Goal: Task Accomplishment & Management: Manage account settings

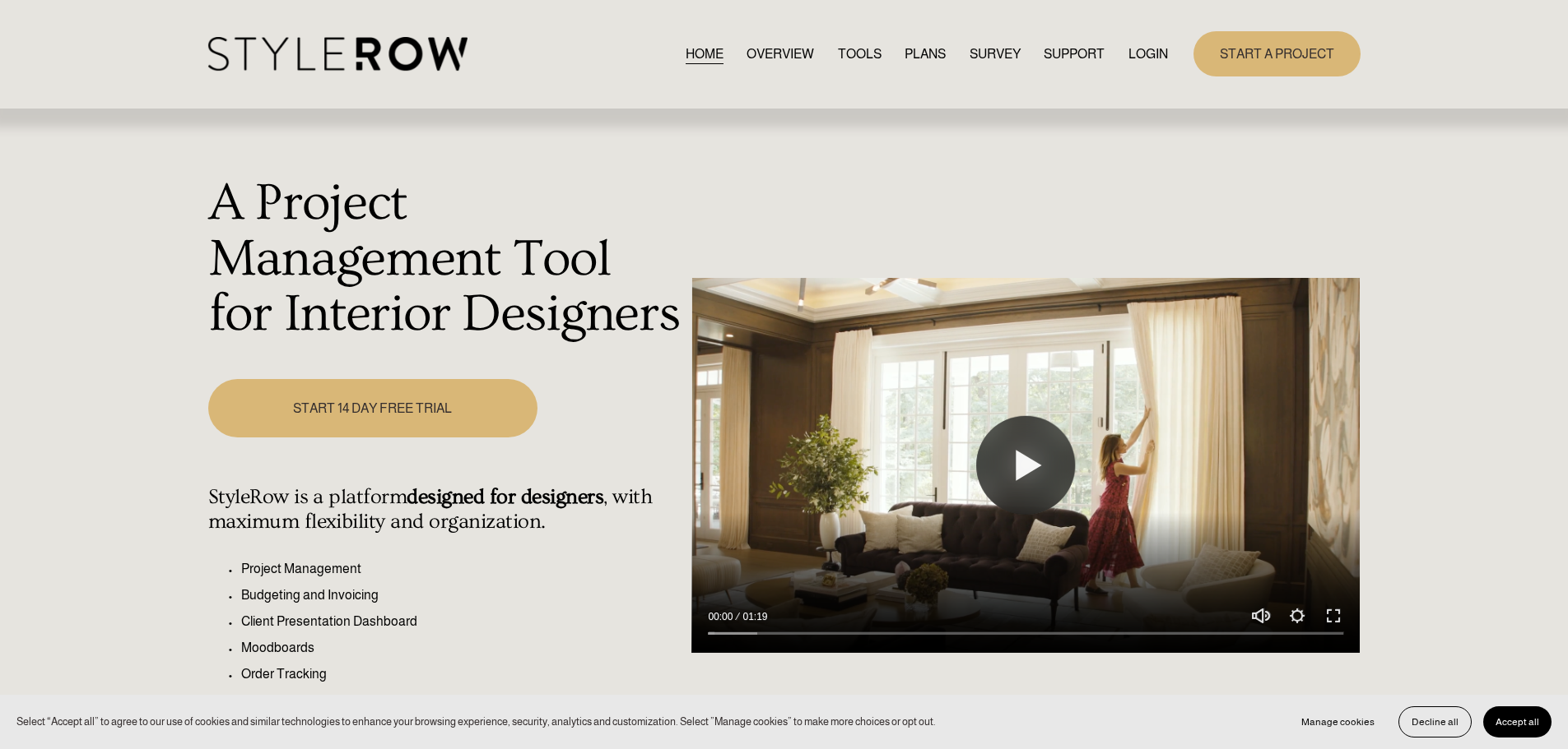
click at [1160, 55] on link "LOGIN" at bounding box center [1148, 54] width 39 height 22
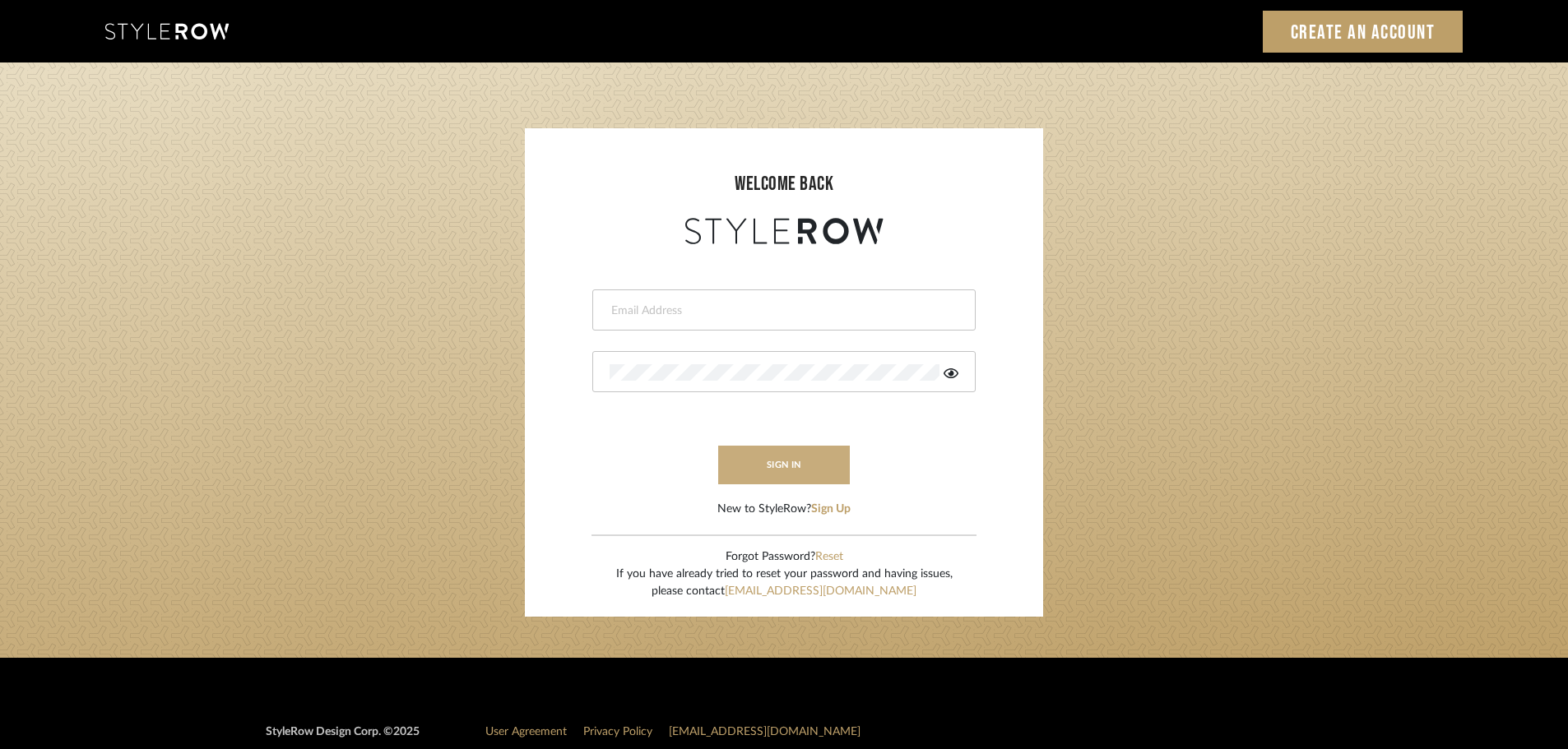
type input "ashleigh@nestkbhomedesign.com"
click at [756, 462] on button "sign in" at bounding box center [783, 466] width 132 height 39
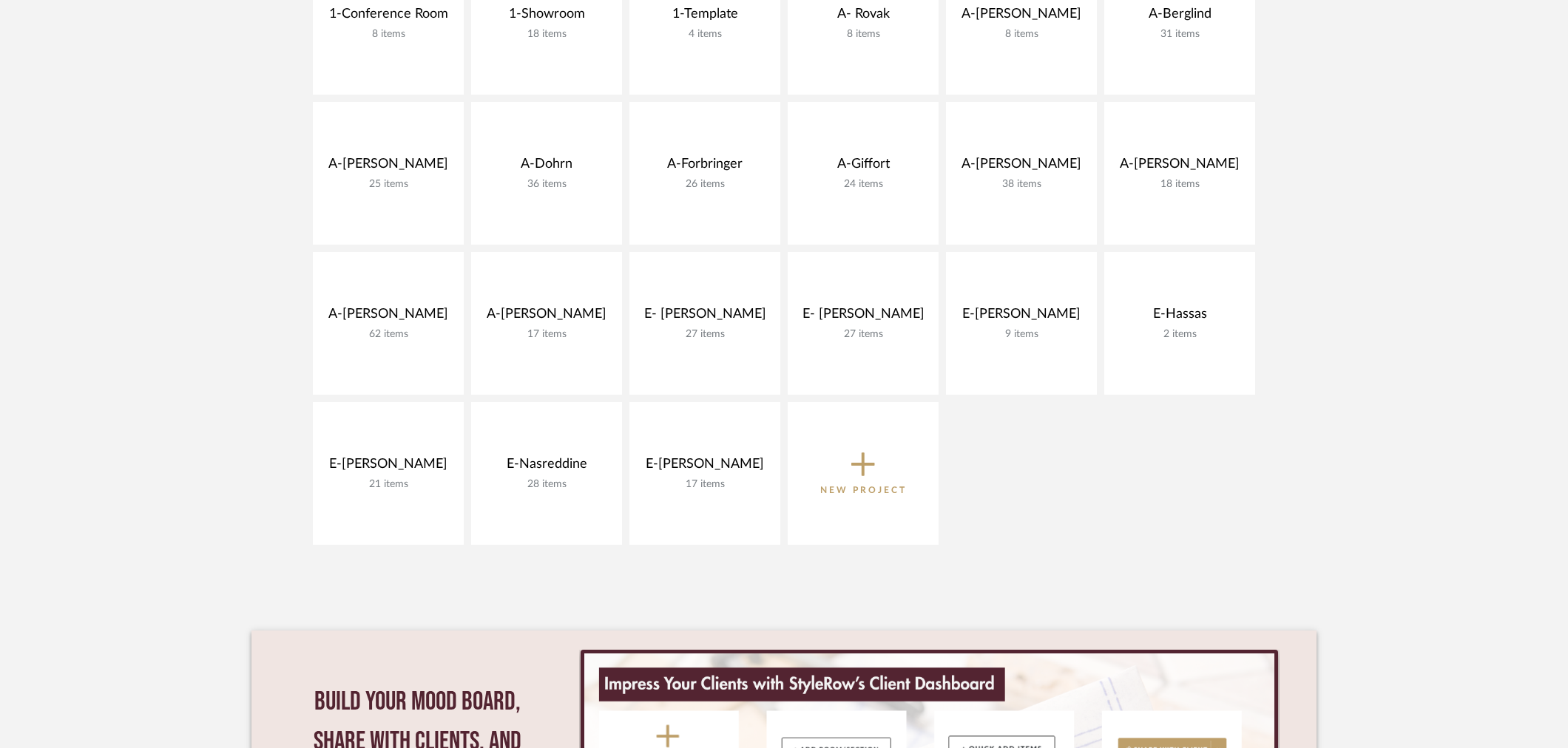
scroll to position [411, 0]
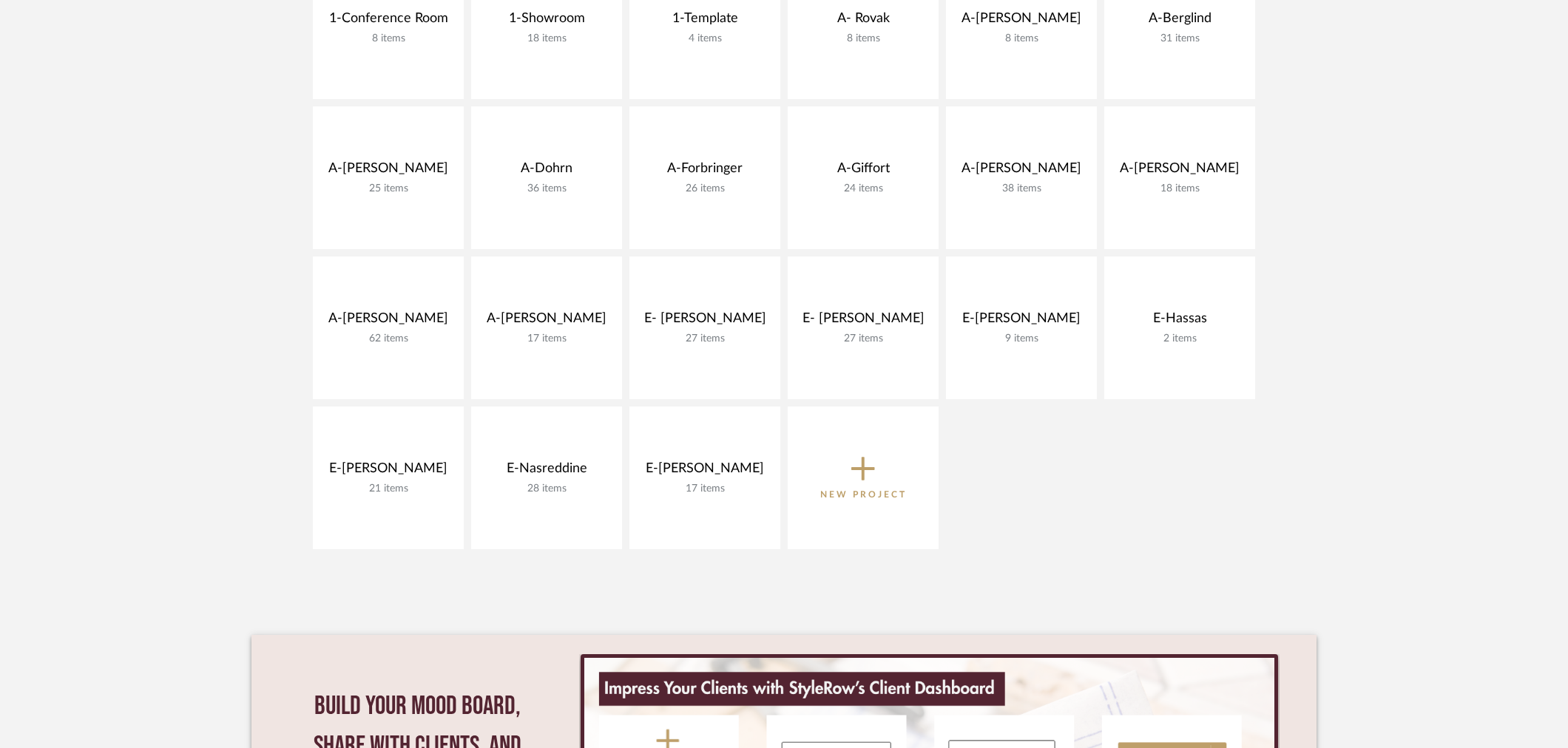
click at [1393, 417] on project-collections "Explore the Client Dashboard in Action! See how mood boards, project files, and…" at bounding box center [784, 327] width 1568 height 1263
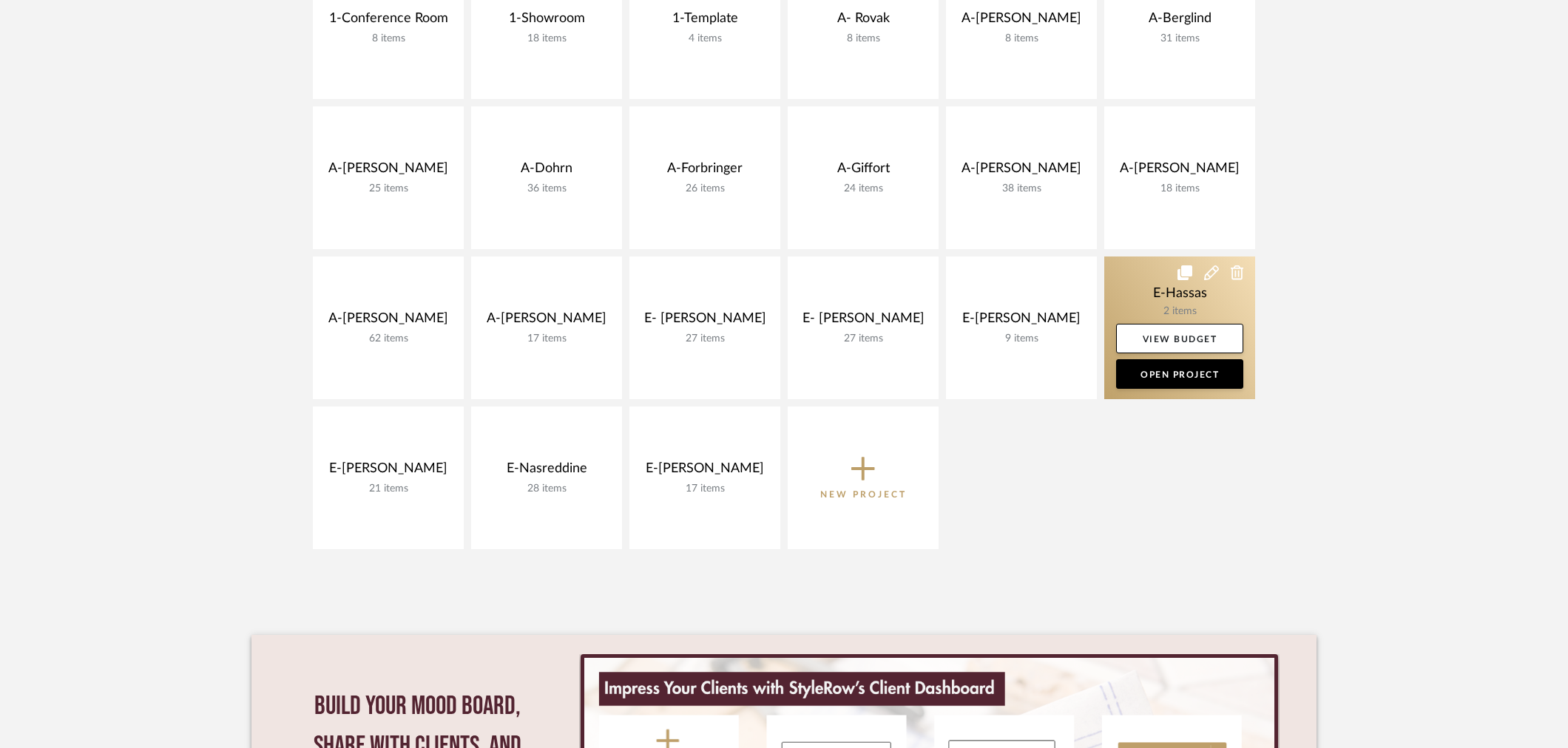
click at [1190, 286] on link at bounding box center [1180, 327] width 151 height 143
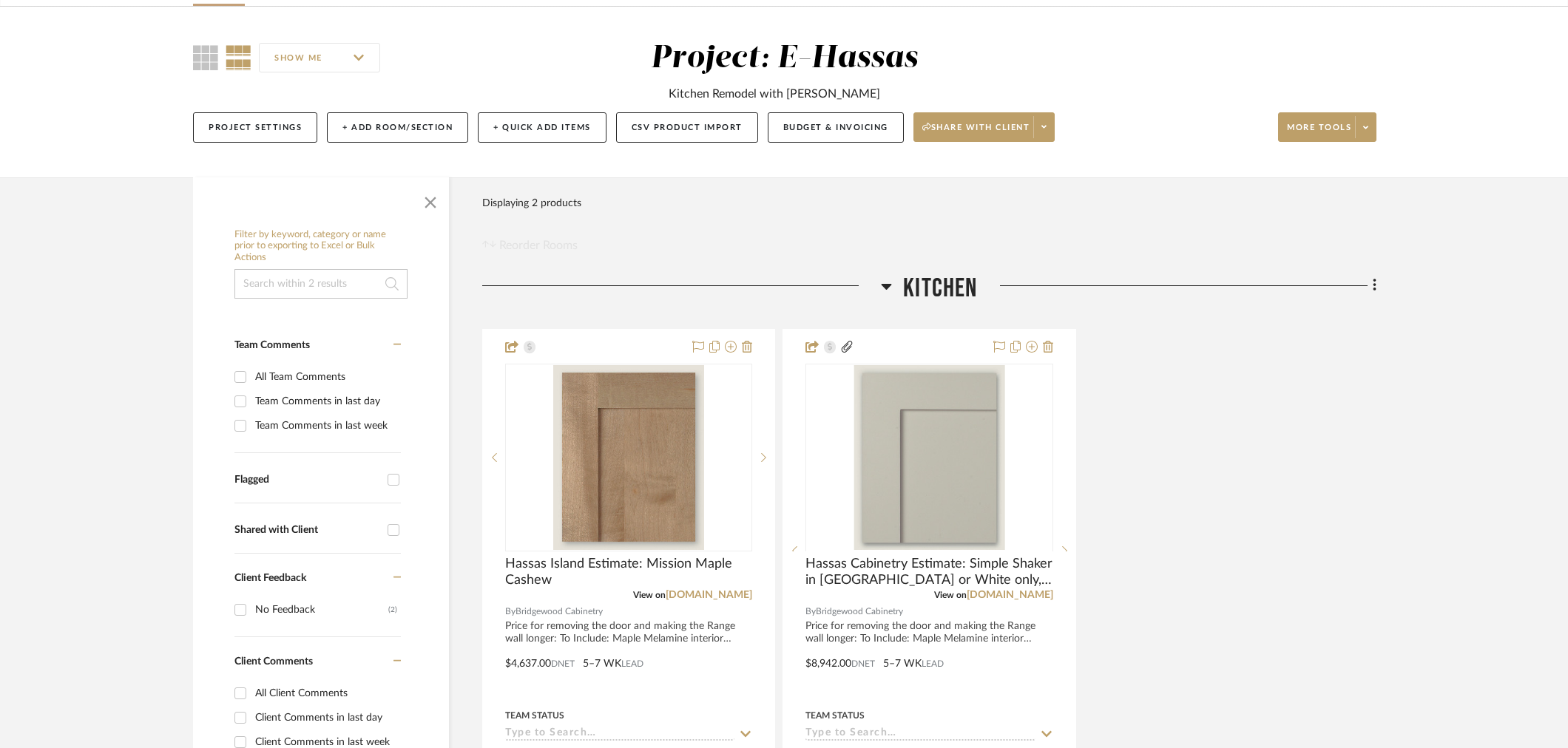
scroll to position [164, 0]
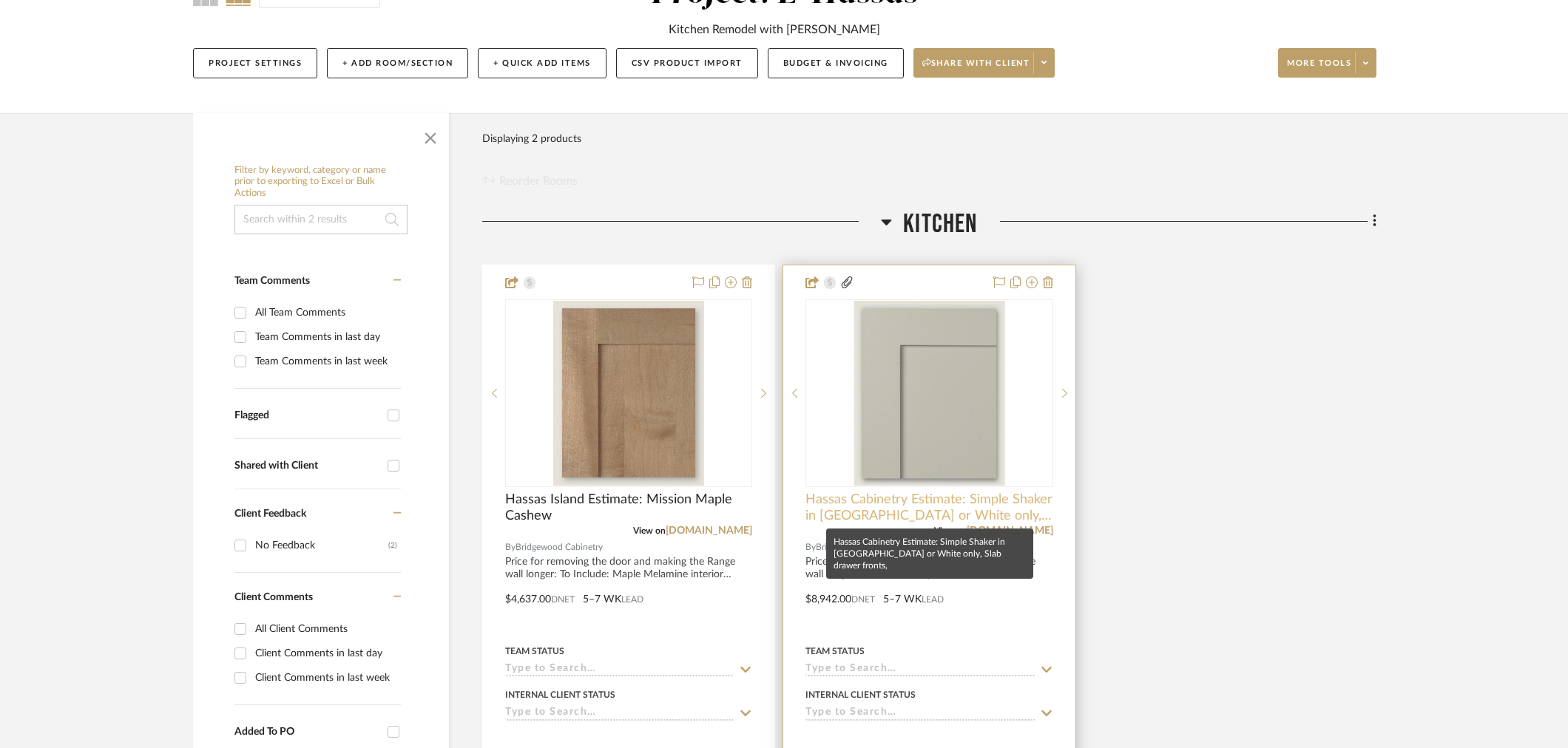
click at [873, 497] on span "Hassas Cabinetry Estimate: Simple Shaker in [GEOGRAPHIC_DATA] or White only, Sl…" at bounding box center [928, 507] width 247 height 32
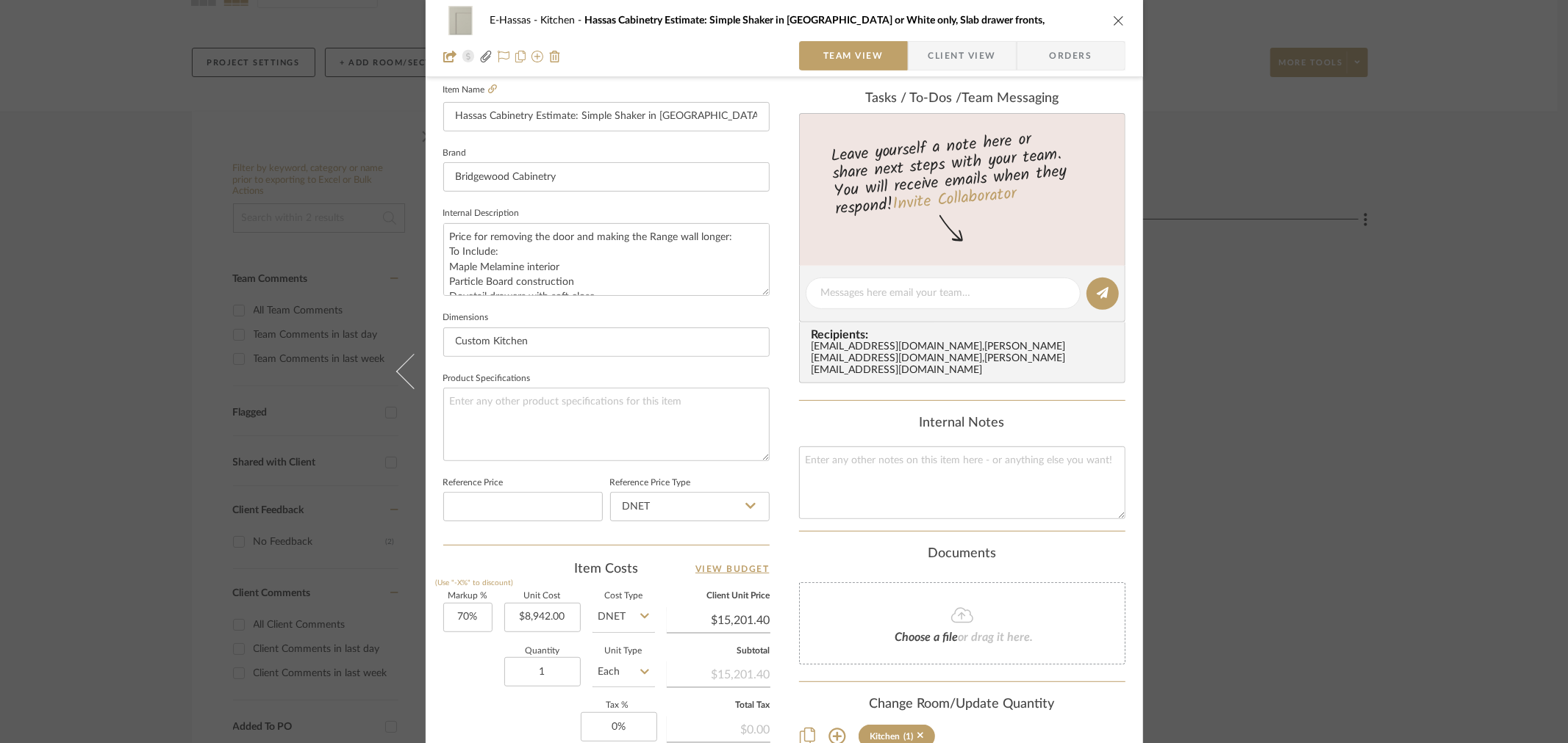
scroll to position [408, 0]
click at [545, 611] on input "8942.00" at bounding box center [543, 617] width 77 height 30
type input "$10,440.00"
click at [664, 283] on textarea "Price for removing the door and making the Range wall longer: To Include: Maple…" at bounding box center [606, 257] width 326 height 72
type input "$17,748.00"
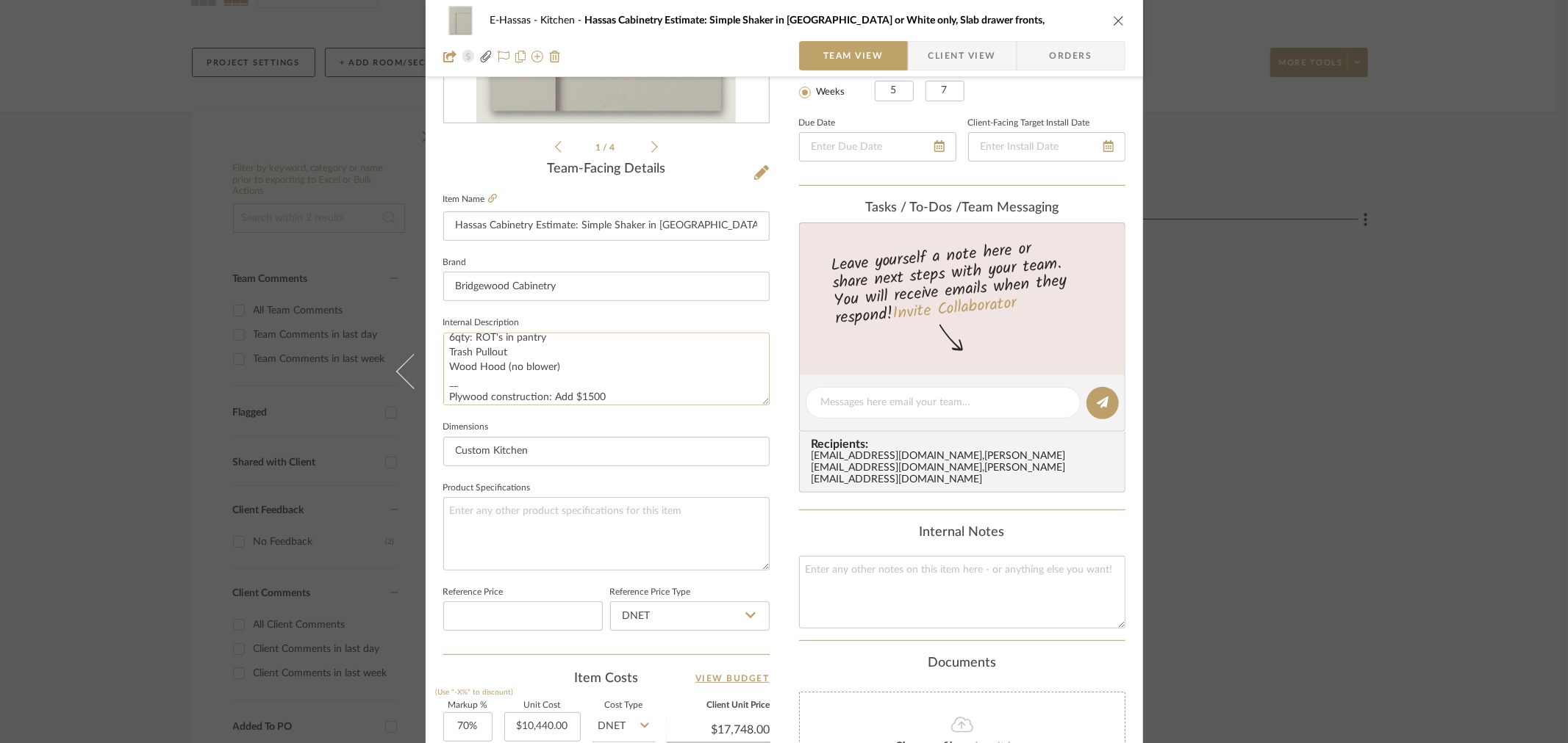
scroll to position [119, 0]
click at [703, 425] on fieldset "Dimensions Custom Kitchen" at bounding box center [606, 441] width 326 height 49
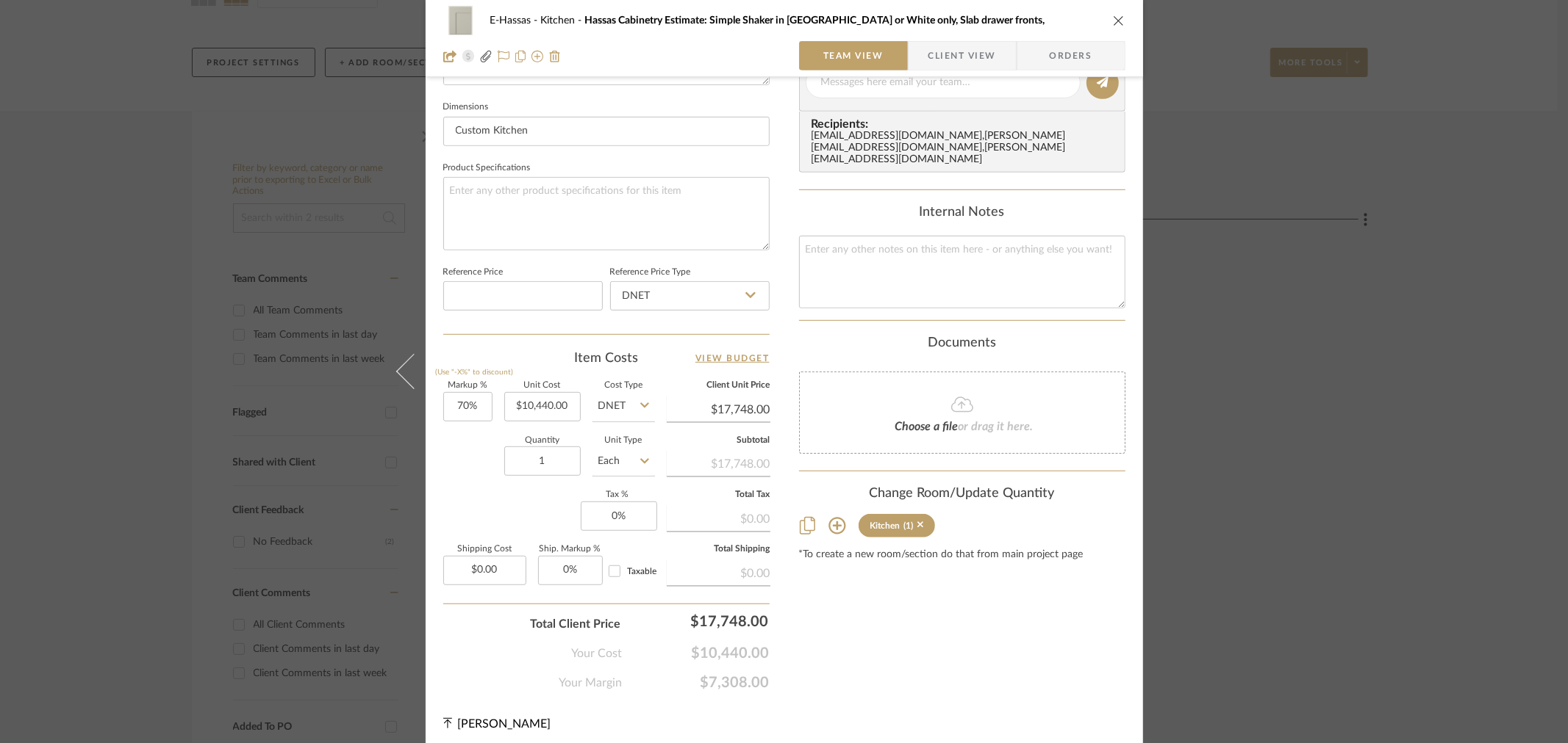
scroll to position [623, 0]
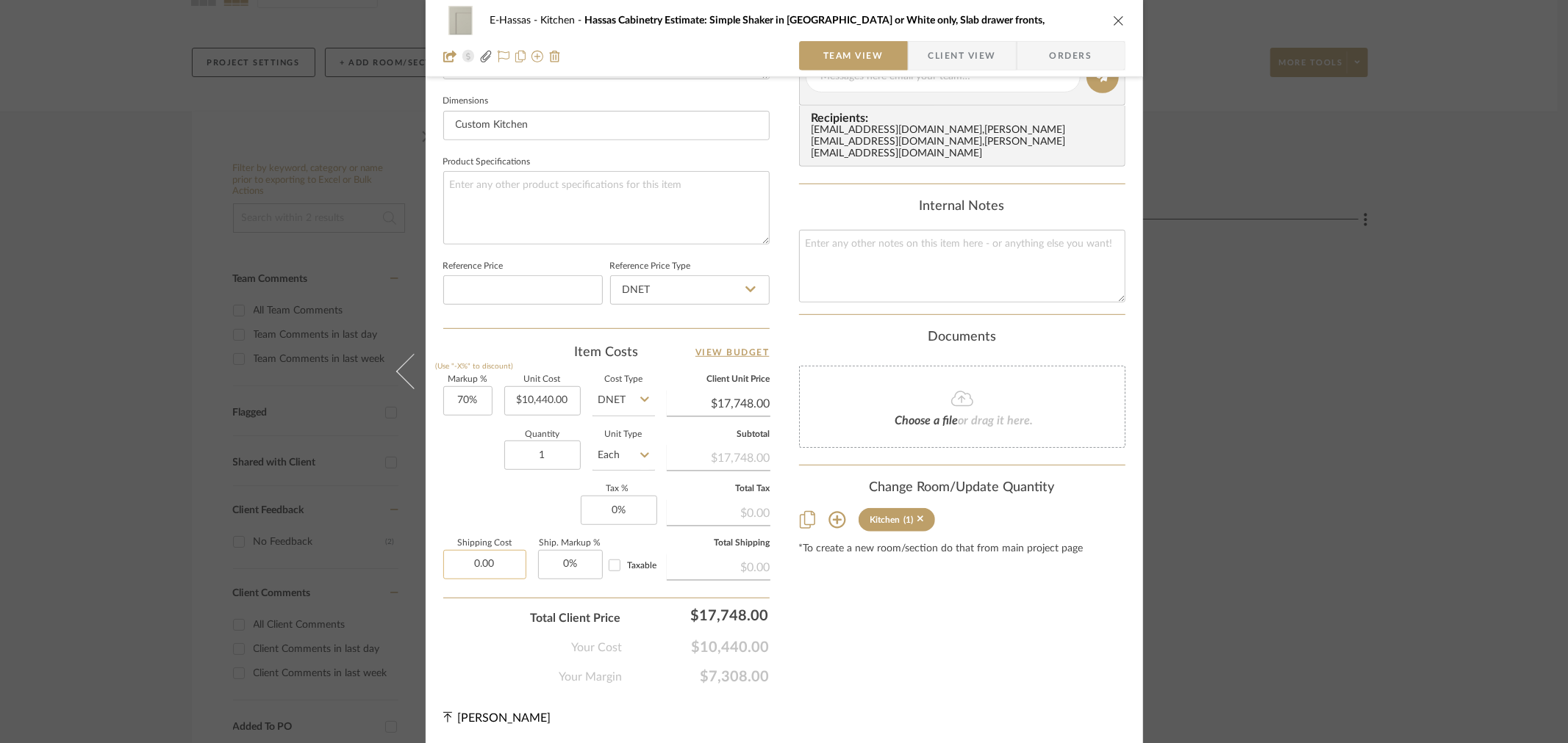
click at [503, 562] on input "0.00" at bounding box center [484, 565] width 83 height 30
type input "$0.00"
click at [1308, 371] on div "E-Hassas Kitchen Hassas Cabinetry Estimate: Simple Shaker in [GEOGRAPHIC_DATA] …" at bounding box center [784, 372] width 1568 height 743
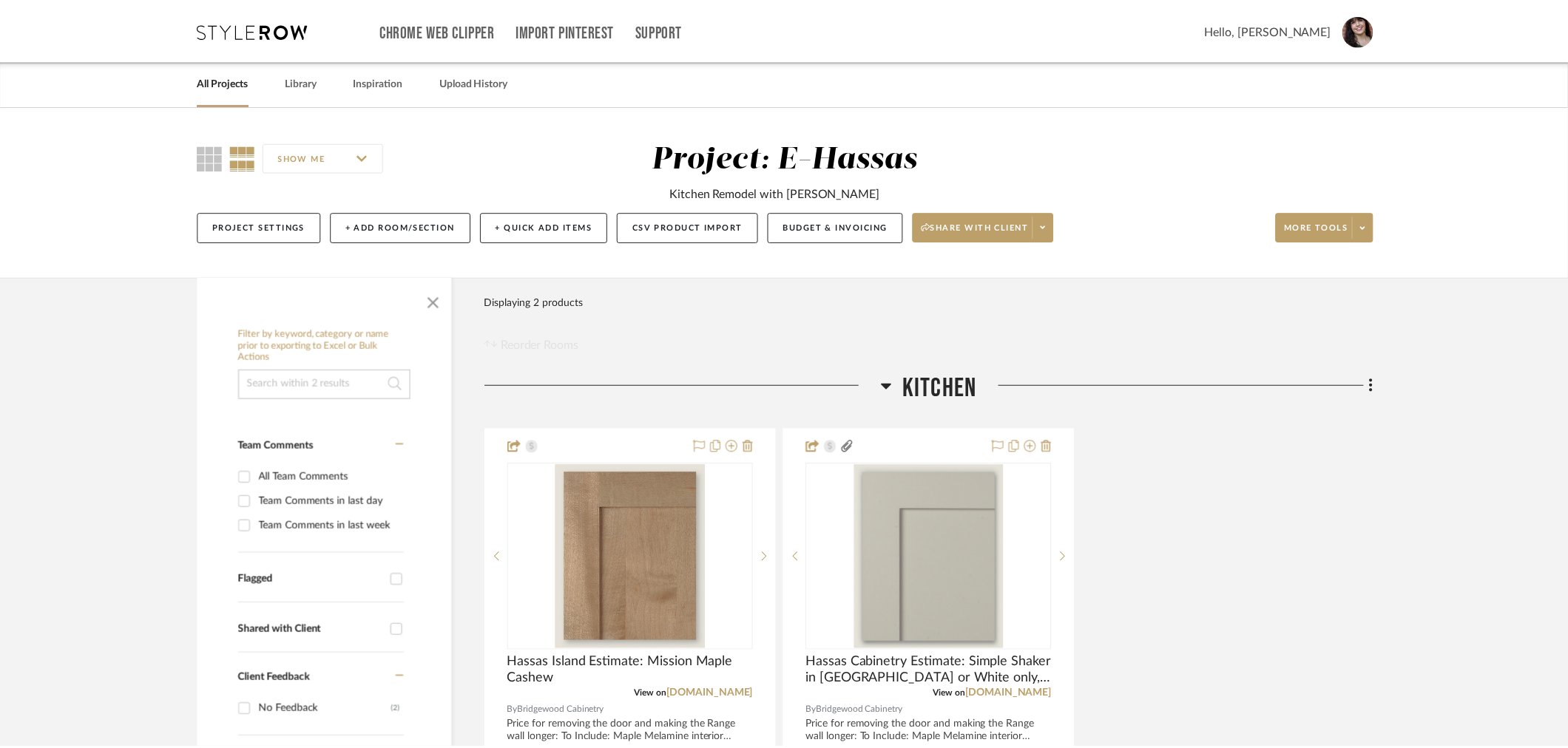
scroll to position [164, 0]
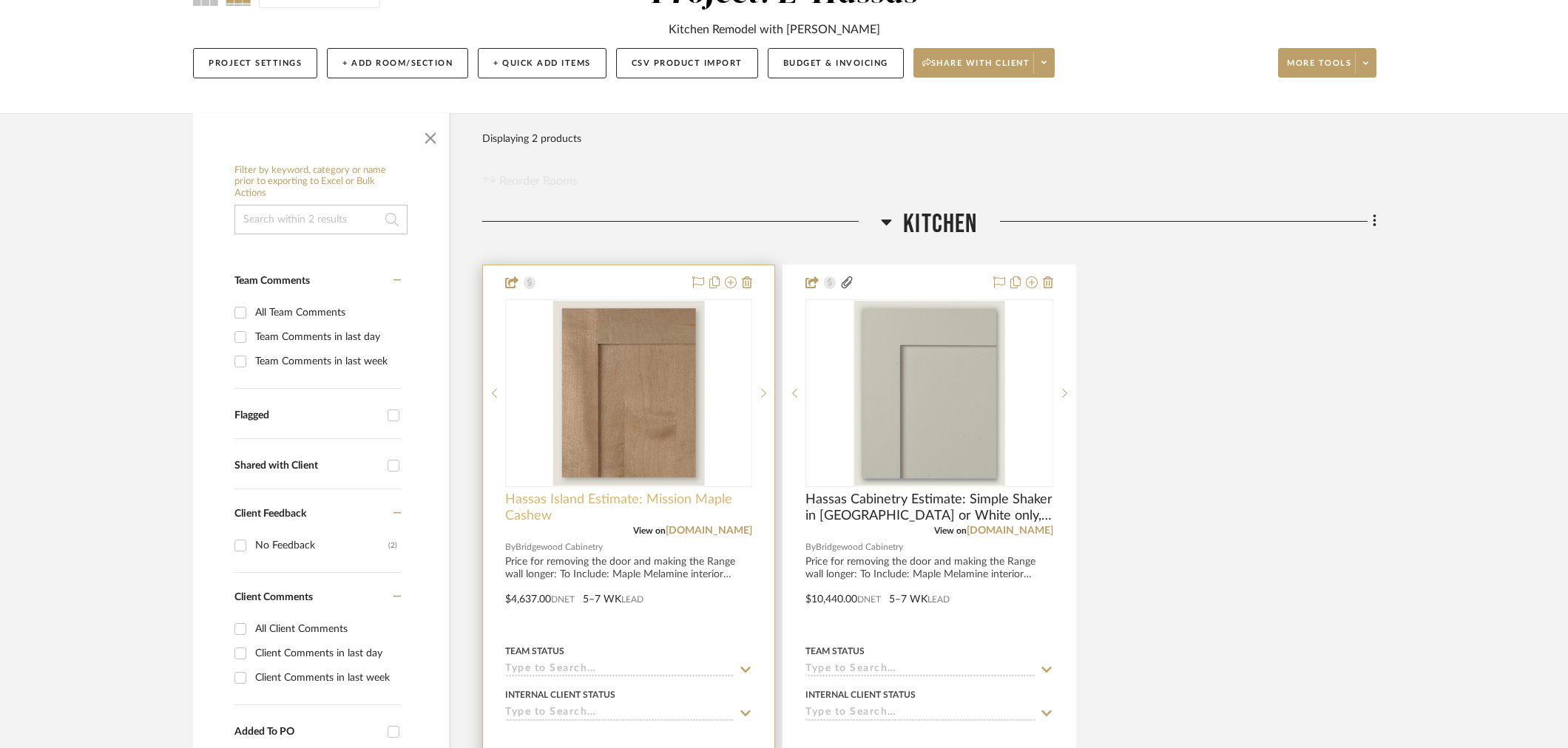
click at [615, 495] on span "Hassas Island Estimate: Mission Maple Cashew" at bounding box center [628, 507] width 247 height 32
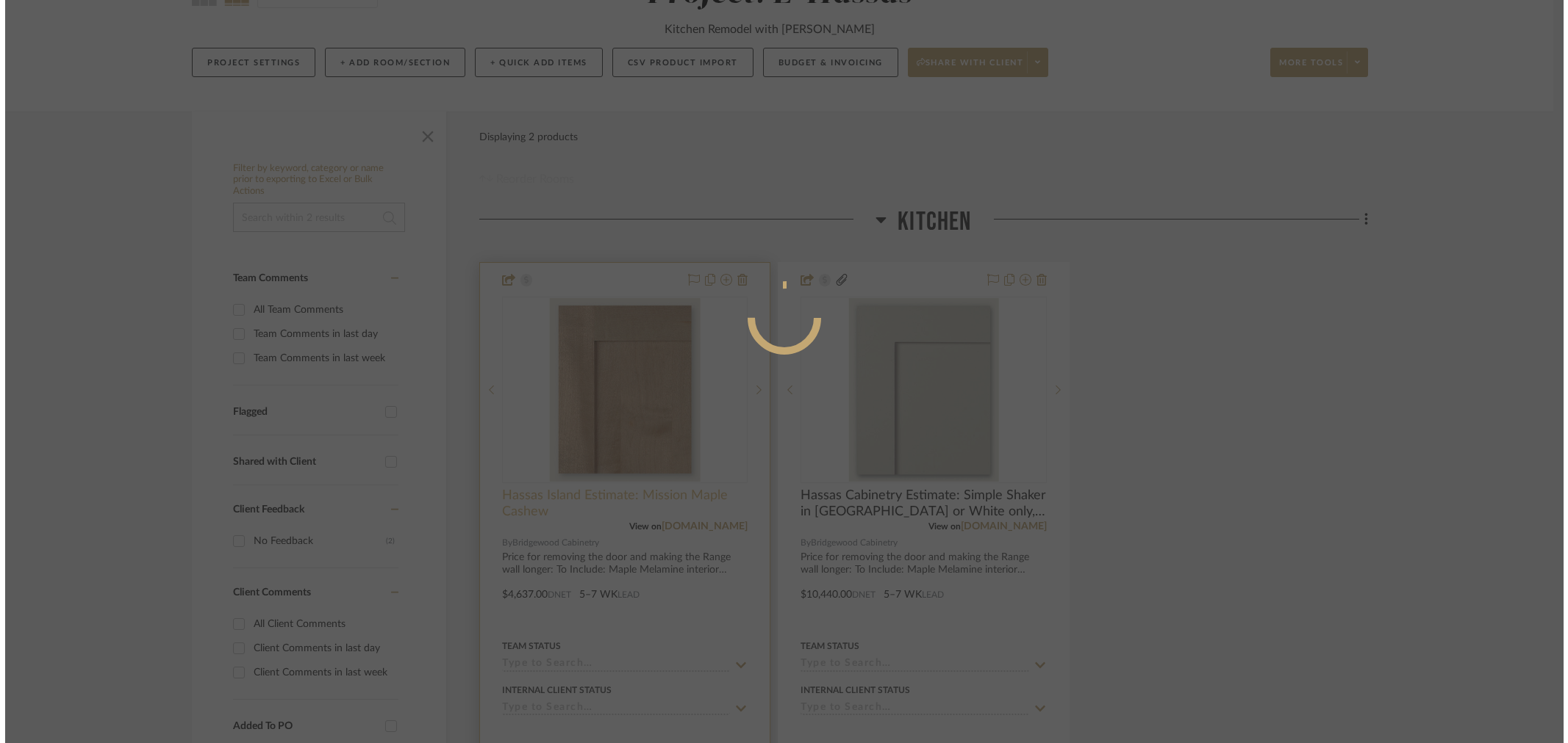
scroll to position [0, 0]
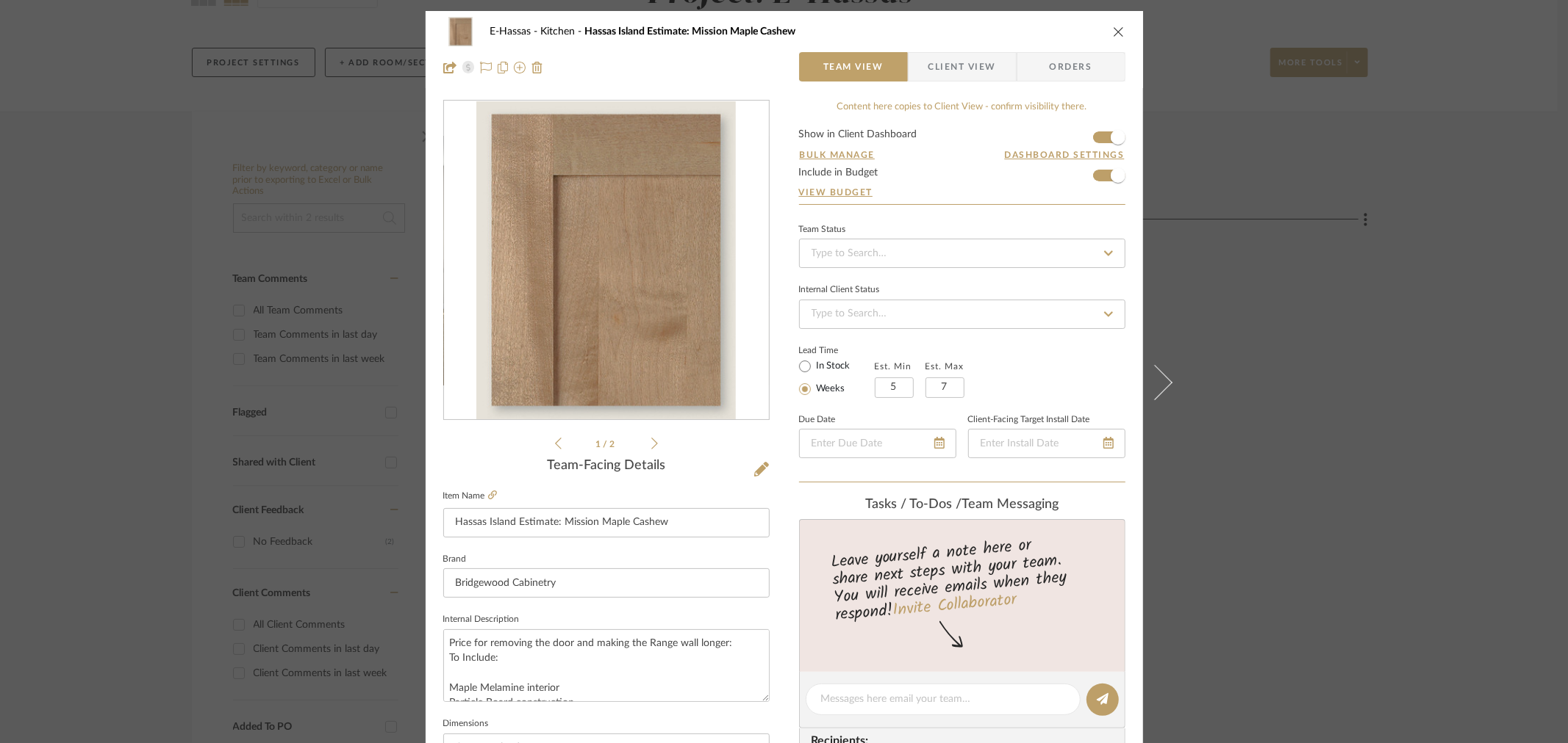
click at [1106, 24] on div "E-Hassas Kitchen Hassas Island Estimate: Mission Maple Cashew" at bounding box center [784, 31] width 682 height 30
click at [1113, 33] on icon "close" at bounding box center [1118, 31] width 11 height 11
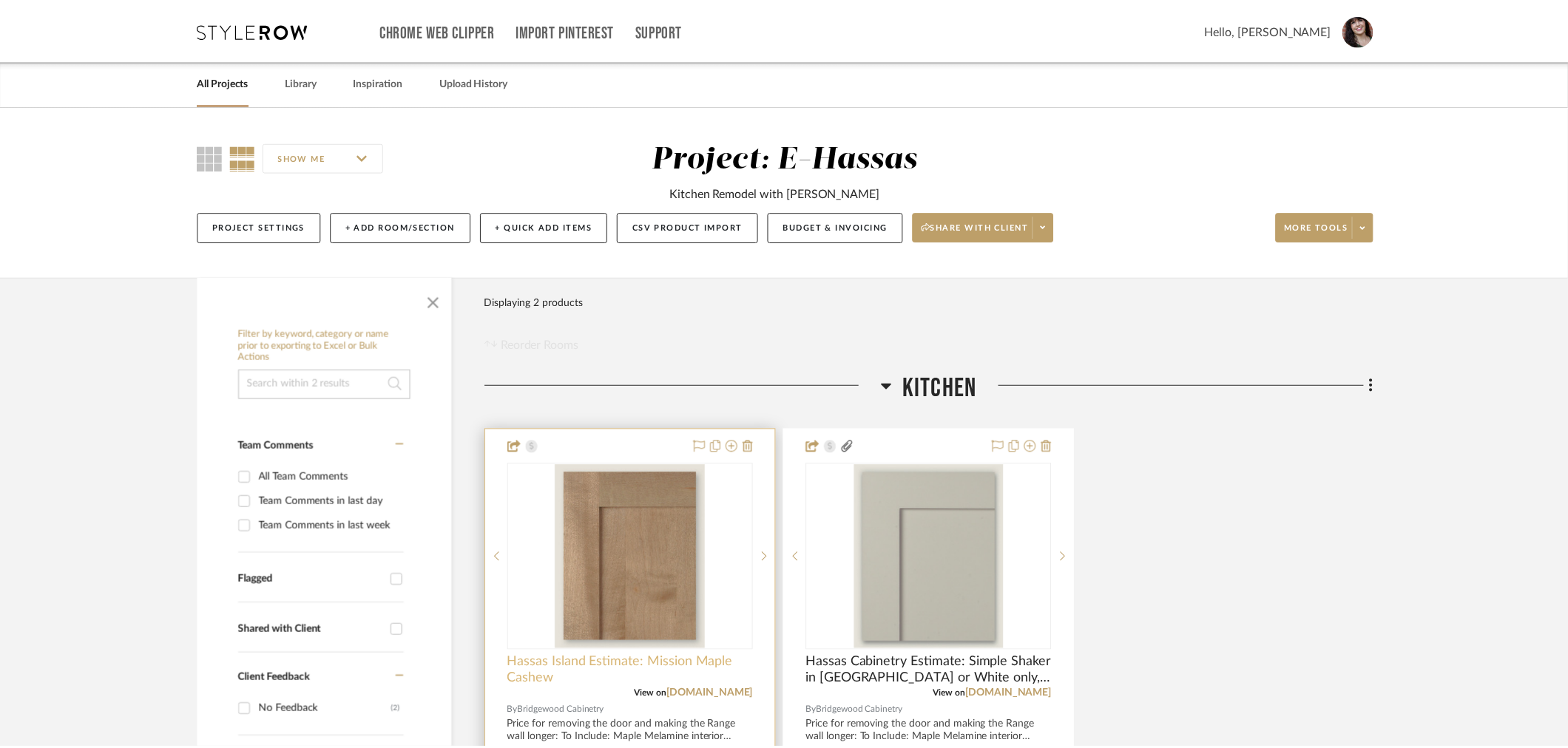
scroll to position [164, 0]
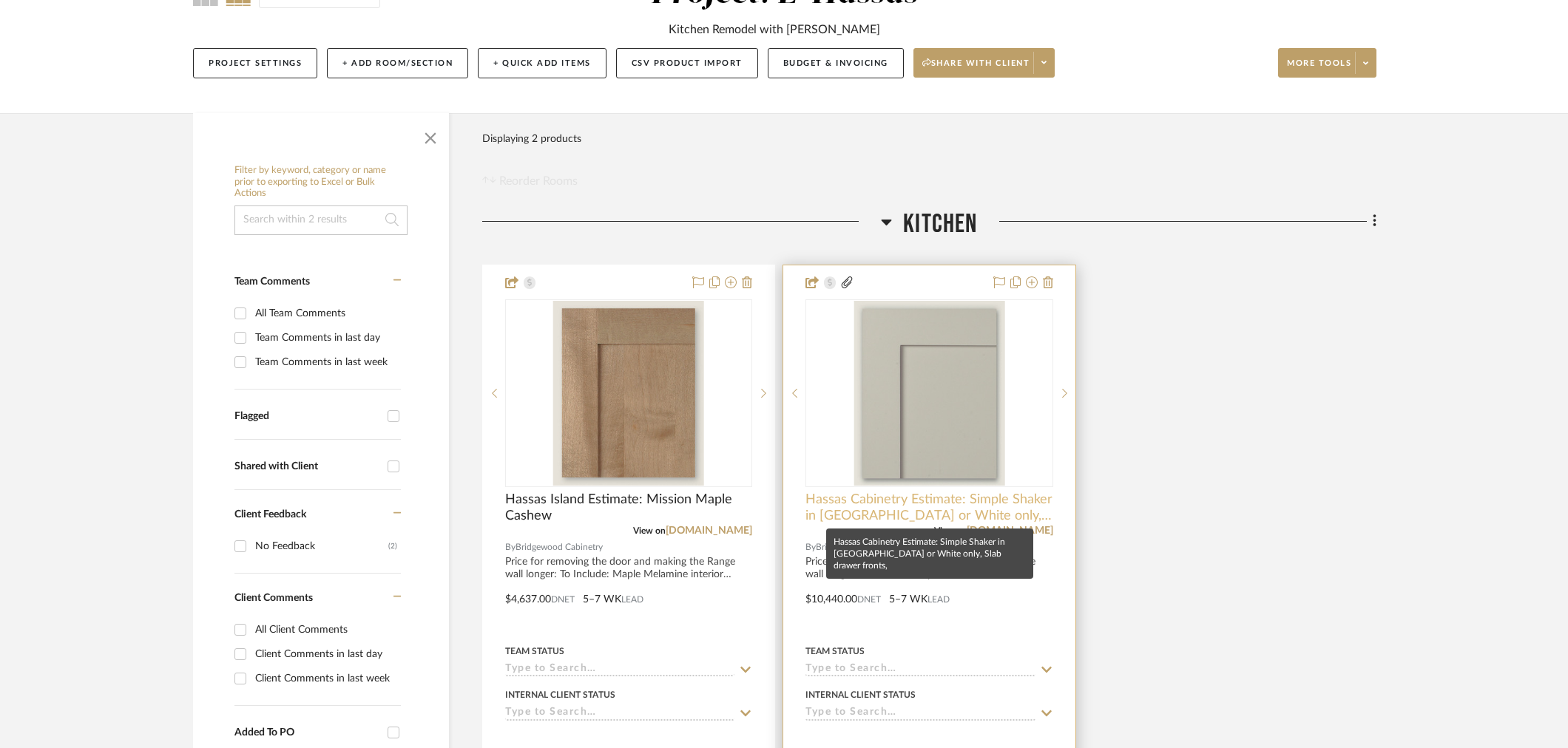
click at [908, 503] on span "Hassas Cabinetry Estimate: Simple Shaker in [GEOGRAPHIC_DATA] or White only, Sl…" at bounding box center [928, 507] width 247 height 32
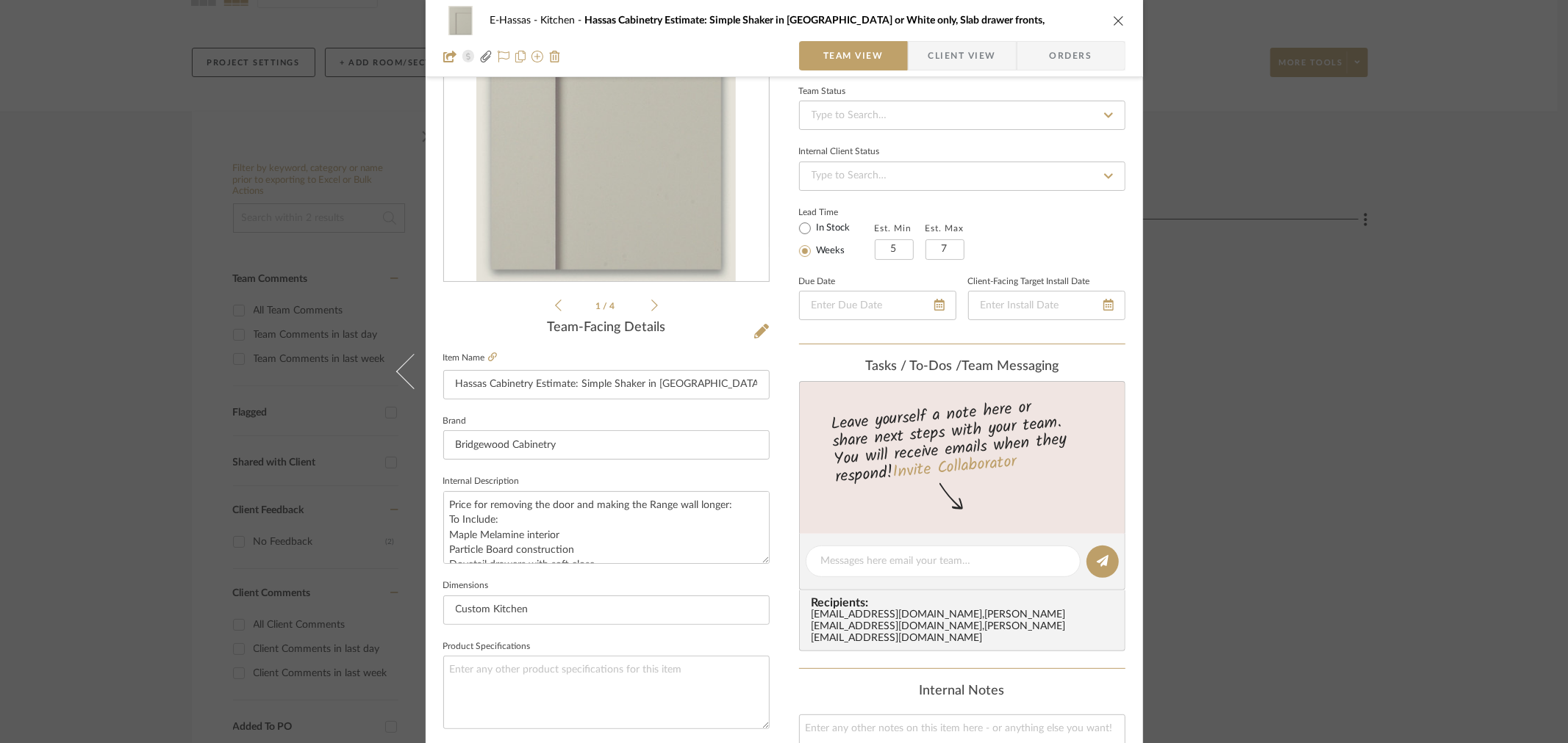
scroll to position [408, 0]
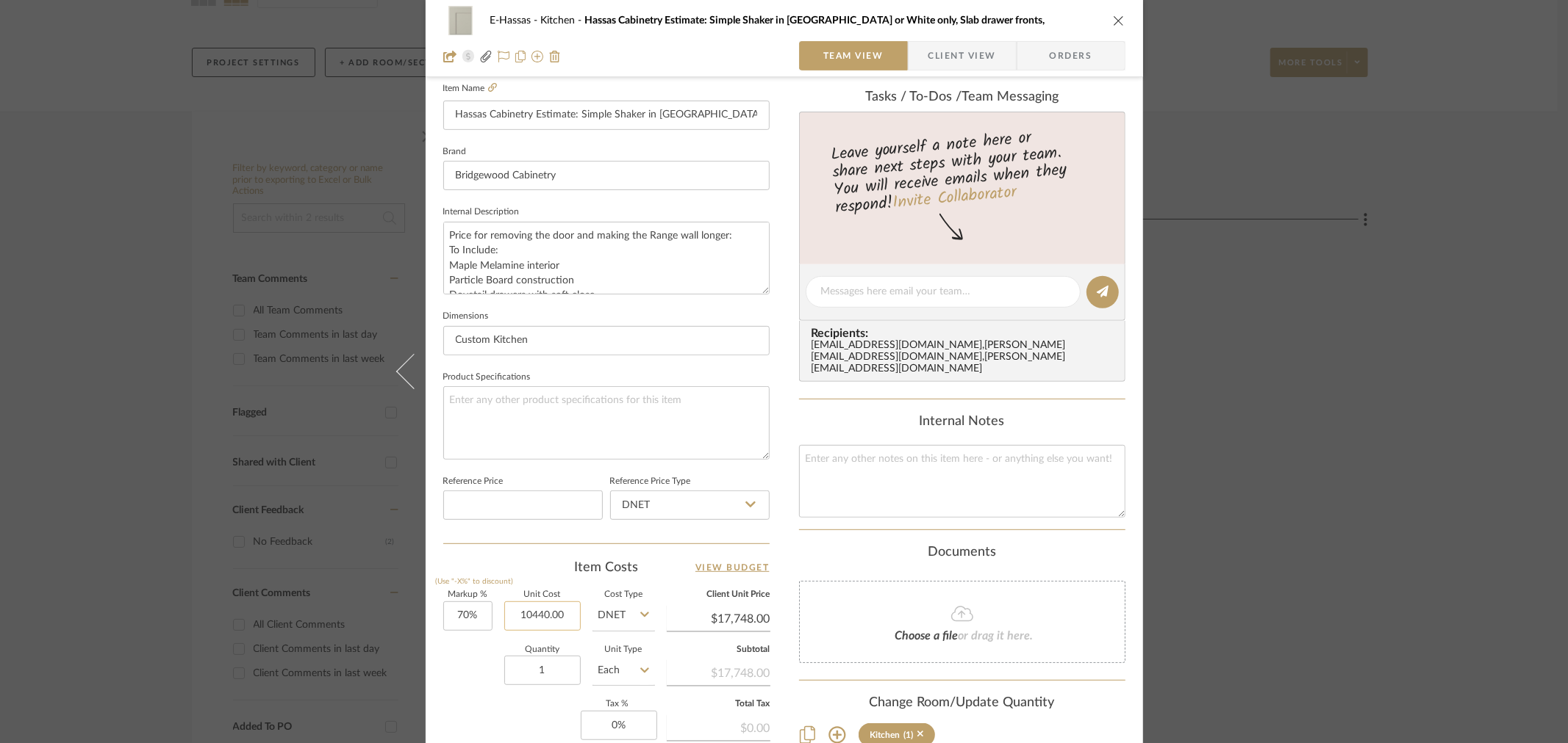
click at [519, 619] on input "10440.00" at bounding box center [543, 617] width 77 height 30
click at [519, 621] on input "10440.00" at bounding box center [543, 617] width 77 height 30
type input "$11,520.00"
click at [458, 674] on div "Quantity 1 Unit Type Each" at bounding box center [549, 672] width 212 height 52
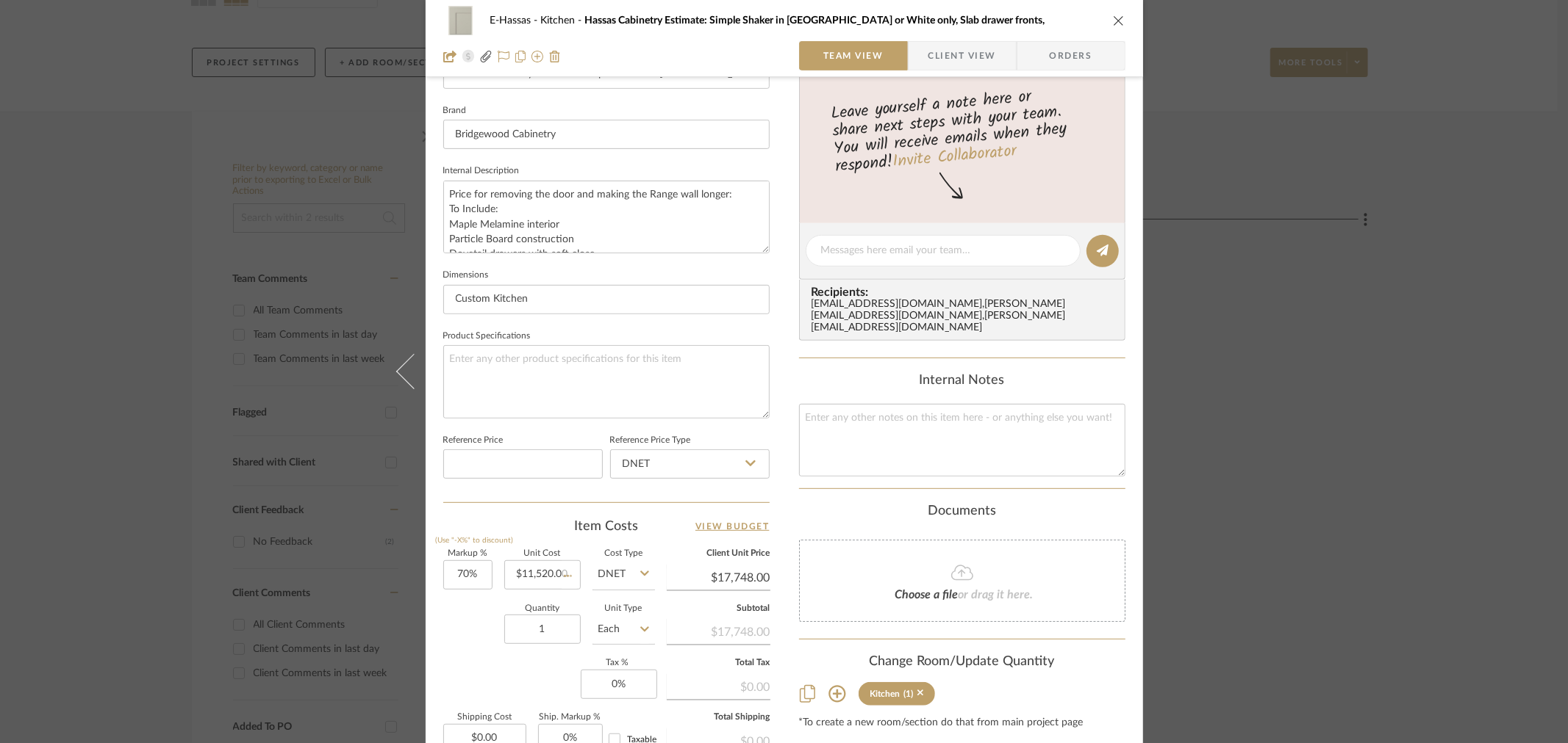
scroll to position [623, 0]
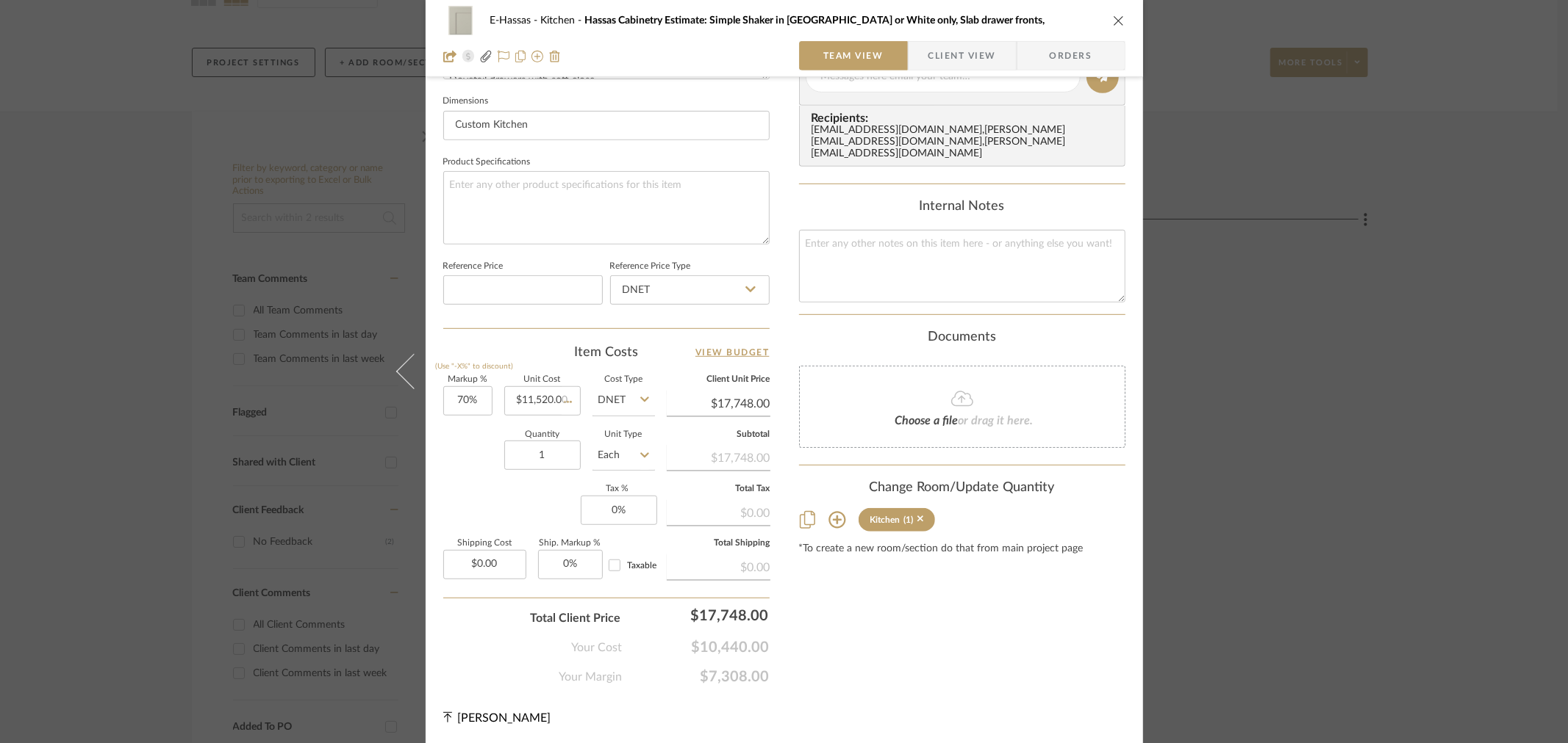
type input "$19,584.00"
click at [1113, 18] on icon "close" at bounding box center [1118, 20] width 11 height 11
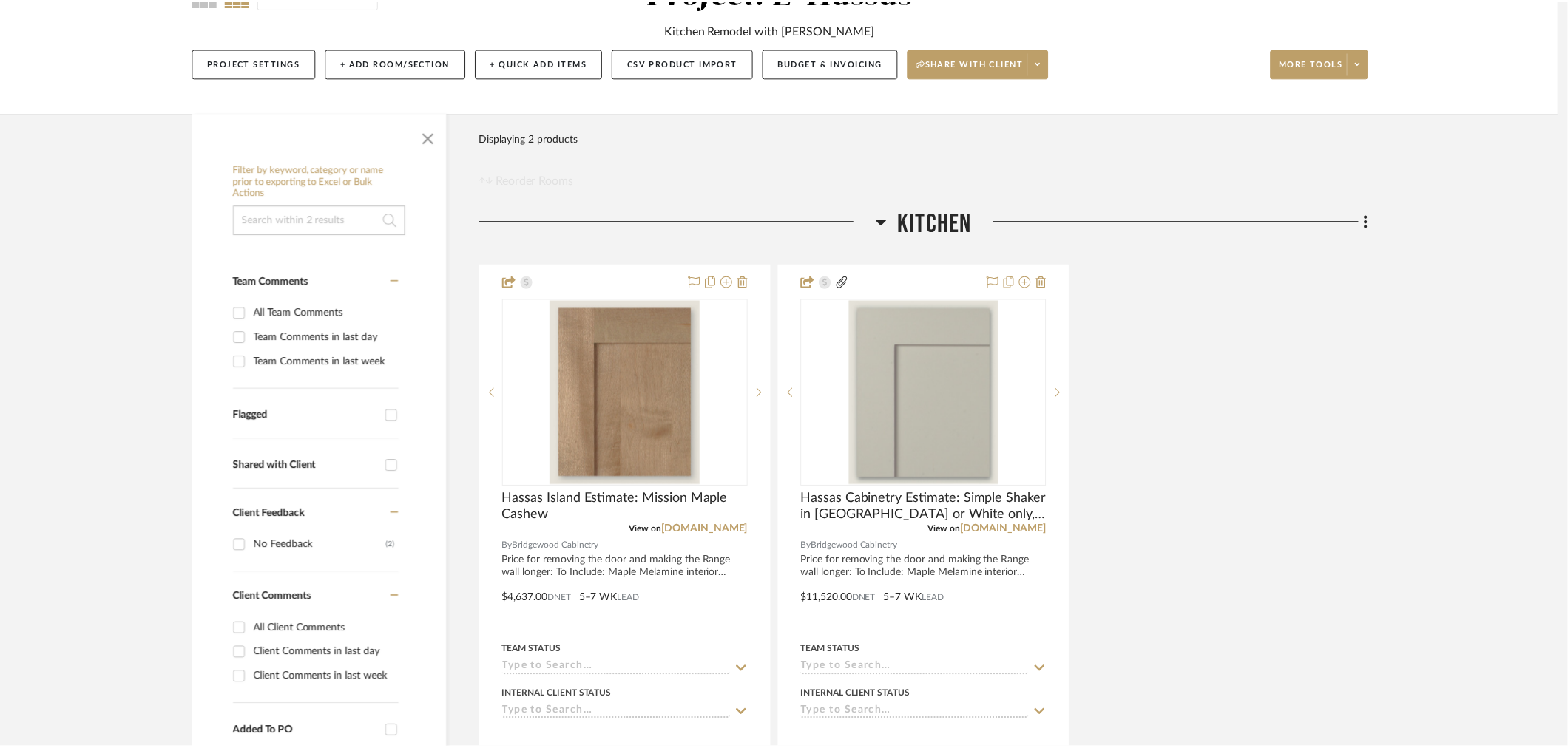
scroll to position [164, 0]
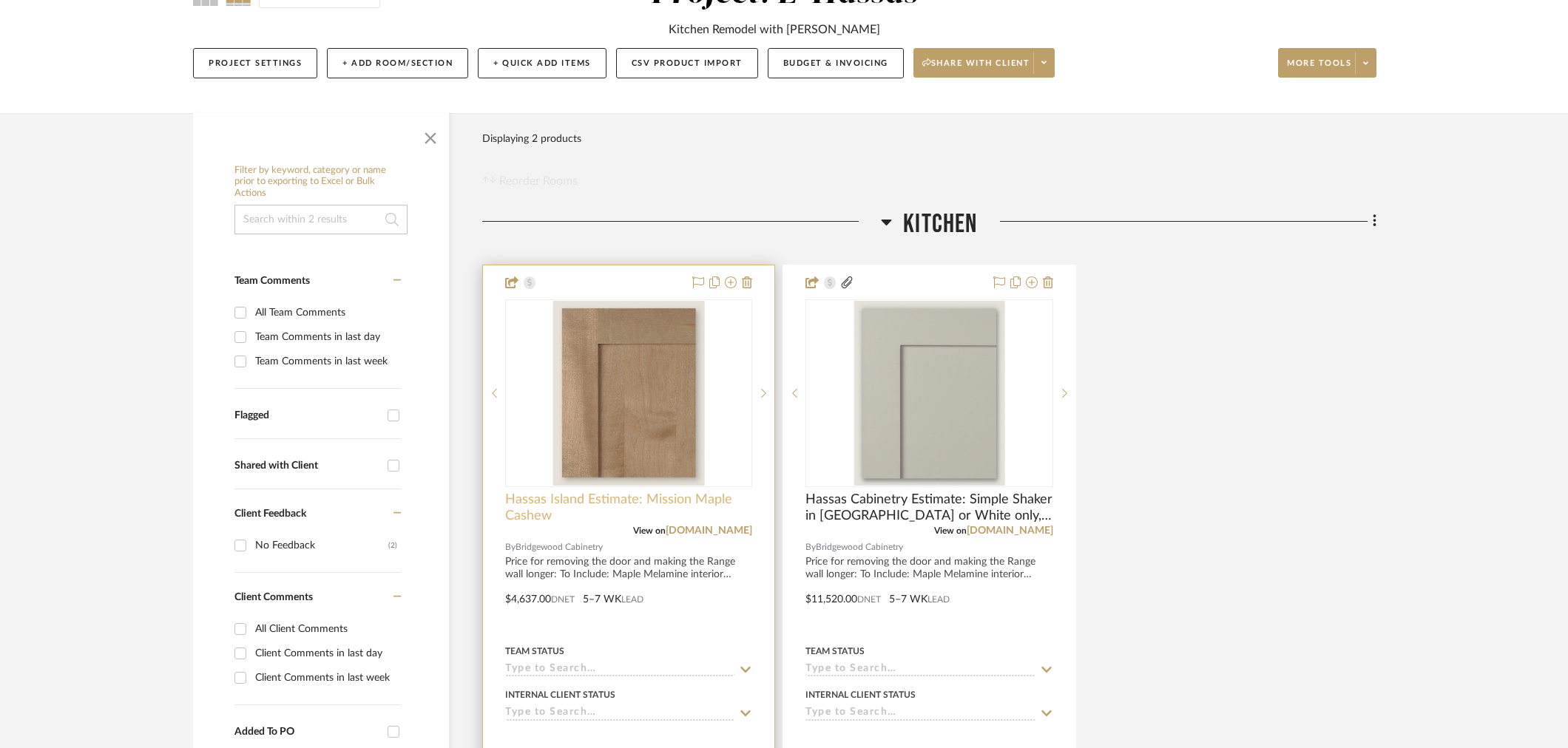
click at [716, 499] on span "Hassas Island Estimate: Mission Maple Cashew" at bounding box center [628, 507] width 247 height 32
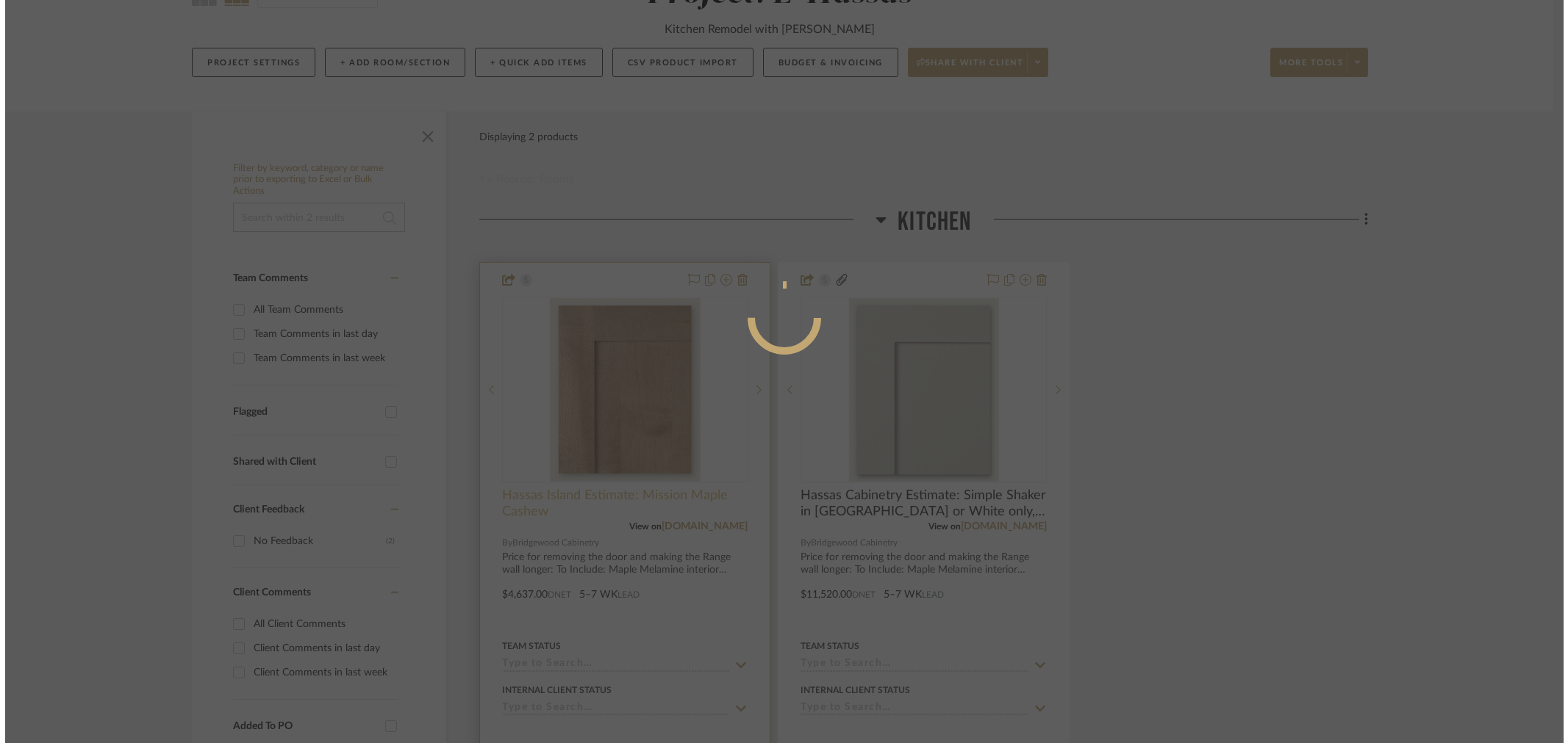
scroll to position [0, 0]
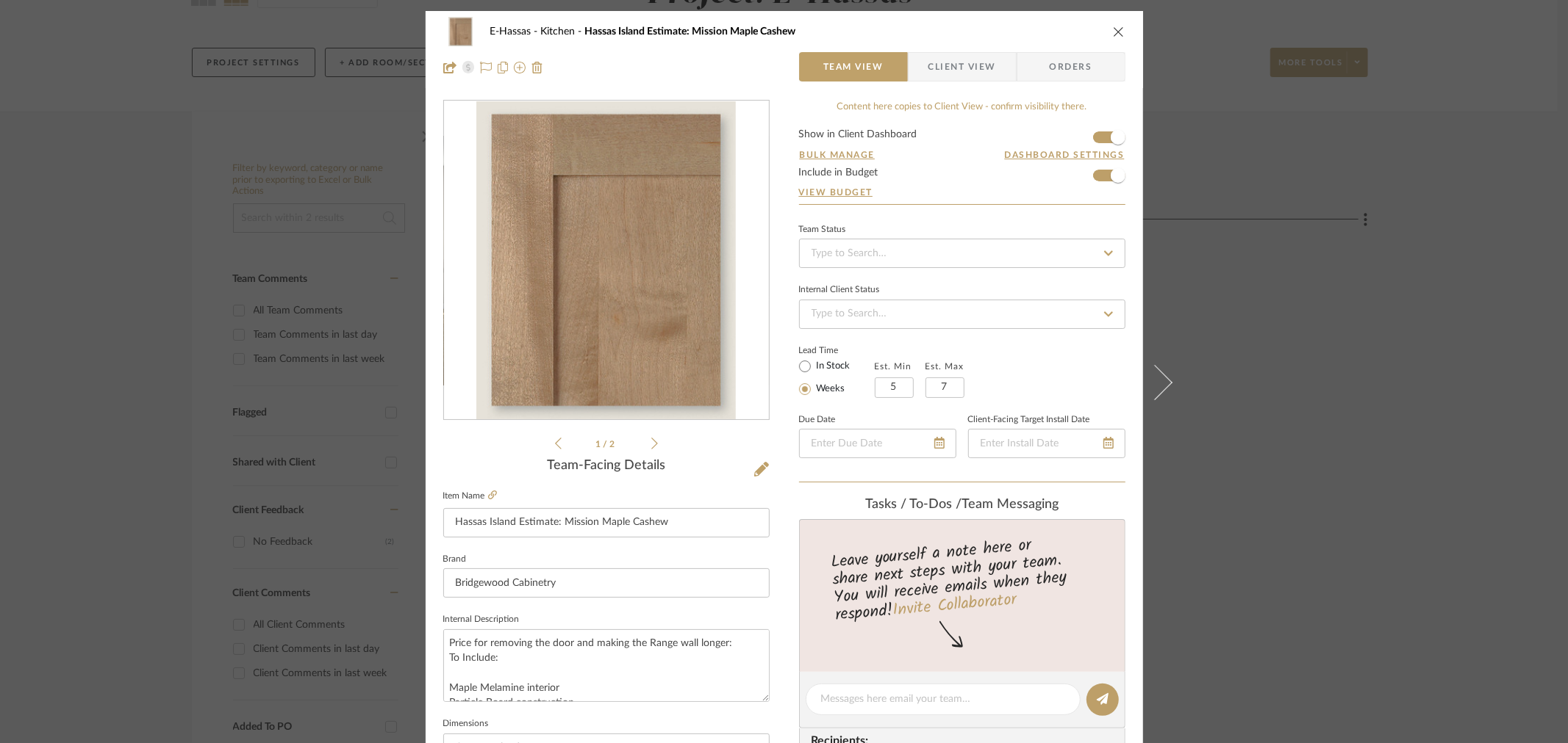
click at [1261, 446] on div "E-Hassas Kitchen Hassas Island Estimate: Mission Maple Cashew Team View Client …" at bounding box center [784, 372] width 1568 height 743
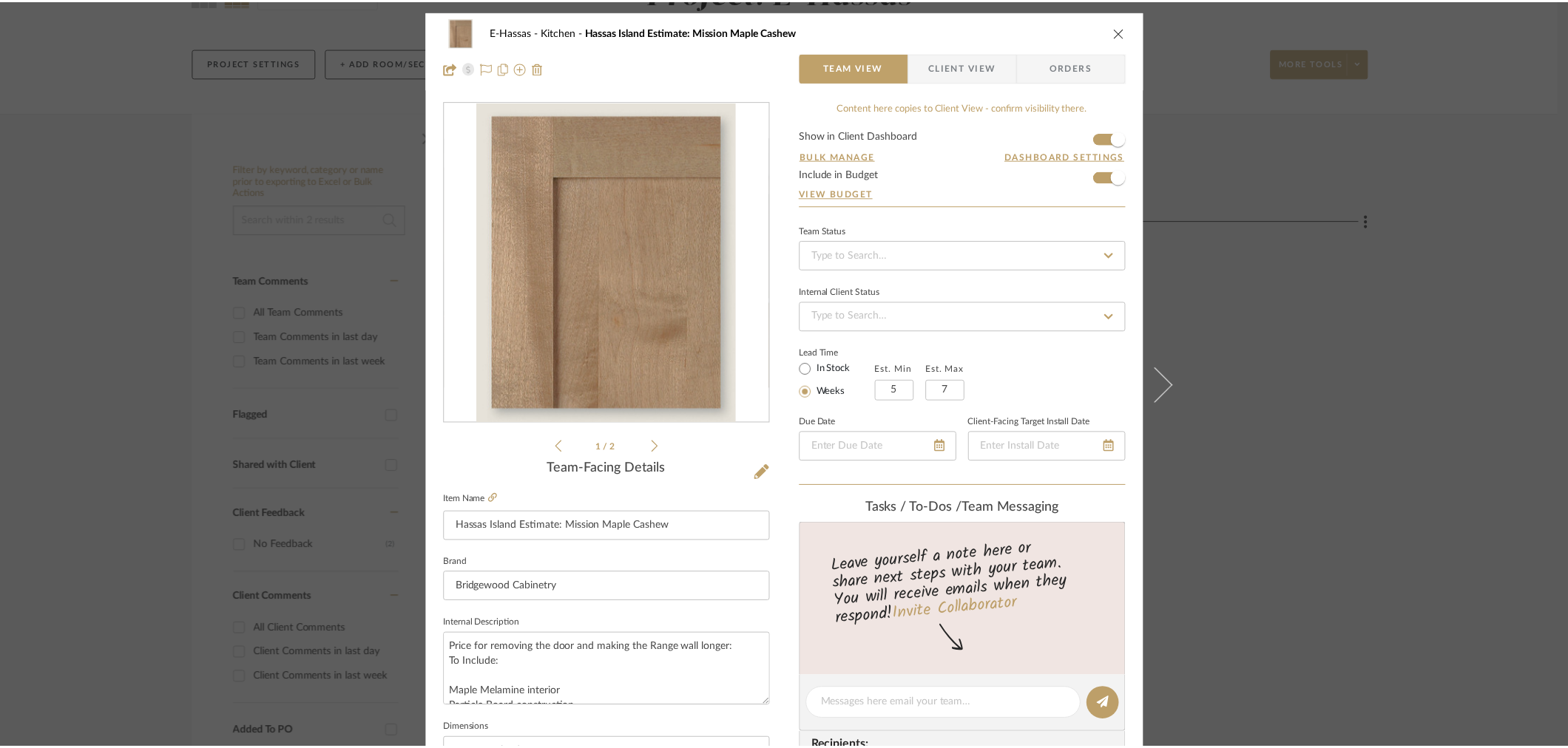
scroll to position [164, 0]
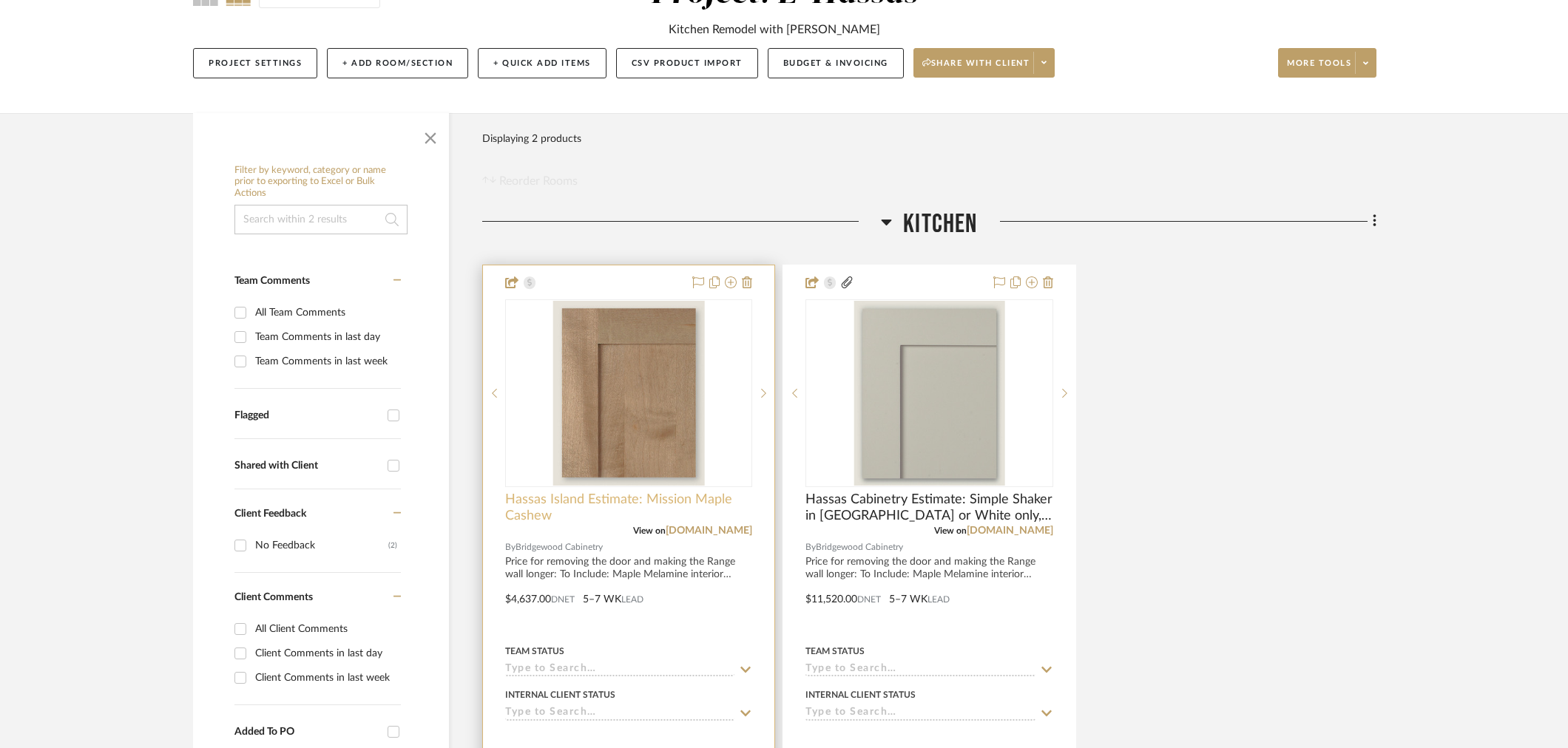
click at [603, 508] on span "Hassas Island Estimate: Mission Maple Cashew" at bounding box center [628, 507] width 247 height 32
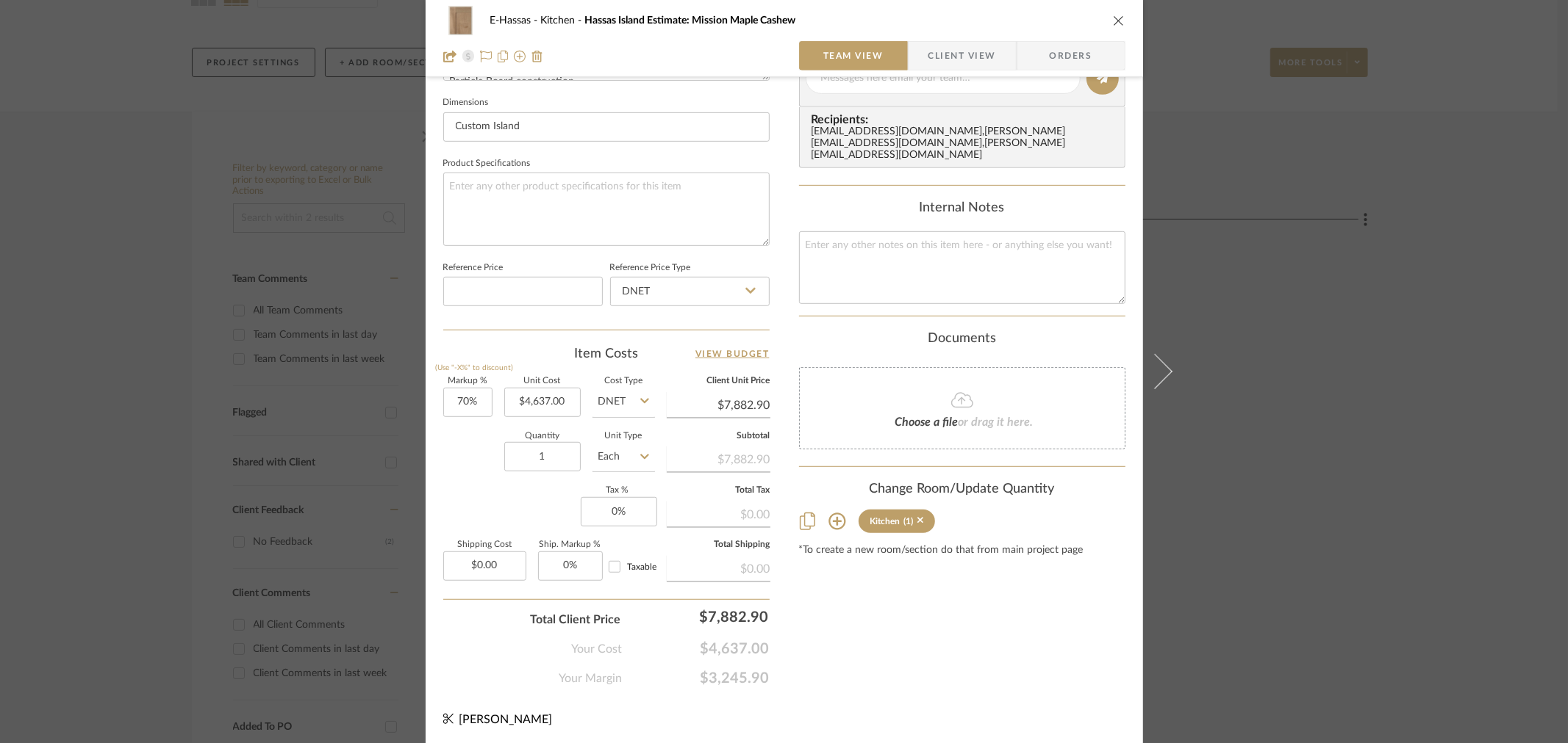
scroll to position [623, 0]
click at [950, 647] on div "Content here copies to Client View - confirm visibility there. Show in Client D…" at bounding box center [962, 81] width 326 height 1210
click at [1354, 509] on div "E-Hassas Kitchen Hassas Island Estimate: Mission Maple Cashew Team View Client …" at bounding box center [784, 372] width 1568 height 743
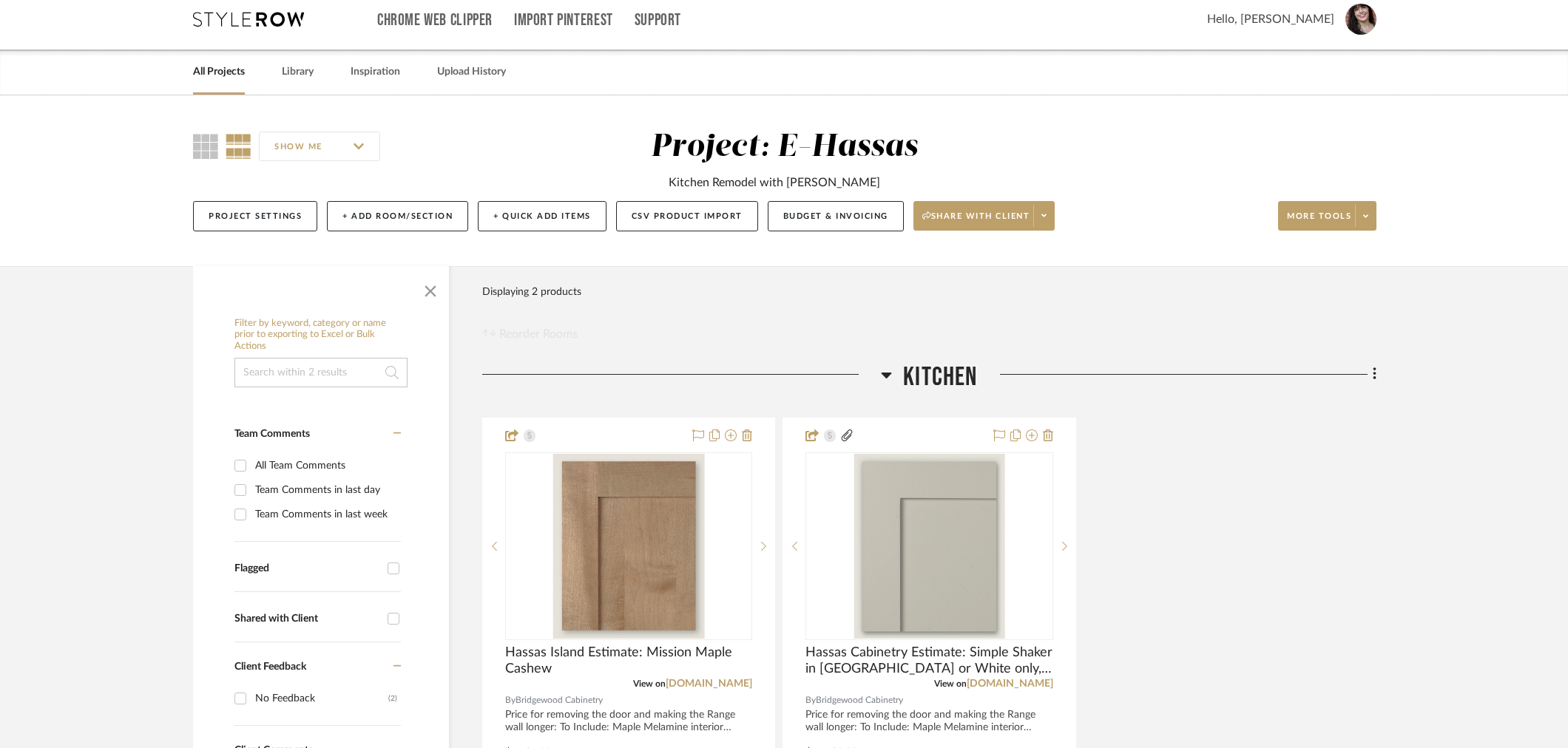
scroll to position [0, 0]
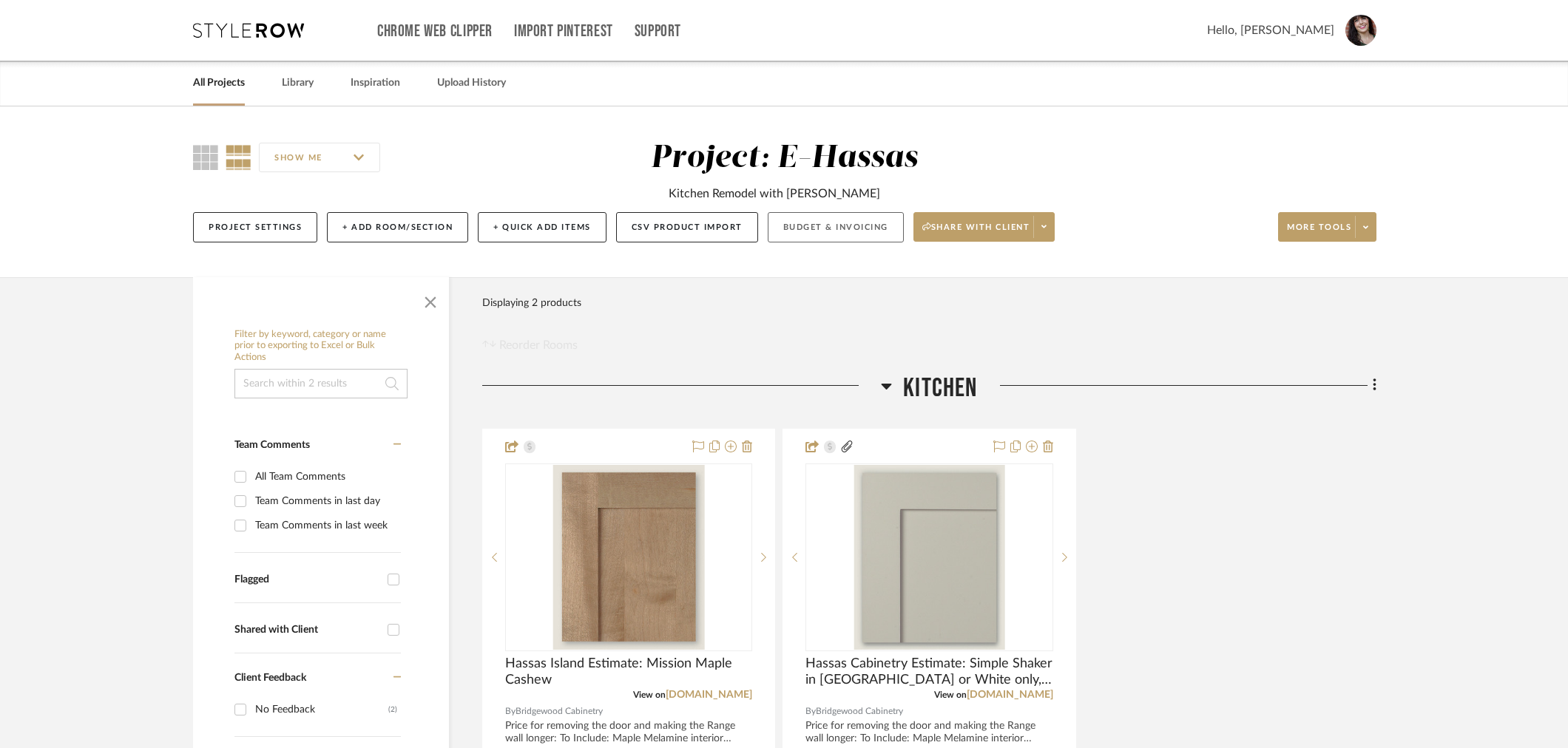
click at [847, 227] on button "Budget & Invoicing" at bounding box center [835, 227] width 136 height 31
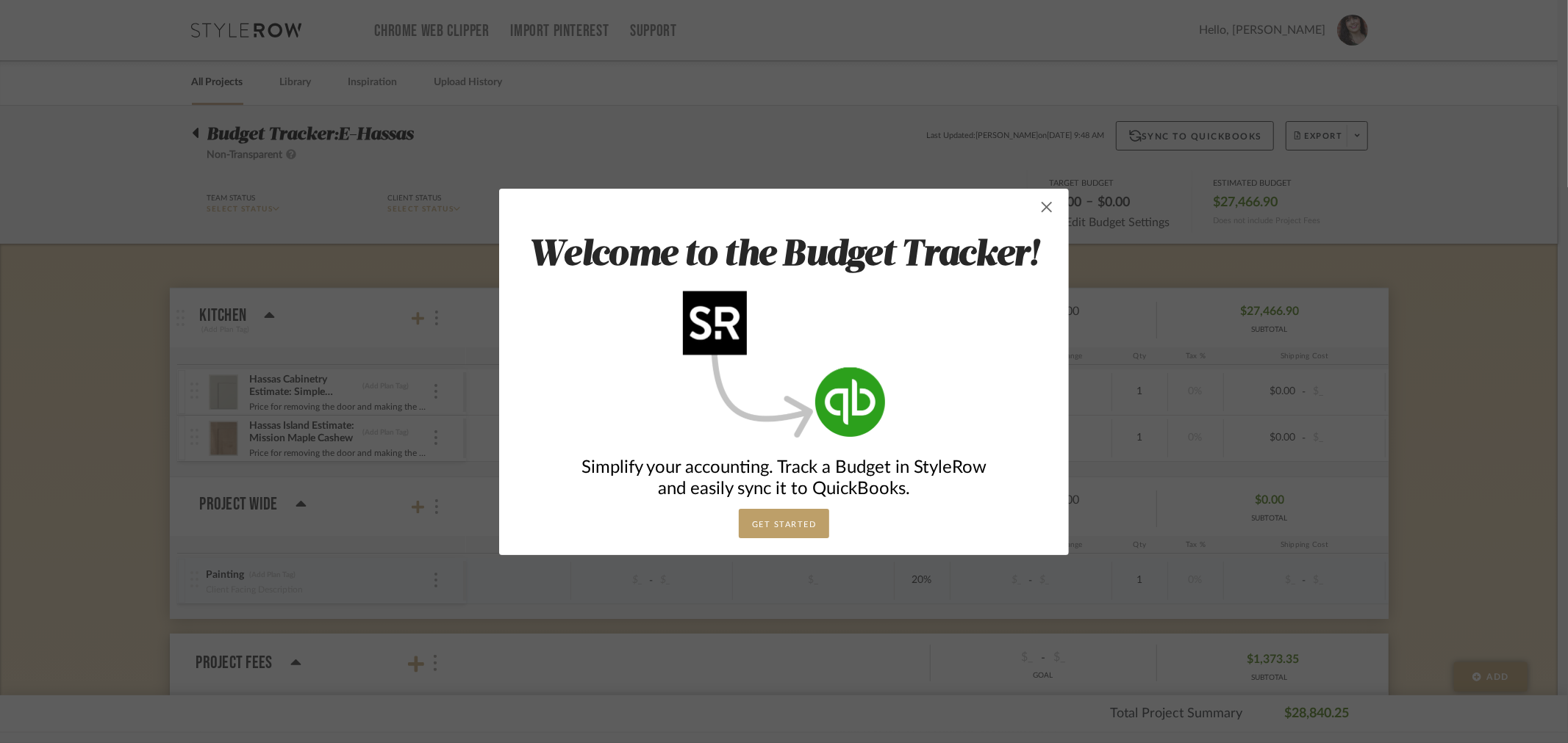
click at [1033, 202] on span "button" at bounding box center [1047, 208] width 30 height 30
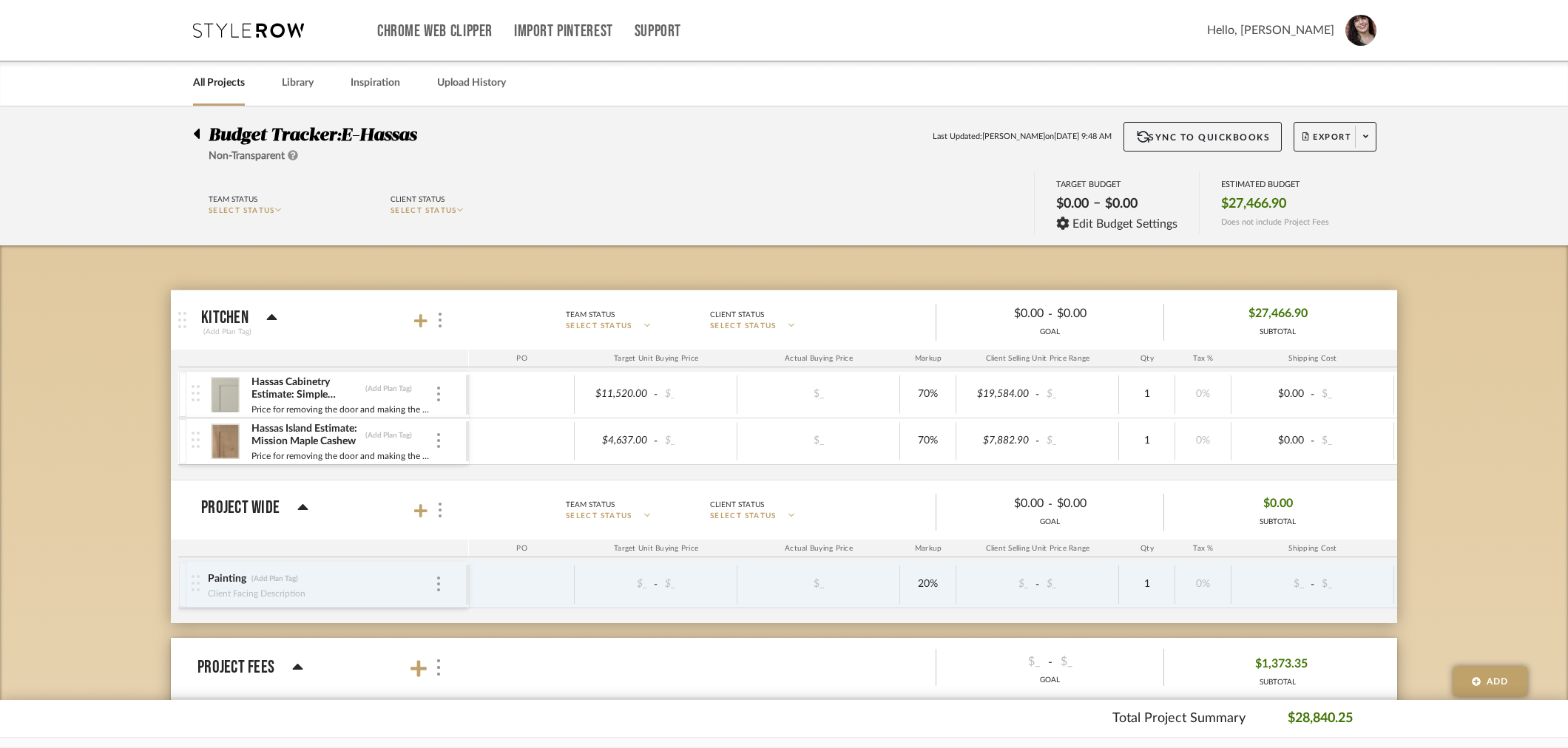
click at [204, 580] on div at bounding box center [197, 585] width 20 height 46
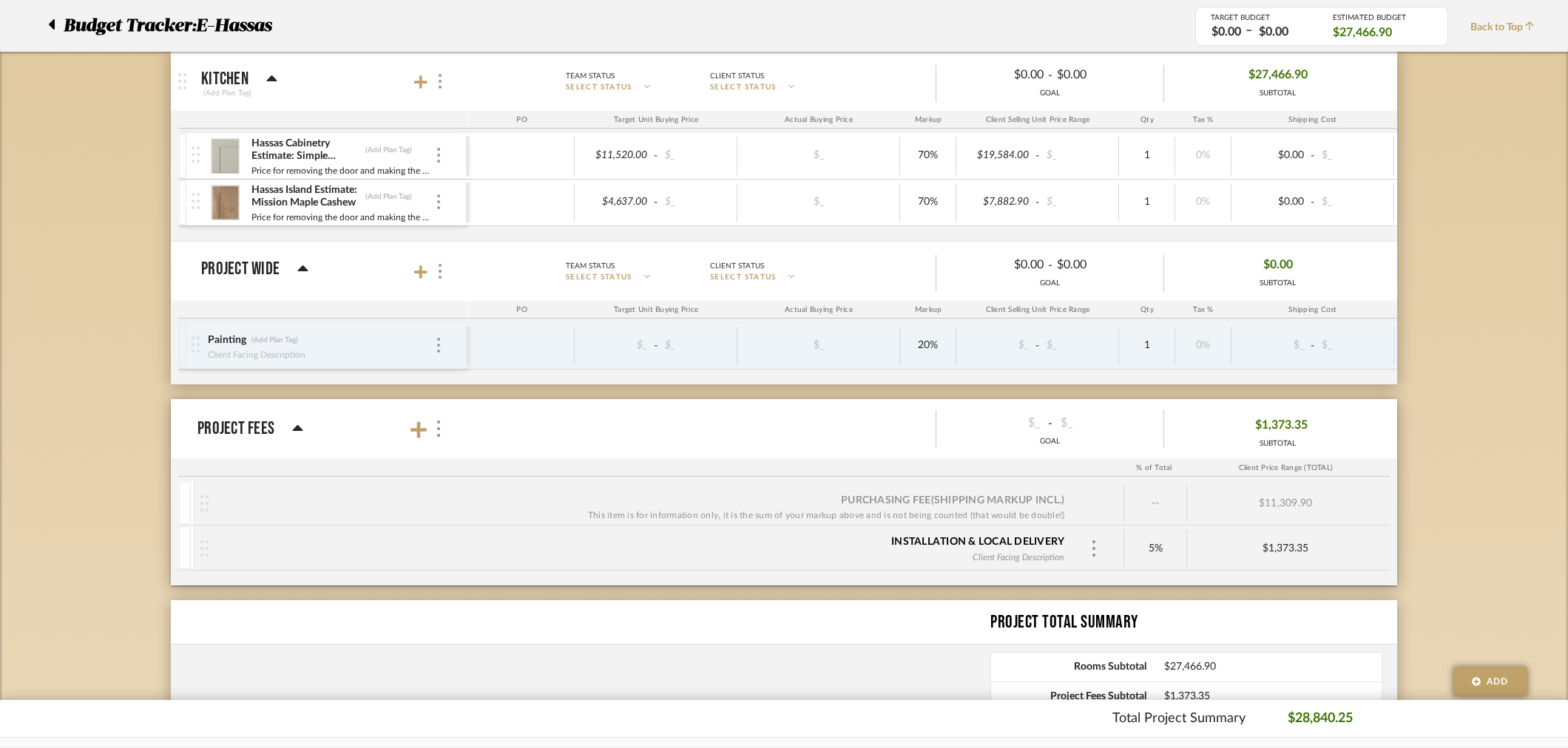
scroll to position [247, 0]
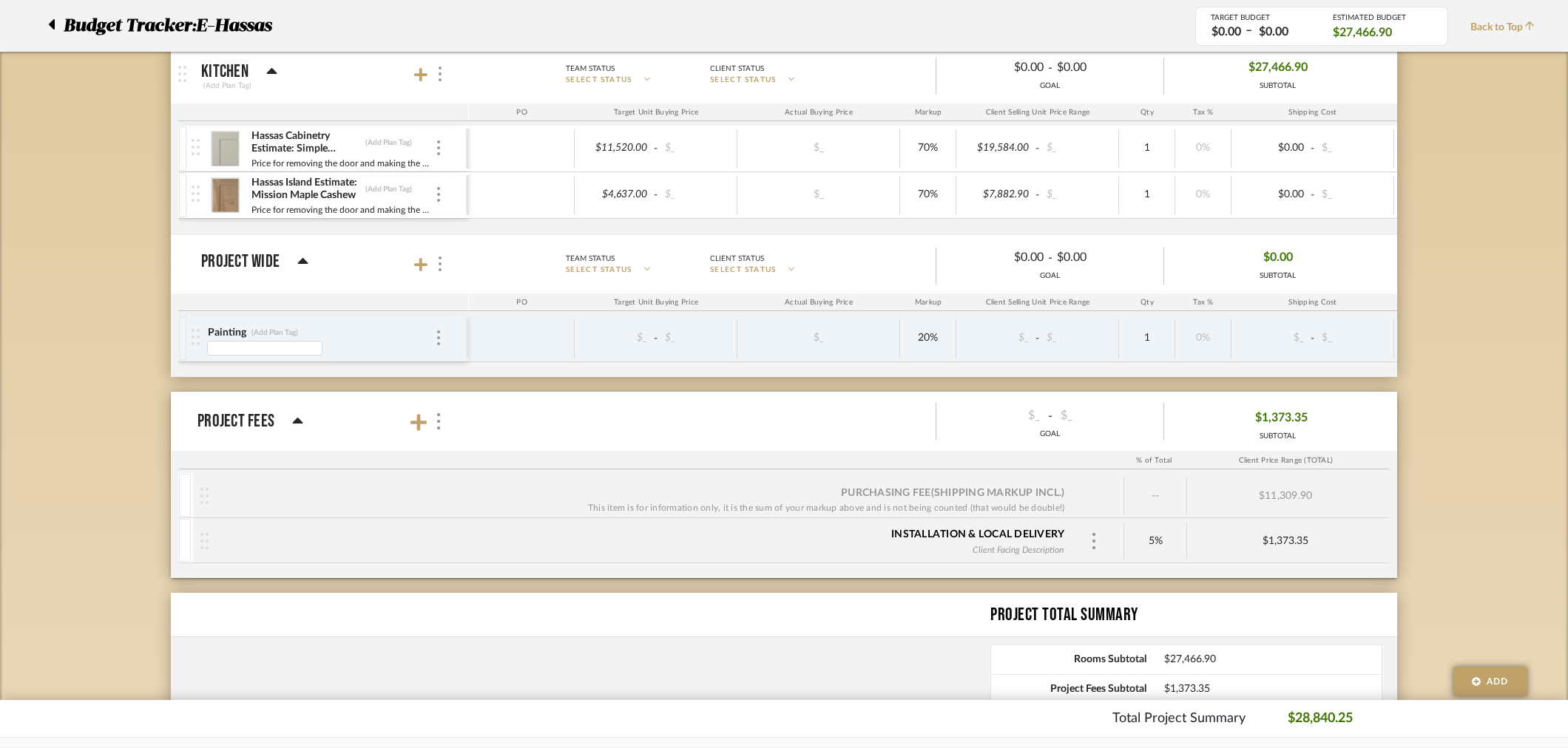
click at [265, 311] on div "PO Target Unit Buying Price Actual Buying Price Markup Client Selling Unit Pric…" at bounding box center [943, 302] width 1529 height 18
click at [199, 338] on img at bounding box center [195, 337] width 8 height 17
click at [433, 336] on div "Painting (Add Plan Tag)" at bounding box center [320, 333] width 227 height 14
click at [438, 338] on img at bounding box center [438, 338] width 3 height 15
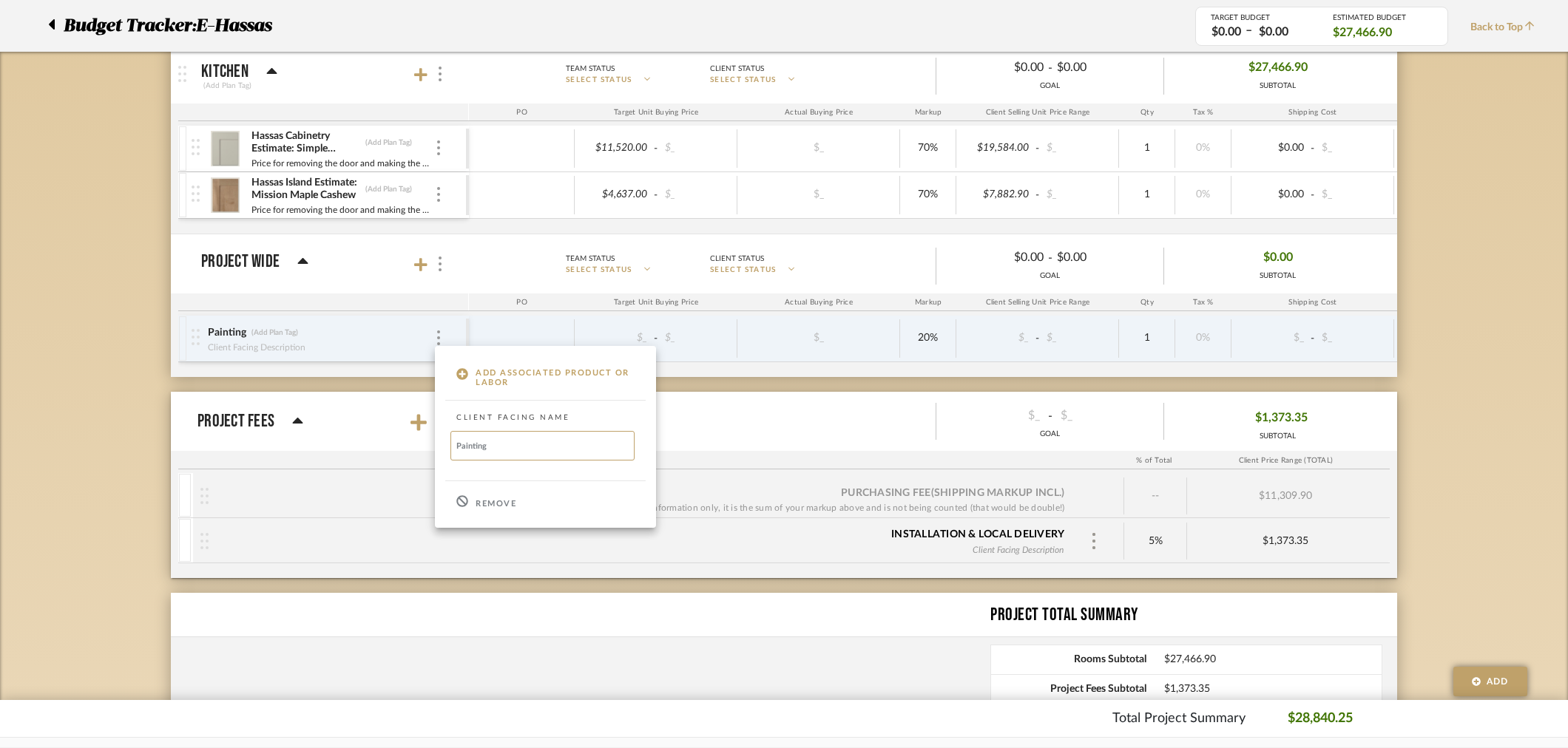
click at [495, 500] on p "Remove" at bounding box center [496, 505] width 40 height 11
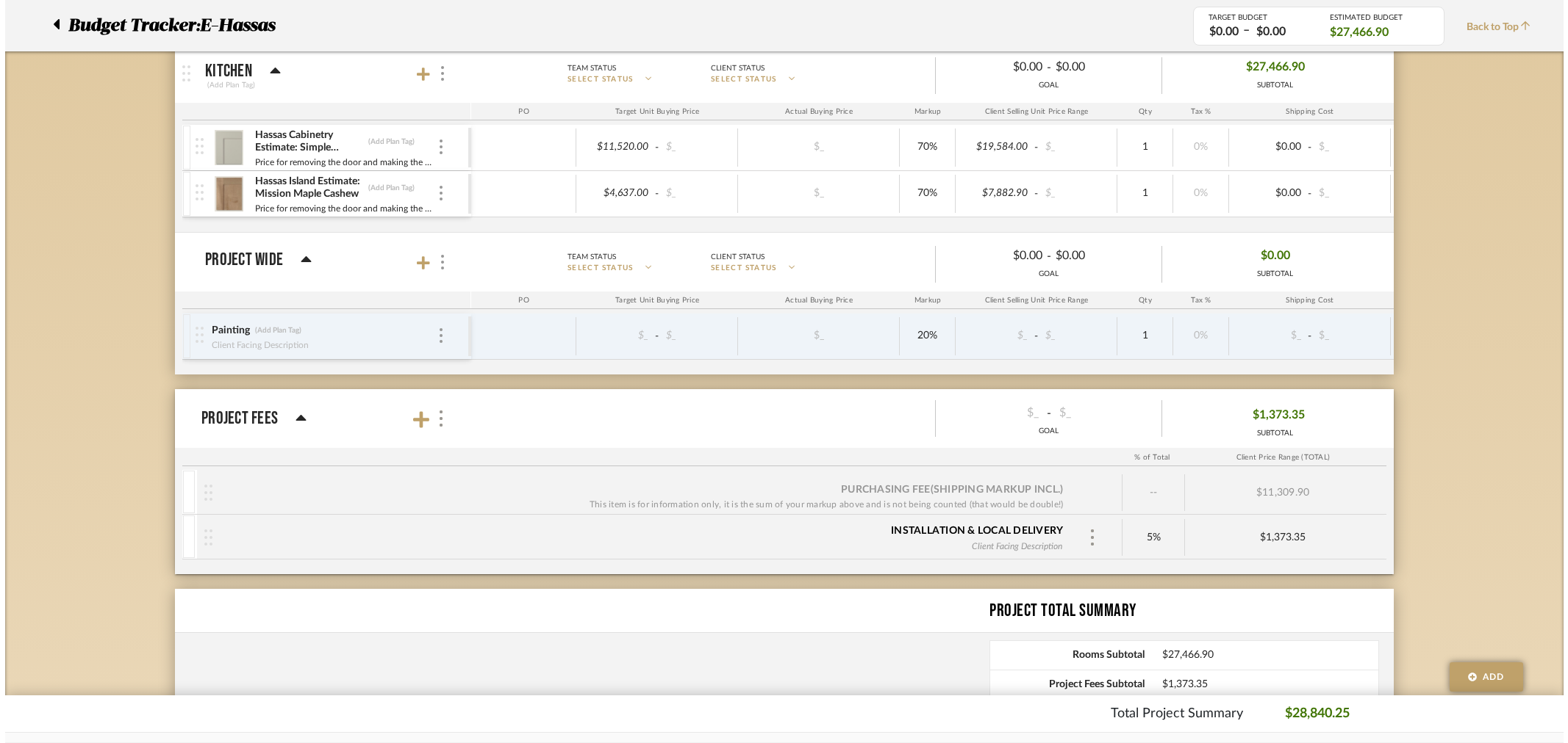
scroll to position [0, 0]
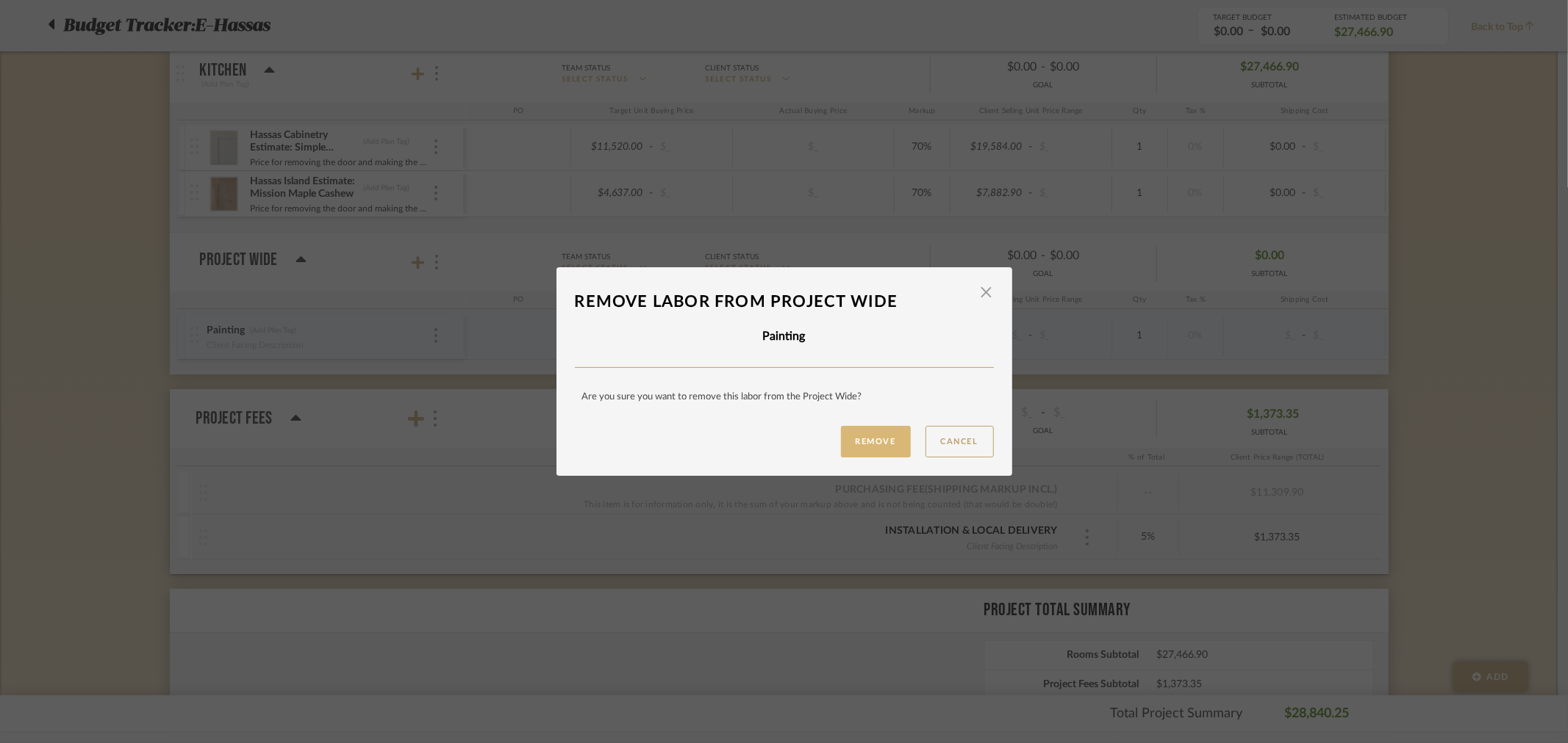
click at [849, 446] on button "Remove" at bounding box center [876, 442] width 70 height 31
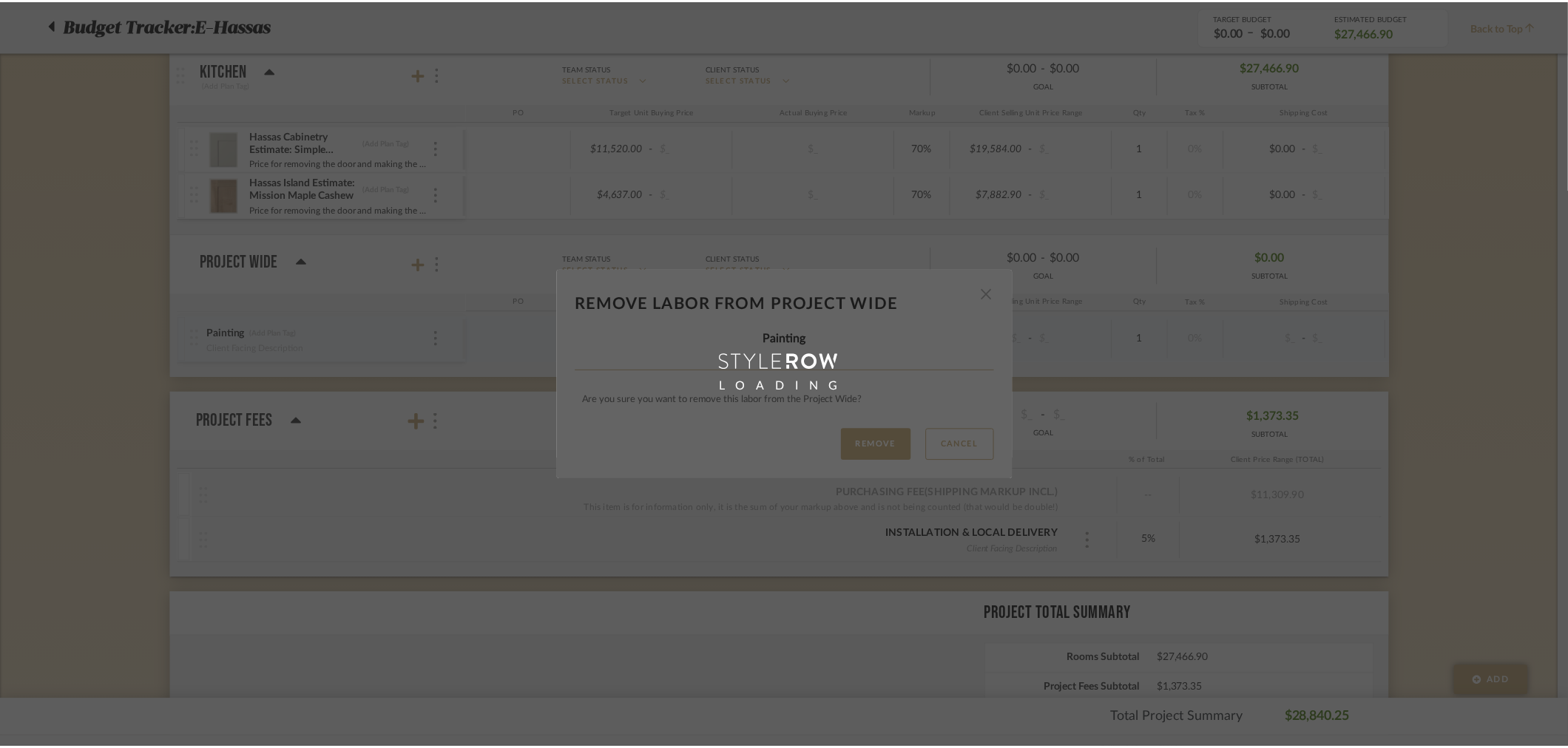
scroll to position [247, 0]
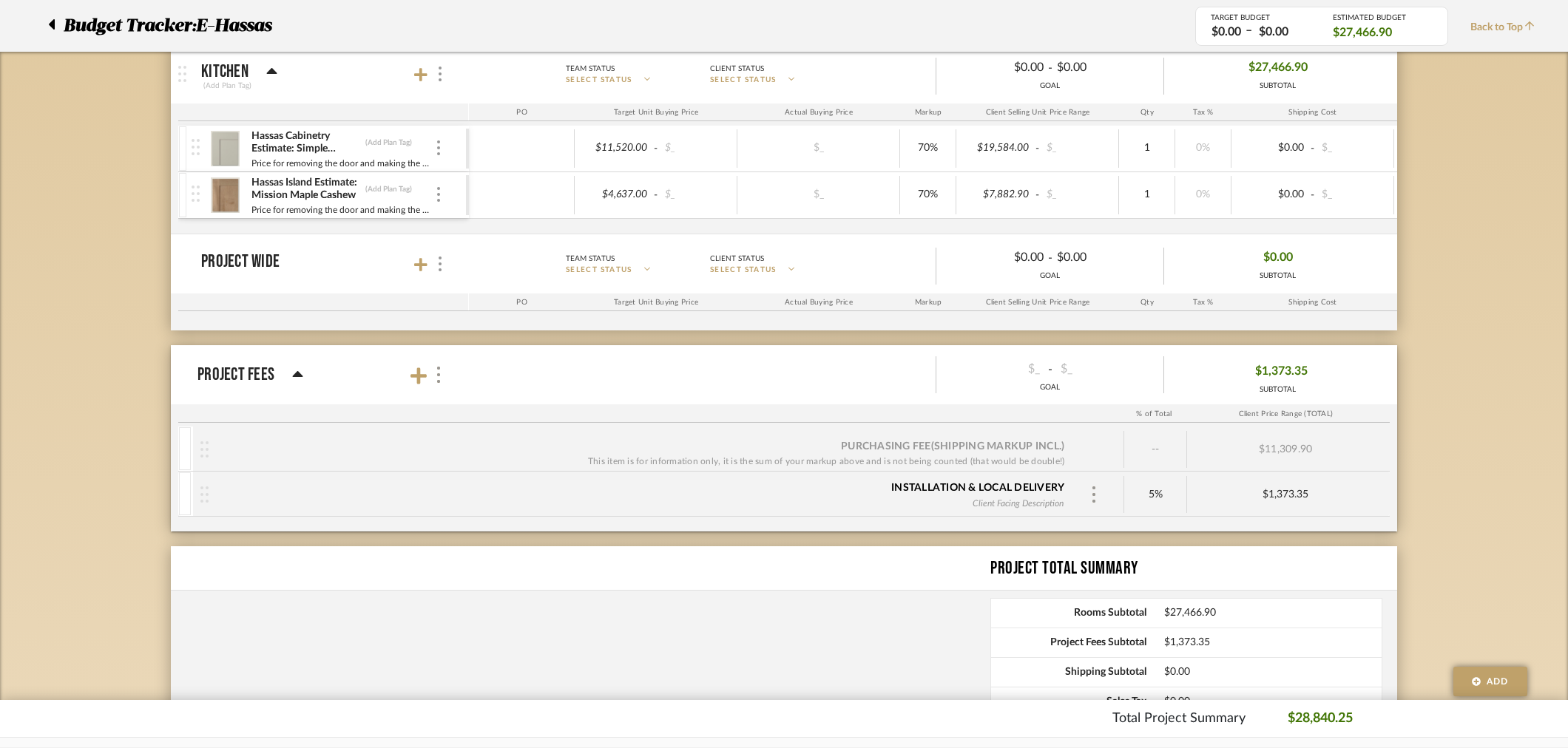
click at [292, 375] on icon at bounding box center [298, 375] width 11 height 18
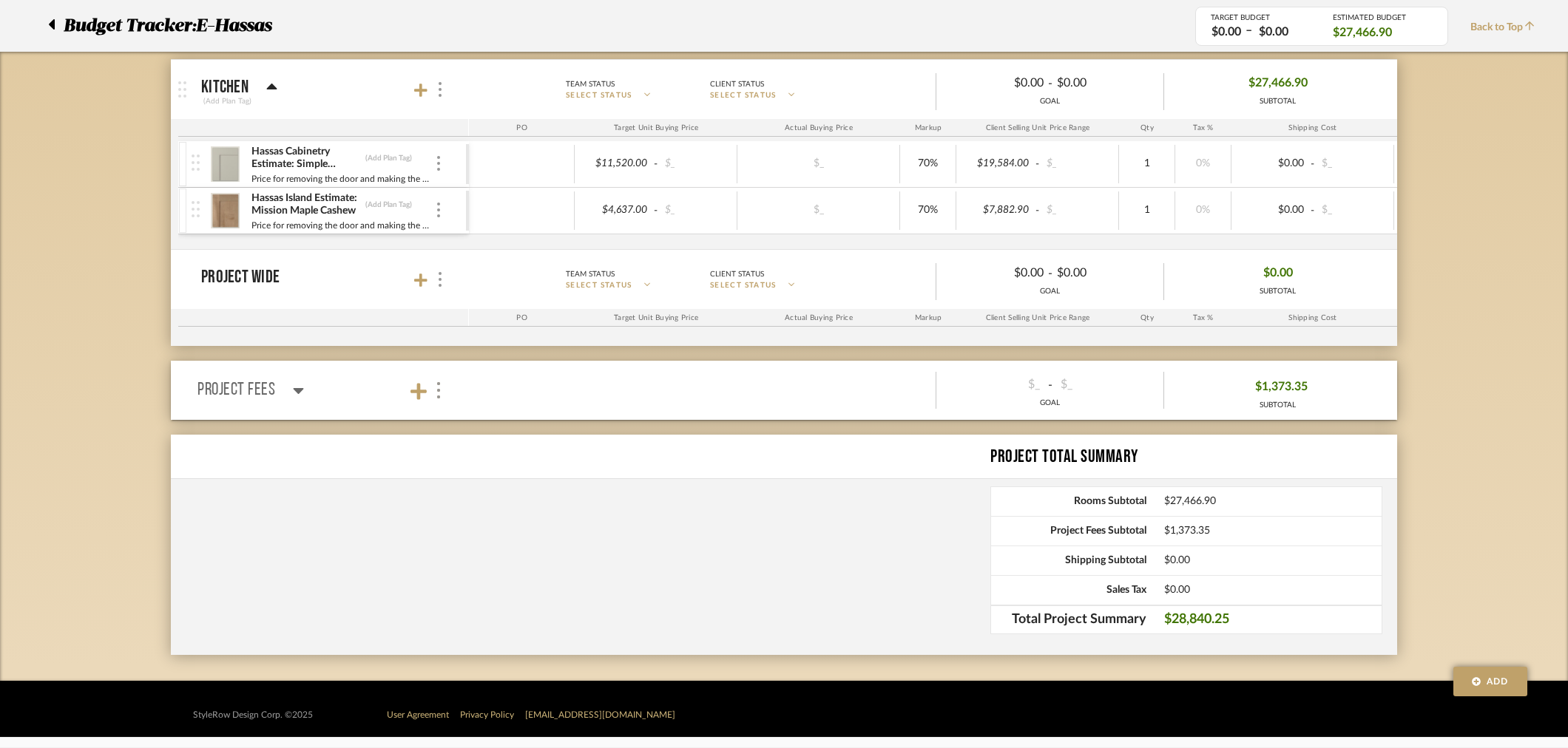
click at [294, 390] on icon at bounding box center [298, 391] width 11 height 6
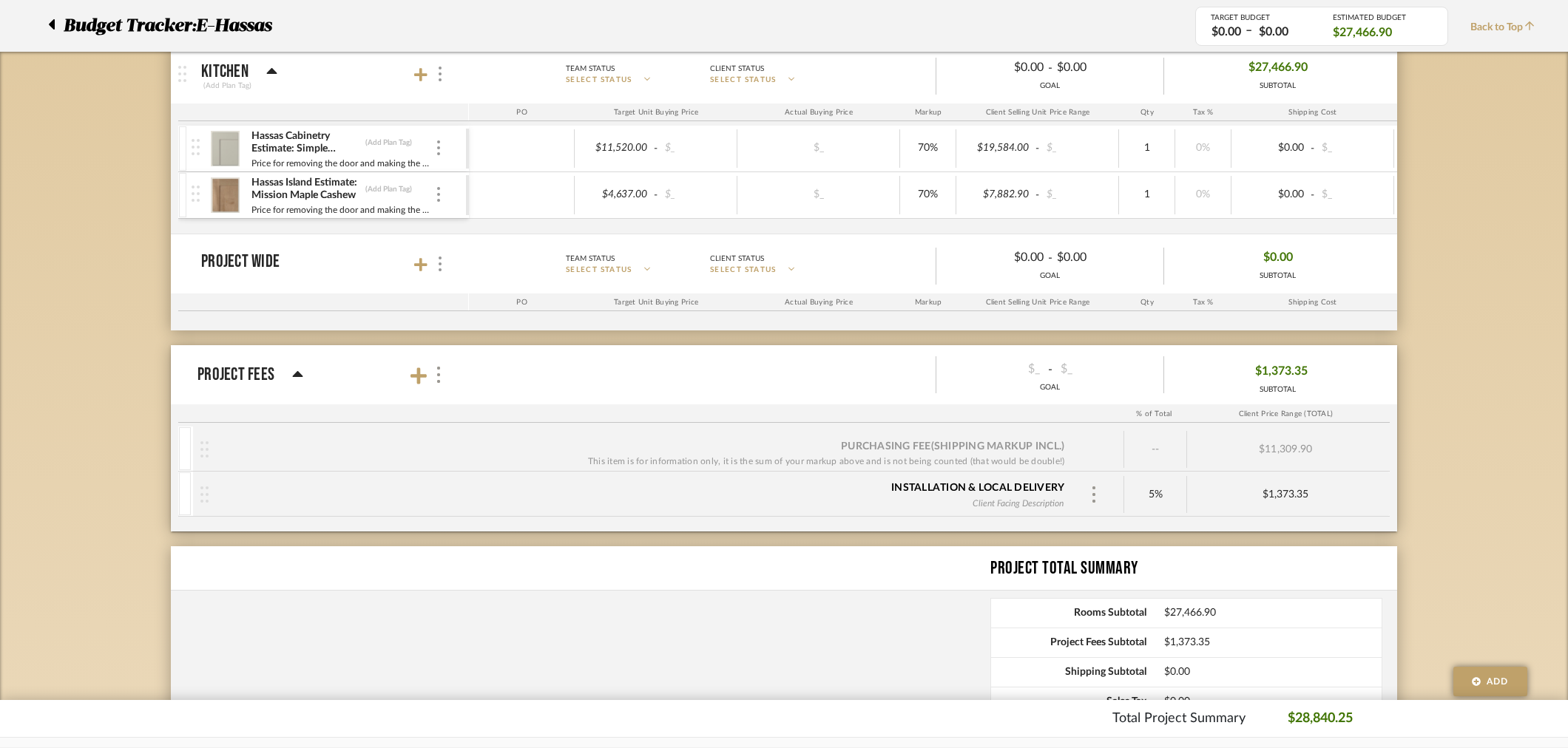
click at [1002, 447] on div "Purchasing Fee (Shipping markup incl.)" at bounding box center [953, 446] width 223 height 15
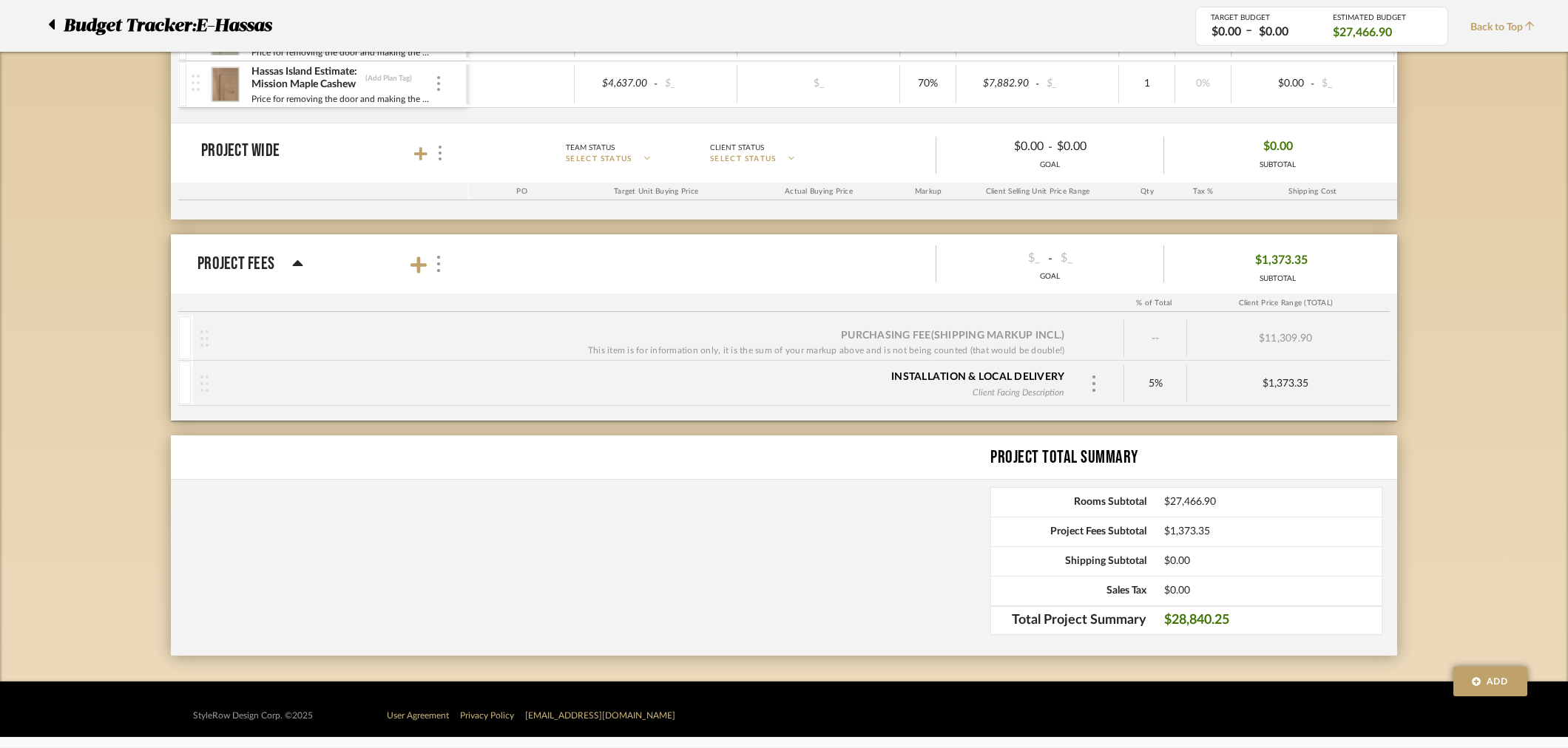
scroll to position [358, 0]
click at [1190, 528] on span "$1,373.35" at bounding box center [1273, 531] width 218 height 12
click at [1289, 338] on div "$11,309.90" at bounding box center [1285, 338] width 197 height 37
click at [1289, 267] on span "$1,373.35" at bounding box center [1281, 260] width 53 height 23
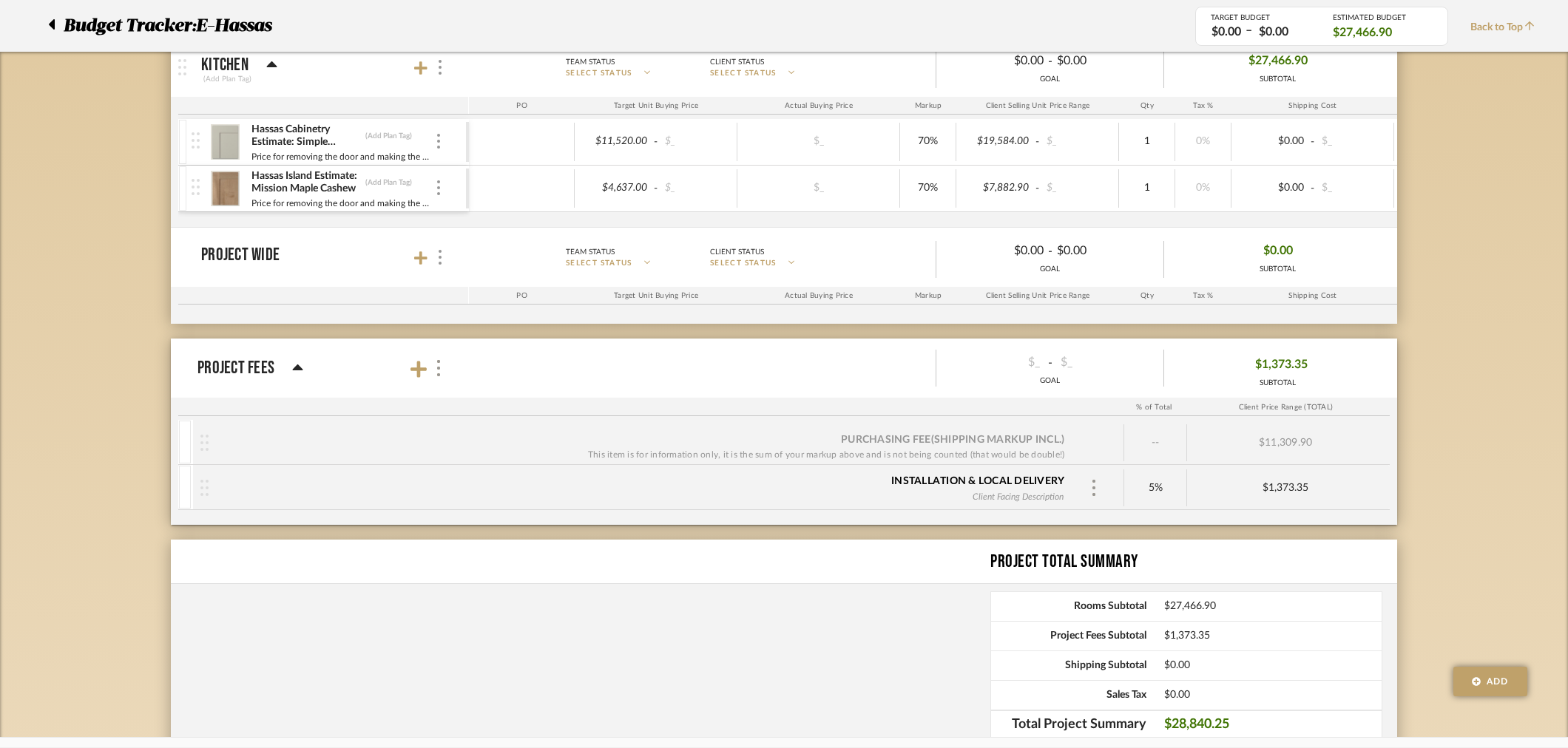
scroll to position [231, 0]
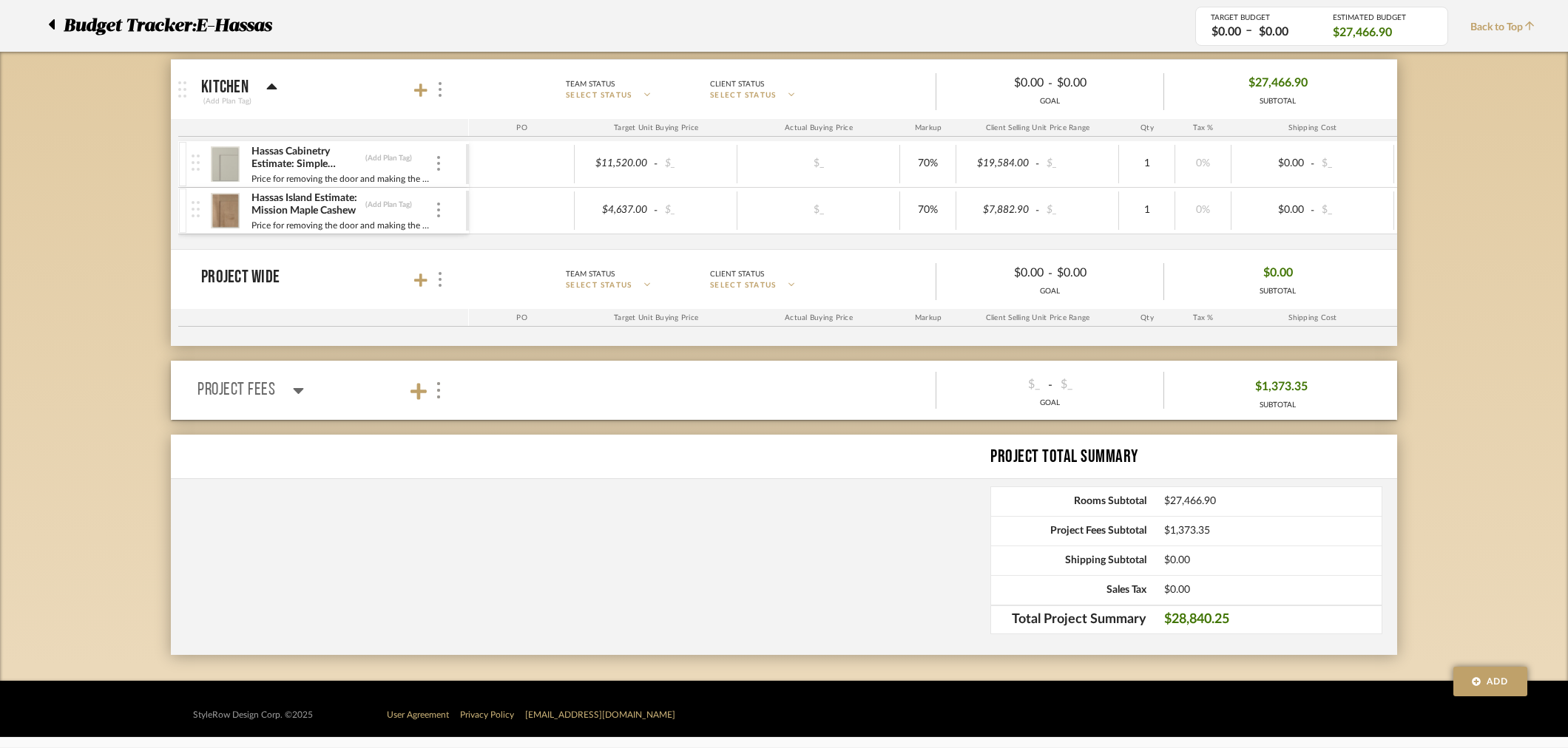
click at [294, 388] on icon at bounding box center [298, 391] width 11 height 6
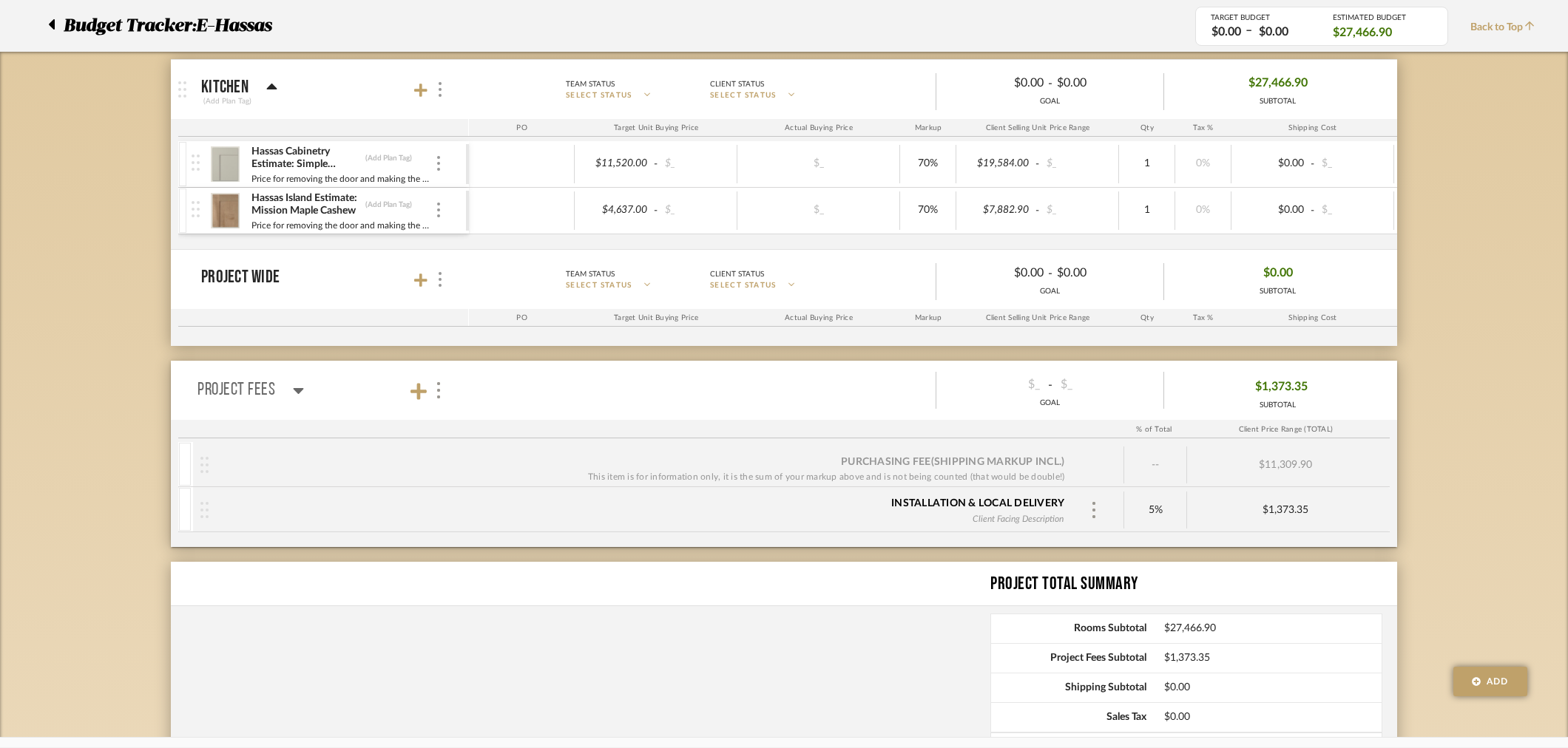
scroll to position [358, 0]
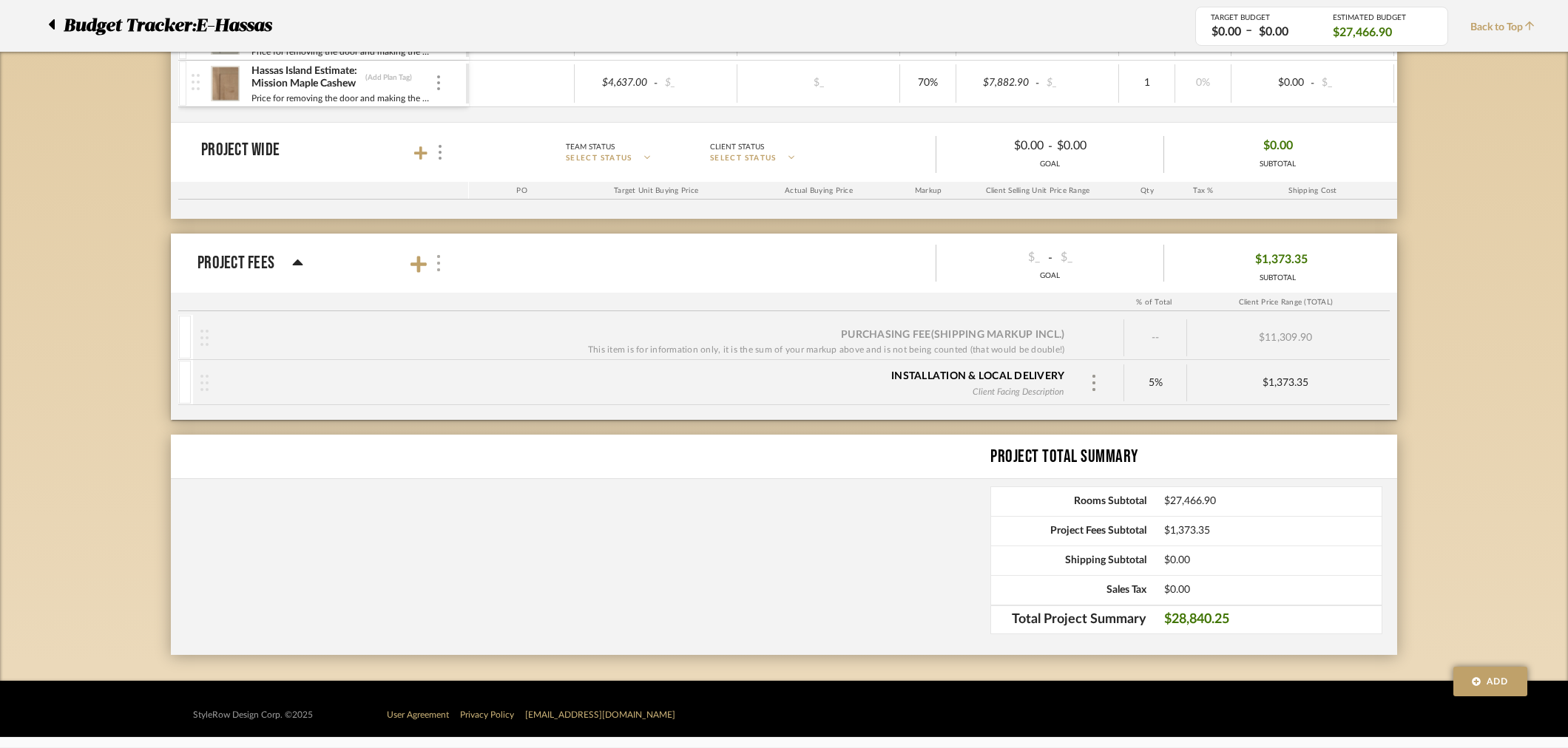
click at [438, 259] on img at bounding box center [438, 263] width 7 height 17
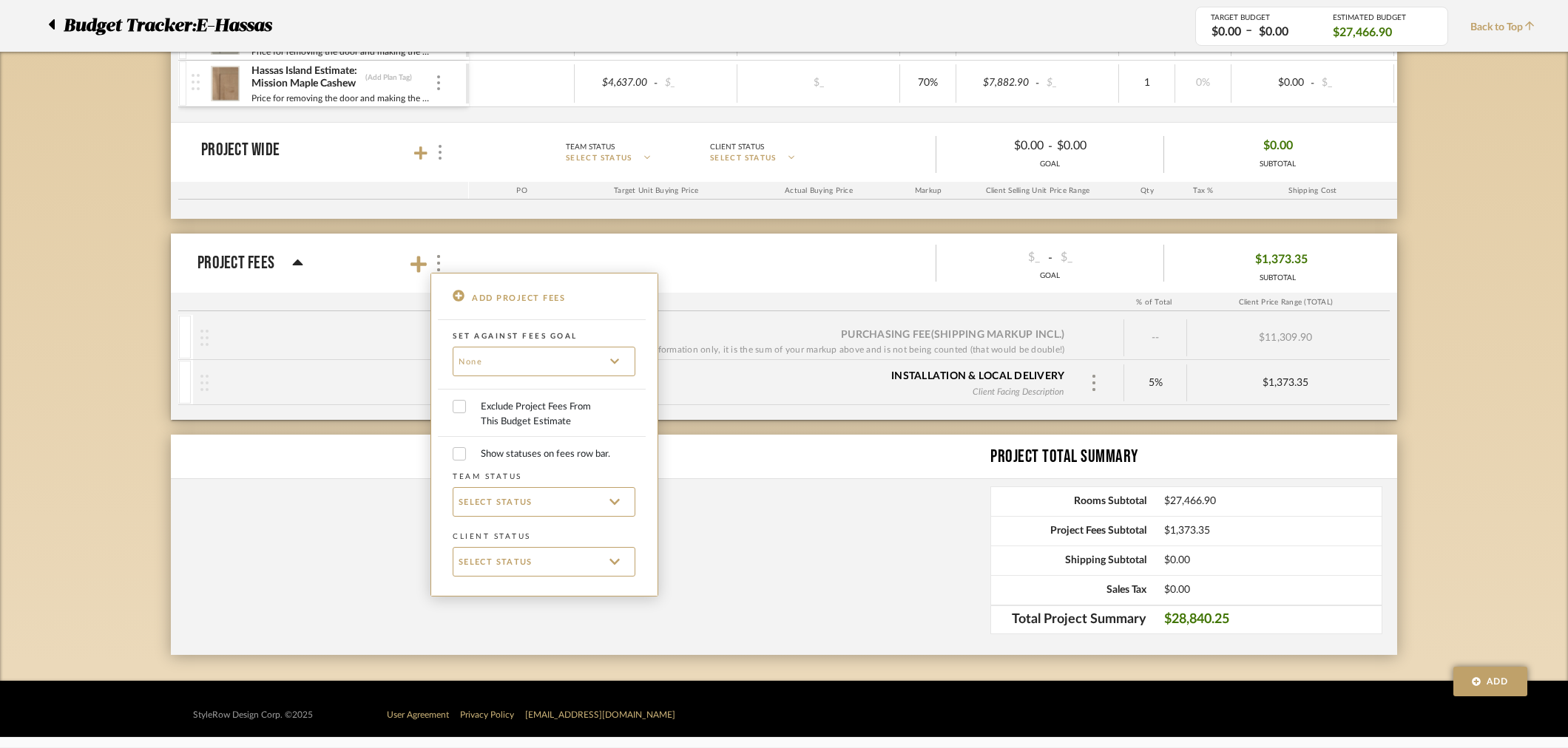
click at [549, 406] on span "Exclude Project Fees From This Budget Estimate" at bounding box center [537, 414] width 112 height 29
click at [466, 406] on input "Exclude Project Fees From This Budget Estimate" at bounding box center [459, 406] width 13 height 13
checkbox input "true"
checkbox input "false"
click at [68, 342] on div at bounding box center [784, 374] width 1568 height 748
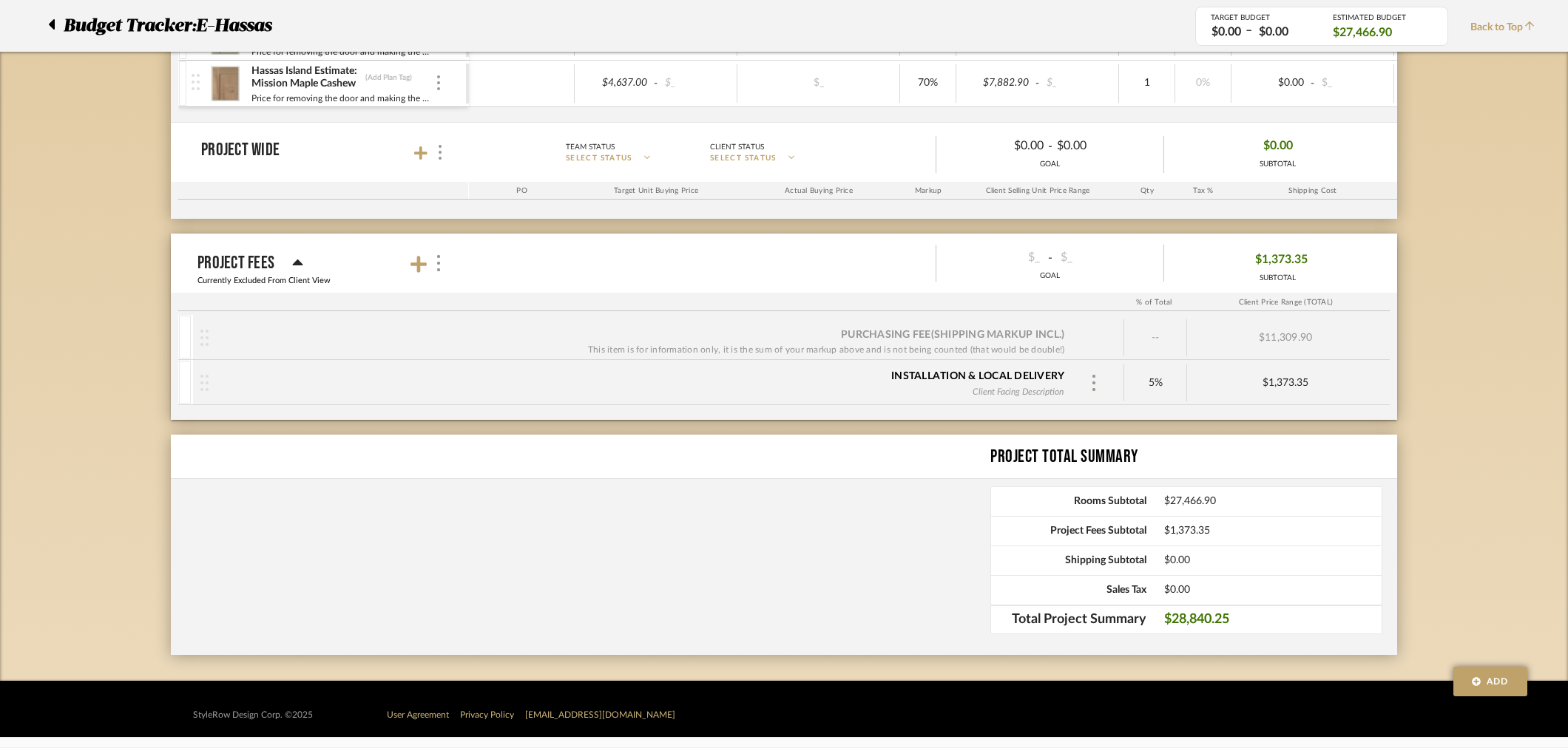
click at [985, 596] on div "Project Total Summary Rooms Subtotal $27,466.90 Project Fees Subtotal $1,373.35…" at bounding box center [784, 544] width 1226 height 220
click at [1169, 521] on div "Project Fees Subtotal $1,373.35" at bounding box center [1186, 531] width 392 height 30
click at [1262, 259] on span "$1,373.35" at bounding box center [1281, 260] width 53 height 23
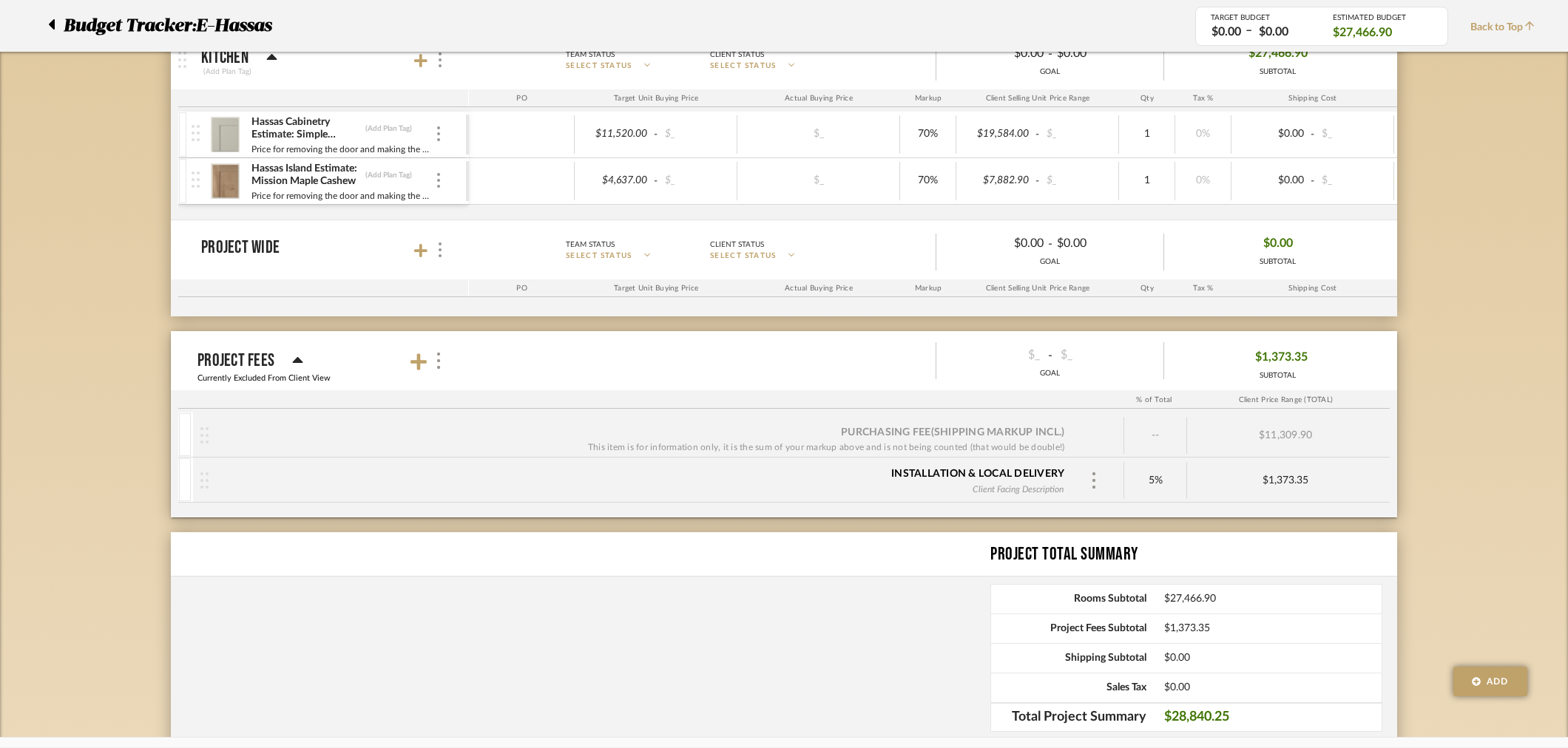
scroll to position [231, 0]
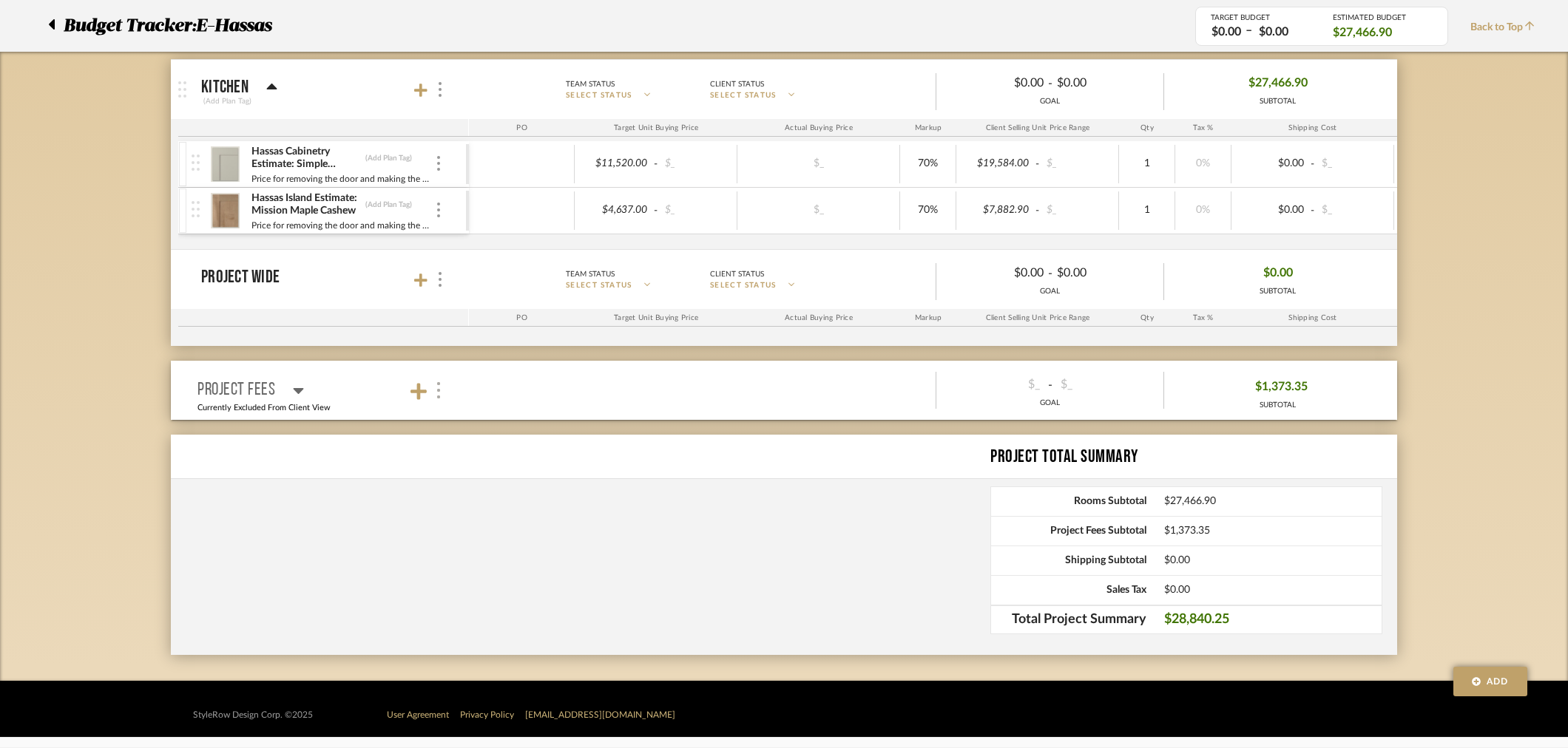
click at [440, 388] on img at bounding box center [438, 391] width 7 height 17
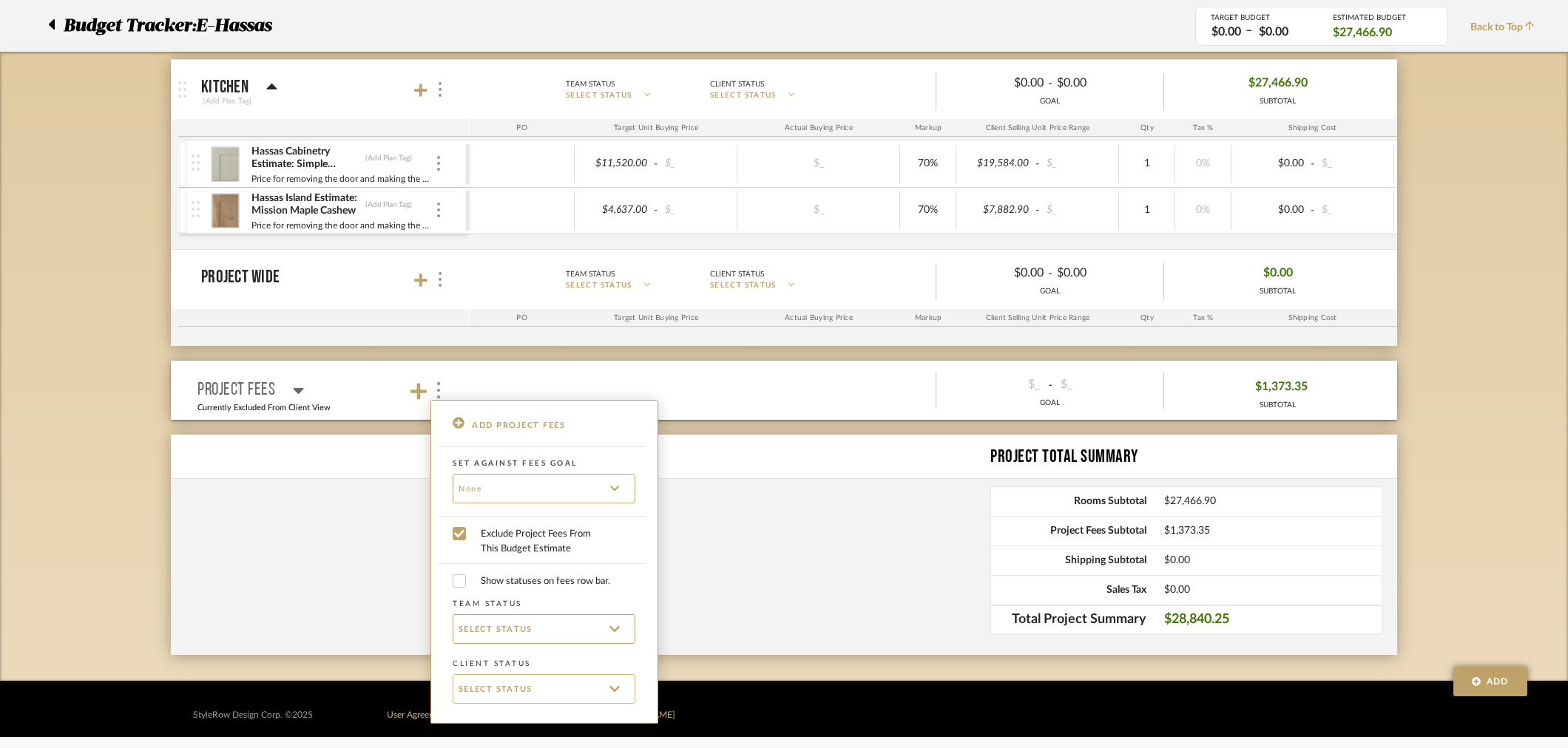
click at [523, 686] on span "SELECT STATUS" at bounding box center [495, 688] width 74 height 11
click at [298, 550] on div at bounding box center [784, 374] width 1568 height 748
click at [246, 392] on div at bounding box center [784, 374] width 1568 height 748
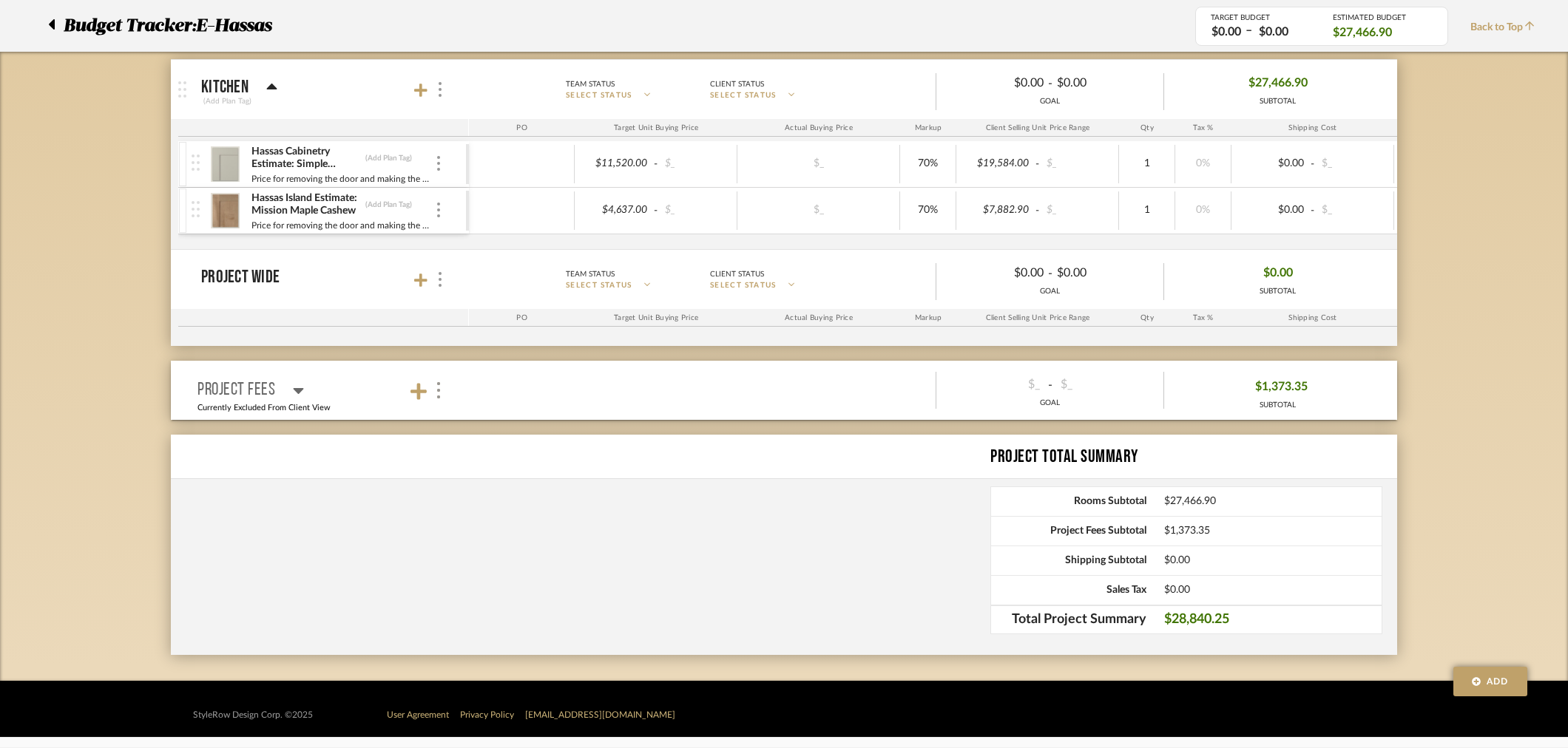
click at [291, 408] on p "Currently Excluded From Client View" at bounding box center [264, 408] width 133 height 12
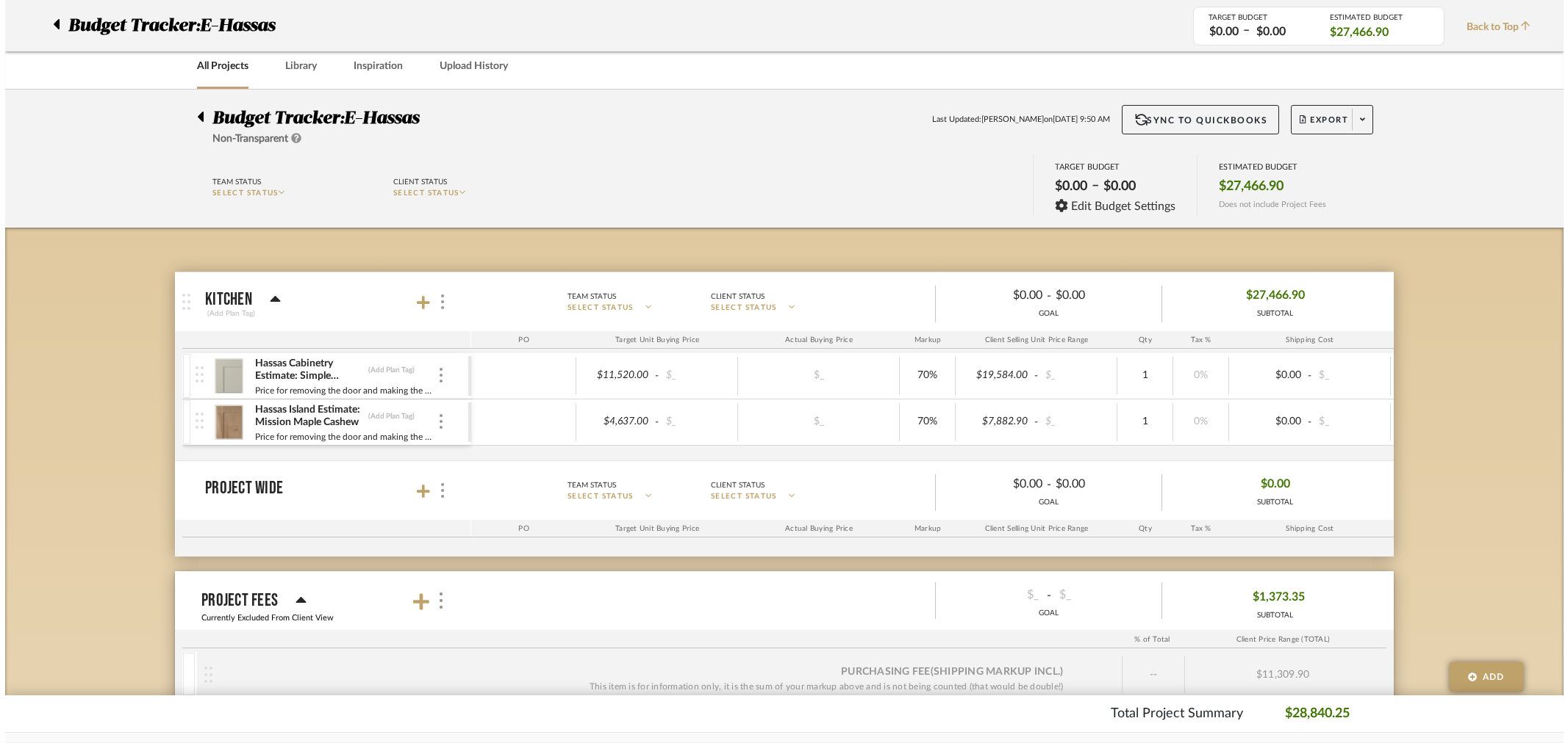
scroll to position [0, 0]
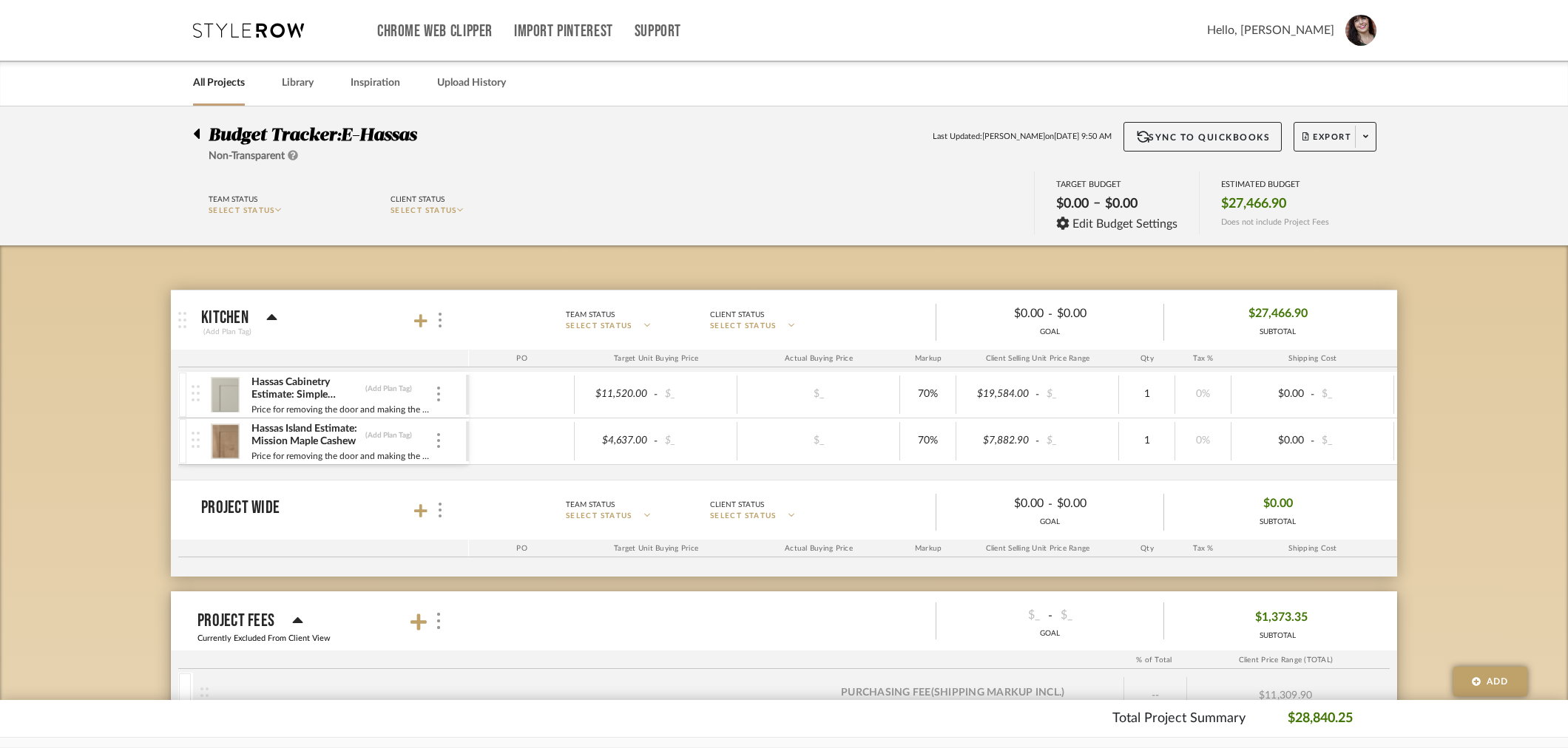
click at [197, 128] on icon at bounding box center [197, 133] width 7 height 18
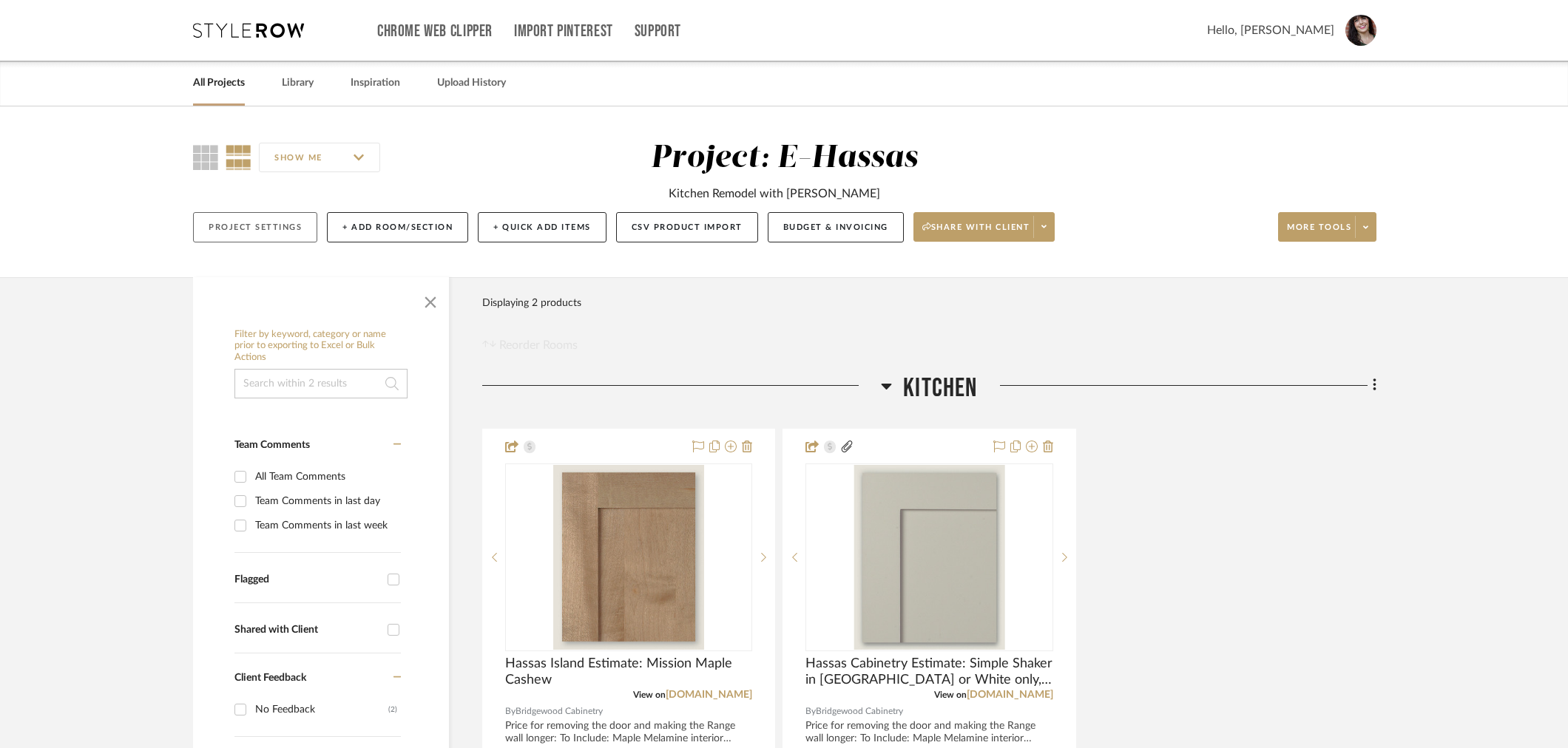
click at [248, 224] on button "Project Settings" at bounding box center [255, 227] width 125 height 31
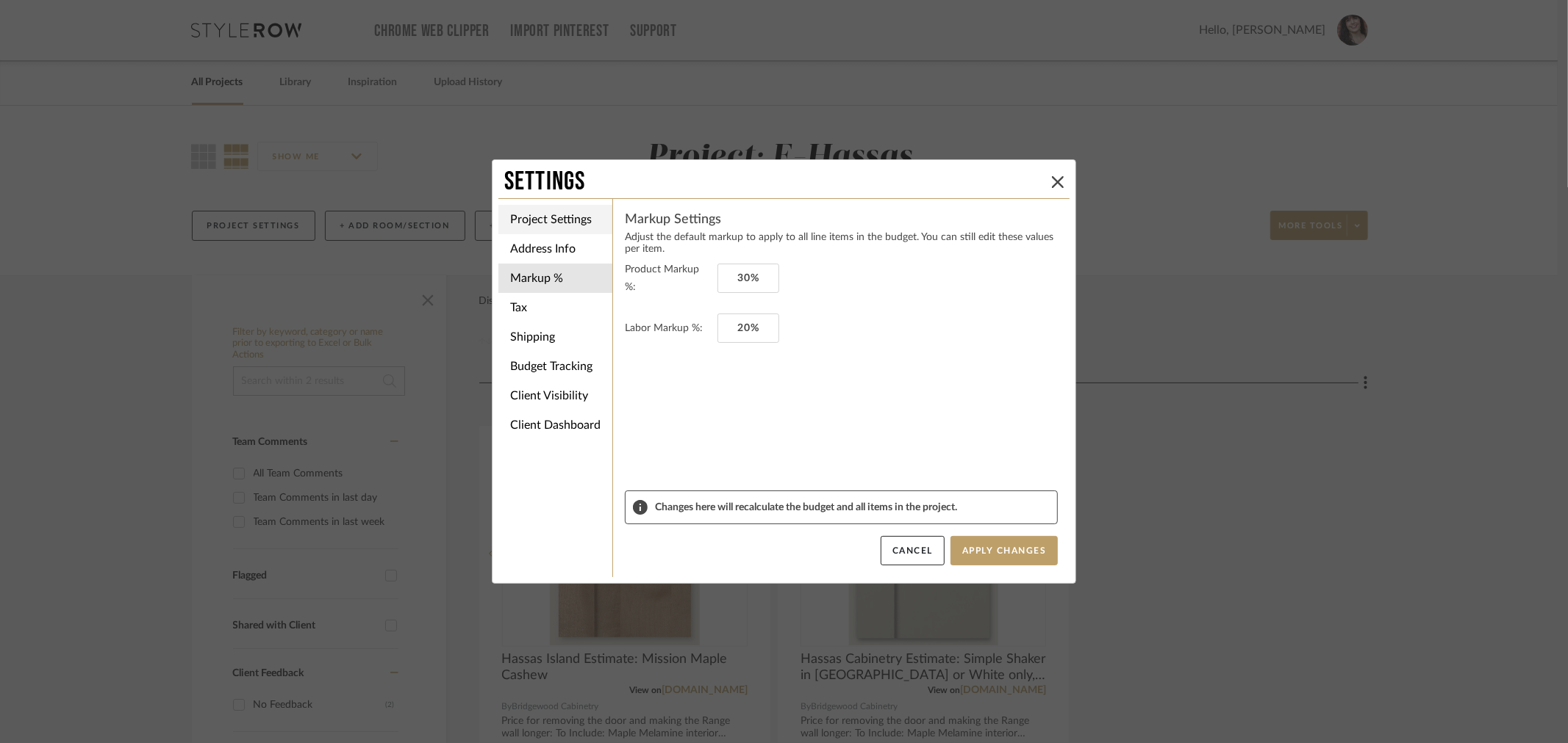
click at [515, 214] on li "Project Settings" at bounding box center [555, 220] width 114 height 30
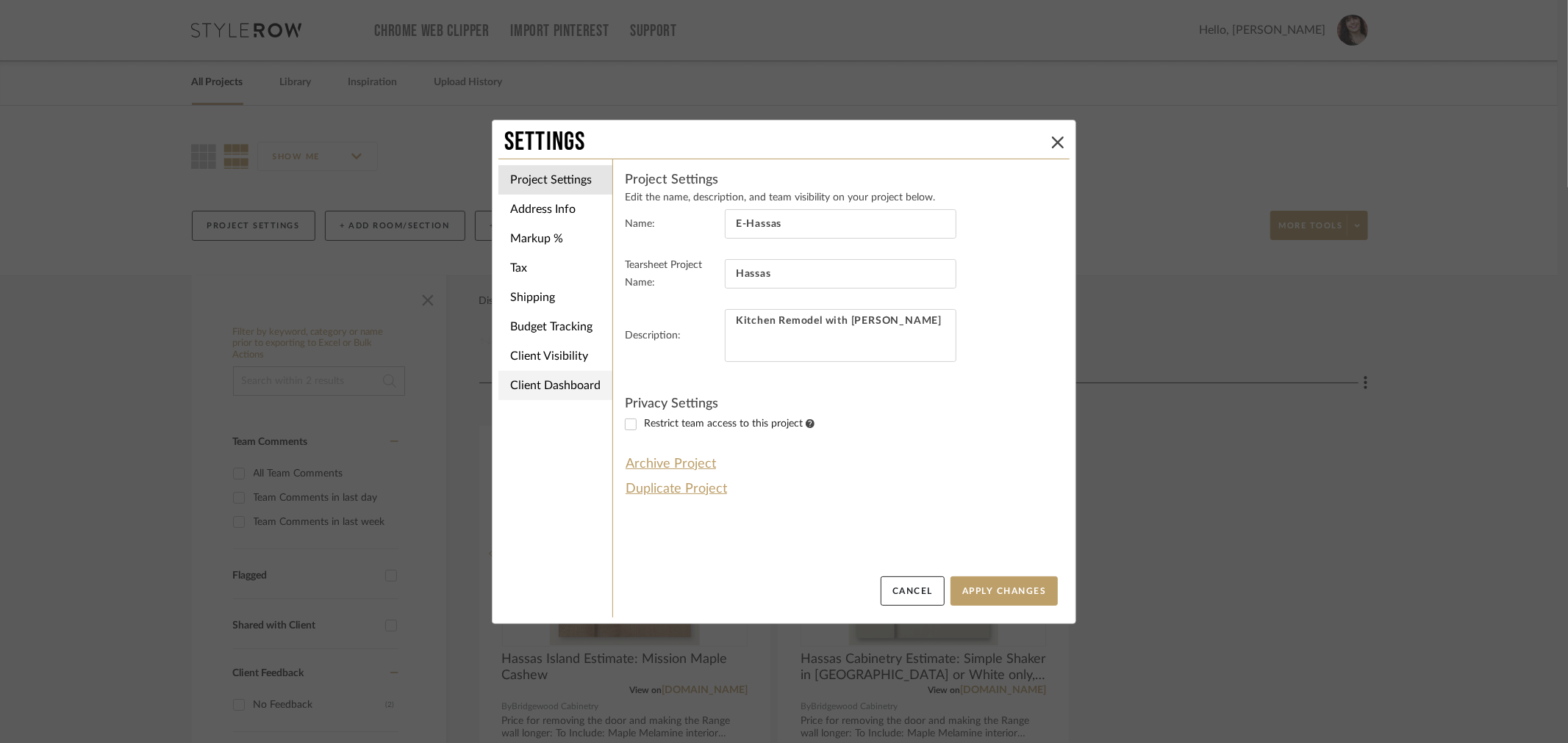
click at [545, 383] on li "Client Dashboard" at bounding box center [555, 385] width 114 height 30
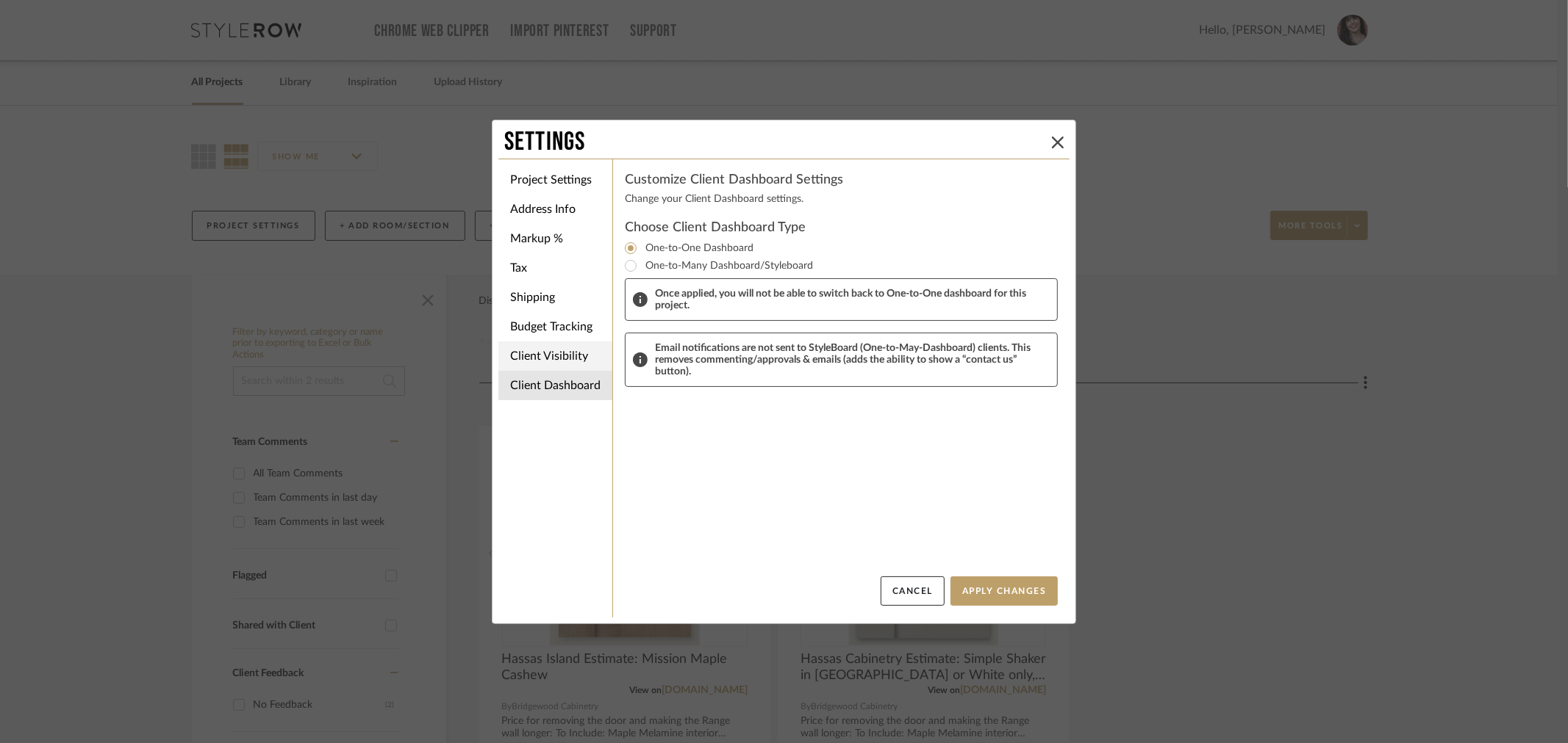
click at [534, 347] on li "Client Visibility" at bounding box center [555, 357] width 114 height 30
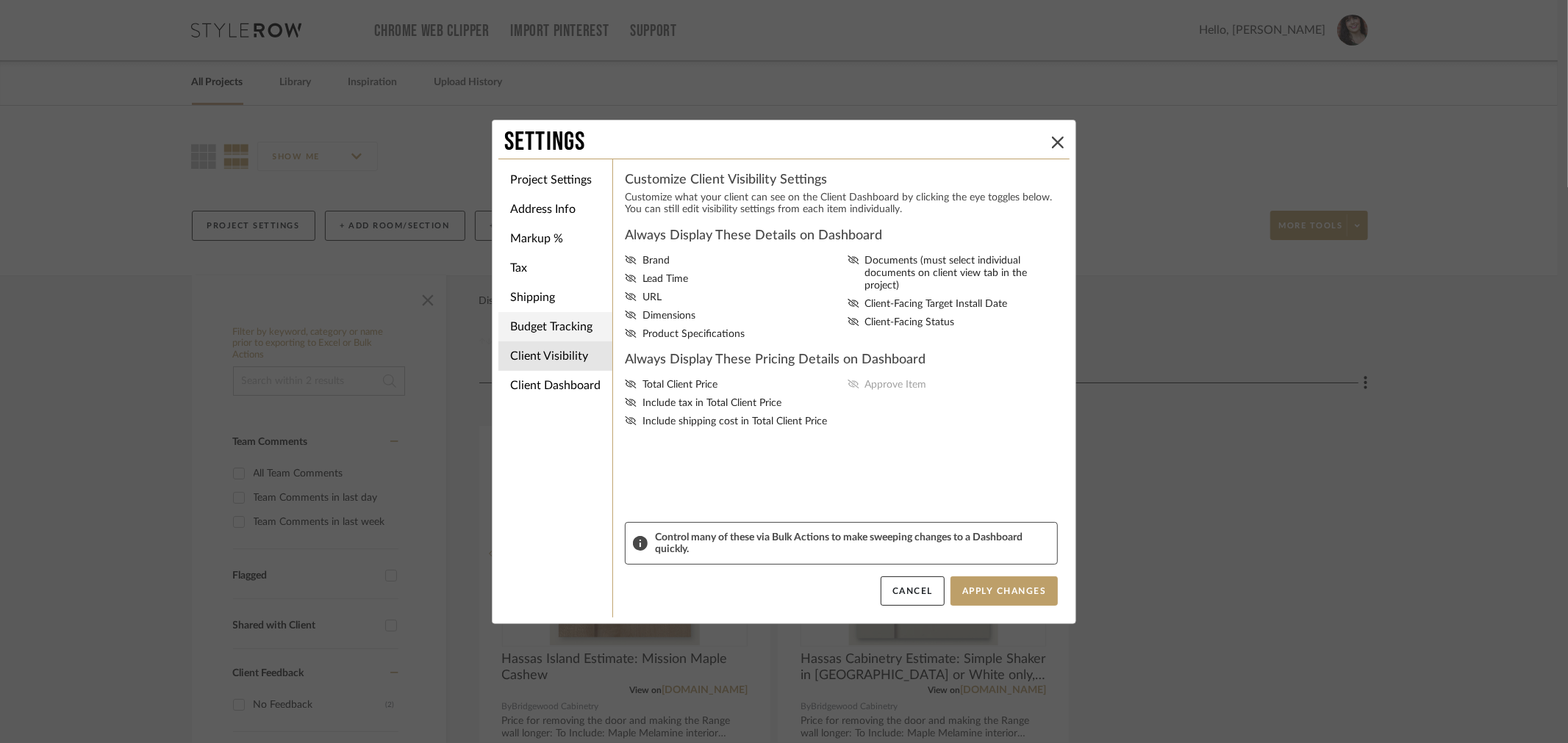
click at [534, 329] on li "Budget Tracking" at bounding box center [555, 327] width 114 height 30
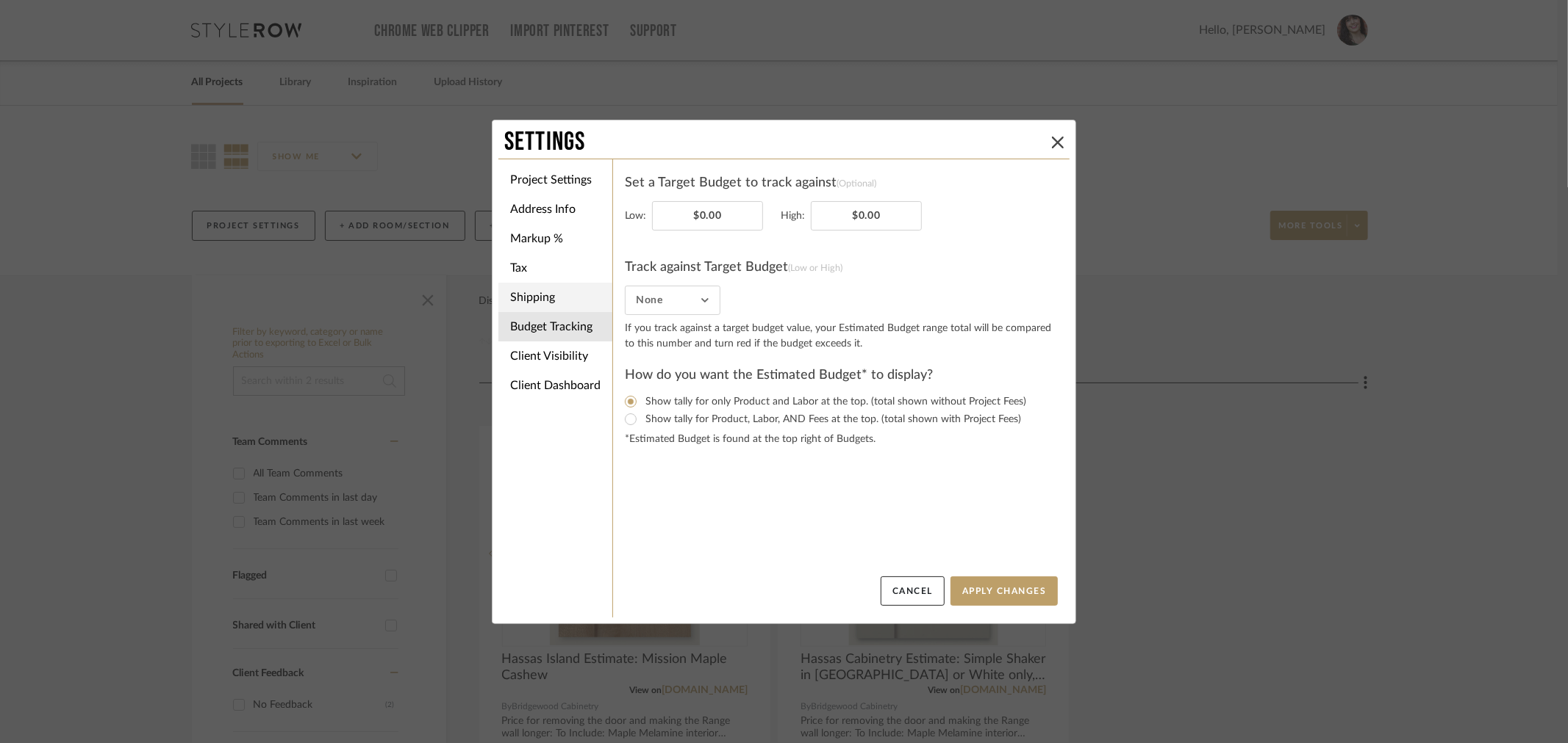
click at [534, 290] on li "Shipping" at bounding box center [555, 297] width 114 height 30
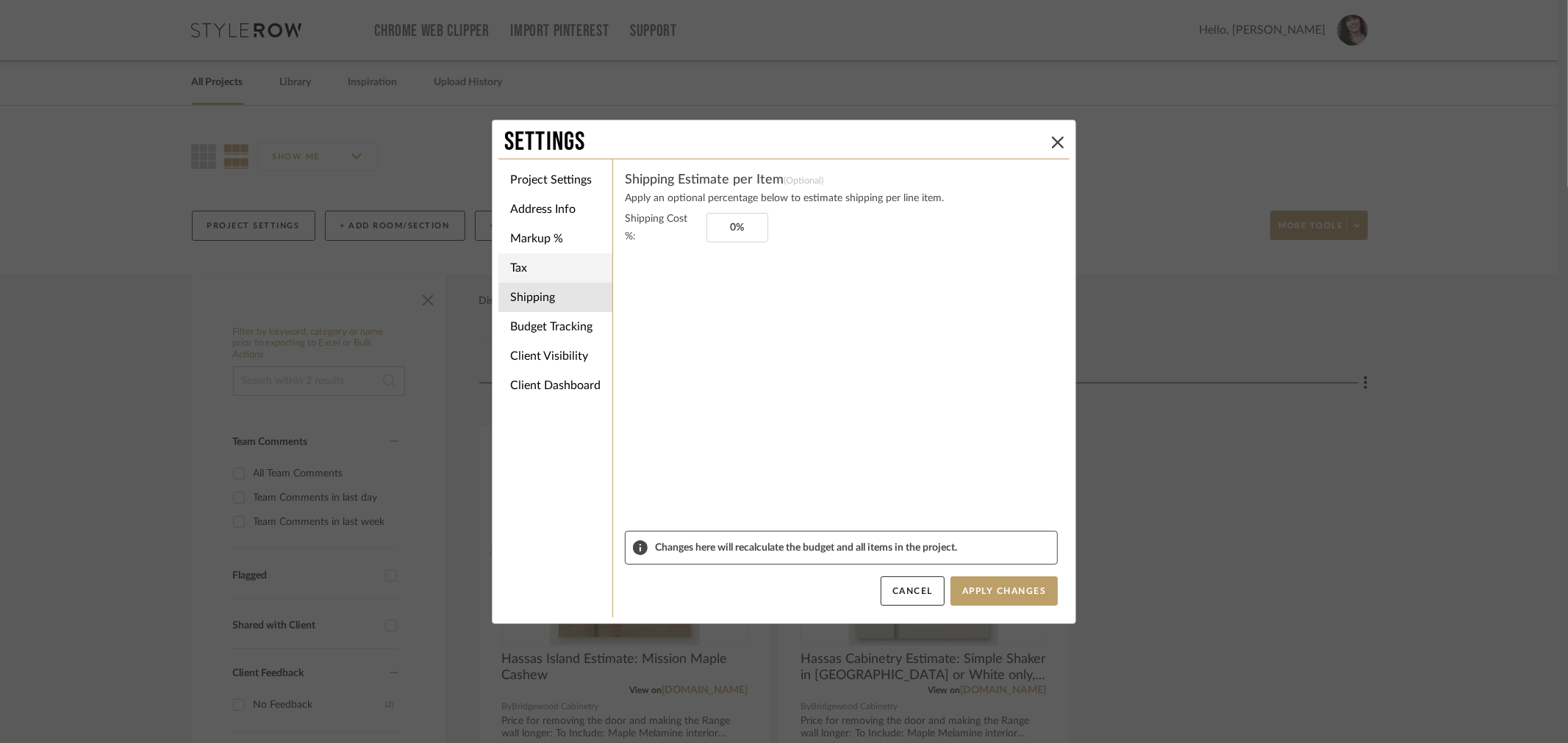
click at [531, 270] on li "Tax" at bounding box center [555, 269] width 114 height 30
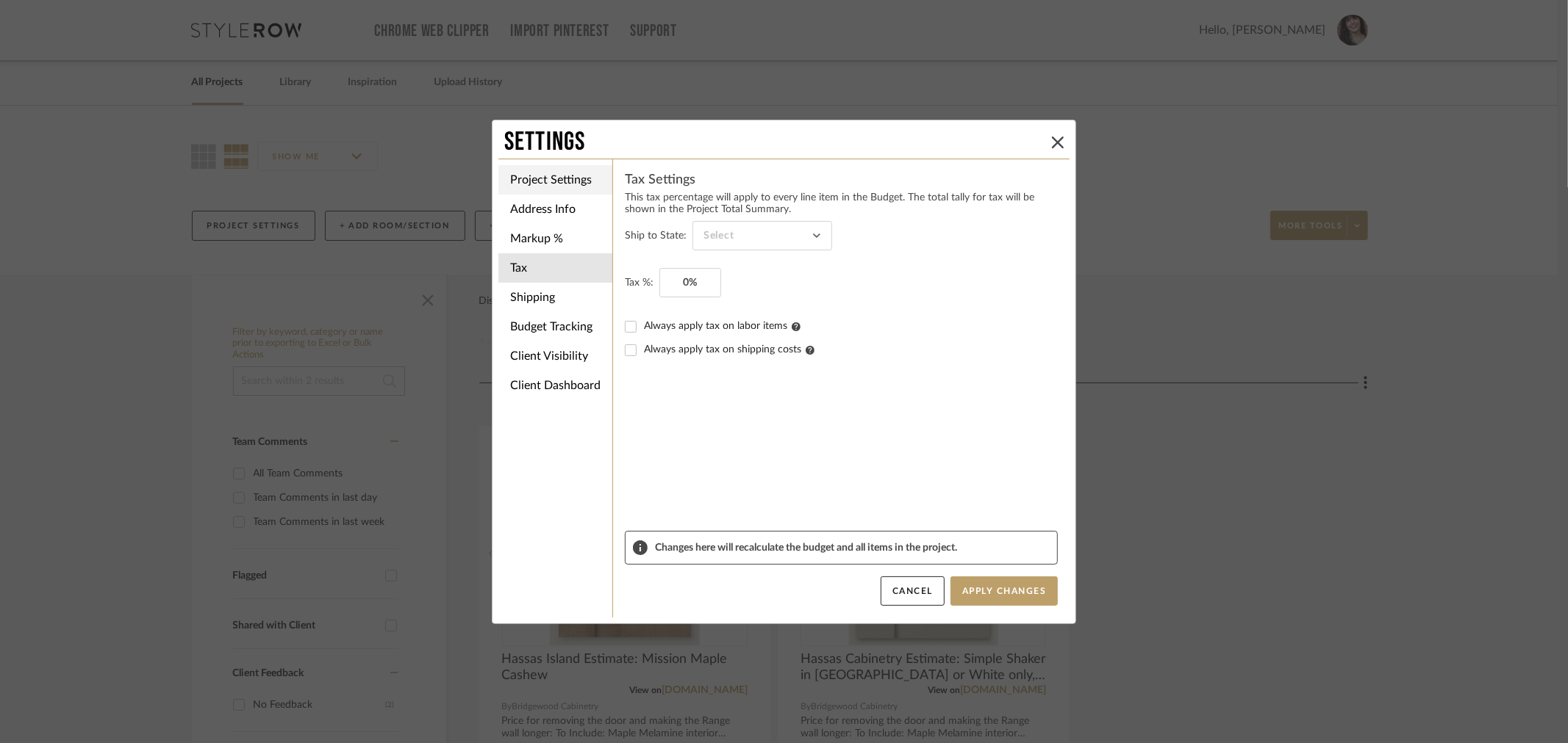
click at [537, 233] on li "Markup %" at bounding box center [555, 239] width 114 height 30
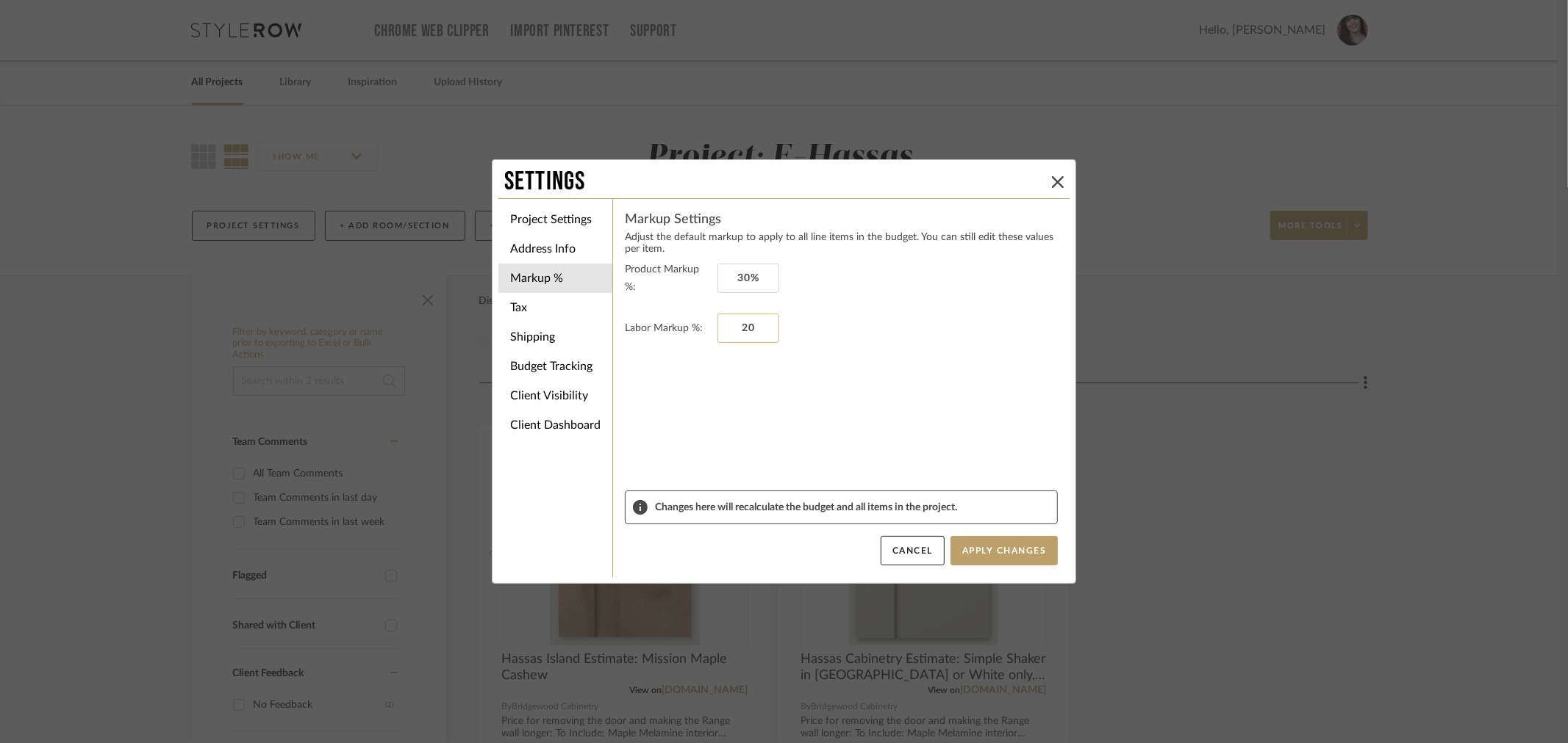
click at [724, 324] on input "20" at bounding box center [748, 329] width 62 height 30
type input "0%"
click at [568, 261] on li "Address Info" at bounding box center [555, 249] width 114 height 30
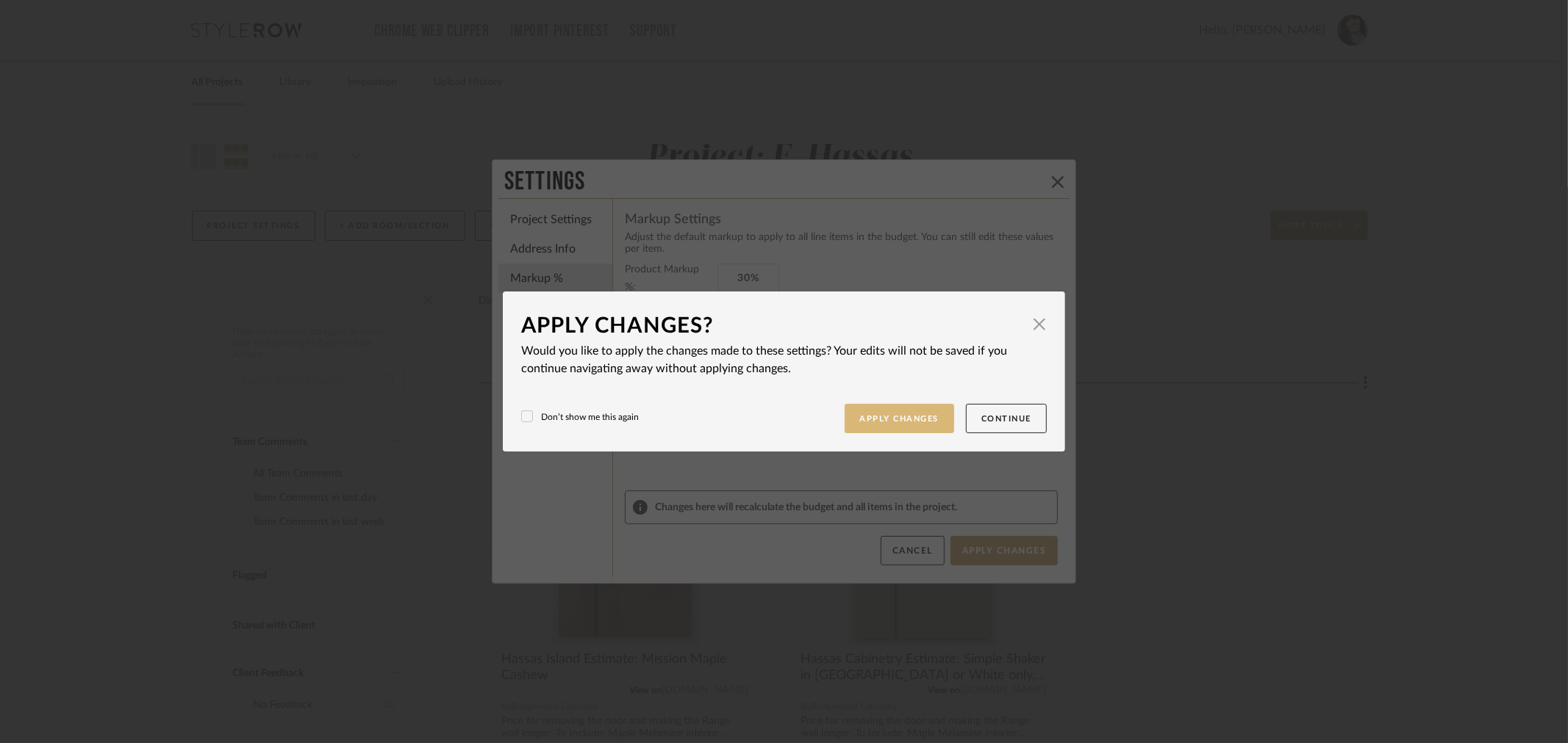
click at [899, 427] on button "Apply Changes" at bounding box center [900, 419] width 110 height 31
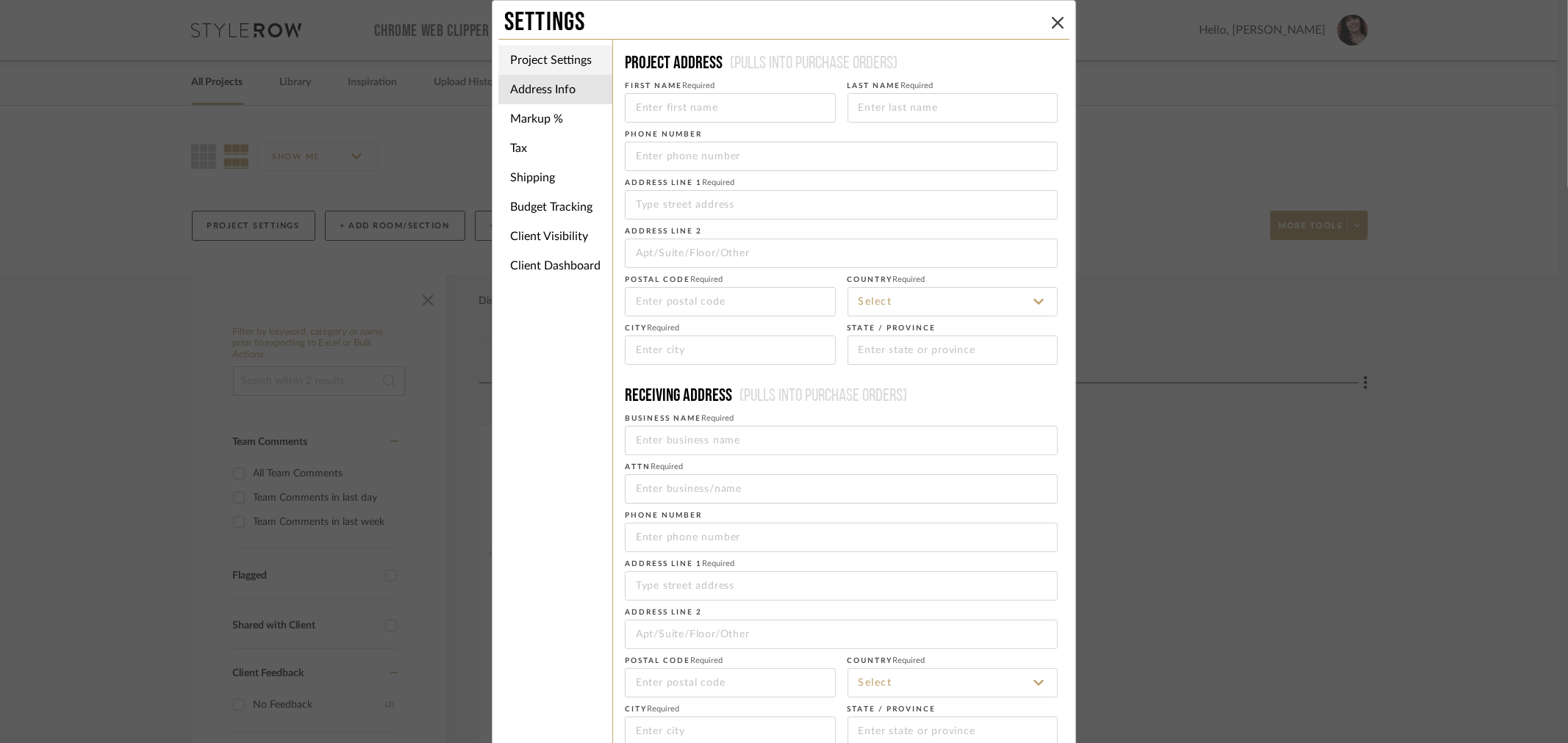
click at [531, 58] on li "Project Settings" at bounding box center [555, 60] width 114 height 30
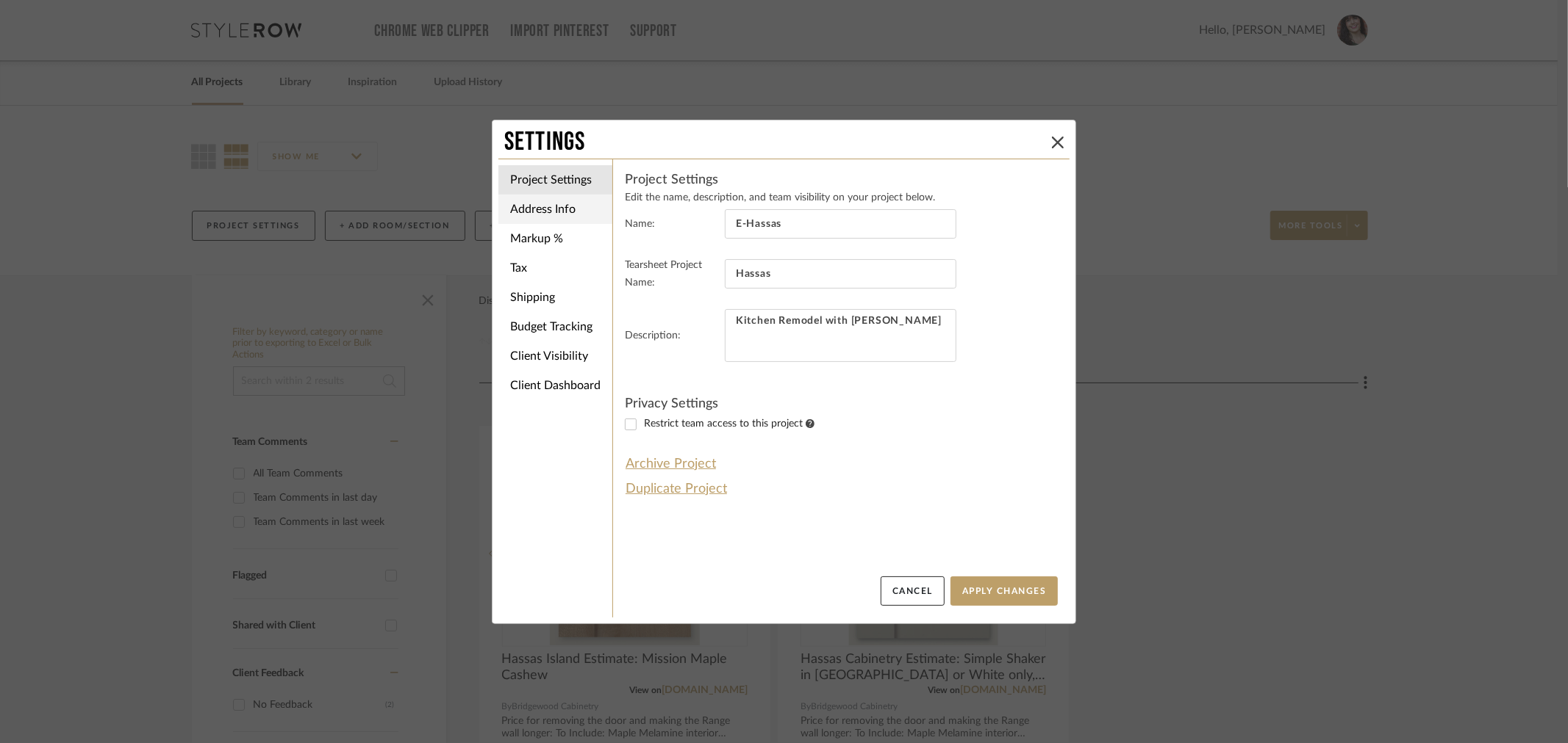
click at [558, 201] on li "Address Info" at bounding box center [555, 209] width 114 height 30
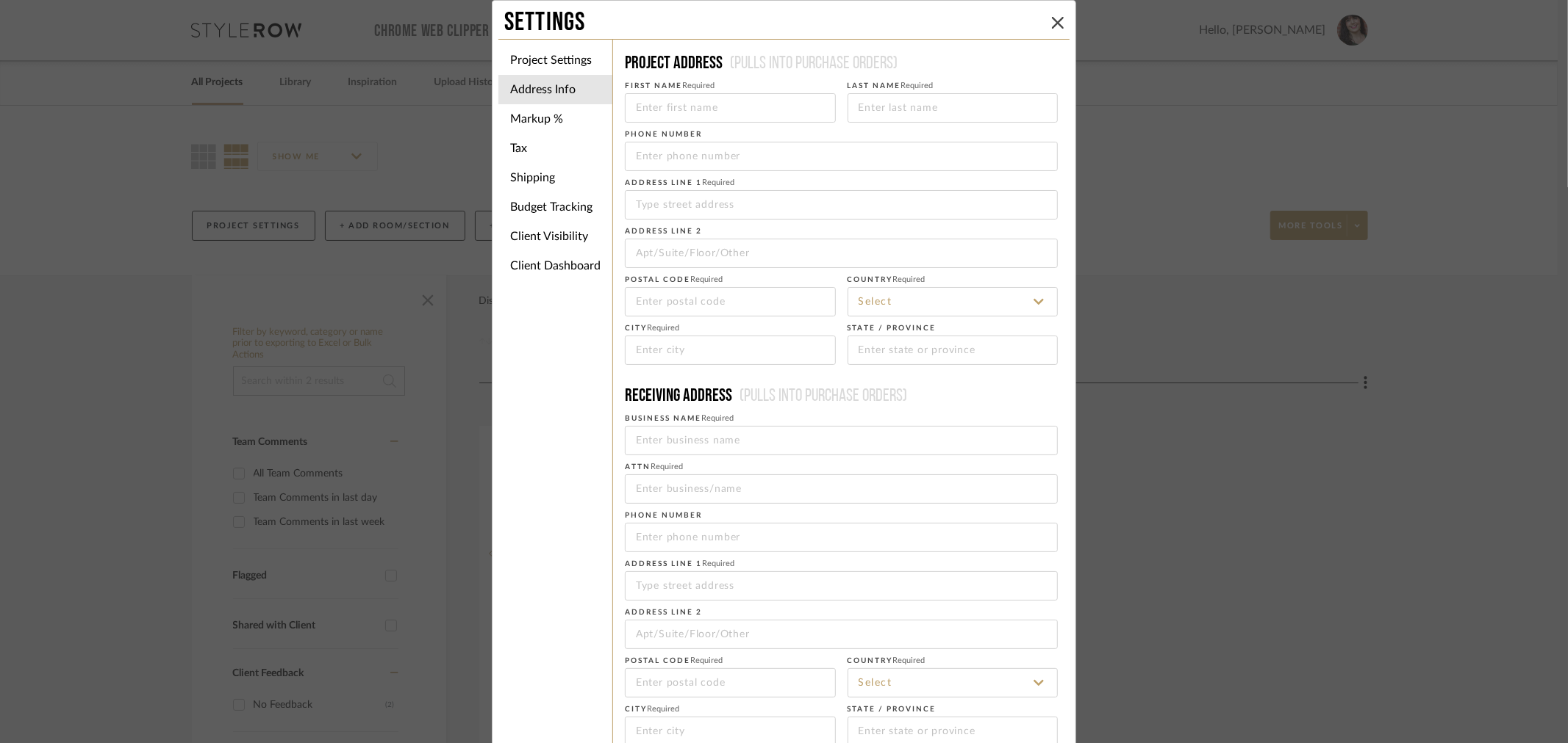
scroll to position [63, 0]
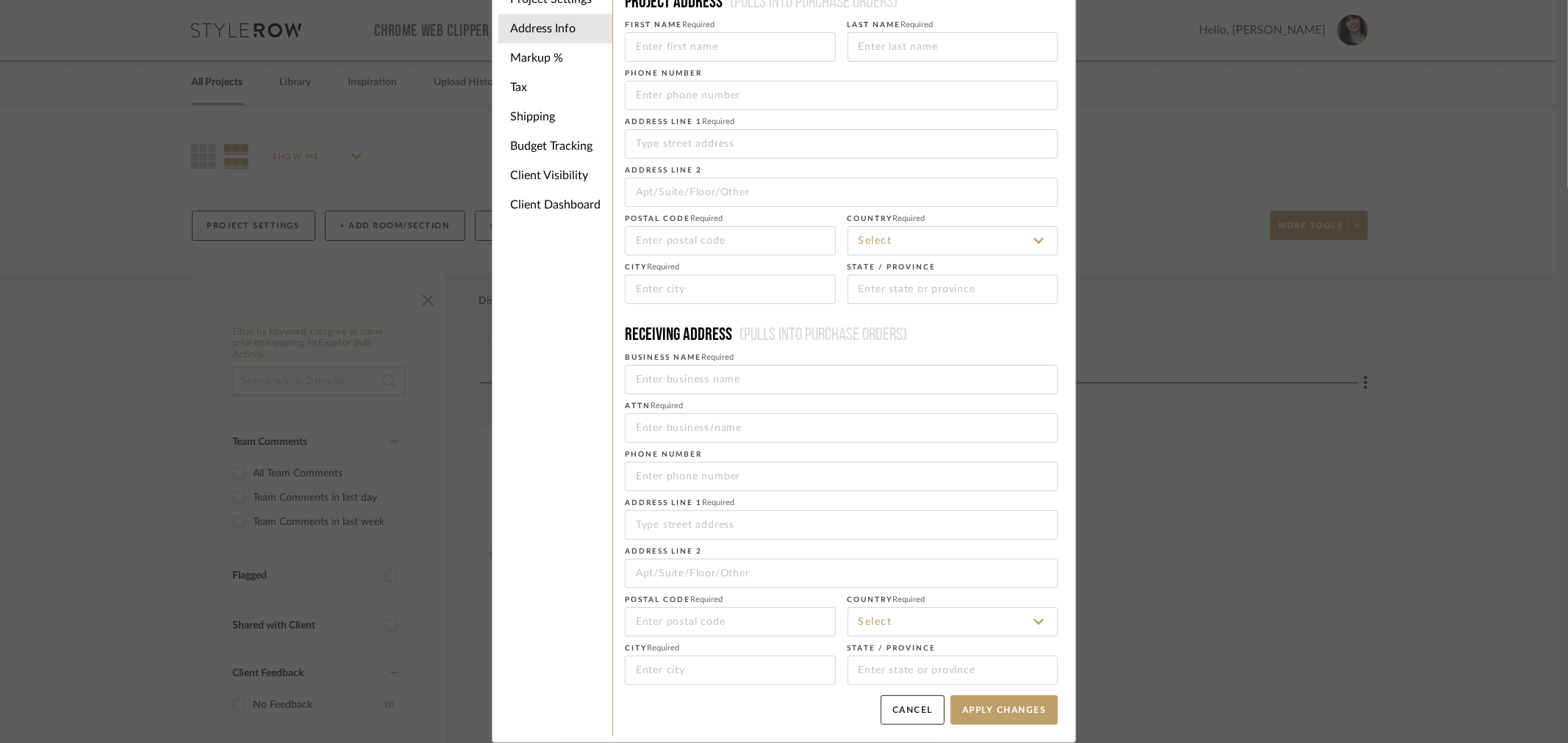
click at [510, 54] on li "Markup %" at bounding box center [555, 58] width 114 height 30
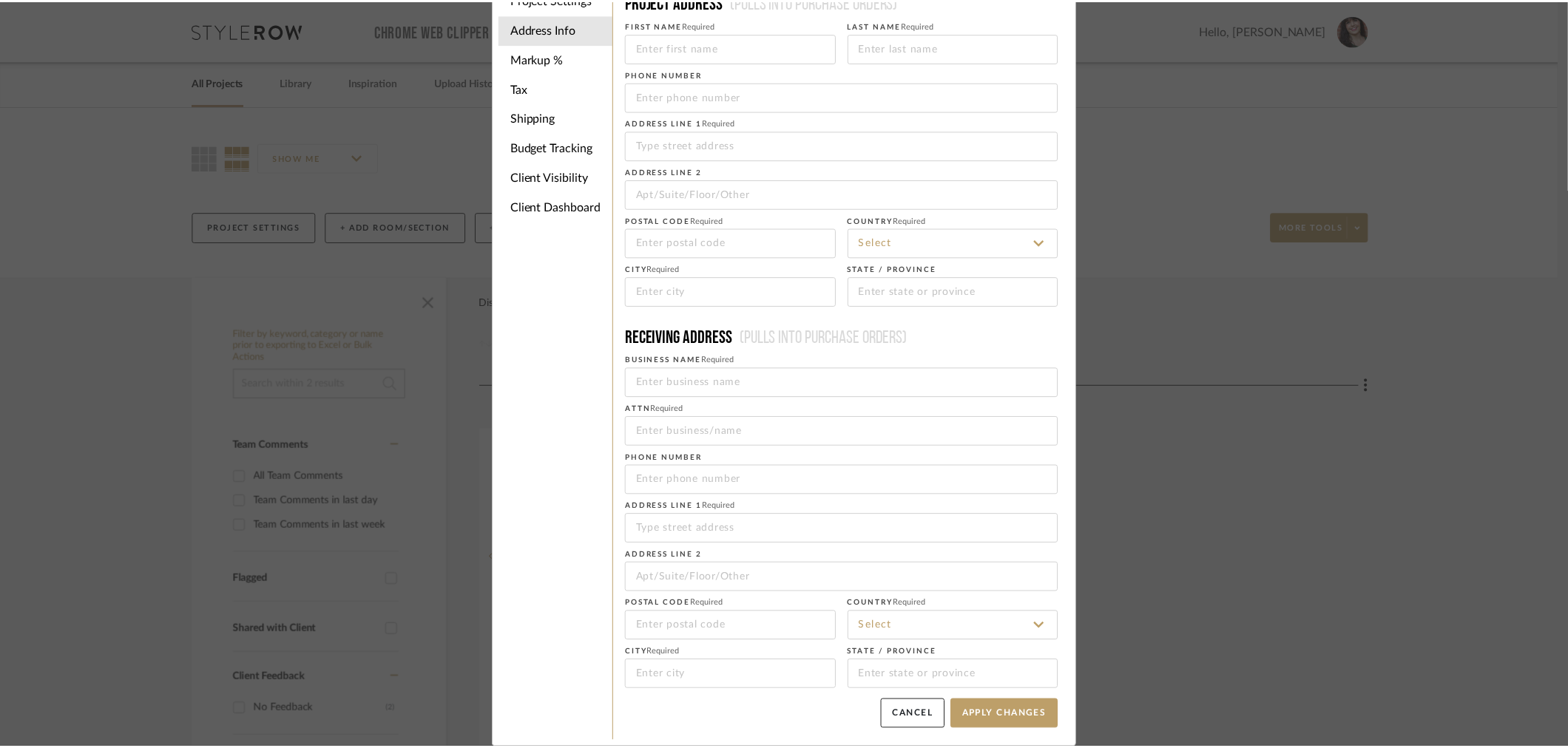
scroll to position [0, 0]
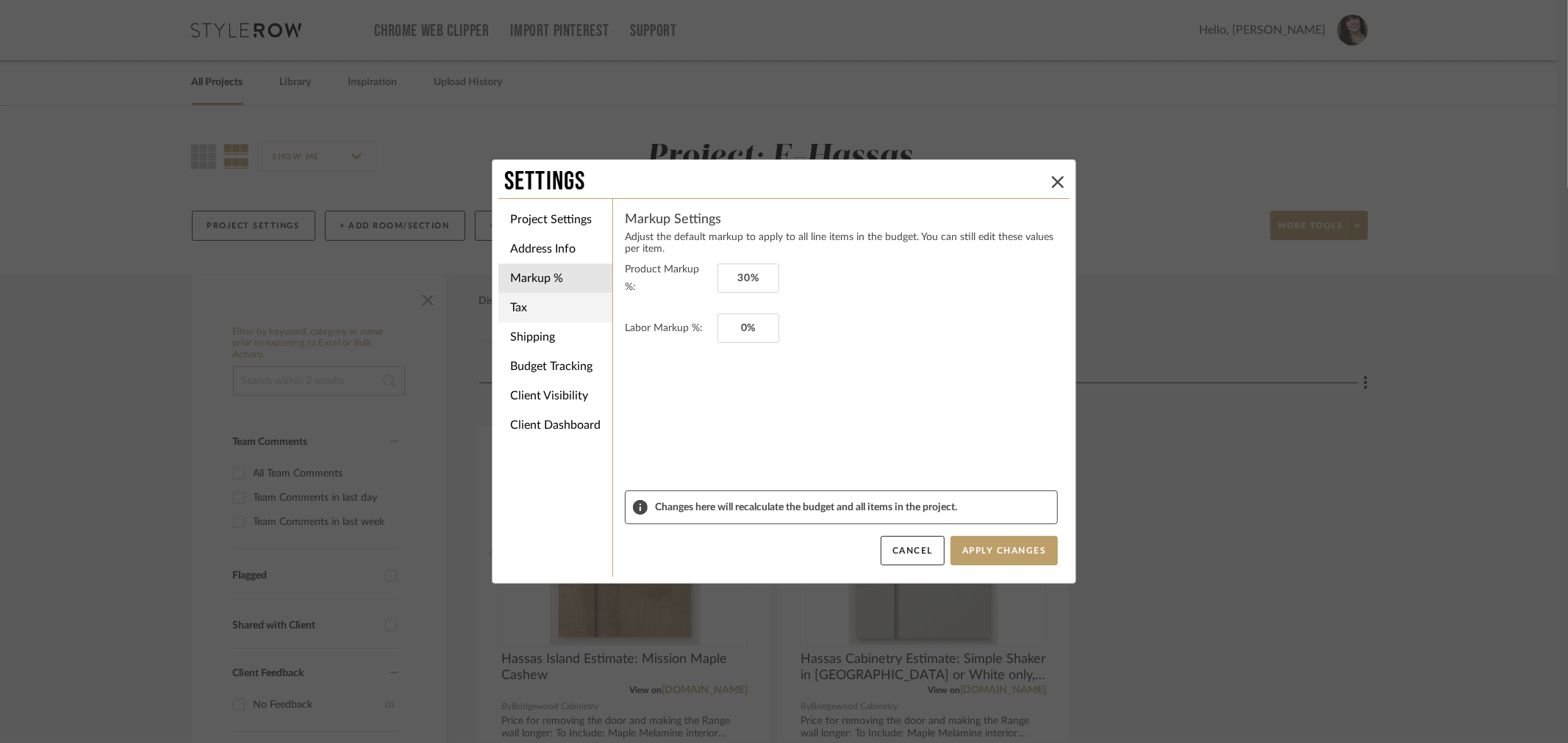
click at [531, 310] on li "Tax" at bounding box center [555, 308] width 114 height 30
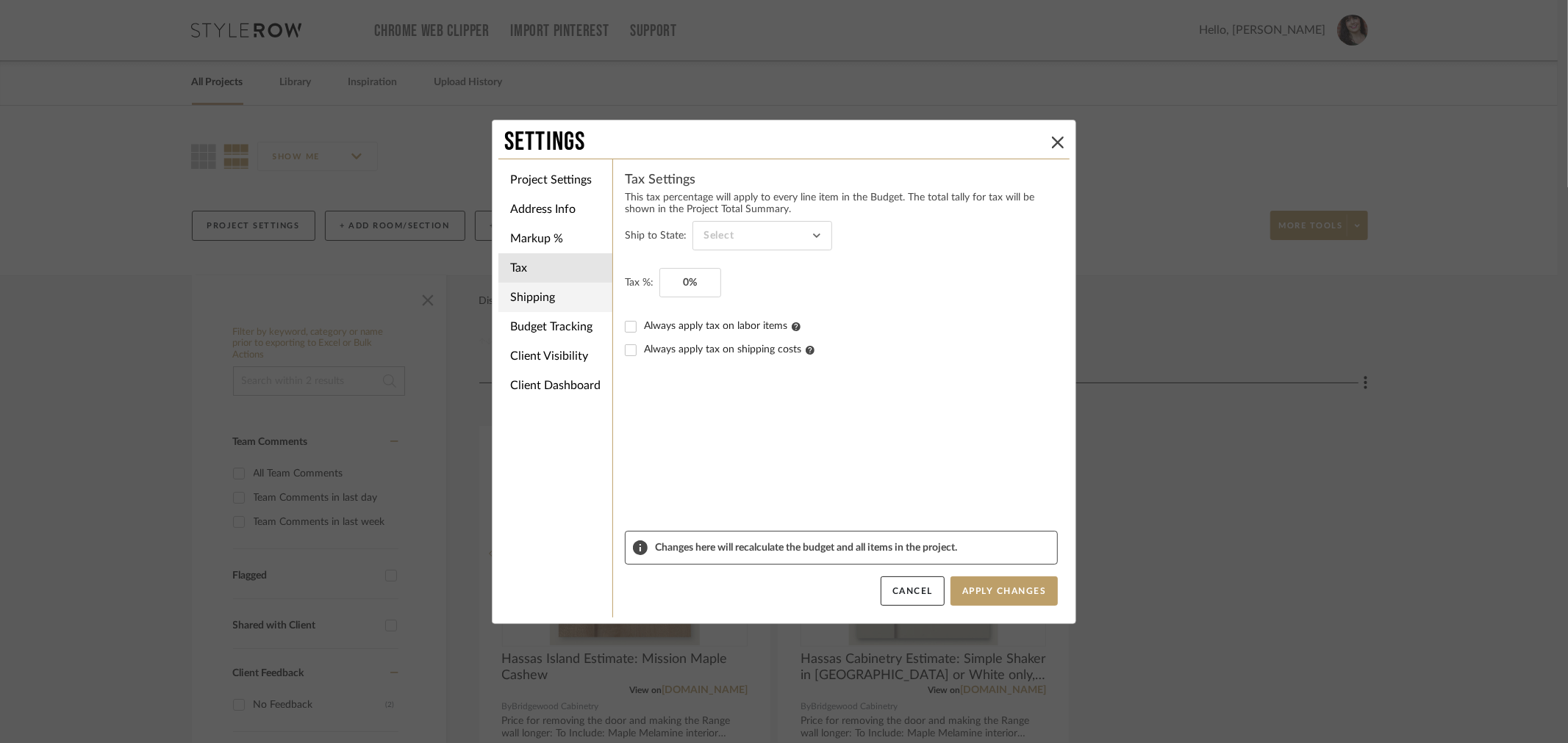
click at [547, 300] on li "Shipping" at bounding box center [555, 297] width 114 height 30
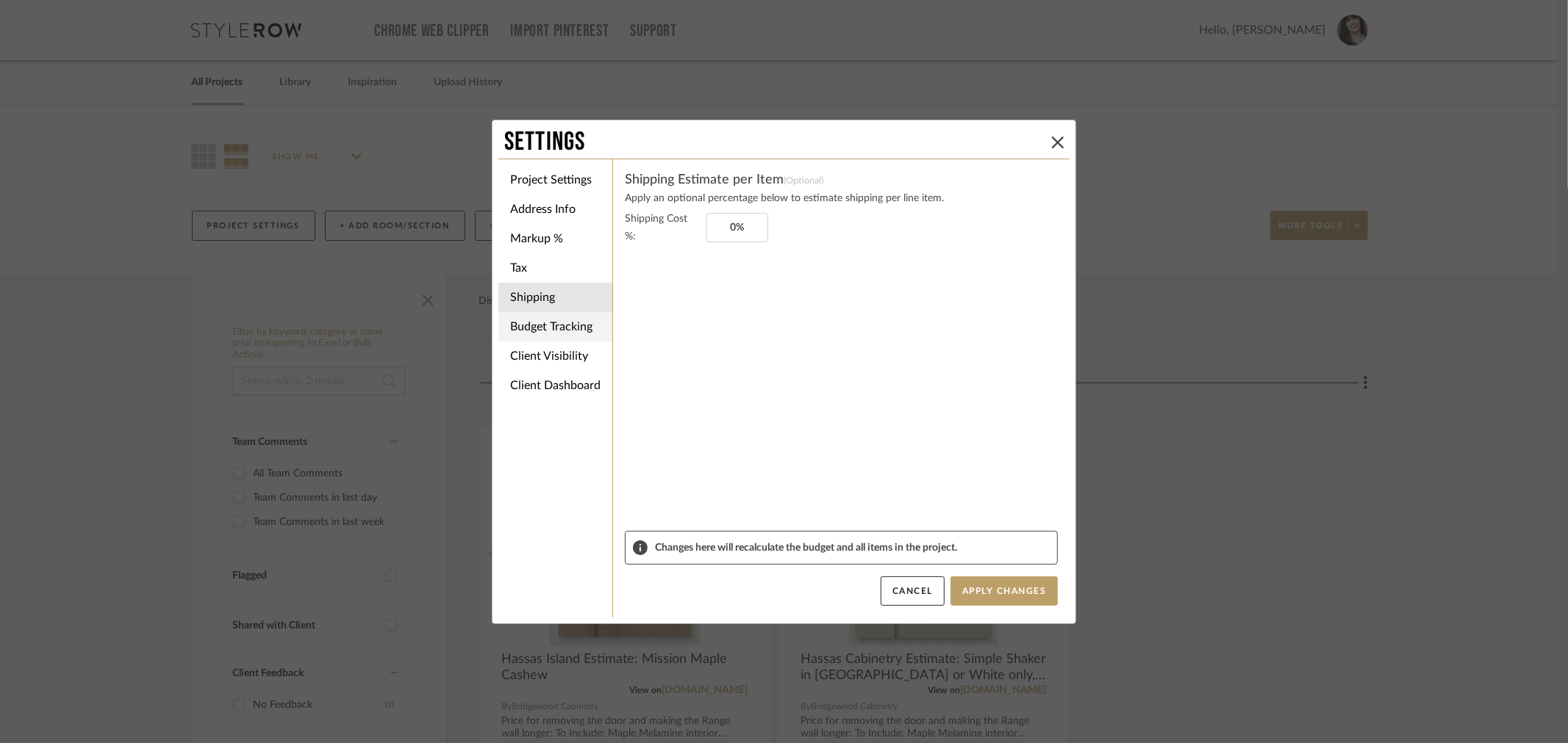
click at [556, 324] on li "Budget Tracking" at bounding box center [555, 327] width 114 height 30
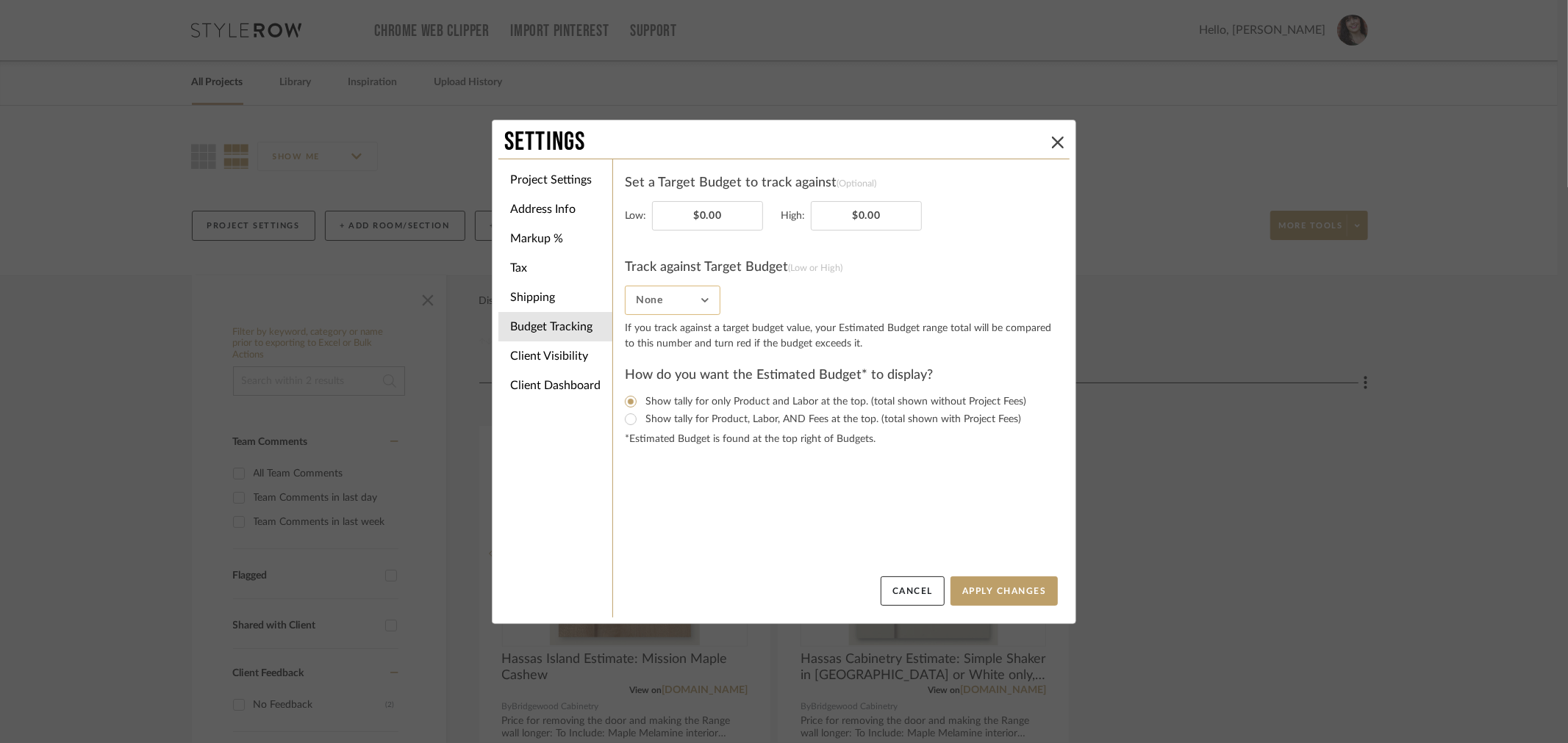
click at [703, 305] on input "None" at bounding box center [673, 301] width 96 height 30
click at [558, 351] on li "Client Visibility" at bounding box center [555, 357] width 114 height 30
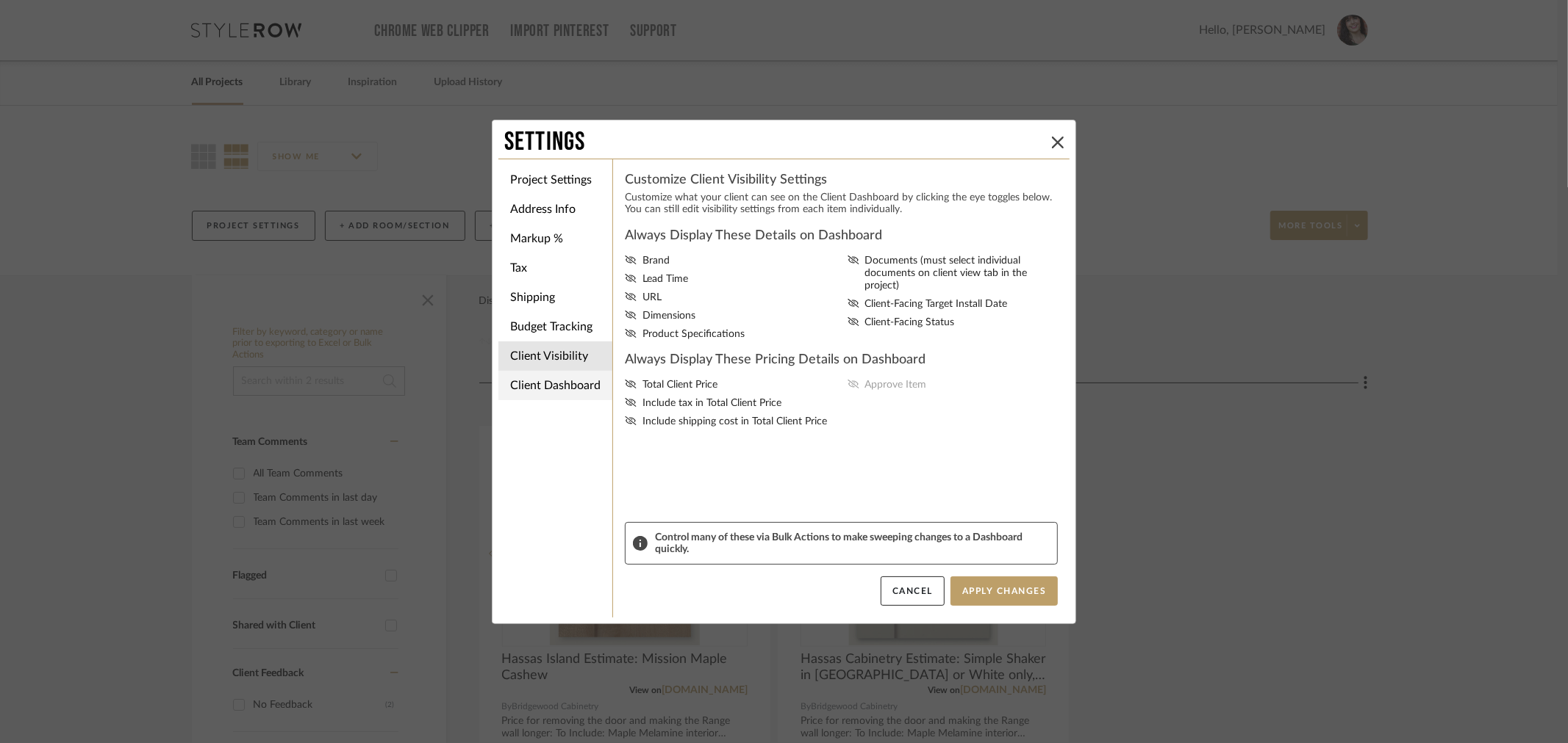
click at [555, 391] on li "Client Dashboard" at bounding box center [555, 385] width 114 height 30
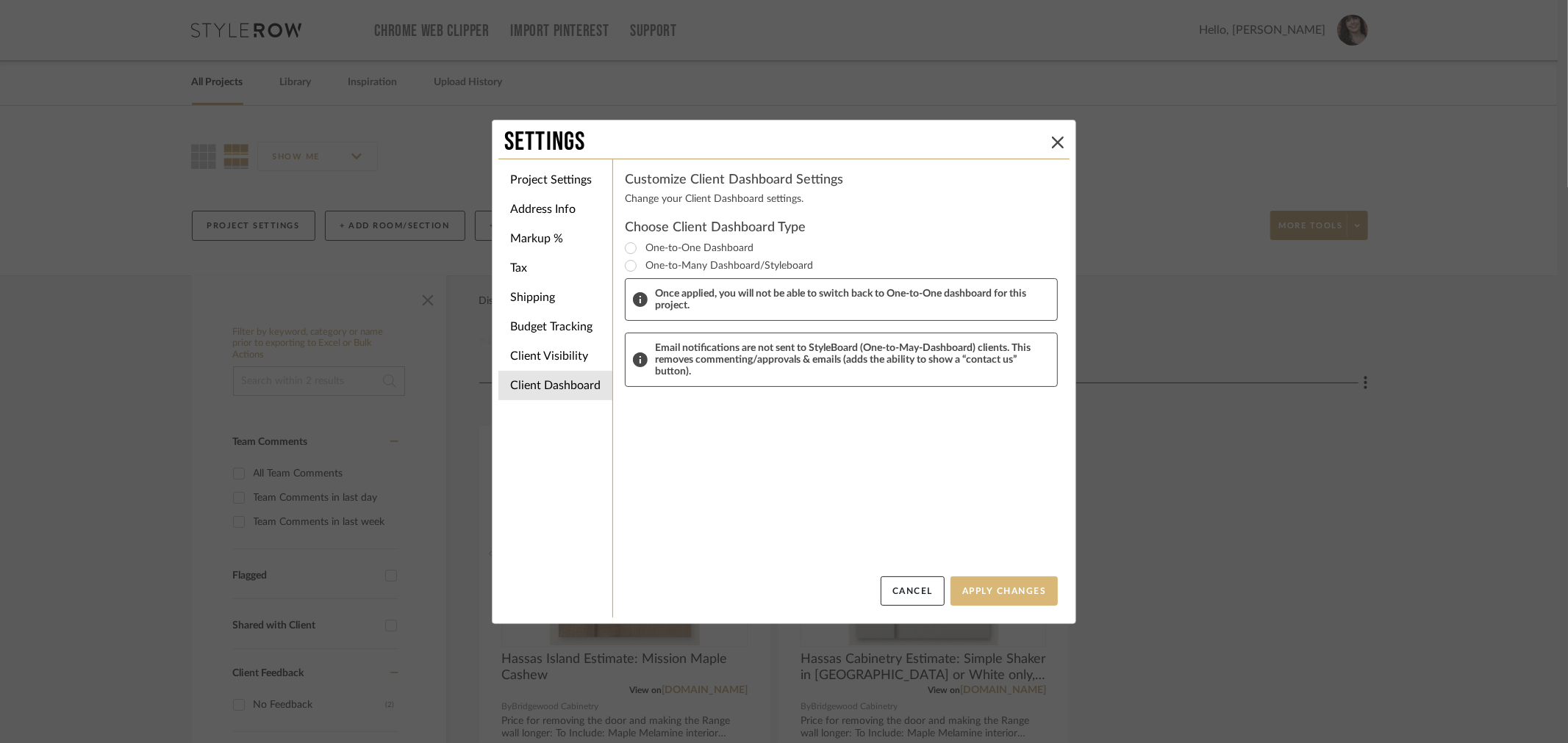
click at [991, 595] on button "Apply Changes" at bounding box center [1003, 591] width 107 height 30
click at [1053, 137] on icon at bounding box center [1057, 142] width 11 height 11
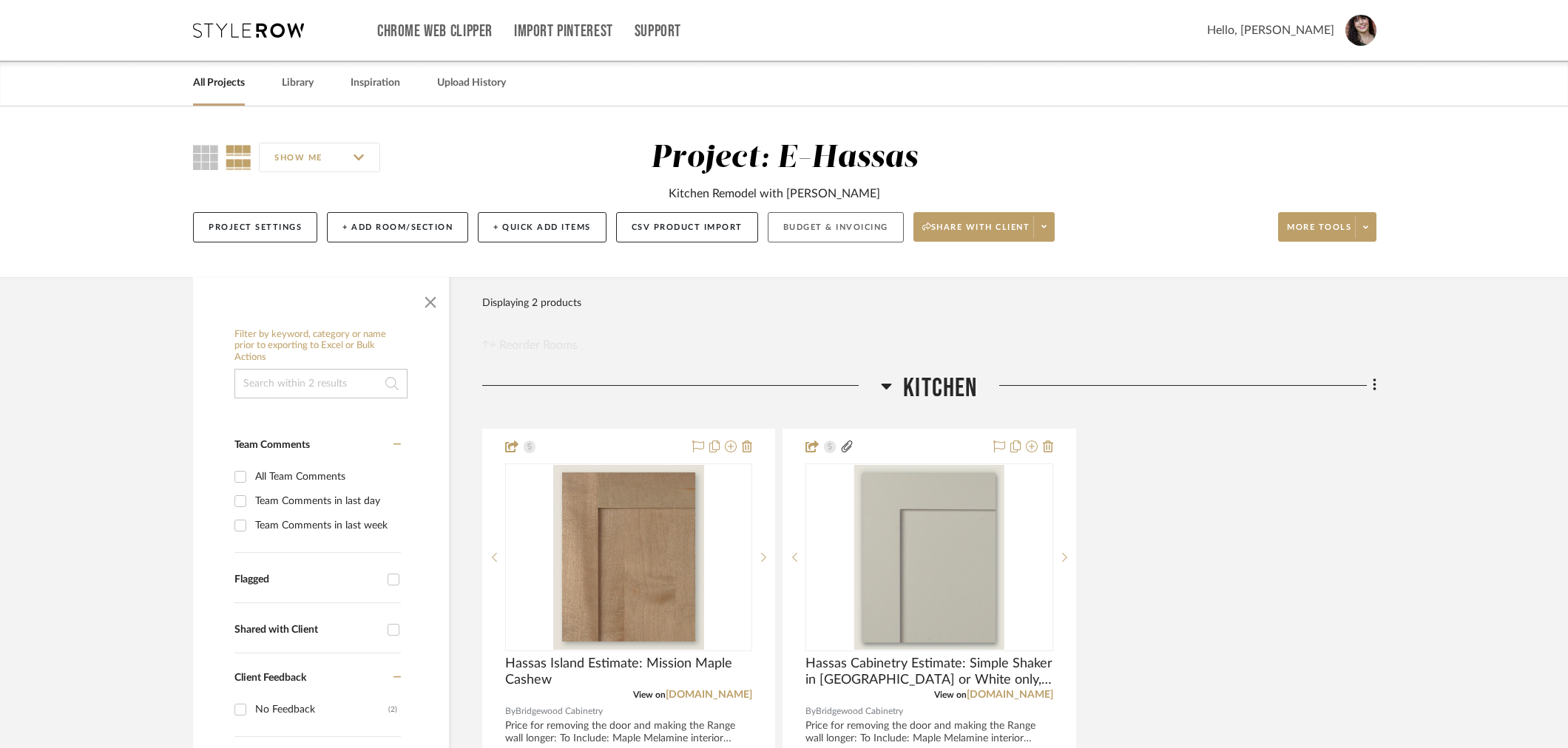
click at [818, 232] on button "Budget & Invoicing" at bounding box center [835, 227] width 136 height 31
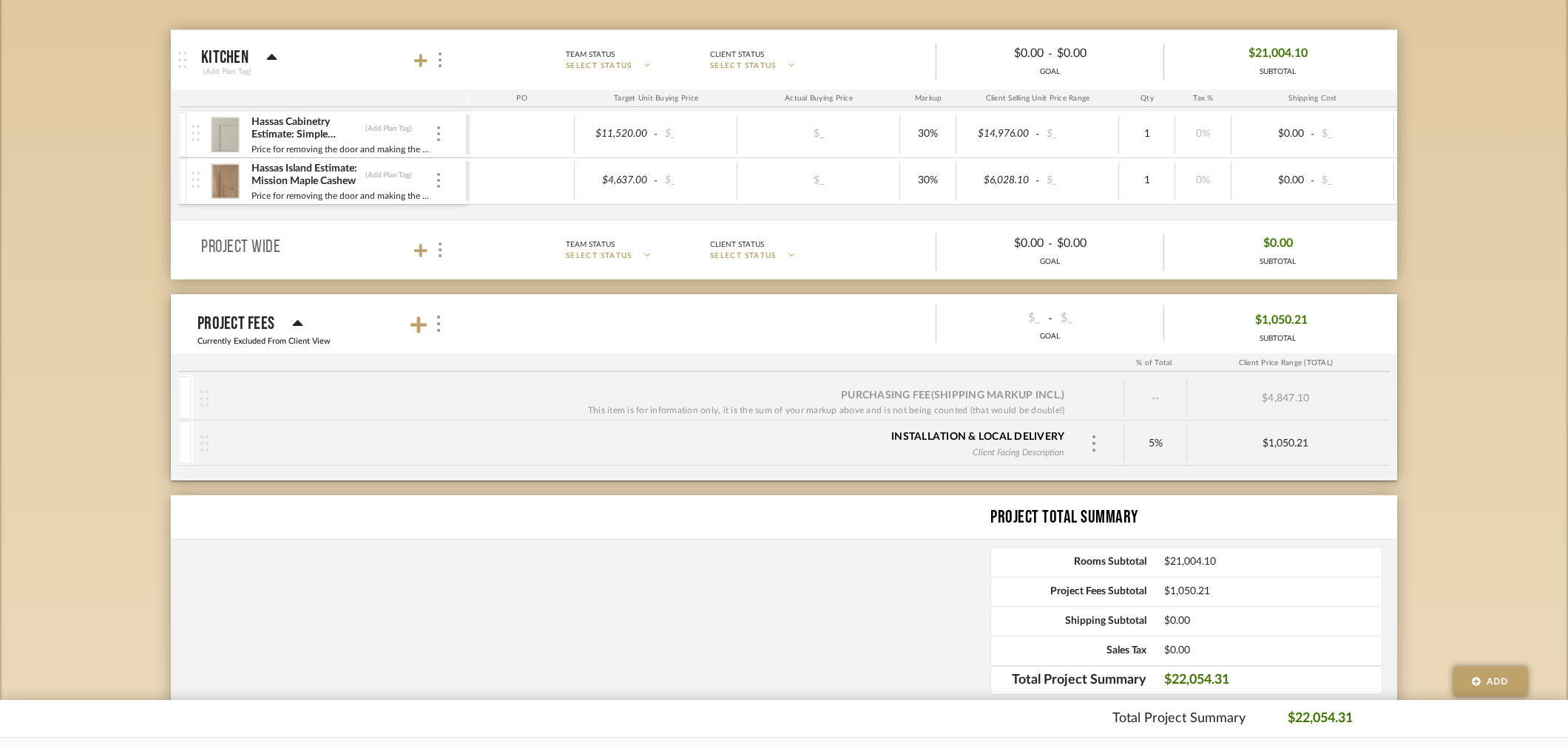
scroll to position [321, 0]
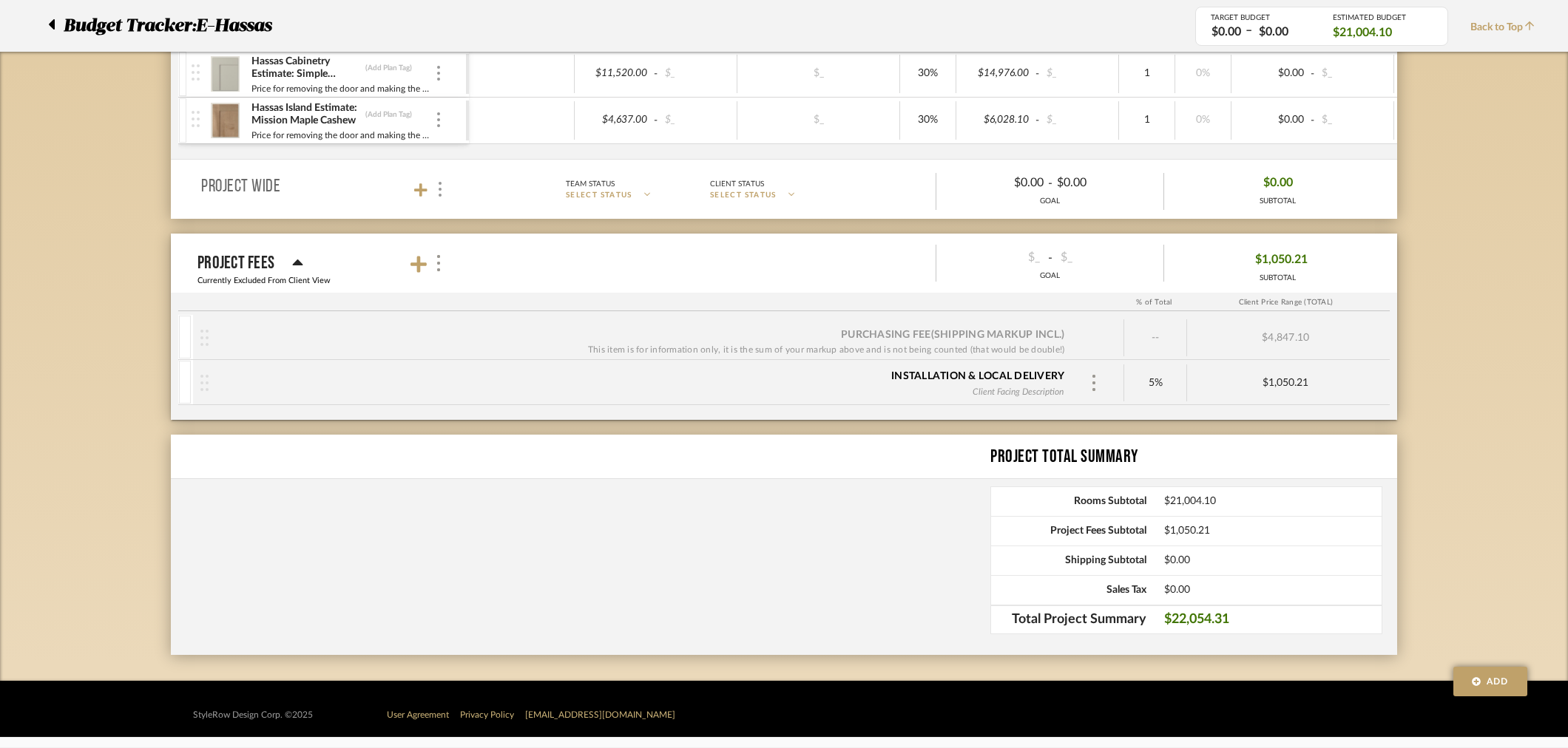
click at [1444, 381] on div "Budget Tracker: E-Hassas Non-Transparent Last Updated: [PERSON_NAME] on [DATE] …" at bounding box center [784, 234] width 1568 height 895
click at [1100, 381] on div at bounding box center [1093, 383] width 22 height 22
click at [1185, 376] on div at bounding box center [784, 374] width 1568 height 748
type input "0"
click at [1462, 379] on div "Budget Tracker: E-Hassas Non-Transparent Last Updated: [PERSON_NAME] on [DATE] …" at bounding box center [784, 234] width 1568 height 895
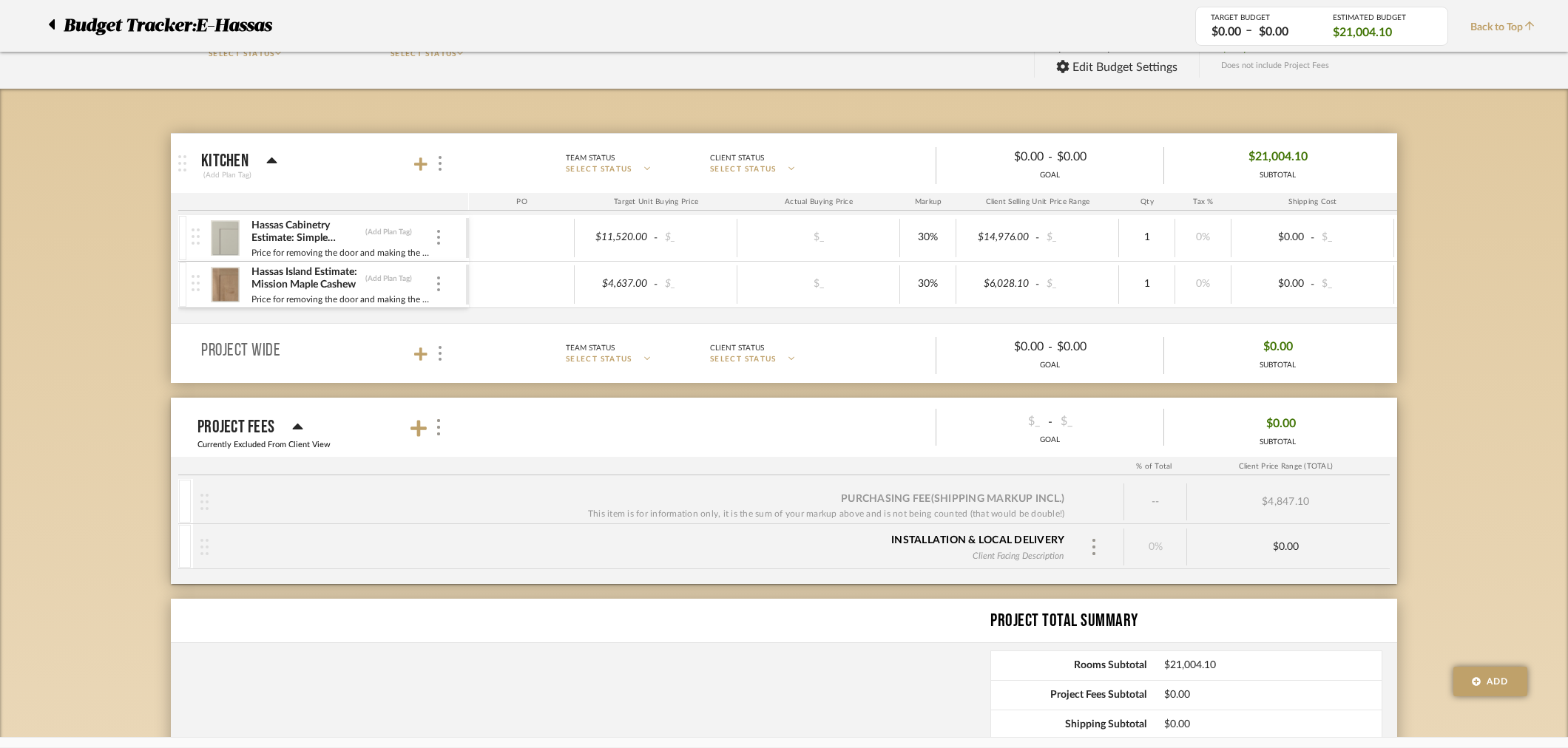
scroll to position [0, 0]
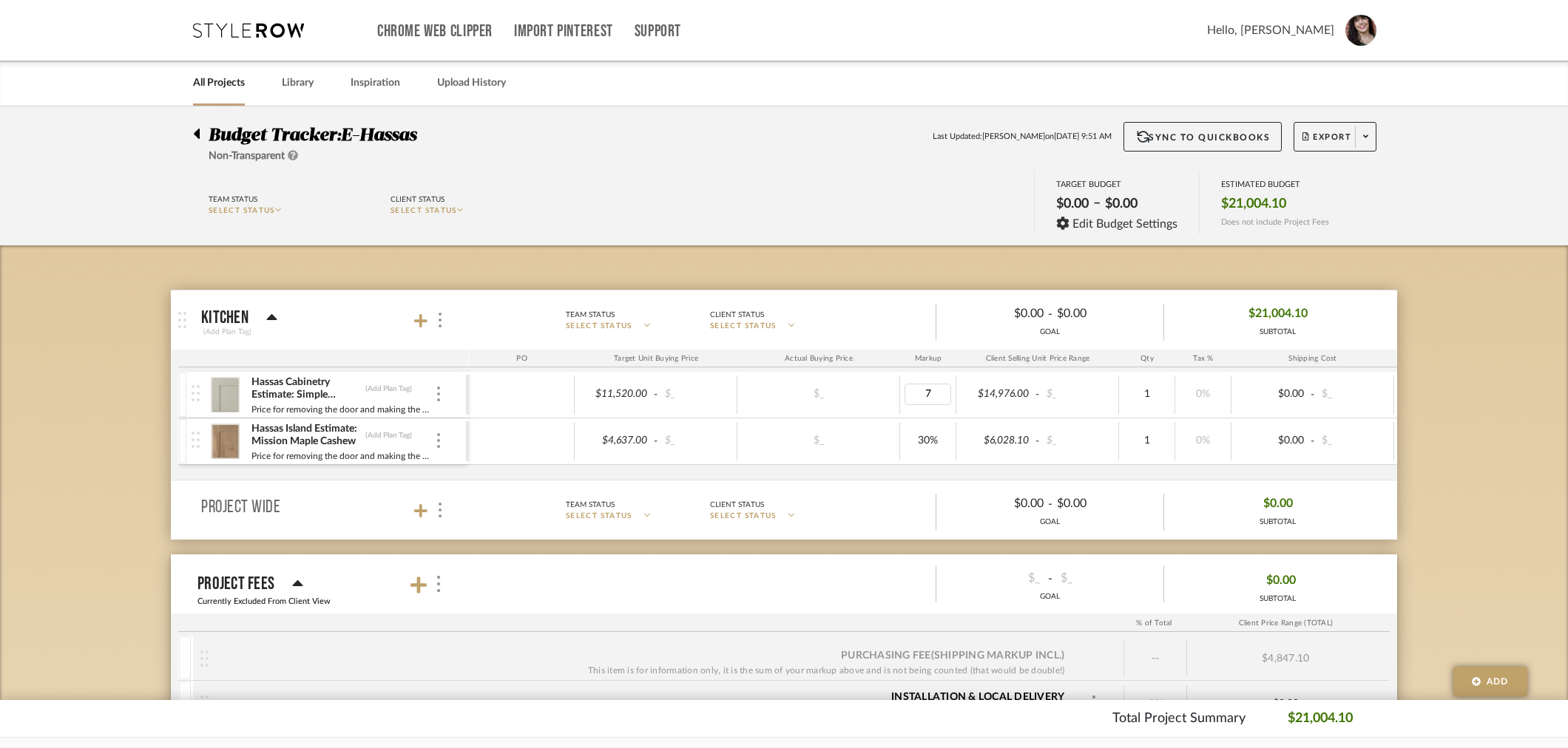
type input "70"
click at [948, 437] on body "Chrome Web Clipper Import Pinterest Support All Projects Library Inspiration Up…" at bounding box center [784, 374] width 1568 height 748
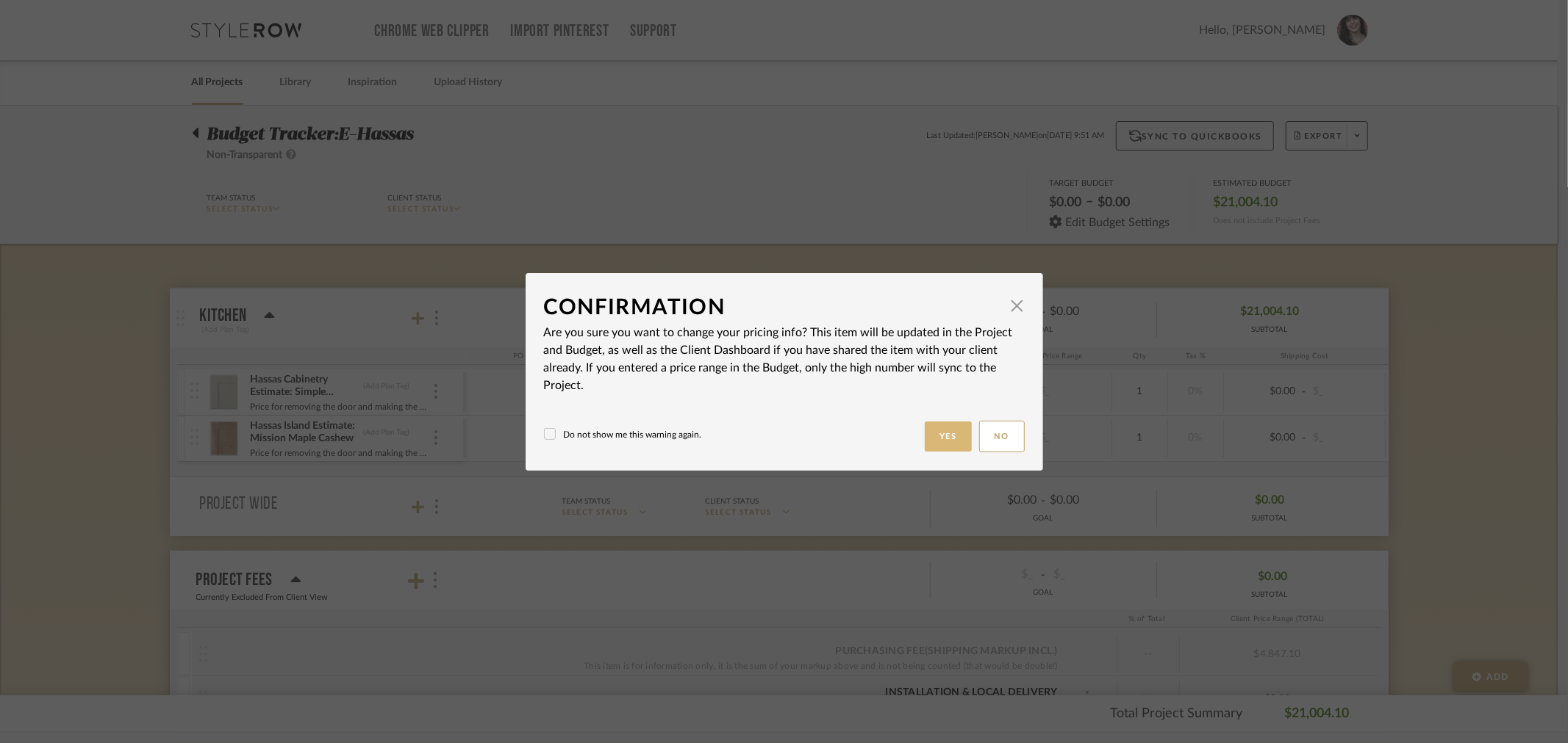
click at [935, 434] on button "Yes" at bounding box center [948, 437] width 47 height 31
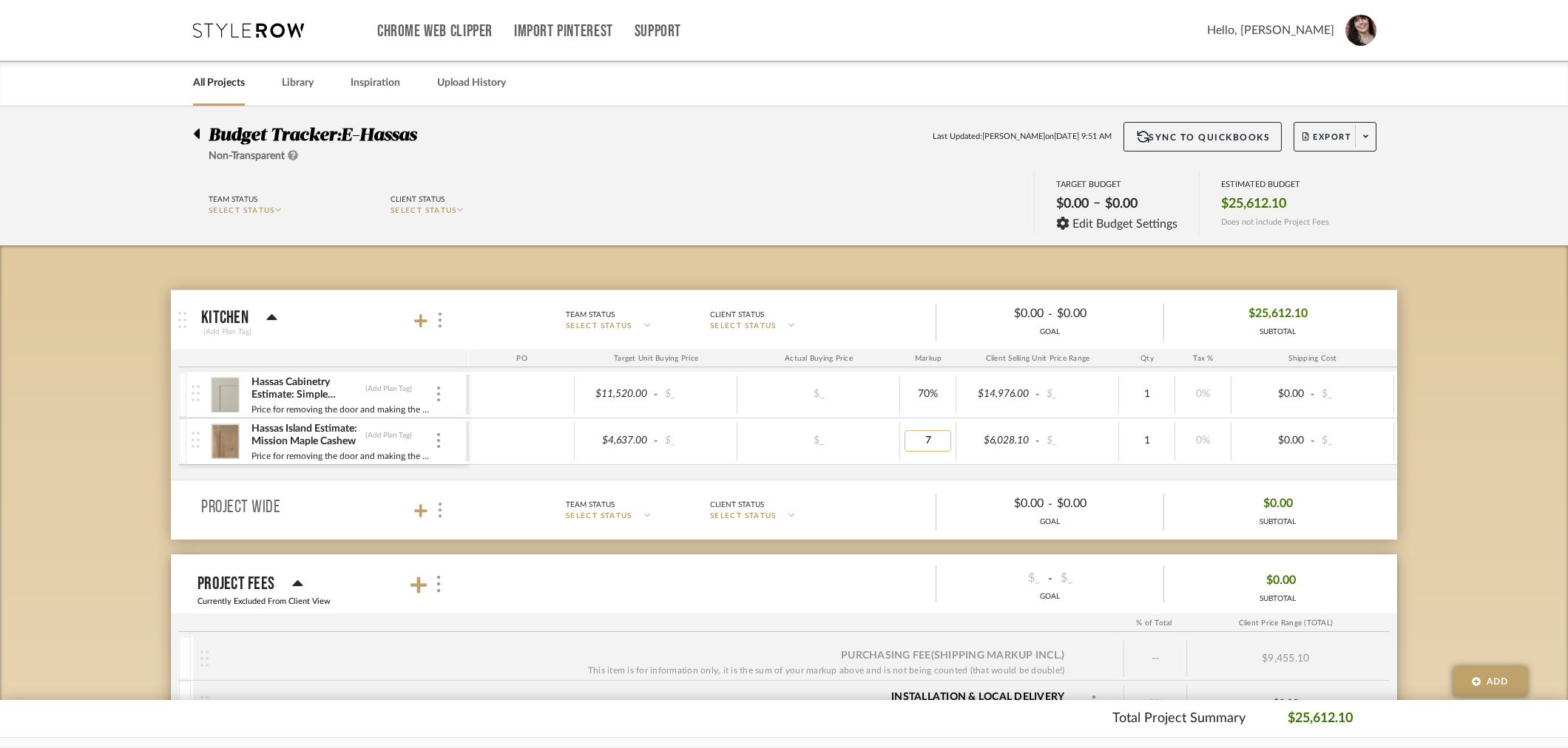
type input "70"
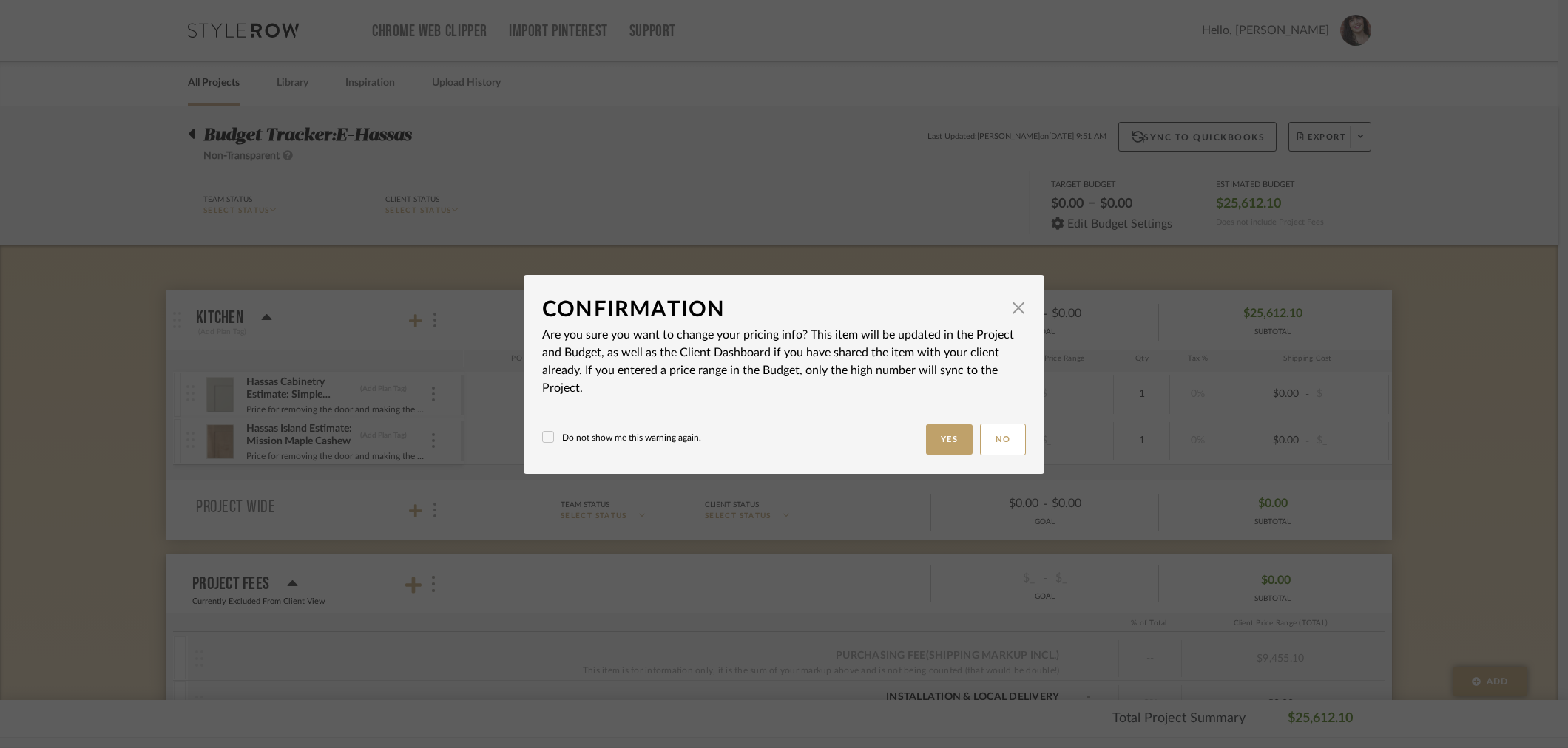
click at [818, 415] on body "Chrome Web Clipper Import Pinterest Support All Projects Library Inspiration Up…" at bounding box center [779, 374] width 1557 height 748
click at [937, 445] on button "Yes" at bounding box center [954, 440] width 47 height 31
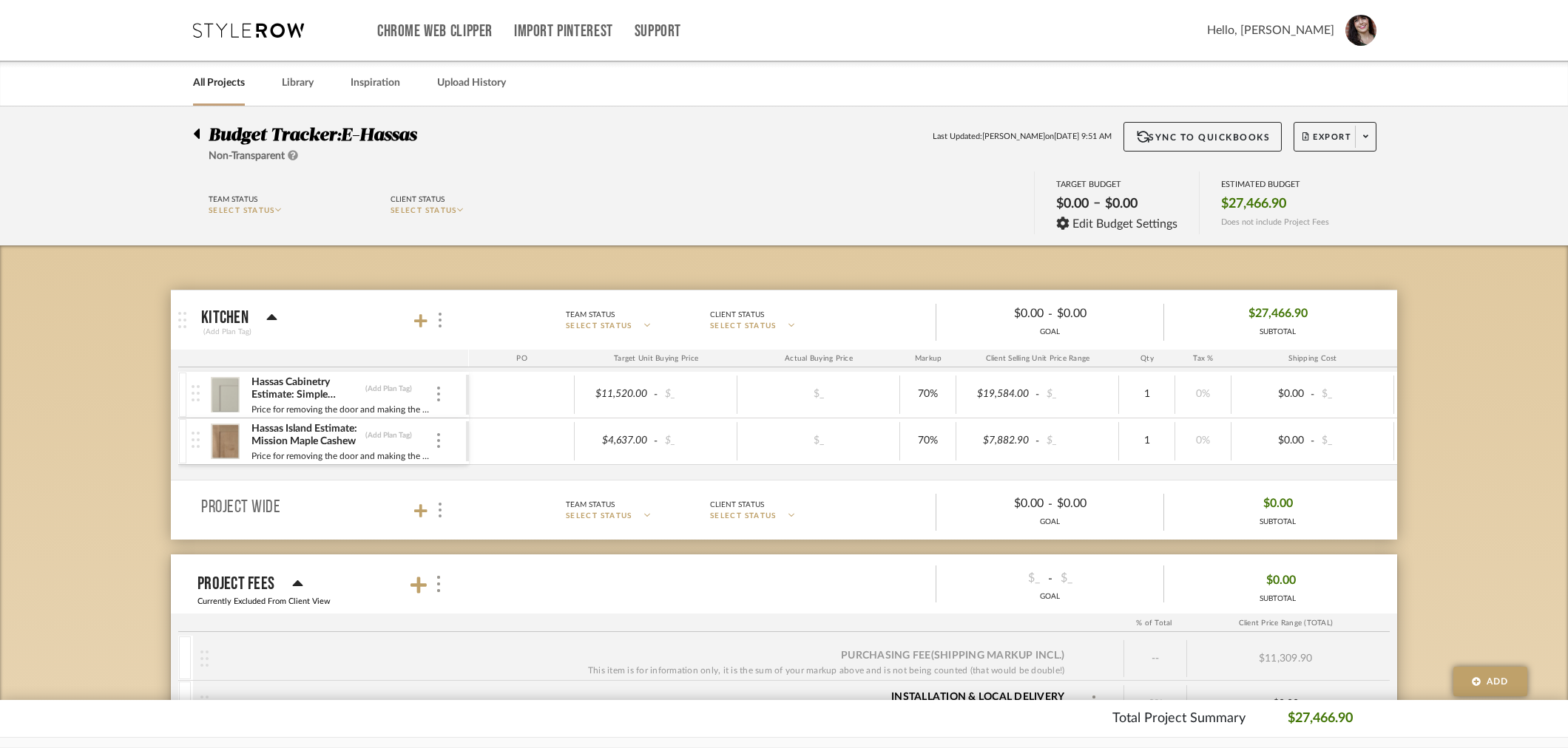
click at [1483, 437] on div "Budget Tracker: E-Hassas Non-Transparent Last Updated: [PERSON_NAME] on [DATE] …" at bounding box center [784, 554] width 1568 height 895
click at [1536, 443] on div "Budget Tracker: E-Hassas Non-Transparent Last Updated: [PERSON_NAME] on [DATE] …" at bounding box center [784, 554] width 1568 height 895
click at [1557, 378] on div "Budget Tracker: E-Hassas Non-Transparent Last Updated: [PERSON_NAME] on [DATE] …" at bounding box center [784, 554] width 1568 height 895
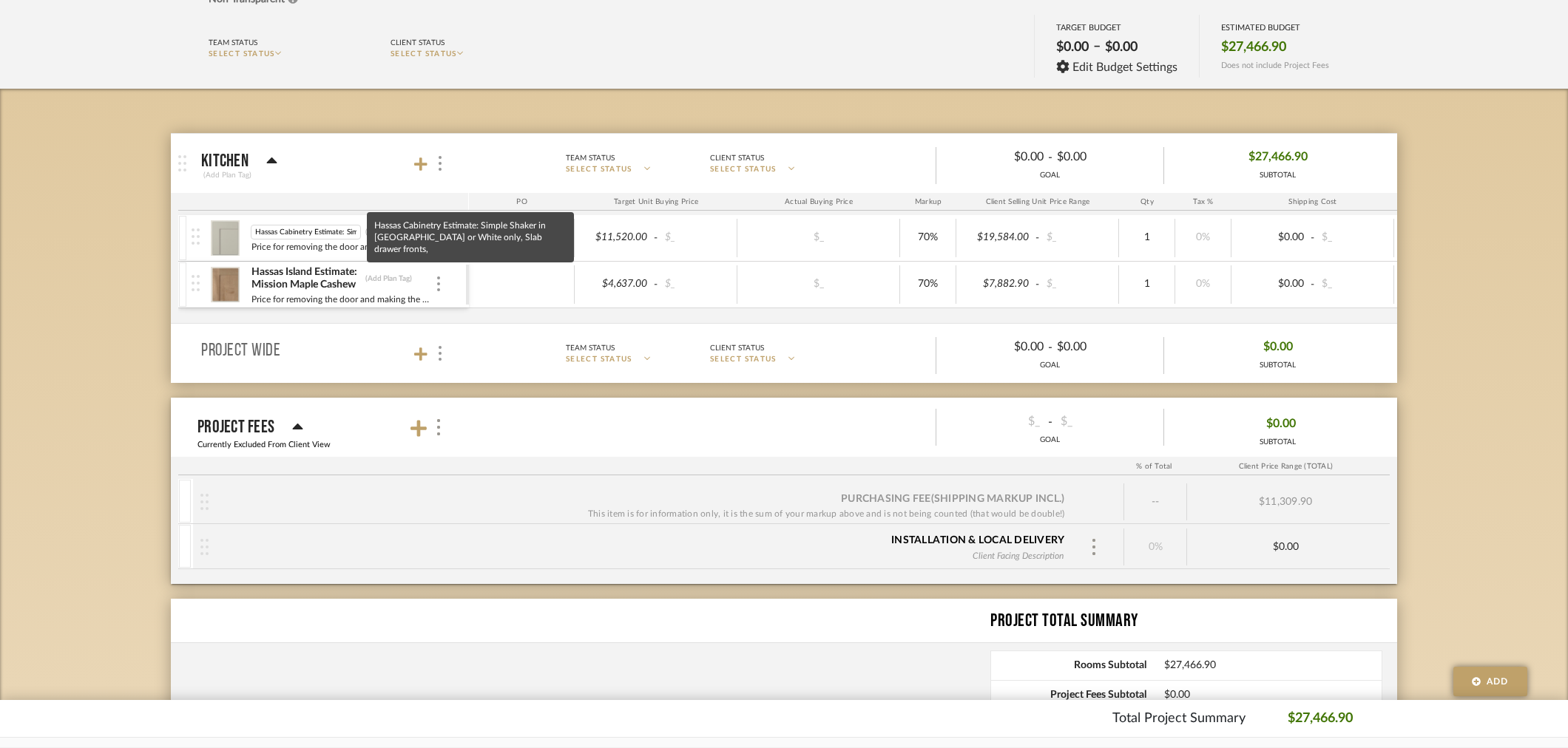
scroll to position [0, 179]
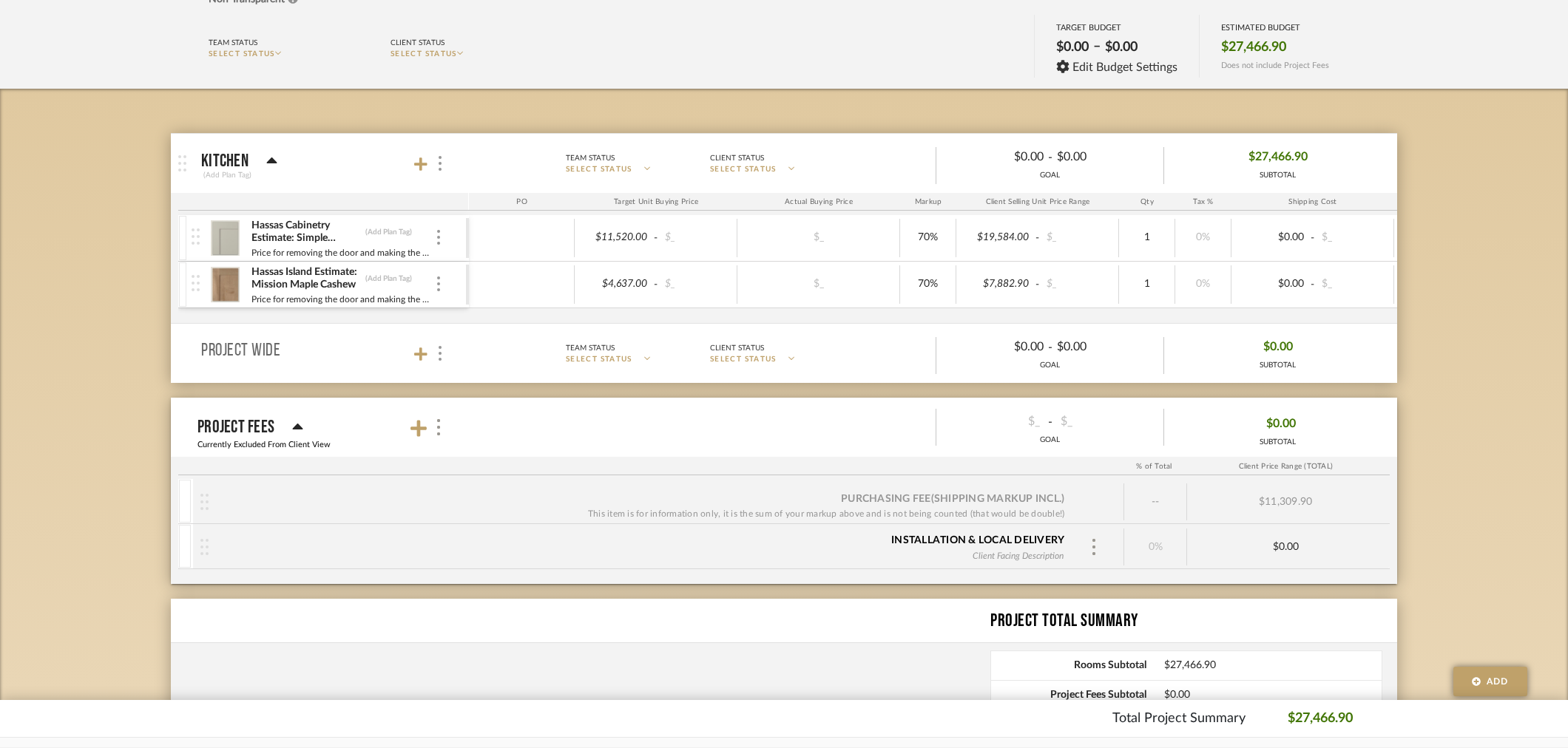
click at [207, 241] on img at bounding box center [225, 238] width 36 height 35
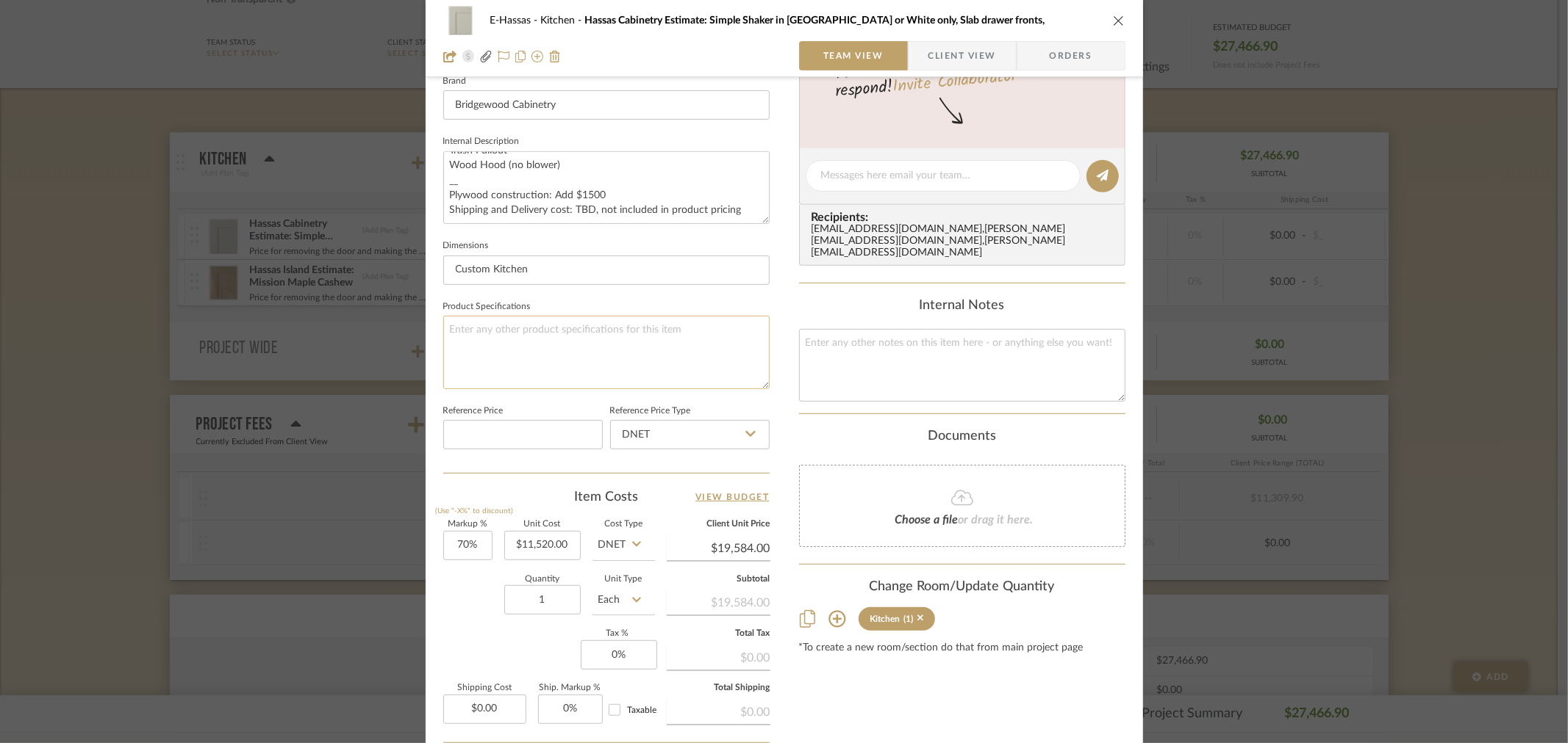
scroll to position [489, 0]
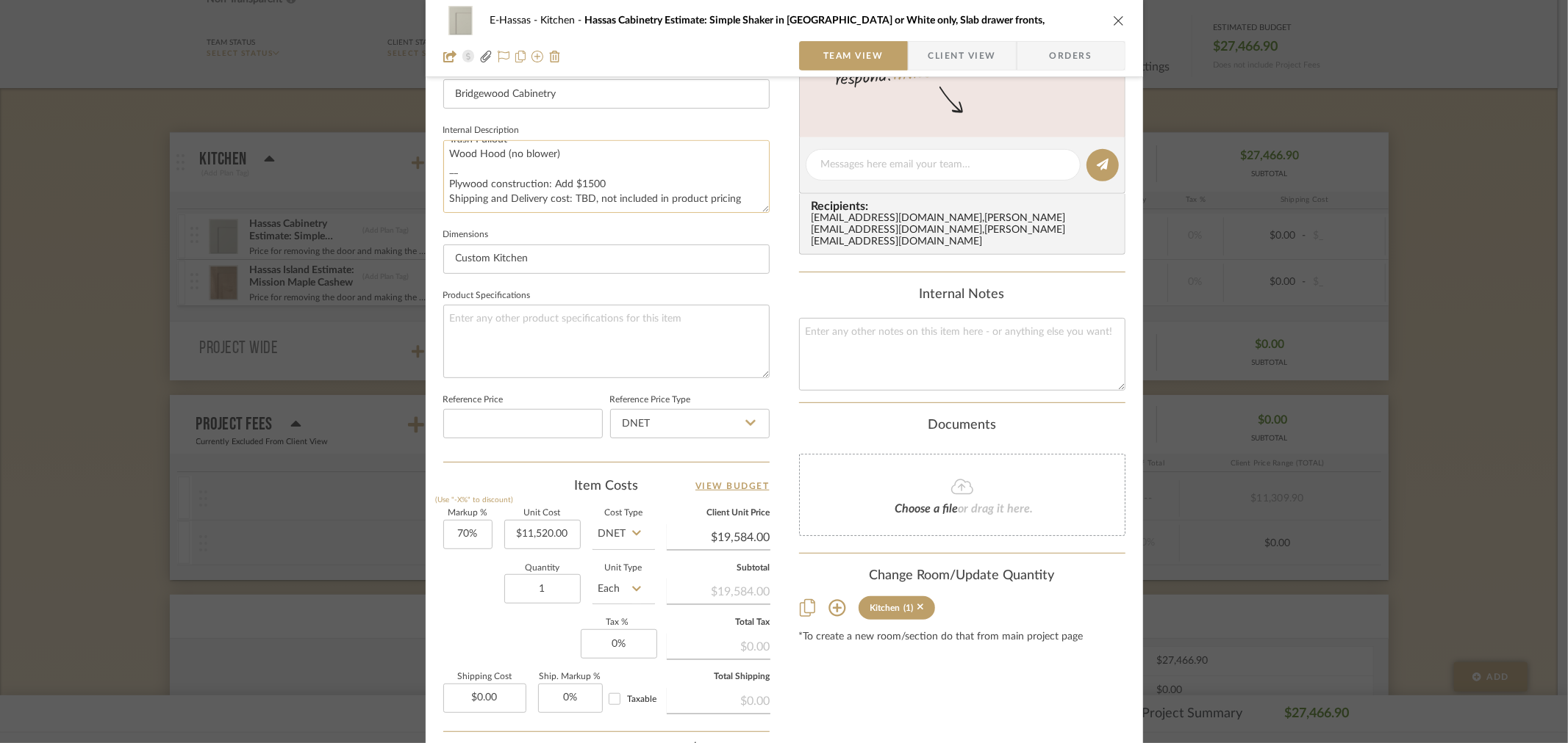
click at [745, 198] on textarea "Price for removing the door and making the Range wall longer: To Include: Maple…" at bounding box center [606, 176] width 326 height 72
click at [591, 166] on textarea "Price for removing the door and making the Range wall longer: To Include: Maple…" at bounding box center [606, 176] width 326 height 72
click at [608, 176] on textarea "Price for removing the door and making the Range wall longer: To Include: Maple…" at bounding box center [606, 176] width 326 height 72
drag, startPoint x: 606, startPoint y: 180, endPoint x: 548, endPoint y: 189, distance: 58.7
click at [548, 189] on textarea "Price for removing the door and making the Range wall longer: To Include: Maple…" at bounding box center [606, 176] width 326 height 72
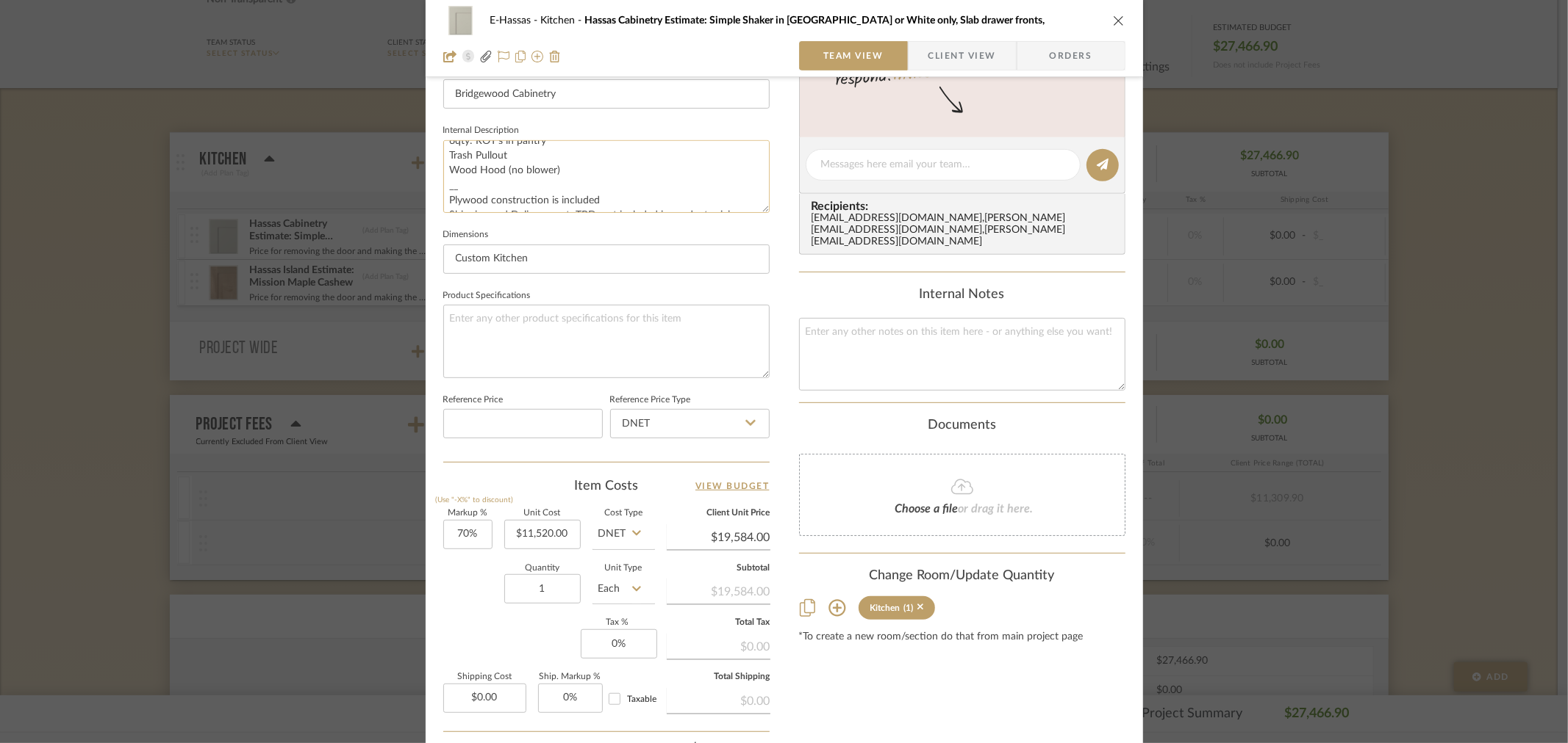
scroll to position [119, 0]
drag, startPoint x: 585, startPoint y: 189, endPoint x: 449, endPoint y: 208, distance: 137.3
click at [449, 208] on textarea "Price for removing the door and making the Range wall longer: To Include: Maple…" at bounding box center [606, 176] width 326 height 72
click at [585, 159] on textarea "Price for removing the door and making the Range wall longer: To Include: Maple…" at bounding box center [606, 176] width 326 height 72
click at [600, 186] on textarea "Price for removing the door and making the Range wall longer: To Include: Maple…" at bounding box center [606, 176] width 326 height 72
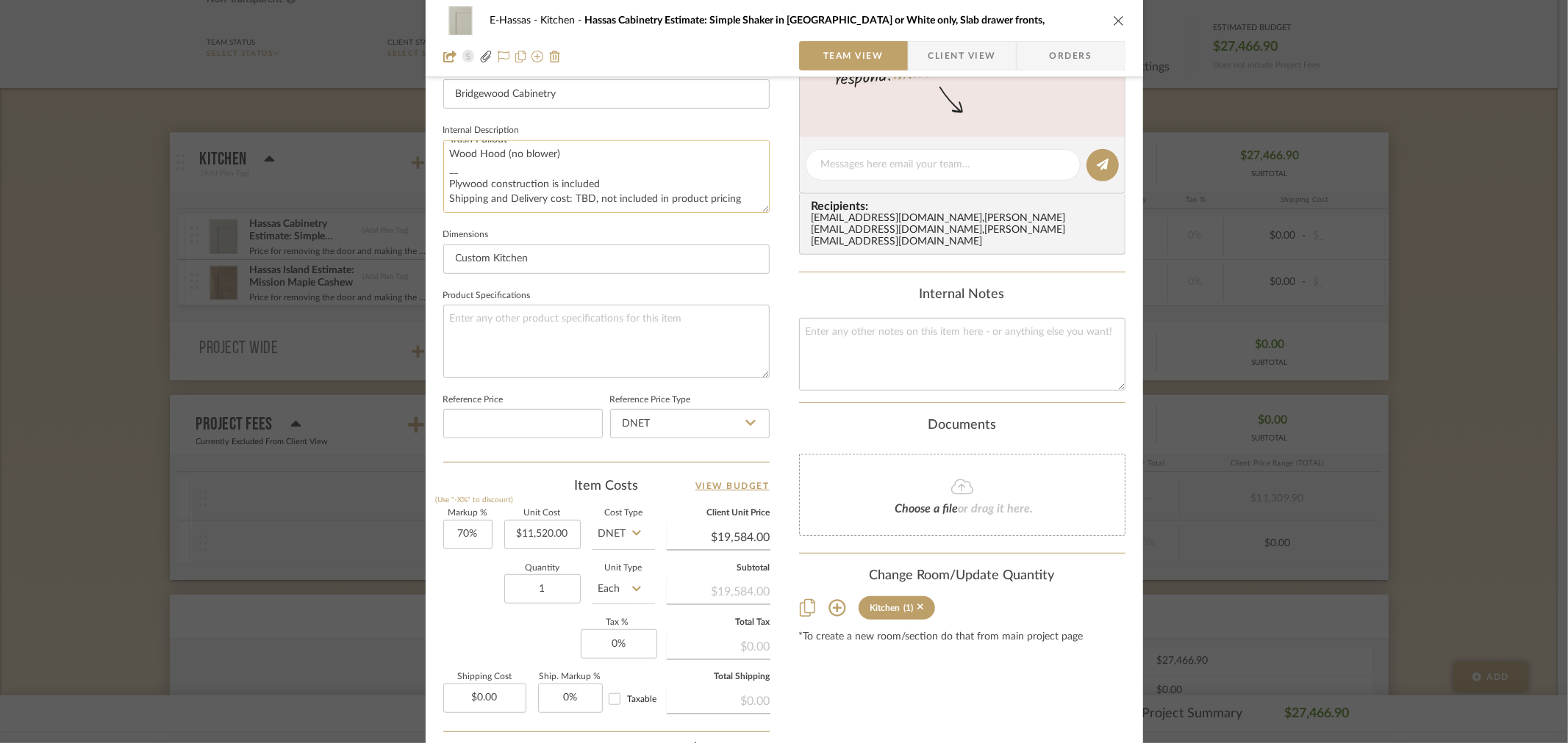
drag, startPoint x: 600, startPoint y: 186, endPoint x: 448, endPoint y: 181, distance: 152.1
click at [448, 181] on textarea "Price for removing the door and making the Range wall longer: To Include: Maple…" at bounding box center [606, 176] width 326 height 72
drag, startPoint x: 542, startPoint y: 150, endPoint x: 546, endPoint y: 169, distance: 19.4
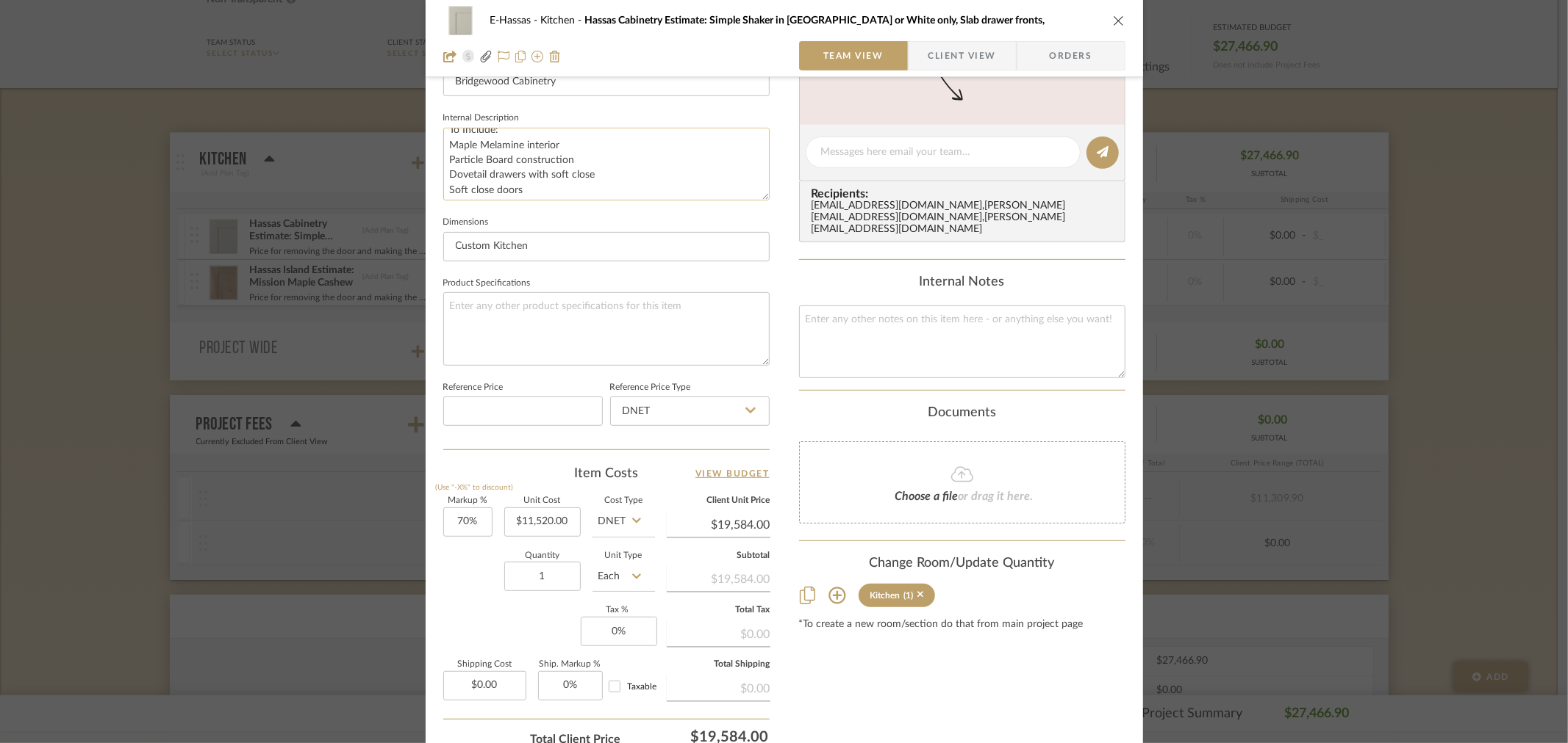
scroll to position [0, 0]
click at [492, 181] on textarea "Price for removing the door and making the Range wall longer: To Include: Maple…" at bounding box center [606, 164] width 326 height 72
click at [496, 182] on textarea "Price for removing the door and making the Range wall longer: To Include: Maple…" at bounding box center [606, 164] width 326 height 72
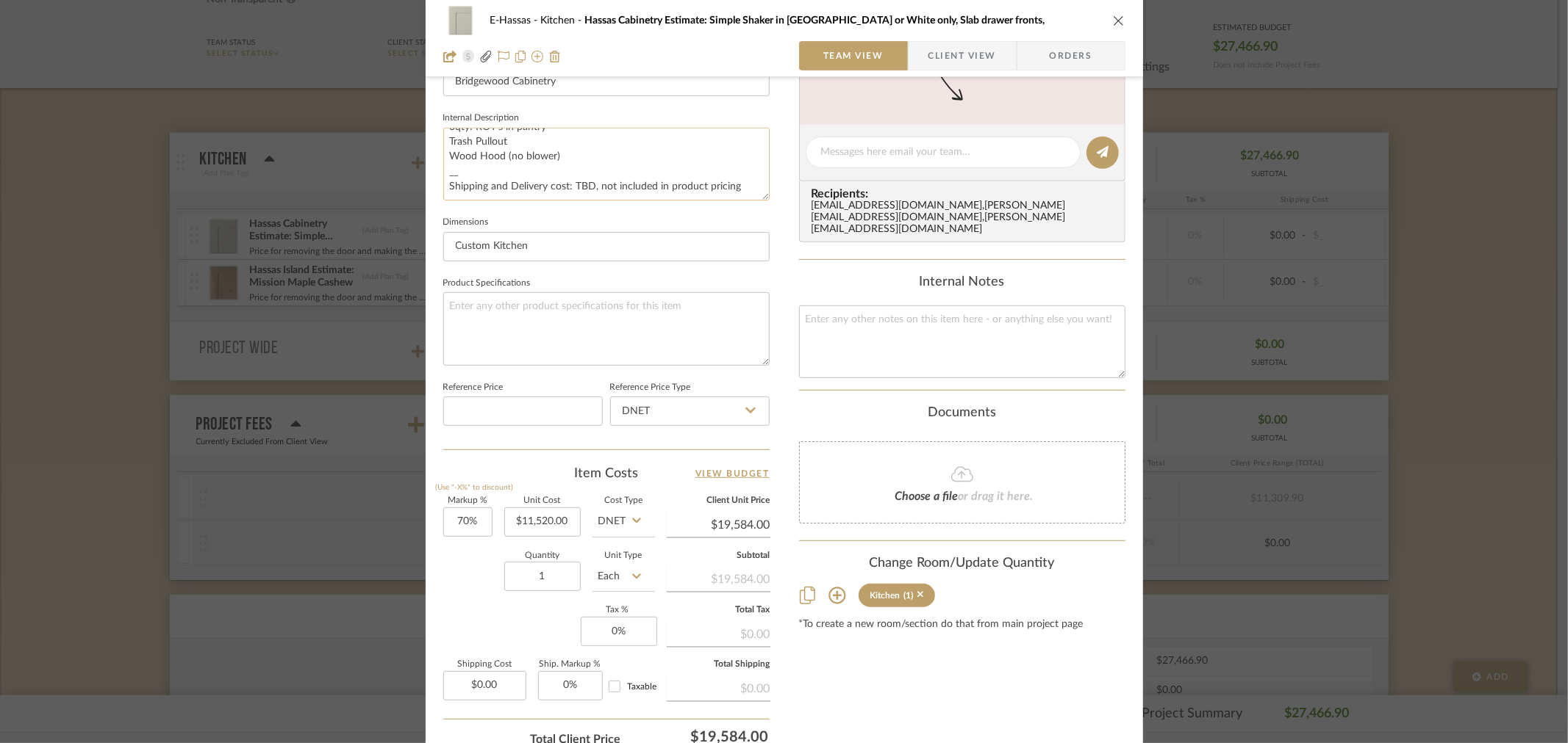
drag, startPoint x: 570, startPoint y: 182, endPoint x: 480, endPoint y: 172, distance: 90.6
click at [480, 172] on textarea "Price for removing the door and making the Range wall longer: To Include: Maple…" at bounding box center [606, 164] width 326 height 72
click at [570, 173] on textarea "Price for removing the door and making the Range wall longer: To Include: Maple…" at bounding box center [606, 164] width 326 height 72
drag, startPoint x: 573, startPoint y: 184, endPoint x: 442, endPoint y: 185, distance: 131.0
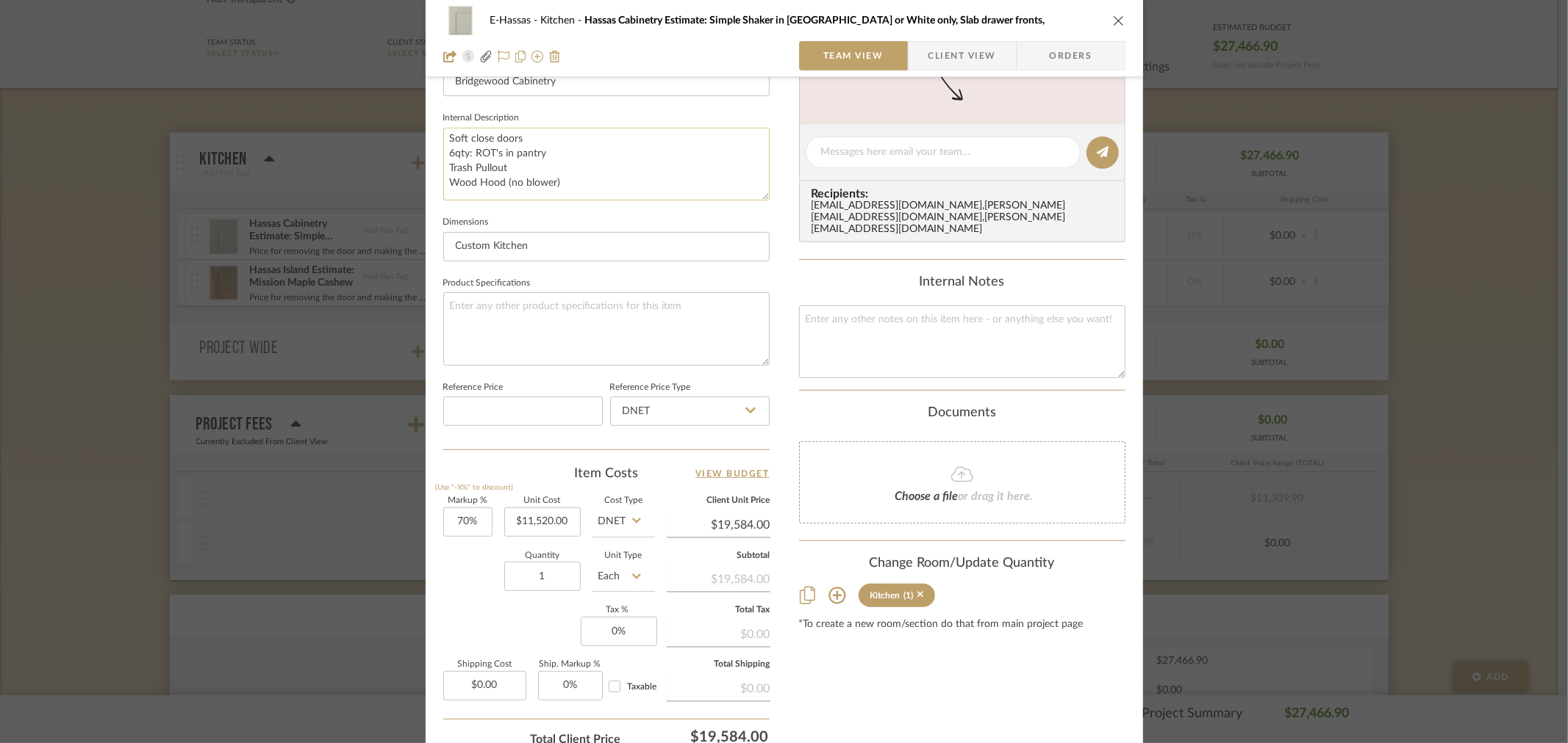
click at [443, 185] on textarea "Price for removing the door and making the Range wall longer: To Include: Maple…" at bounding box center [606, 164] width 326 height 72
click at [641, 156] on textarea "Price for removing the door and making the Range wall longer: To Include: Maple…" at bounding box center [606, 164] width 326 height 72
click at [453, 137] on textarea "Price for removing the door and making the Range wall longer: To Include: Maple…" at bounding box center [606, 164] width 326 height 72
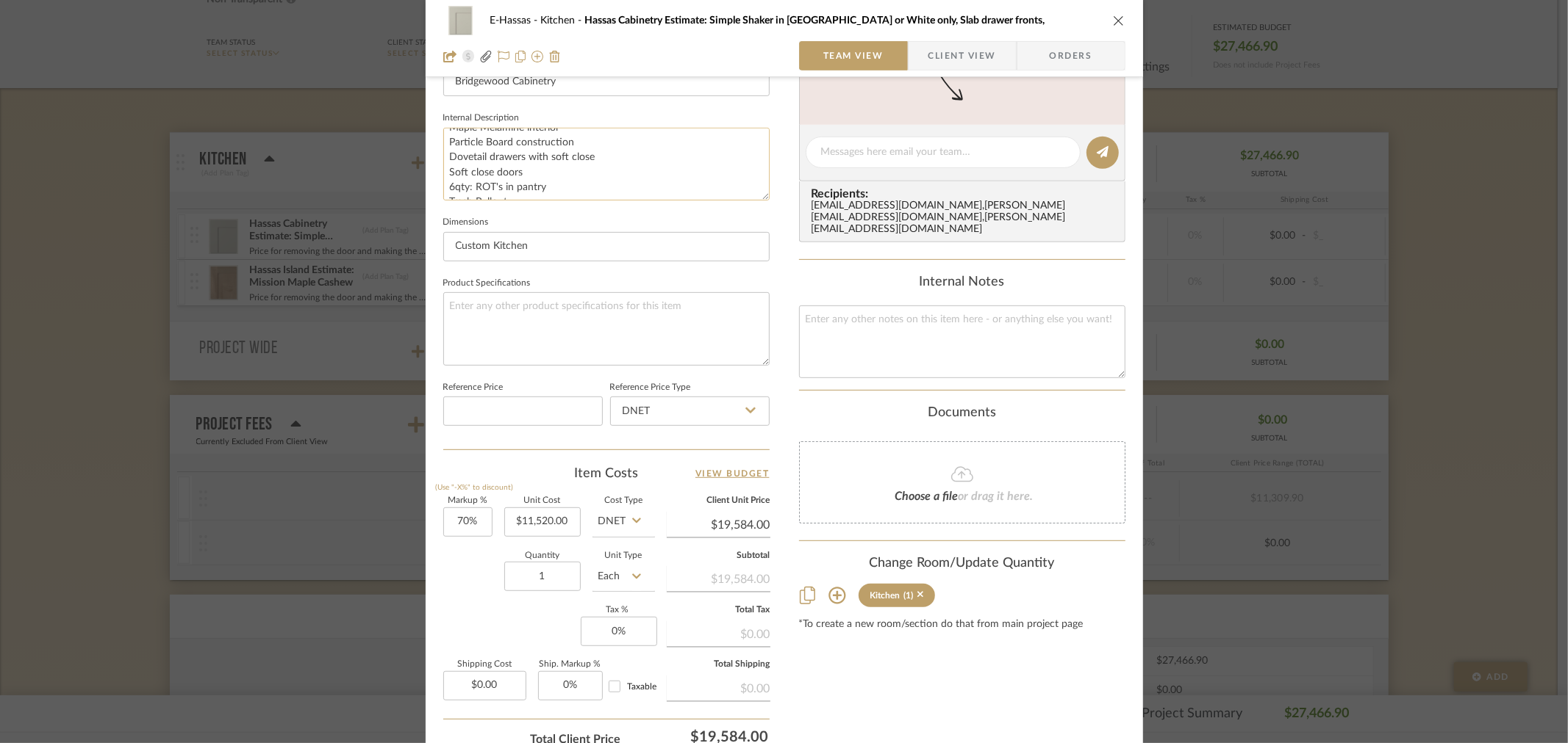
click at [456, 141] on textarea "Price for removing the door and making the Range wall longer: To Include: Maple…" at bounding box center [606, 164] width 326 height 72
click at [458, 141] on textarea "Price for removing the door and making the Range wall longer: To Include: Maple…" at bounding box center [606, 164] width 326 height 72
click at [469, 170] on textarea "Price for removing the door and making the Range wall longer: To Include: Maple…" at bounding box center [606, 164] width 326 height 72
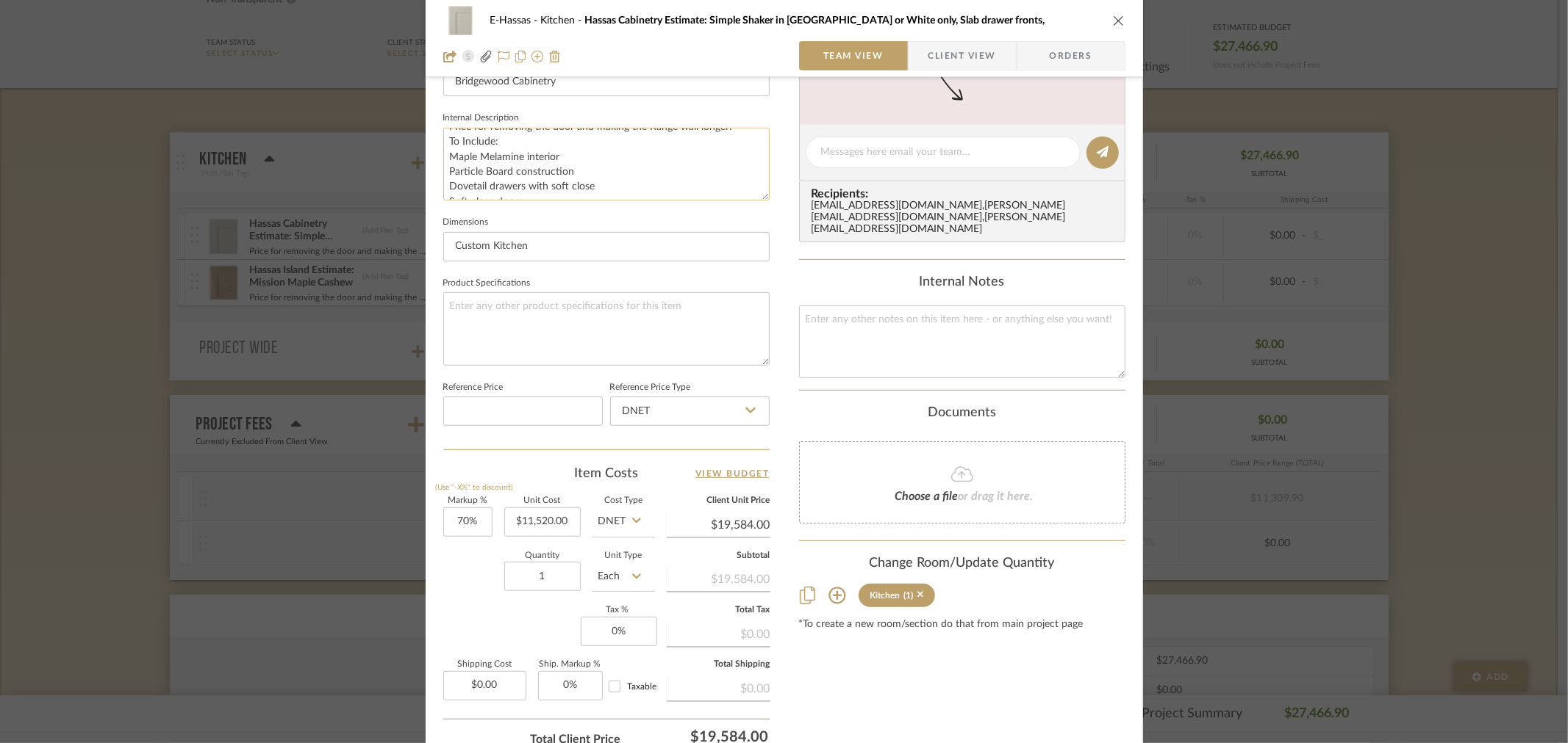
click at [469, 170] on textarea "Price for removing the door and making the Range wall longer: To Include: Maple…" at bounding box center [606, 164] width 326 height 72
paste textarea "lywood construction is included"
click at [625, 162] on textarea "Price for removing the door and making the Range wall longer: To Include: Maple…" at bounding box center [606, 164] width 326 height 72
click at [614, 162] on textarea "Price for removing the door and making the Range wall longer: To Include: Maple…" at bounding box center [606, 164] width 326 height 72
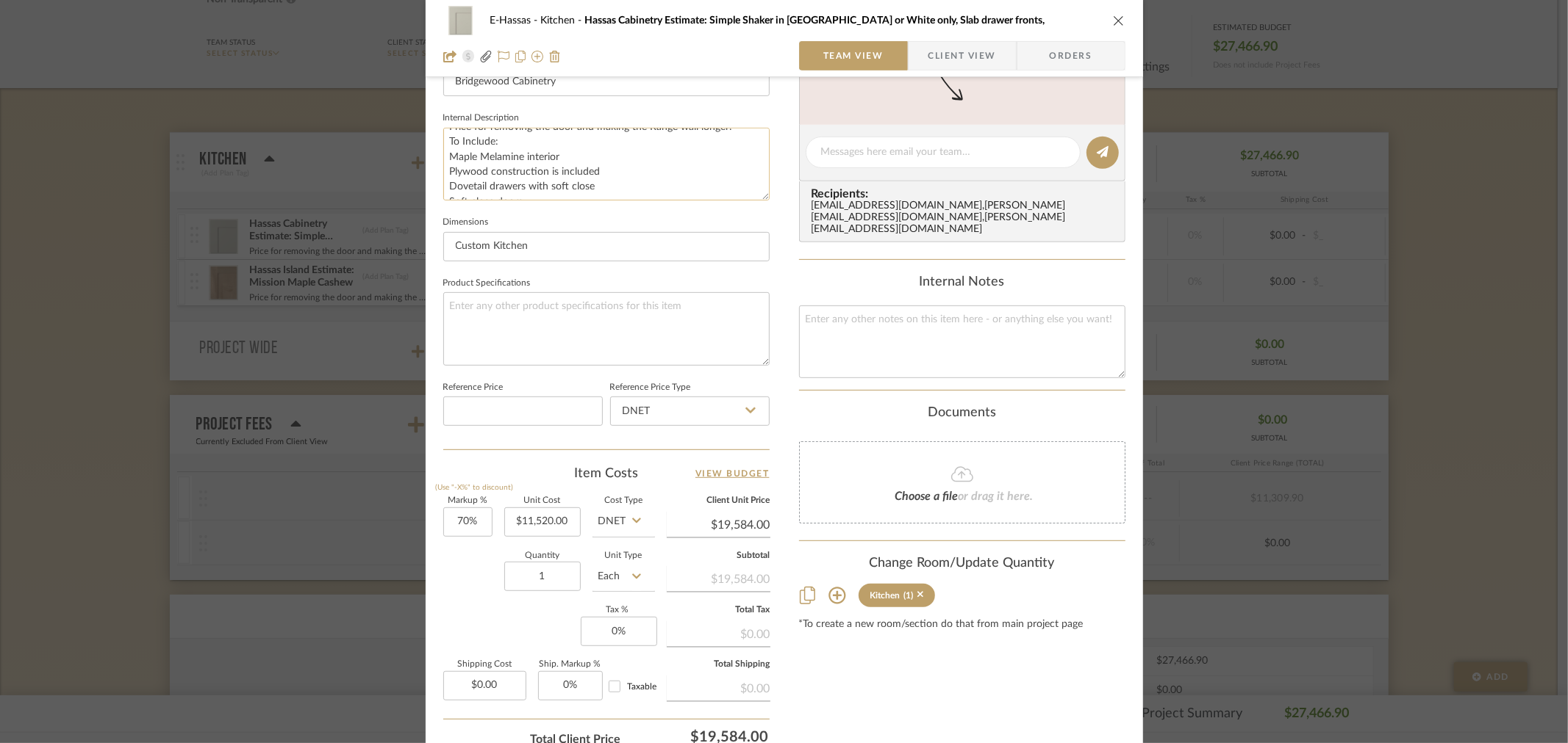
click at [597, 172] on textarea "Price for removing the door and making the Range wall longer: To Include: Maple…" at bounding box center [606, 164] width 326 height 72
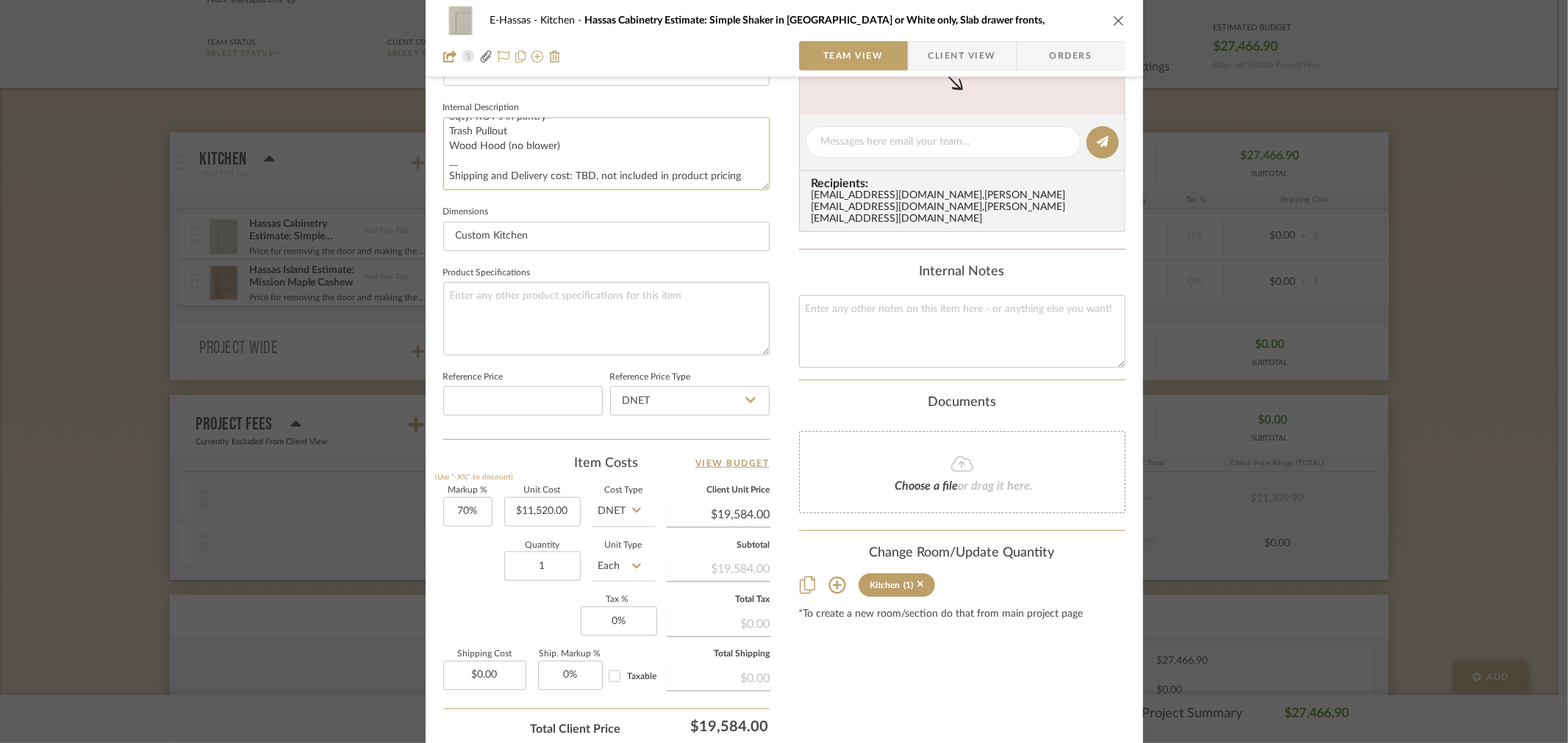
scroll to position [460, 0]
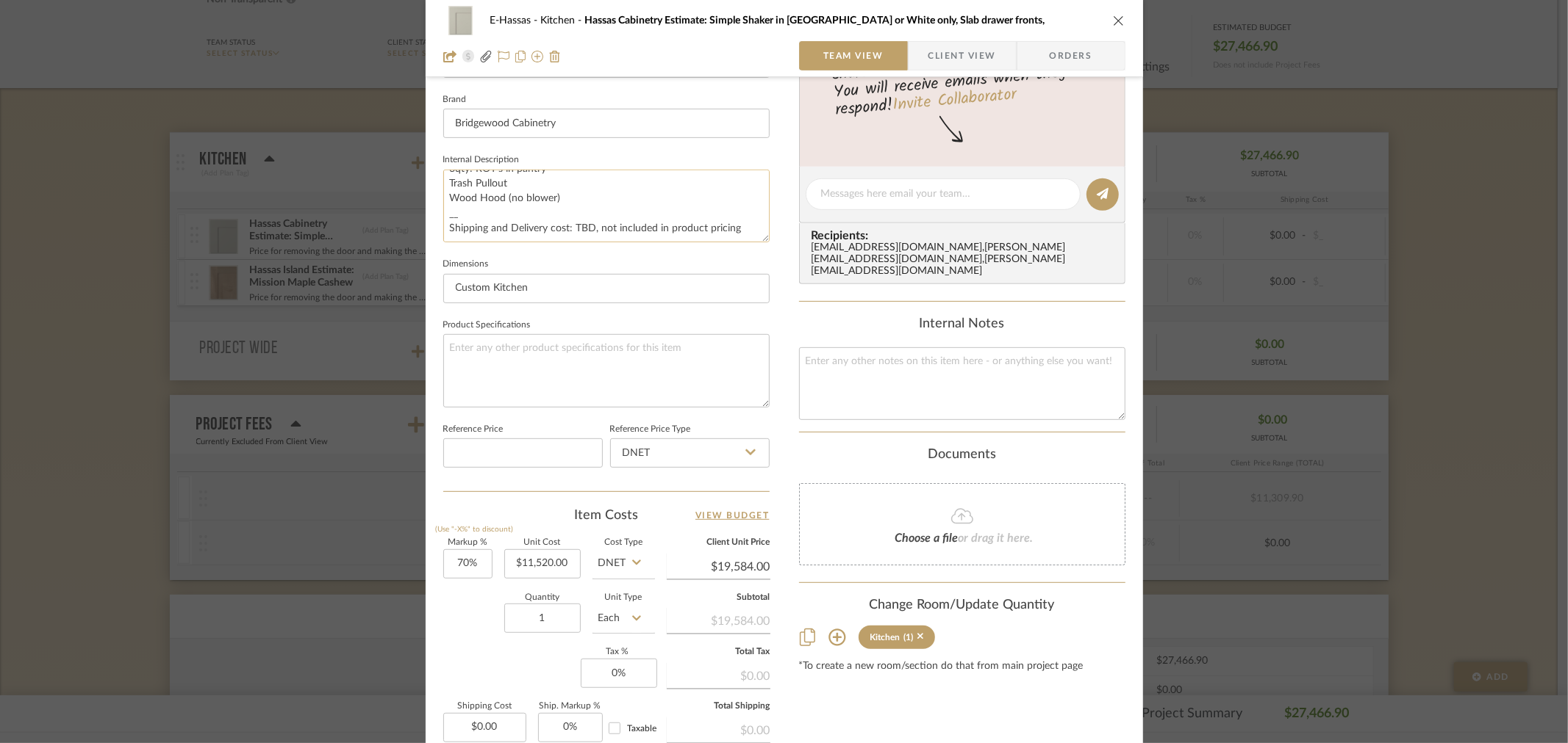
click at [741, 226] on textarea "Price for removing the door and making the Range wall longer: To Include: Maple…" at bounding box center [606, 206] width 326 height 72
drag, startPoint x: 739, startPoint y: 225, endPoint x: 568, endPoint y: 228, distance: 171.0
click at [568, 228] on textarea "Price for removing the door and making the Range wall longer: To Include: Maple…" at bounding box center [606, 206] width 326 height 72
type textarea "Price for removing the door and making the Range wall longer: To Include: Maple…"
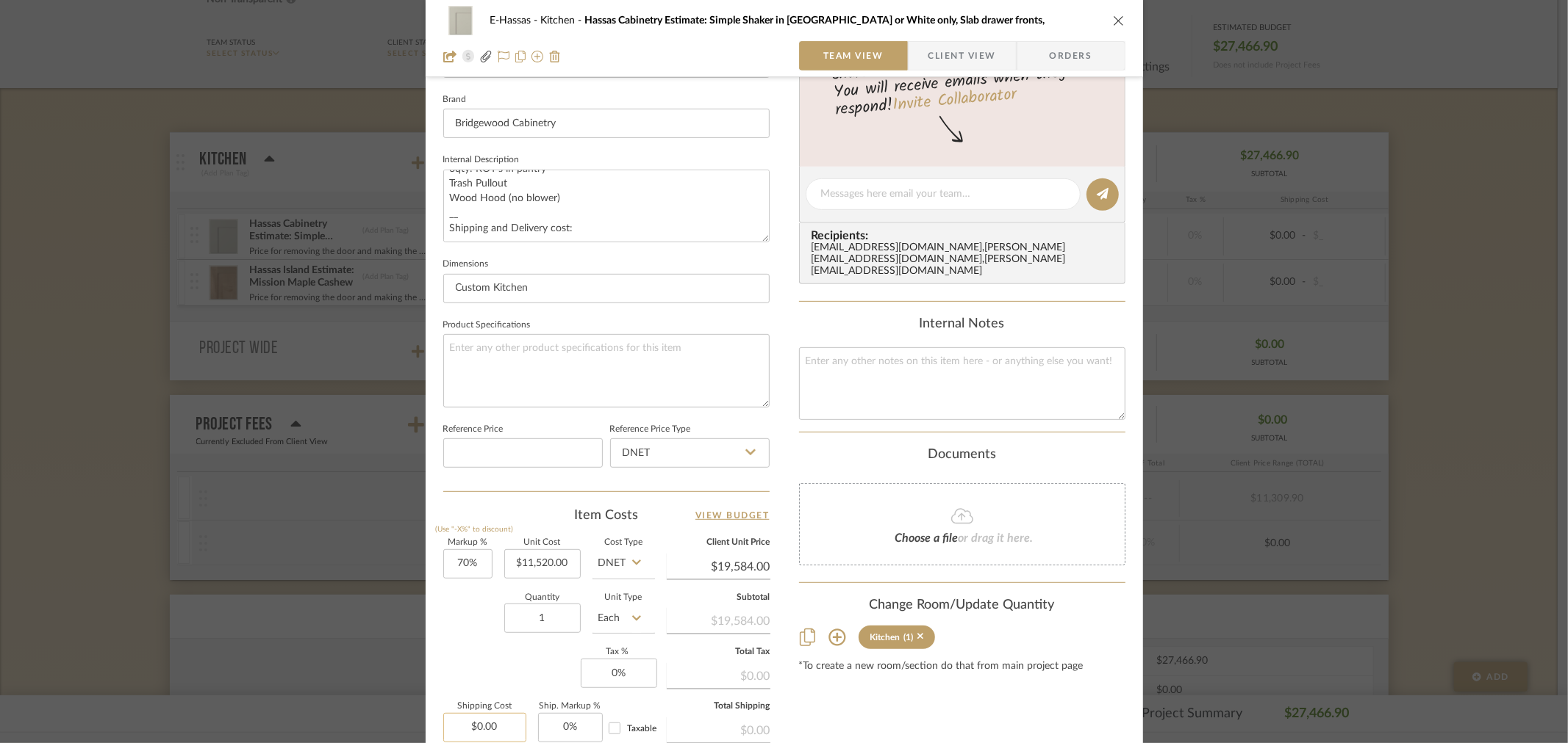
type input "0.00"
click at [485, 728] on input "0.00" at bounding box center [484, 728] width 83 height 30
type input "$675.00"
type input "0"
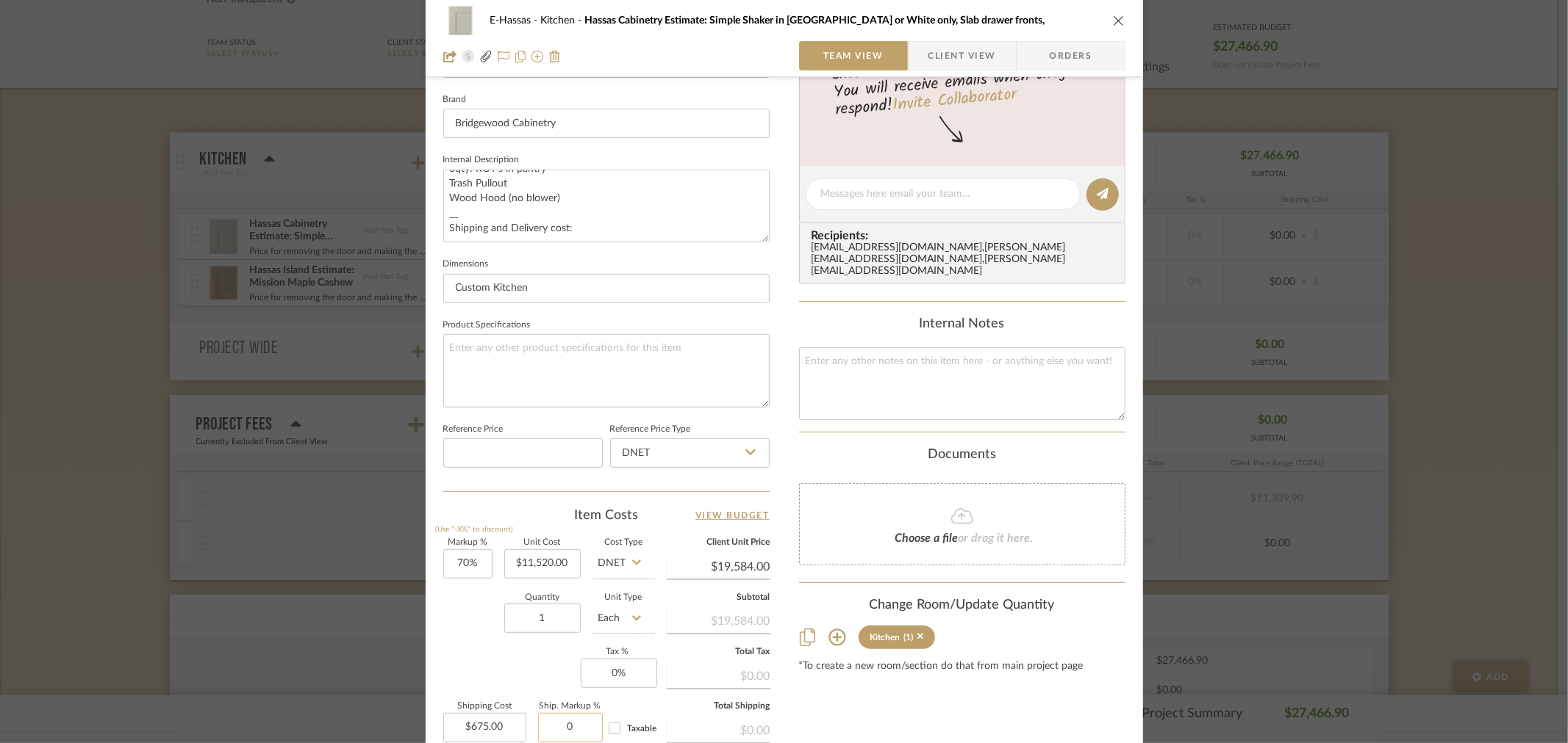
click at [585, 733] on input "0" at bounding box center [571, 728] width 65 height 30
type input "0%"
click at [616, 234] on textarea "Price for removing the door and making the Range wall longer: To Include: Maple…" at bounding box center [606, 206] width 326 height 72
click at [590, 231] on textarea "Price for removing the door and making the Range wall longer: To Include: Maple…" at bounding box center [606, 206] width 326 height 72
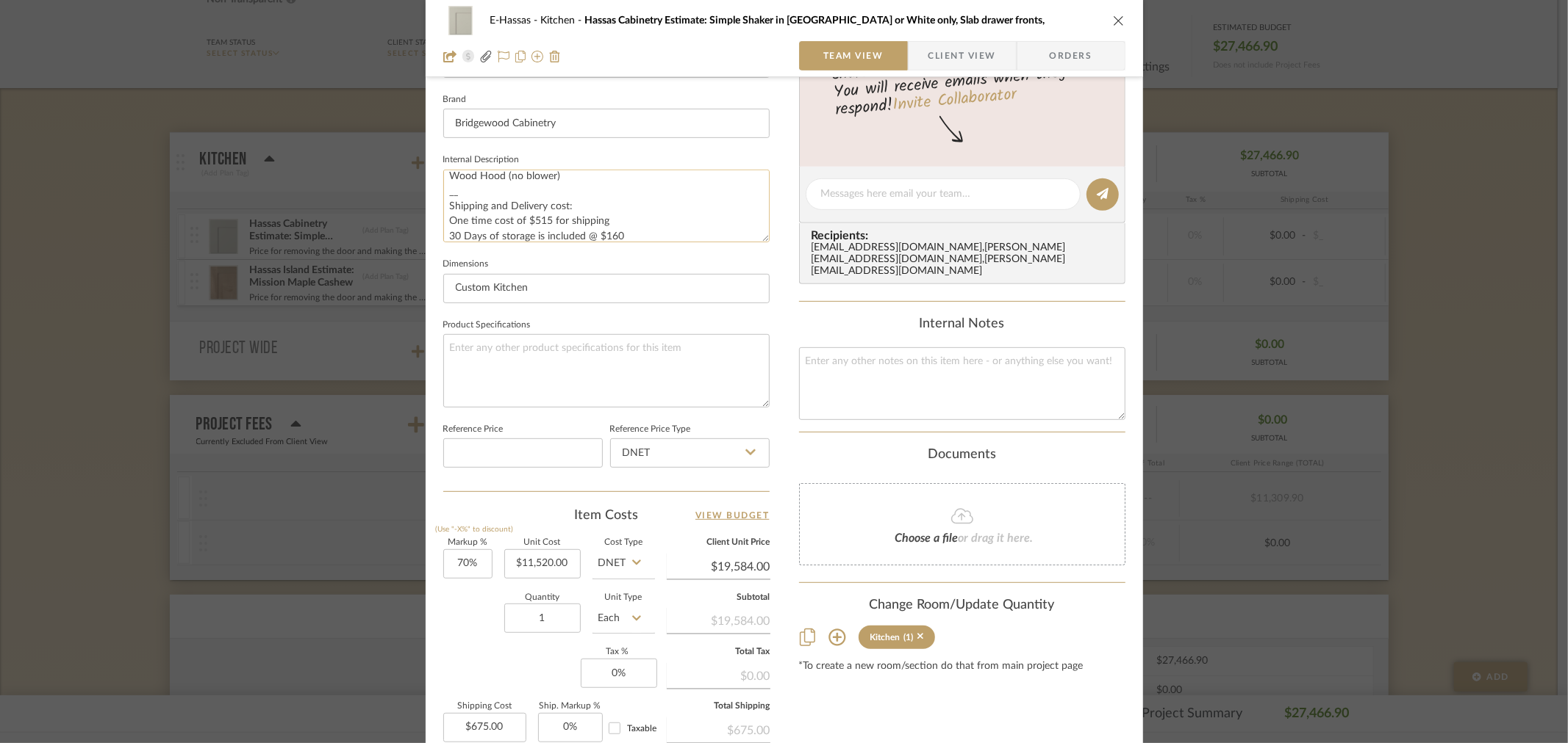
click at [650, 237] on textarea "Price for removing the door and making the Range wall longer: To Include: Maple…" at bounding box center [606, 206] width 326 height 72
click at [746, 228] on textarea "Price for removing the door and making the Range wall longer: To Include: Maple…" at bounding box center [606, 206] width 326 height 72
click at [709, 232] on textarea "Price for removing the door and making the Range wall longer: To Include: Maple…" at bounding box center [606, 206] width 326 height 72
click at [735, 234] on textarea "Price for removing the door and making the Range wall longer: To Include: Maple…" at bounding box center [606, 206] width 326 height 72
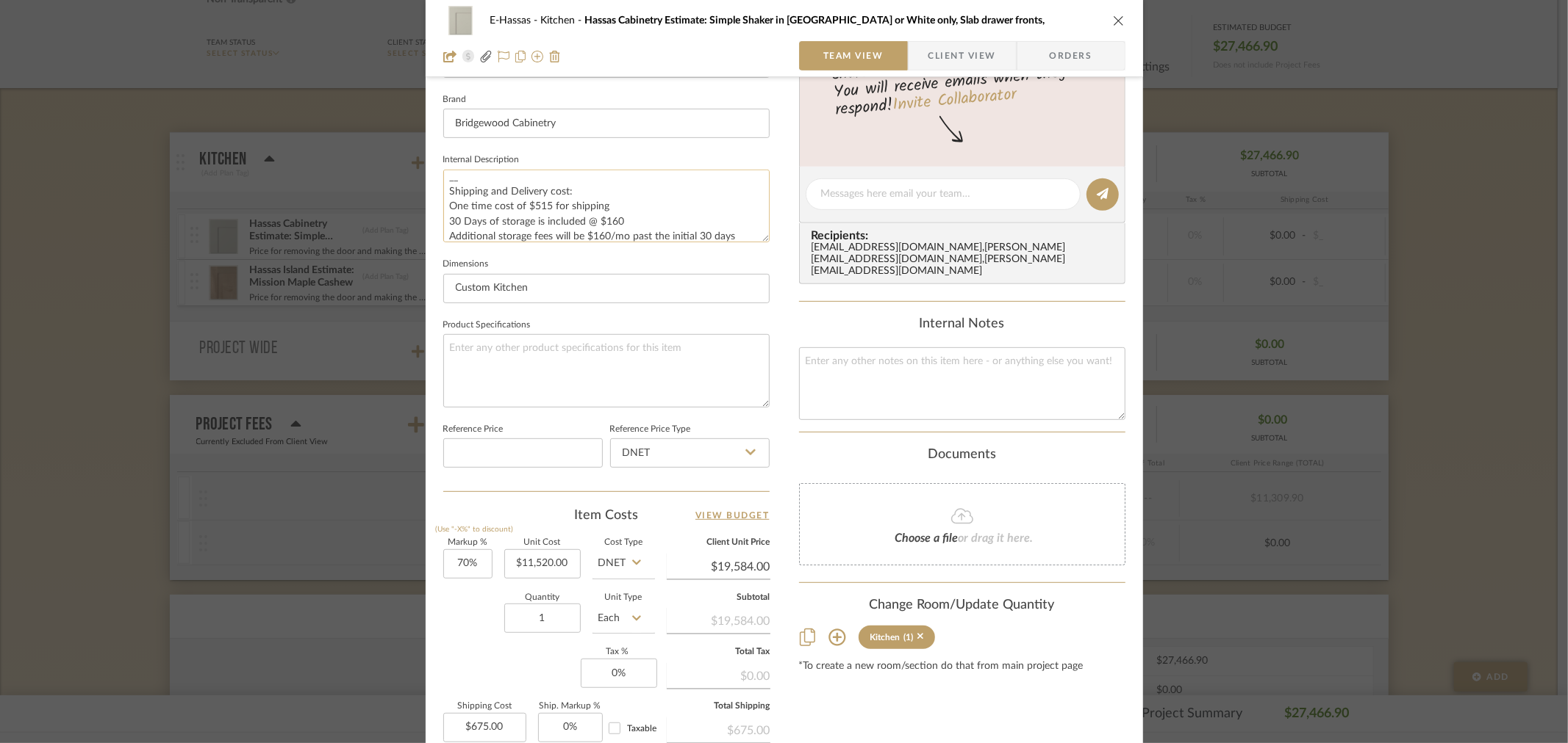
click at [642, 214] on textarea "Price for removing the door and making the Range wall longer: To Include: Maple…" at bounding box center [606, 206] width 326 height 72
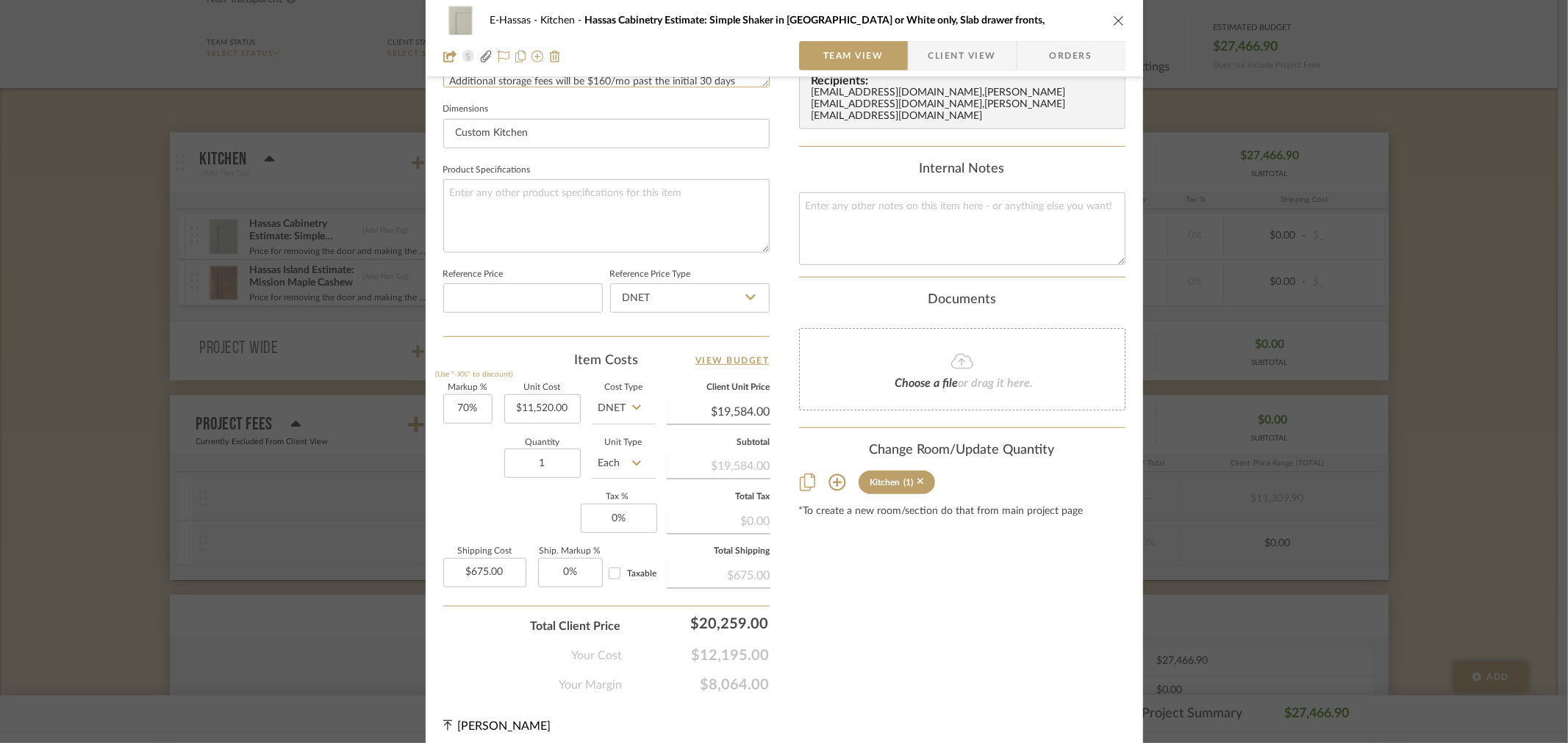
scroll to position [623, 0]
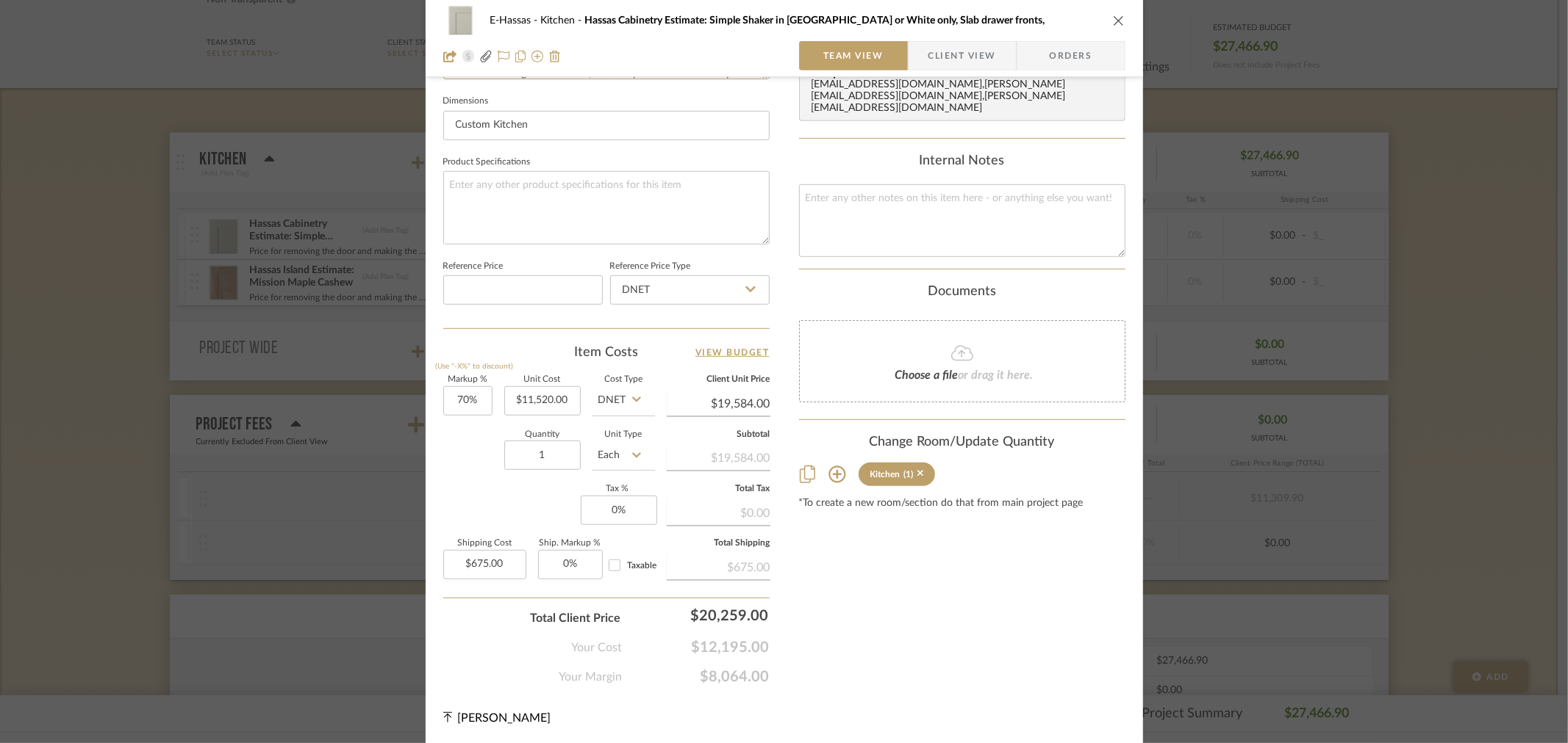
type textarea "Price for removing the door and making the Range wall longer: To Include: Maple…"
click at [1507, 352] on div "E-Hassas Kitchen Hassas Cabinetry Estimate: Simple Shaker in [GEOGRAPHIC_DATA] …" at bounding box center [784, 372] width 1568 height 743
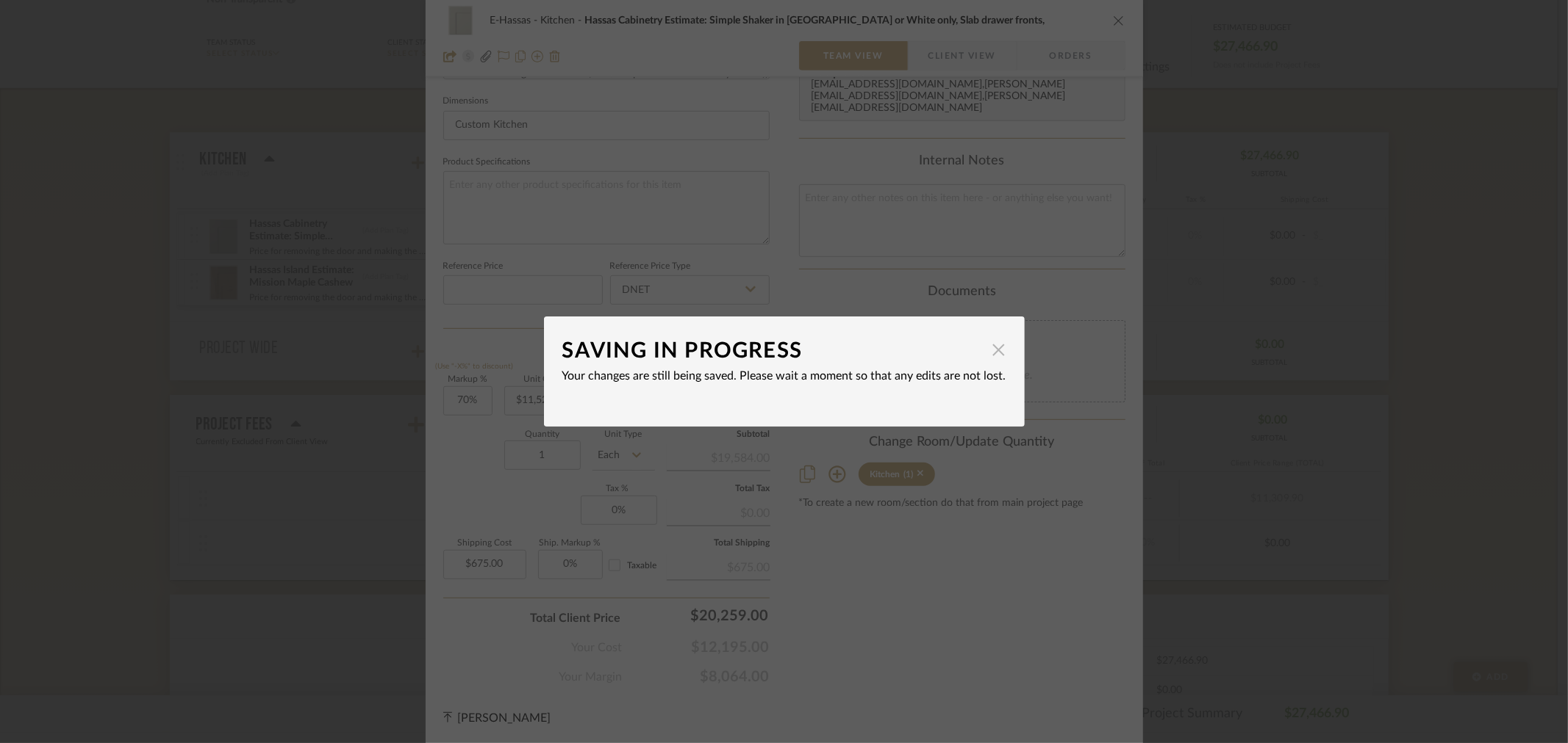
click at [988, 351] on span "button" at bounding box center [999, 350] width 30 height 30
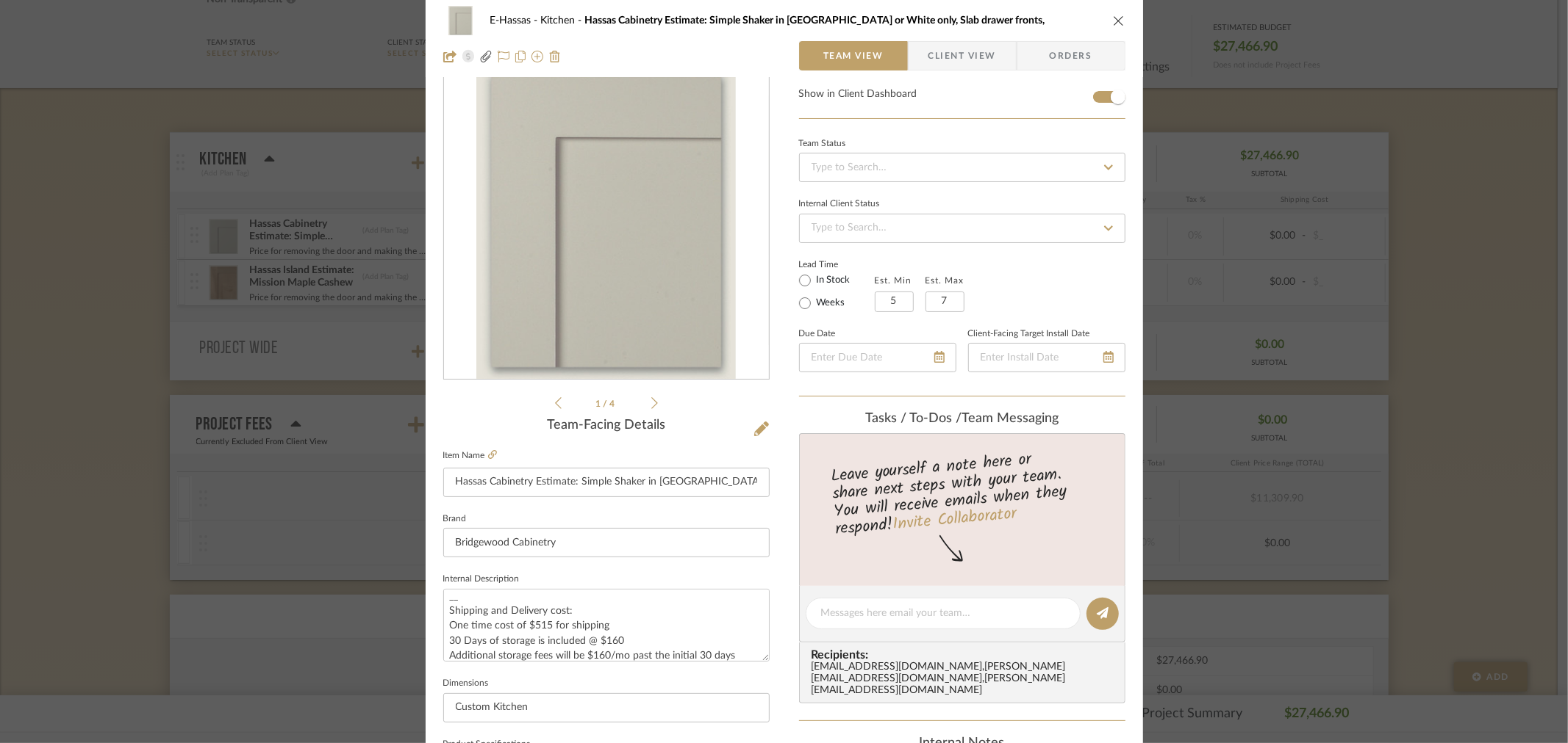
scroll to position [0, 0]
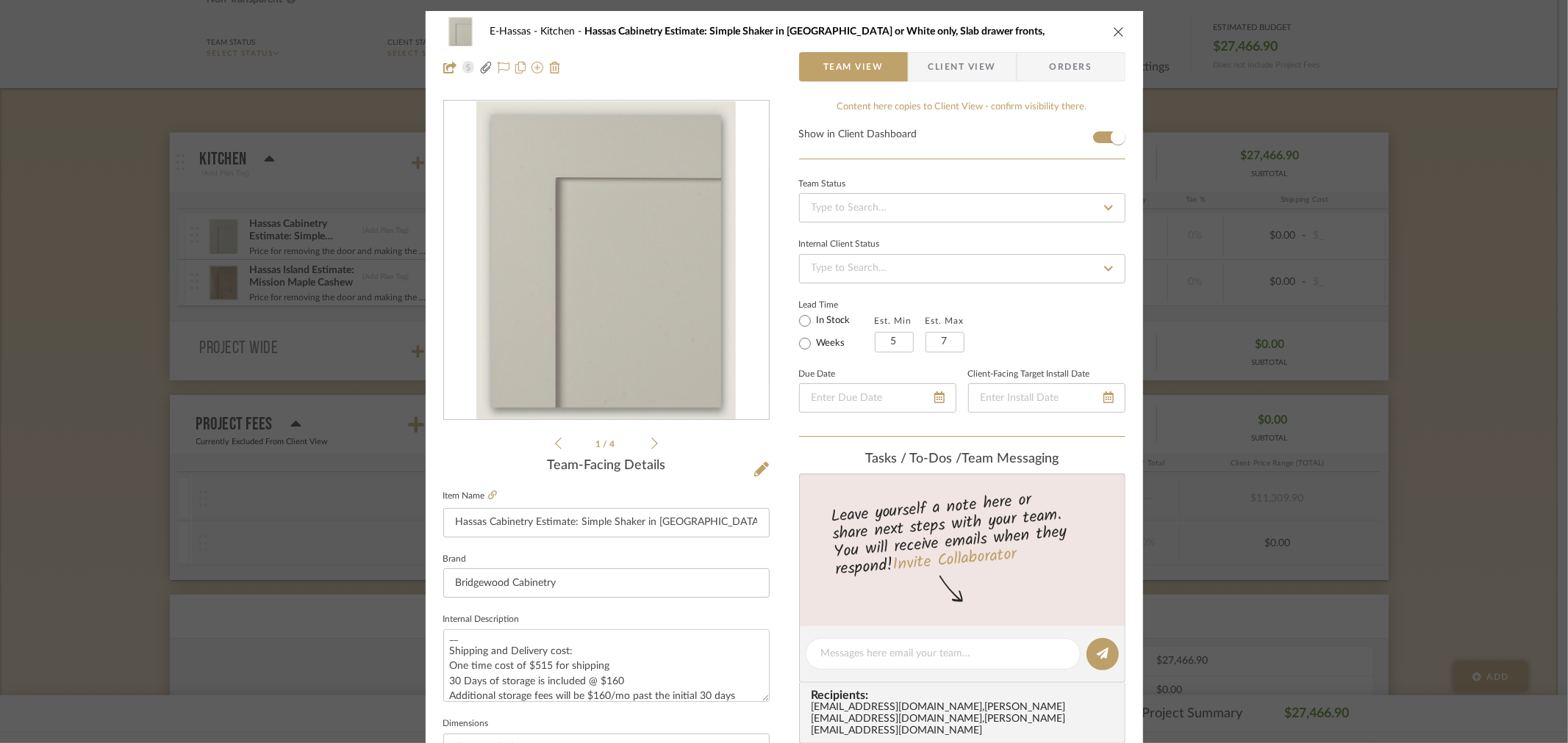
click at [1113, 30] on icon "close" at bounding box center [1118, 31] width 11 height 11
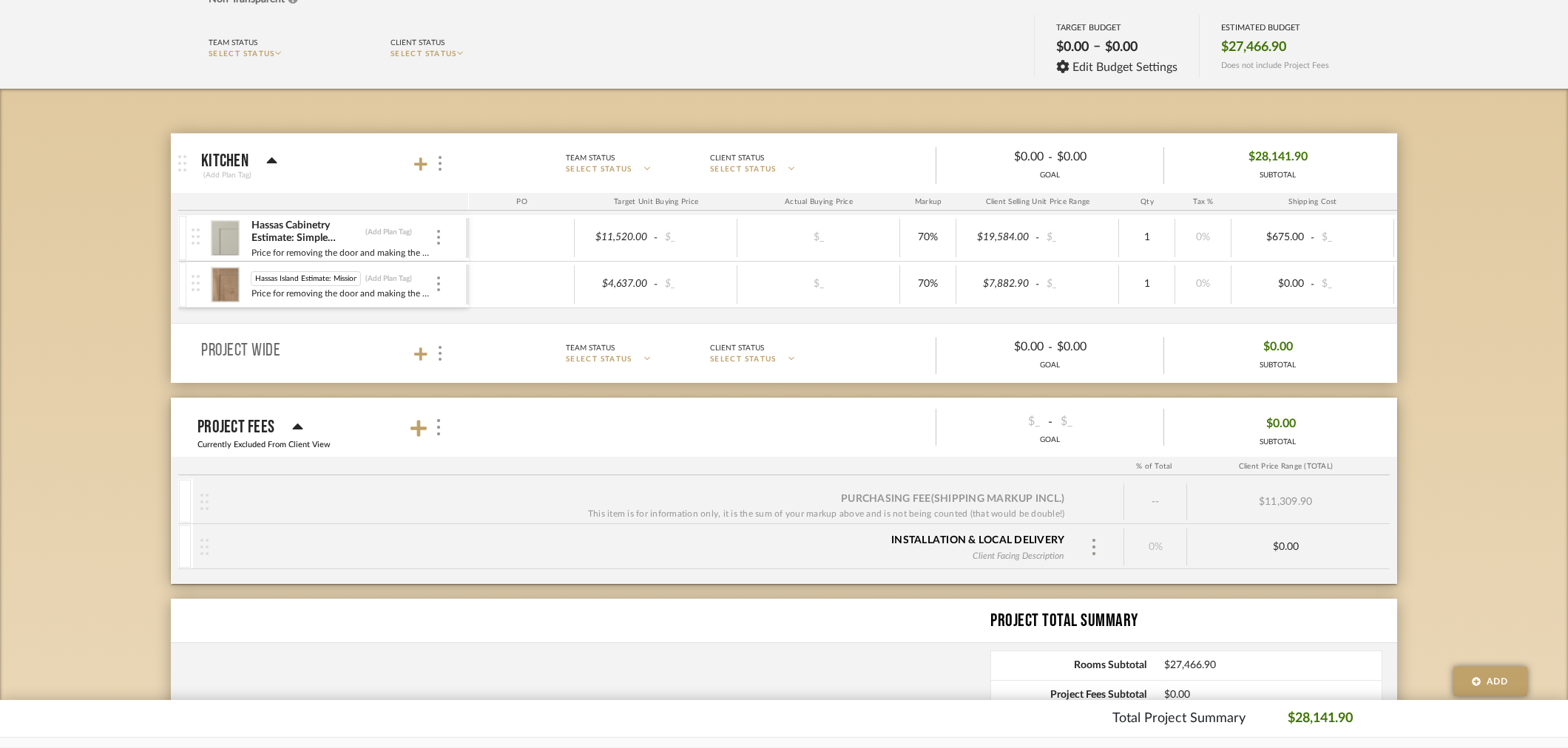
click at [226, 270] on img at bounding box center [225, 284] width 36 height 35
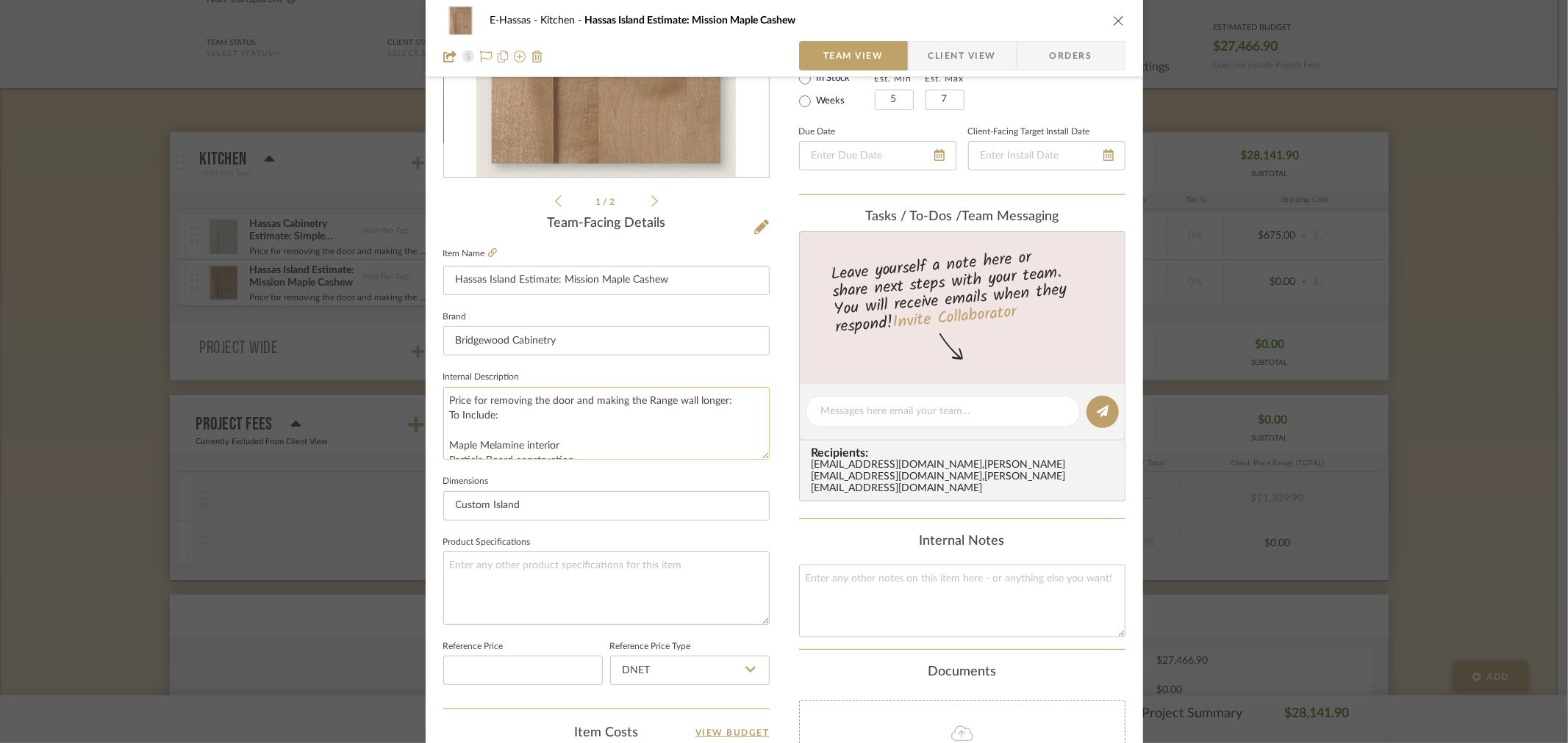
scroll to position [245, 0]
click at [590, 446] on textarea "Price for removing the door and making the Range wall longer: To Include: Maple…" at bounding box center [606, 420] width 326 height 72
drag, startPoint x: 585, startPoint y: 408, endPoint x: 574, endPoint y: 408, distance: 11.0
click at [574, 408] on textarea "Price for removing the door and making the Range wall longer: To Include: Maple…" at bounding box center [606, 420] width 326 height 72
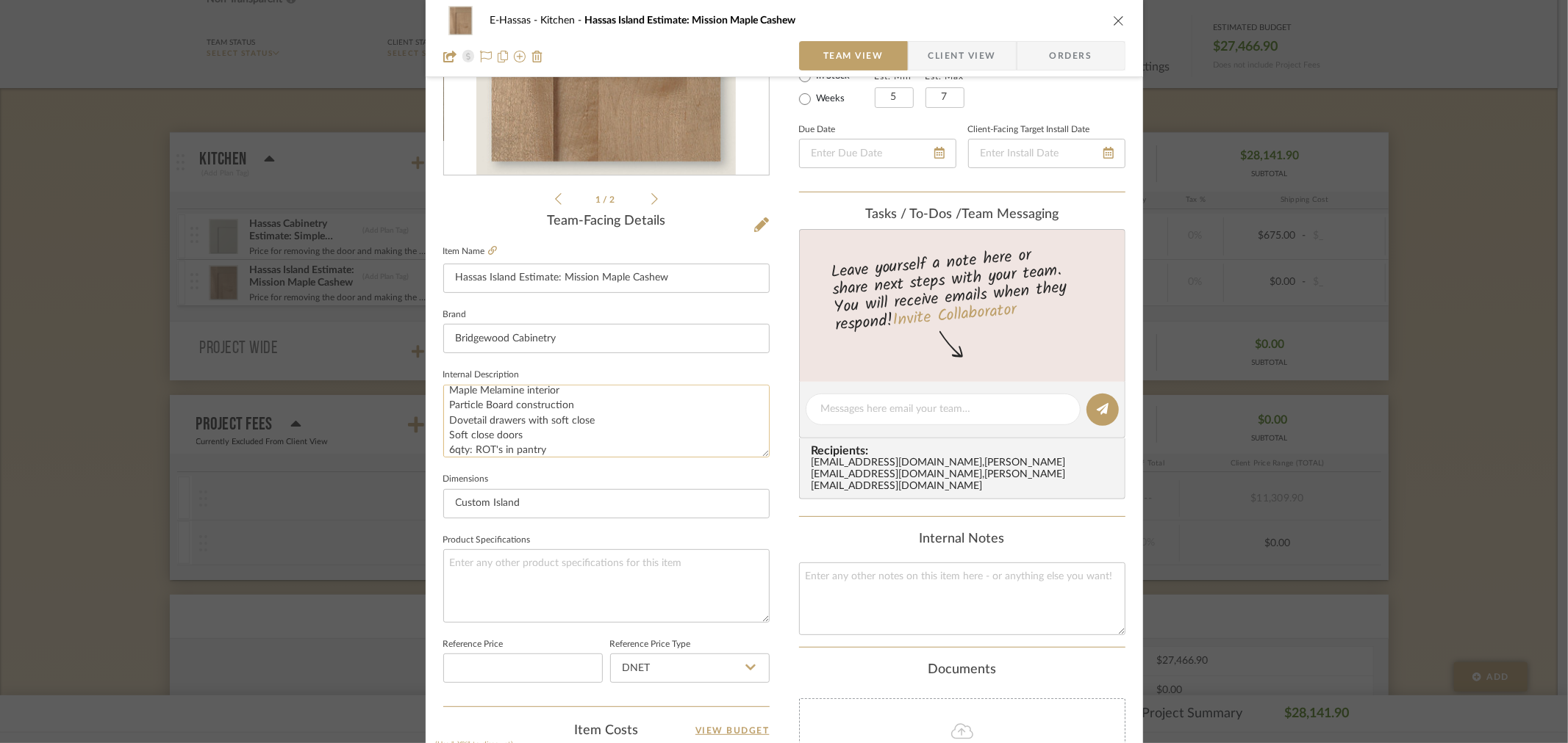
drag, startPoint x: 509, startPoint y: 406, endPoint x: 442, endPoint y: 412, distance: 67.3
click at [443, 412] on textarea "Price for removing the door and making the Range wall longer: To Include: Maple…" at bounding box center [606, 420] width 326 height 72
click at [455, 450] on textarea "Price for removing the door and making the Range wall longer: To Include: Maple…" at bounding box center [606, 420] width 326 height 72
click at [445, 450] on textarea "Price for removing the door and making the Range wall longer: To Include: Maple…" at bounding box center [606, 420] width 326 height 72
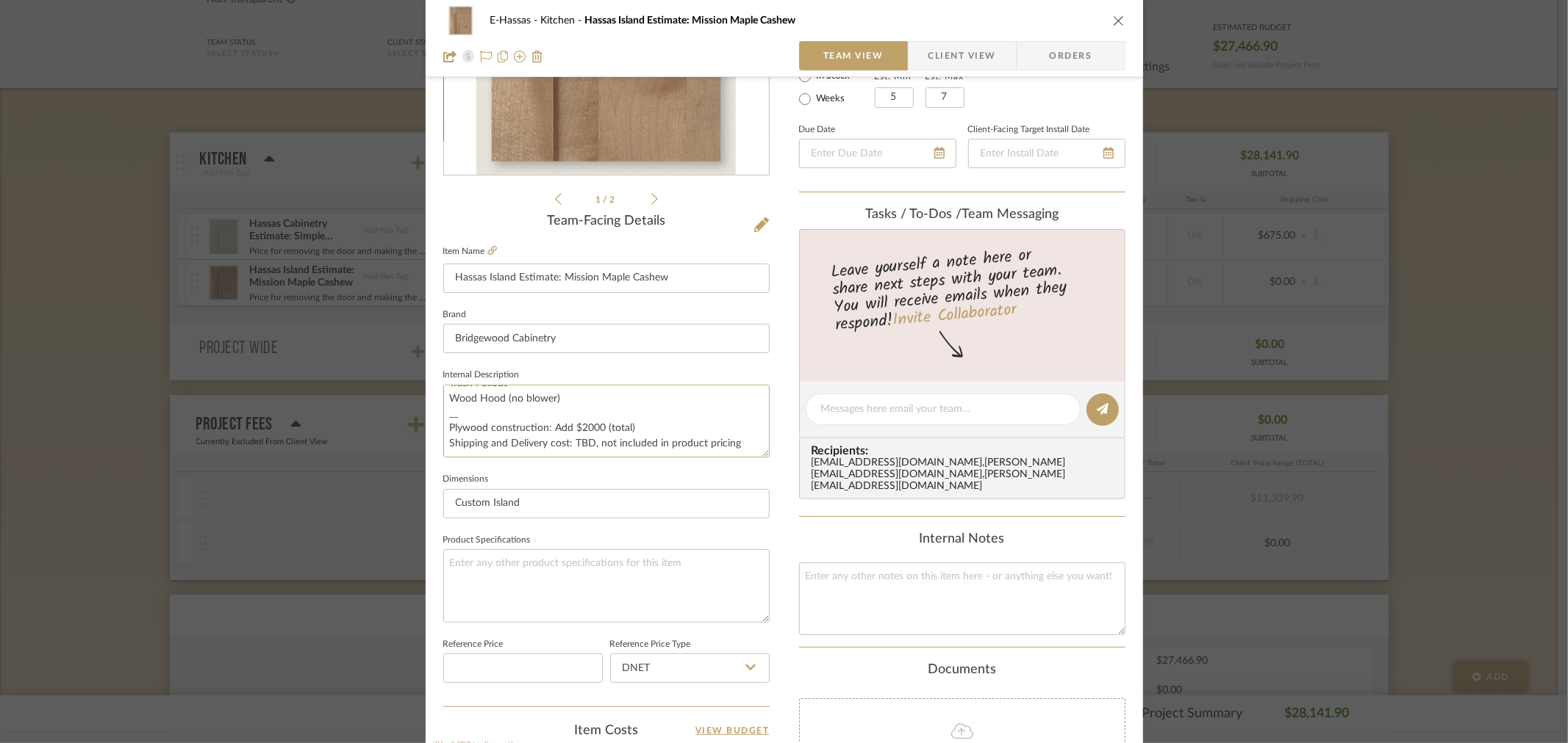
drag, startPoint x: 451, startPoint y: 446, endPoint x: 435, endPoint y: 450, distance: 16.5
click at [435, 450] on div "E-Hassas Kitchen Hassas Island Estimate: Mission Maple Cashew Team View Client …" at bounding box center [784, 445] width 717 height 1357
click at [585, 427] on textarea "Price for removing the door and making the Range wall longer: To Include: Maple…" at bounding box center [606, 420] width 326 height 72
drag, startPoint x: 634, startPoint y: 424, endPoint x: 407, endPoint y: 433, distance: 227.2
click at [407, 433] on mat-dialog-content "E-Hassas Kitchen Hassas Island Estimate: Mission Maple Cashew Team View Client …" at bounding box center [784, 445] width 799 height 1357
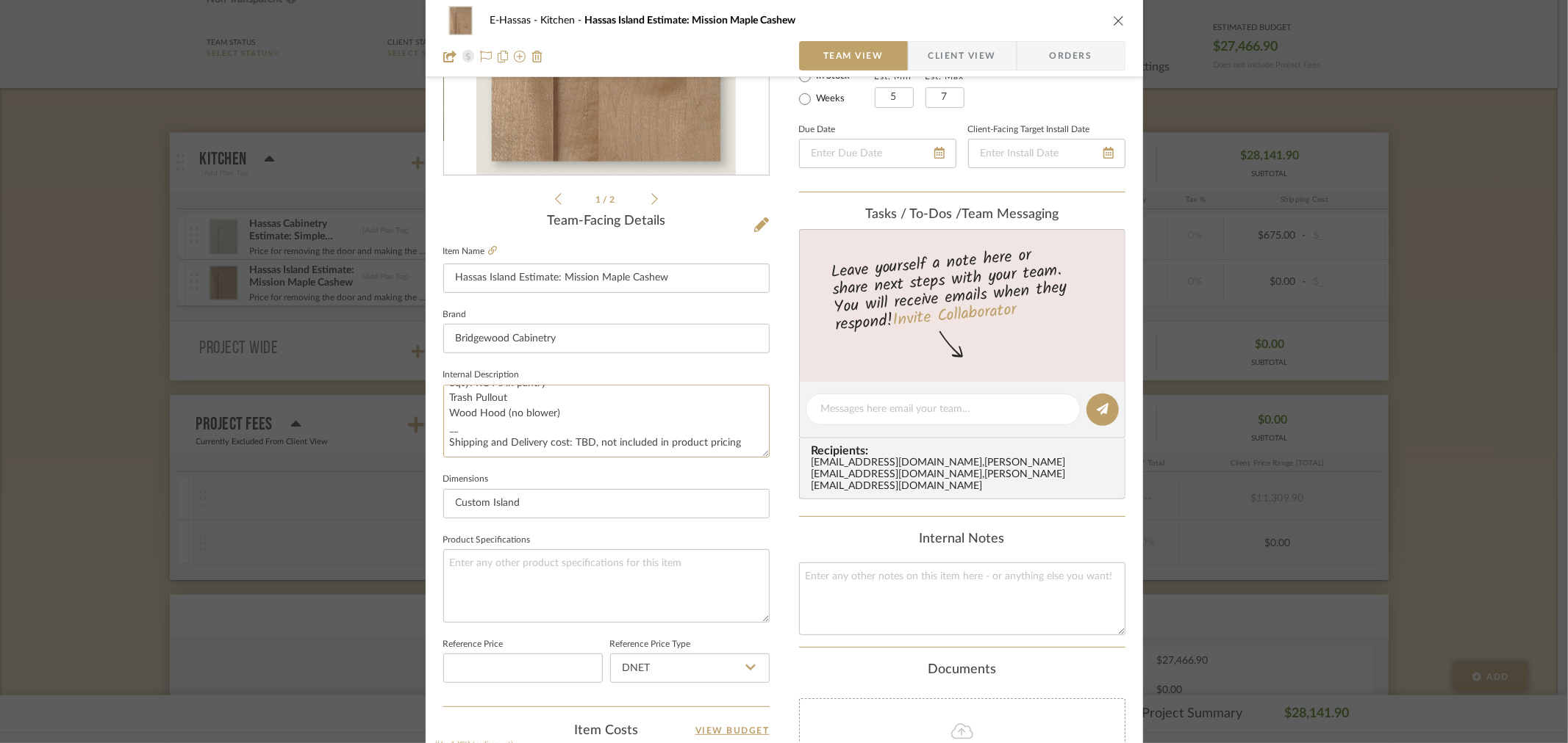
scroll to position [119, 0]
drag, startPoint x: 741, startPoint y: 441, endPoint x: 569, endPoint y: 442, distance: 172.0
click at [569, 442] on textarea "Price for removing the door and making the Range wall longer: To Include: Maple…" at bounding box center [606, 420] width 326 height 72
click at [600, 406] on textarea "Price for removing the door and making the Range wall longer: To Include: Maple…" at bounding box center [606, 420] width 326 height 72
click at [552, 410] on textarea "Price for removing the door and making the Range wall longer: To Include: Maple…" at bounding box center [606, 420] width 326 height 72
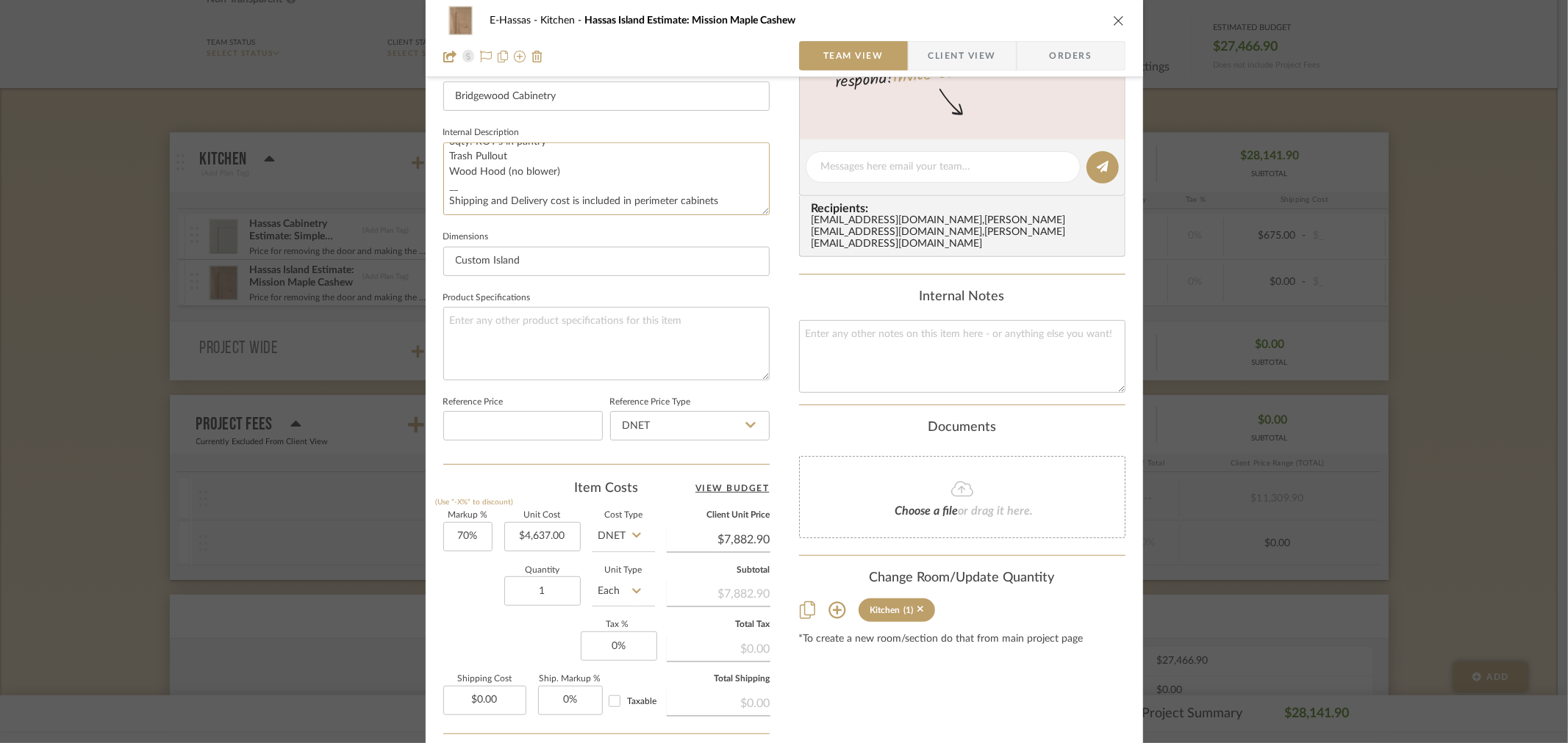
scroll to position [489, 0]
type textarea "Price for removing the door and making the Range wall longer: To Include: Maple…"
click at [1113, 22] on icon "close" at bounding box center [1118, 20] width 11 height 11
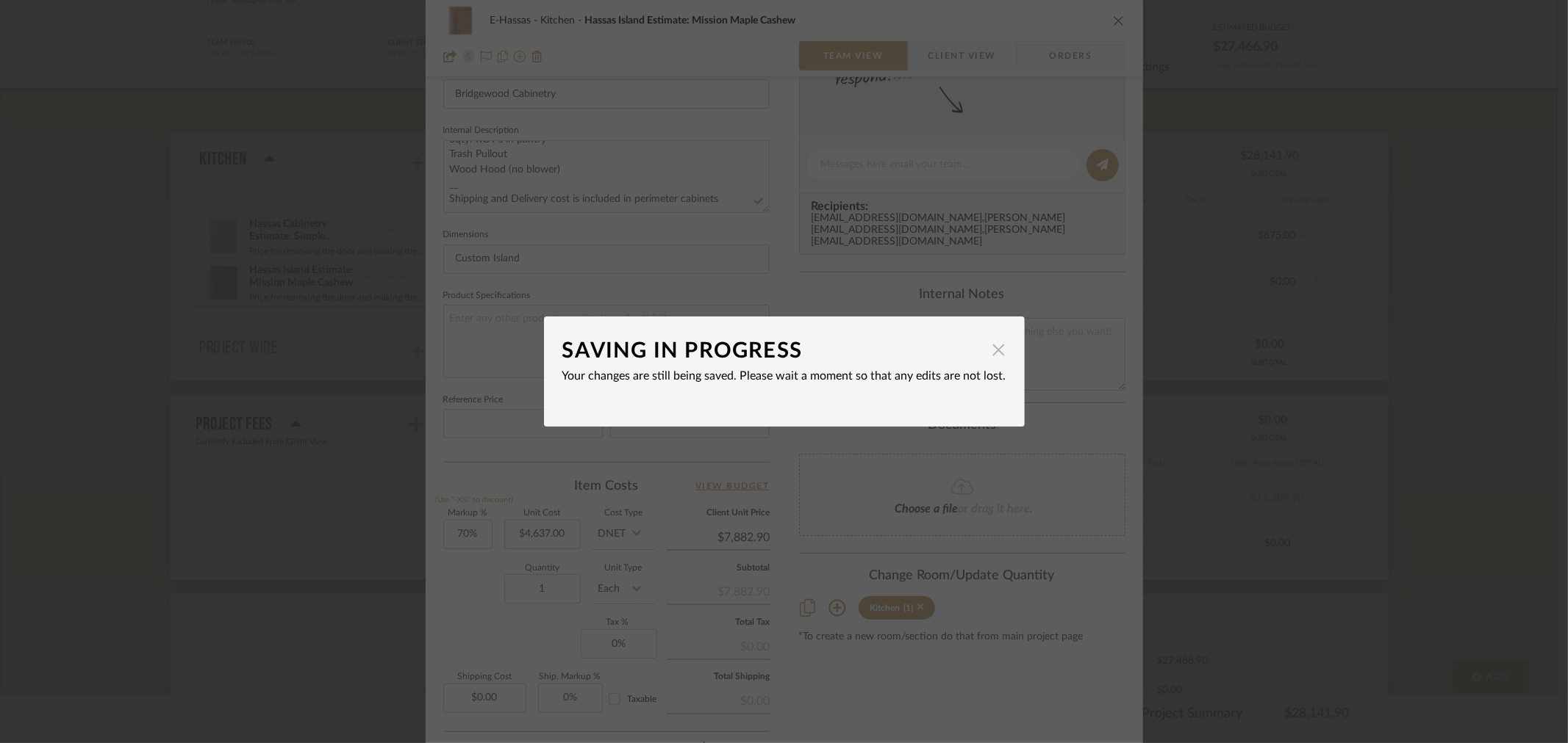
click at [995, 354] on span "button" at bounding box center [999, 350] width 30 height 30
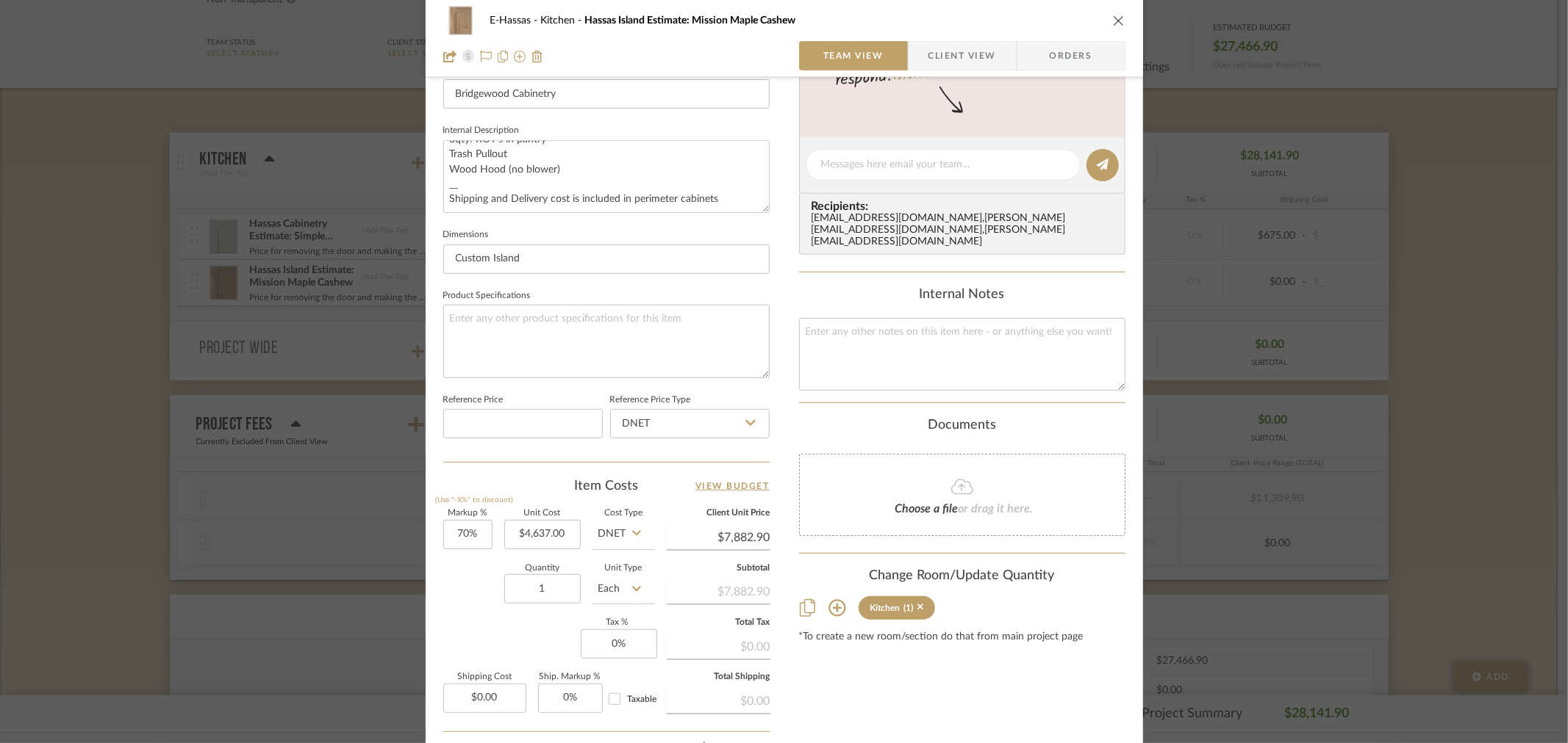
click at [1113, 21] on icon "close" at bounding box center [1118, 20] width 11 height 11
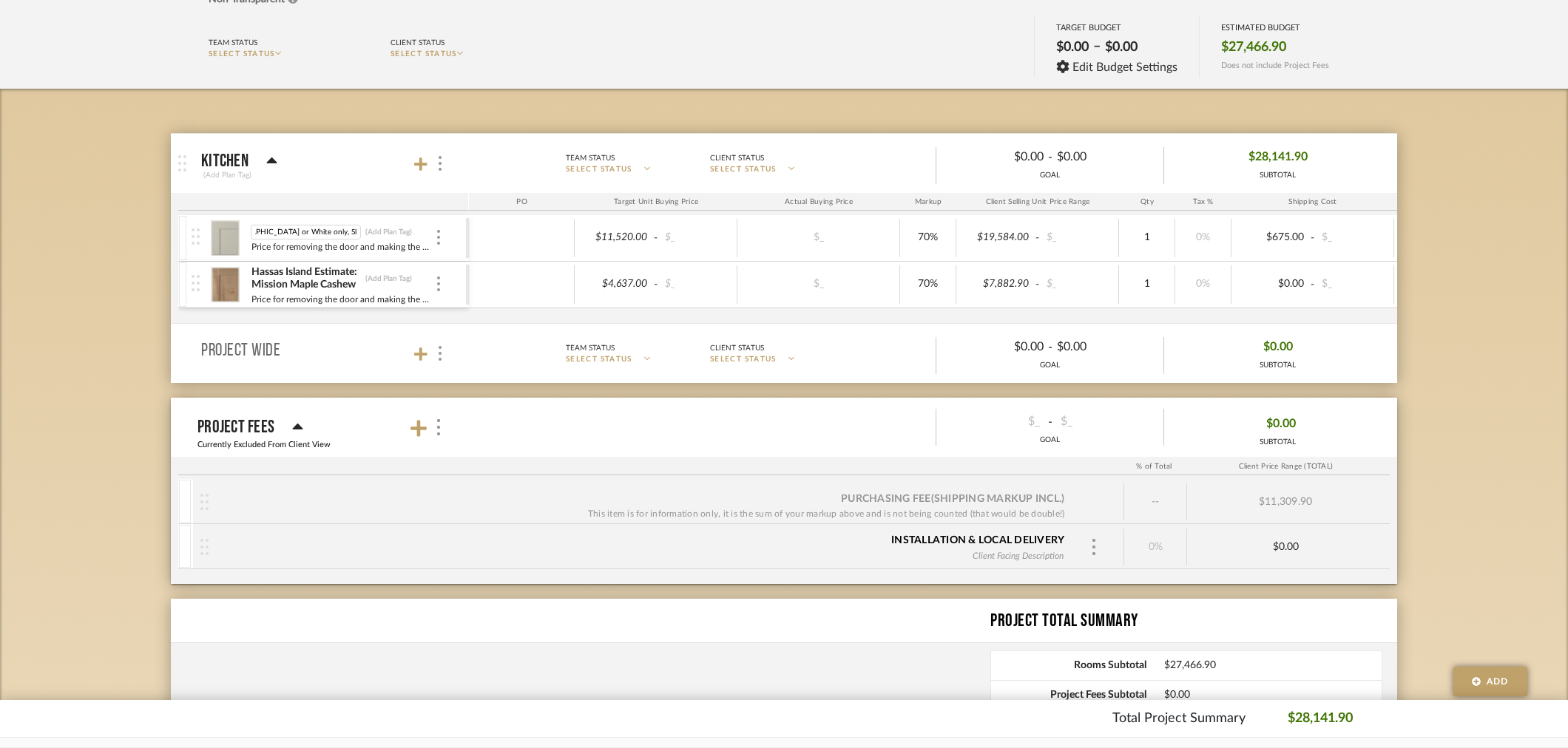
scroll to position [0, 0]
click at [223, 231] on img at bounding box center [225, 238] width 36 height 35
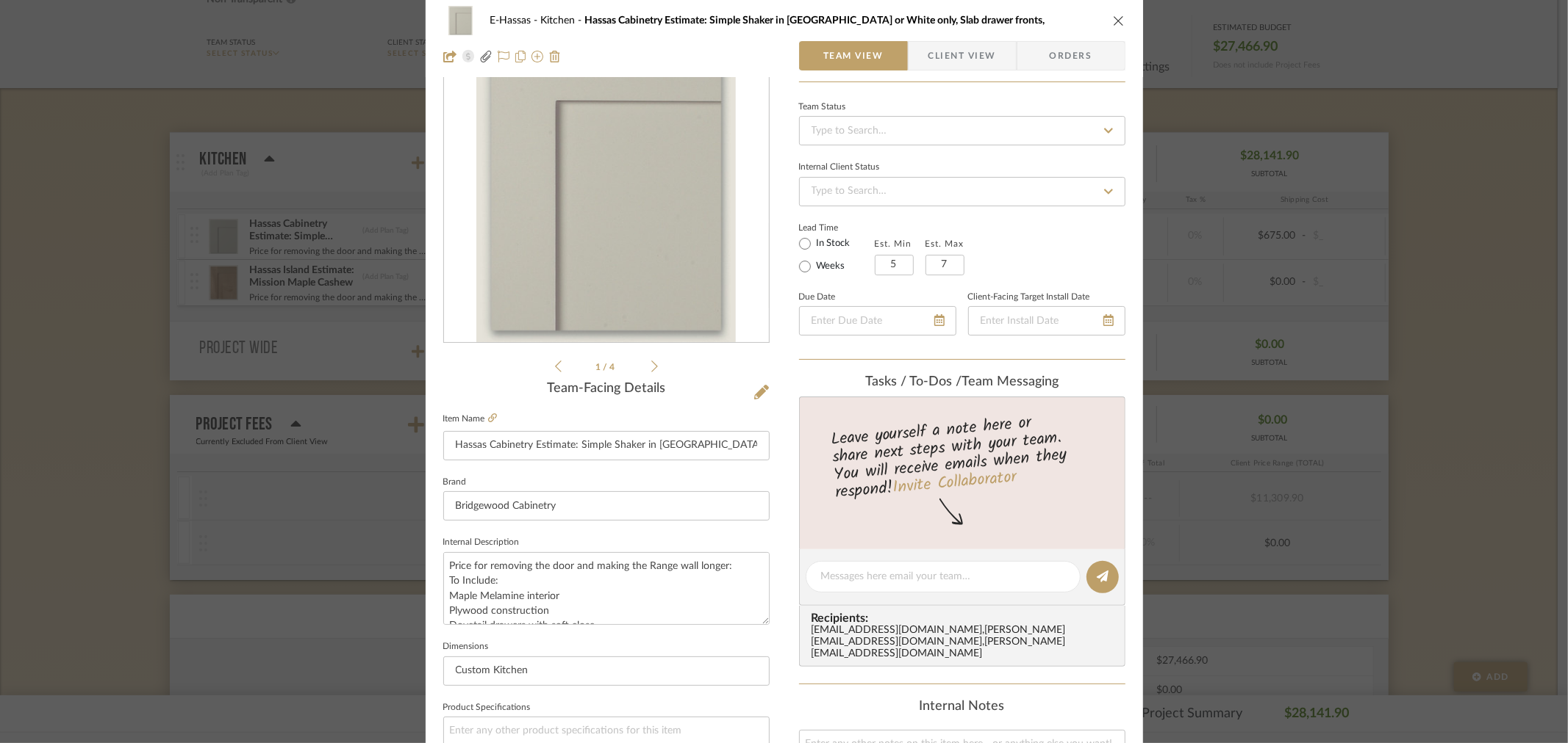
scroll to position [82, 0]
click at [530, 594] on textarea "Price for removing the door and making the Range wall longer: To Include: Maple…" at bounding box center [606, 583] width 326 height 72
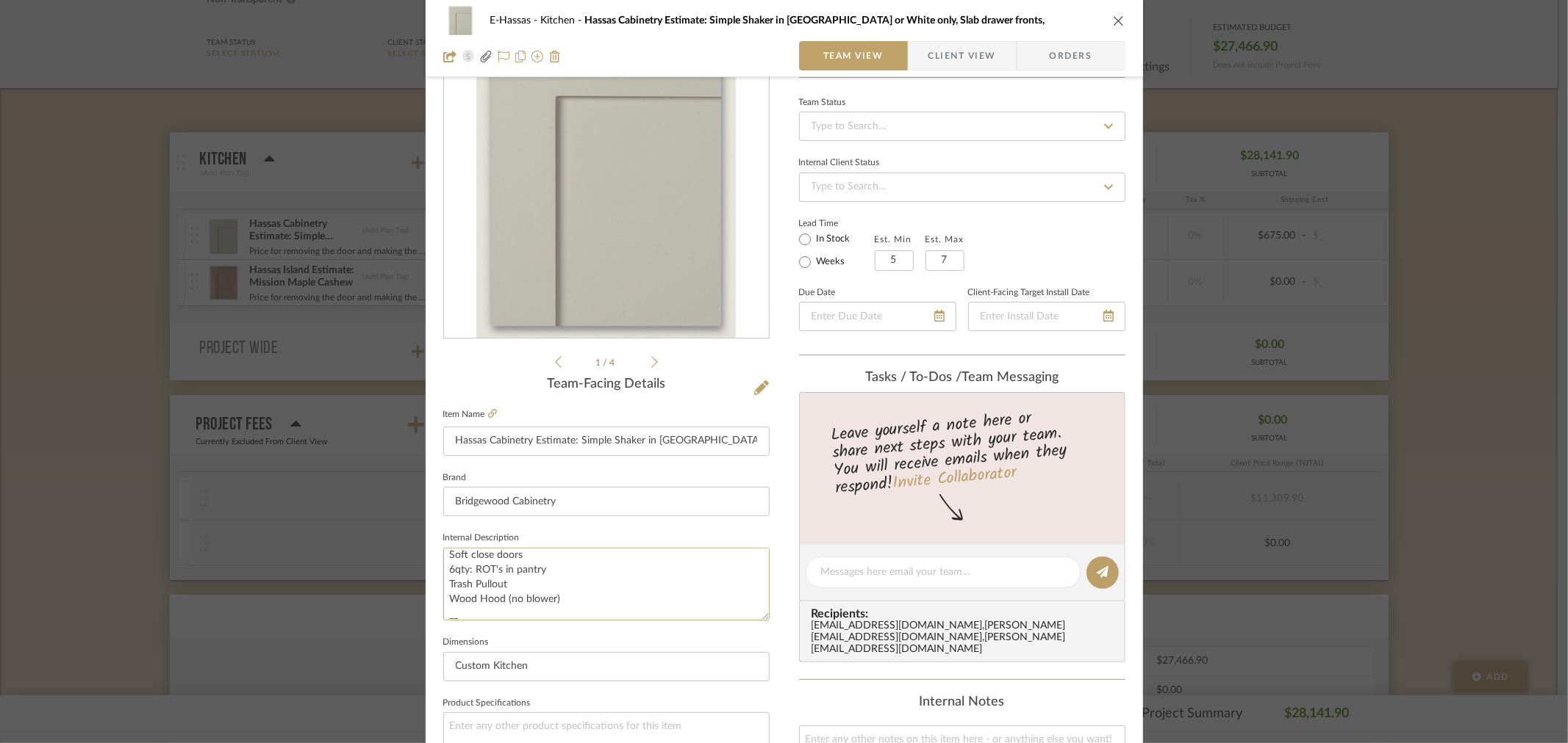
drag, startPoint x: 450, startPoint y: 569, endPoint x: 436, endPoint y: 573, distance: 14.6
click at [436, 573] on div "E-Hassas Kitchen Hassas Cabinetry Estimate: Simple Shaker in [GEOGRAPHIC_DATA] …" at bounding box center [784, 608] width 717 height 1357
click at [572, 606] on textarea "Price for removing the door and making the Range wall longer: To Include: Maple…" at bounding box center [606, 583] width 326 height 72
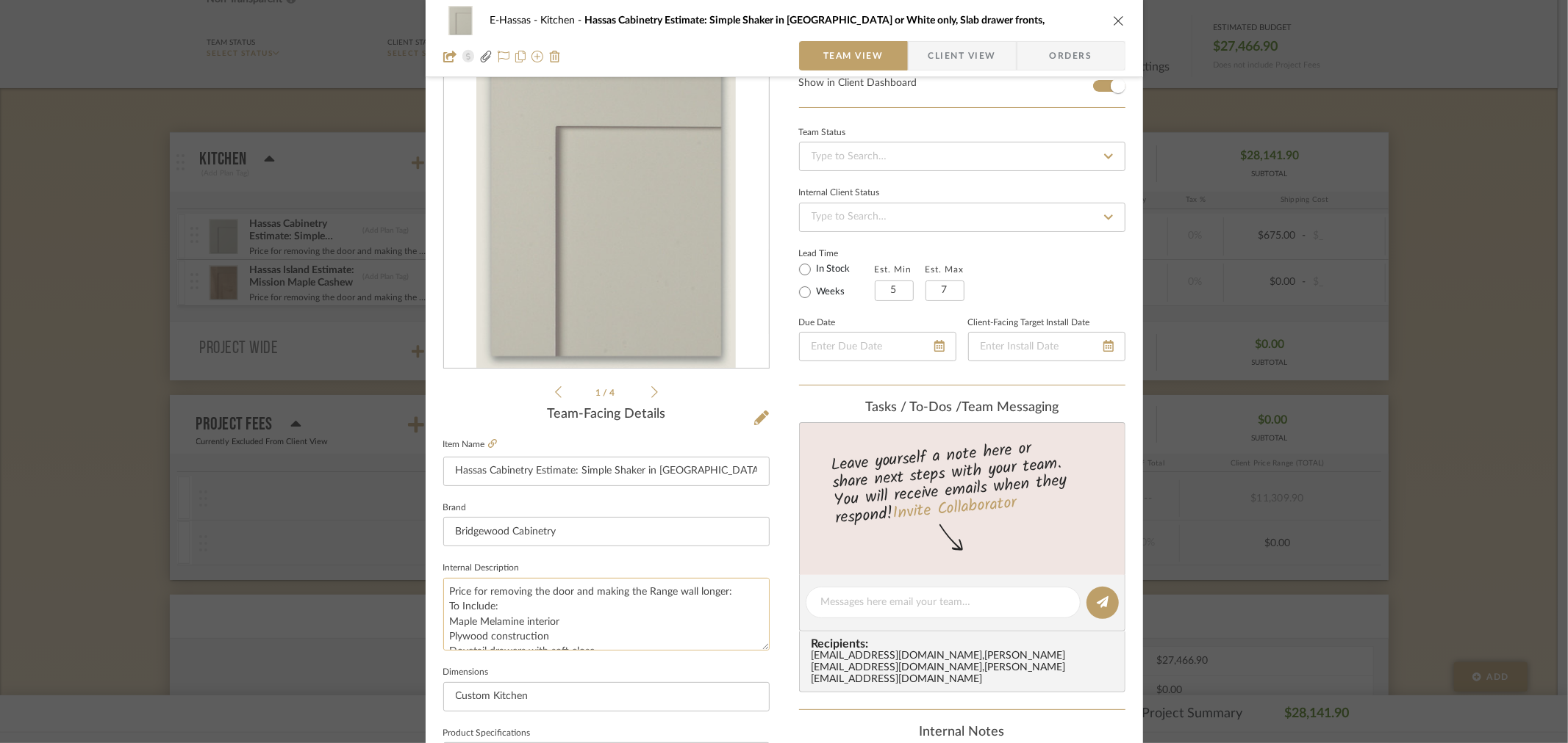
scroll to position [0, 0]
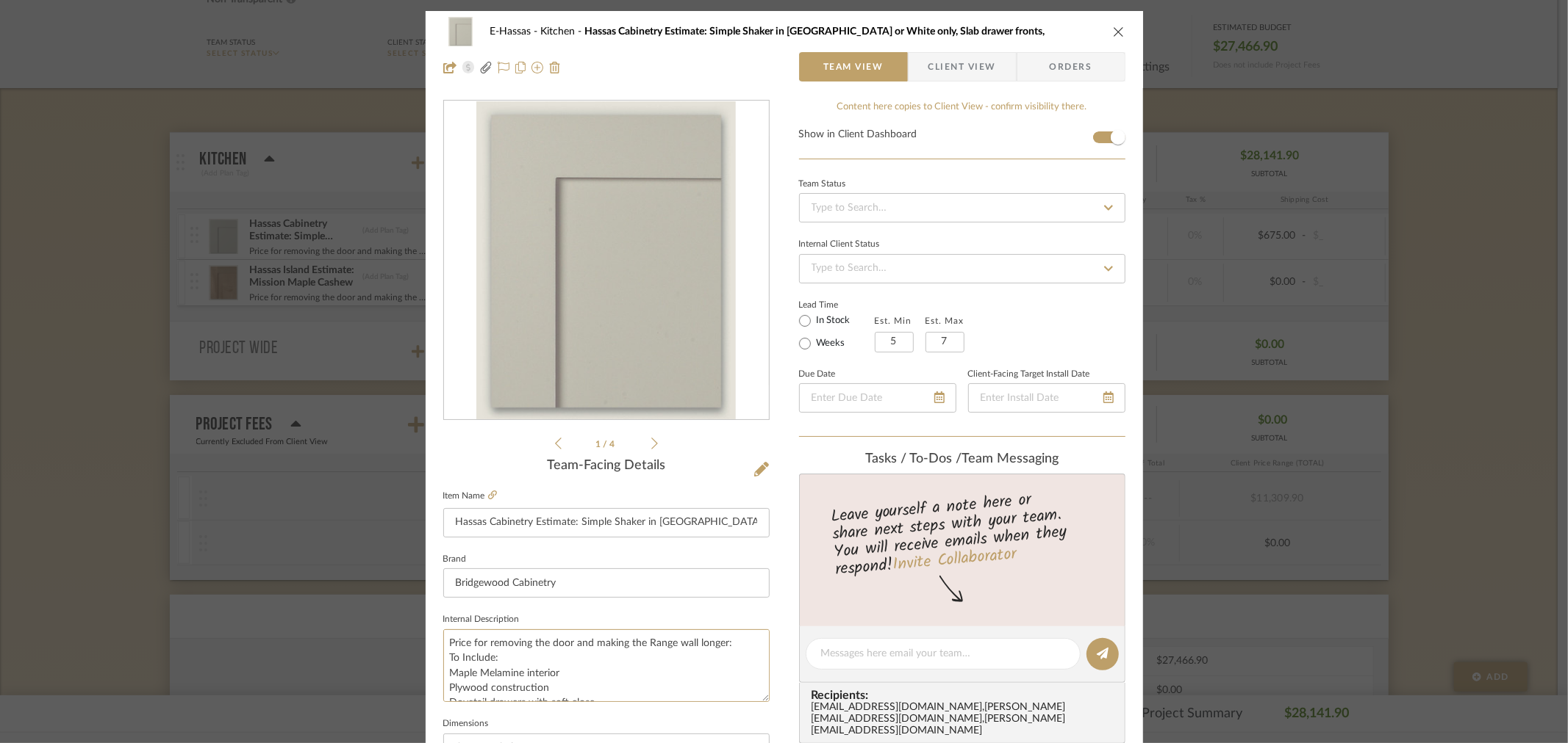
type textarea "Price for removing the door and making the Range wall longer: To Include: Maple…"
click at [1113, 27] on icon "close" at bounding box center [1118, 31] width 11 height 11
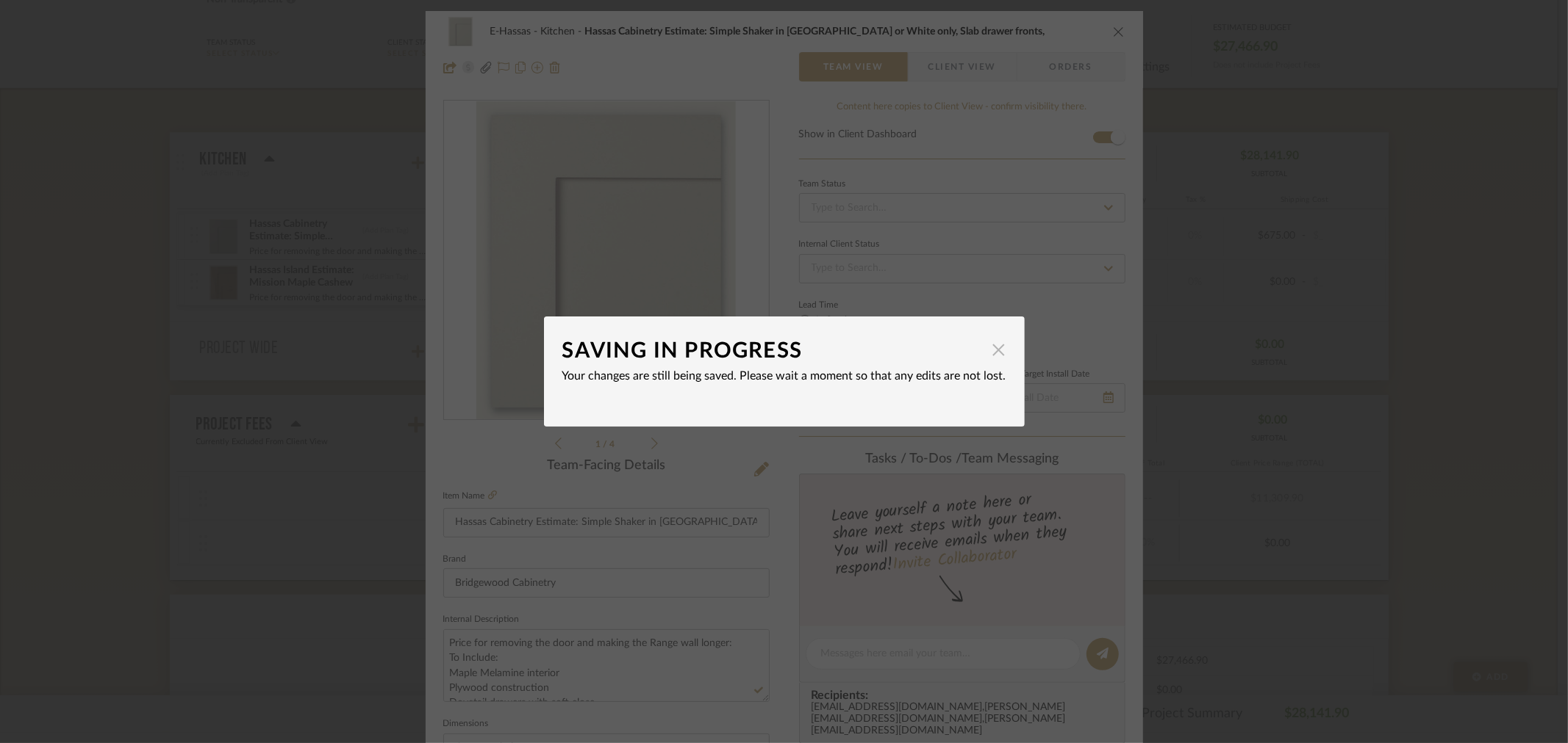
click at [984, 351] on span "button" at bounding box center [999, 350] width 30 height 30
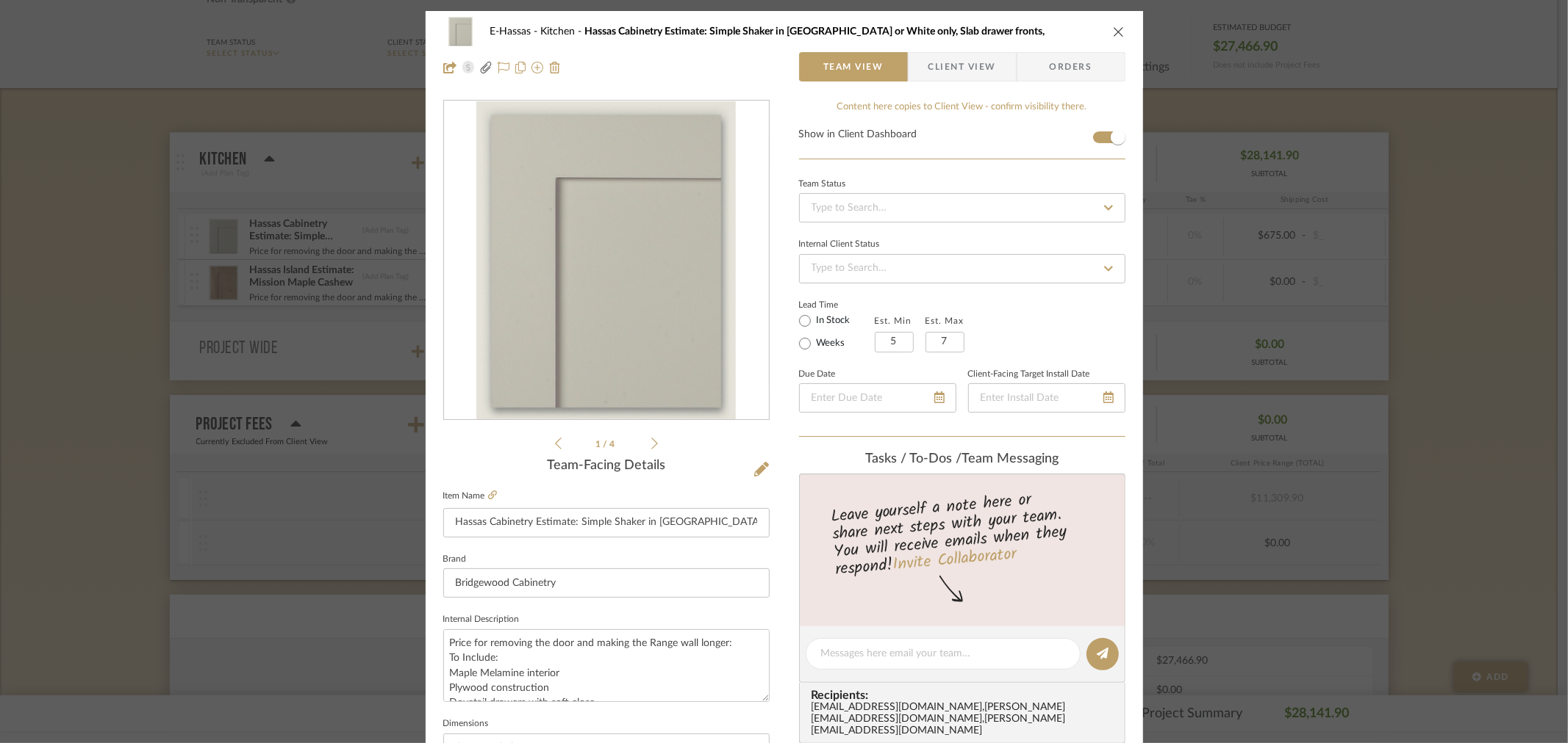
click at [1115, 32] on icon "close" at bounding box center [1118, 31] width 11 height 11
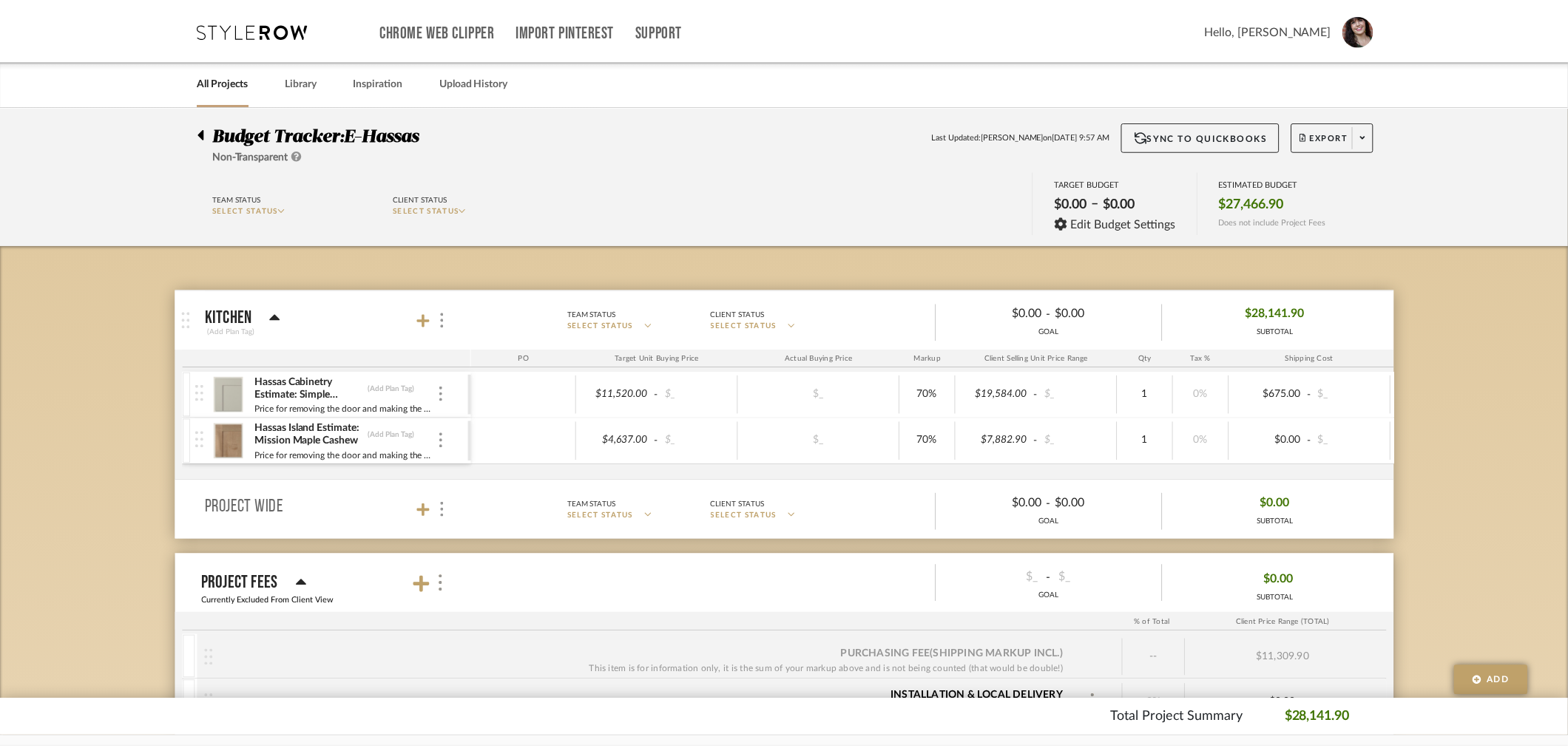
scroll to position [157, 0]
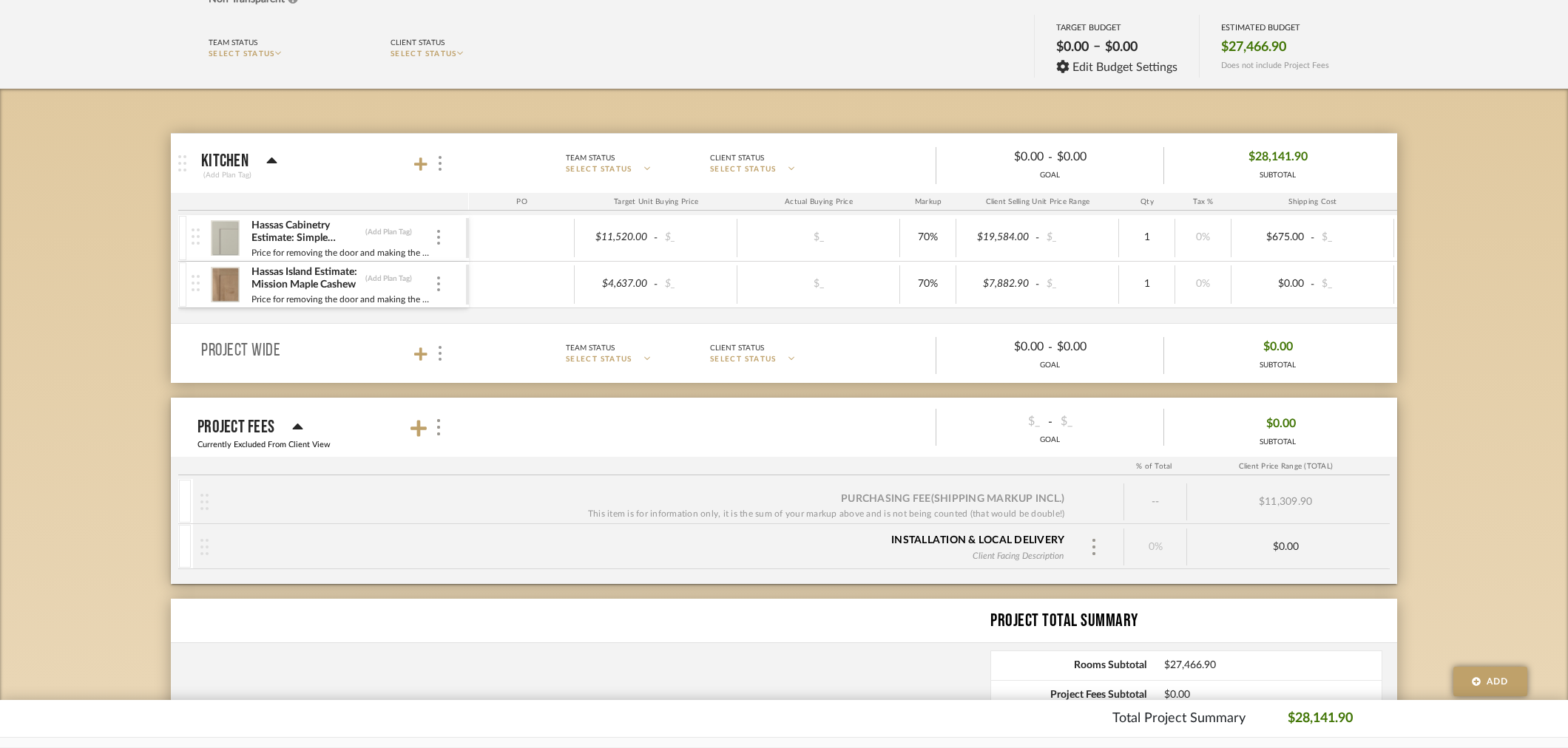
click at [1514, 366] on div "Budget Tracker: E-Hassas Non-Transparent Last Updated: [PERSON_NAME] on [DATE] …" at bounding box center [784, 398] width 1568 height 895
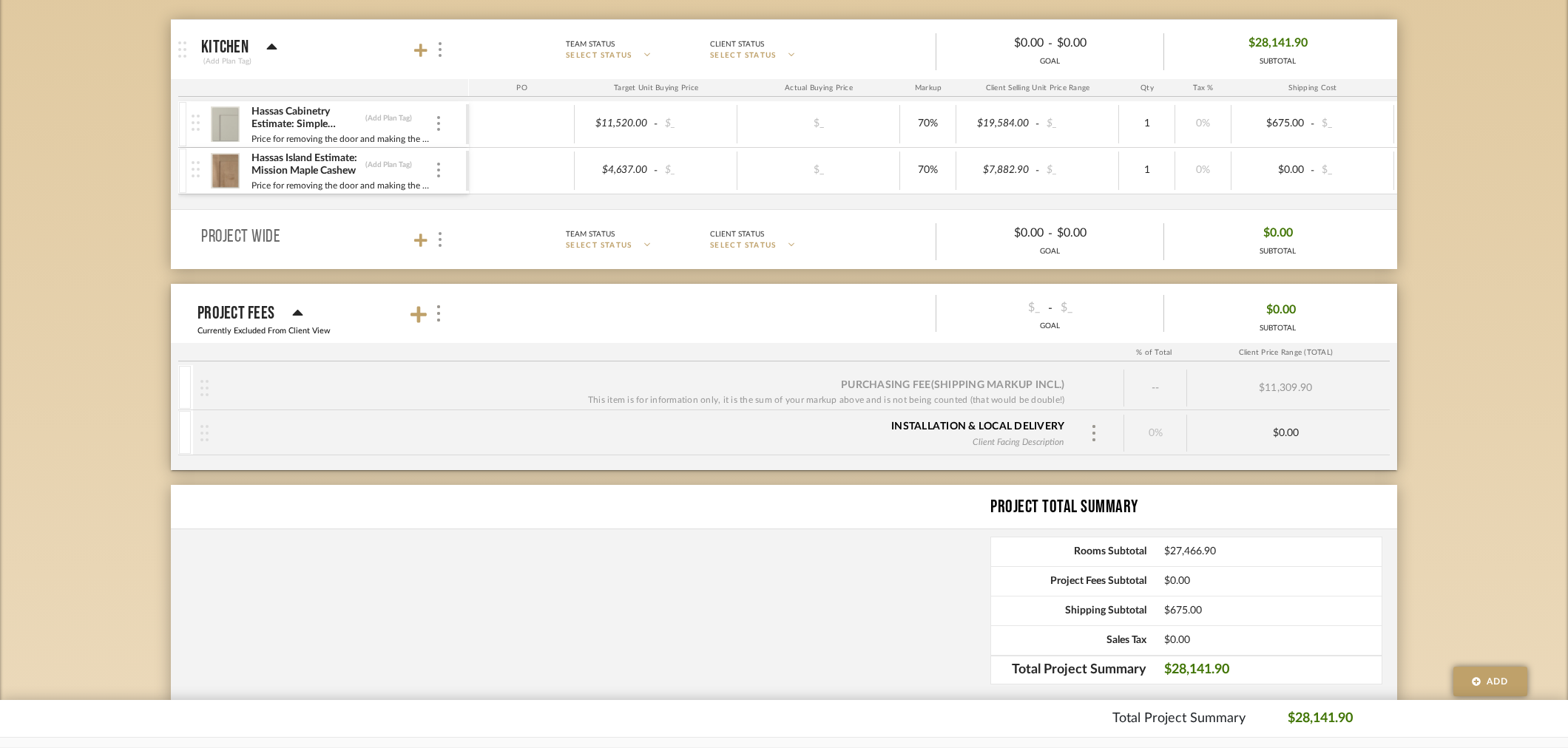
scroll to position [321, 0]
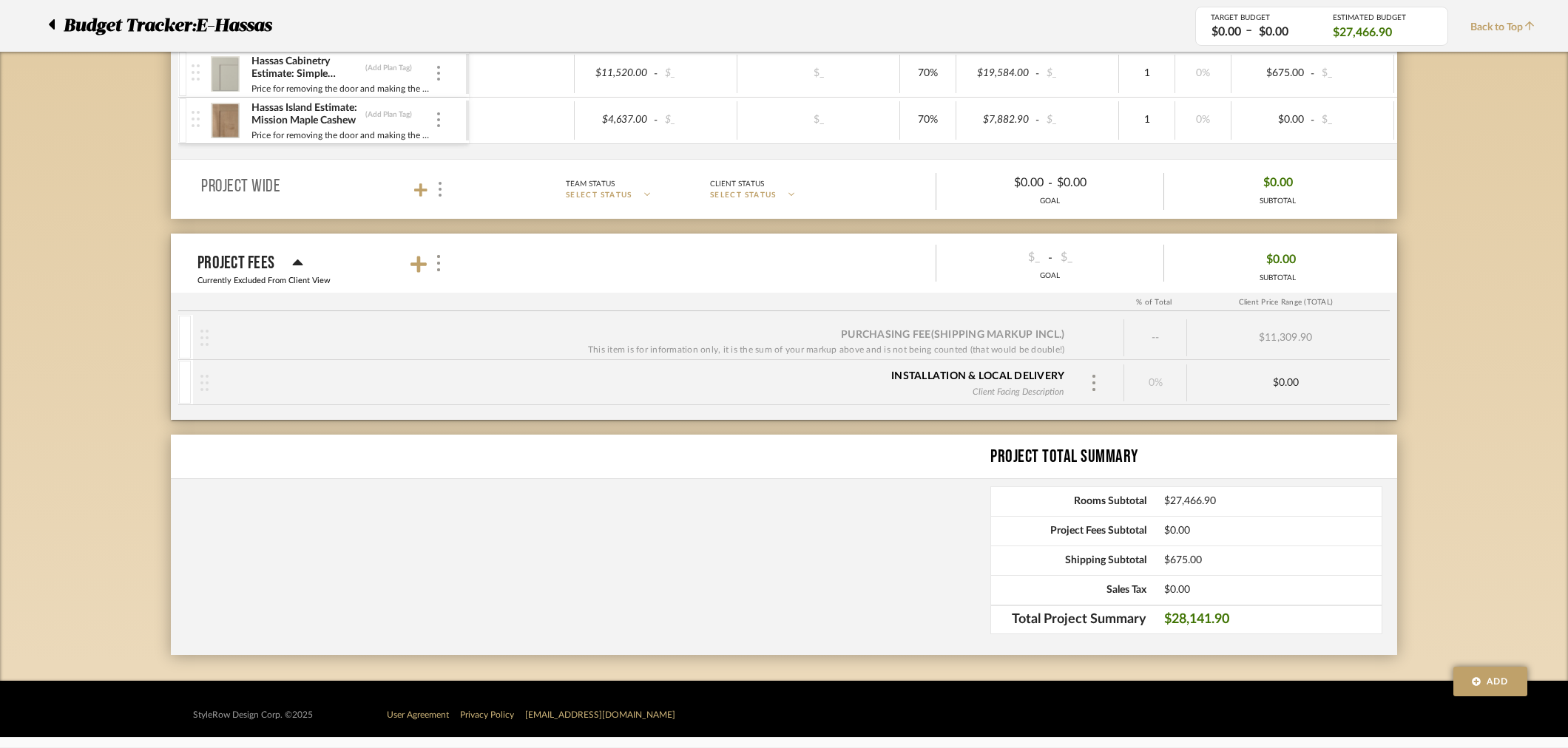
click at [1480, 355] on div "Budget Tracker: E-Hassas Non-Transparent Last Updated: [PERSON_NAME] on [DATE] …" at bounding box center [784, 234] width 1568 height 895
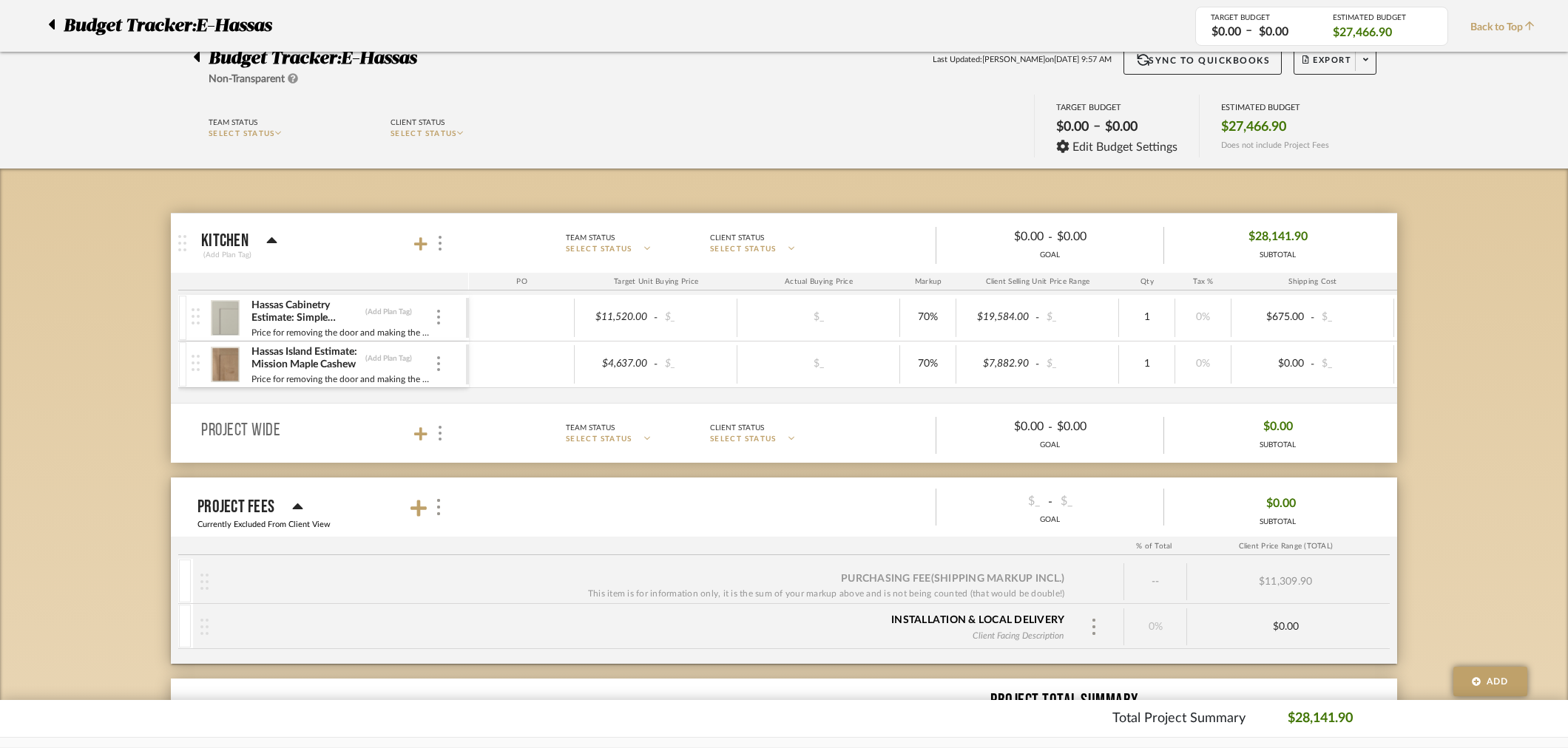
scroll to position [75, 0]
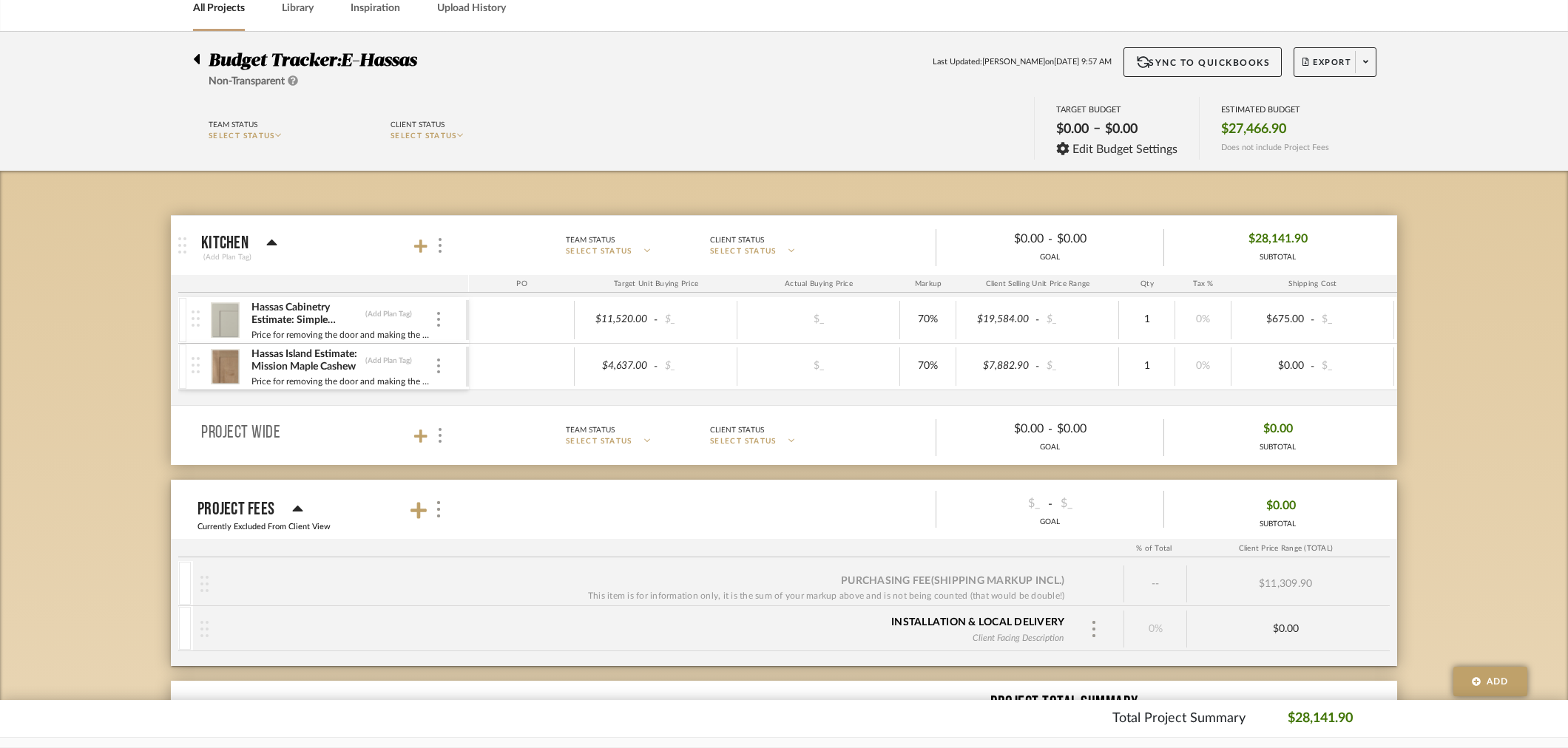
click at [107, 334] on div "Budget Tracker: E-Hassas Non-Transparent Last Updated: [PERSON_NAME] on [DATE] …" at bounding box center [784, 479] width 1568 height 895
click at [1518, 370] on div "Budget Tracker: E-Hassas Non-Transparent Last Updated: [PERSON_NAME] on [DATE] …" at bounding box center [784, 479] width 1568 height 895
click at [1313, 53] on button "Export" at bounding box center [1334, 62] width 83 height 30
click at [1320, 109] on span "Export PDF" at bounding box center [1361, 104] width 111 height 12
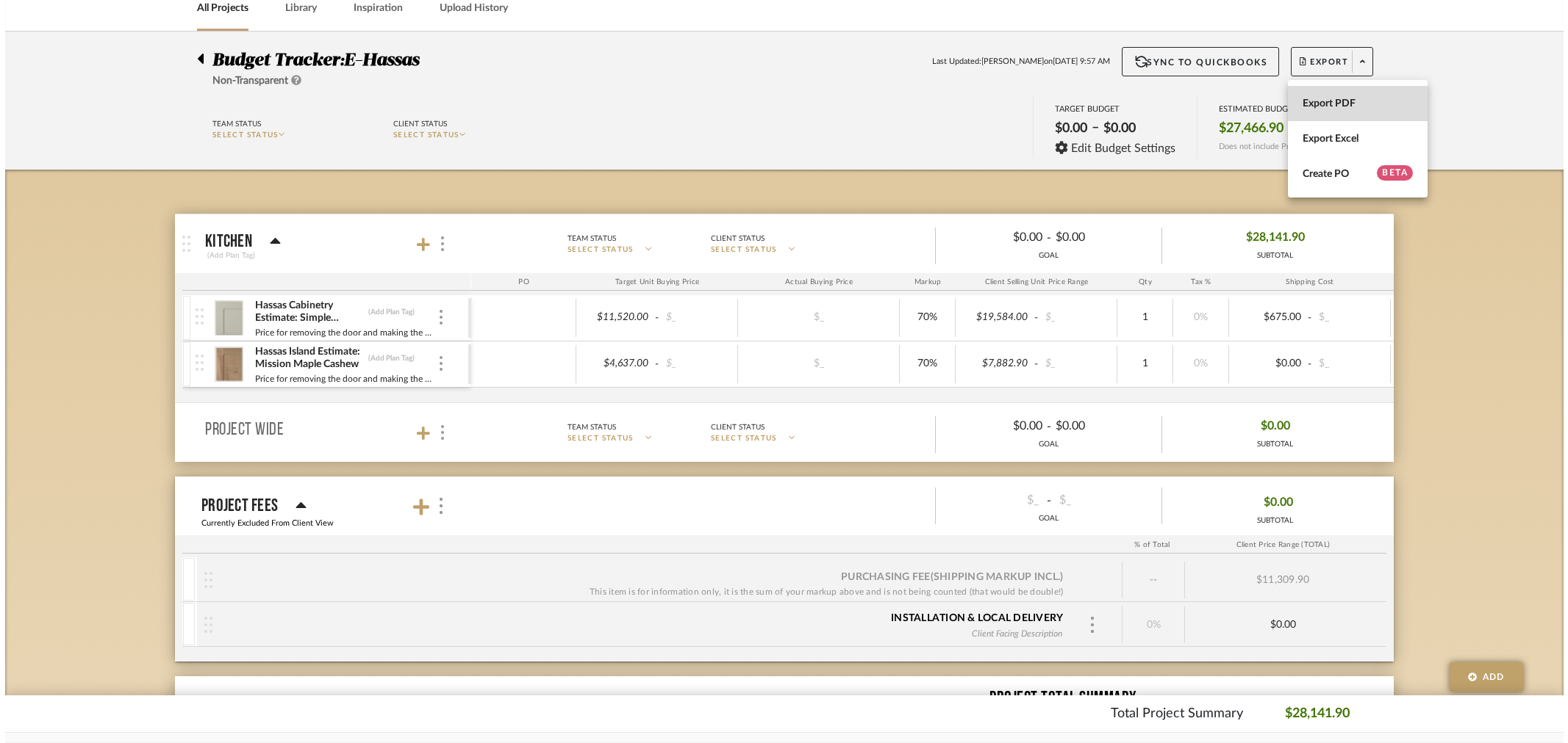
scroll to position [0, 0]
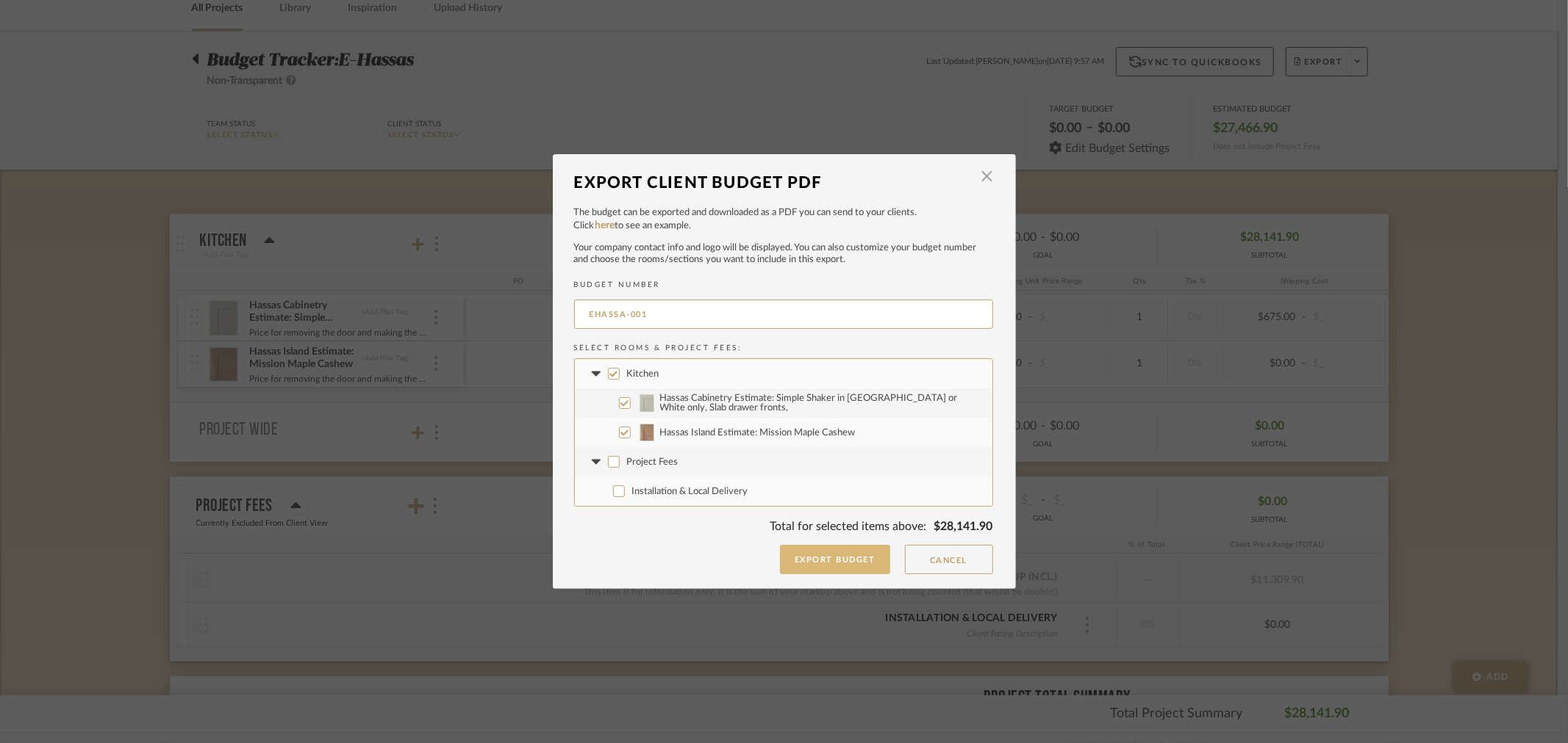
click at [811, 562] on button "Export Budget" at bounding box center [835, 560] width 110 height 30
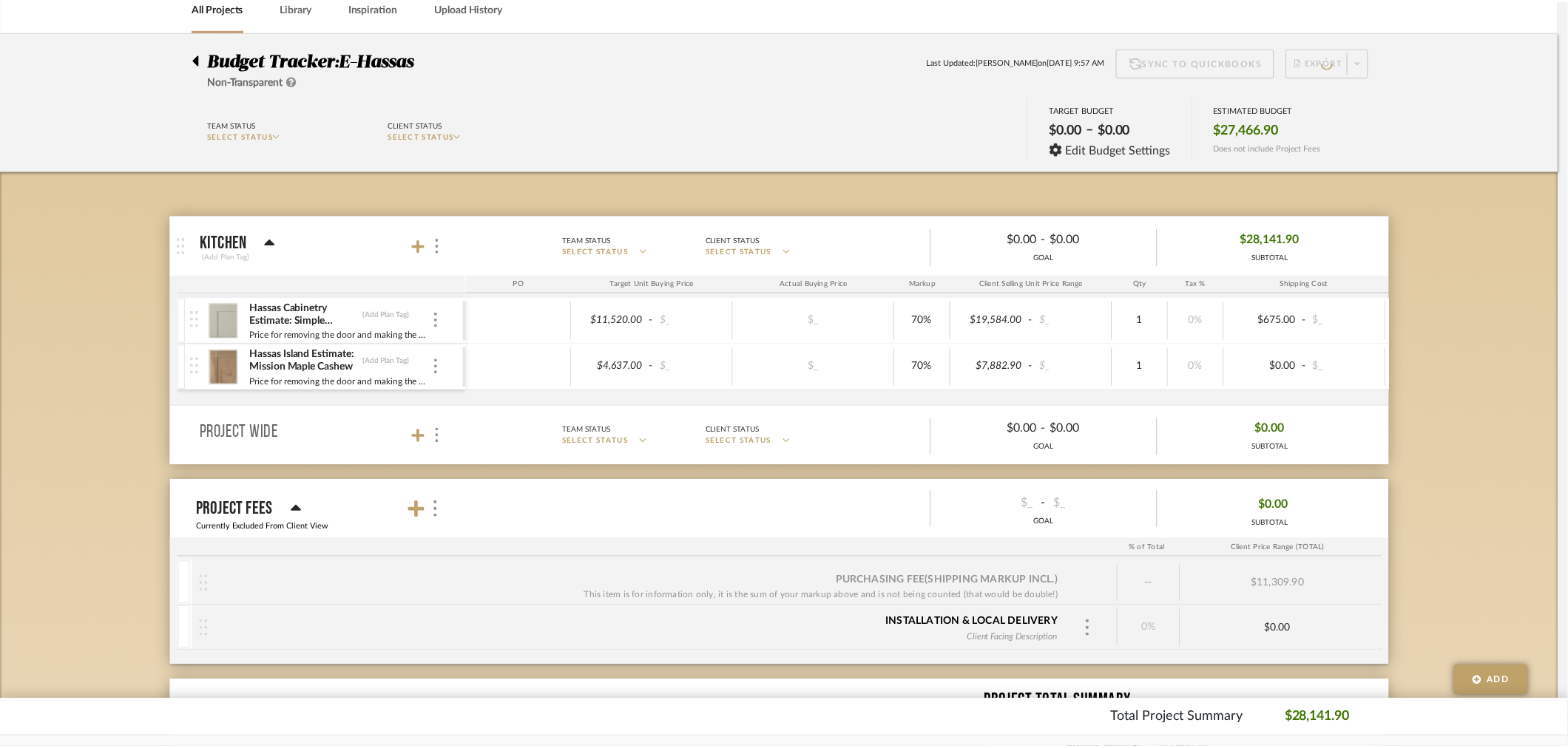
scroll to position [75, 0]
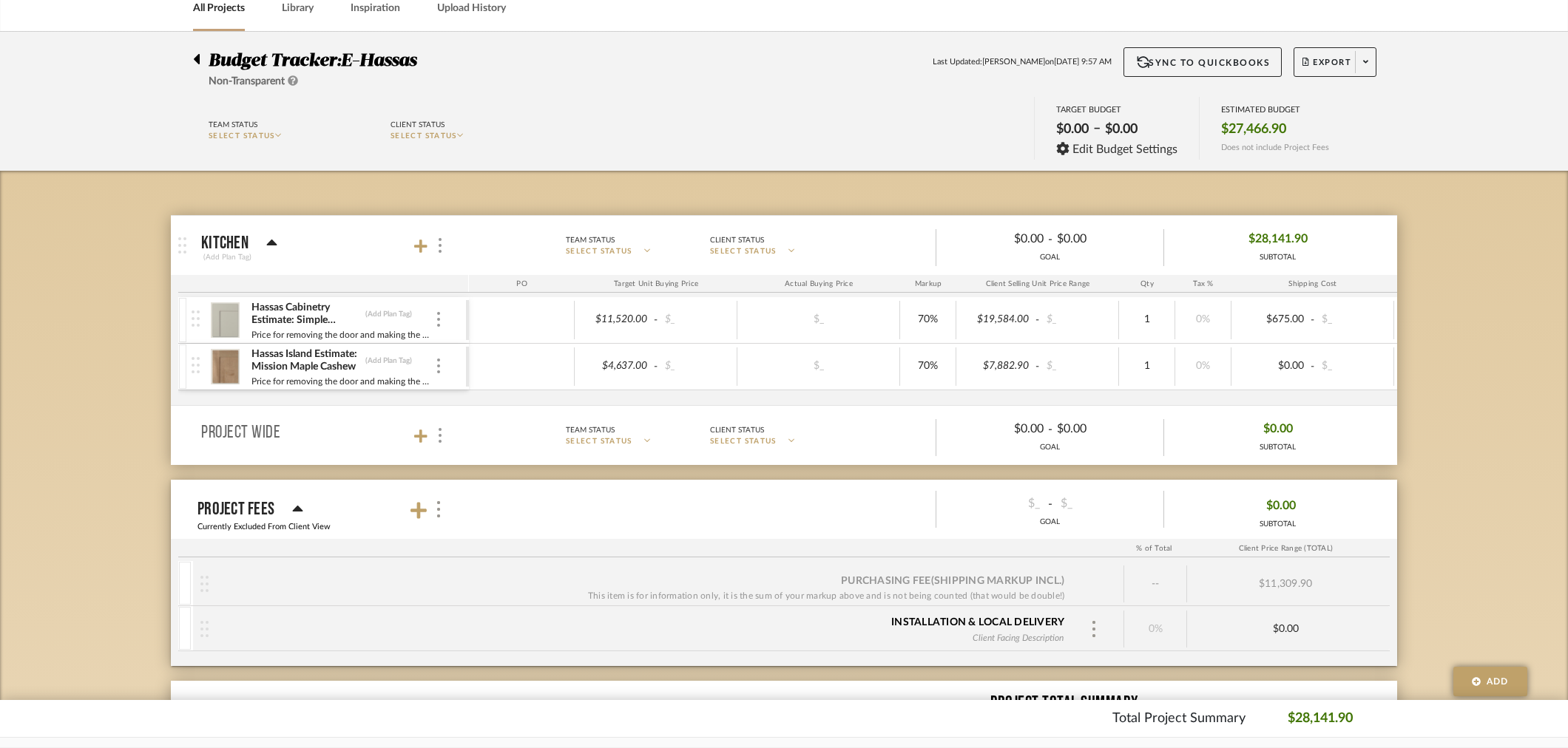
click at [193, 61] on icon at bounding box center [197, 59] width 7 height 18
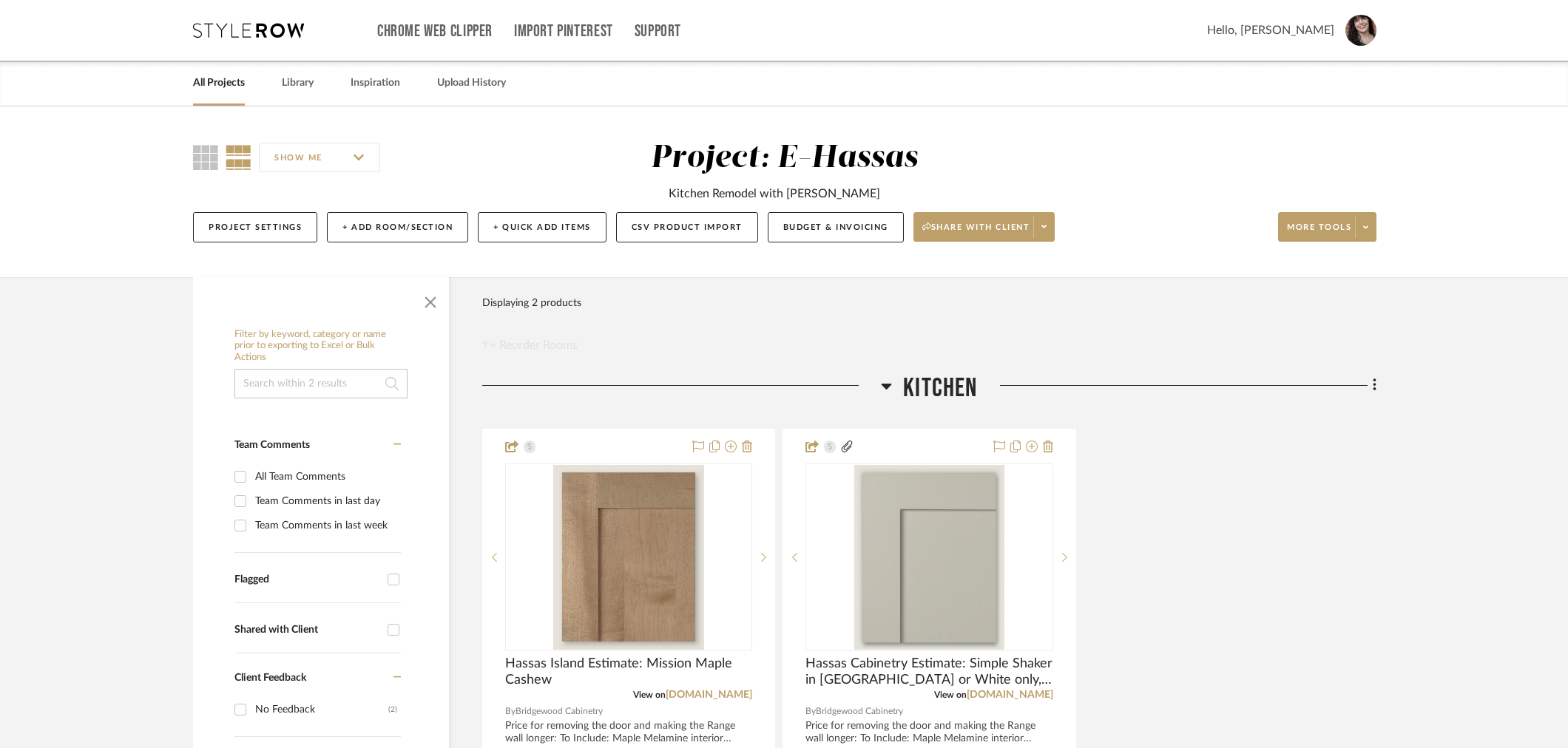
click at [518, 330] on div "Filter Products Displaying 2 products Reorder Rooms" at bounding box center [531, 321] width 99 height 66
click at [233, 233] on button "Project Settings" at bounding box center [255, 227] width 125 height 31
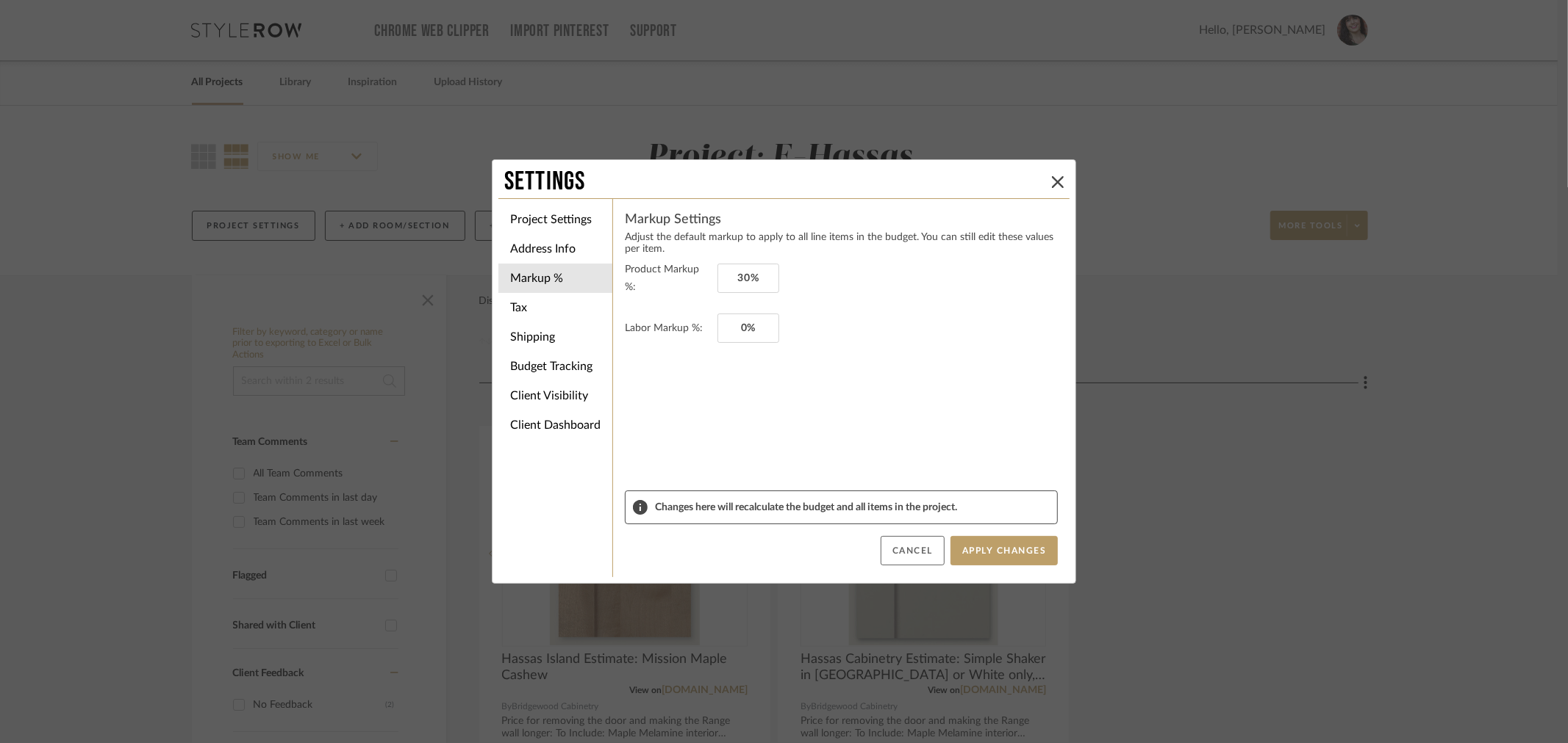
click at [880, 548] on button "Cancel" at bounding box center [912, 551] width 64 height 30
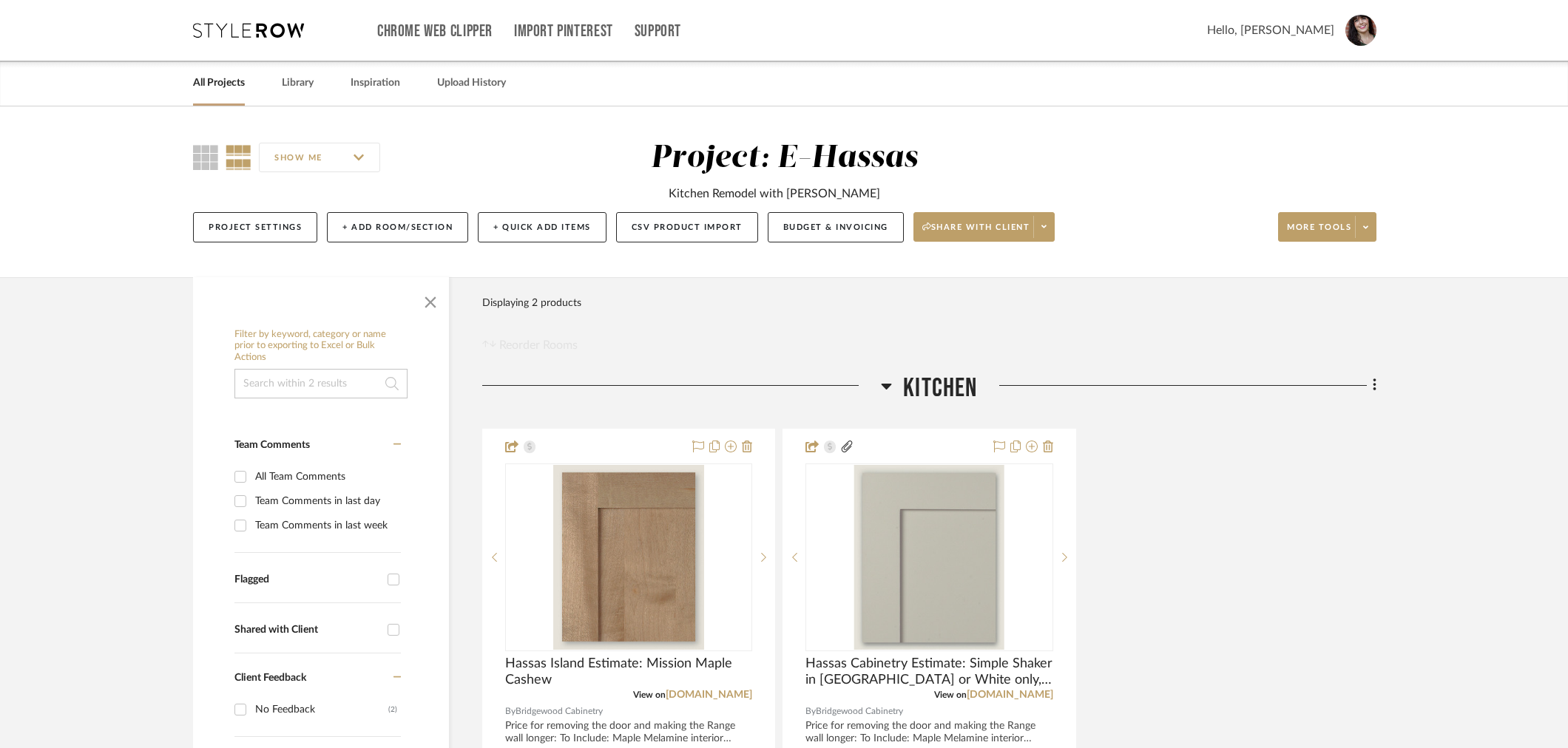
click at [396, 245] on div "Project Settings + Add Room/Section + Quick Add Items CSV Product Import Budget…" at bounding box center [785, 227] width 1183 height 49
click at [401, 220] on button "+ Add Room/Section" at bounding box center [397, 227] width 141 height 31
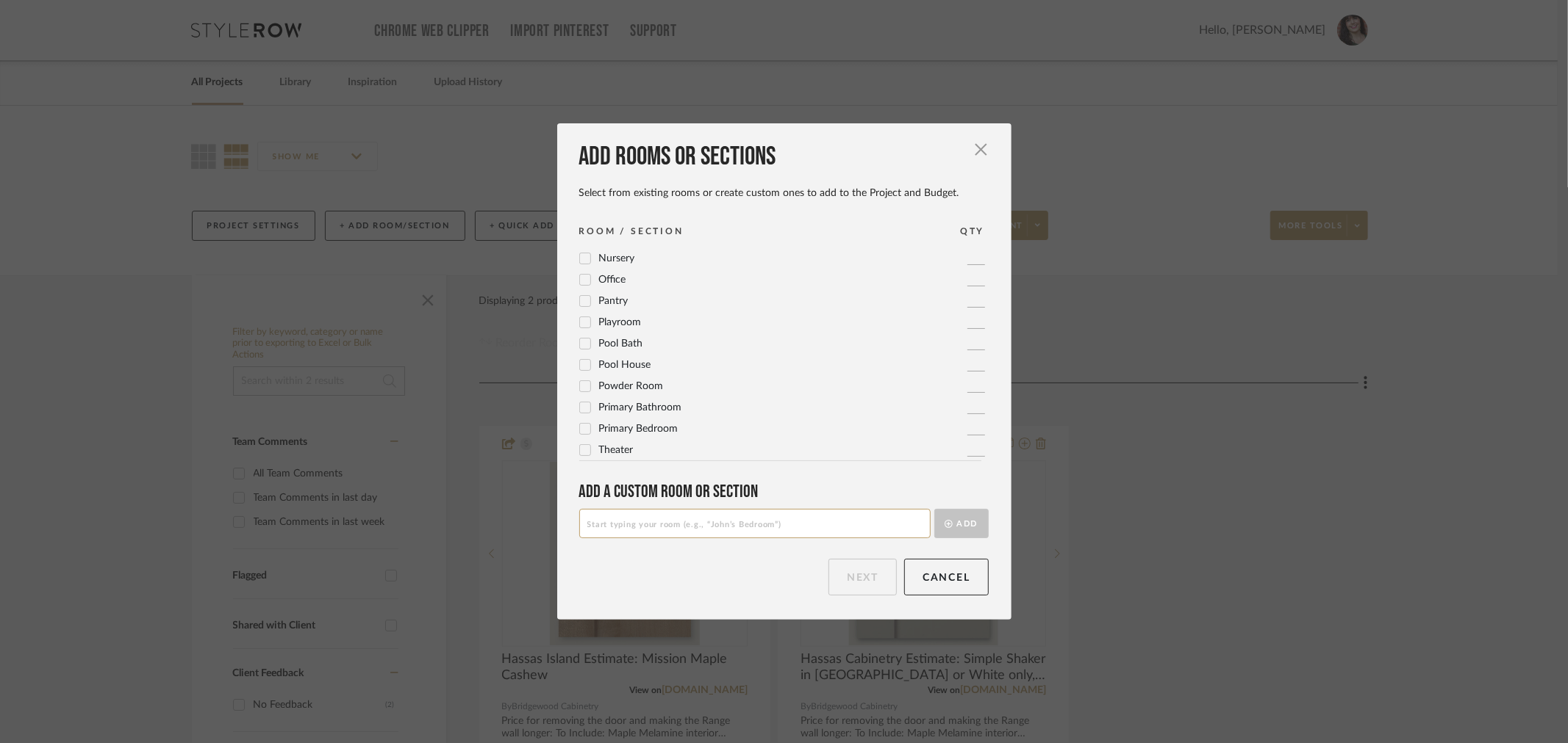
scroll to position [489, 0]
click at [672, 535] on input at bounding box center [755, 524] width 352 height 30
type input "Plans"
click at [952, 529] on button "Add" at bounding box center [962, 524] width 54 height 30
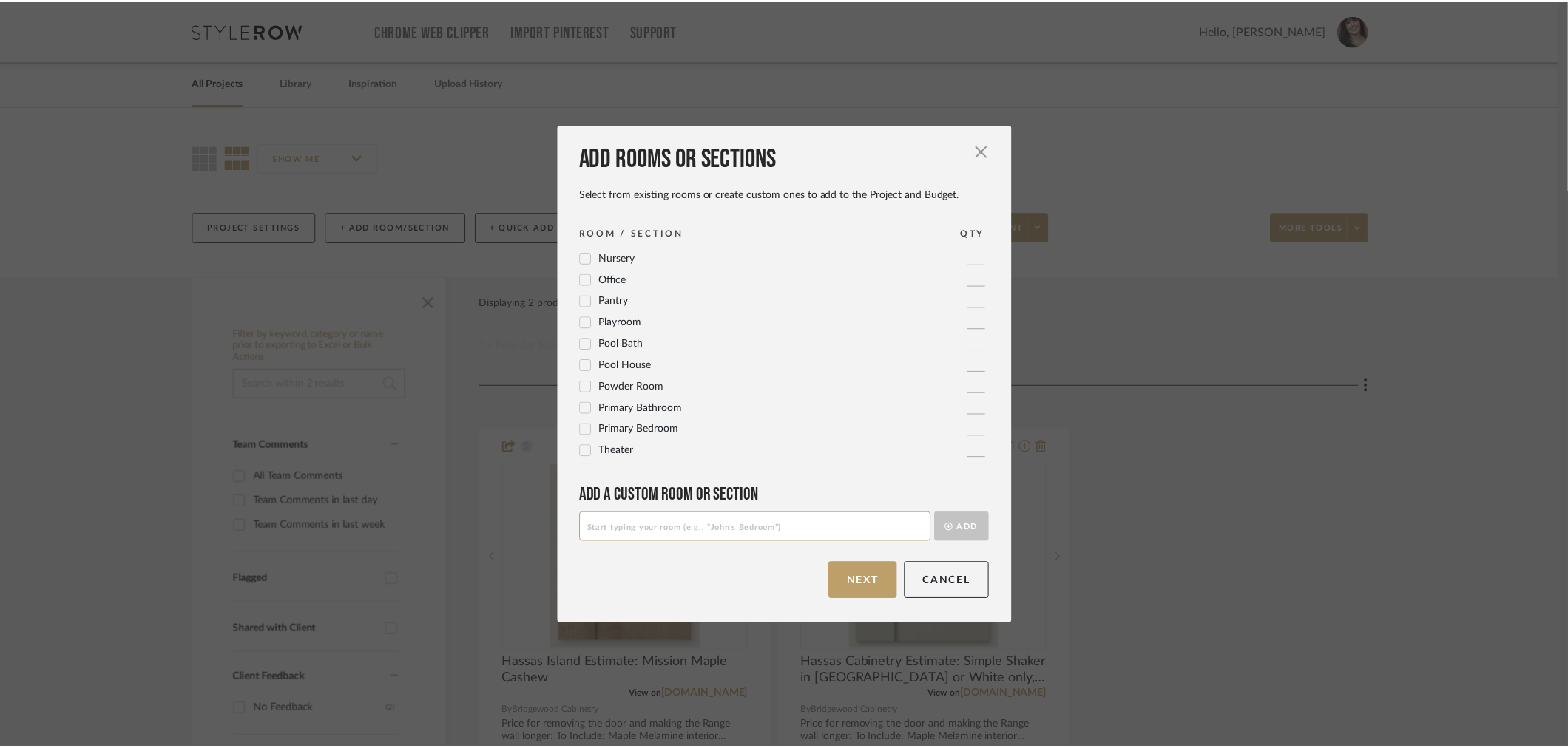
scroll to position [0, 0]
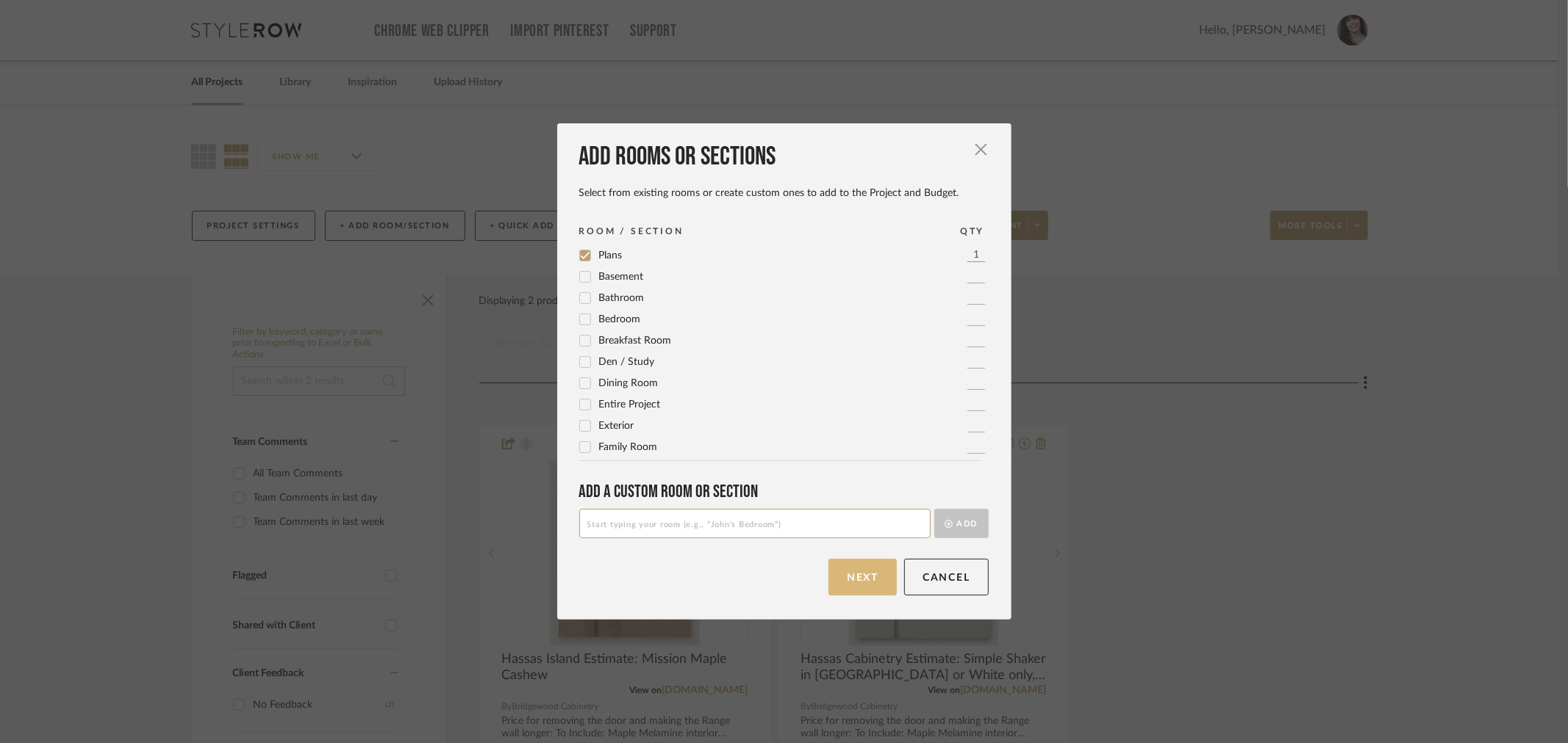
click at [840, 576] on button "Next" at bounding box center [862, 577] width 68 height 37
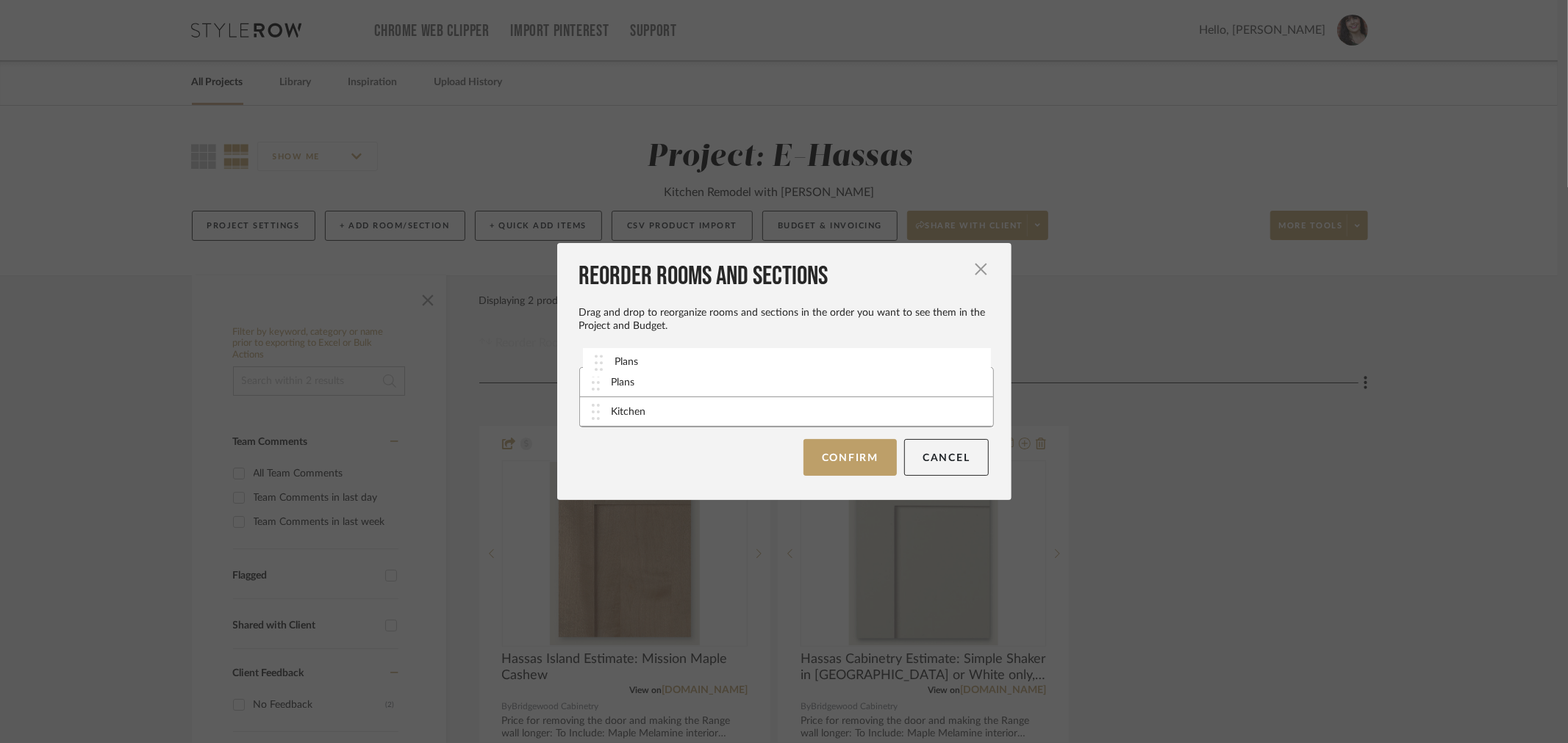
drag, startPoint x: 592, startPoint y: 412, endPoint x: 600, endPoint y: 365, distance: 47.7
click at [817, 450] on button "Confirm" at bounding box center [850, 458] width 93 height 37
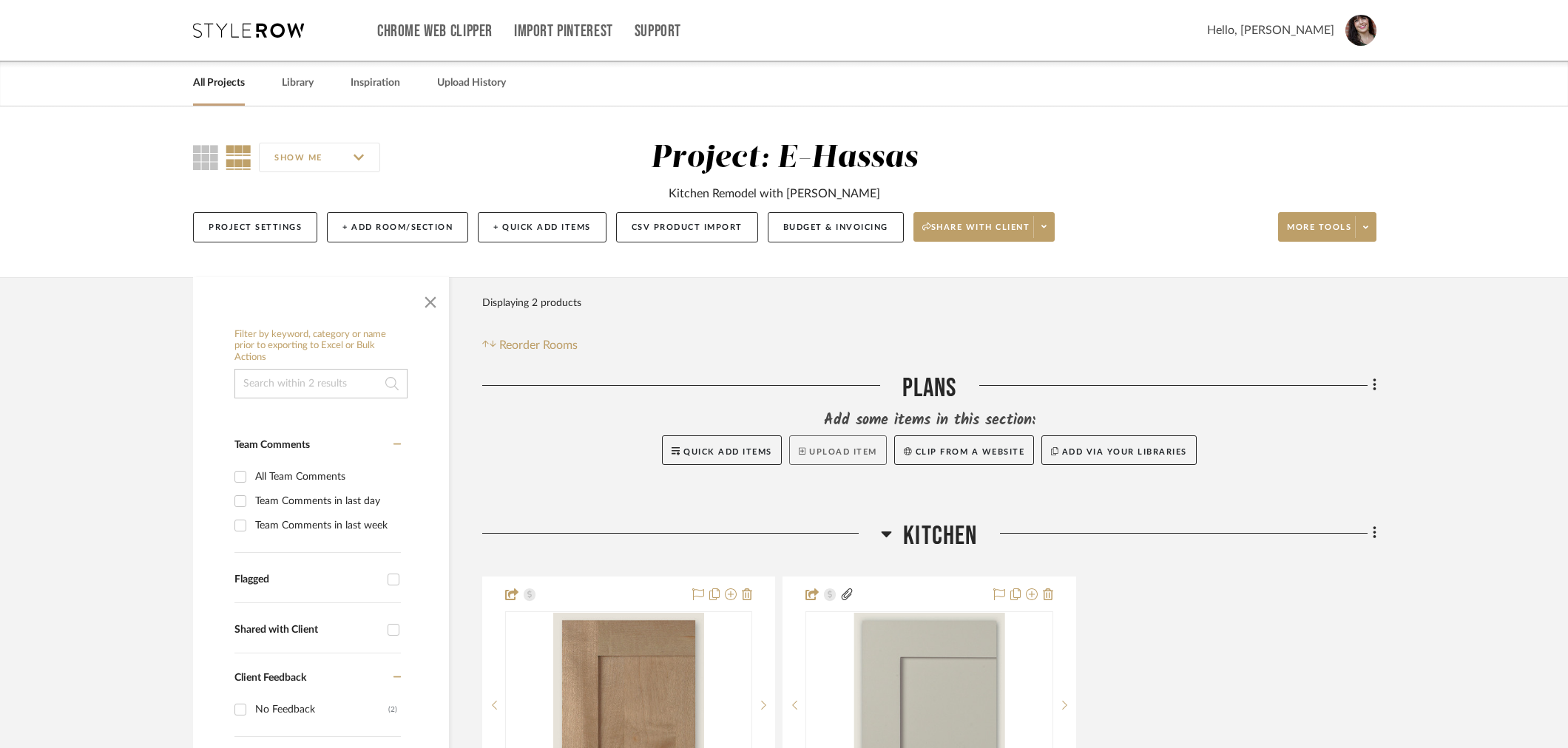
click at [827, 453] on button "Upload Item" at bounding box center [838, 450] width 97 height 30
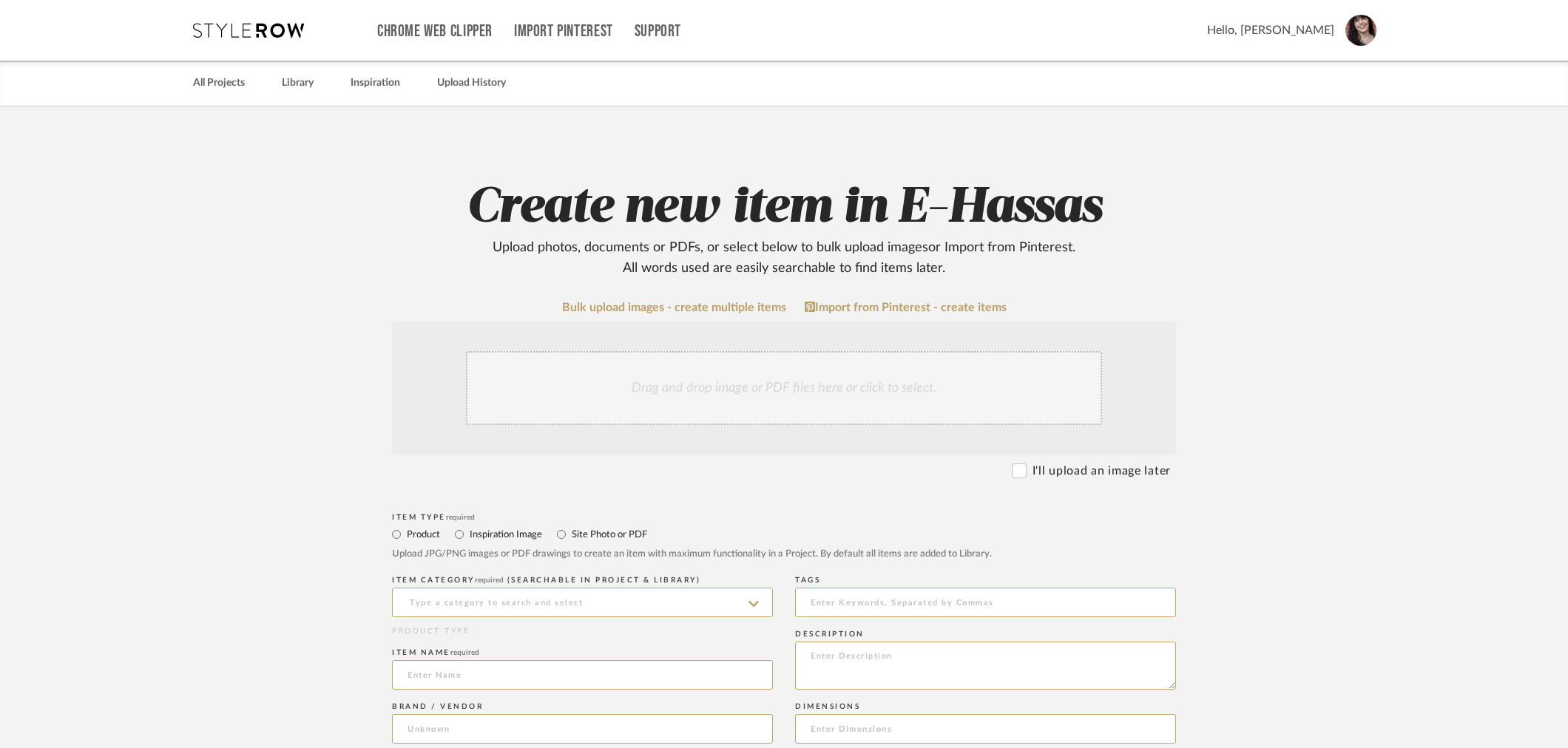
click at [655, 368] on div "Drag and drop image or PDF files here or click to select." at bounding box center [784, 388] width 636 height 74
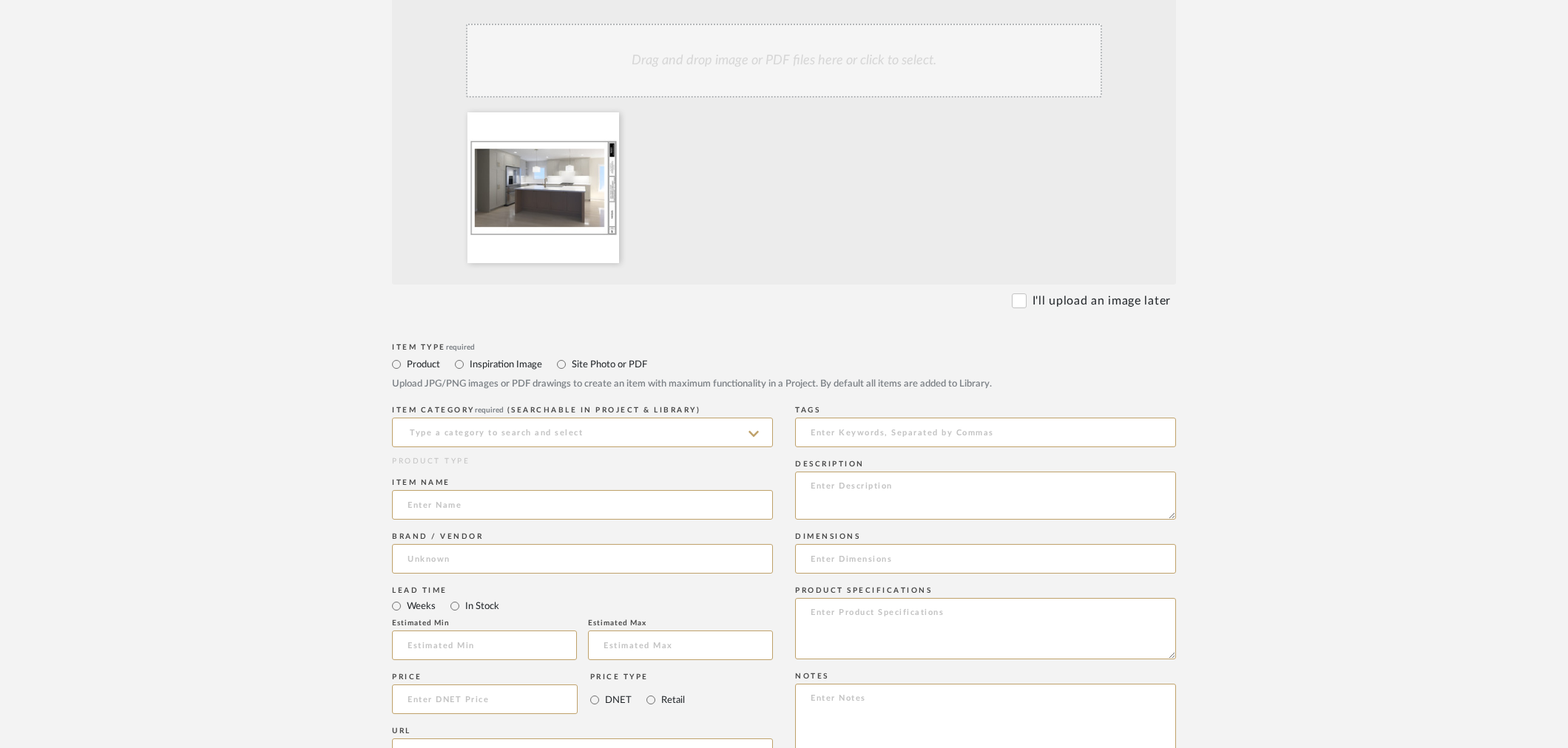
scroll to position [328, 0]
click at [493, 430] on input at bounding box center [582, 432] width 381 height 30
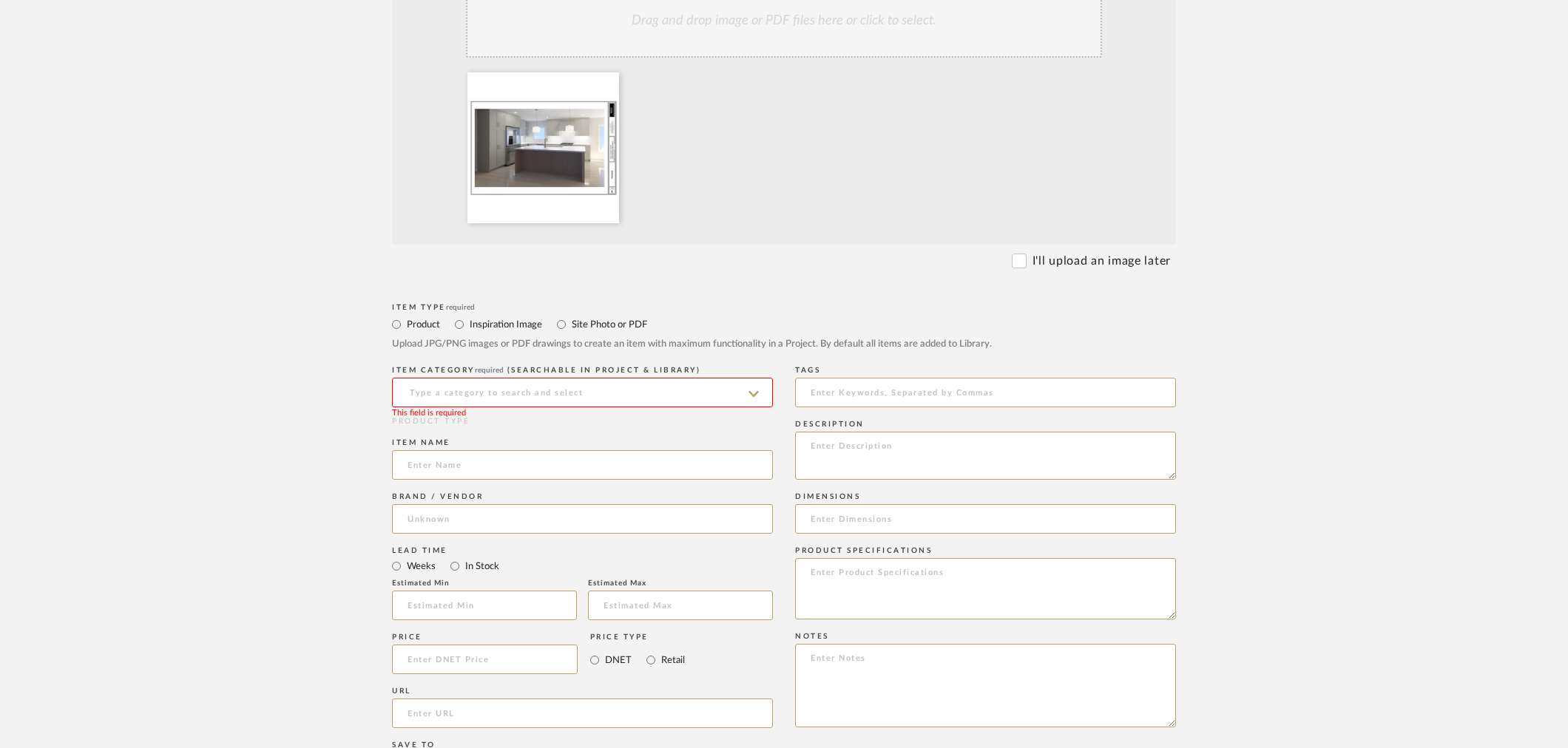
scroll to position [411, 0]
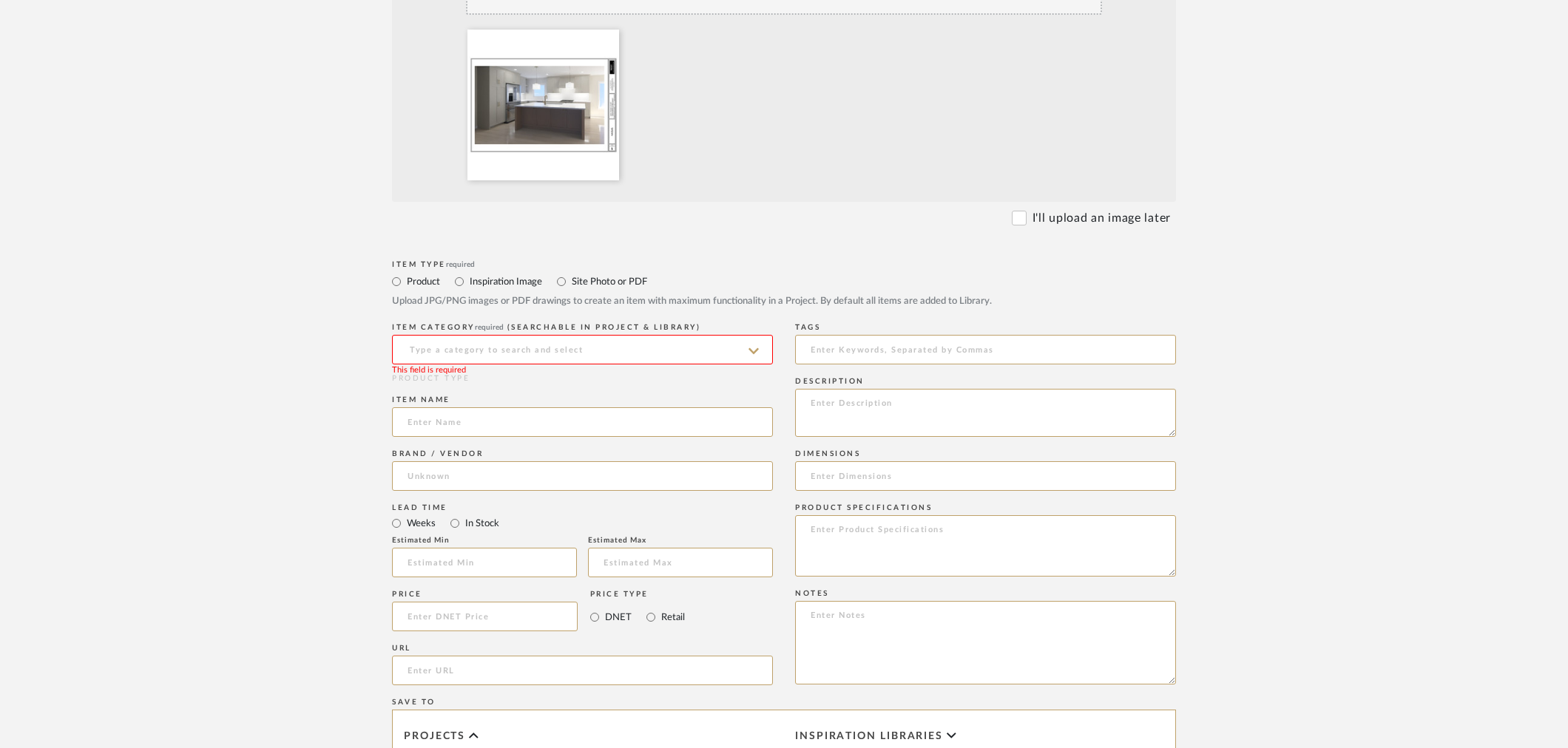
click at [491, 348] on input at bounding box center [582, 350] width 381 height 30
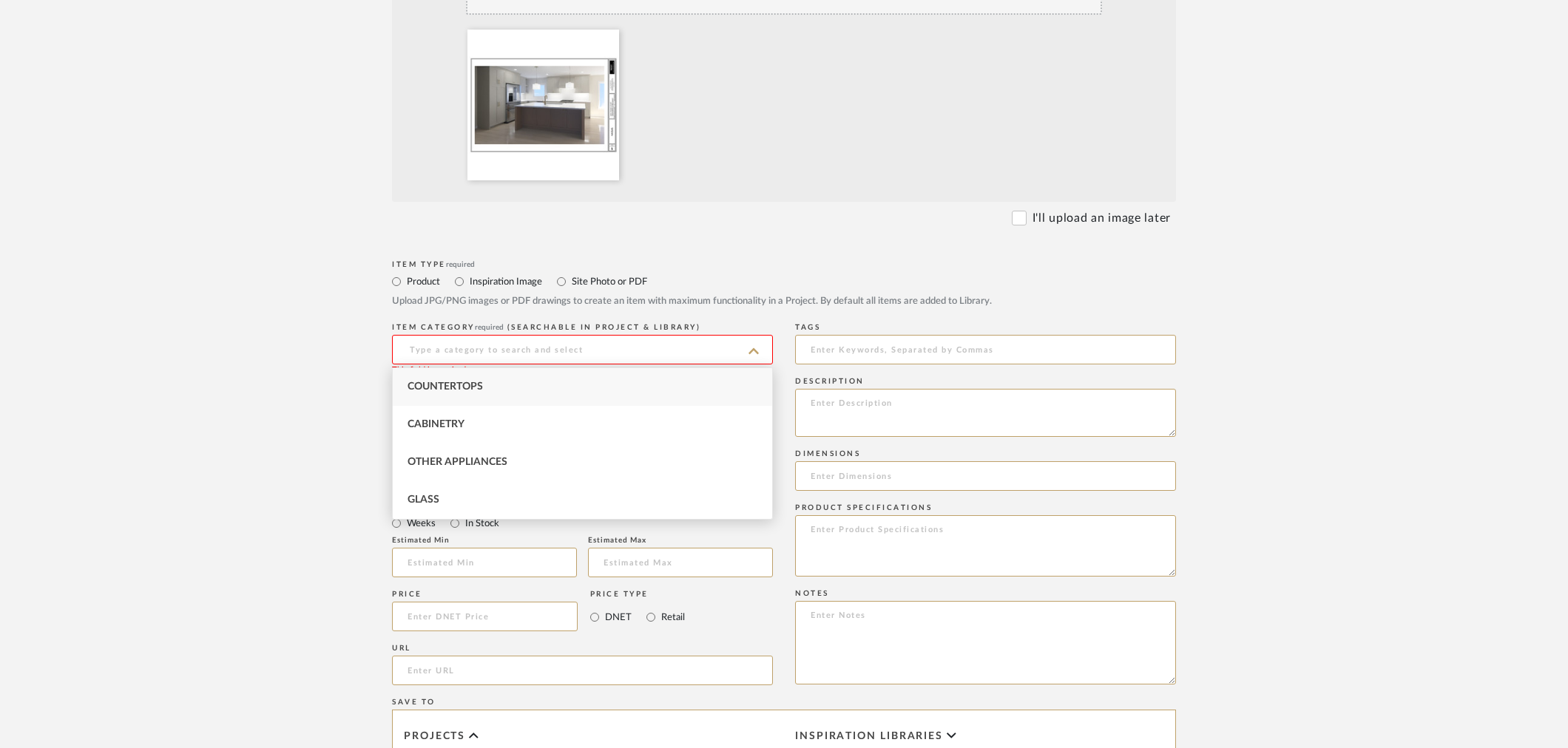
click at [501, 349] on input at bounding box center [582, 350] width 381 height 30
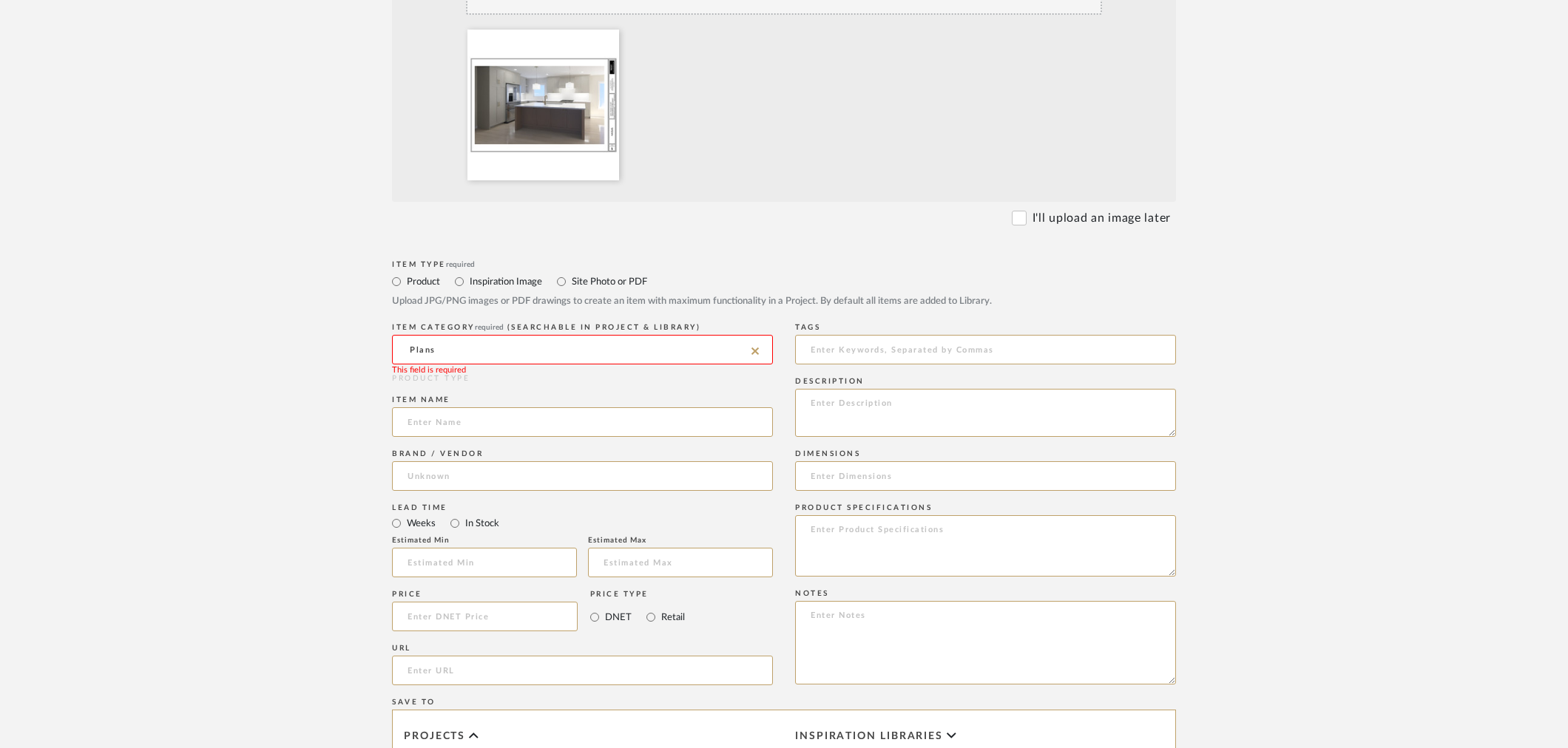
click at [474, 350] on input "Plans" at bounding box center [582, 350] width 381 height 30
type input "Plans"
click at [1319, 345] on upload-items "Create new item in E-Hassas Upload photos, documents or PDFs, or select below t…" at bounding box center [784, 427] width 1568 height 1462
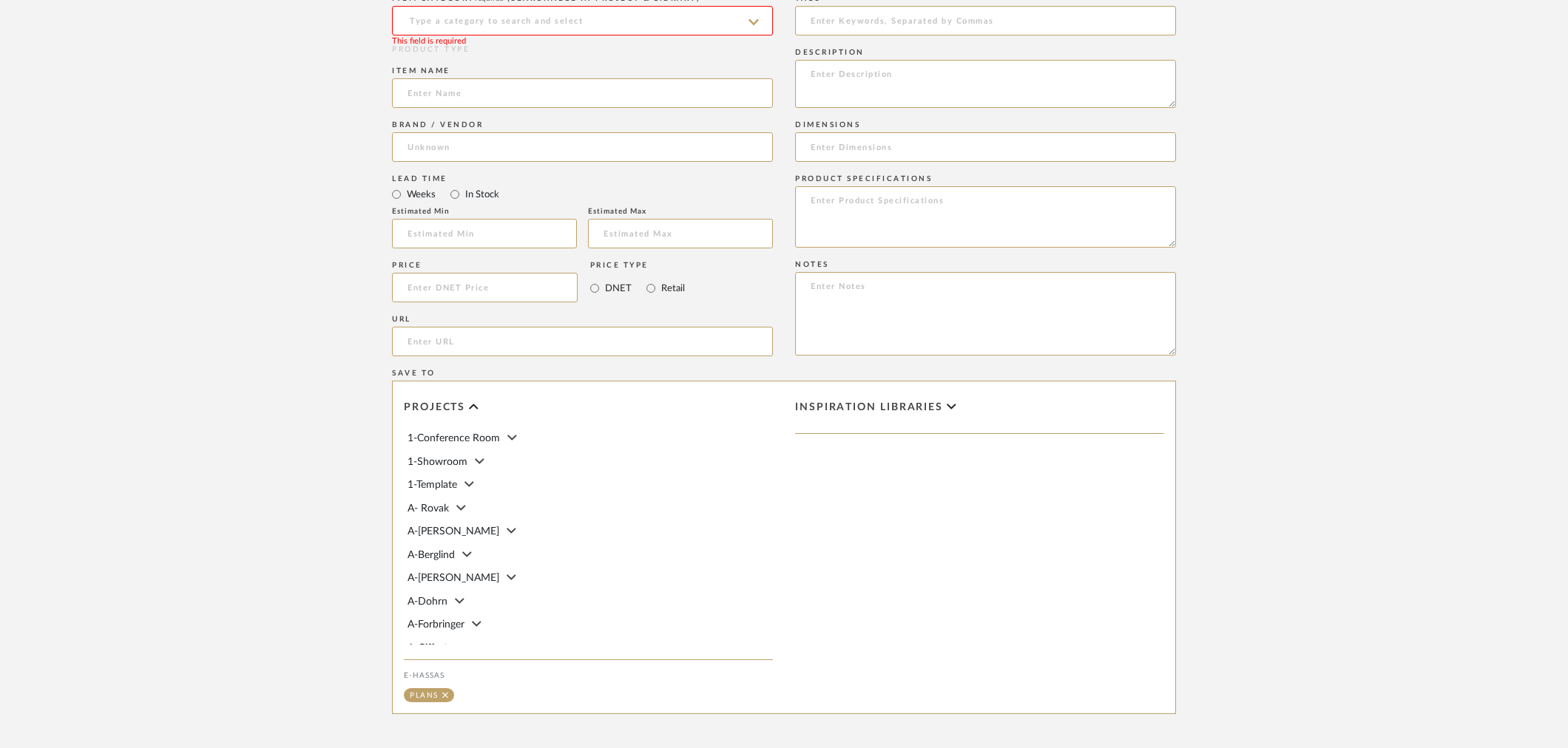
scroll to position [0, 0]
click at [291, 368] on upload-items "Create new item in E-Hassas Upload photos, documents or PDFs, or select below t…" at bounding box center [784, 97] width 1568 height 1462
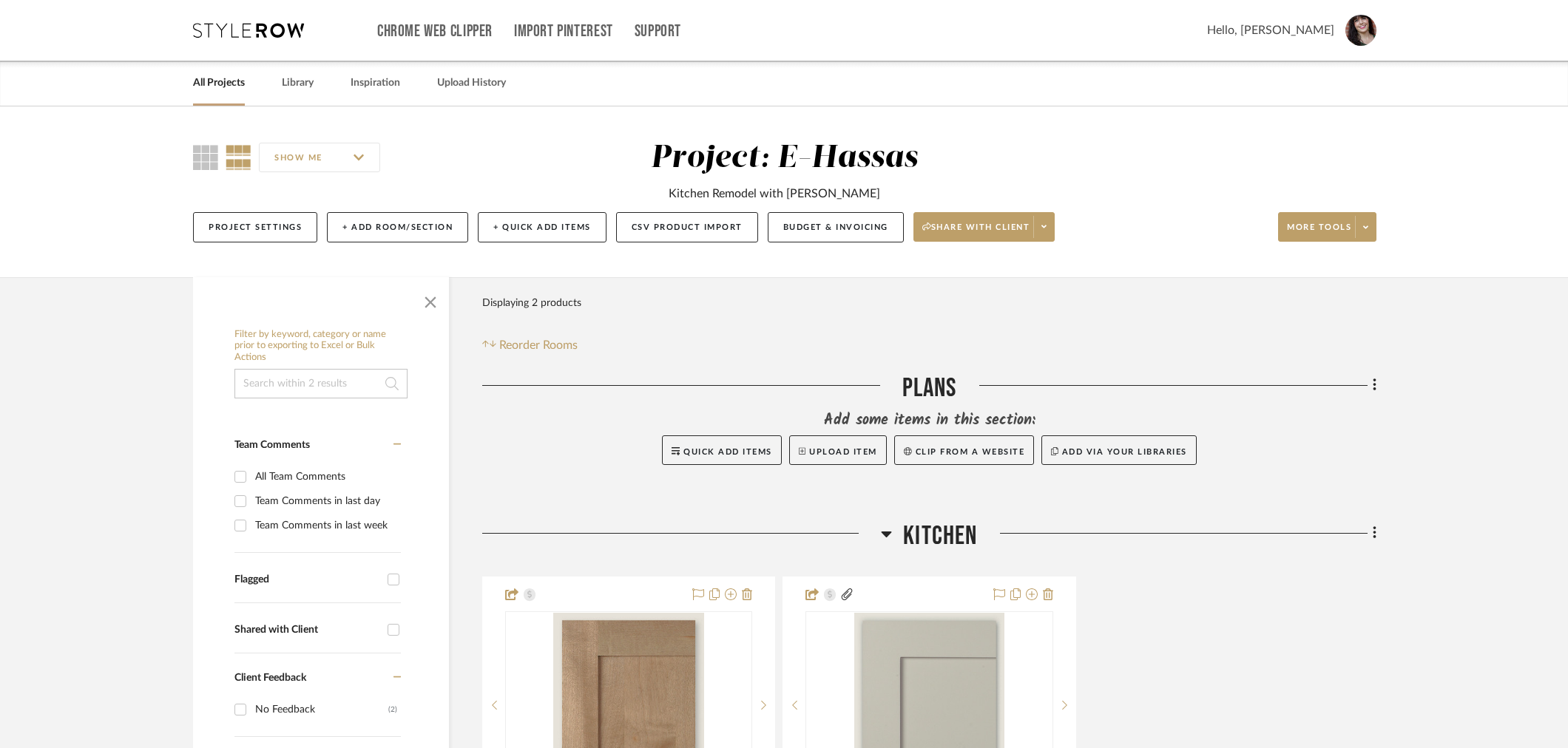
click at [1362, 229] on span at bounding box center [1365, 227] width 21 height 22
click at [1502, 356] on div at bounding box center [784, 374] width 1568 height 748
click at [1372, 387] on icon at bounding box center [1374, 385] width 4 height 17
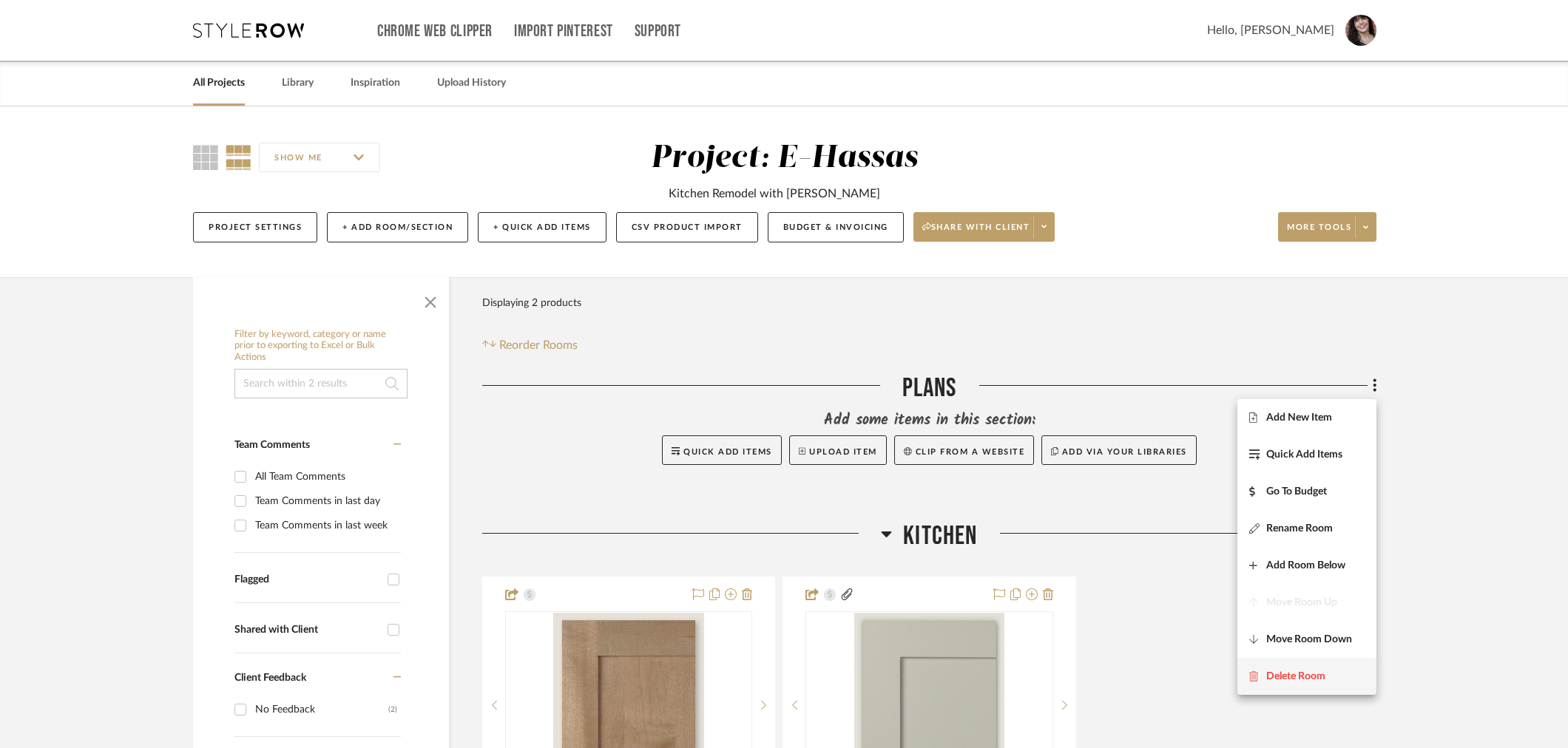
click at [1322, 670] on span "Delete Room" at bounding box center [1295, 676] width 59 height 12
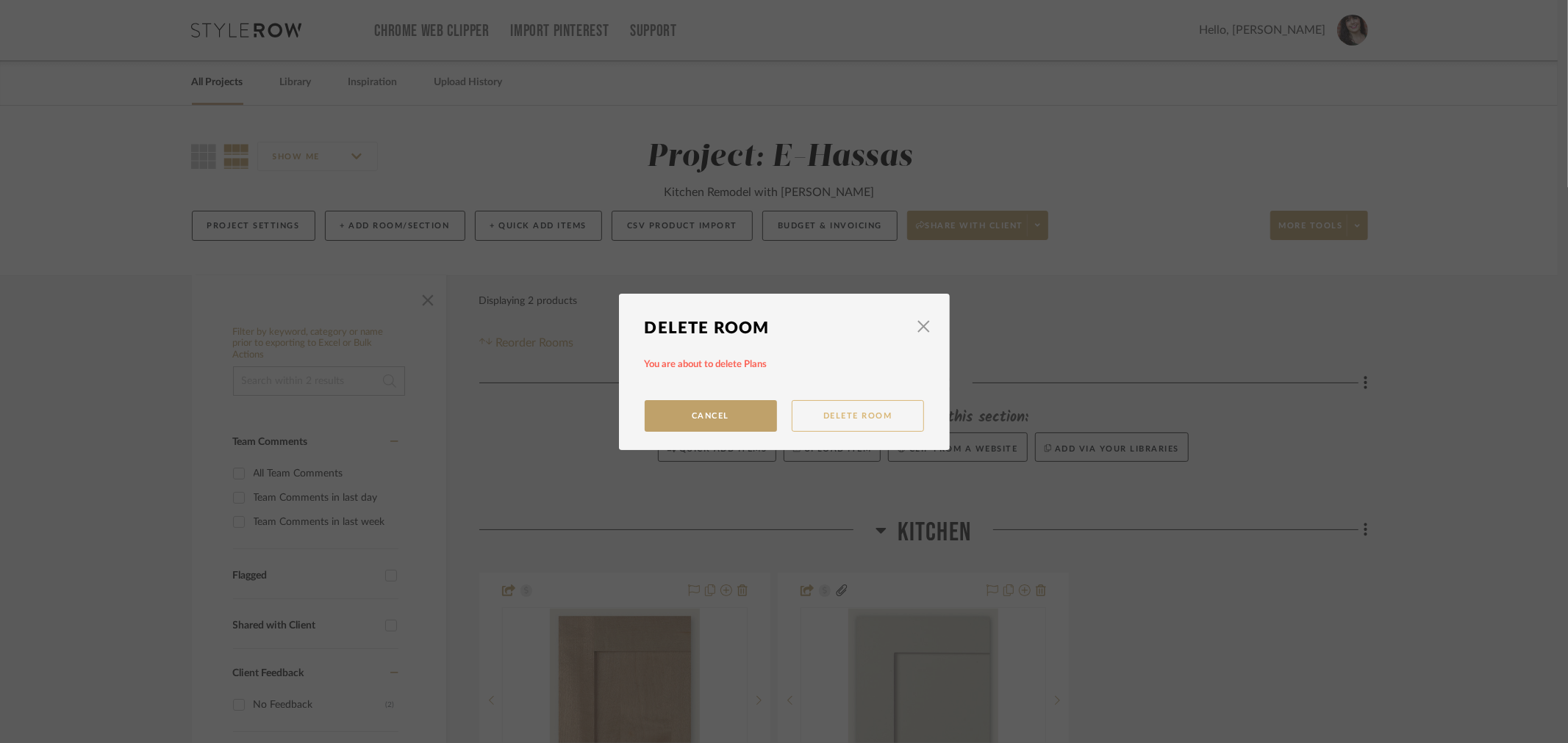
click at [825, 422] on button "Delete Room" at bounding box center [858, 416] width 133 height 31
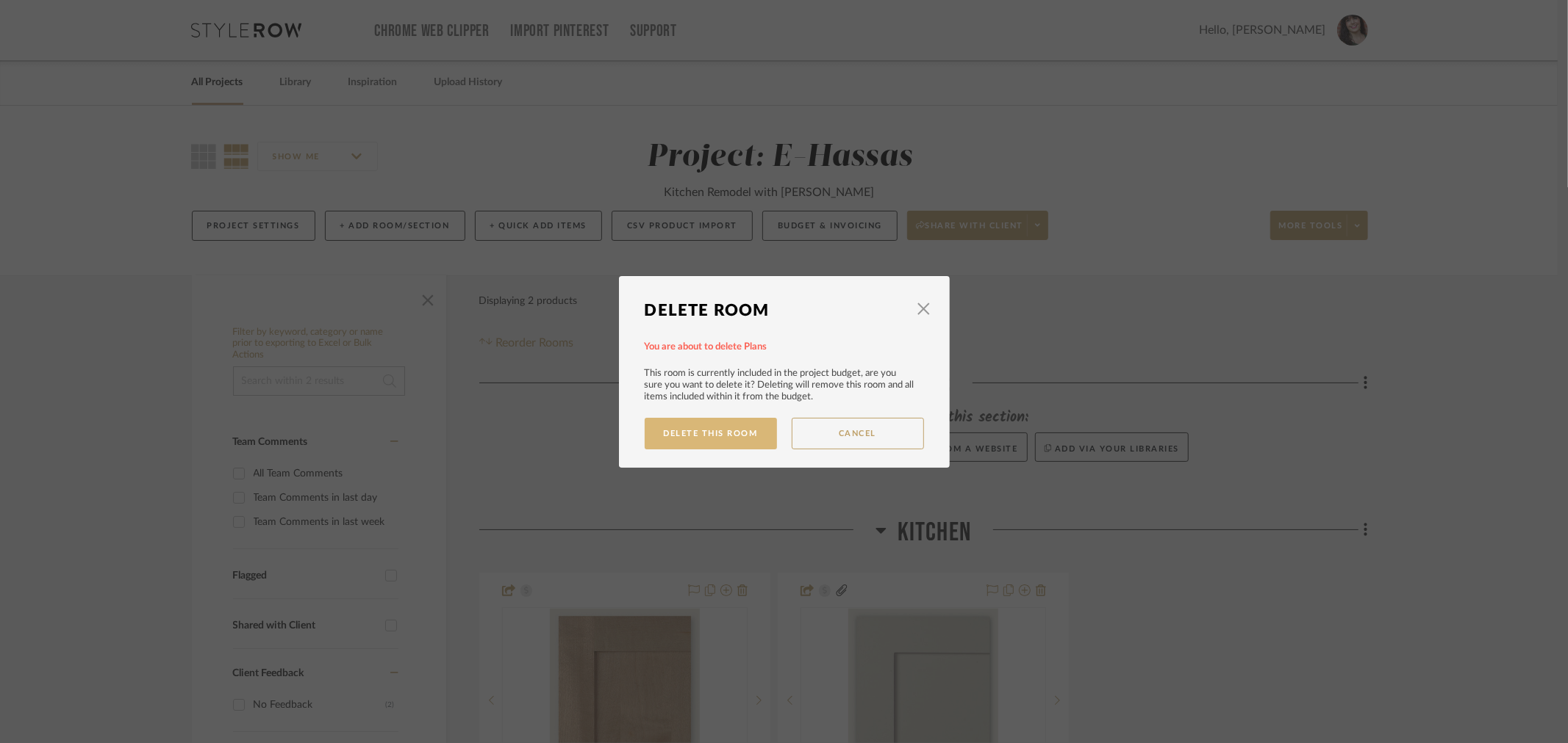
click at [704, 431] on button "Delete This Room" at bounding box center [711, 433] width 133 height 31
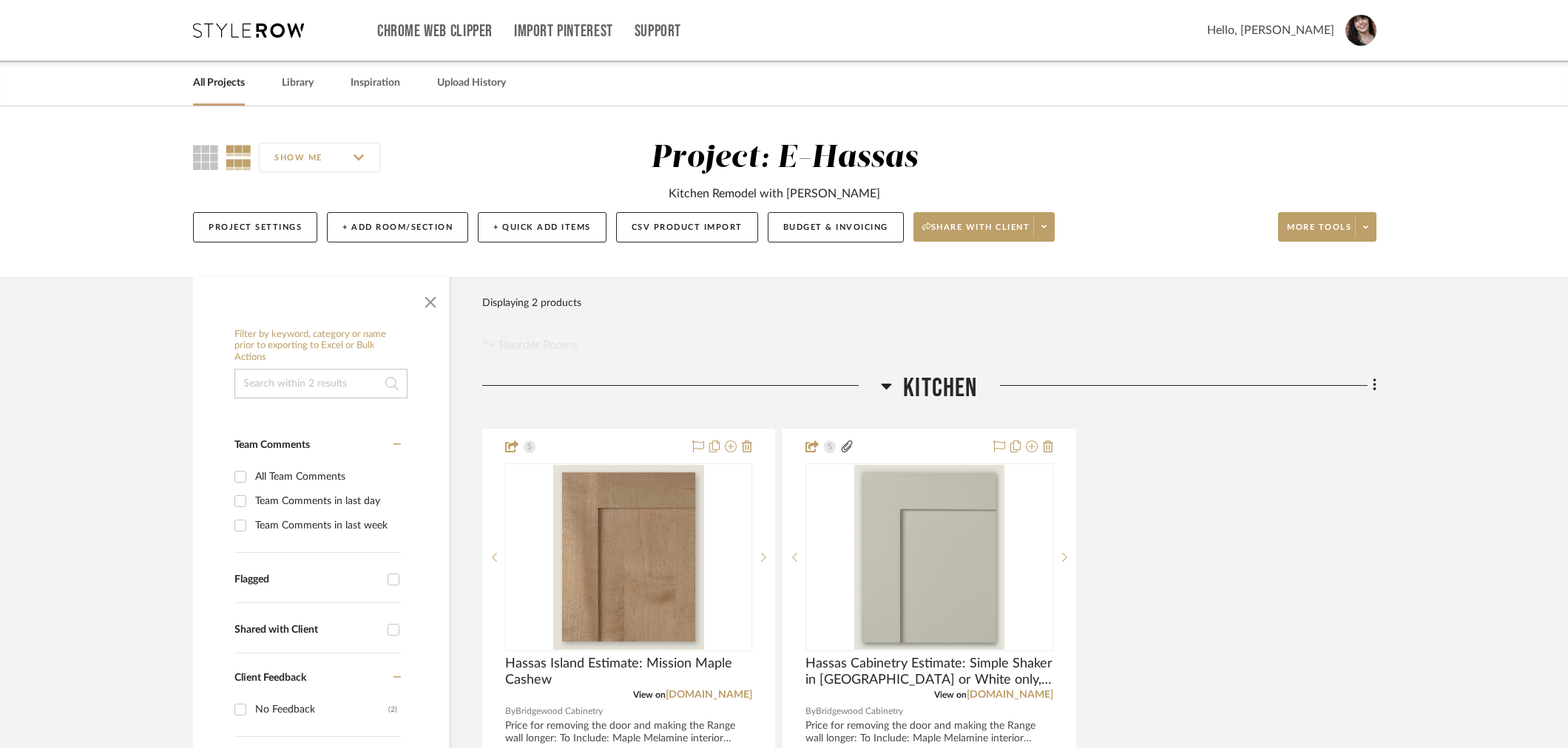
click at [293, 153] on input "SHOW ME" at bounding box center [320, 158] width 121 height 30
click at [212, 155] on icon at bounding box center [205, 157] width 25 height 25
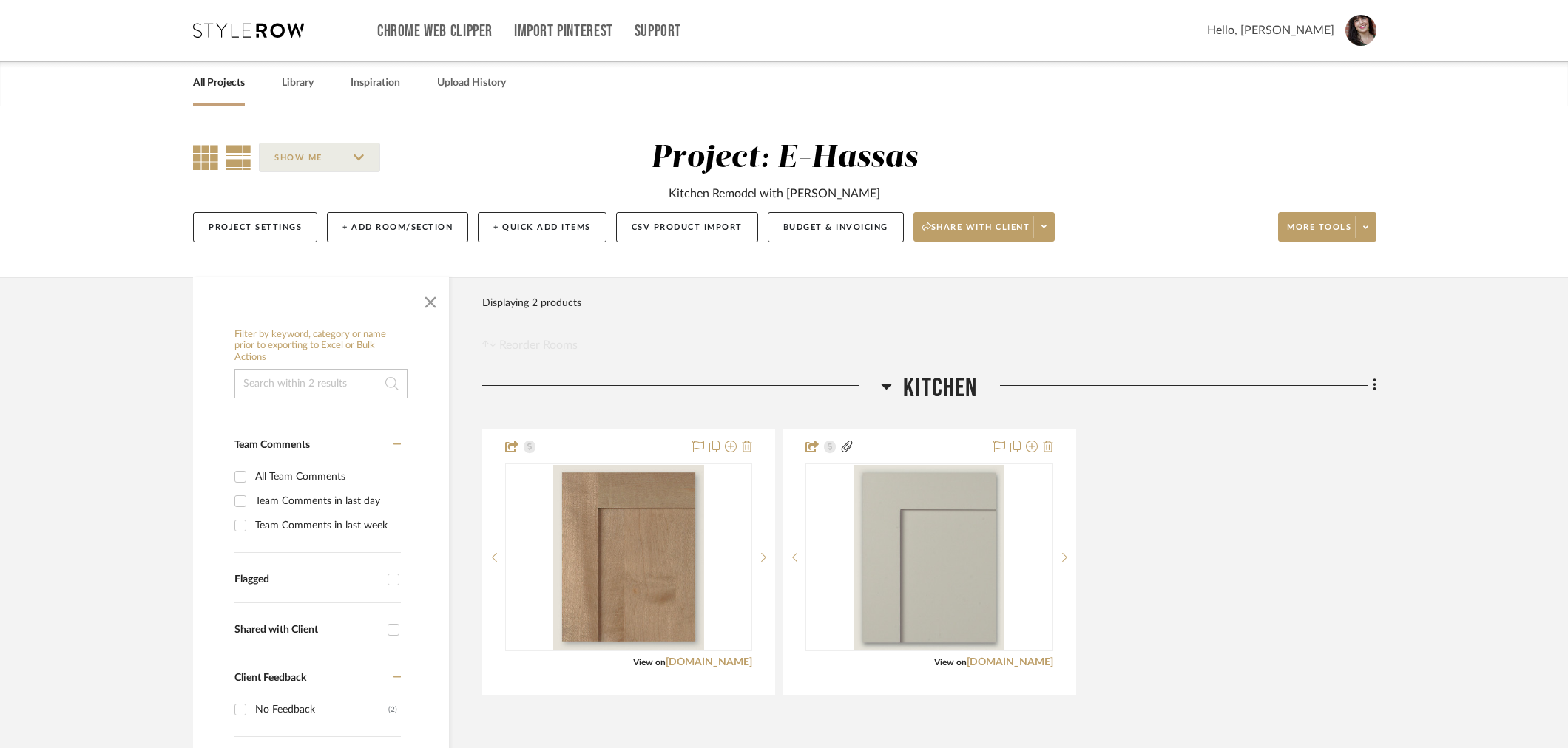
click at [233, 156] on icon at bounding box center [238, 157] width 25 height 25
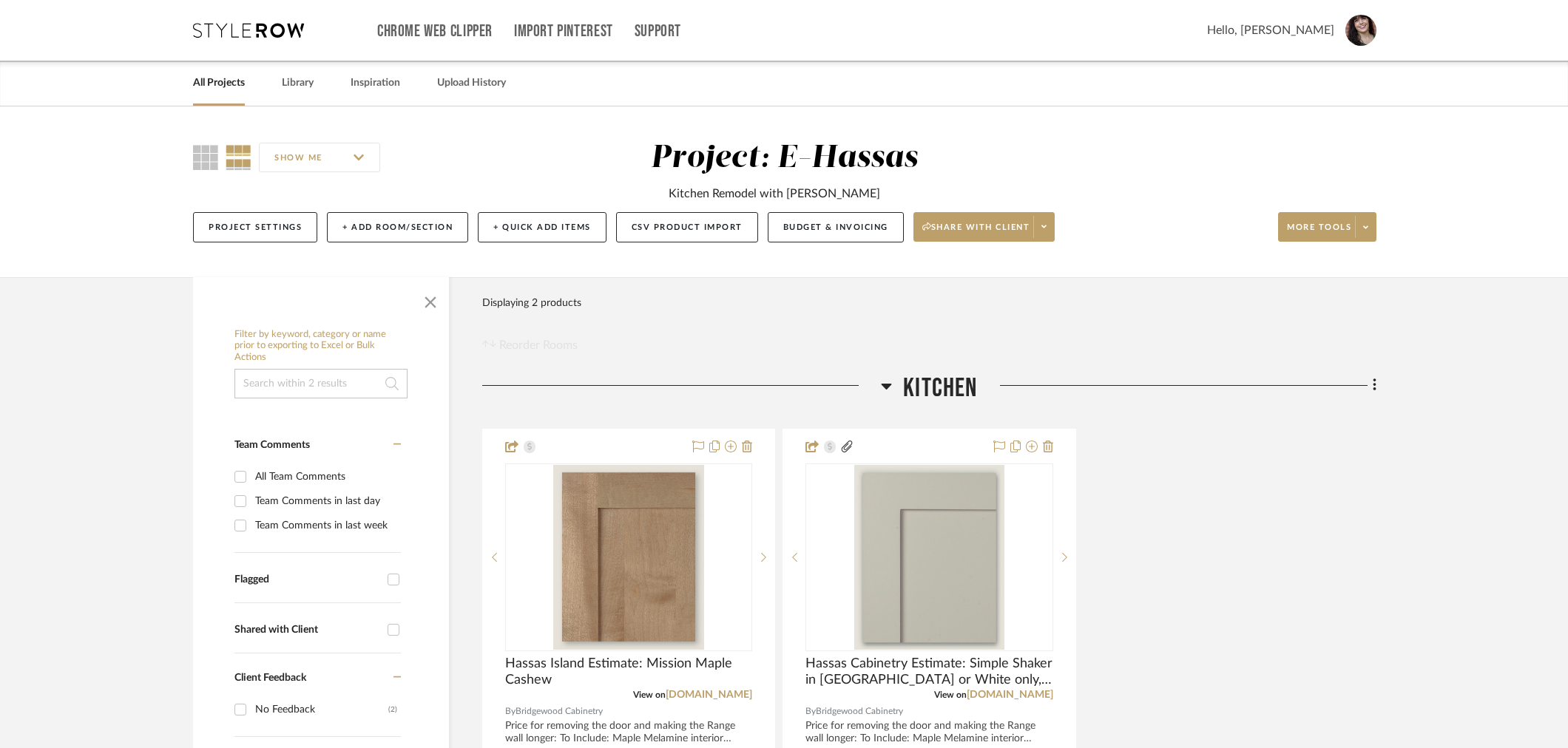
click at [289, 156] on input "SHOW ME" at bounding box center [320, 158] width 121 height 30
click at [357, 161] on input "SHOW ME" at bounding box center [320, 158] width 121 height 30
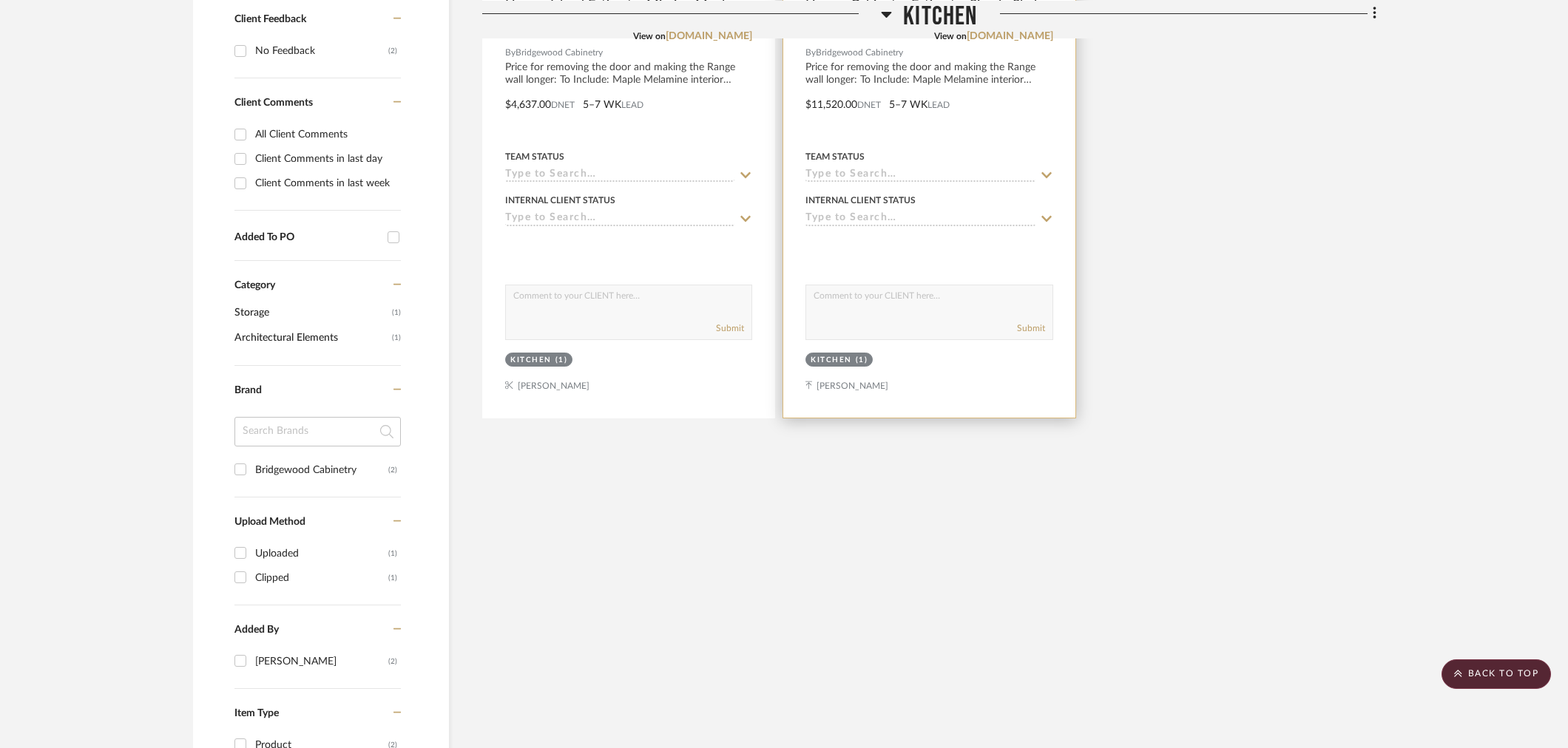
scroll to position [739, 0]
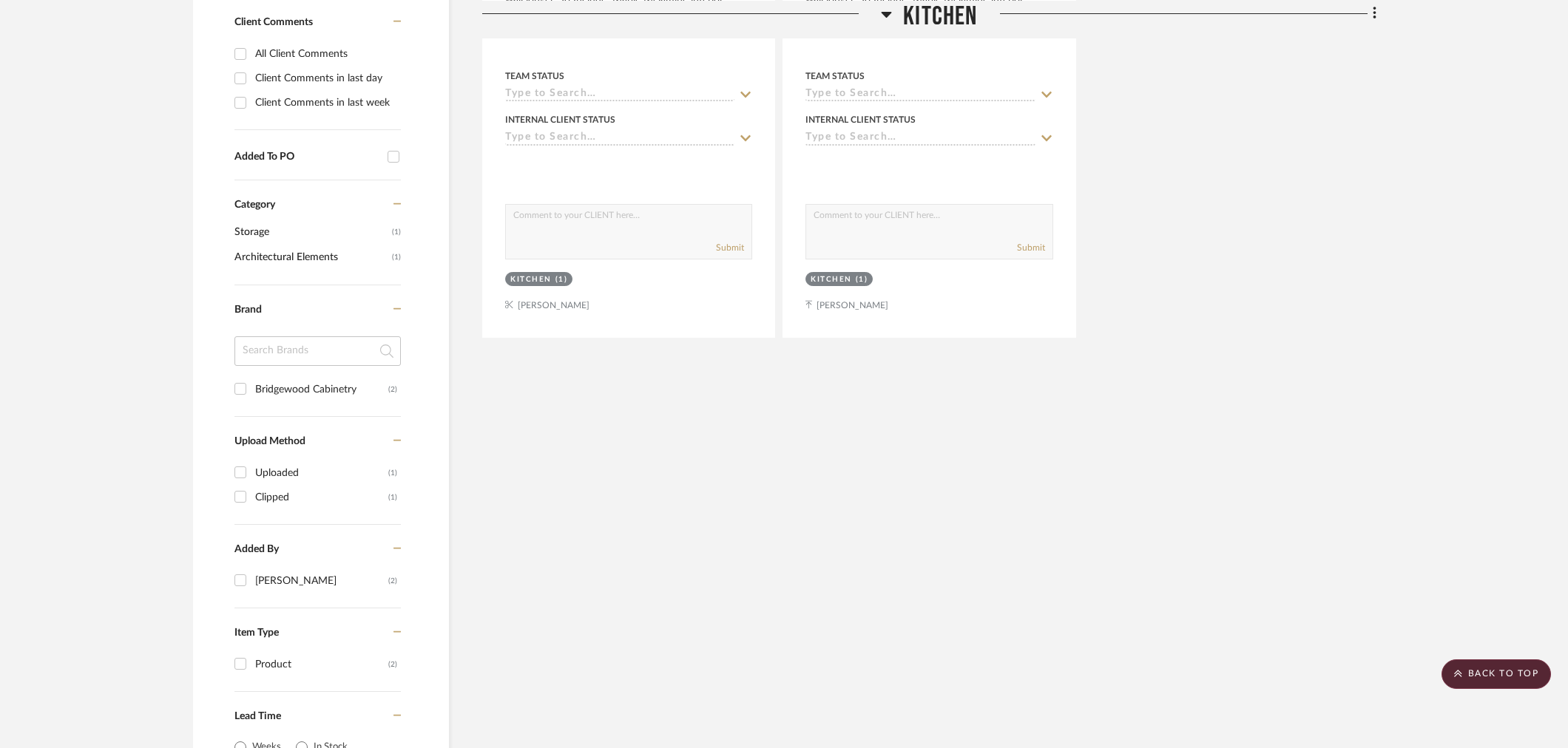
click at [1194, 409] on div "Filter Products Displaying 2 products Reorder Rooms LOADING Kitchen Hassas Isla…" at bounding box center [929, 237] width 894 height 1398
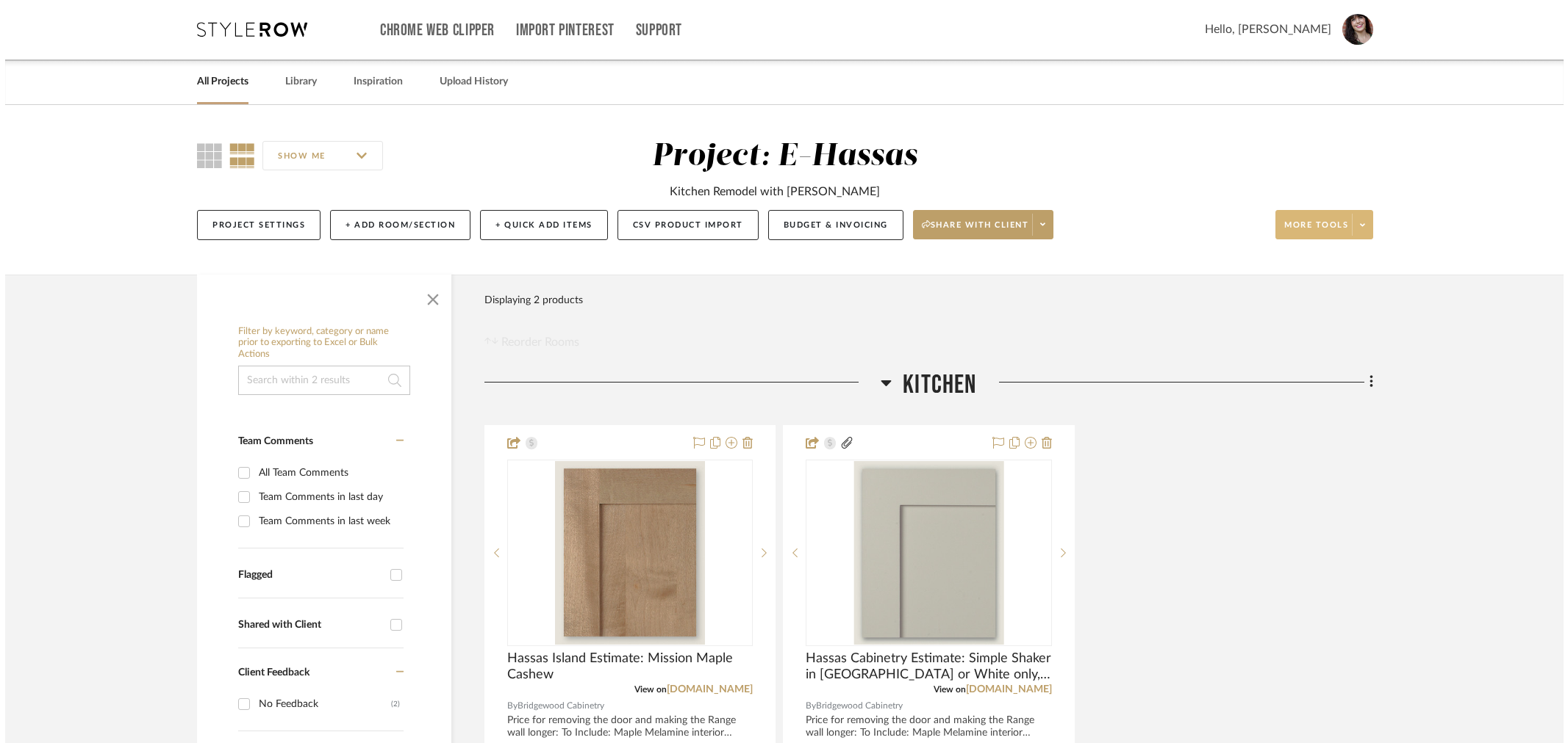
scroll to position [0, 0]
click at [1354, 228] on icon at bounding box center [1357, 225] width 5 height 8
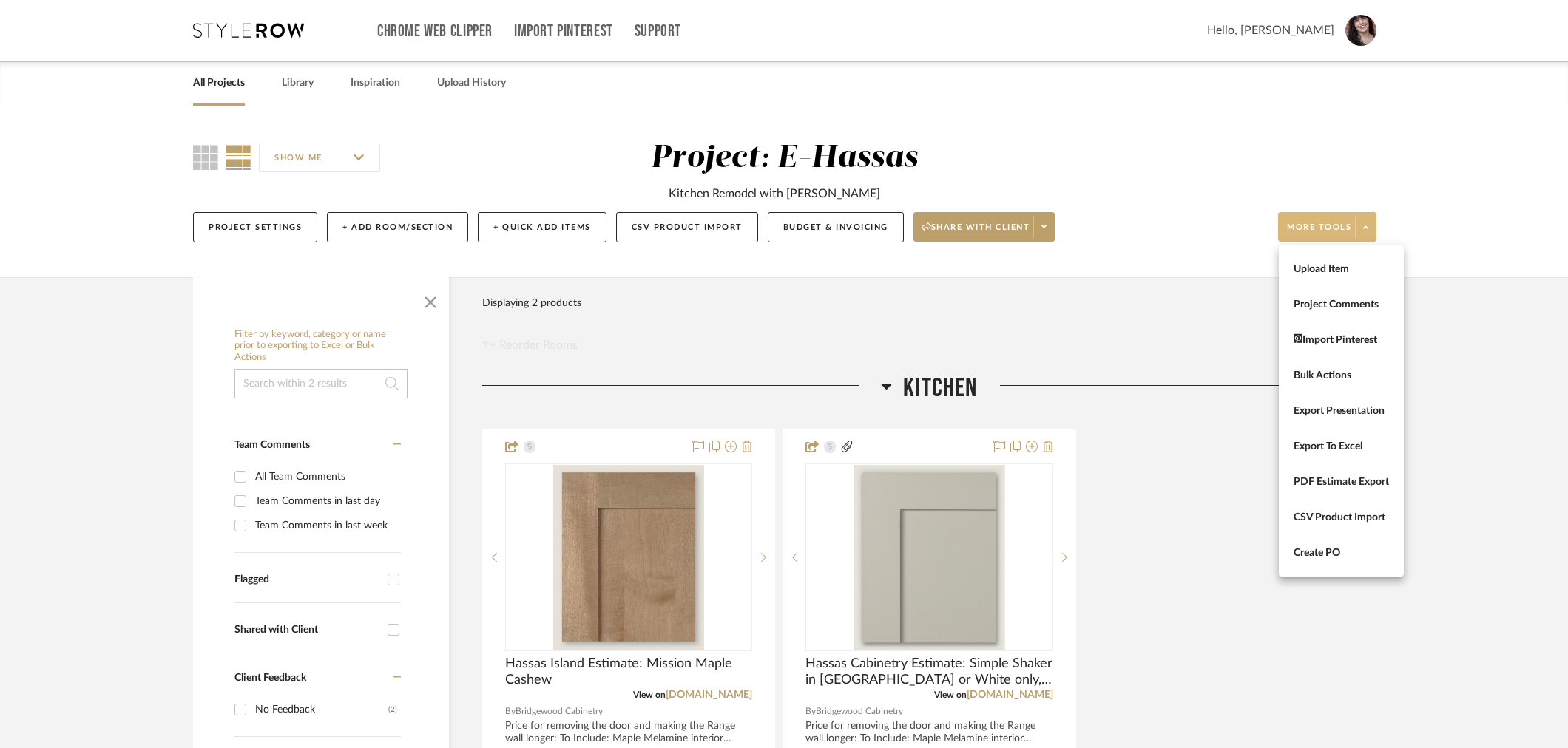
click at [692, 277] on div at bounding box center [784, 374] width 1568 height 748
click at [1373, 383] on icon at bounding box center [1373, 385] width 3 height 12
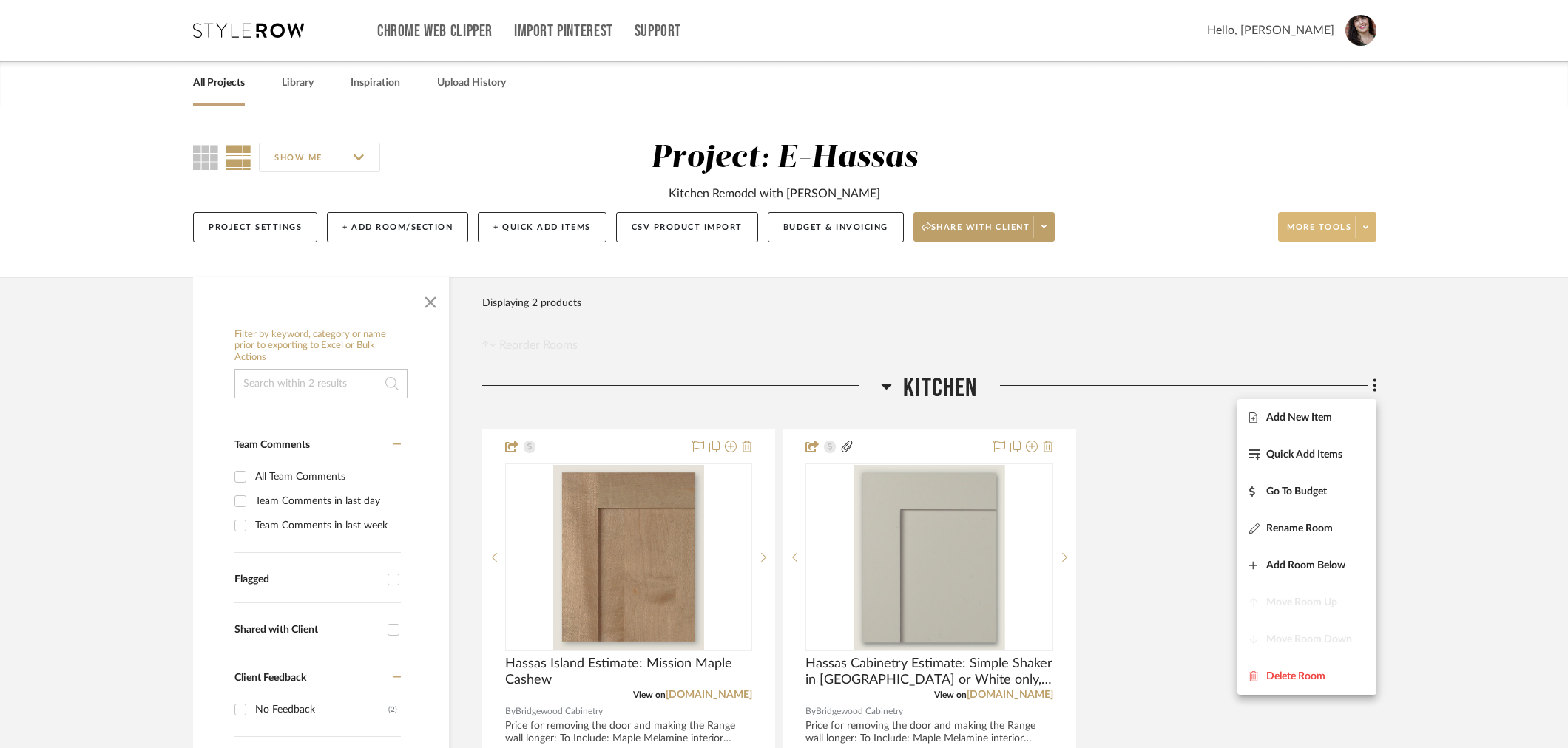
click at [669, 308] on div at bounding box center [784, 374] width 1568 height 748
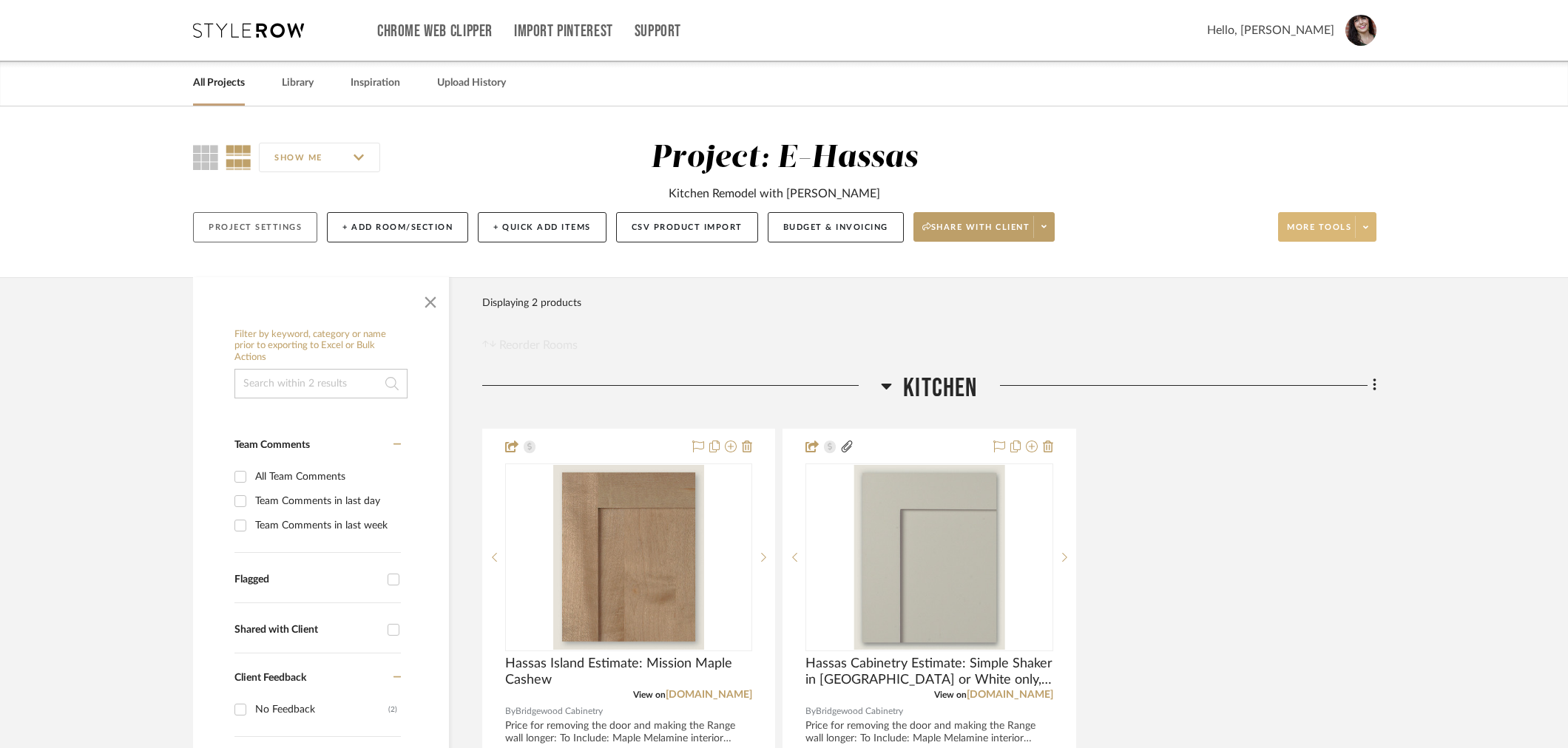
click at [256, 227] on button "Project Settings" at bounding box center [255, 227] width 125 height 31
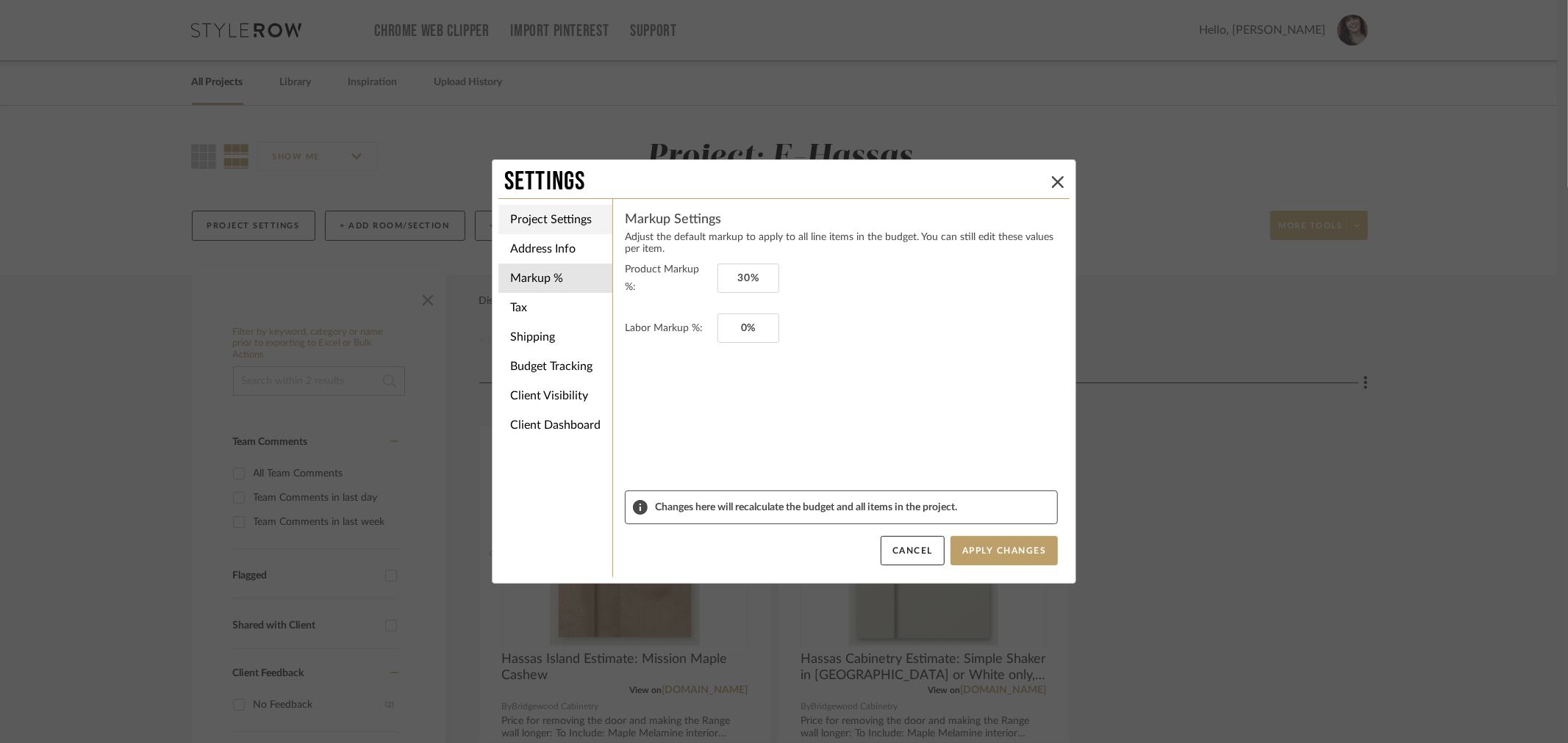
click at [519, 222] on li "Project Settings" at bounding box center [555, 220] width 114 height 30
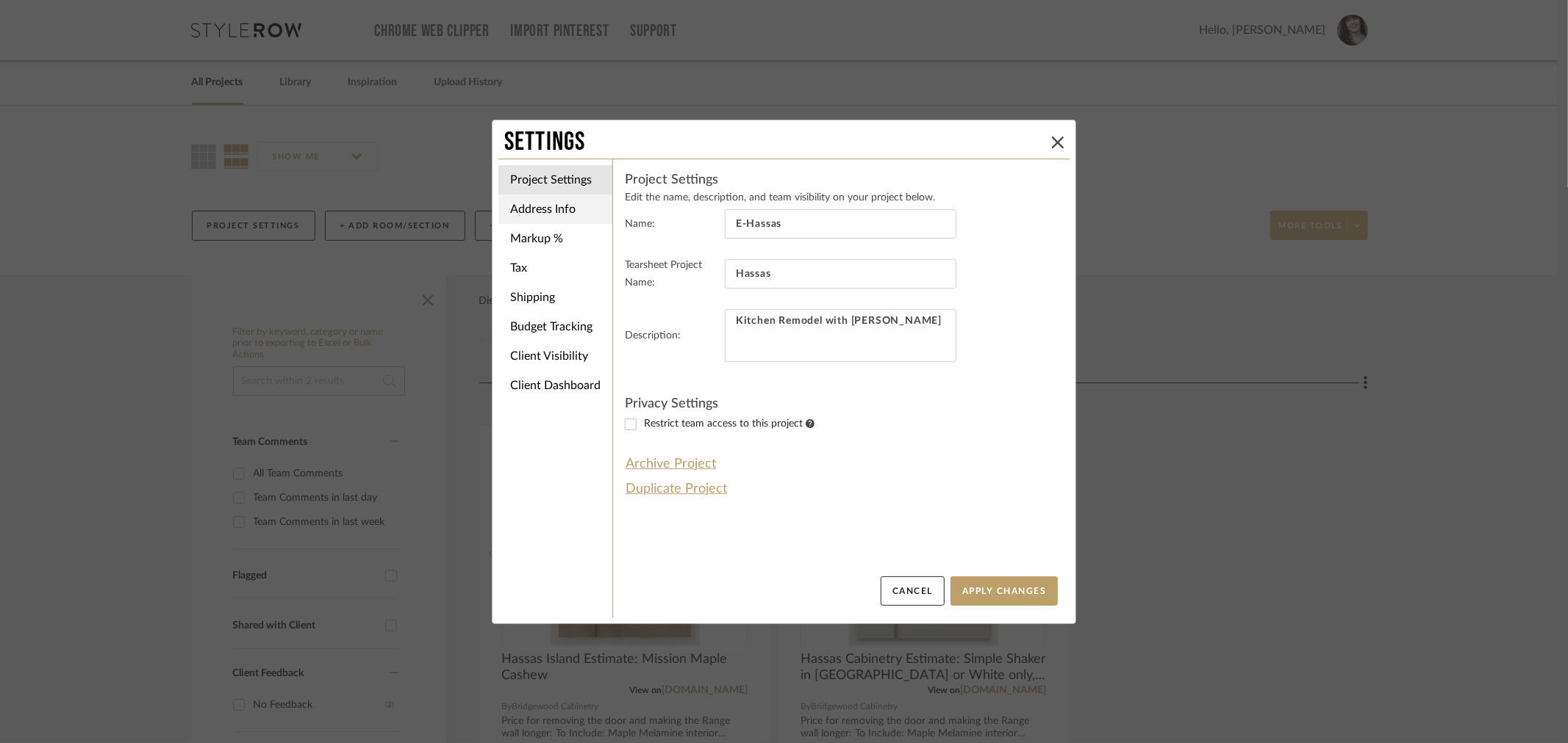
click at [548, 216] on li "Address Info" at bounding box center [555, 209] width 114 height 30
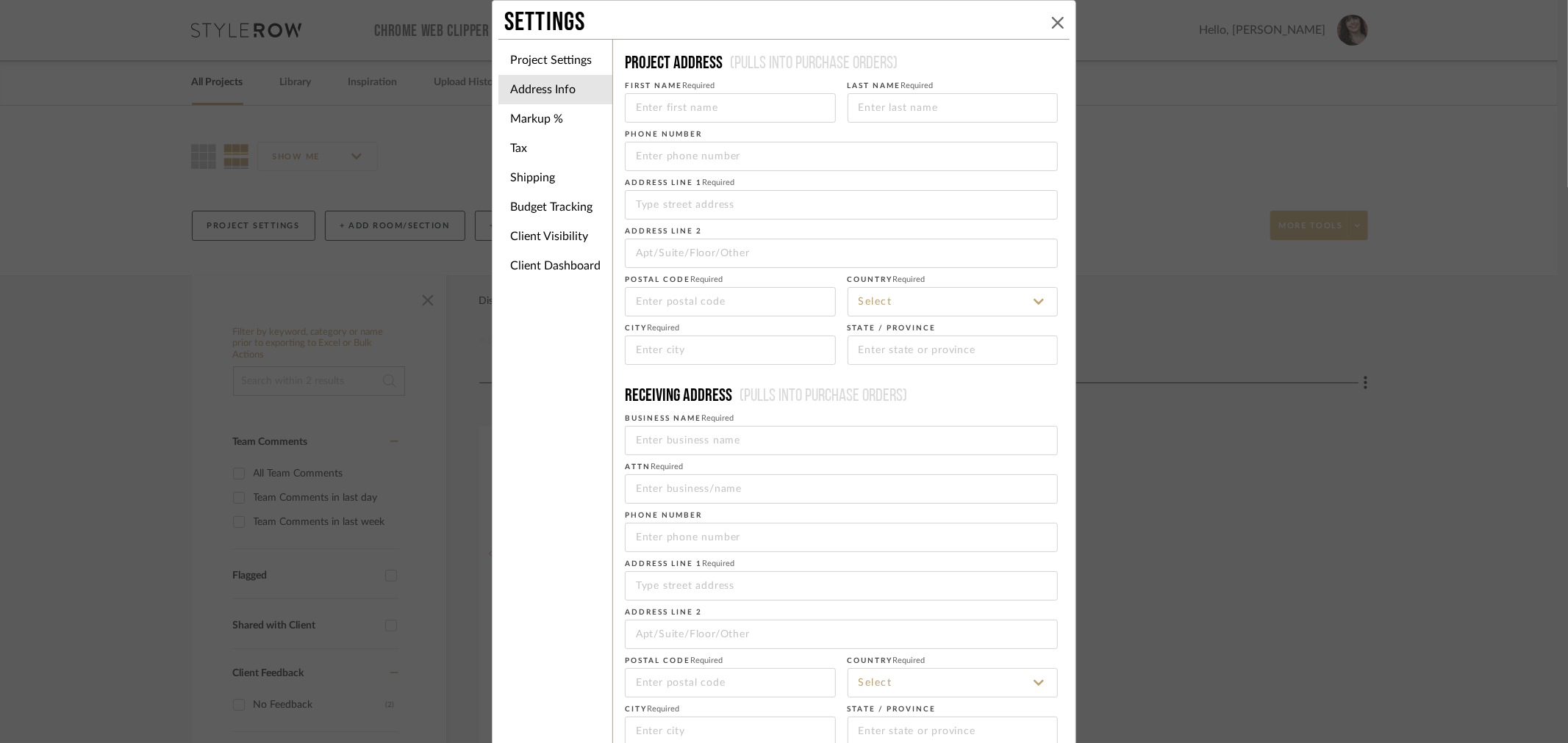
click at [1054, 21] on icon at bounding box center [1057, 22] width 11 height 11
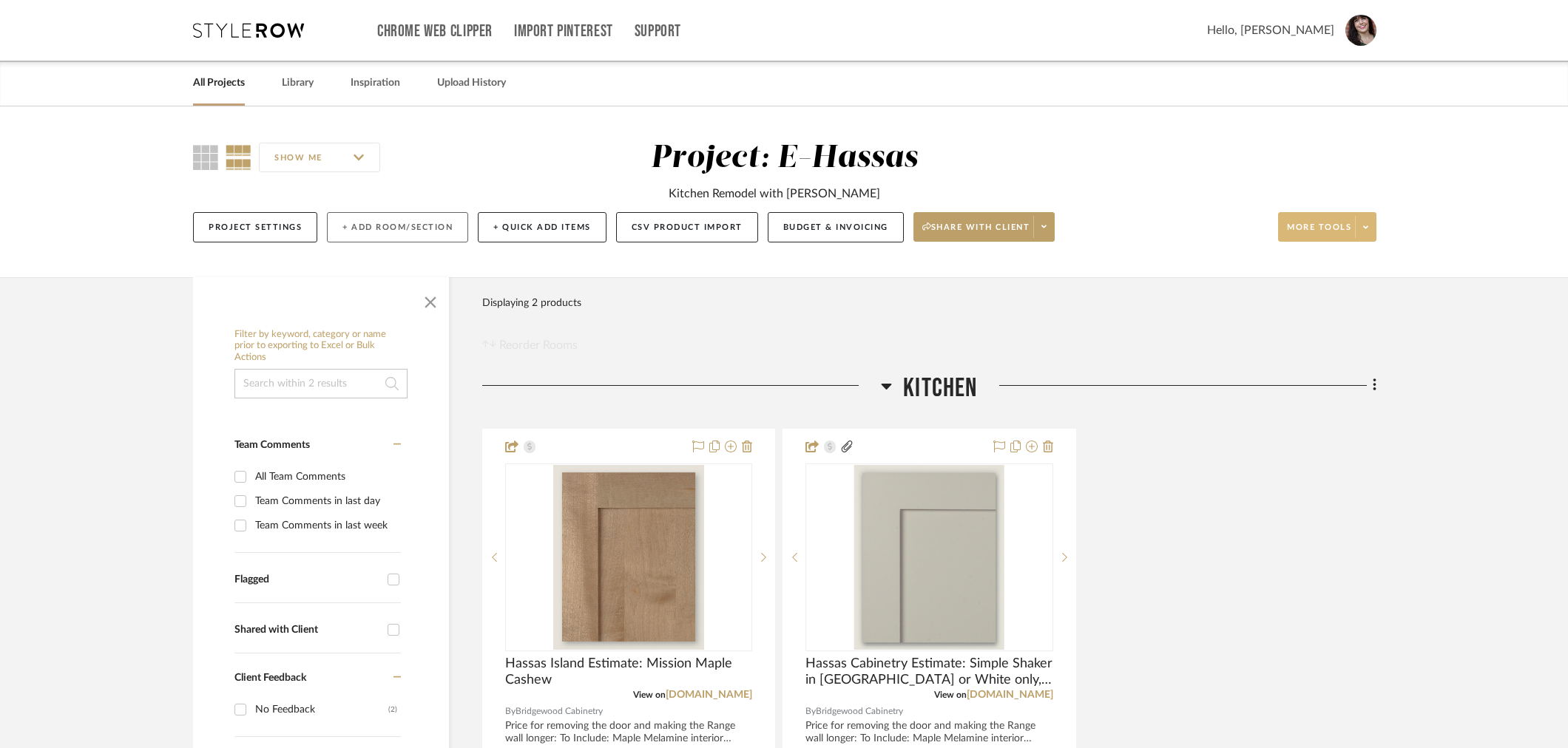
click at [368, 225] on button "+ Add Room/Section" at bounding box center [397, 227] width 141 height 31
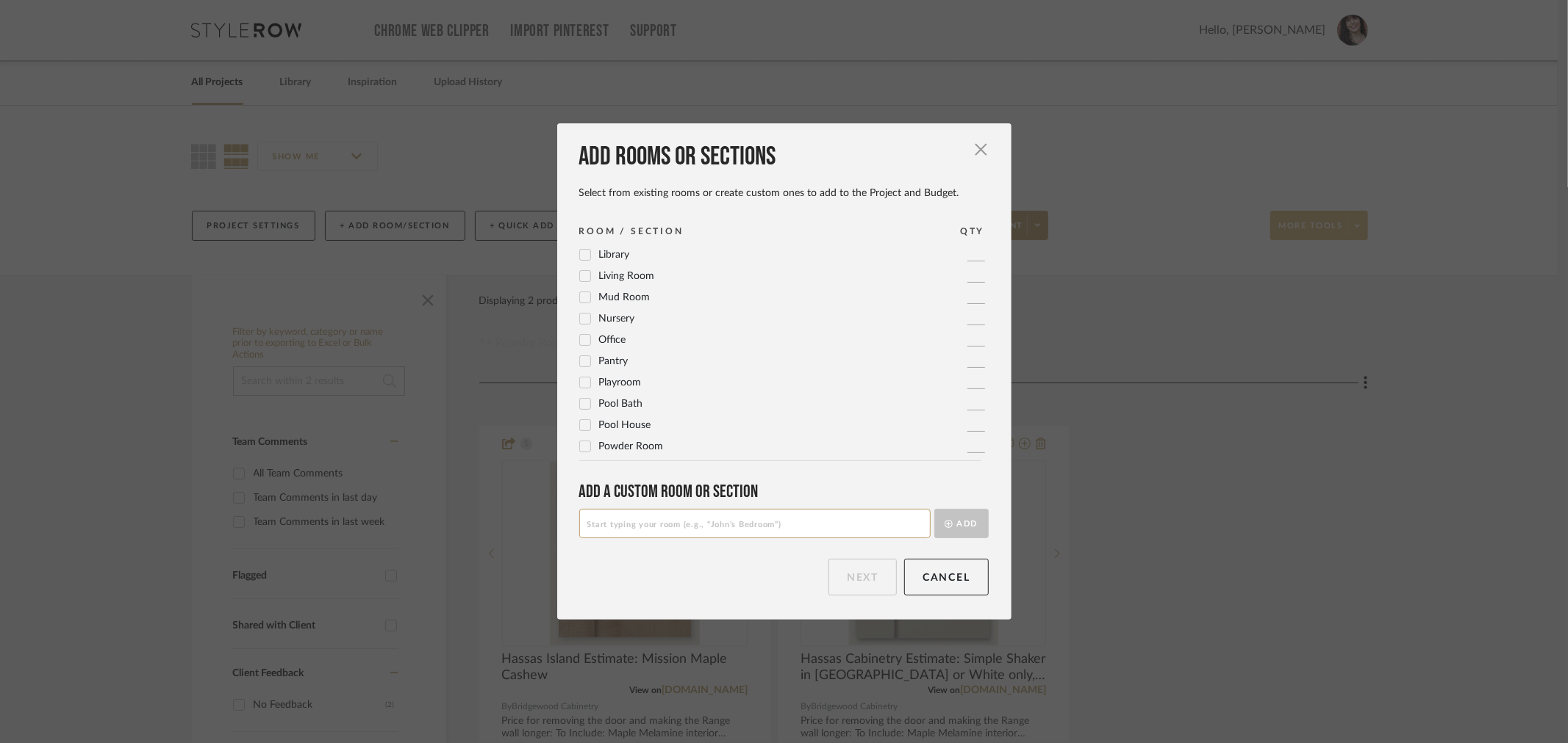
scroll to position [489, 0]
click at [701, 526] on input at bounding box center [755, 524] width 352 height 30
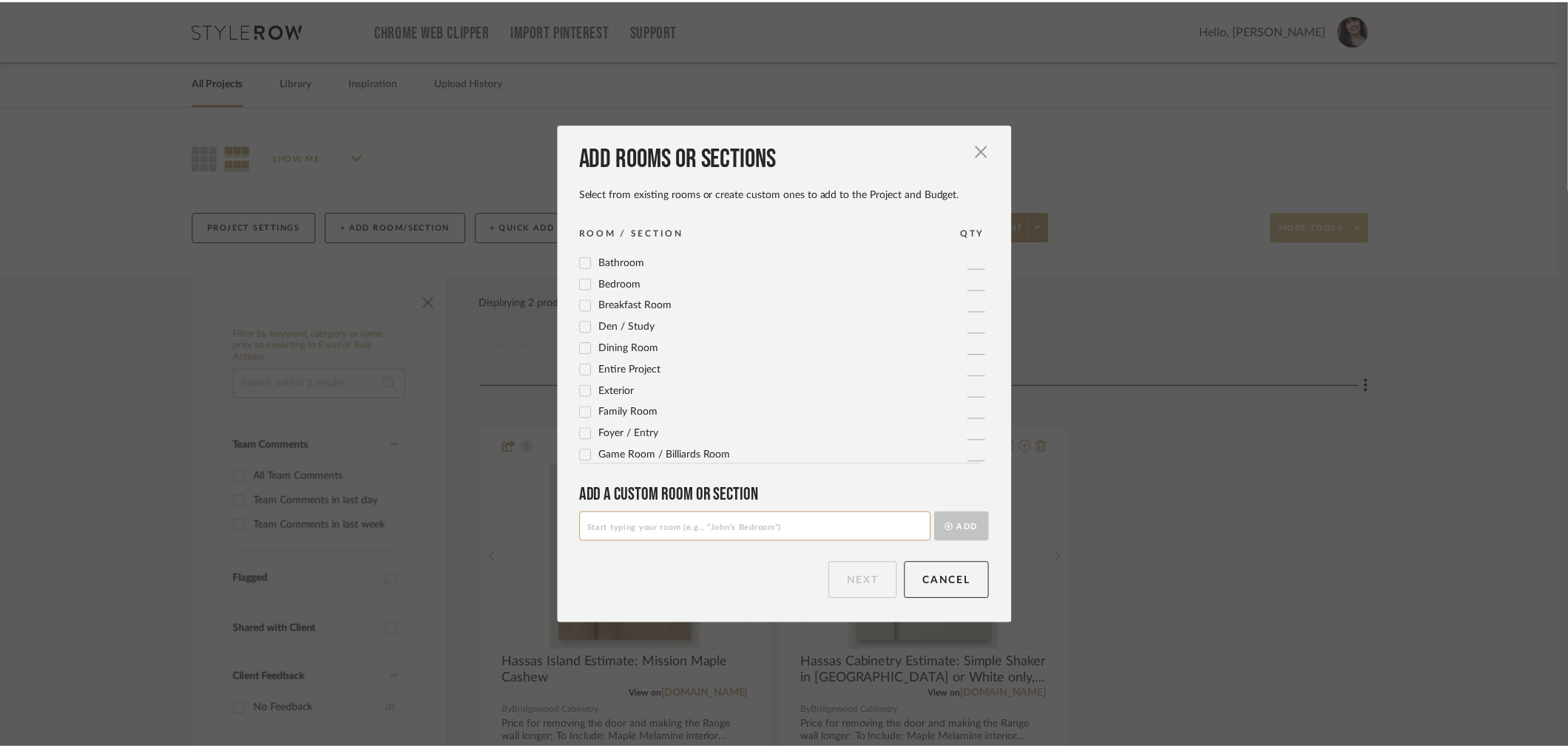
scroll to position [0, 0]
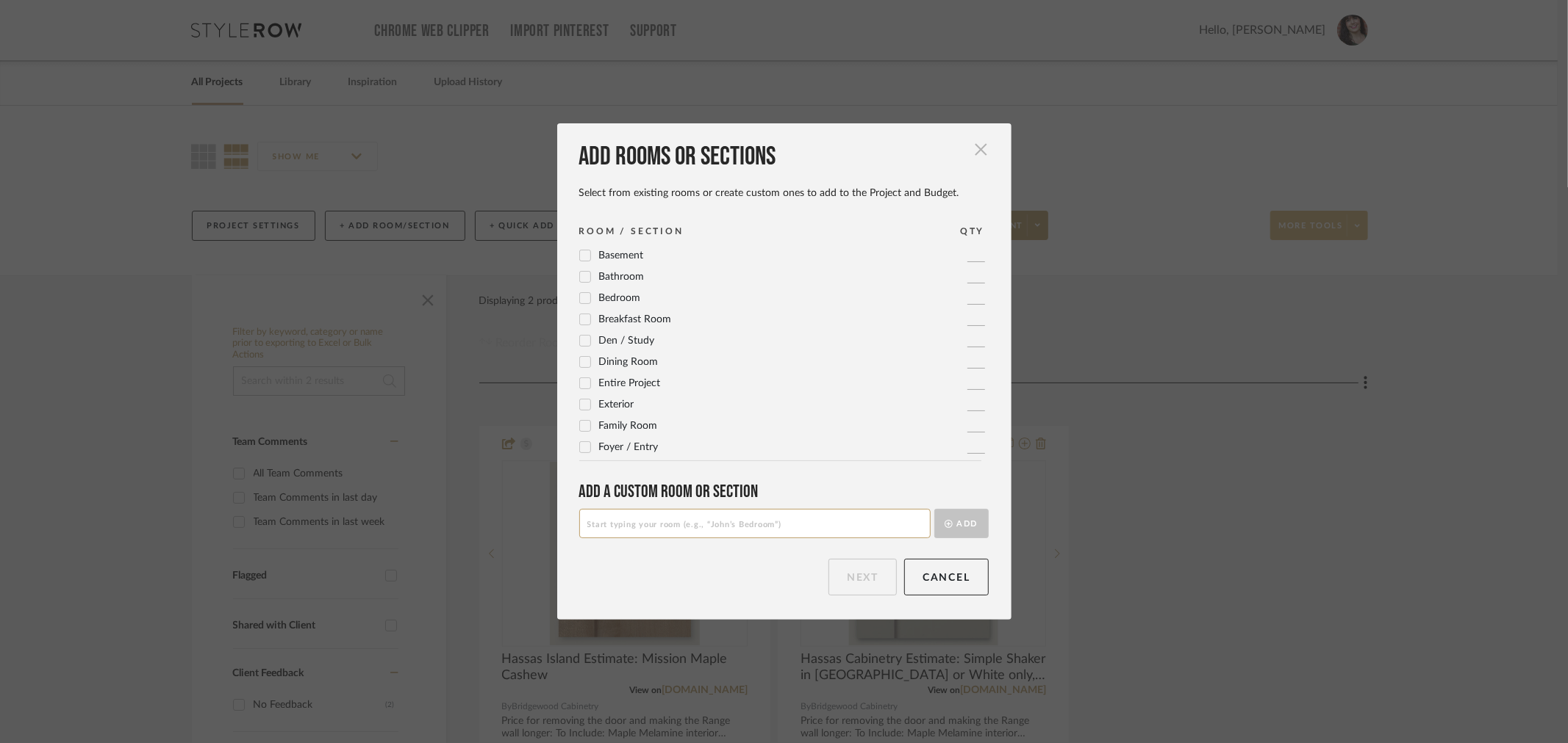
click at [969, 135] on span "button" at bounding box center [982, 150] width 30 height 30
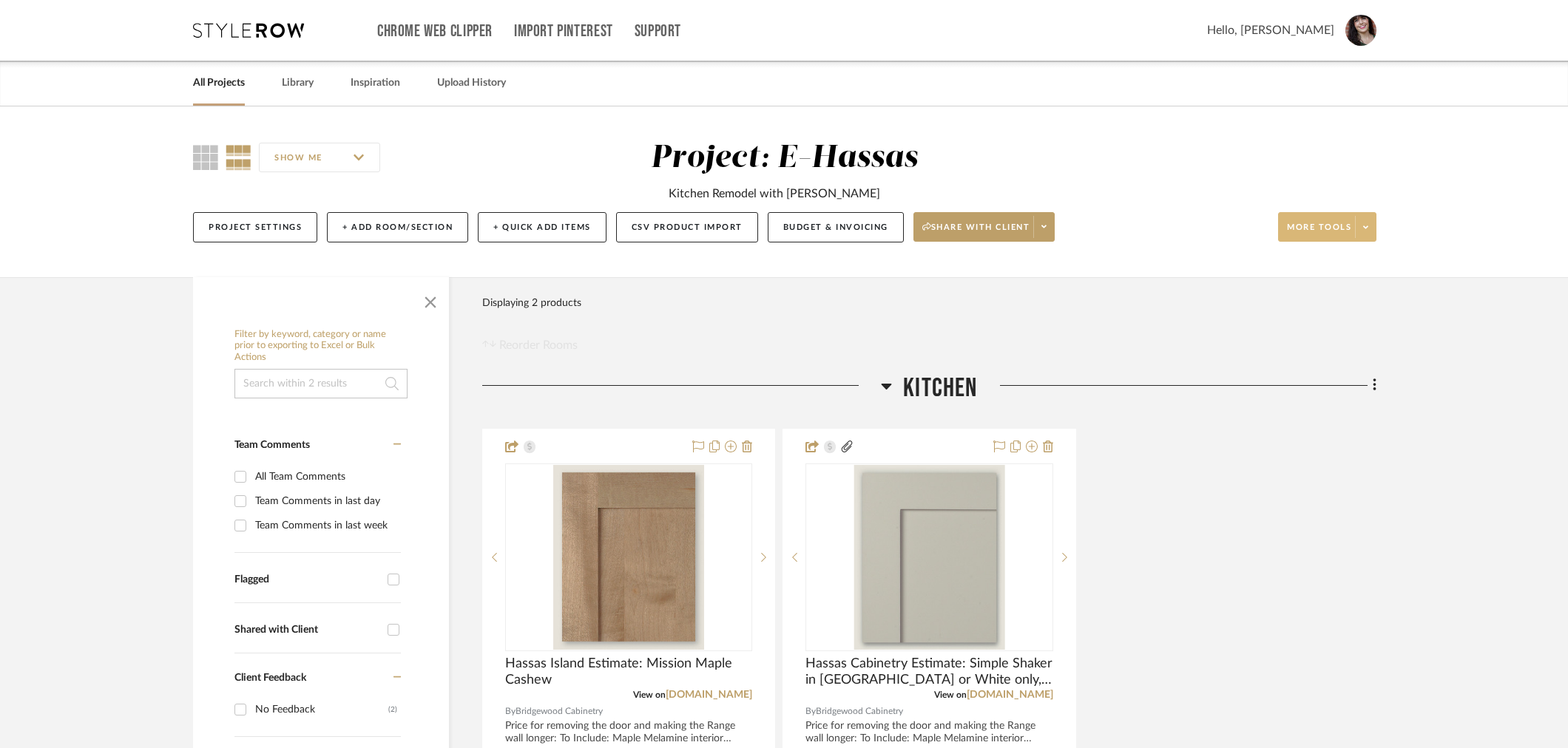
click at [241, 83] on link "All Projects" at bounding box center [219, 83] width 52 height 20
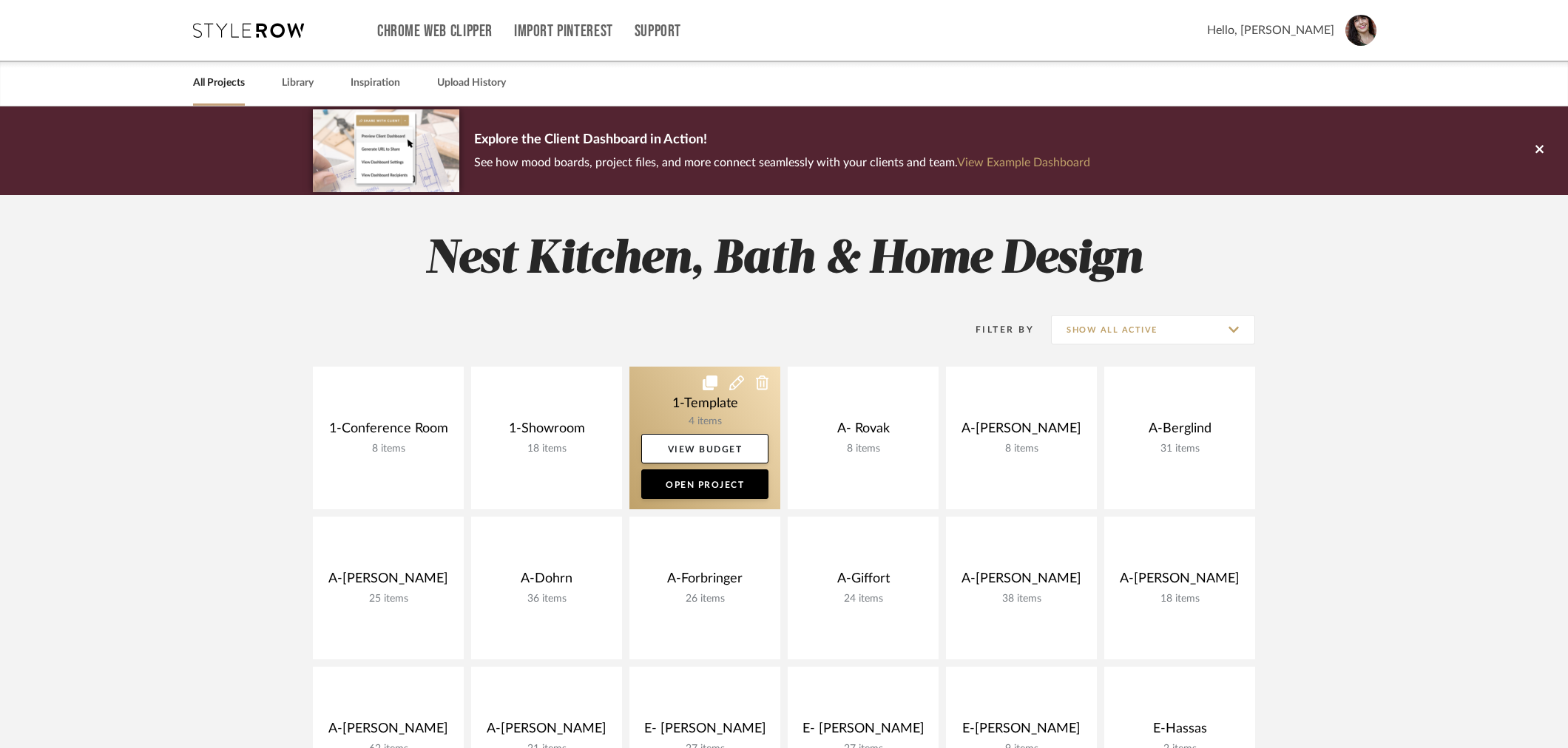
click at [712, 399] on link at bounding box center [705, 438] width 151 height 143
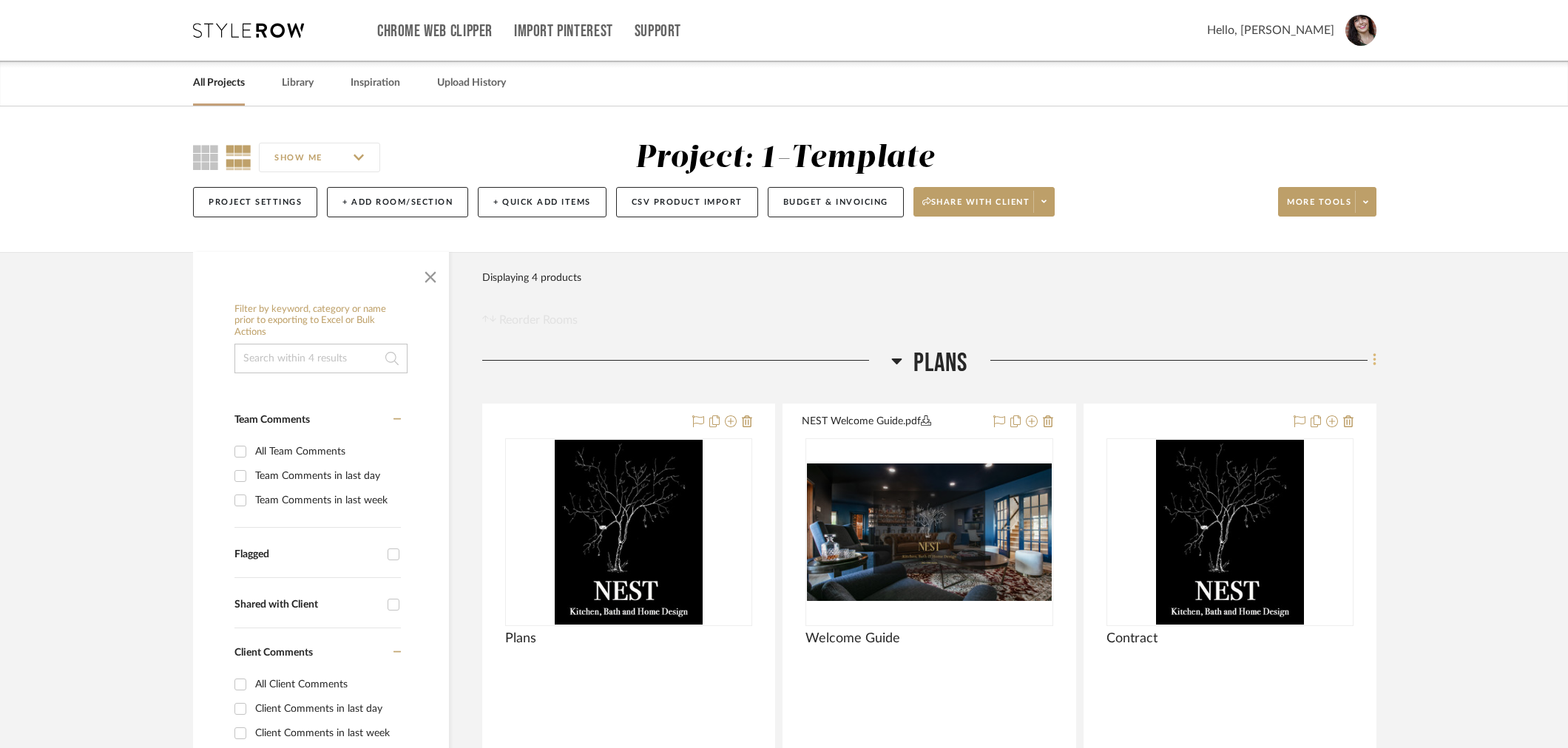
click at [1376, 357] on icon at bounding box center [1374, 360] width 4 height 17
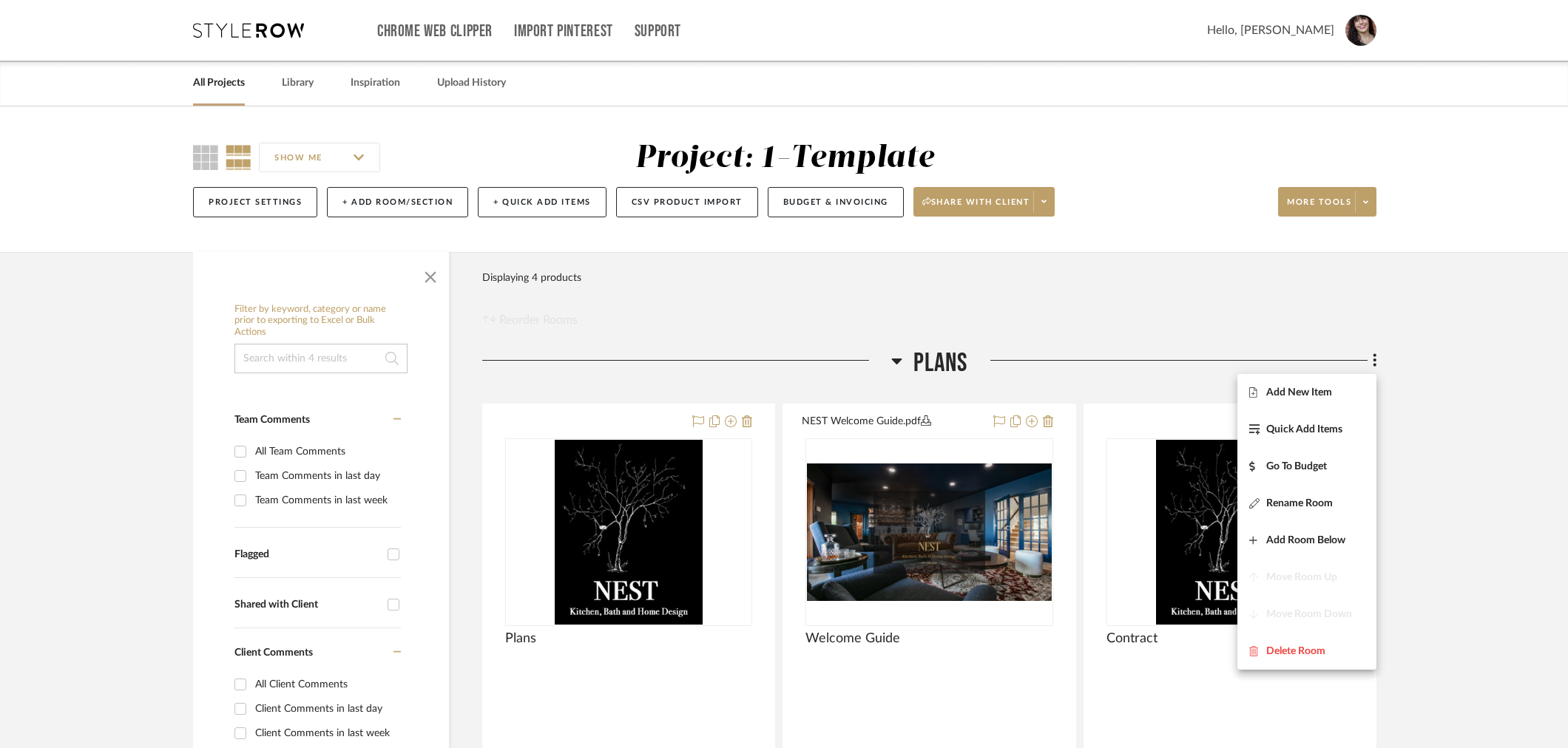
click at [1472, 373] on div at bounding box center [784, 374] width 1568 height 748
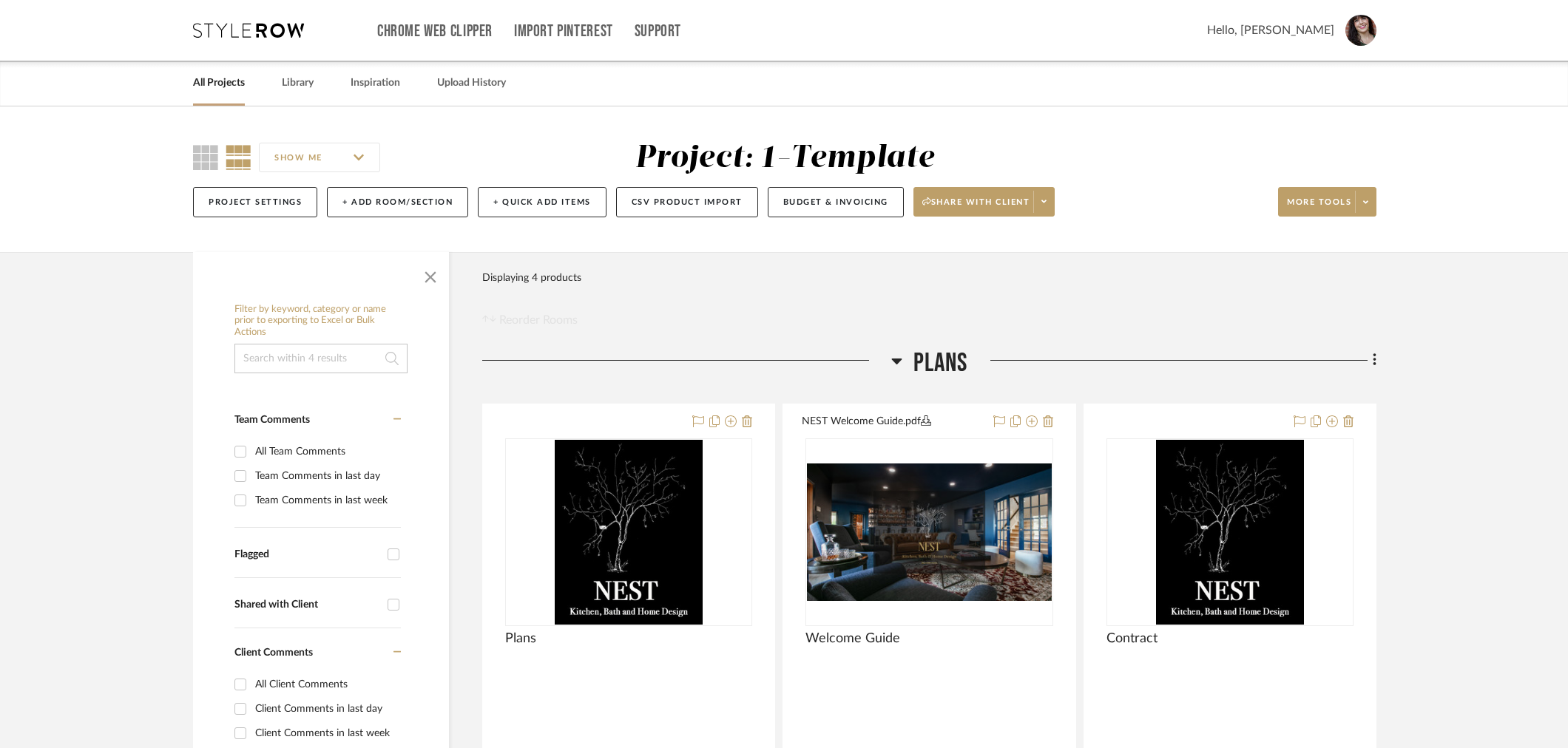
click at [926, 359] on span "Plans" at bounding box center [940, 363] width 54 height 32
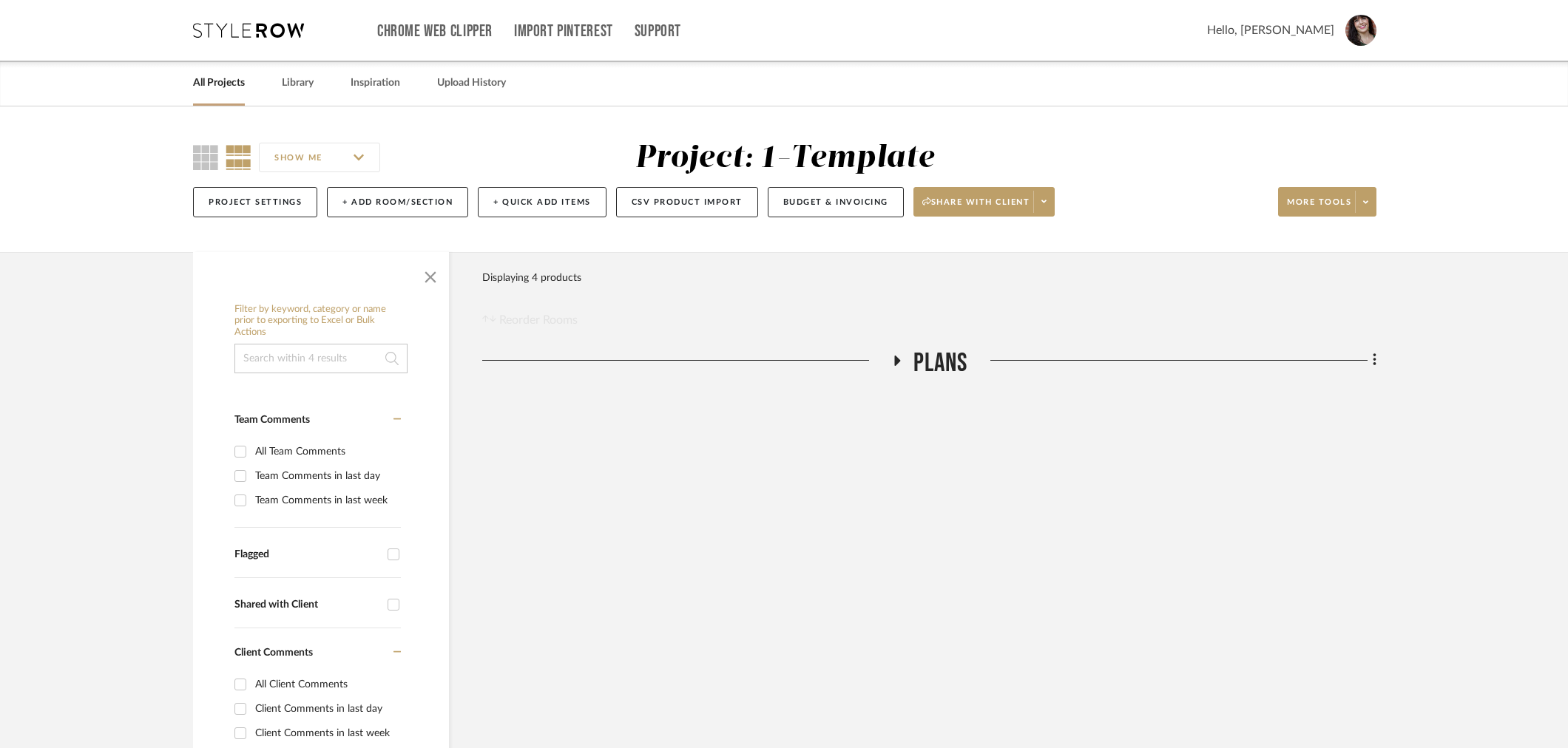
click at [924, 361] on span "Plans" at bounding box center [940, 363] width 54 height 32
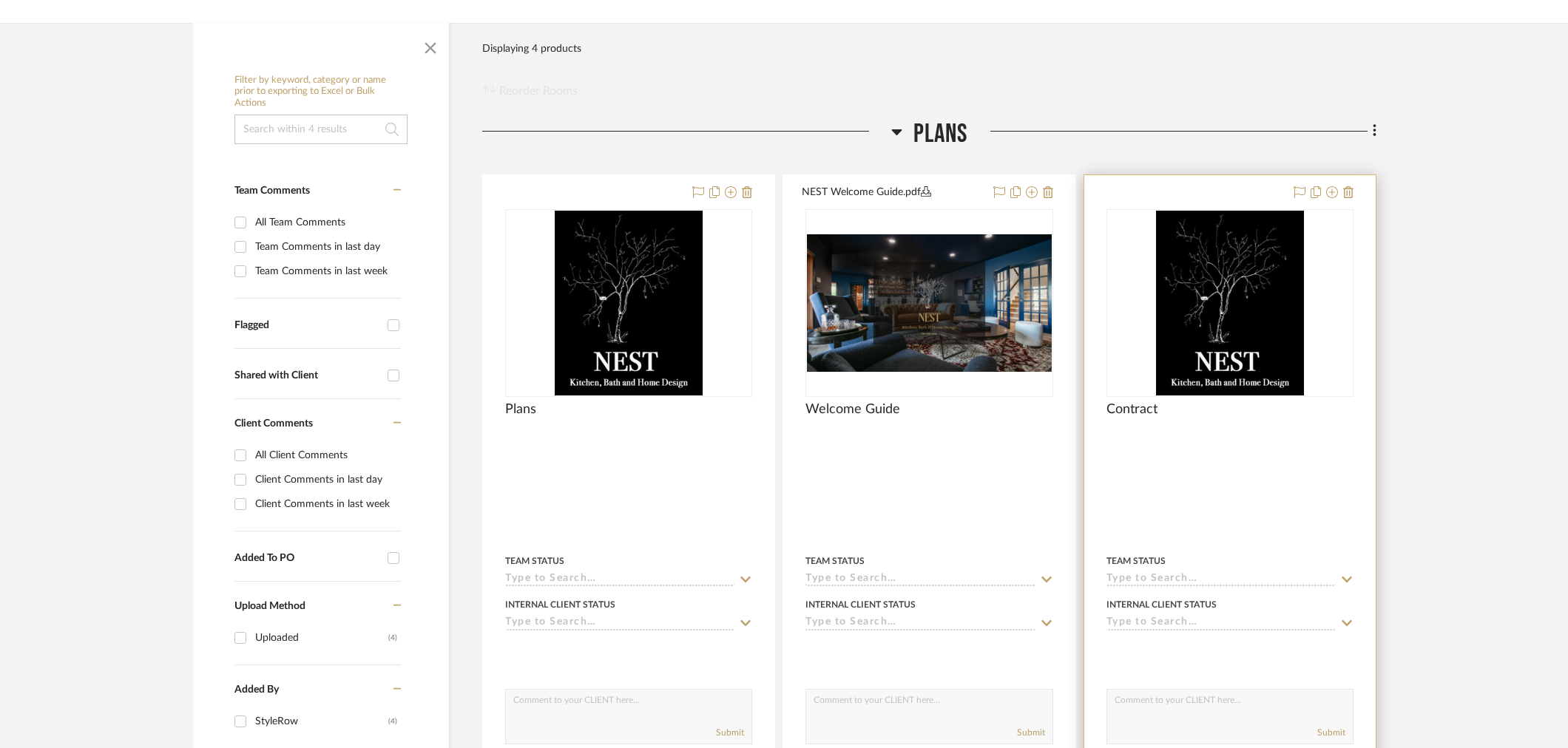
scroll to position [247, 0]
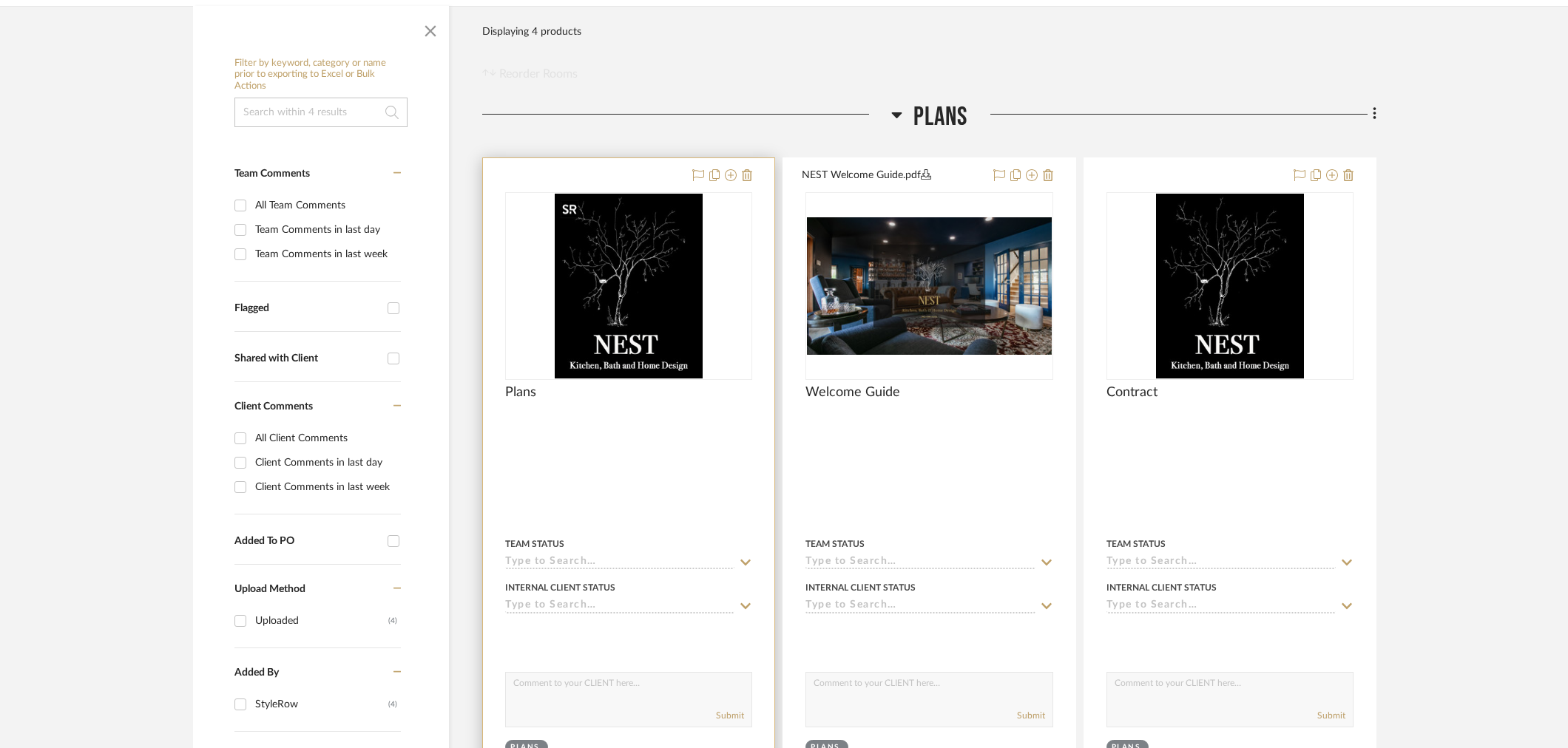
click at [637, 279] on img "0" at bounding box center [629, 286] width 147 height 185
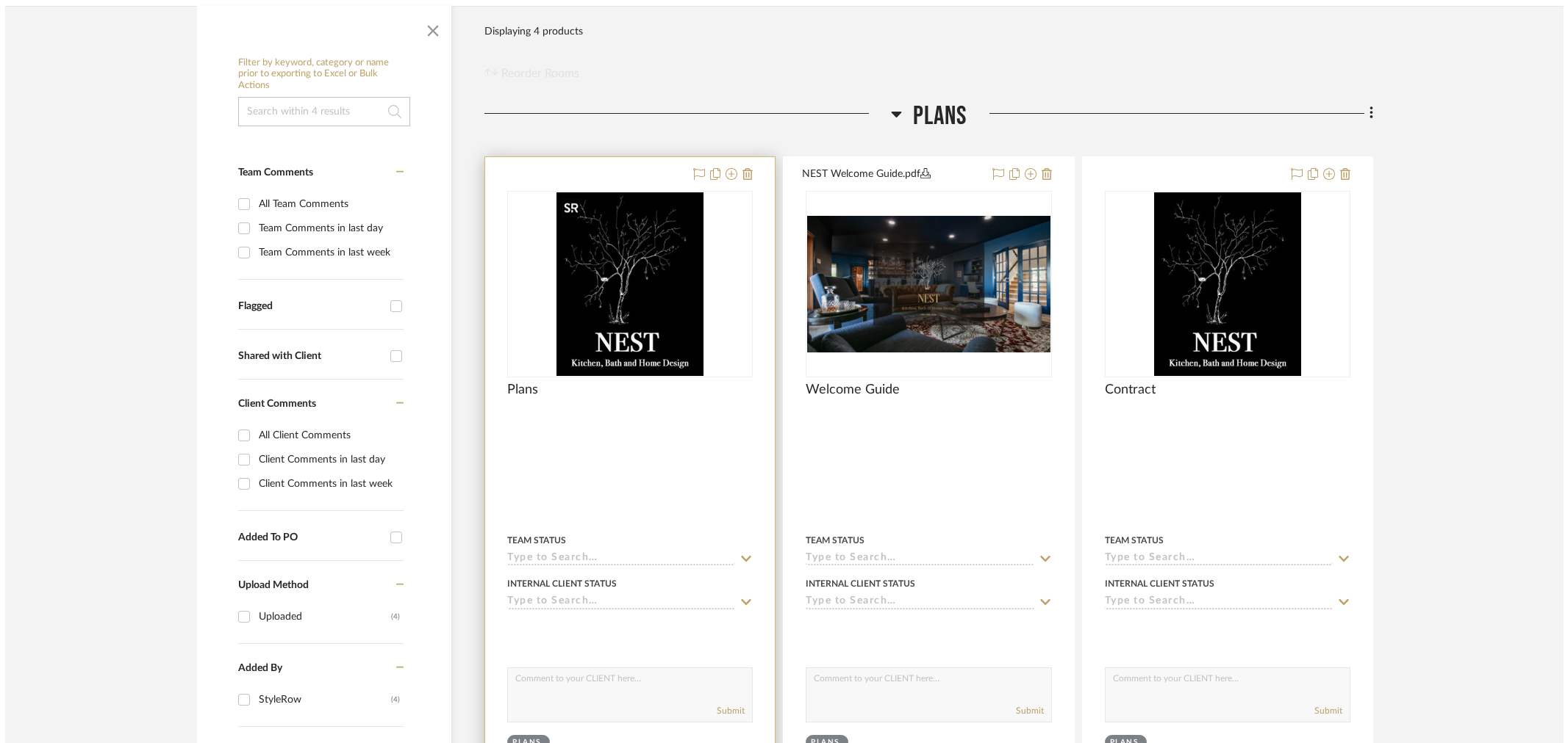
scroll to position [0, 0]
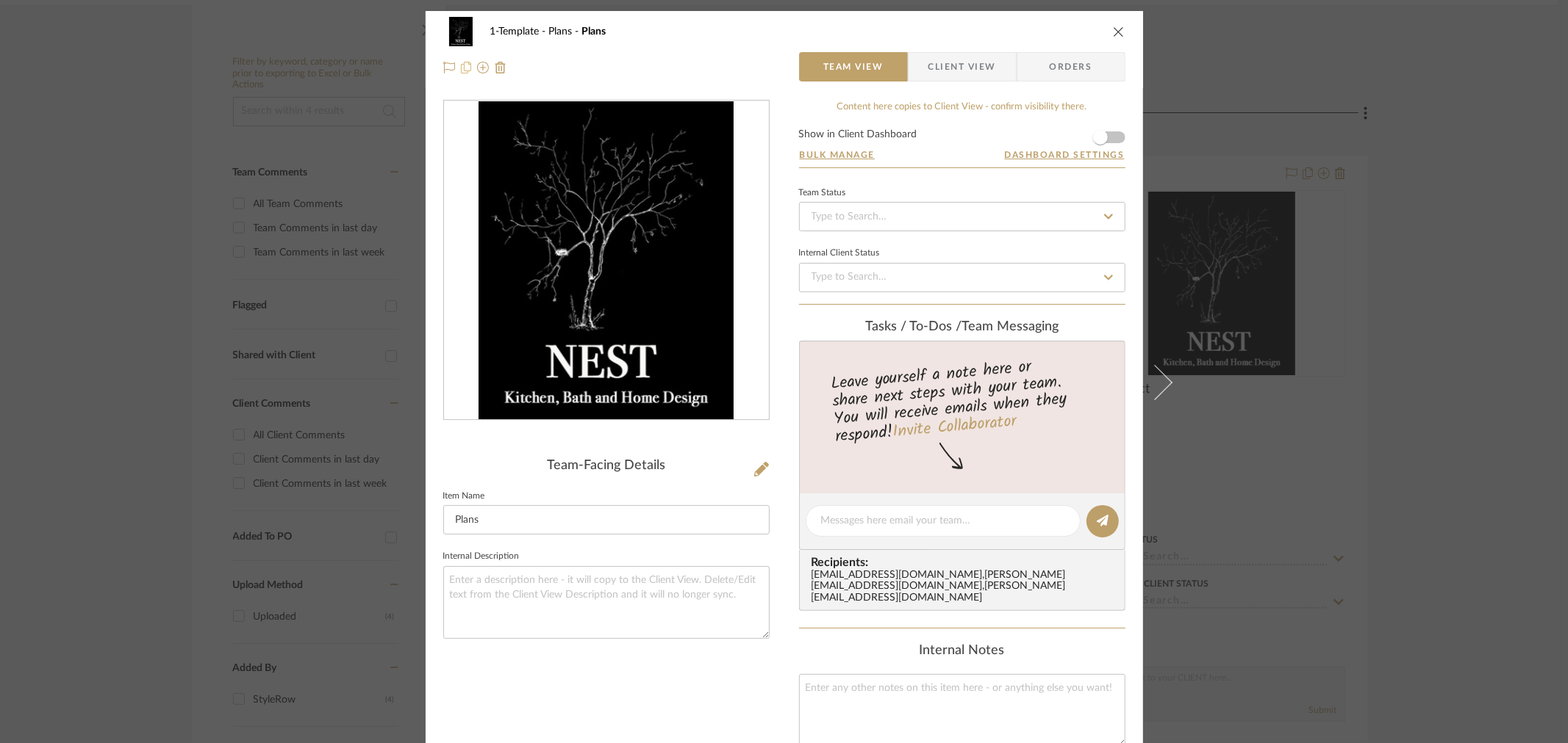
click at [461, 65] on icon at bounding box center [466, 67] width 10 height 11
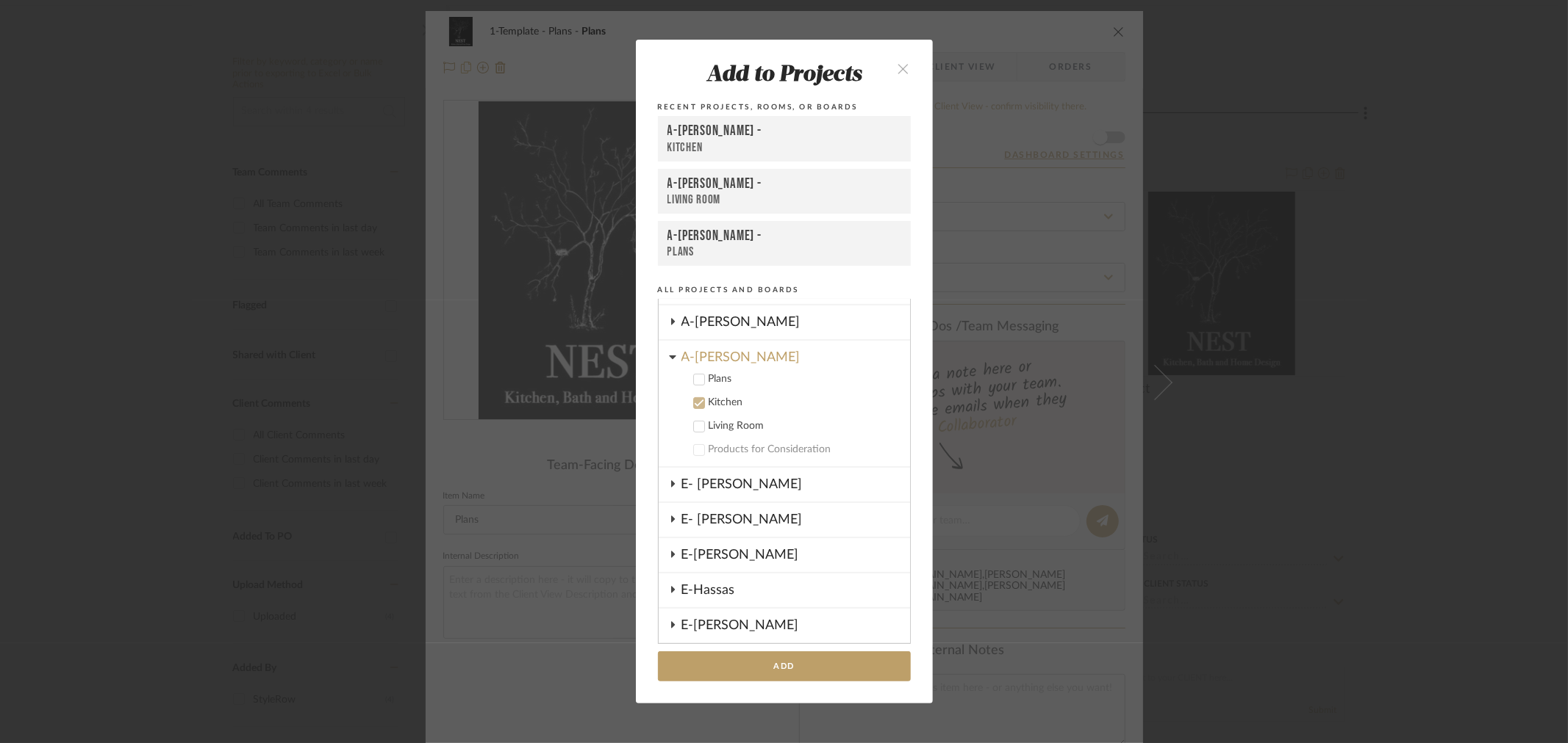
scroll to position [460, 0]
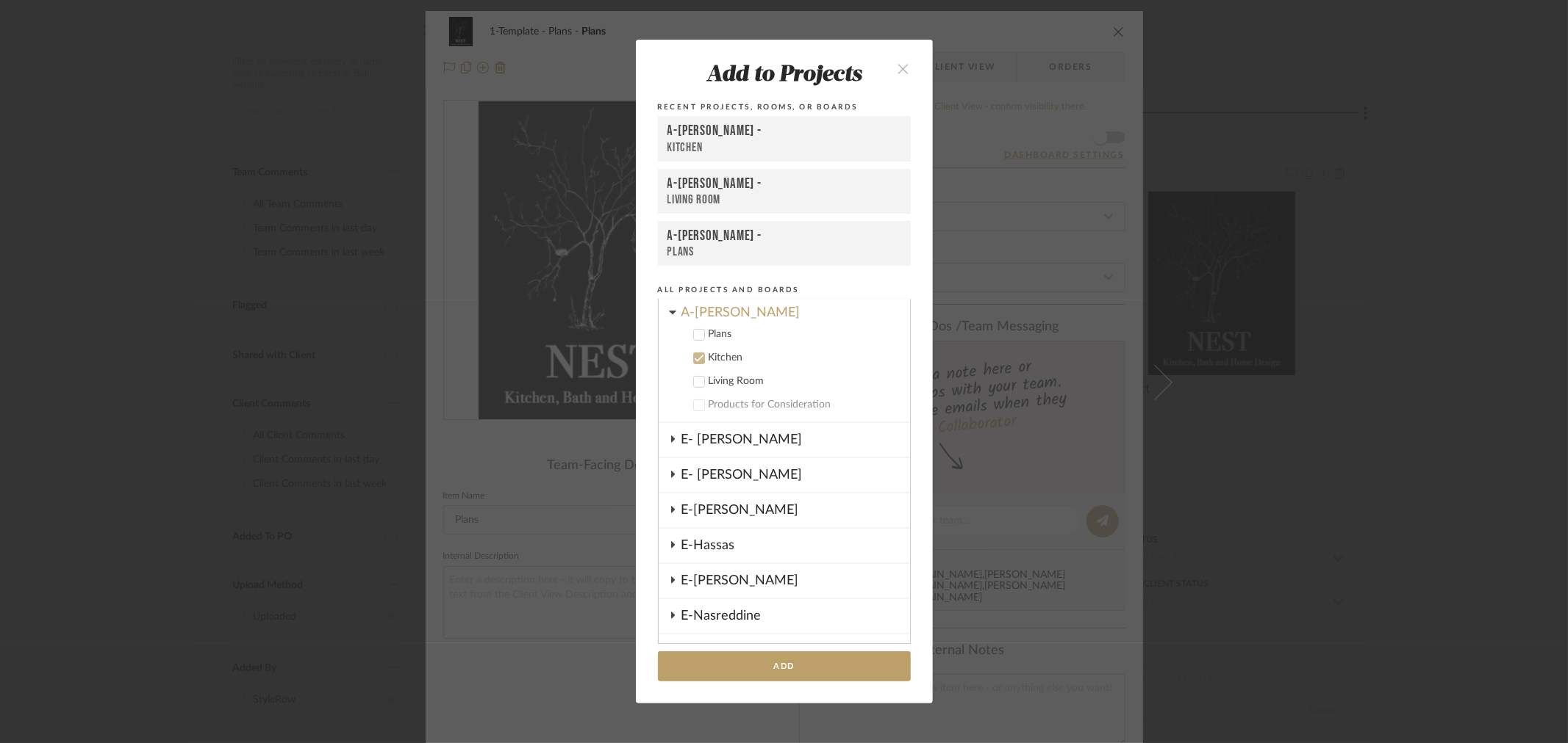
click at [694, 353] on icon at bounding box center [699, 358] width 10 height 10
click at [668, 542] on icon at bounding box center [672, 545] width 11 height 7
click at [716, 562] on div "Kitchen" at bounding box center [803, 568] width 189 height 12
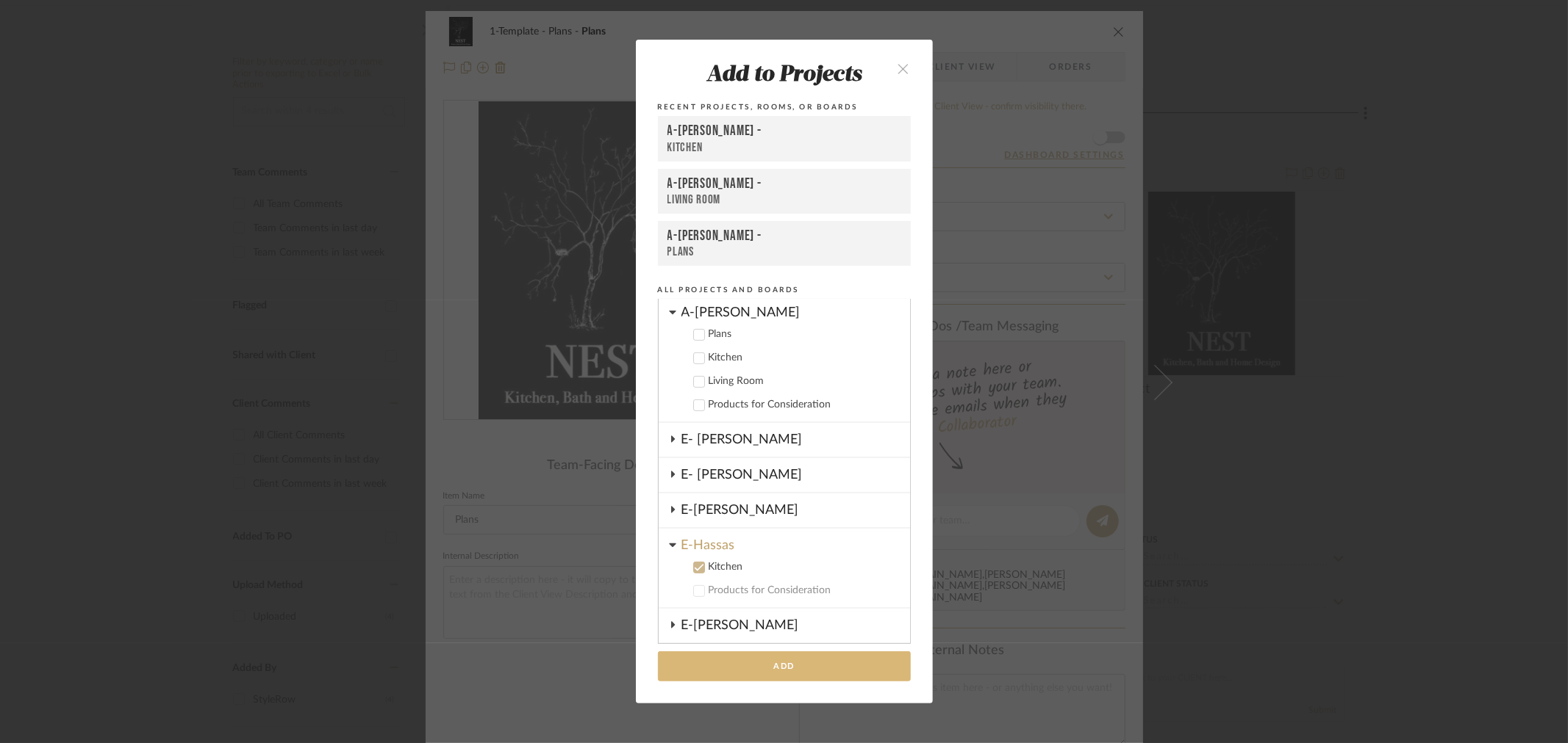
click at [753, 667] on button "Add" at bounding box center [784, 666] width 253 height 31
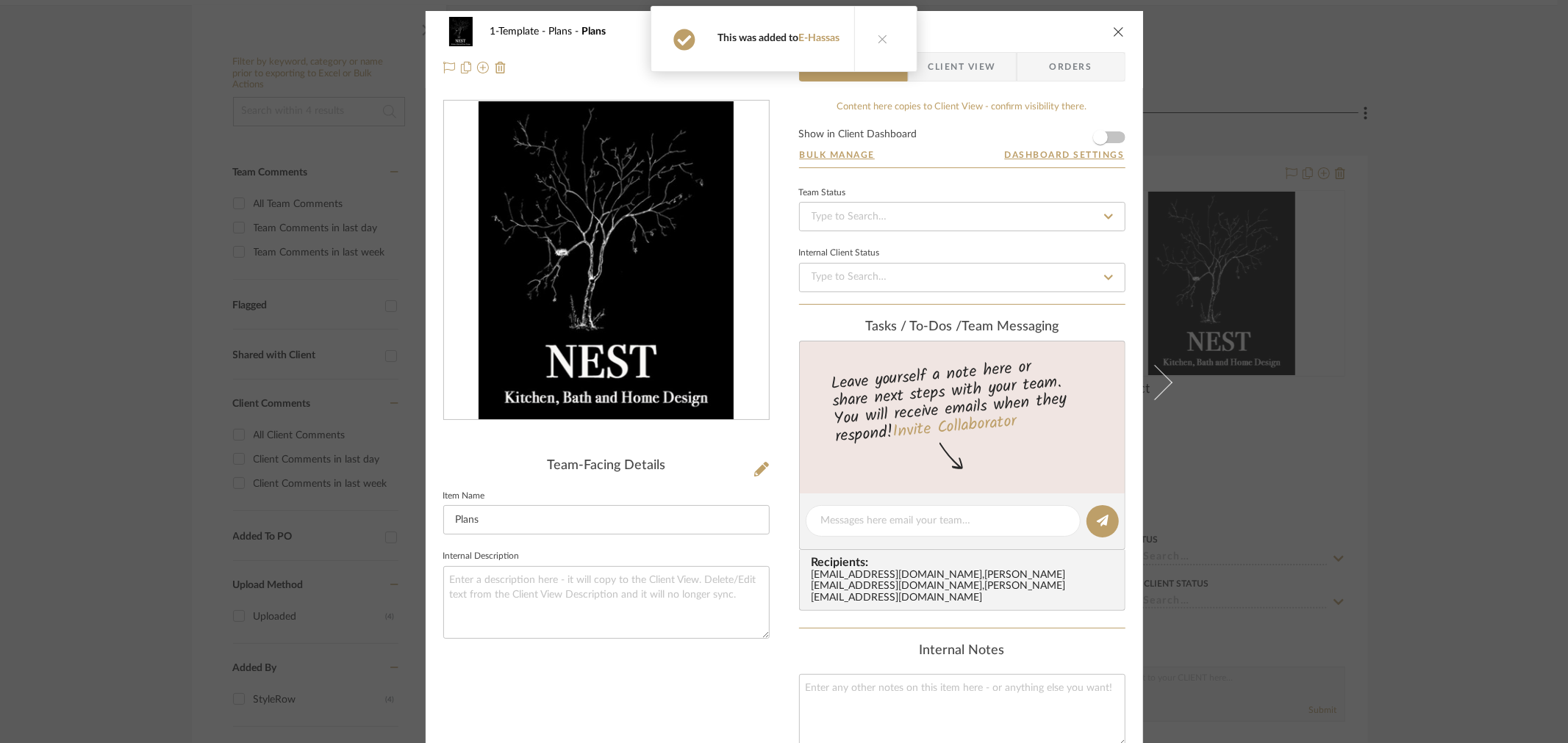
click at [1113, 28] on icon "close" at bounding box center [1118, 31] width 11 height 11
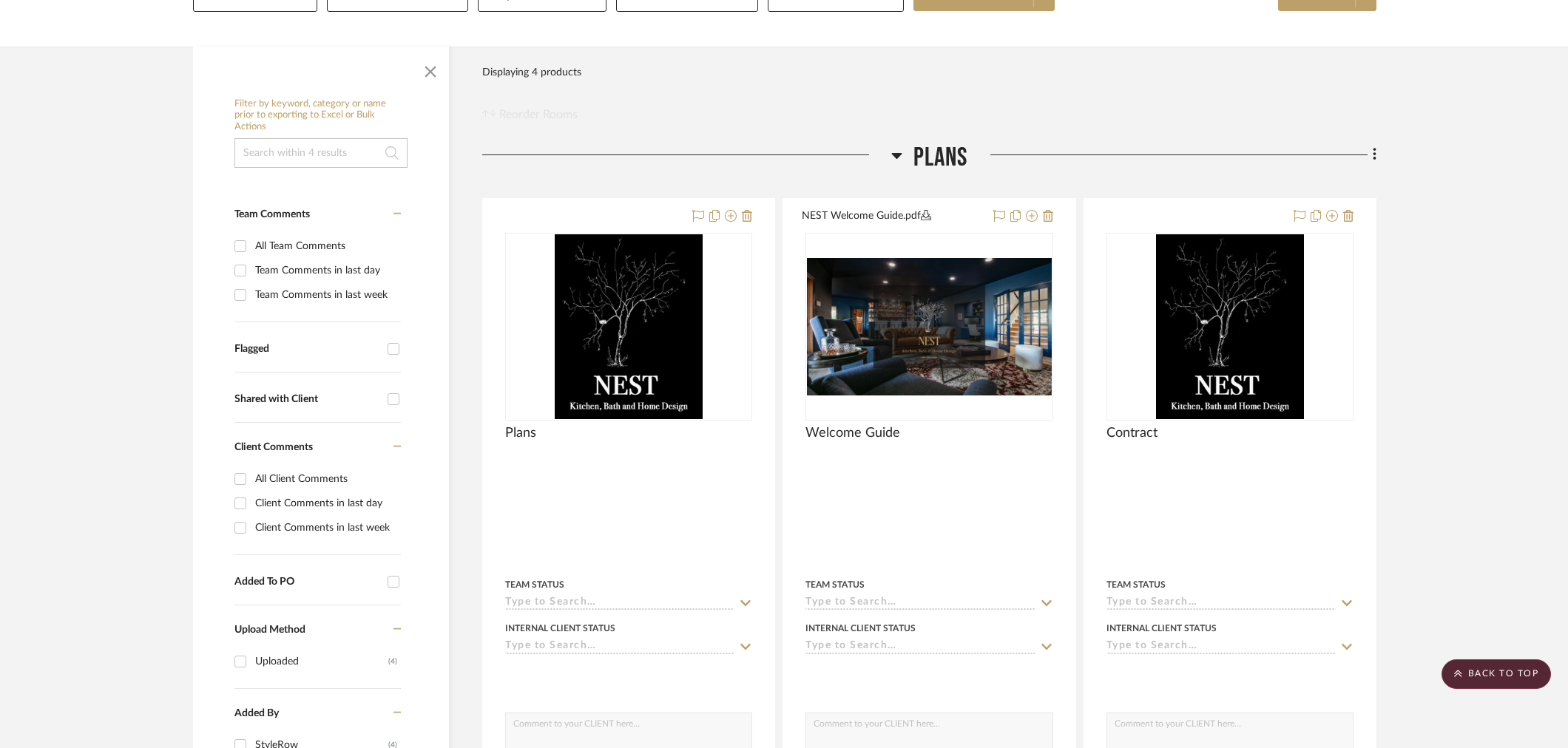
scroll to position [164, 0]
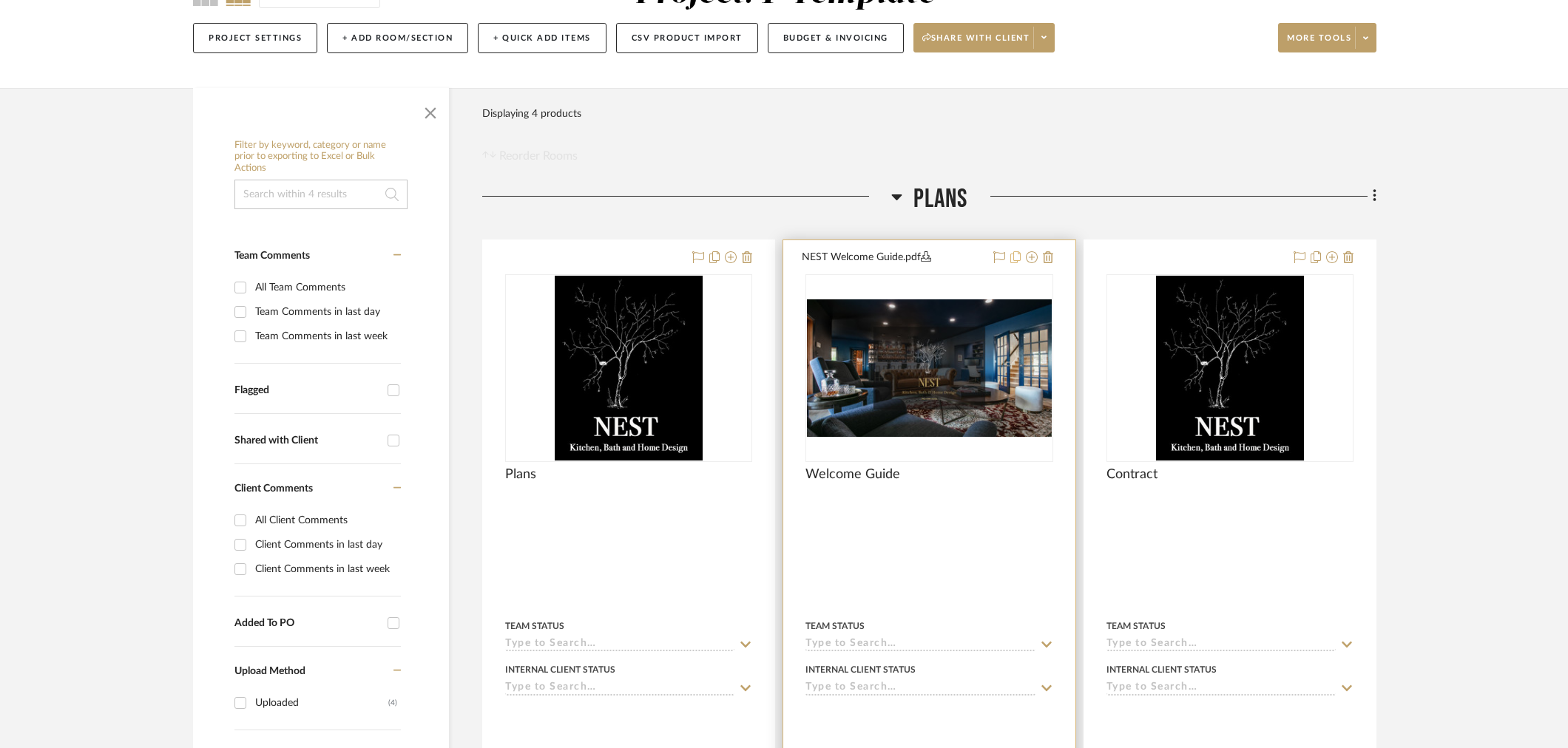
click at [1013, 262] on icon at bounding box center [1016, 256] width 11 height 11
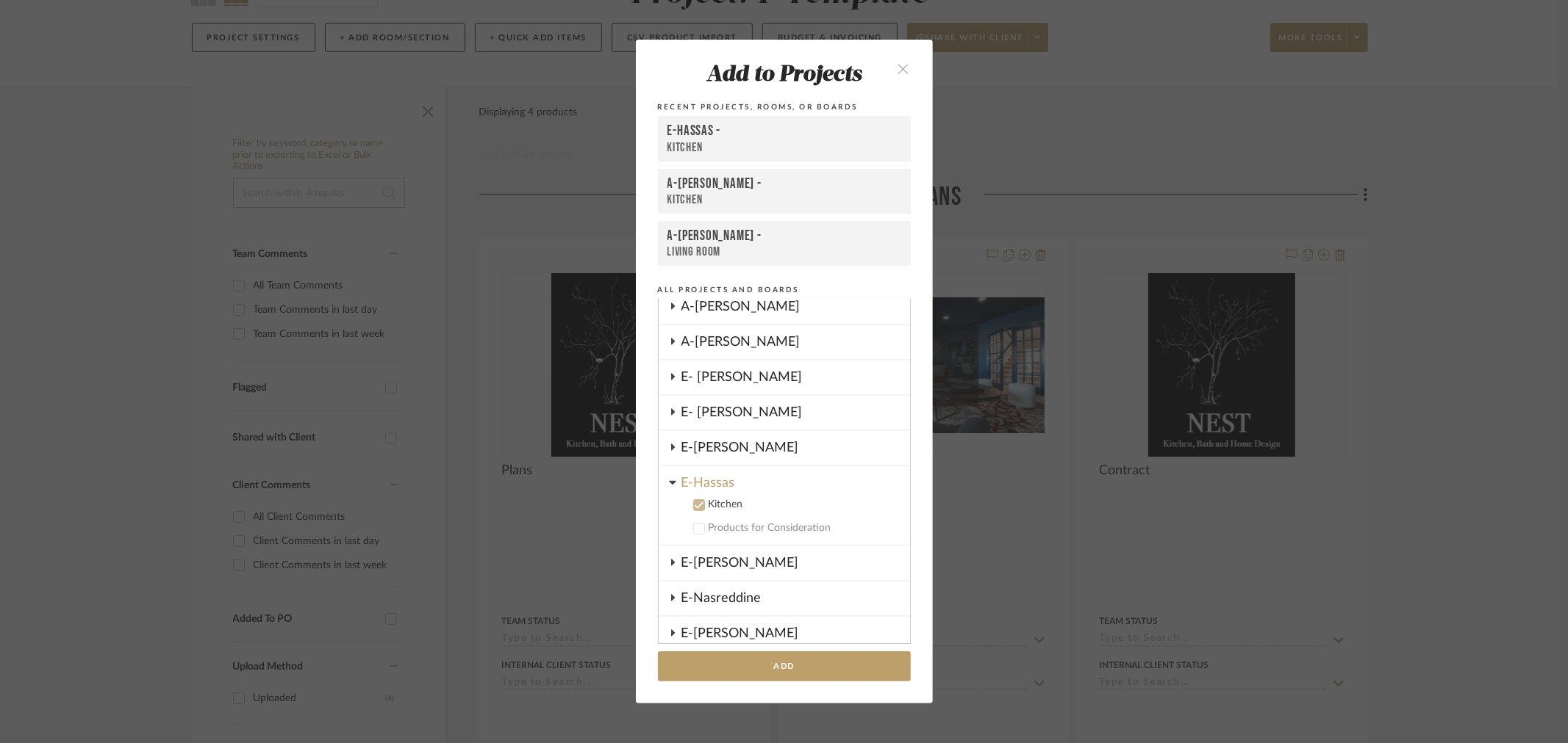
scroll to position [437, 0]
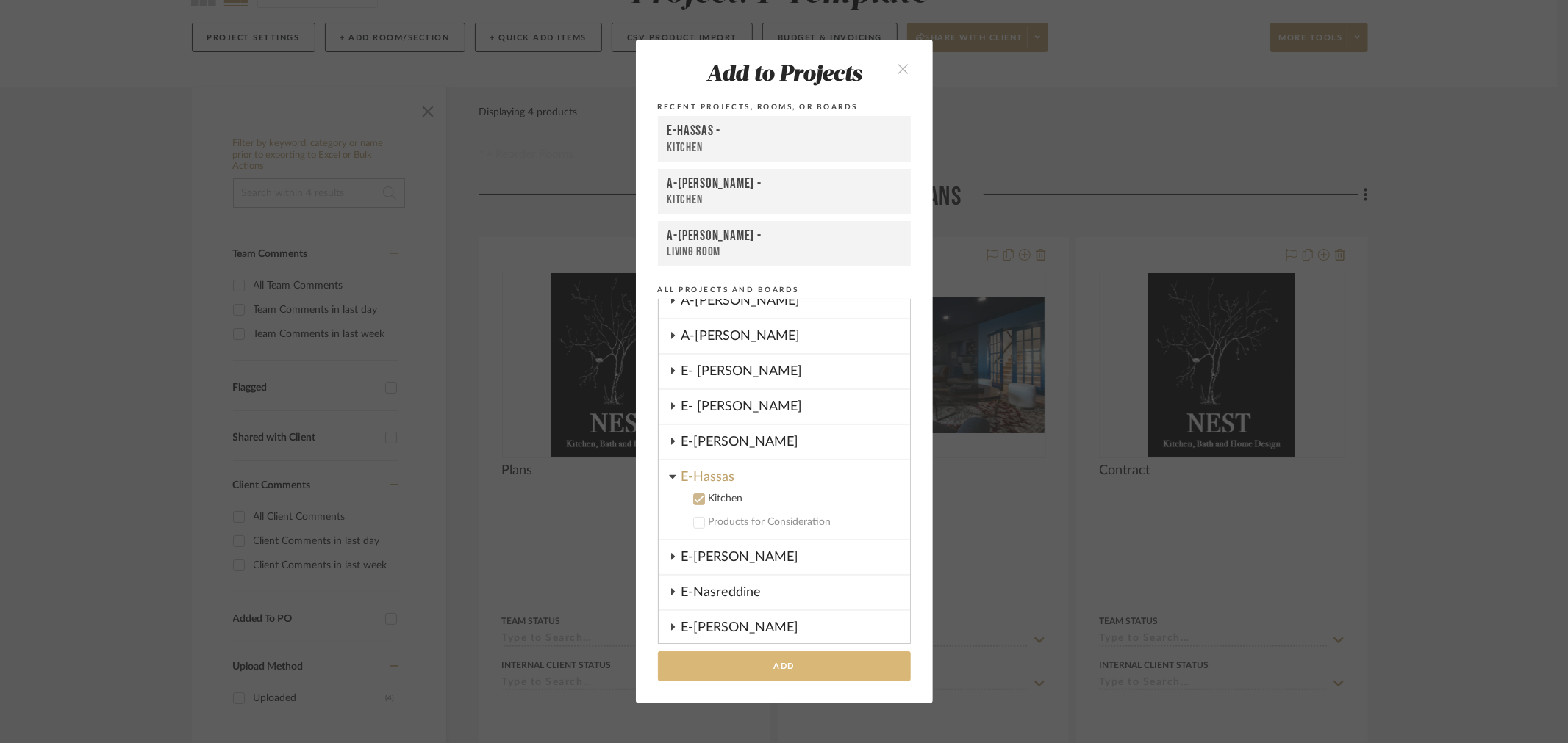
click at [774, 666] on button "Add" at bounding box center [784, 666] width 253 height 31
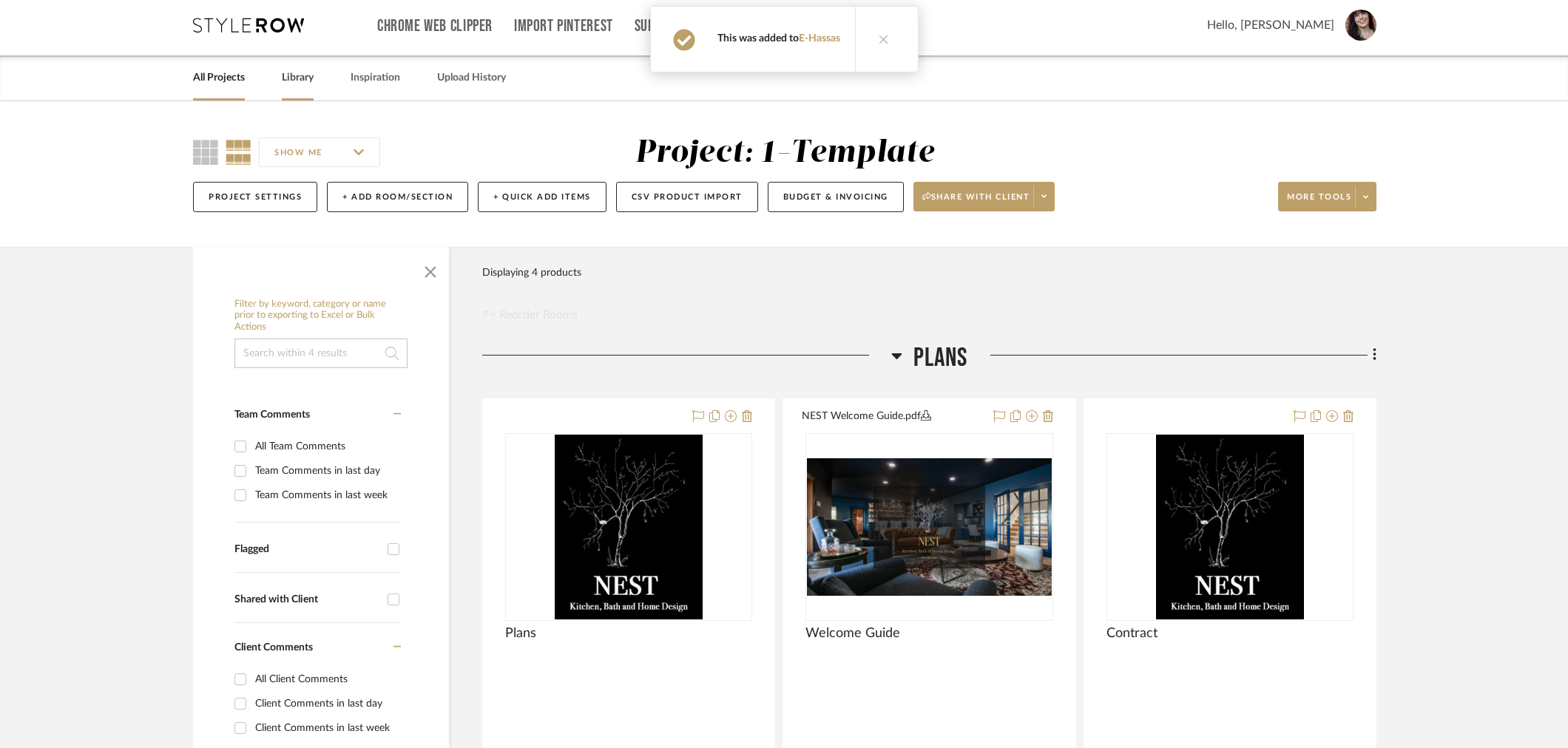
scroll to position [0, 0]
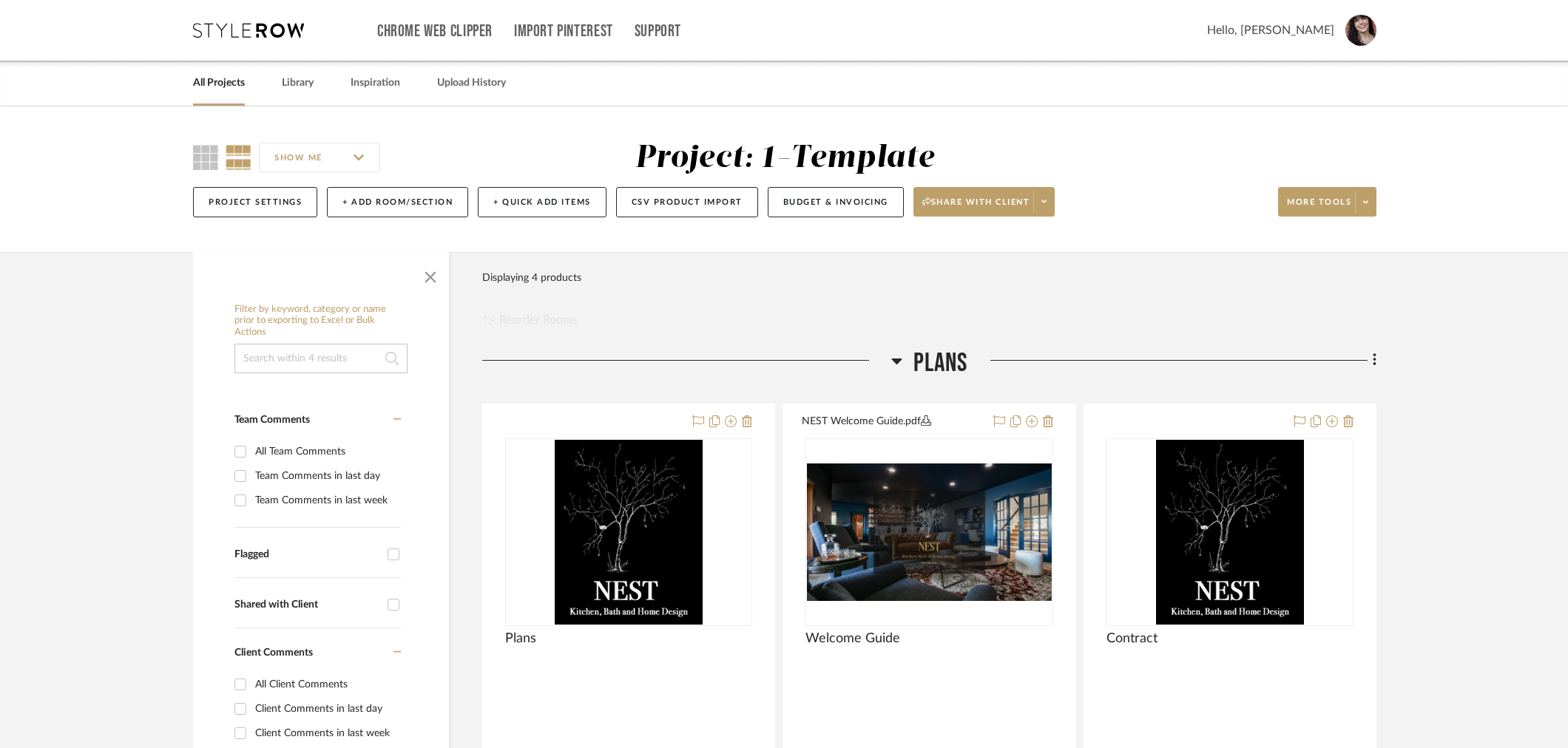
click at [217, 83] on link "All Projects" at bounding box center [219, 83] width 52 height 20
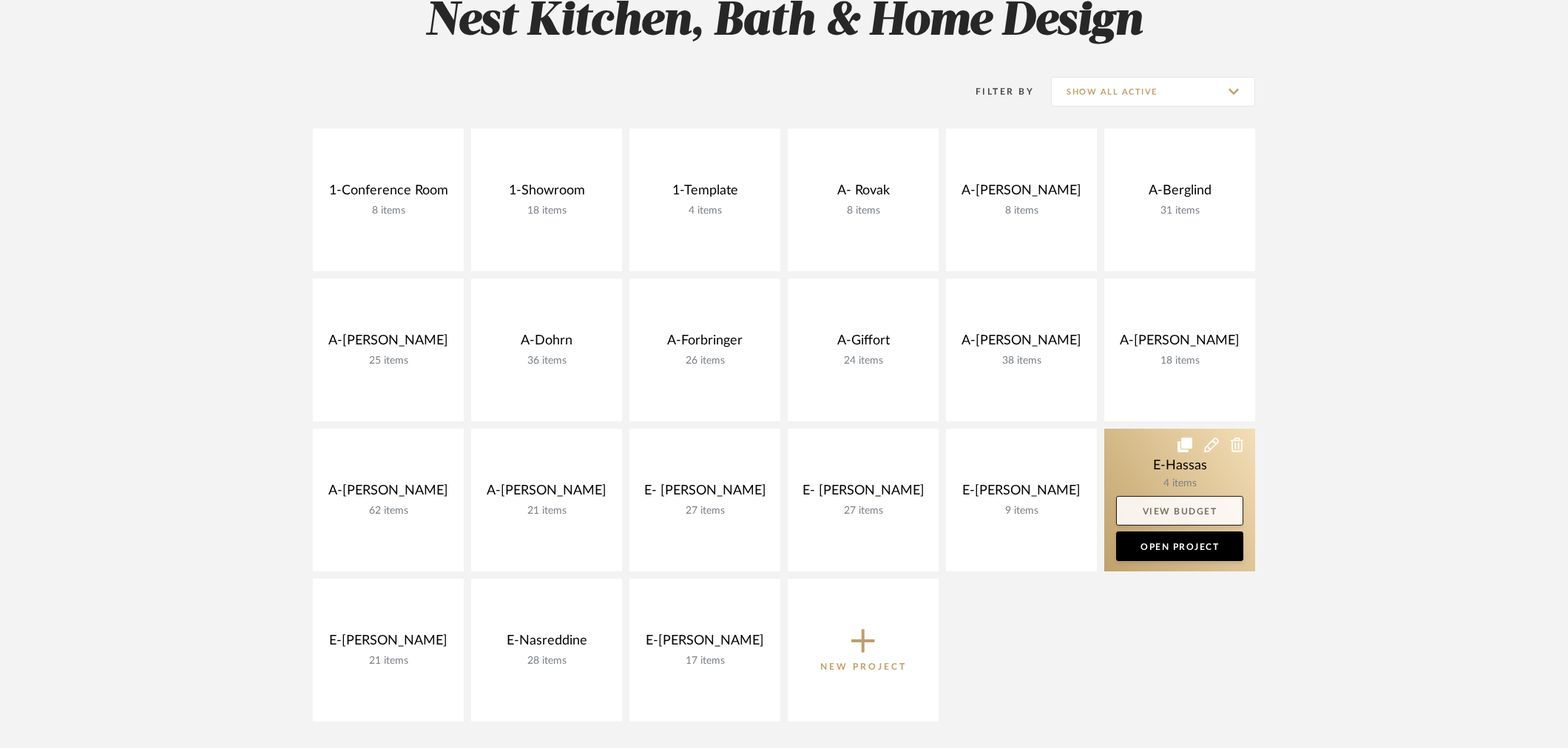
scroll to position [247, 0]
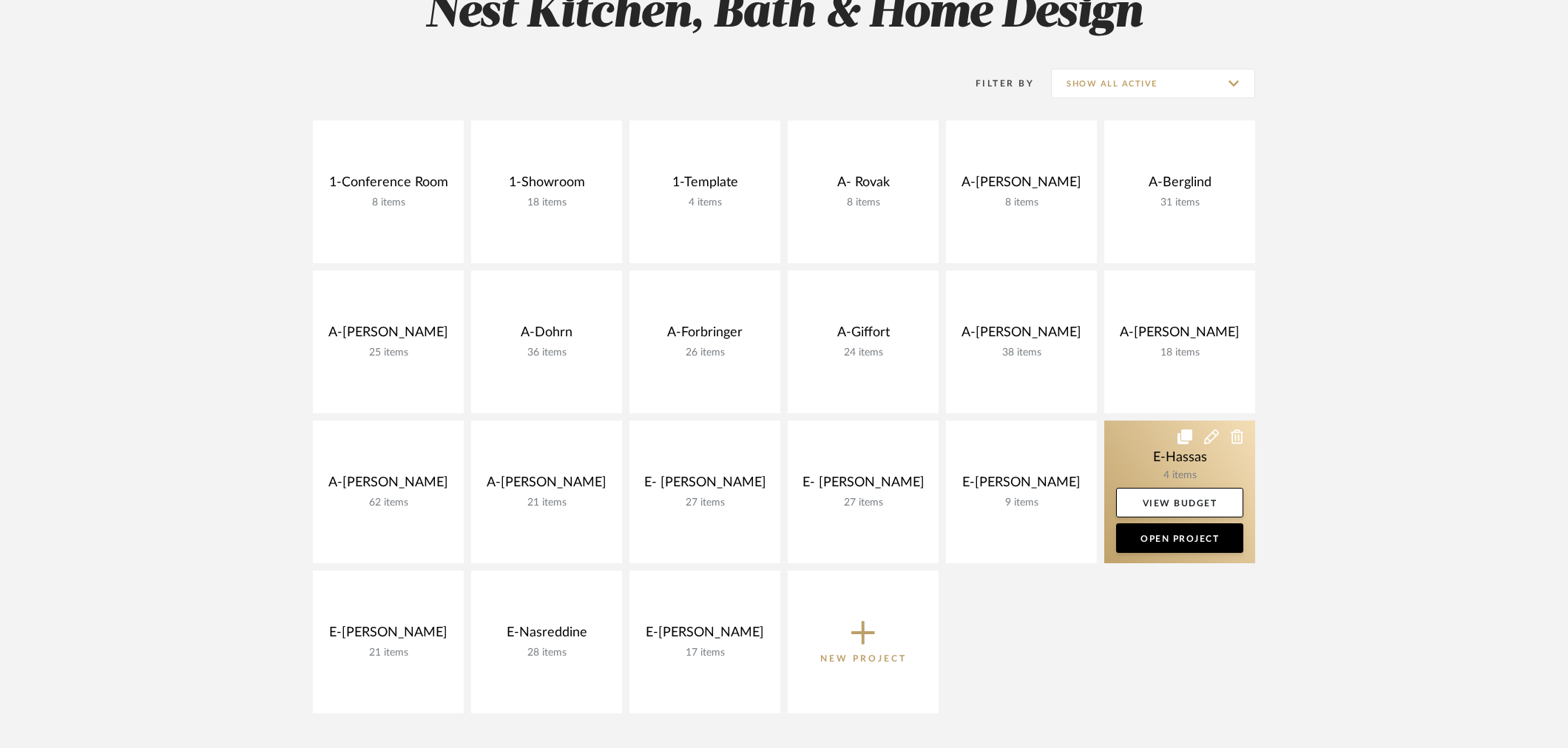
click at [1189, 457] on link at bounding box center [1180, 492] width 151 height 143
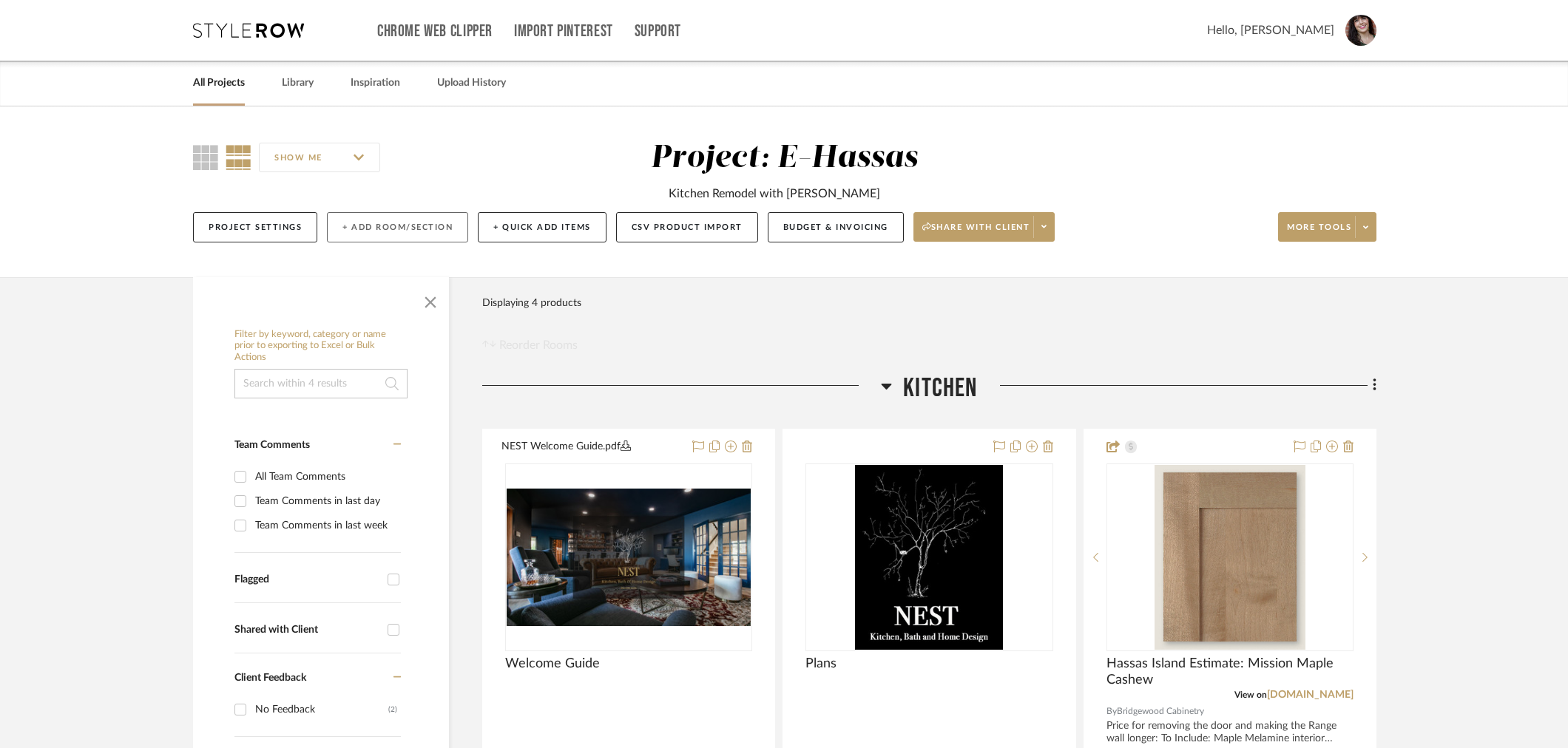
click at [340, 232] on button "+ Add Room/Section" at bounding box center [397, 227] width 141 height 31
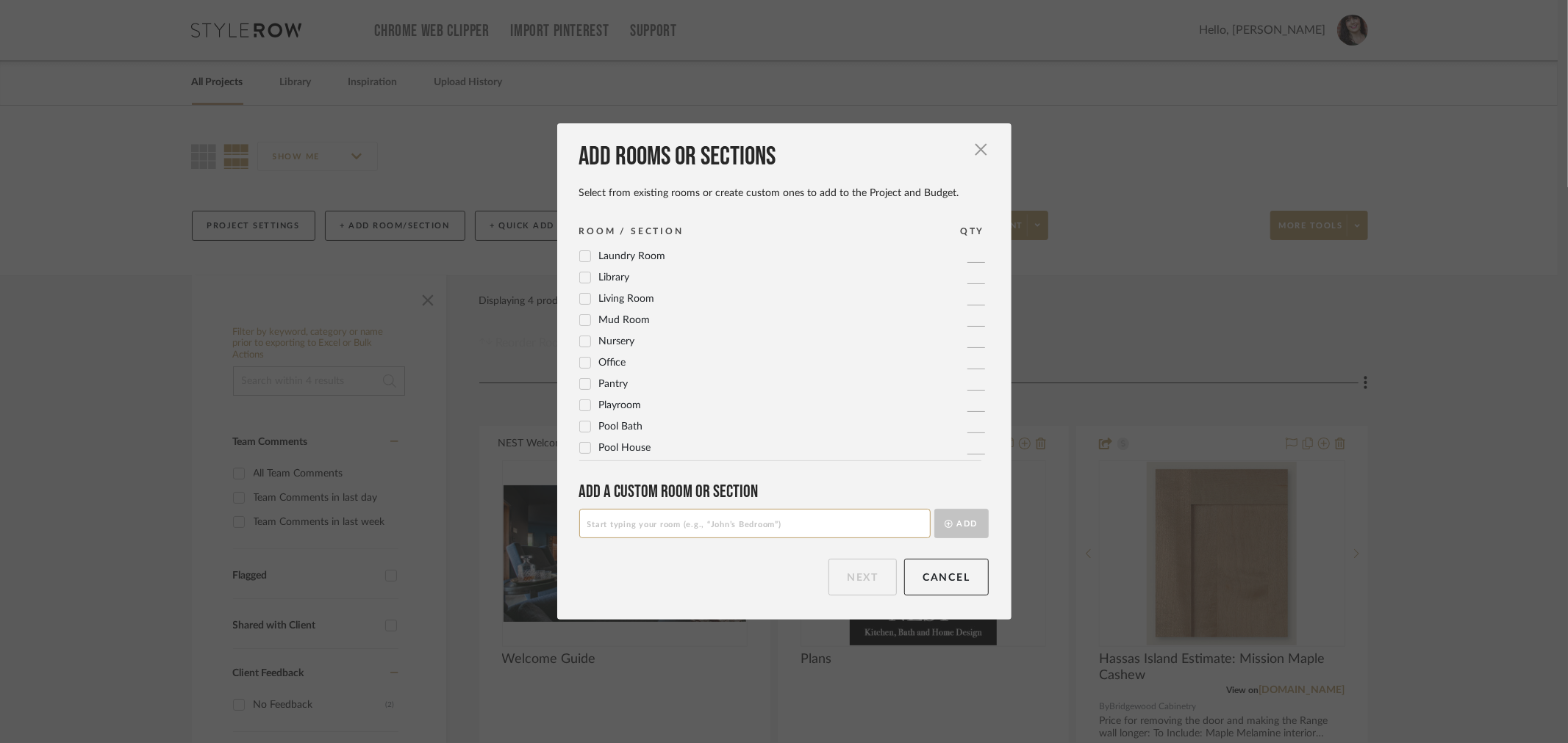
scroll to position [408, 0]
click at [695, 530] on input at bounding box center [755, 524] width 352 height 30
type input "Plans"
click at [951, 522] on button "Add" at bounding box center [962, 524] width 54 height 30
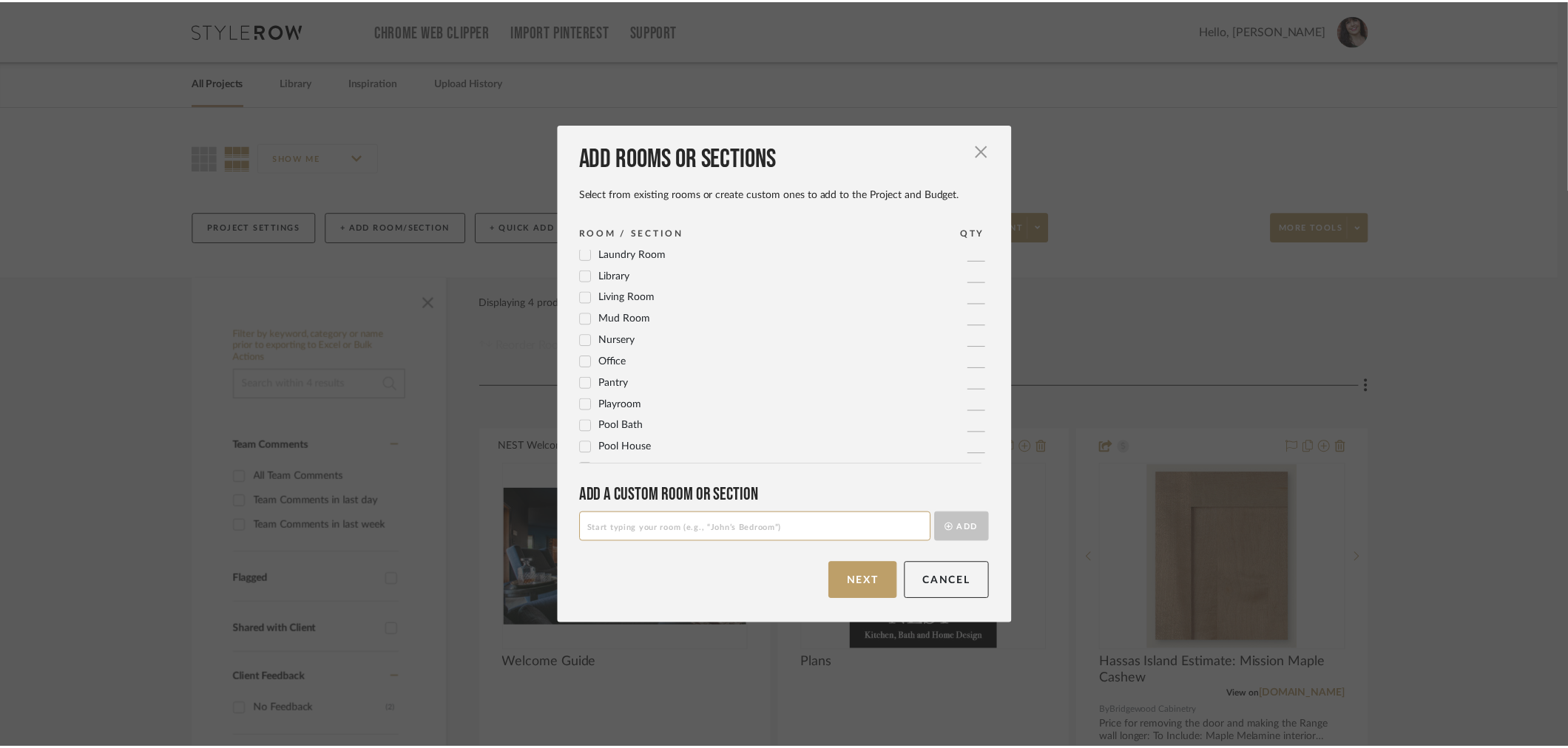
scroll to position [0, 0]
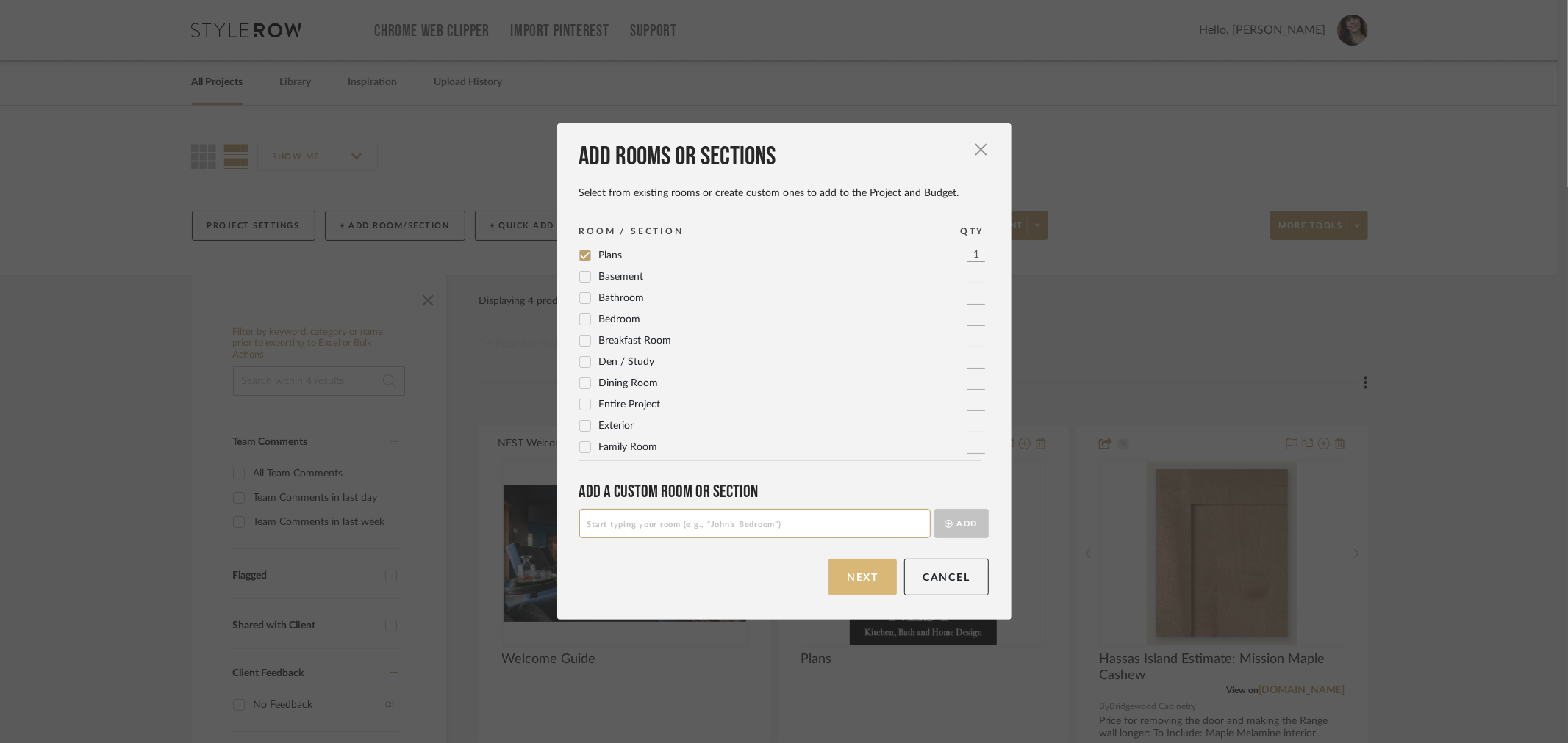
click at [858, 578] on button "Next" at bounding box center [862, 577] width 68 height 37
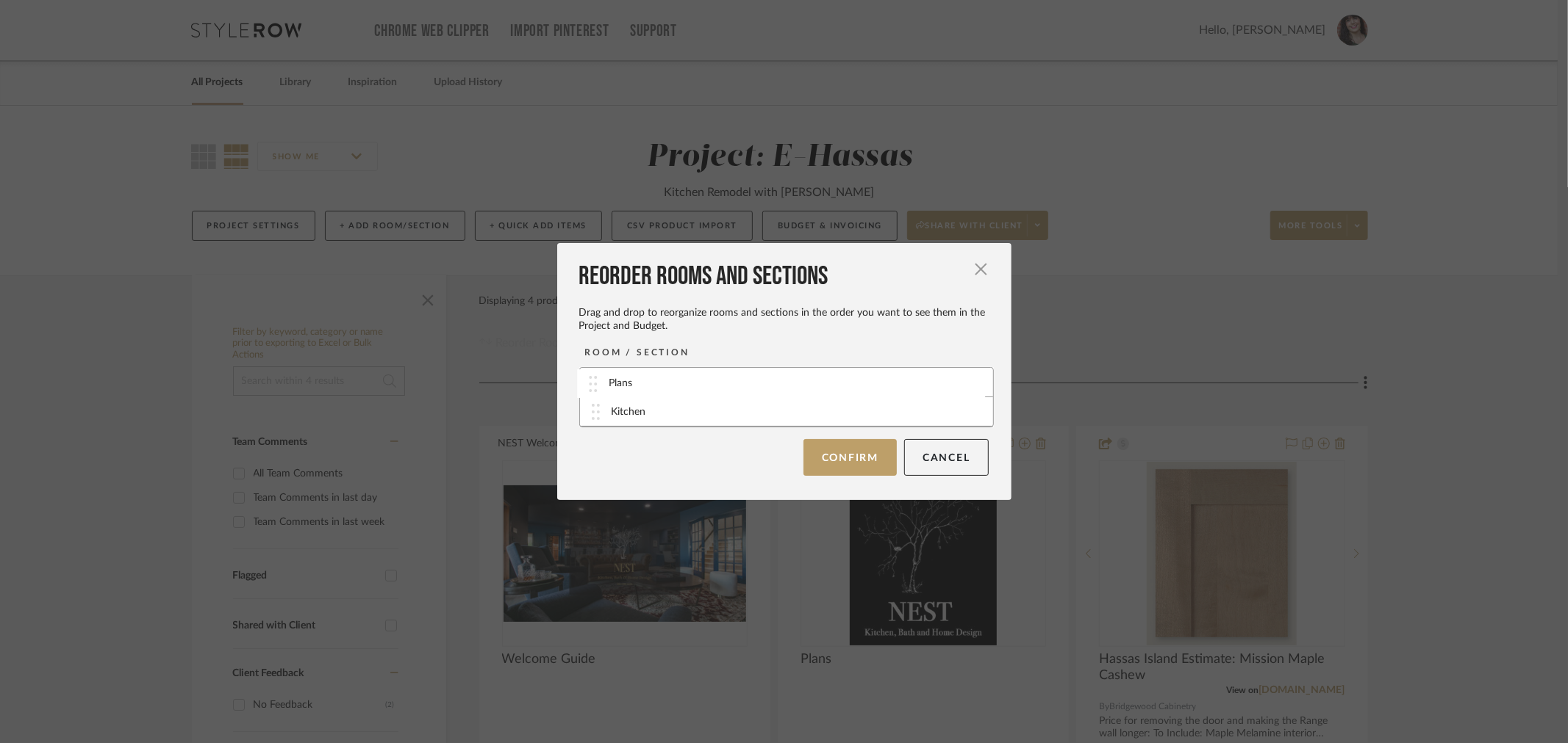
drag, startPoint x: 590, startPoint y: 415, endPoint x: 592, endPoint y: 386, distance: 29.1
click at [865, 459] on button "Confirm" at bounding box center [850, 458] width 93 height 37
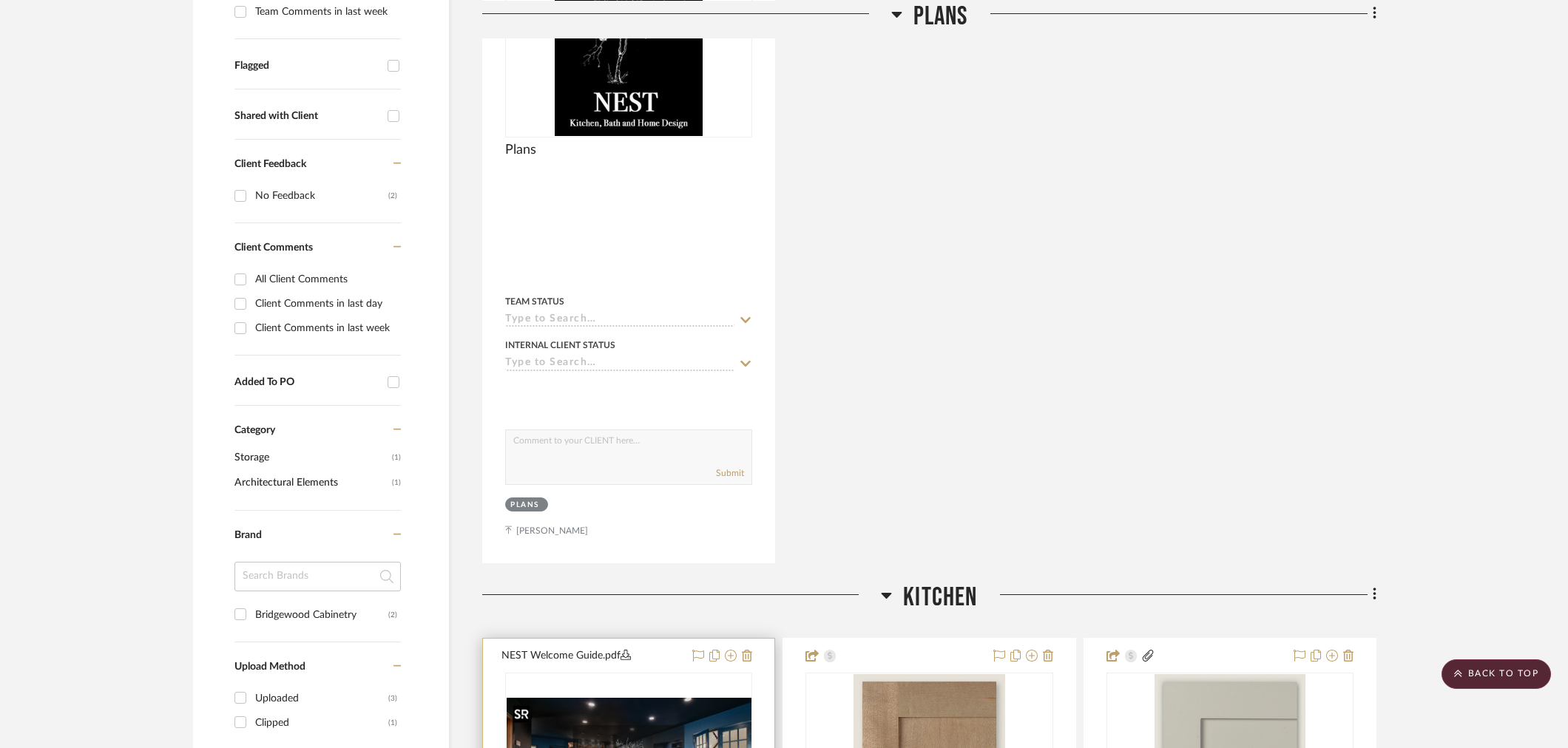
scroll to position [514, 0]
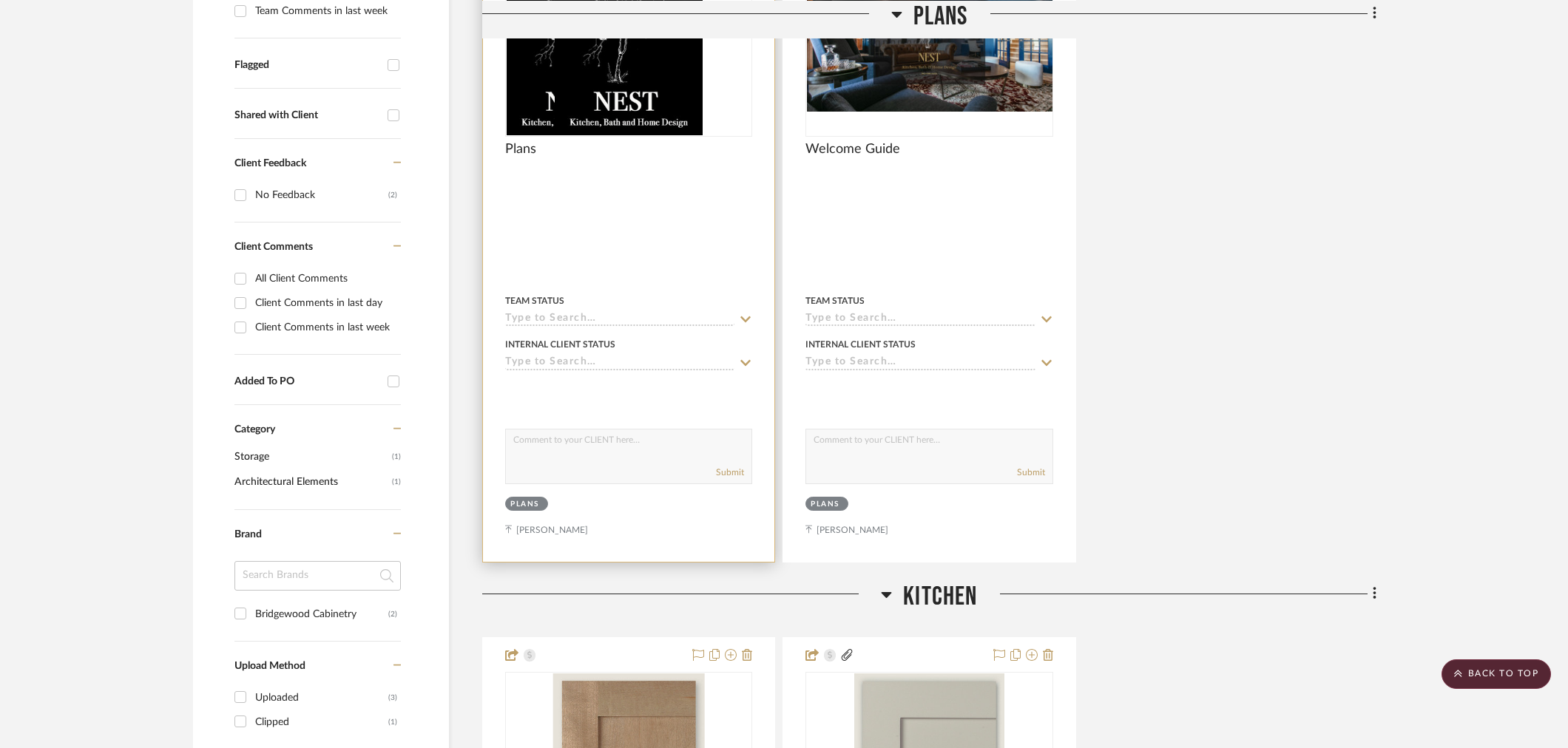
click at [635, 107] on img at bounding box center [629, 43] width 147 height 185
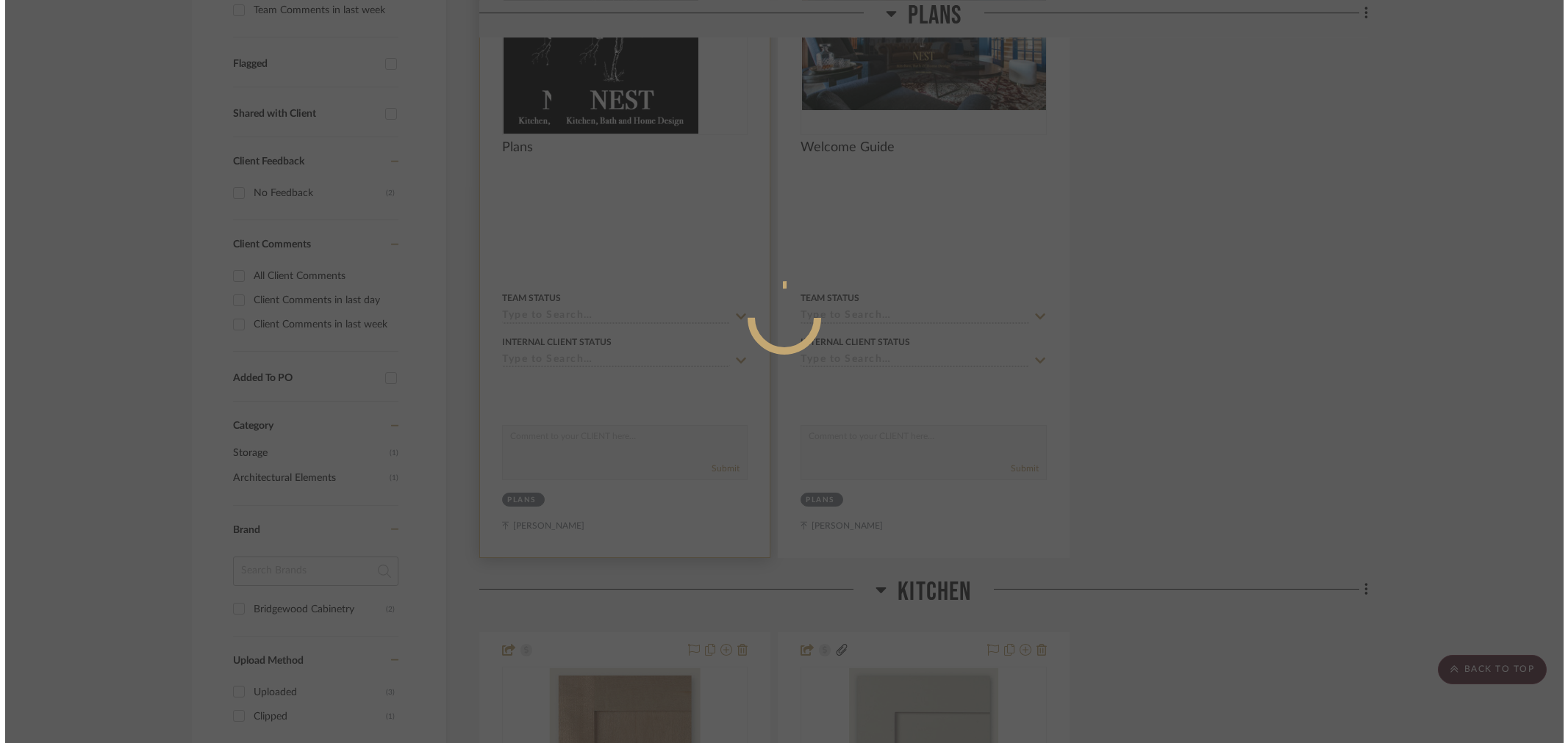
scroll to position [0, 0]
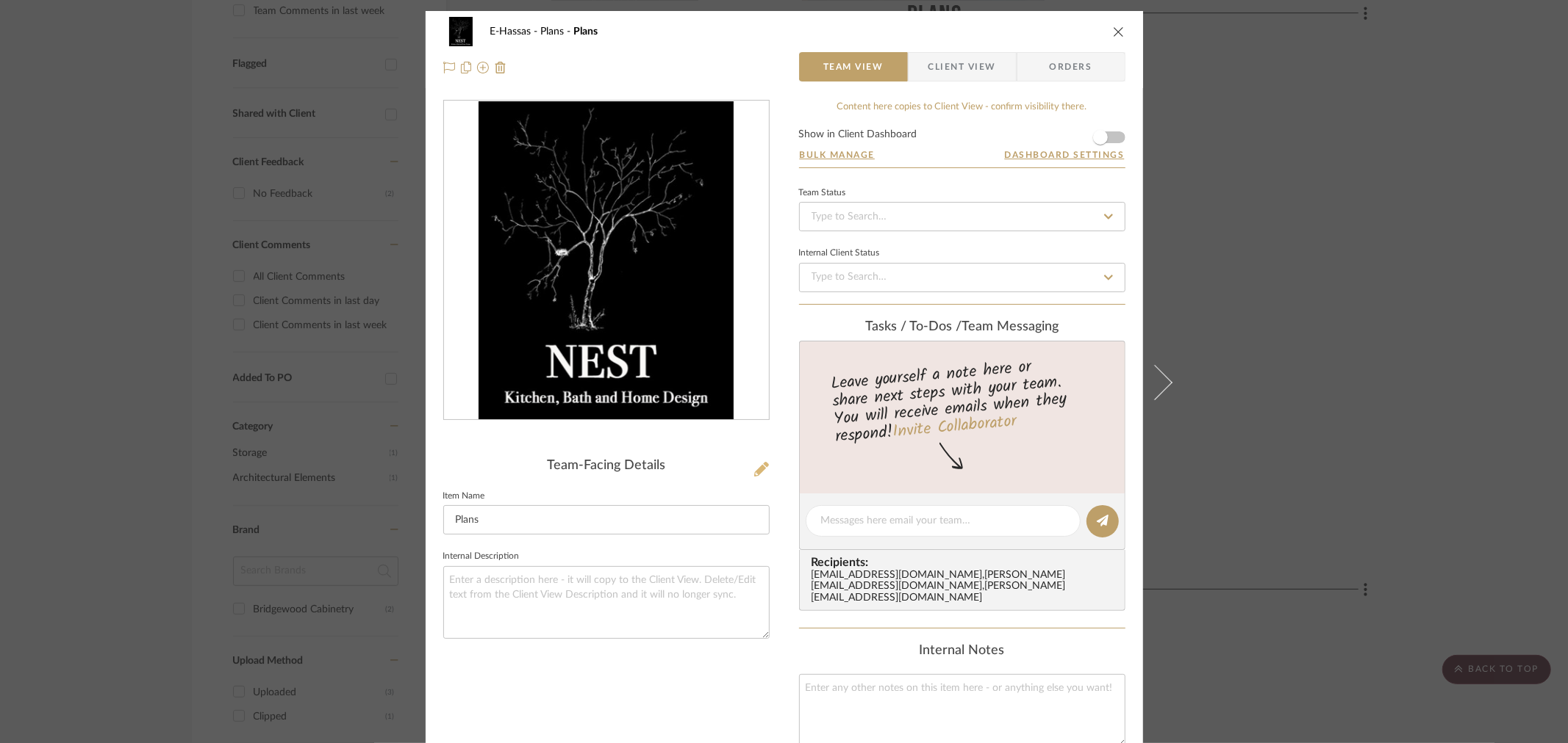
click at [753, 468] on button at bounding box center [761, 470] width 17 height 24
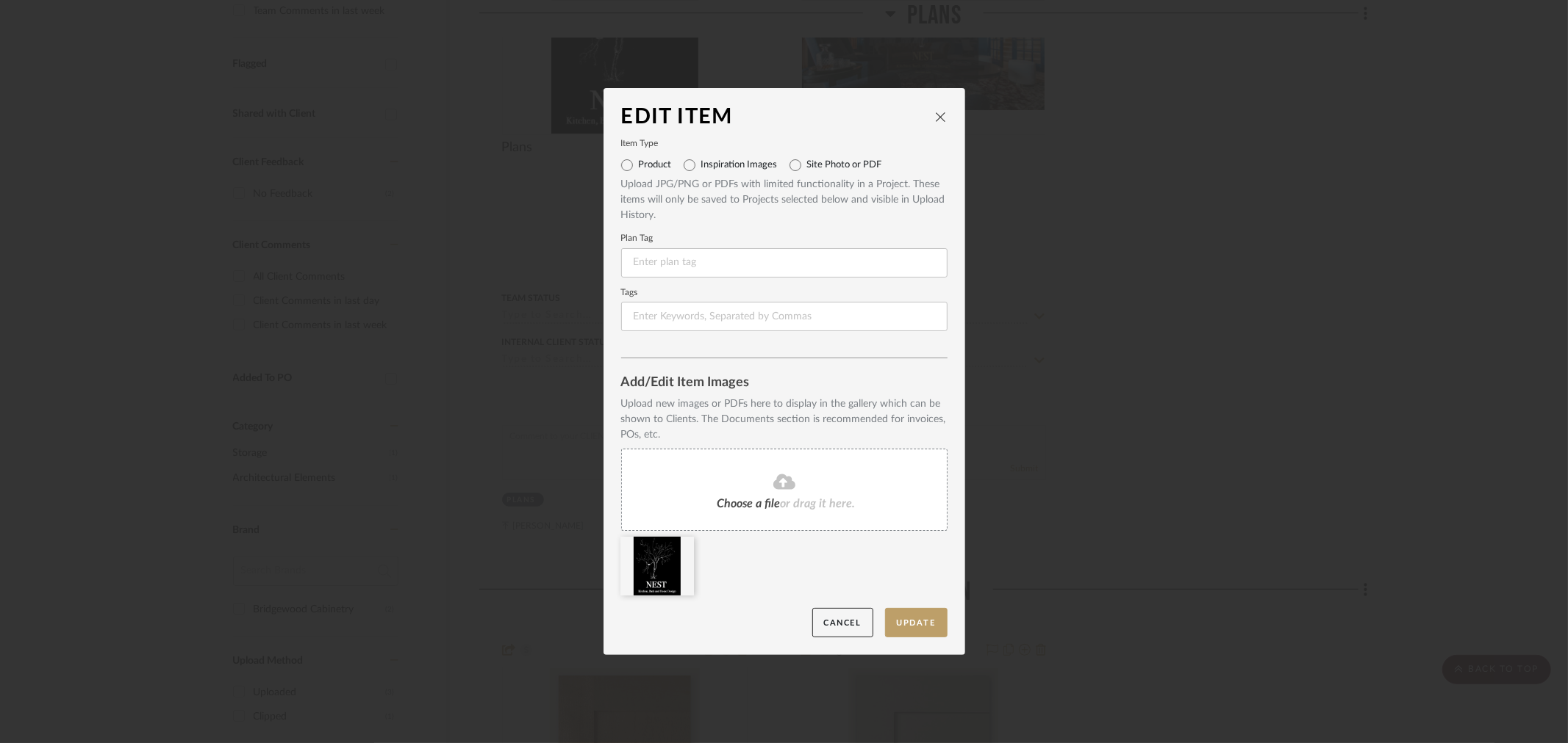
click at [826, 503] on span "or drag it here." at bounding box center [818, 503] width 75 height 11
click at [678, 544] on icon at bounding box center [683, 546] width 10 height 11
click at [914, 627] on button "Update" at bounding box center [916, 623] width 63 height 31
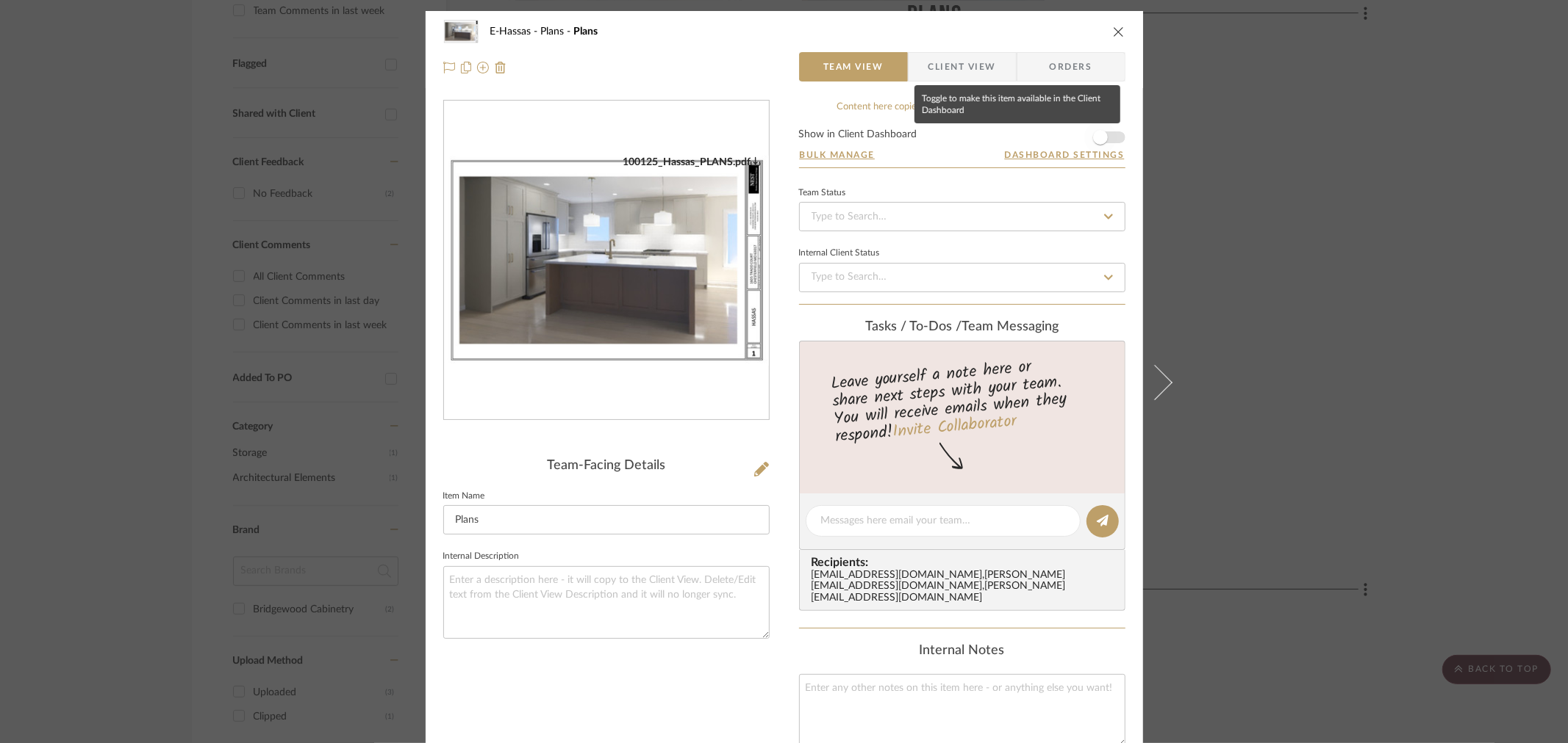
click at [1106, 134] on span "button" at bounding box center [1099, 137] width 32 height 32
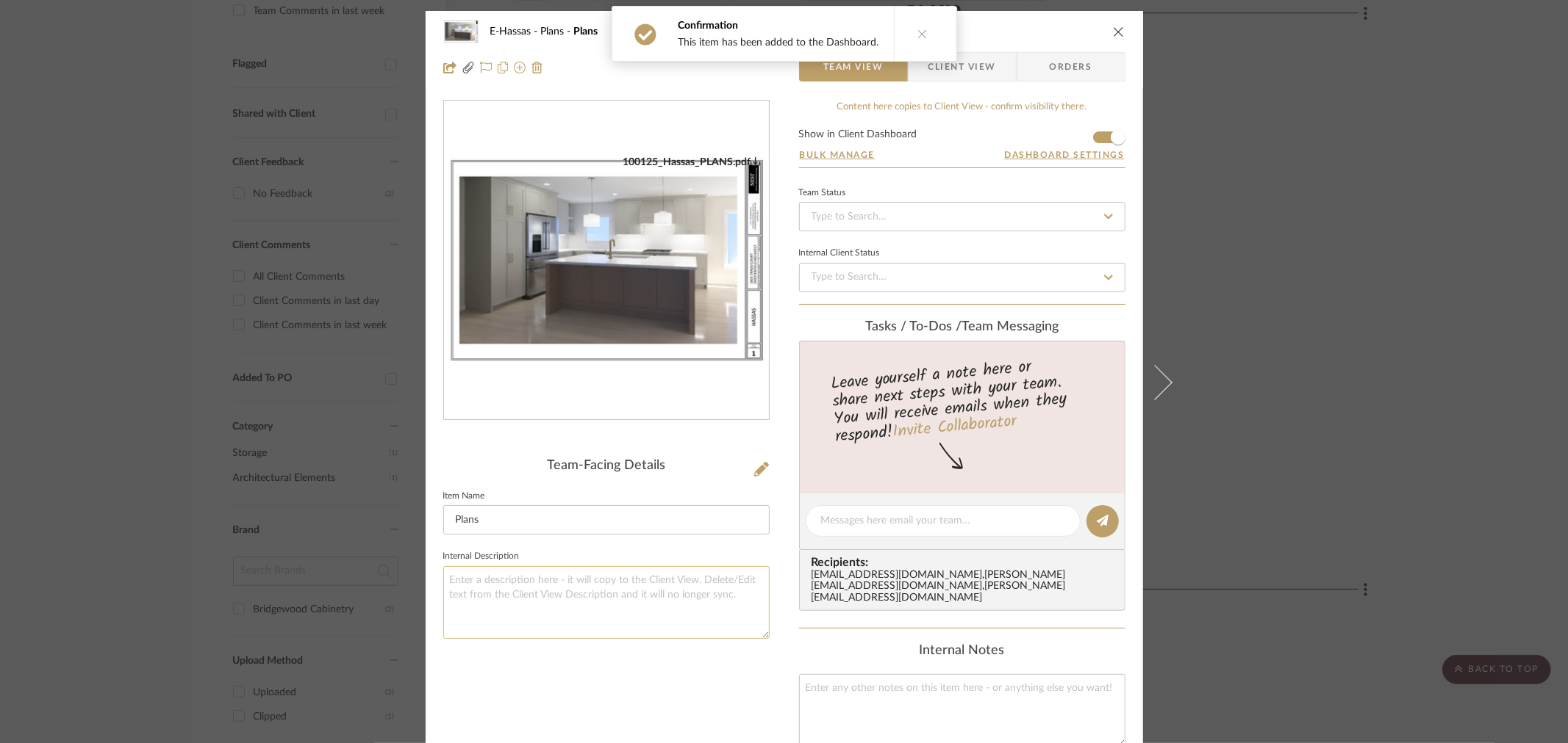
click at [579, 590] on textarea at bounding box center [606, 602] width 326 height 72
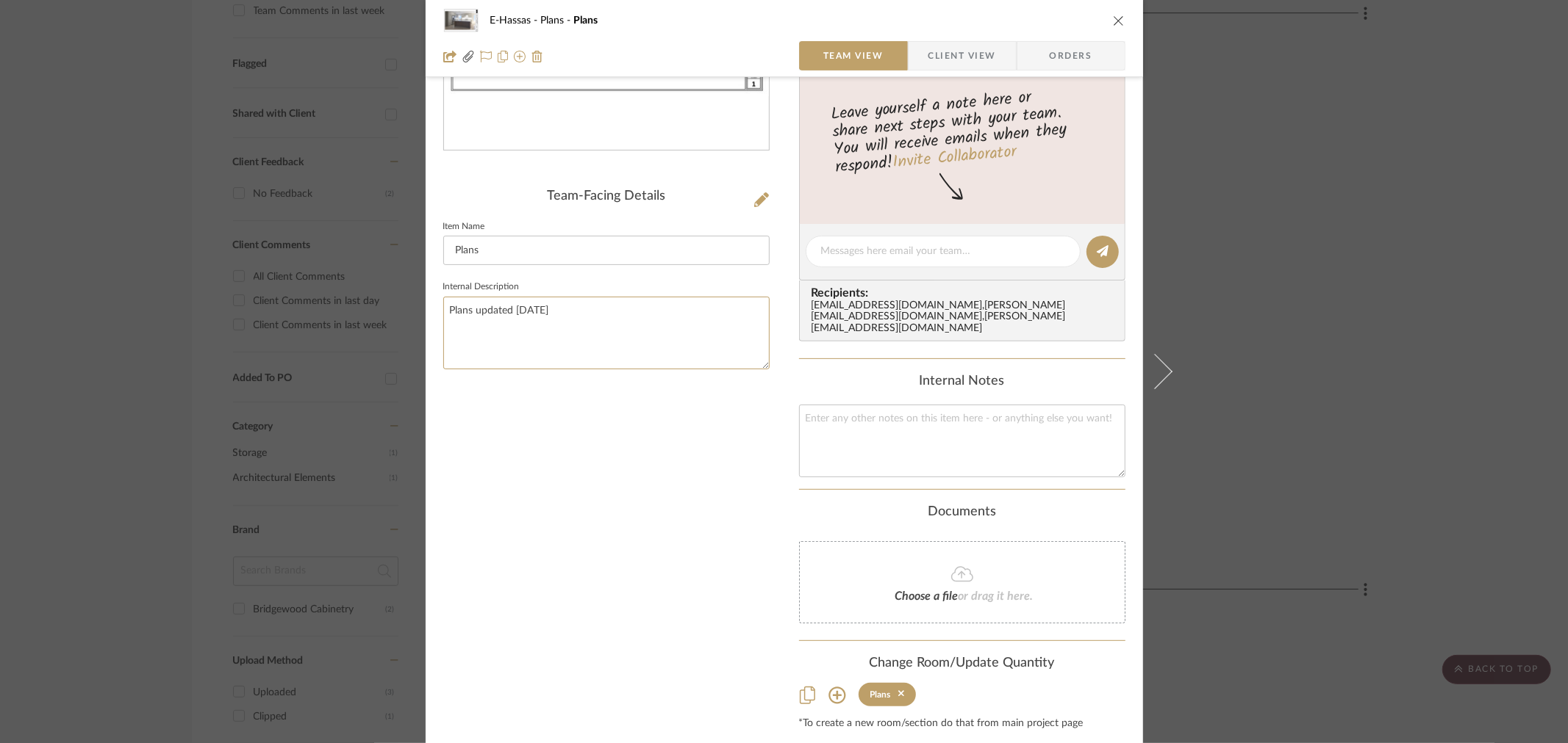
scroll to position [303, 0]
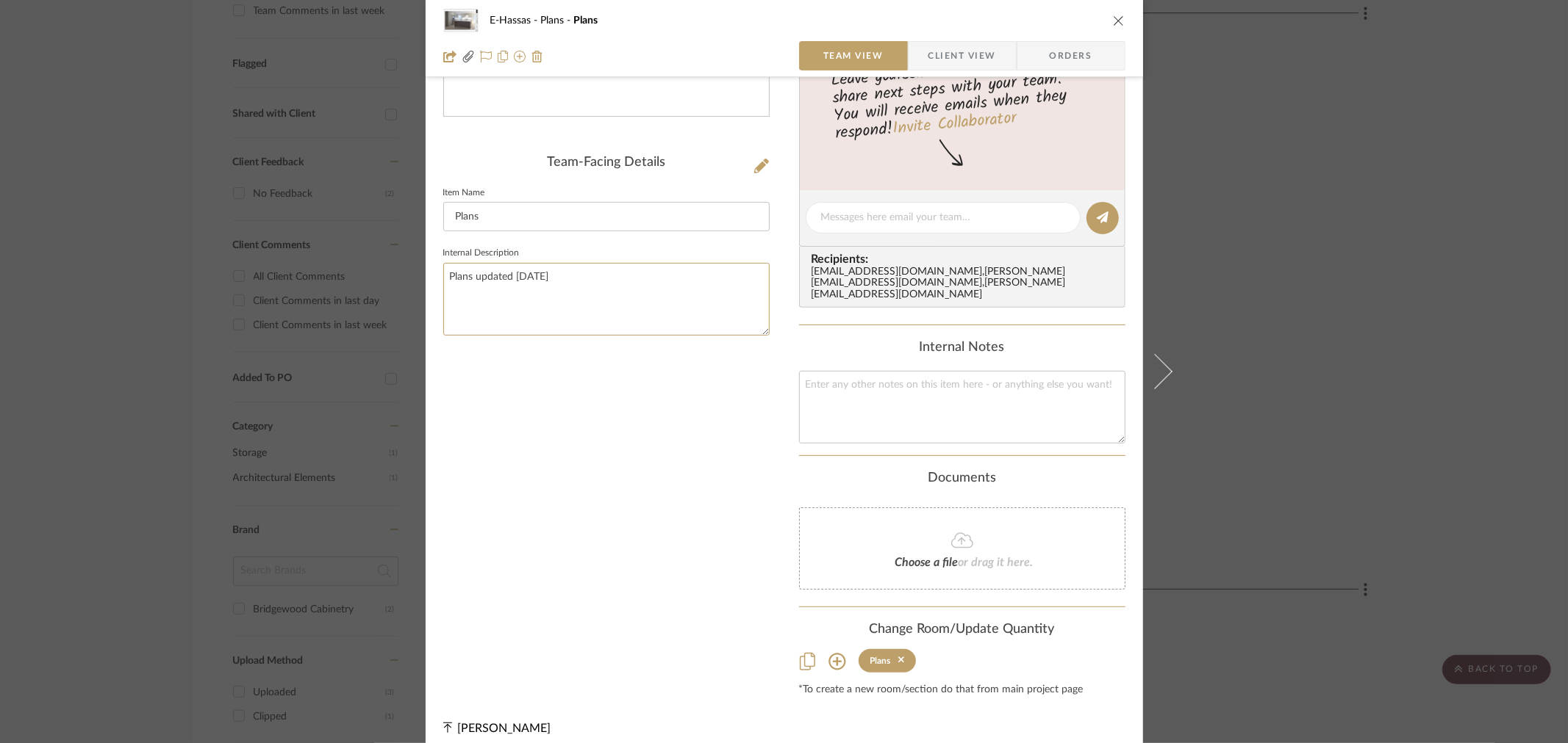
type textarea "Plans updated [DATE]"
click at [695, 446] on div "100125_Hassas_PLANS.pdf Team-Facing Details Item Name Plans Internal Descriptio…" at bounding box center [606, 247] width 326 height 900
click at [1114, 24] on icon "close" at bounding box center [1118, 20] width 11 height 11
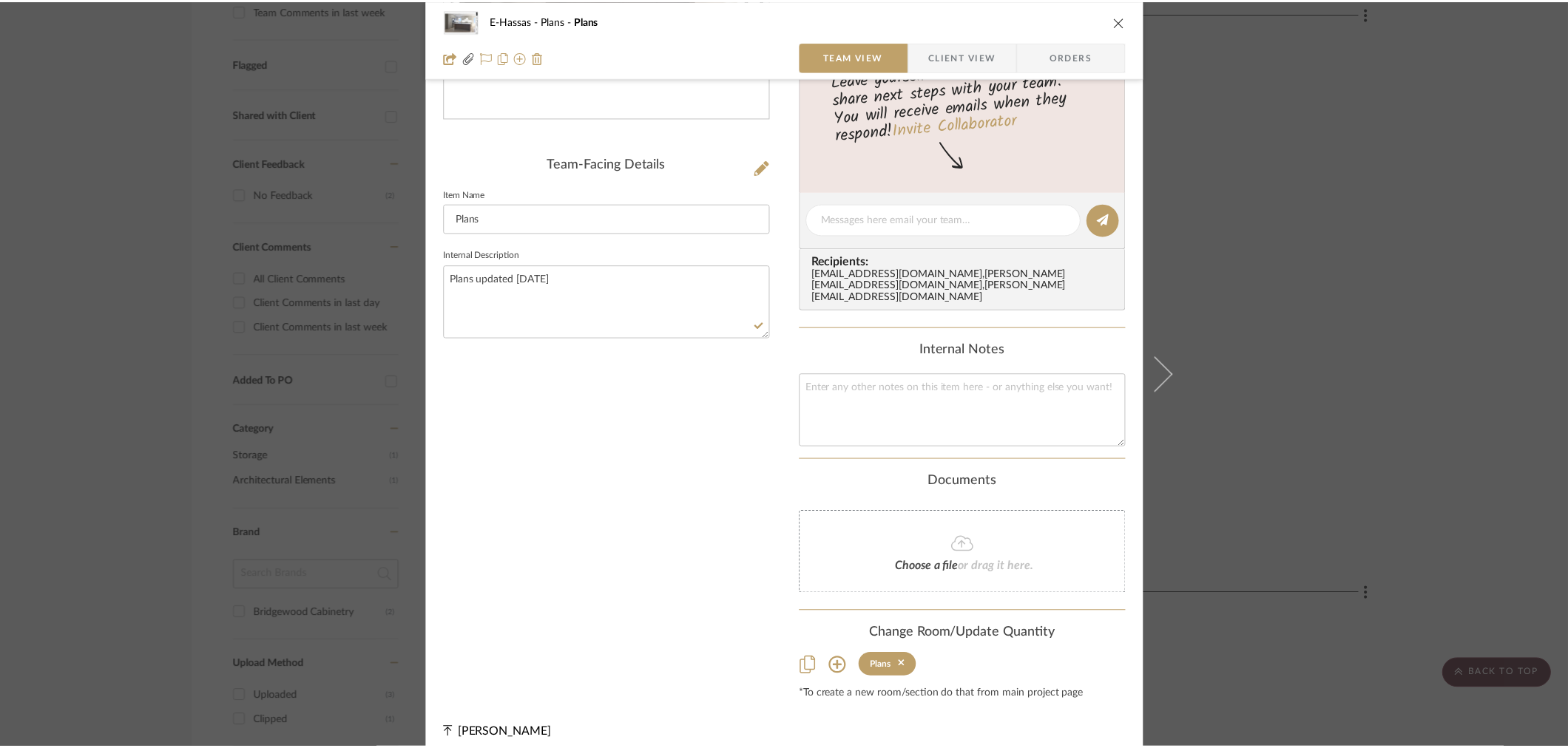
scroll to position [514, 0]
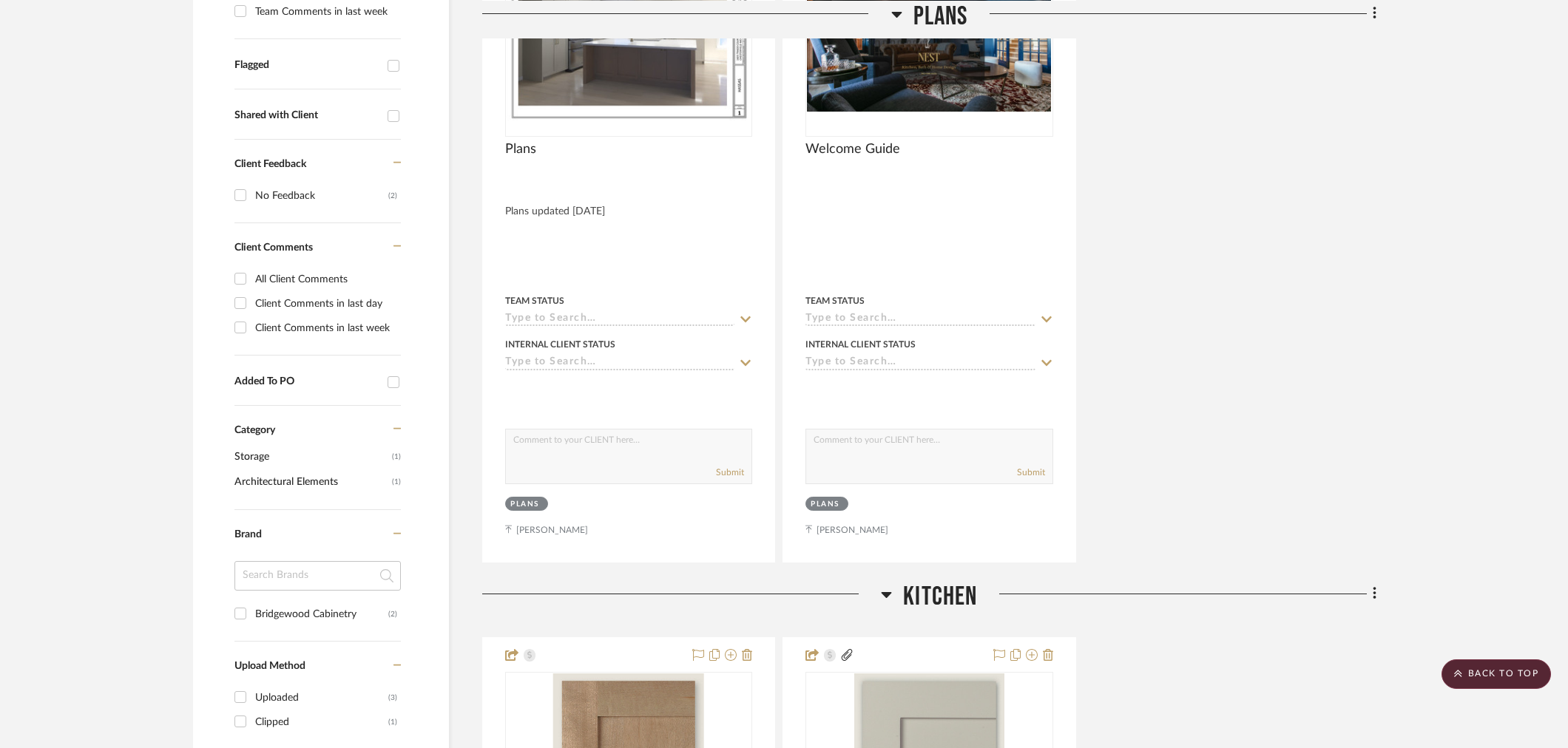
click at [1347, 303] on div "Plans By Unknown Plans updated [DATE] Team Status Internal Client Status client…" at bounding box center [929, 238] width 894 height 649
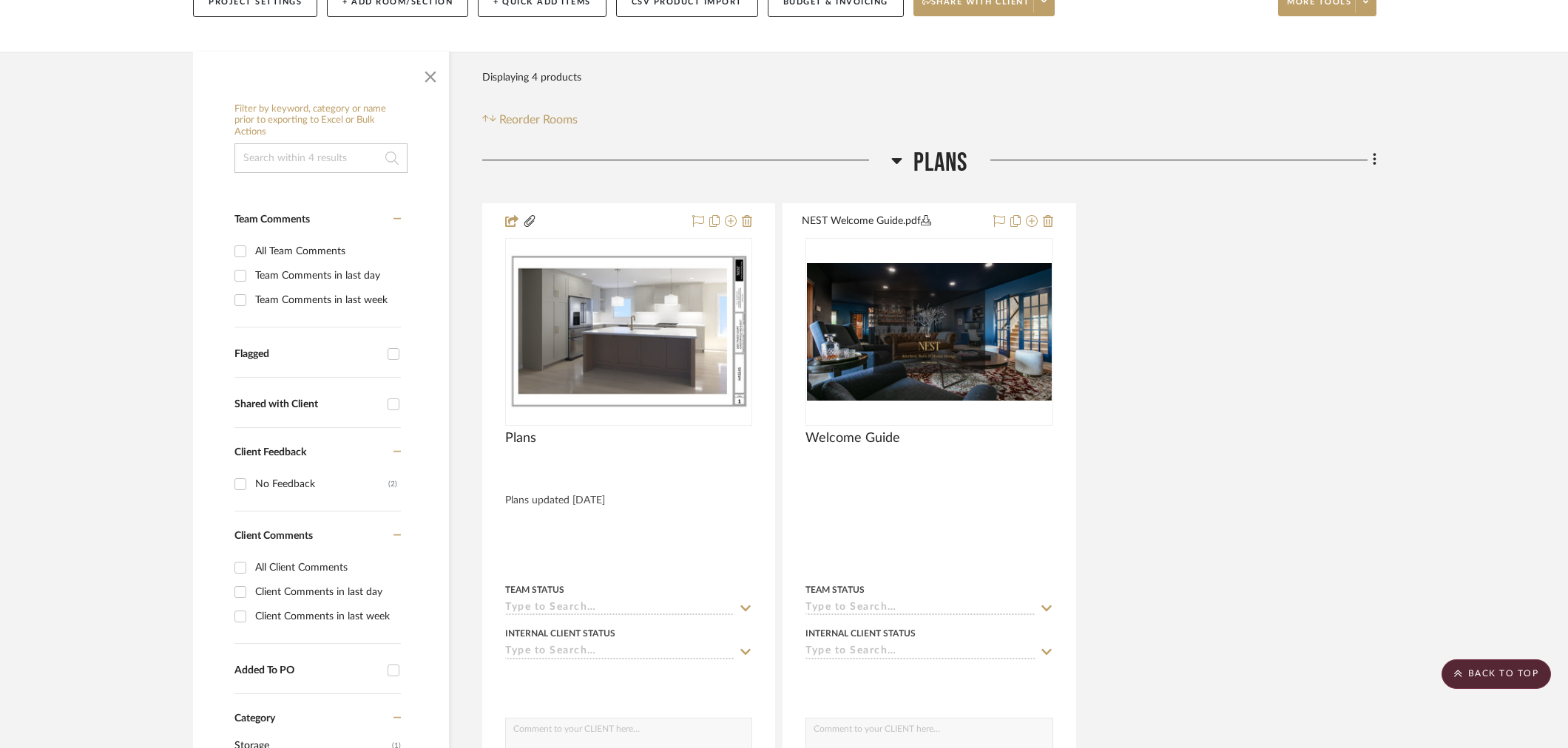
scroll to position [186, 0]
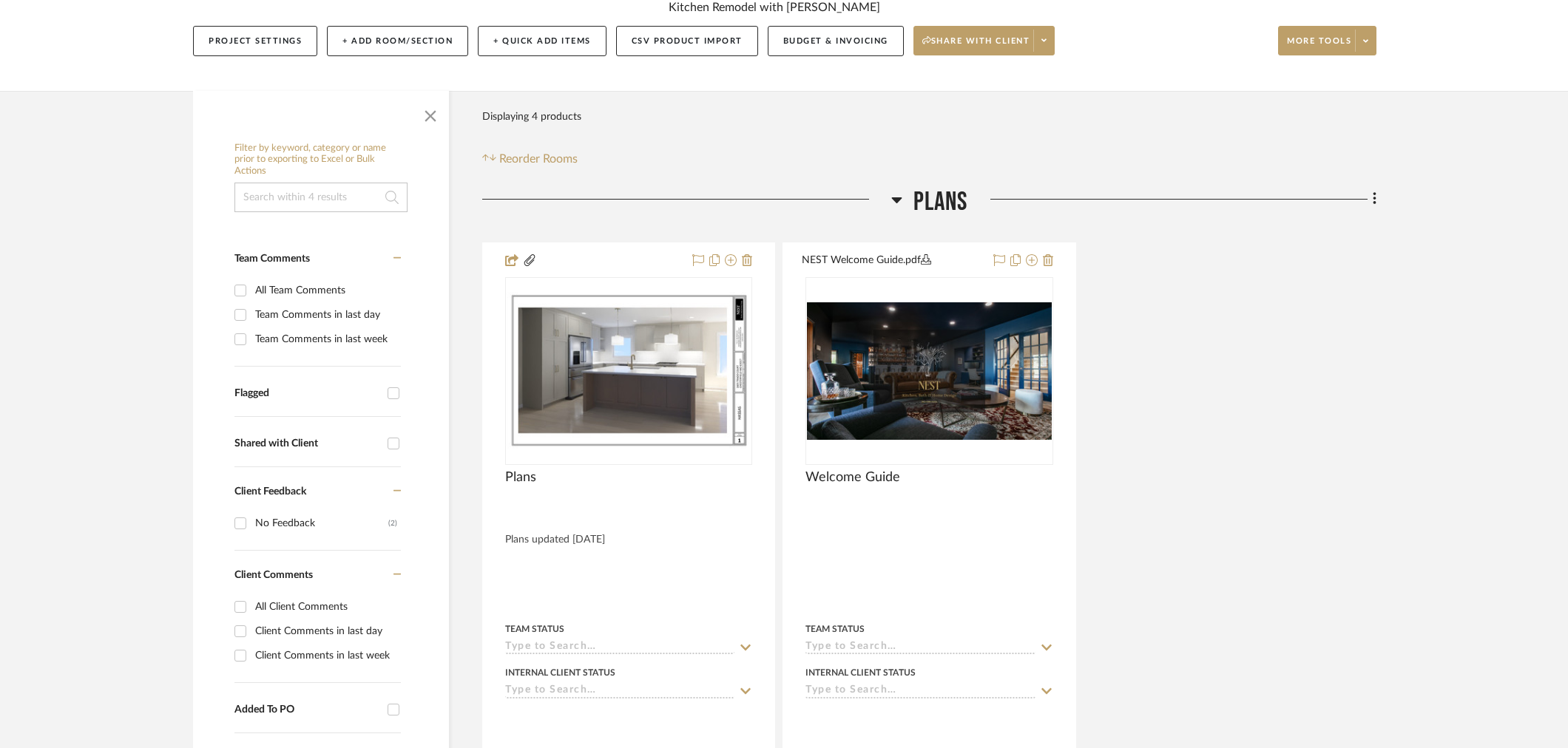
click at [292, 195] on input at bounding box center [320, 198] width 173 height 30
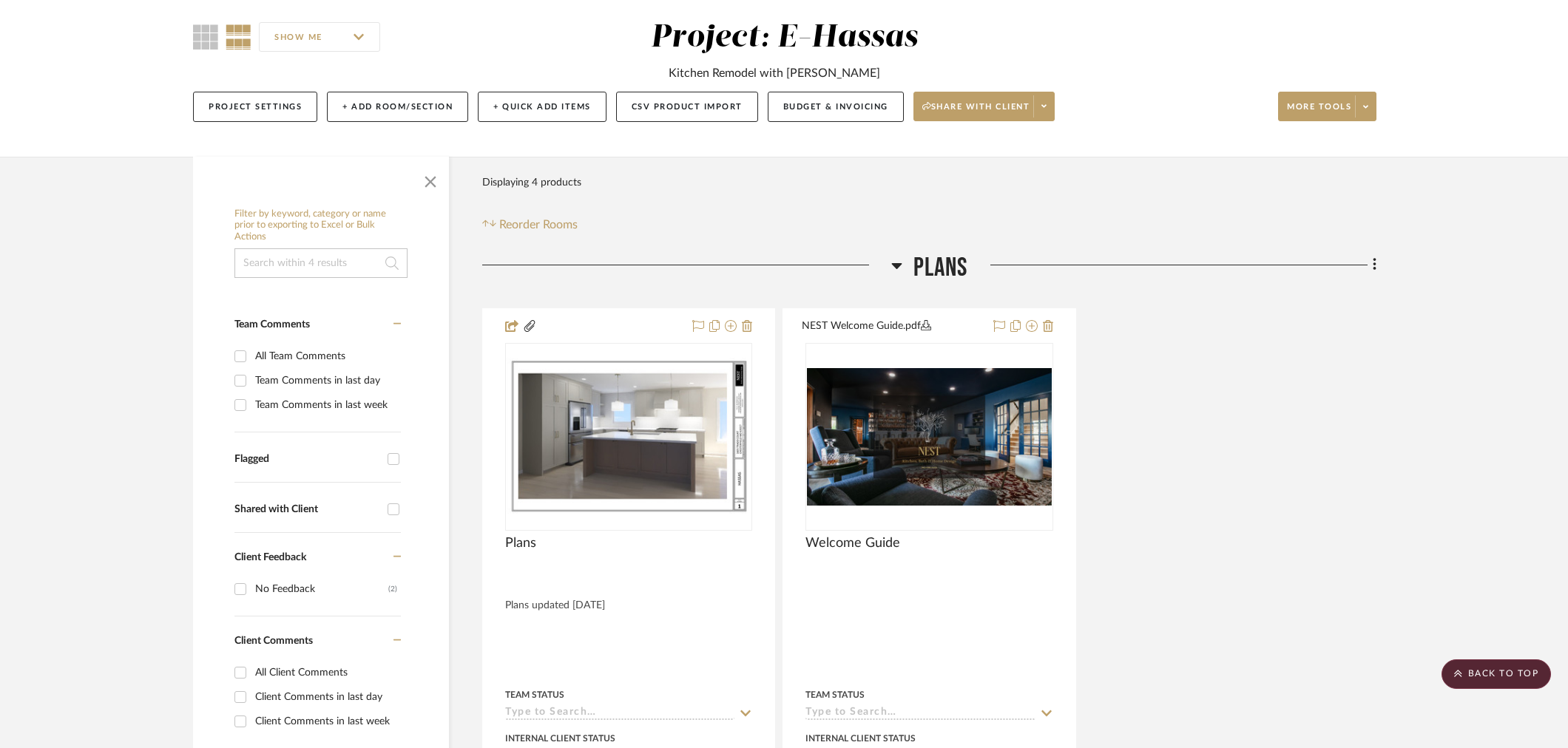
scroll to position [22, 0]
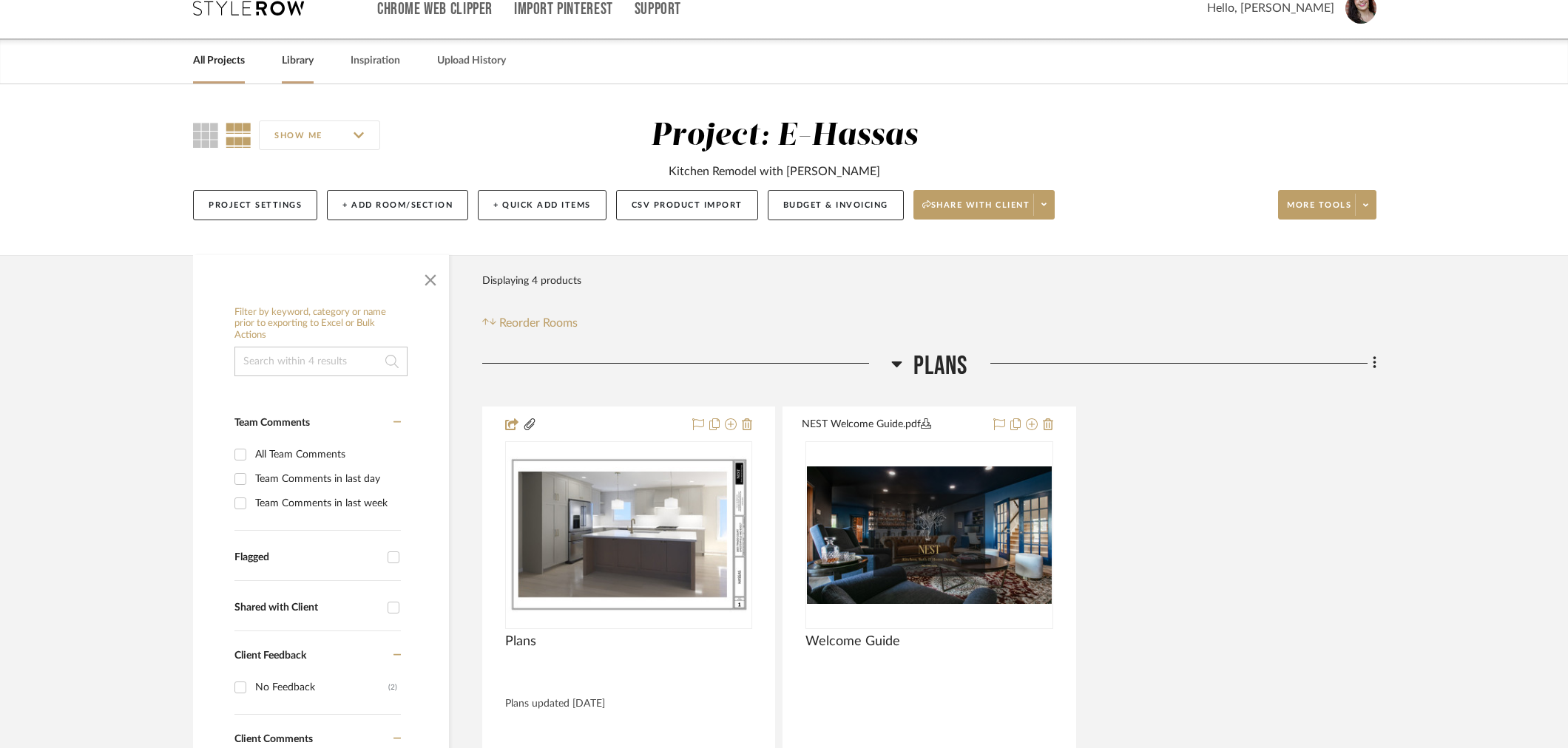
click at [302, 62] on link "Library" at bounding box center [298, 61] width 32 height 20
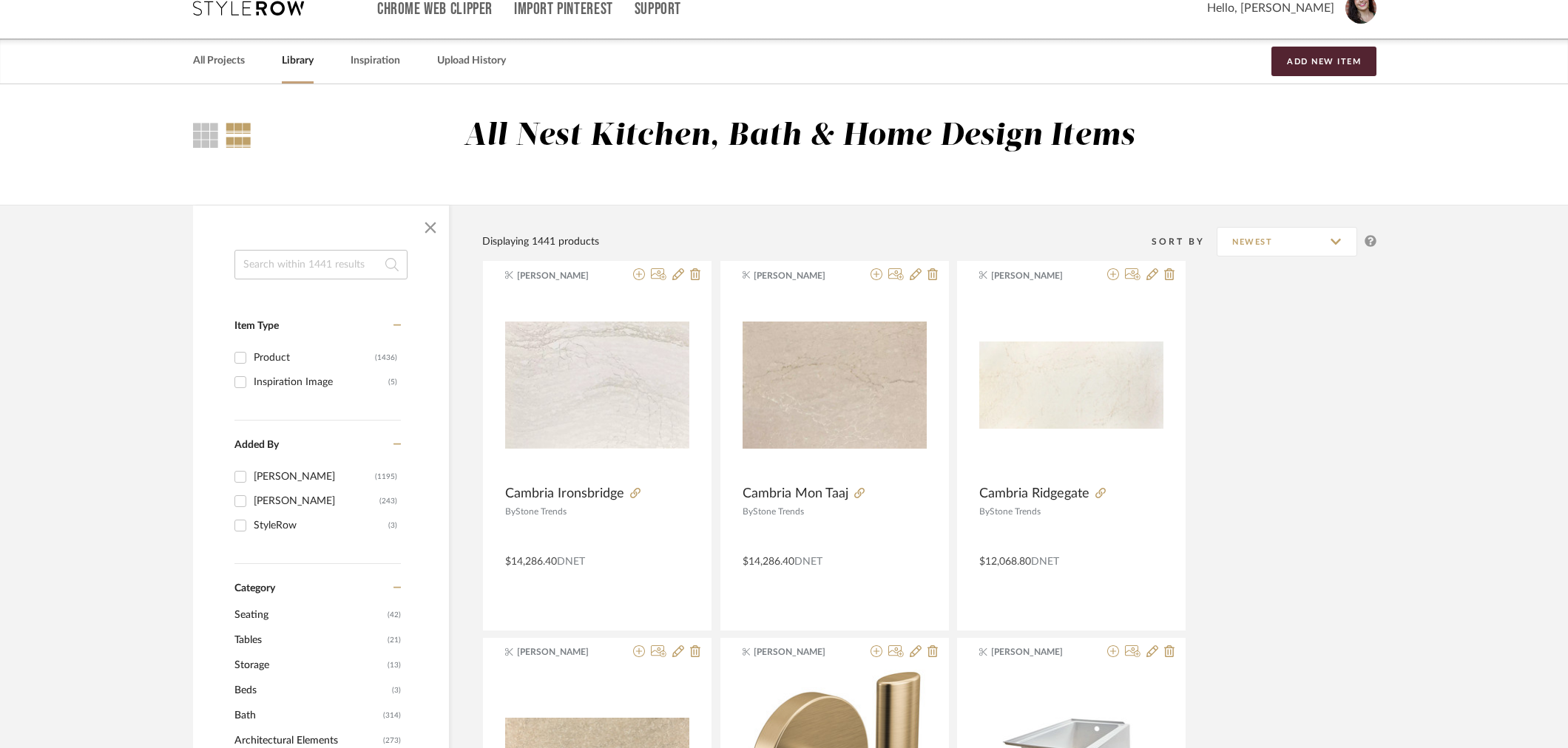
click at [301, 264] on input at bounding box center [320, 265] width 173 height 30
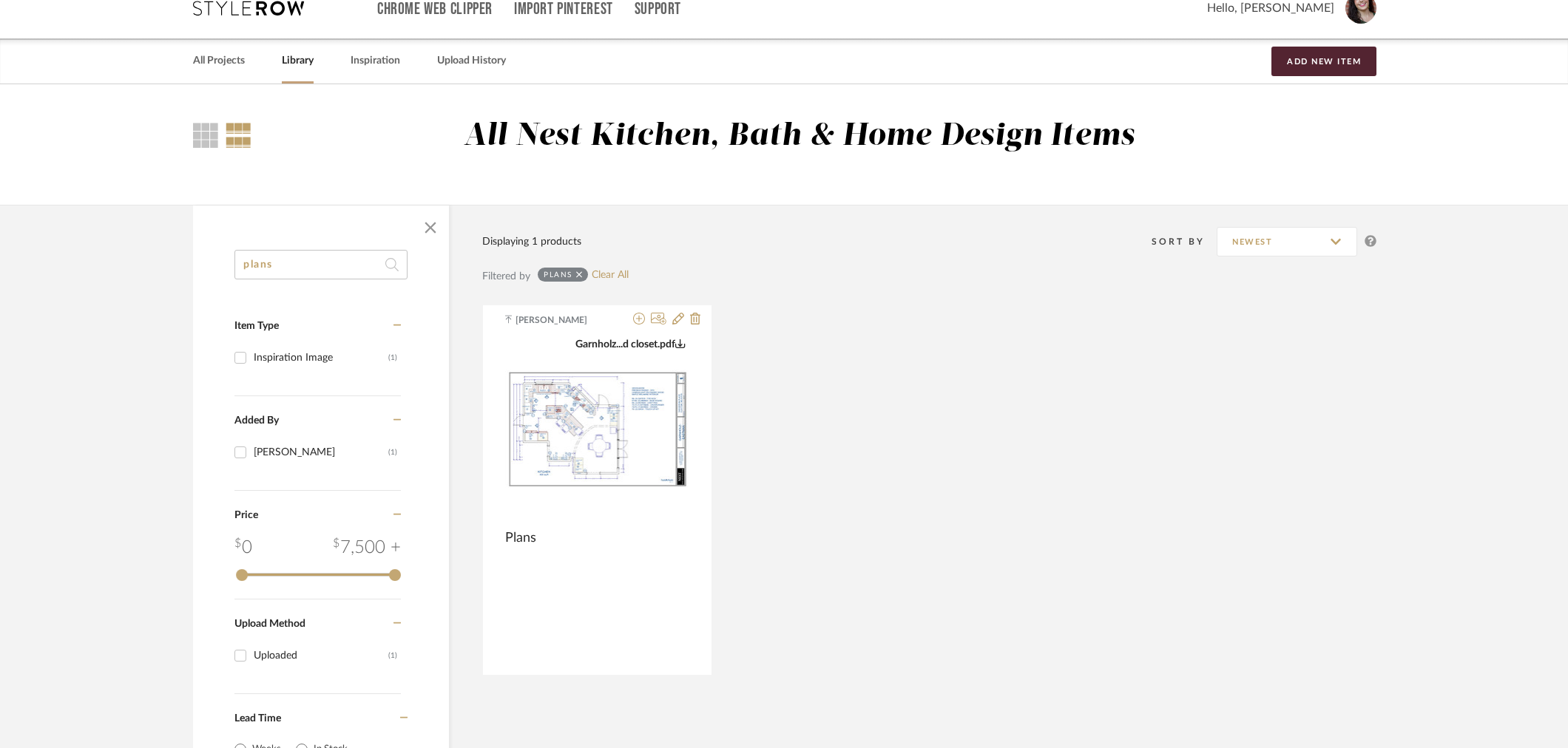
drag, startPoint x: 296, startPoint y: 263, endPoint x: 182, endPoint y: 263, distance: 114.0
click at [182, 263] on div "plans Item Type Inspiration Image (1) Added By [PERSON_NAME] (1) Category Price…" at bounding box center [784, 520] width 1226 height 630
type input "appliances"
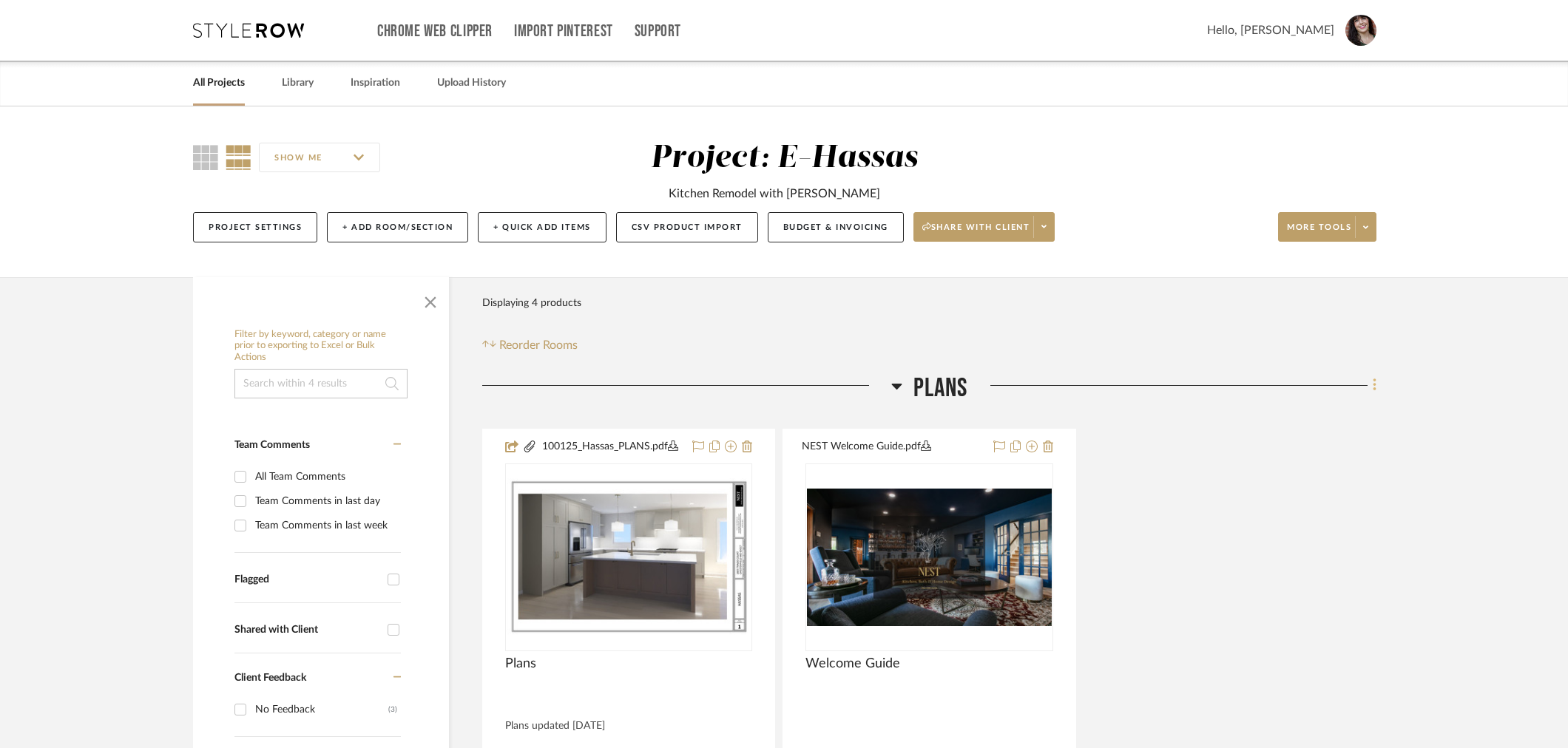
click at [1373, 391] on icon at bounding box center [1373, 385] width 3 height 12
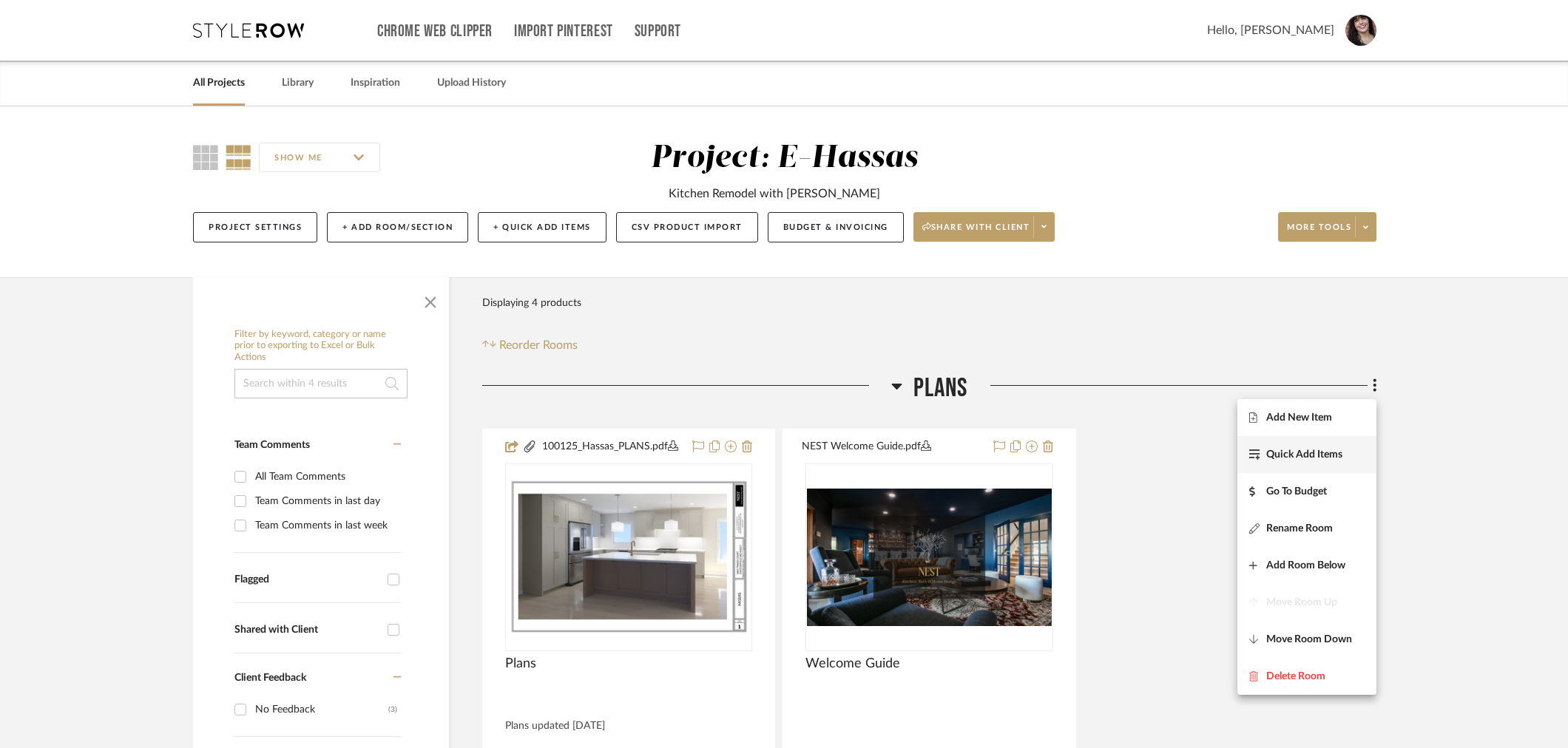
click at [1333, 456] on span "Quick Add Items" at bounding box center [1304, 454] width 76 height 12
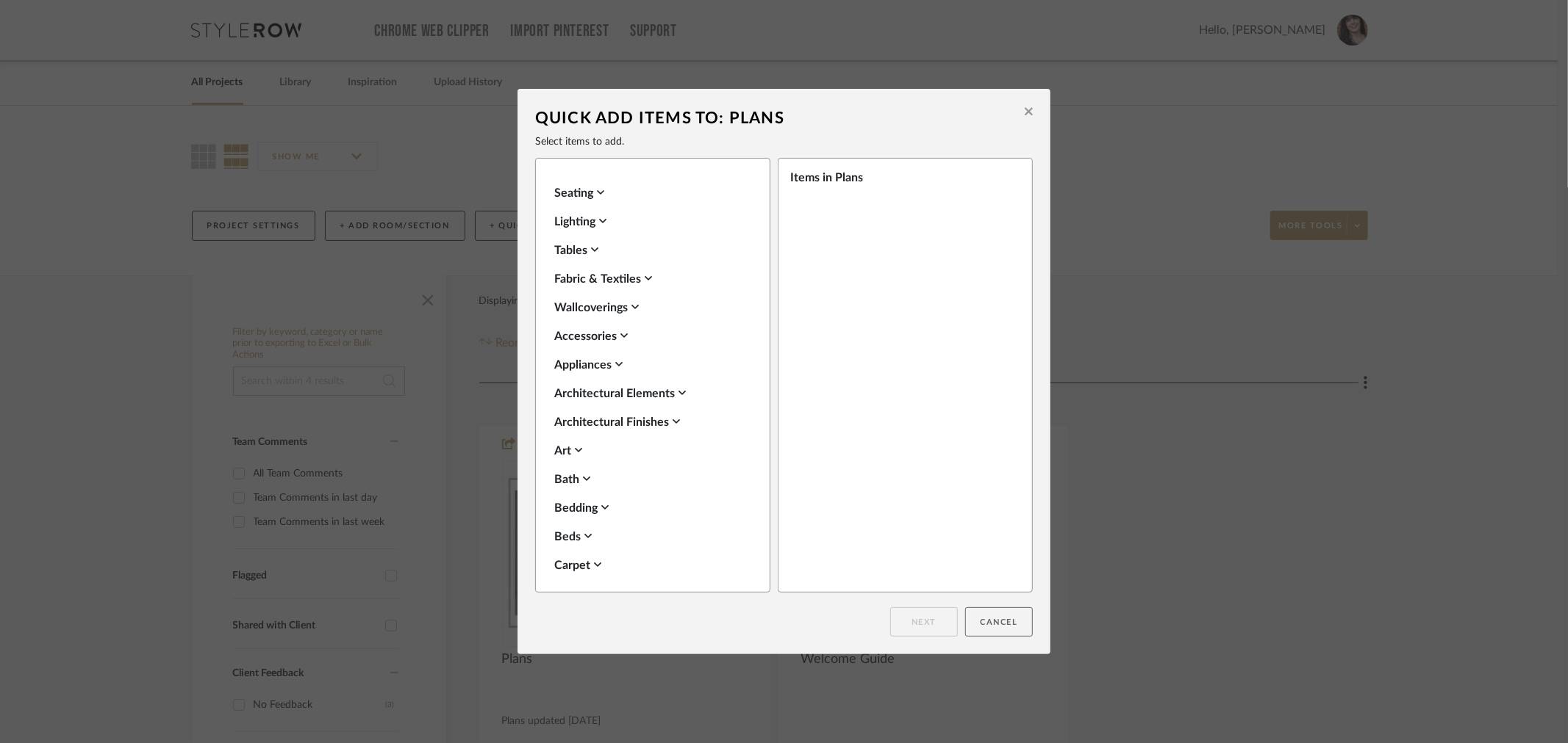
click at [980, 616] on button "Cancel" at bounding box center [998, 623] width 67 height 30
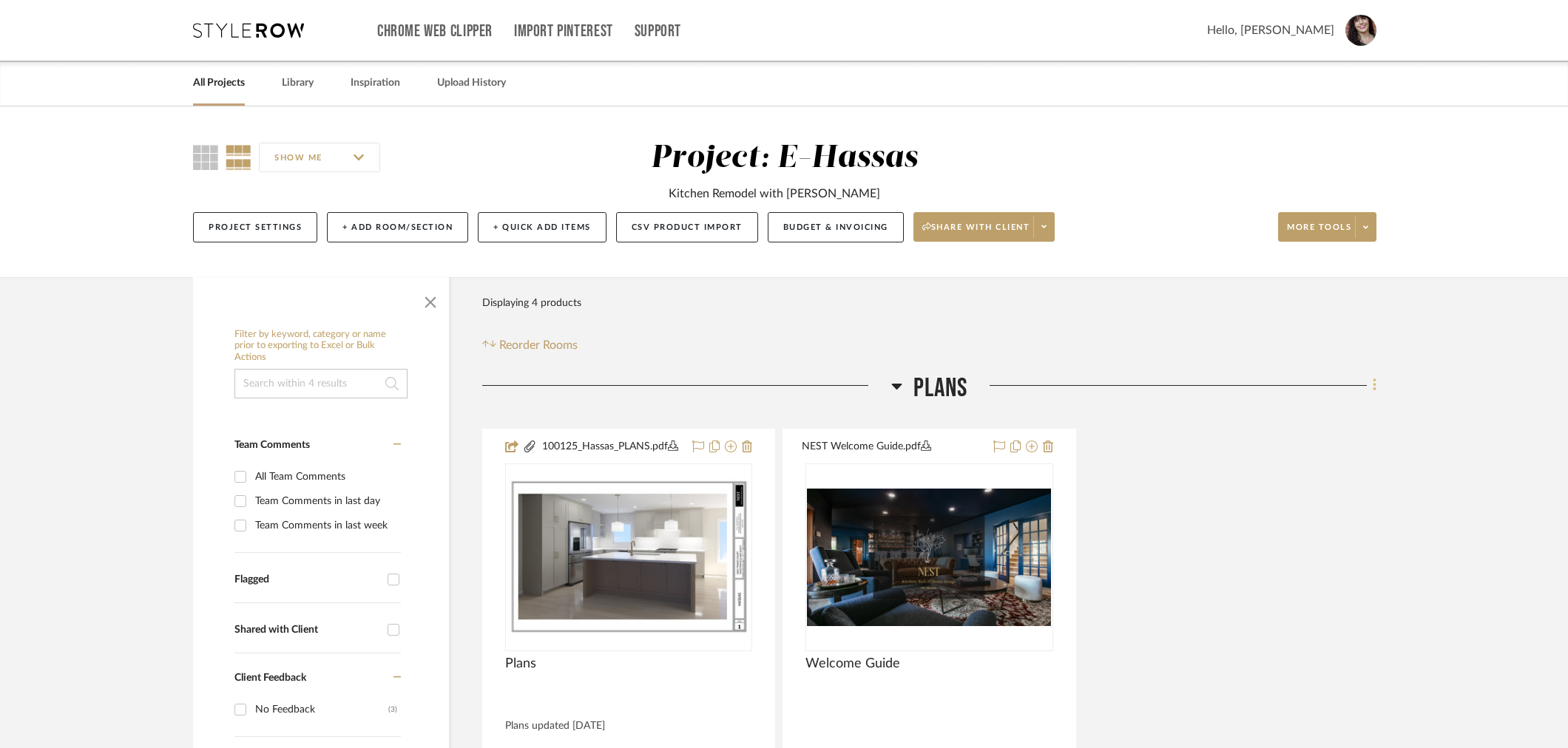
click at [1376, 387] on icon at bounding box center [1374, 385] width 4 height 17
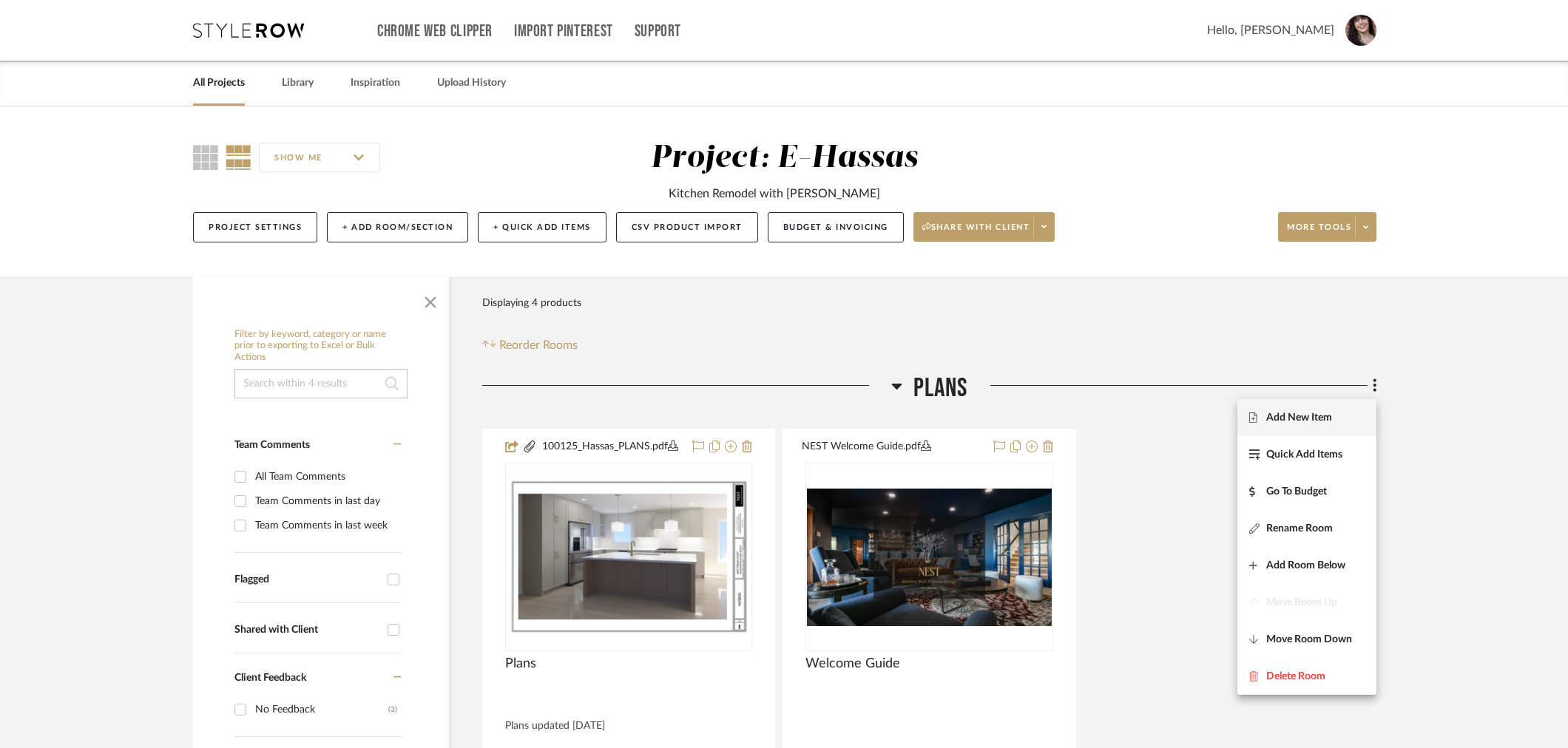
click at [1317, 419] on span "Add New Item" at bounding box center [1298, 417] width 66 height 12
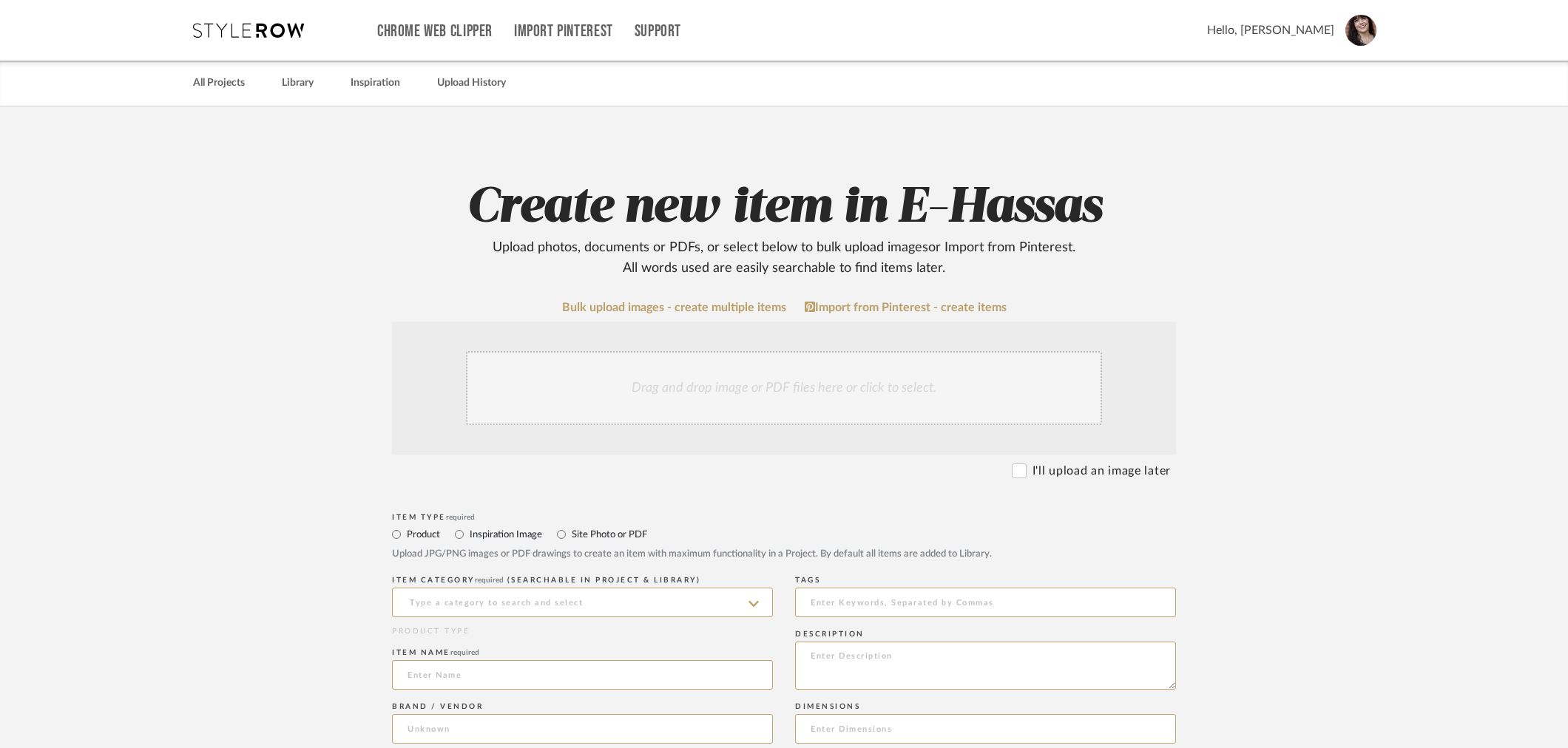
click at [623, 380] on div "Drag and drop image or PDF files here or click to select." at bounding box center [784, 388] width 636 height 74
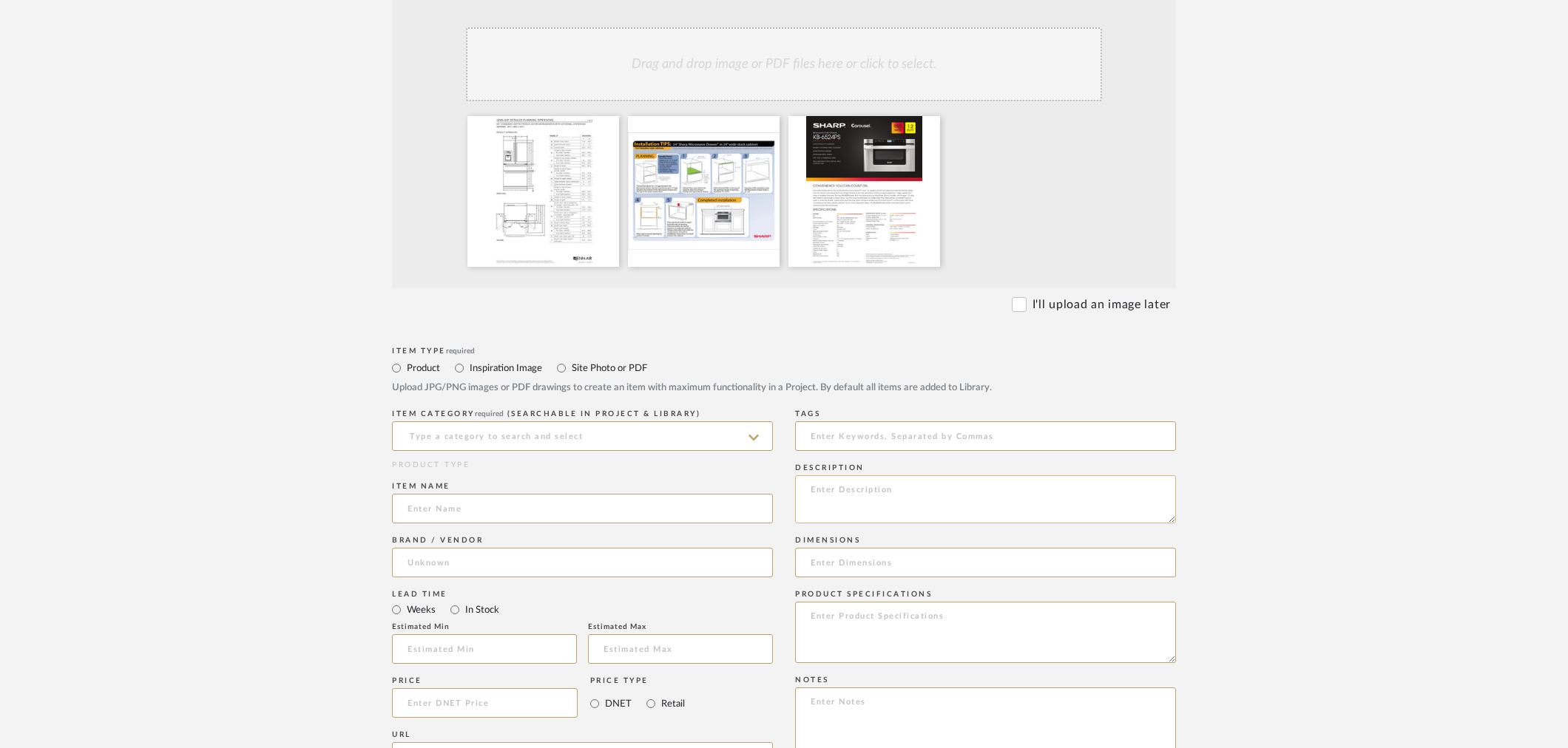
scroll to position [328, 0]
click at [537, 429] on input at bounding box center [582, 432] width 381 height 30
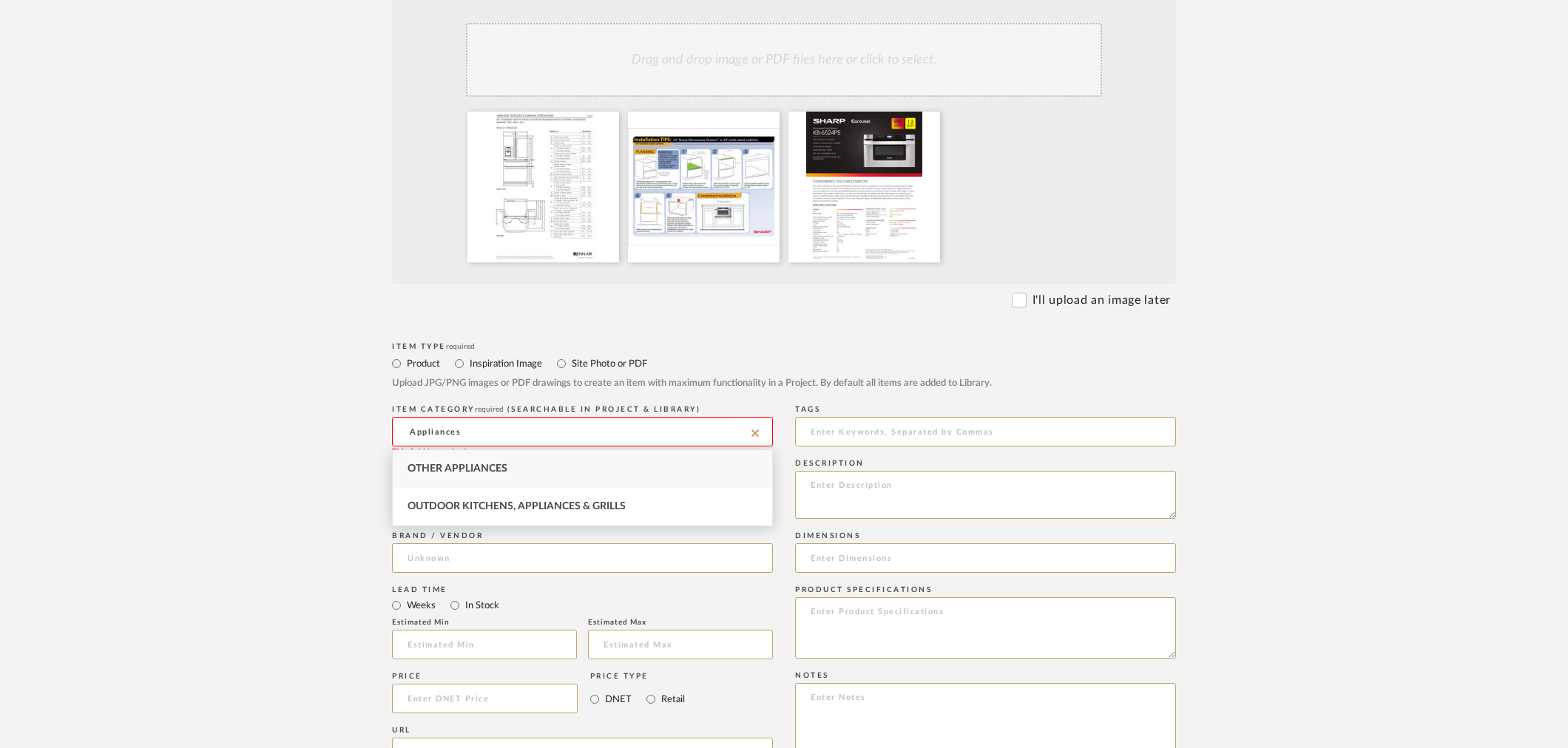
click at [485, 469] on span "Other Appliances" at bounding box center [457, 469] width 100 height 11
type input "Other Appliances"
click at [463, 508] on input at bounding box center [582, 505] width 381 height 30
type input "Hassas Existing Appliance Specs"
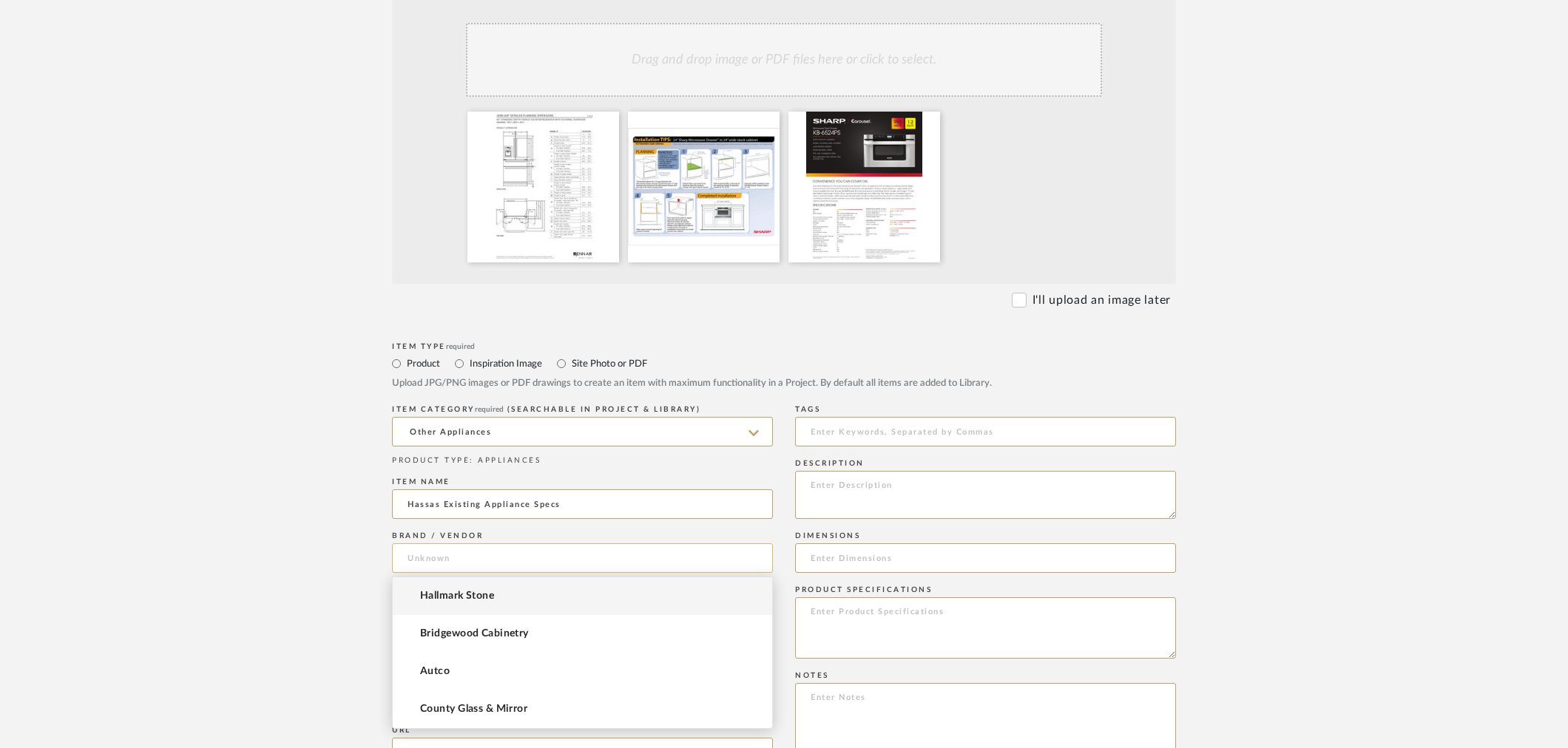
click at [493, 557] on input at bounding box center [582, 558] width 381 height 30
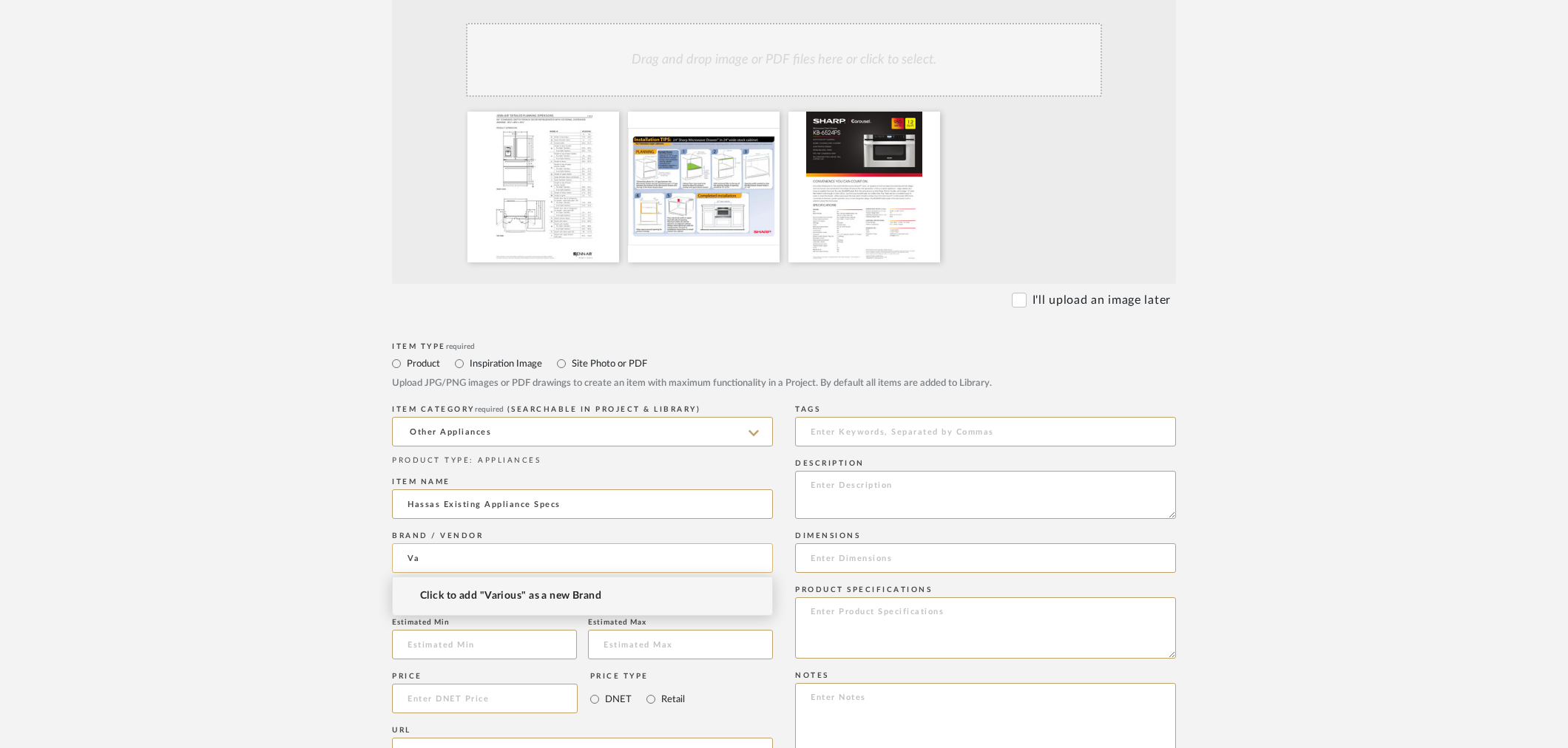
type input "V"
click at [477, 593] on span "Sharp Electronics" at bounding box center [462, 596] width 84 height 12
type input "Sharp Electronics"
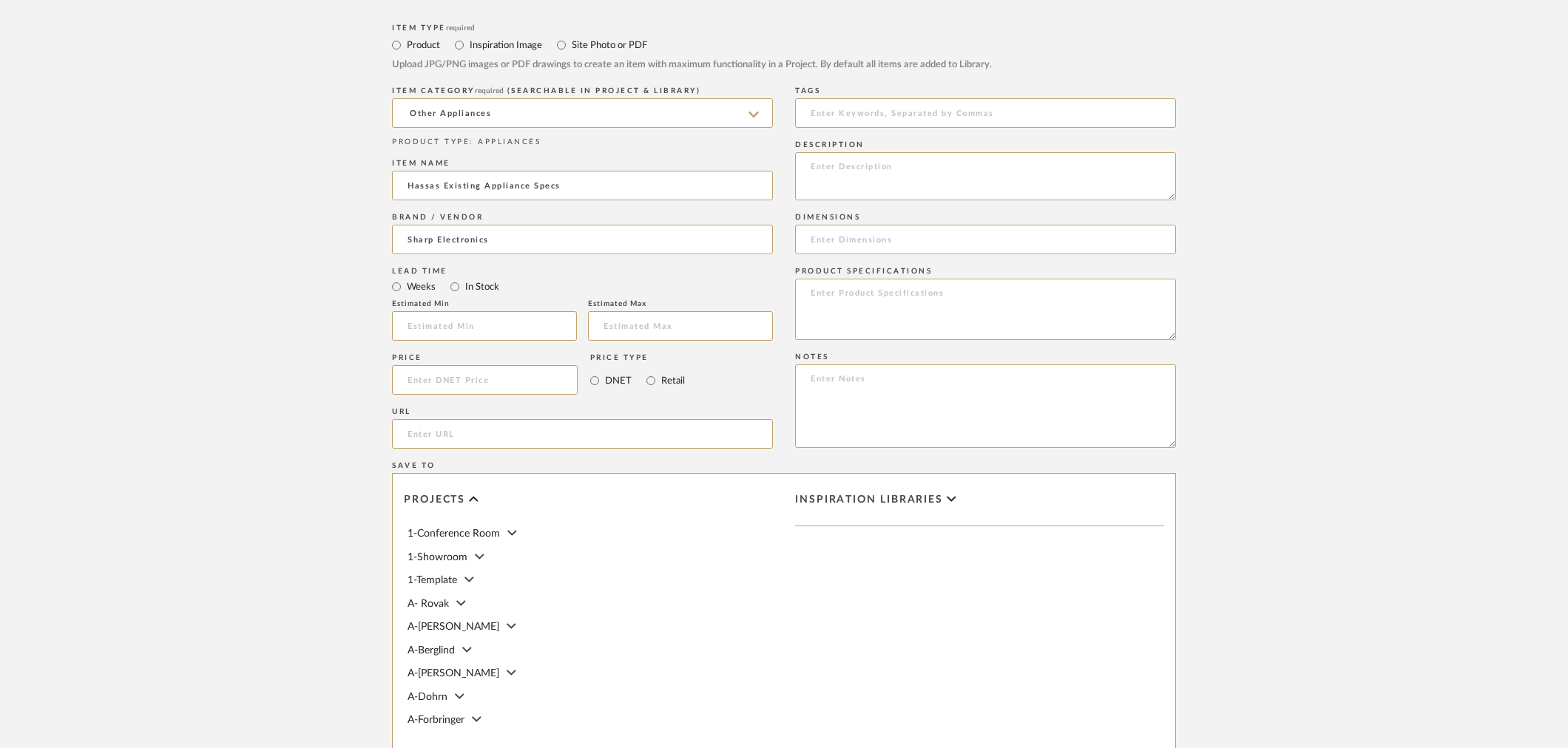
scroll to position [657, 0]
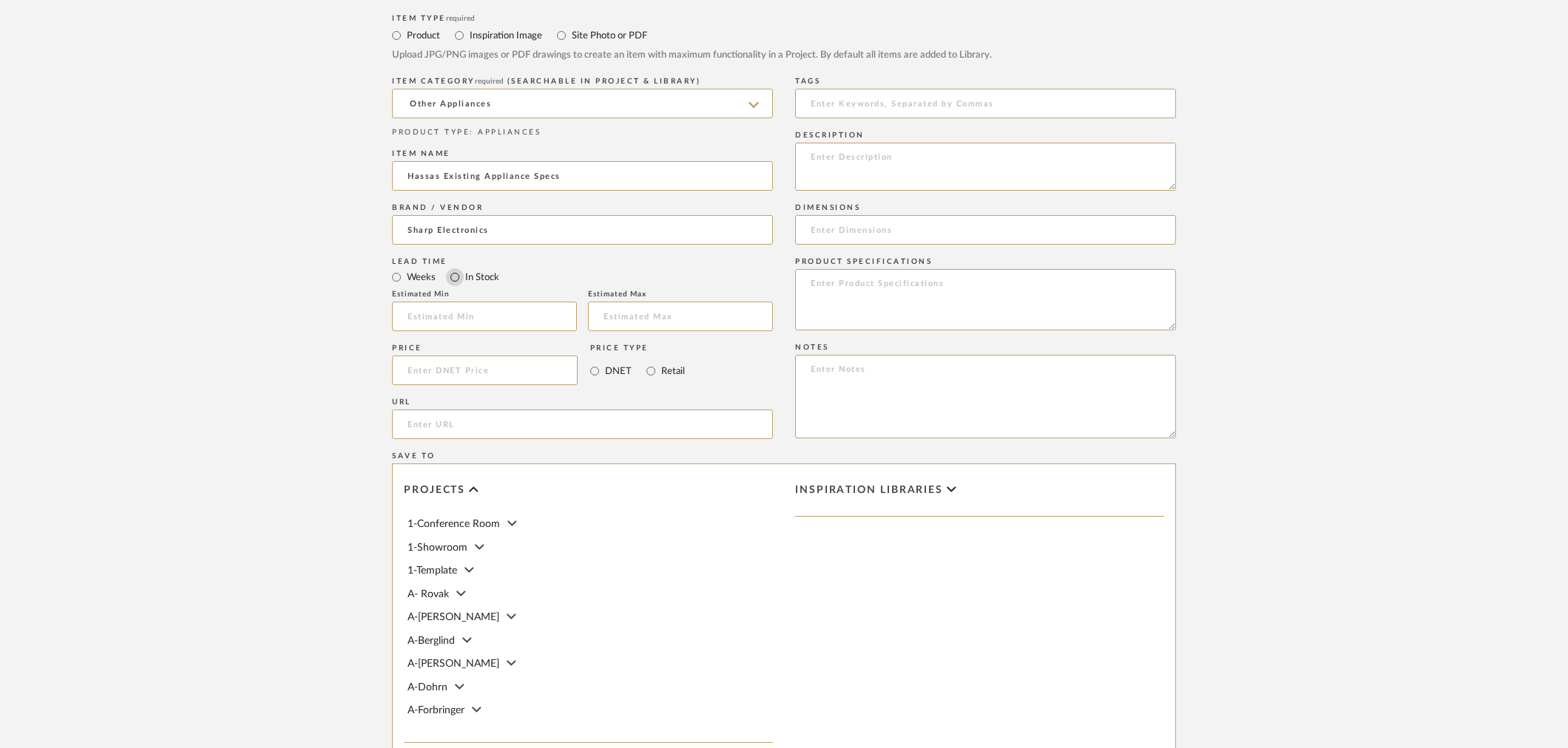
click at [457, 278] on input "In Stock" at bounding box center [455, 277] width 18 height 18
radio input "true"
click at [476, 366] on input at bounding box center [484, 370] width 185 height 30
type input "$0.00"
click at [1291, 247] on upload-items "Create new item in E-Hassas Upload photos, documents or PDFs, or select below t…" at bounding box center [784, 180] width 1568 height 1462
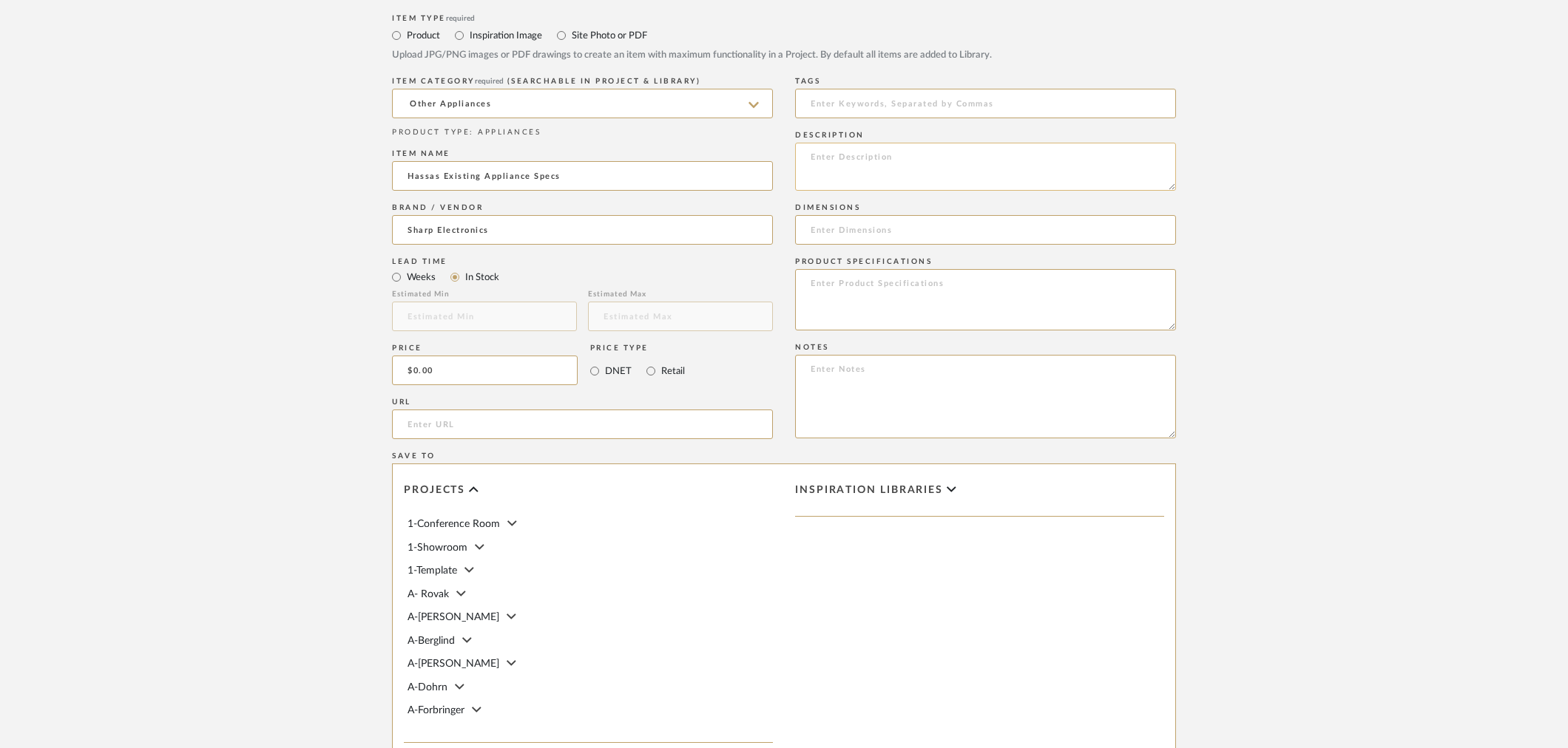
click at [868, 145] on textarea at bounding box center [986, 167] width 381 height 48
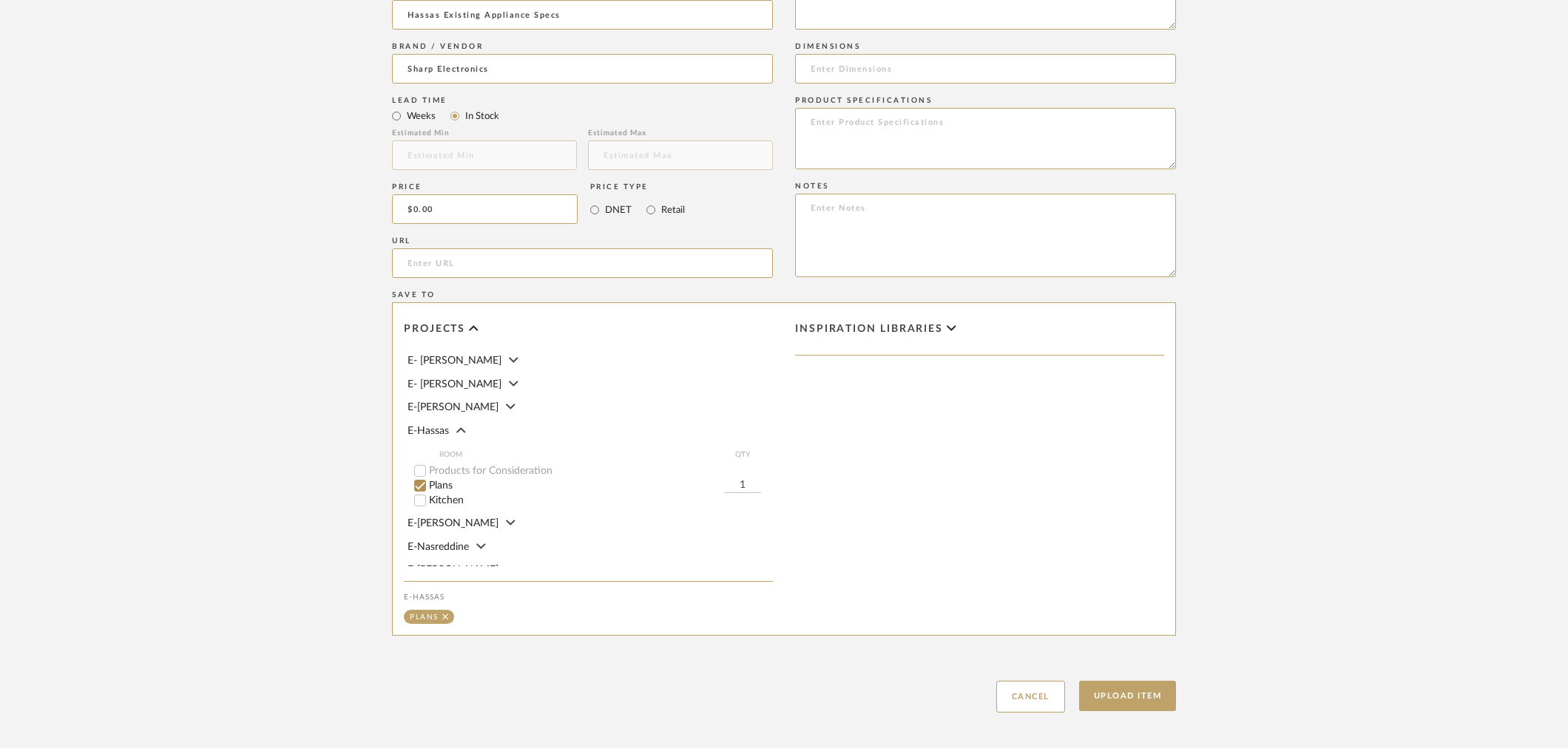
scroll to position [889, 0]
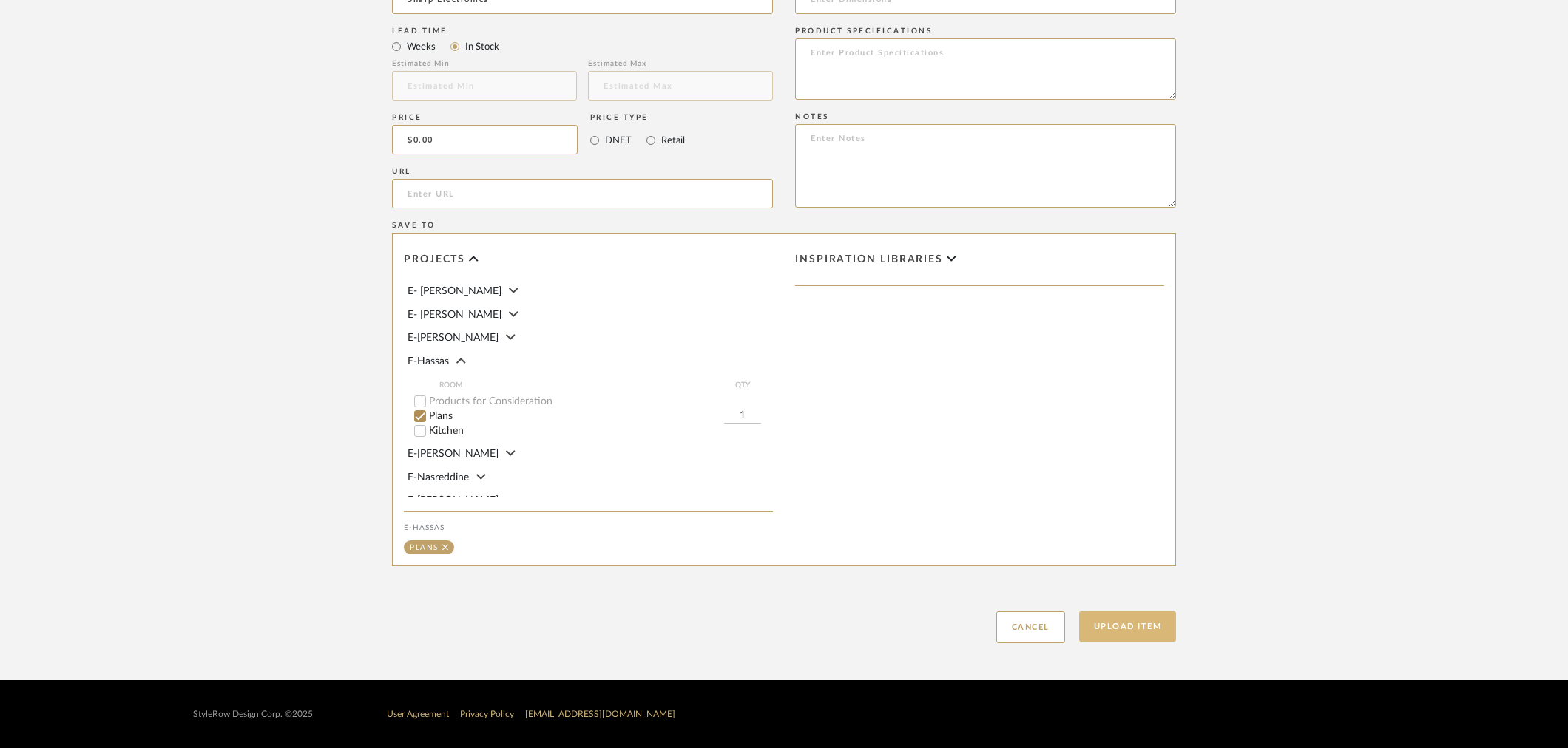
type textarea "Existing appliances"
click at [1113, 630] on button "Upload Item" at bounding box center [1127, 627] width 97 height 31
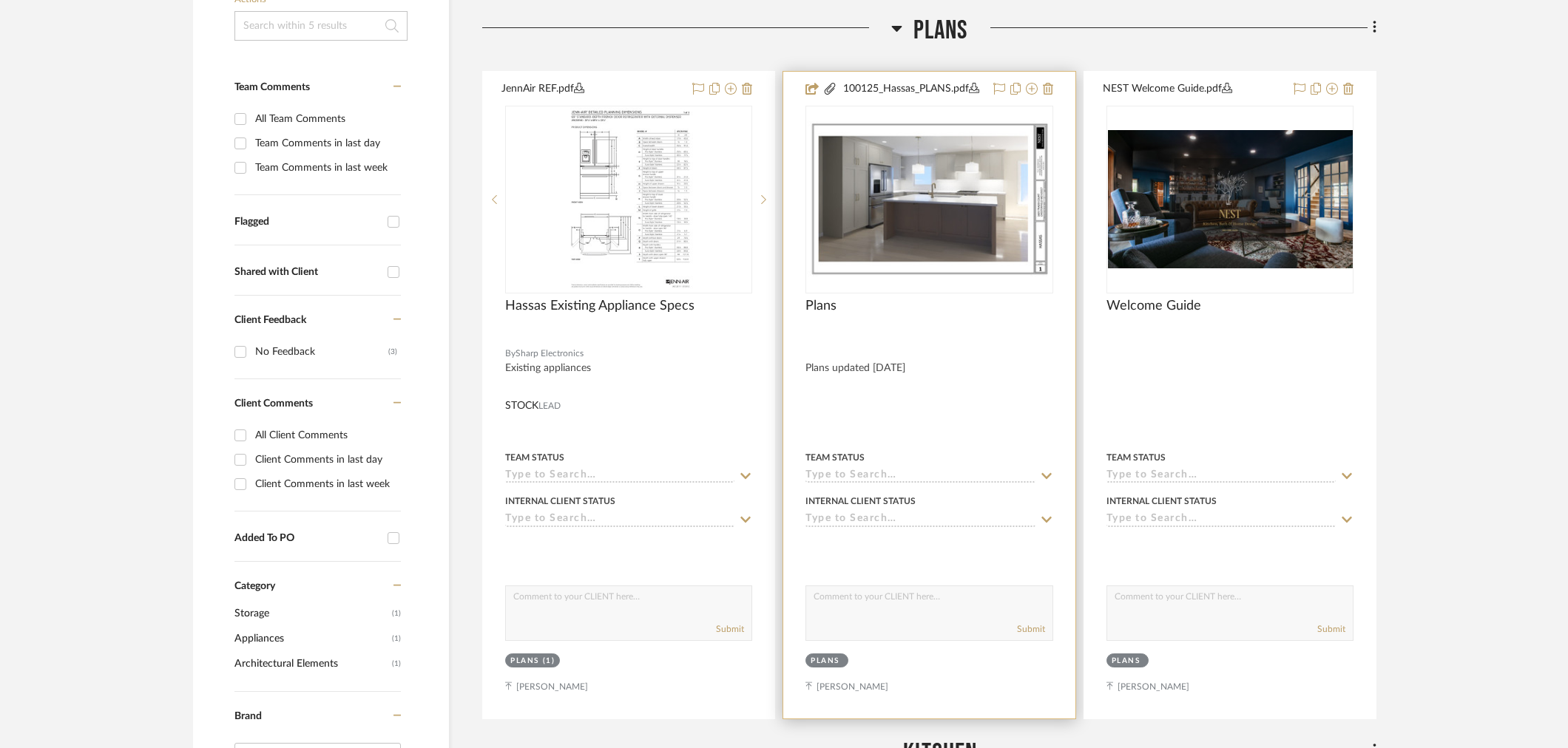
scroll to position [372, 0]
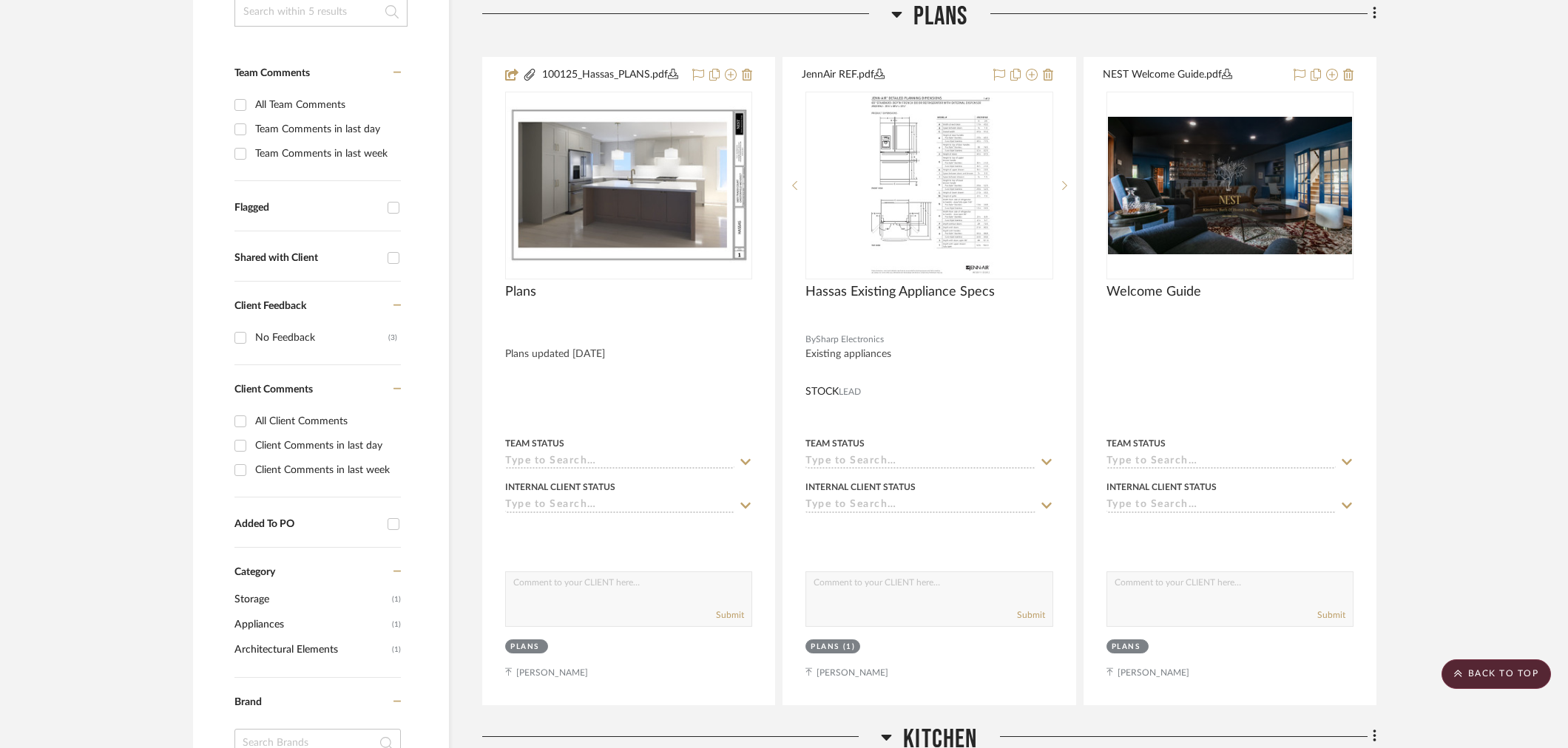
click at [1507, 237] on project-details-page "SHOW ME Project: E-Hassas Kitchen Remodel with [PERSON_NAME] Project Settings +…" at bounding box center [784, 597] width 1568 height 1724
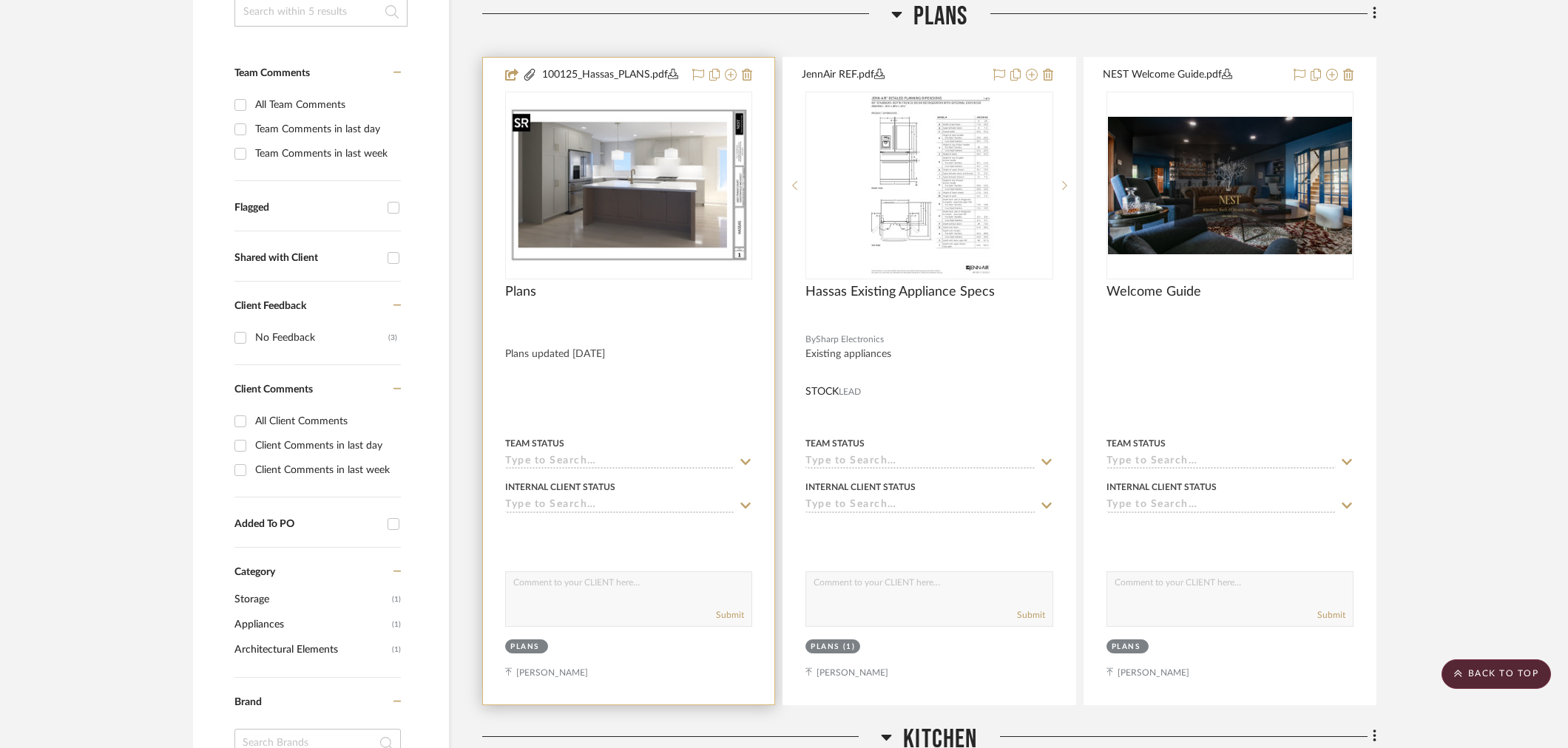
click at [604, 198] on img "0" at bounding box center [629, 184] width 244 height 157
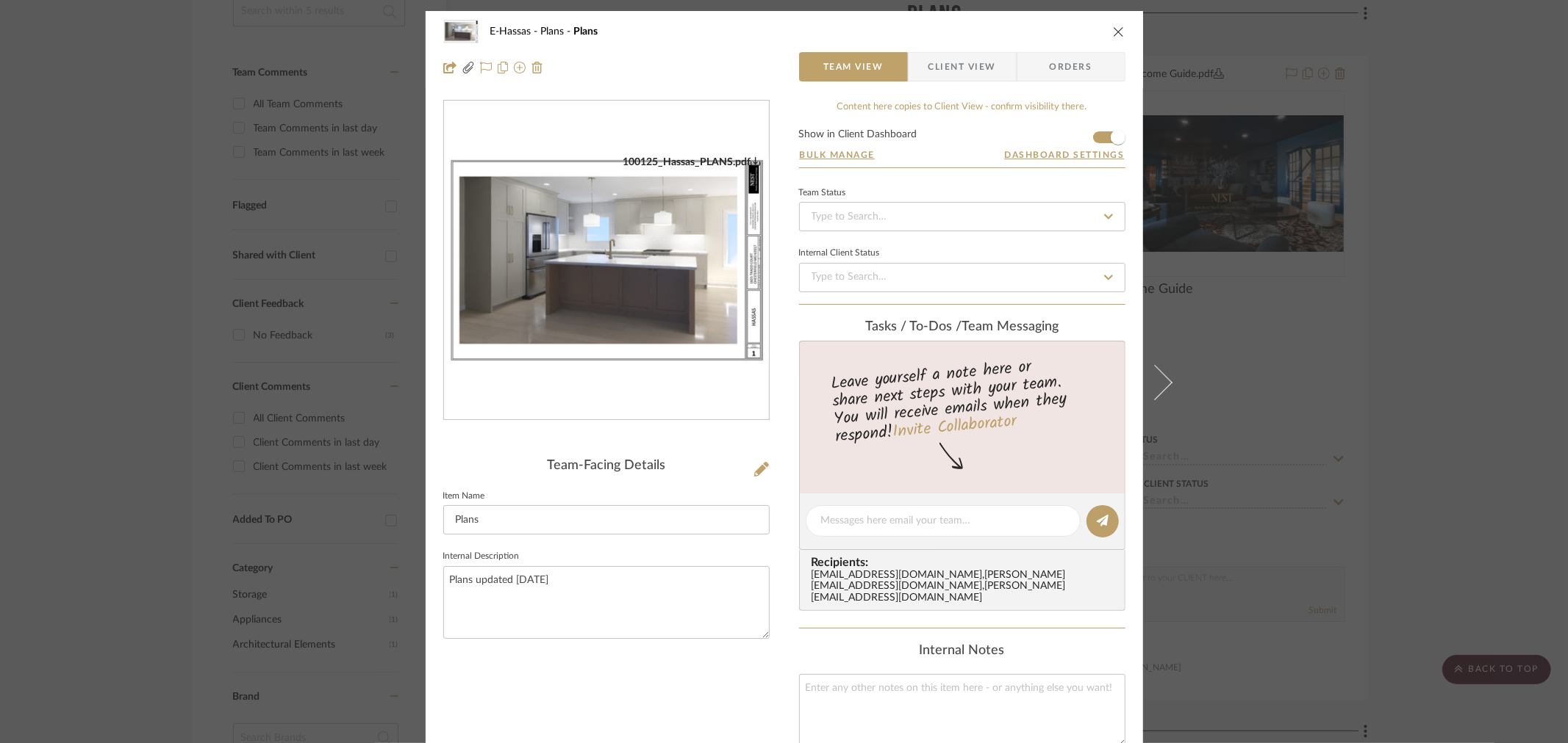
click at [619, 281] on img "0" at bounding box center [606, 261] width 325 height 210
click at [1111, 38] on div "E-Hassas Plans Plans" at bounding box center [784, 31] width 682 height 30
click at [1113, 28] on icon "close" at bounding box center [1118, 31] width 11 height 11
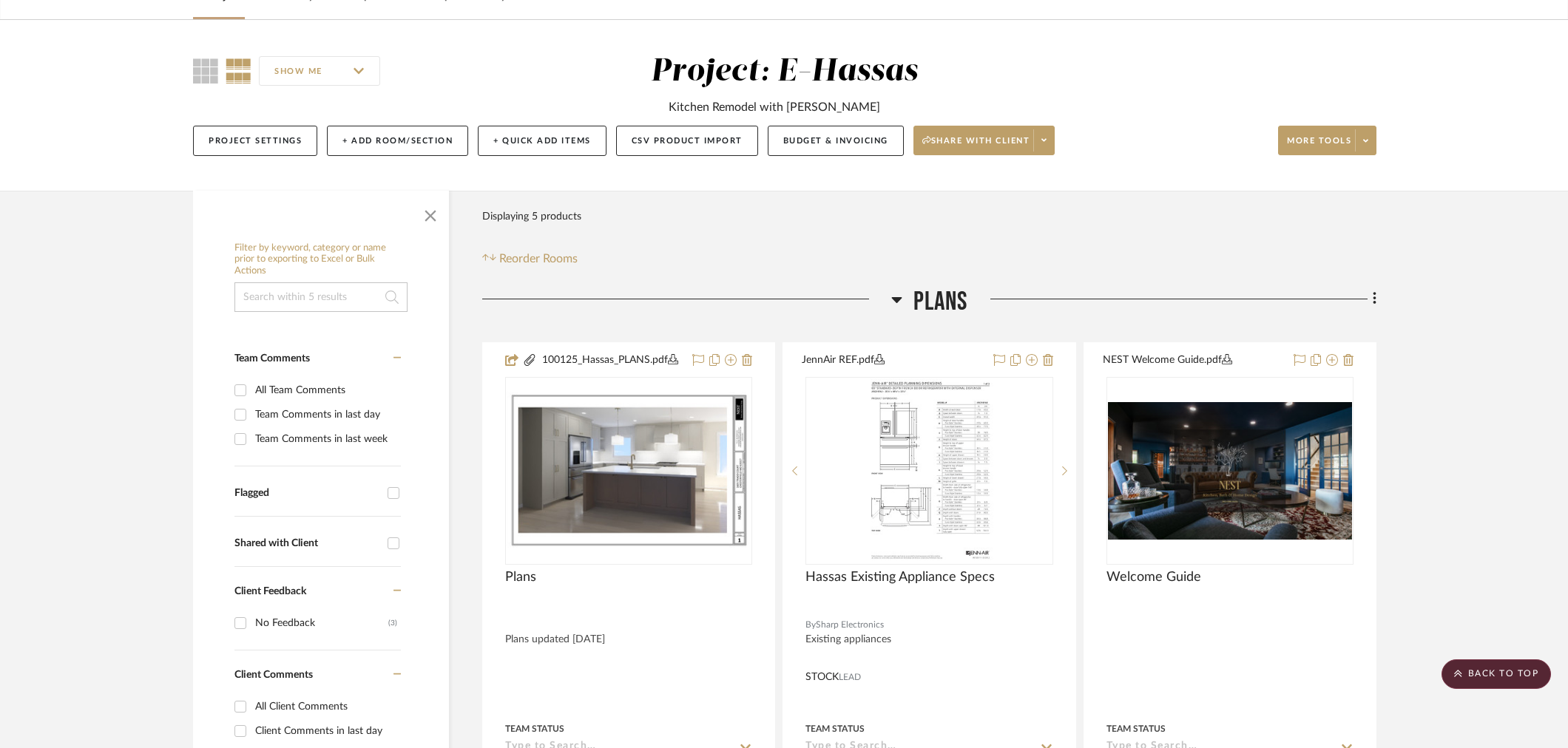
scroll to position [43, 0]
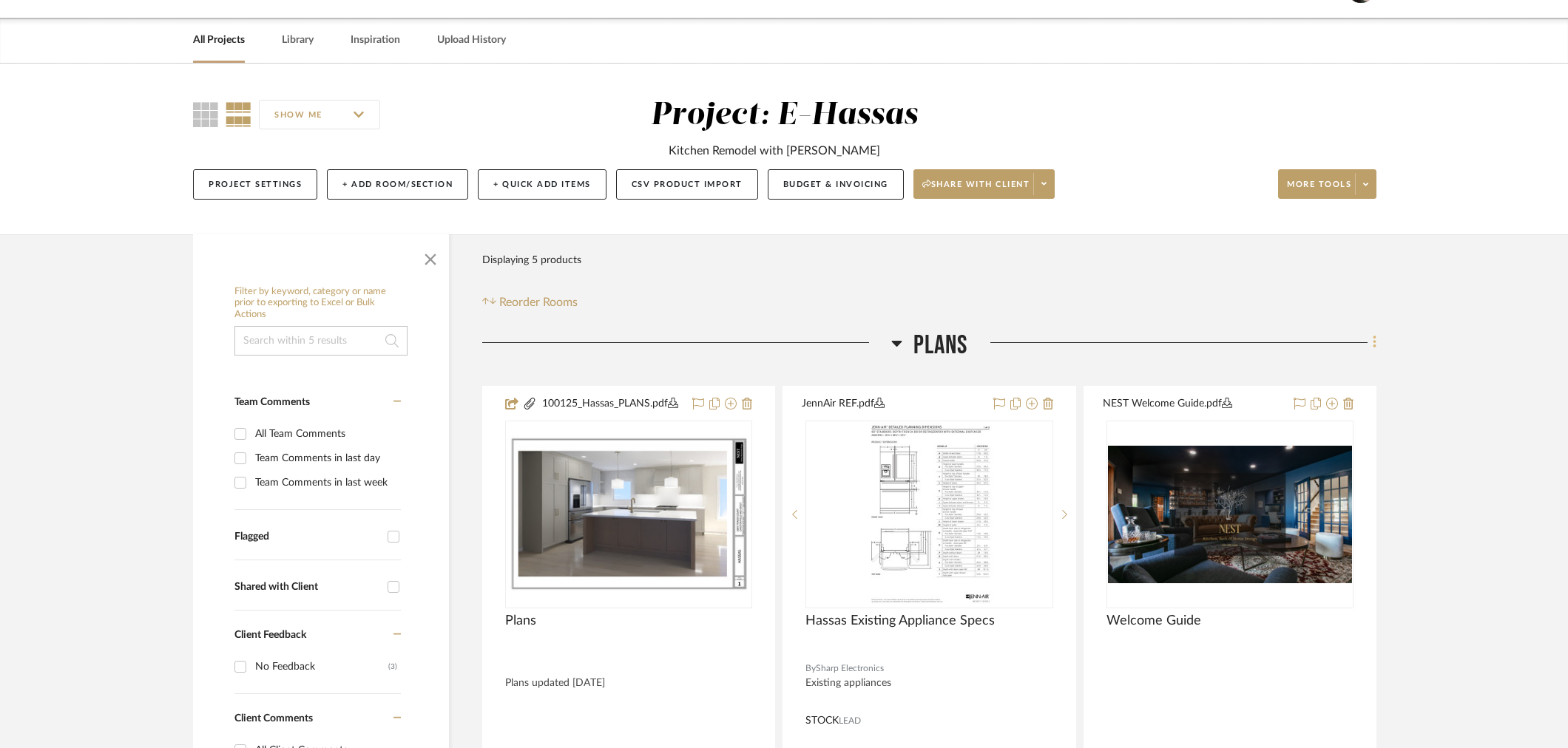
click at [1372, 339] on icon at bounding box center [1374, 342] width 4 height 17
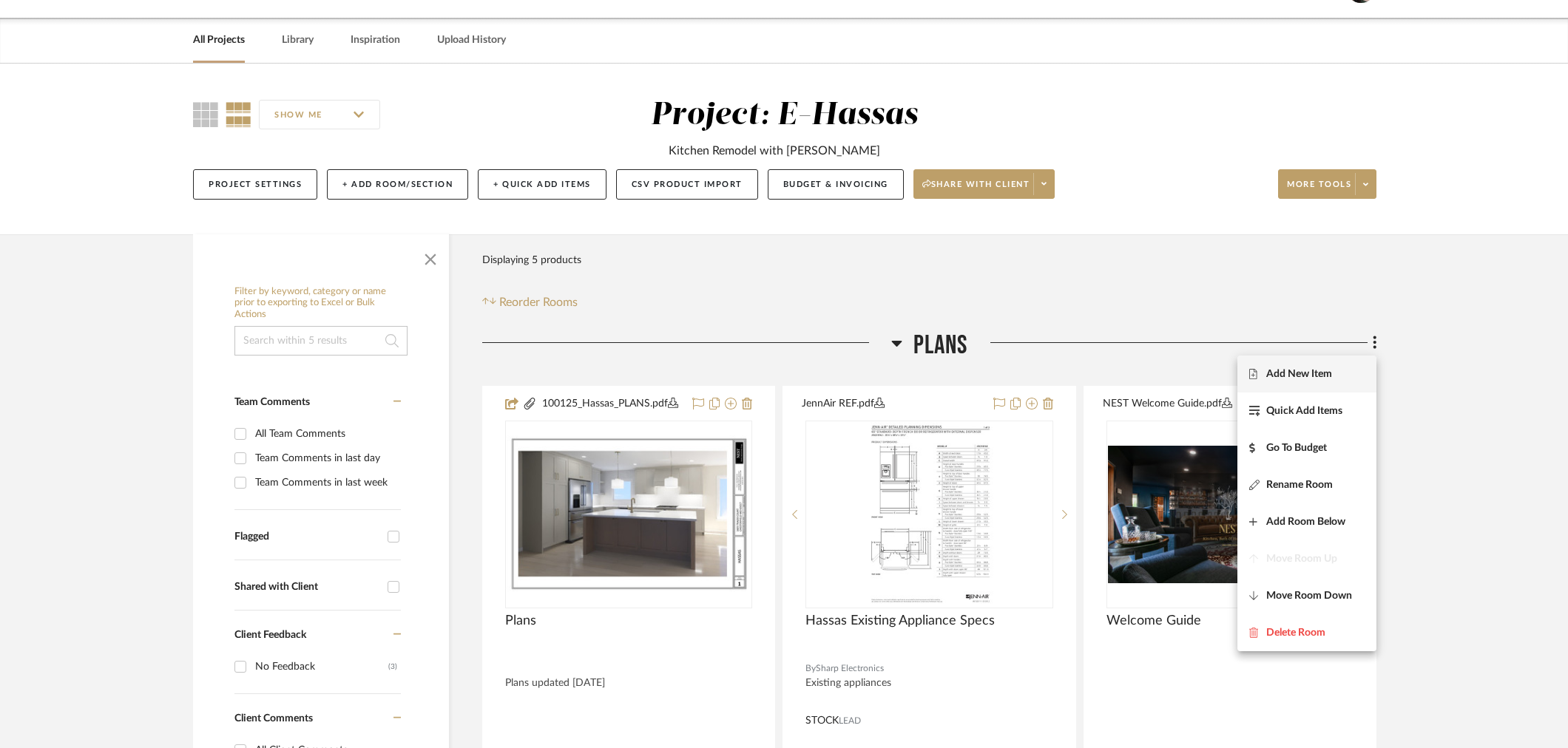
click at [1346, 370] on span "Add New Item" at bounding box center [1306, 374] width 115 height 12
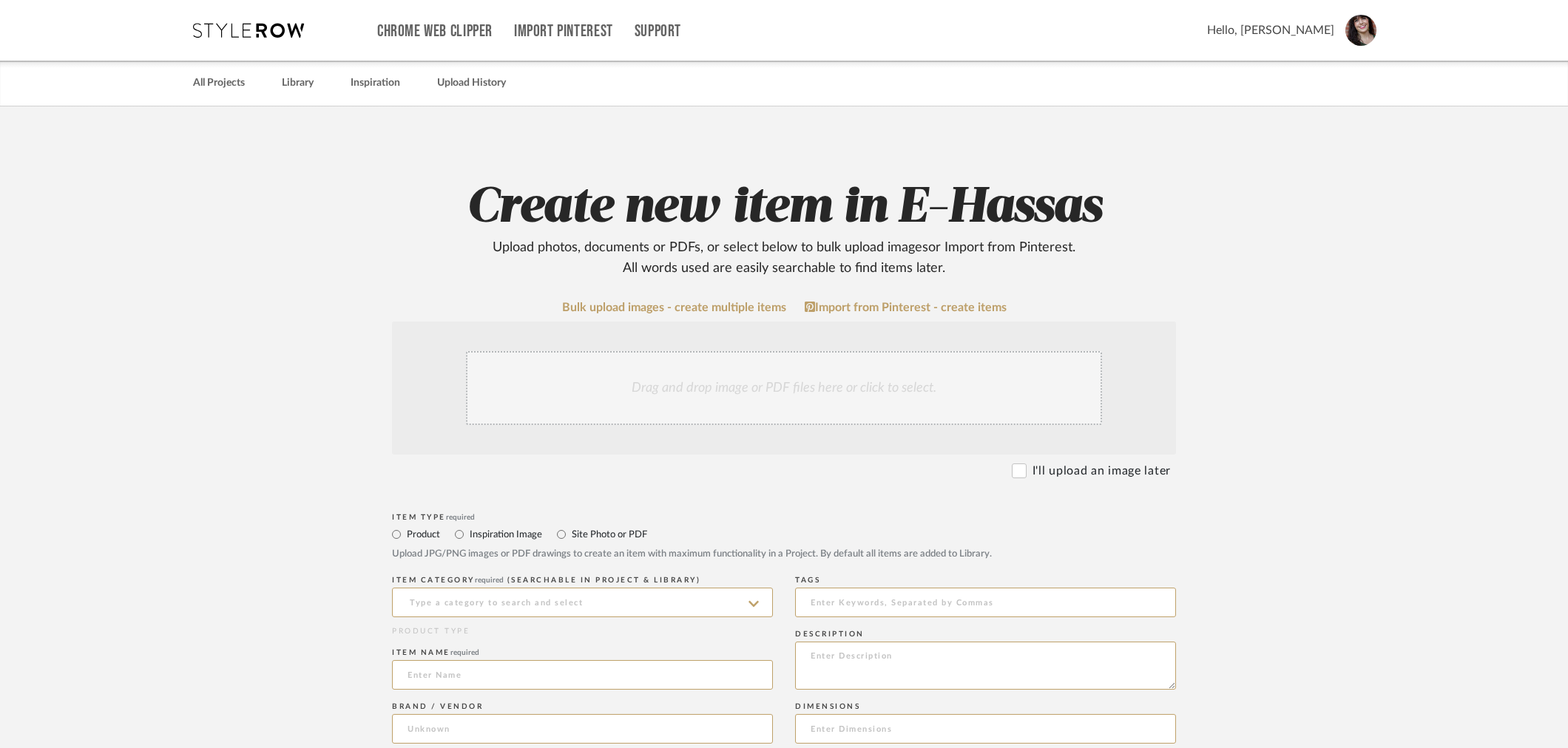
click at [730, 383] on div "Drag and drop image or PDF files here or click to select." at bounding box center [784, 388] width 636 height 74
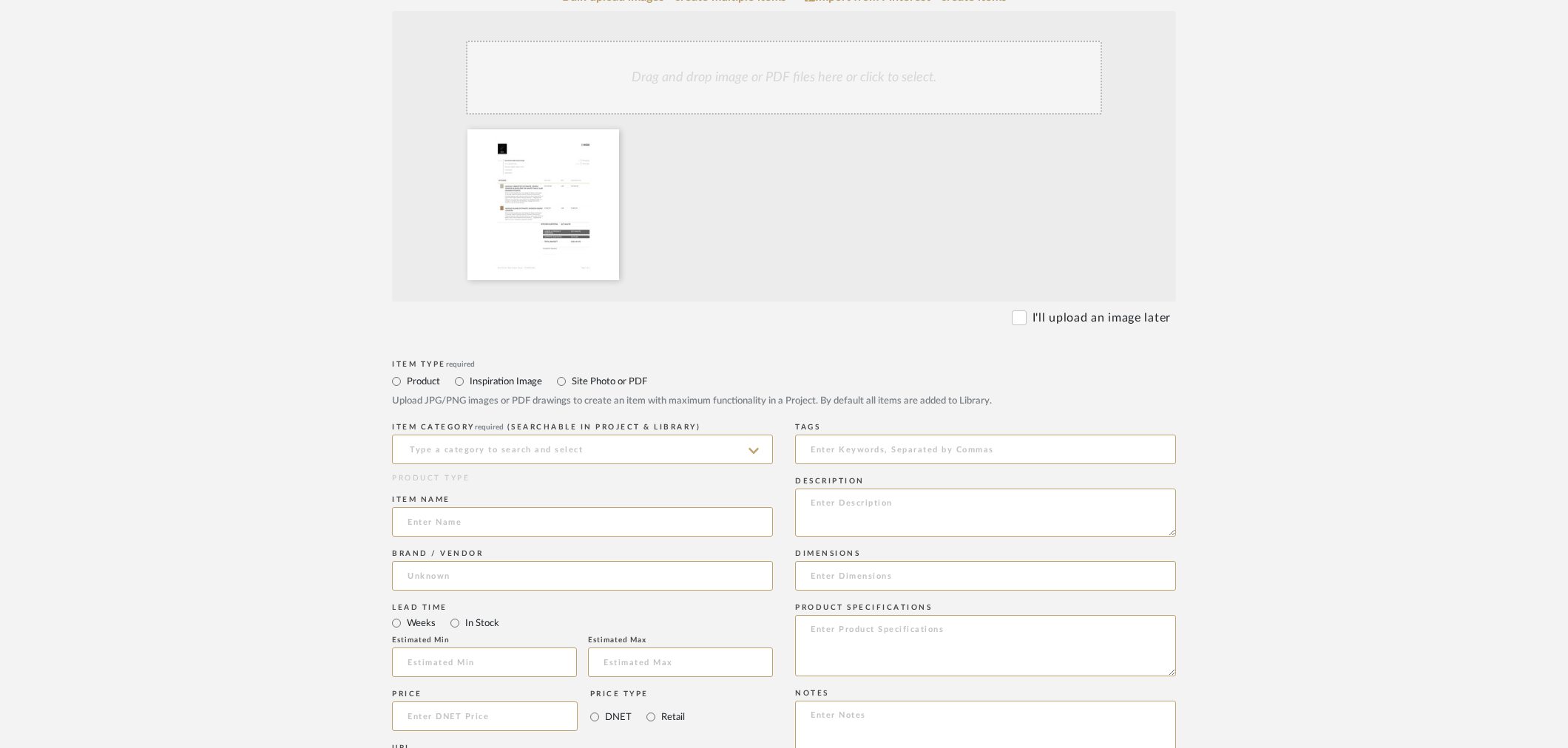
scroll to position [411, 0]
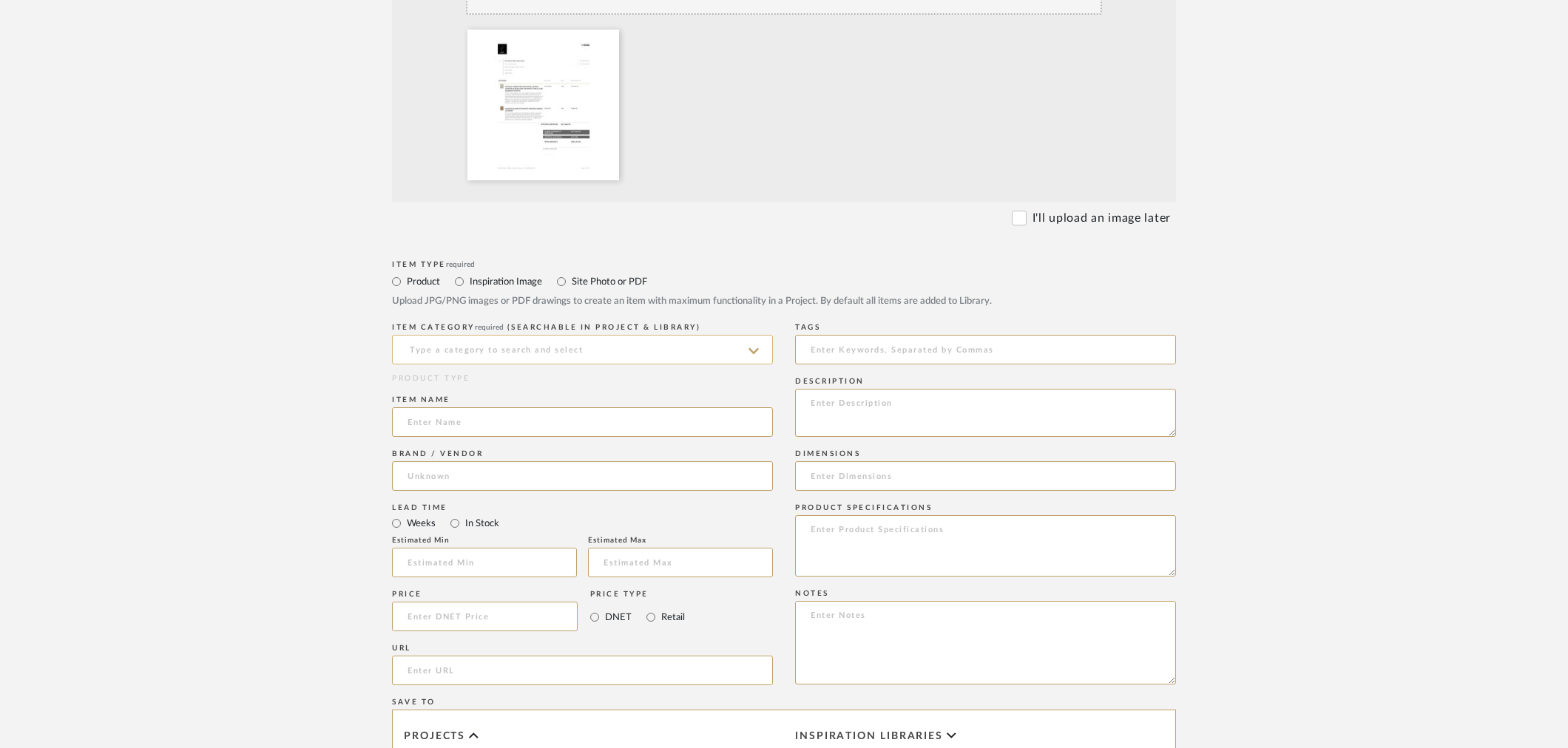
click at [481, 352] on input at bounding box center [582, 350] width 381 height 30
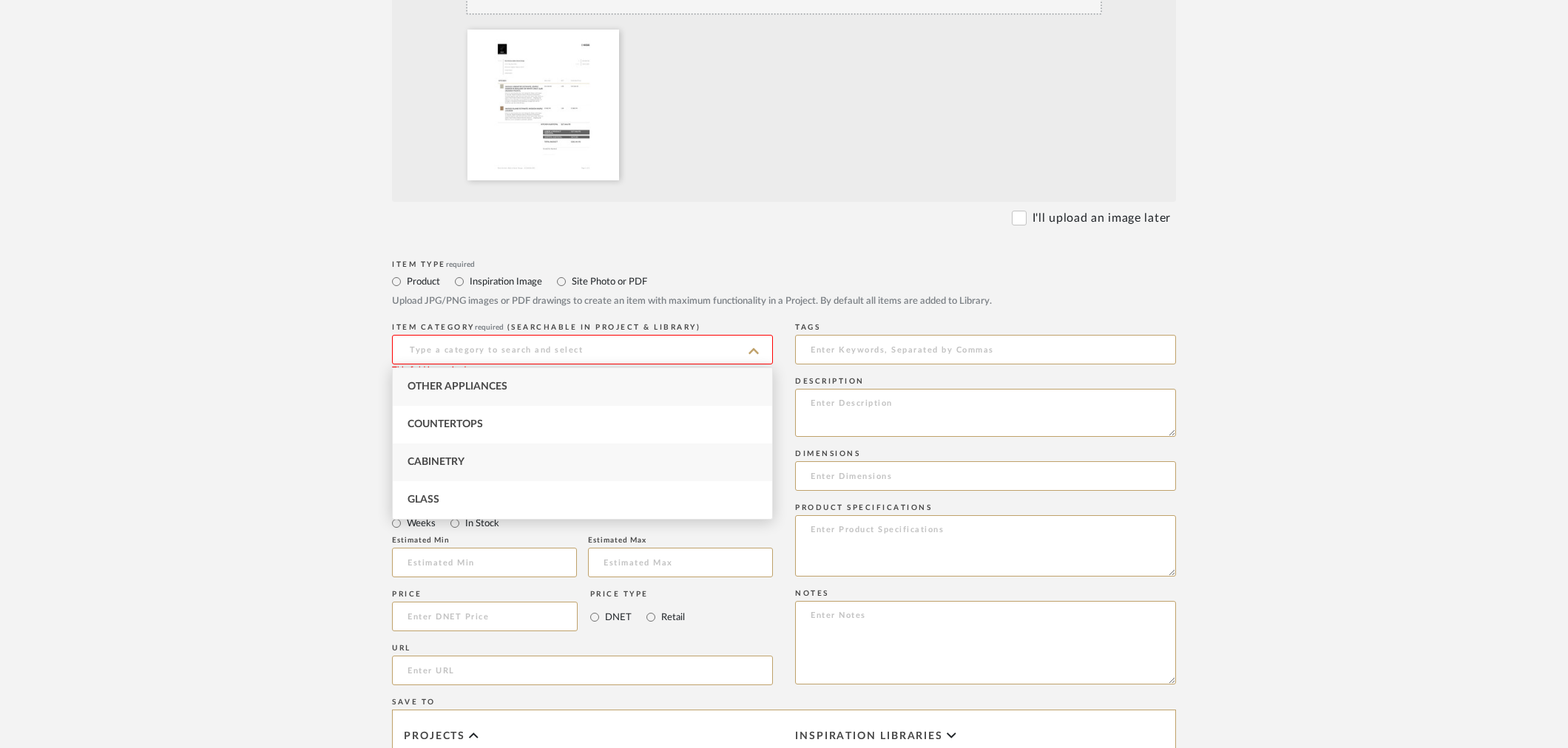
click at [464, 448] on div "Cabinetry" at bounding box center [582, 462] width 379 height 38
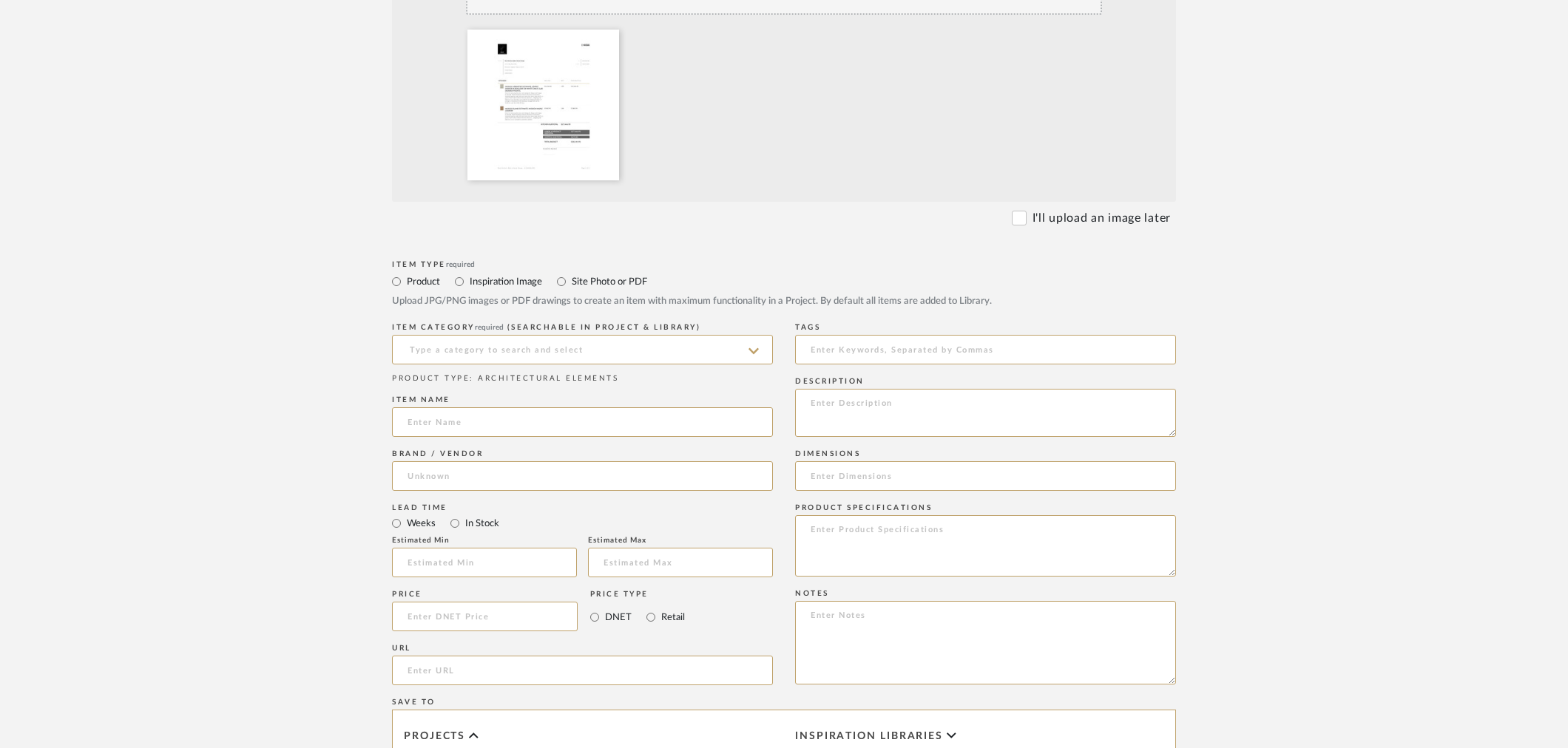
type input "Cabinetry"
click at [429, 429] on input at bounding box center [582, 422] width 381 height 30
type input "Hassas Cabinetry Bid"
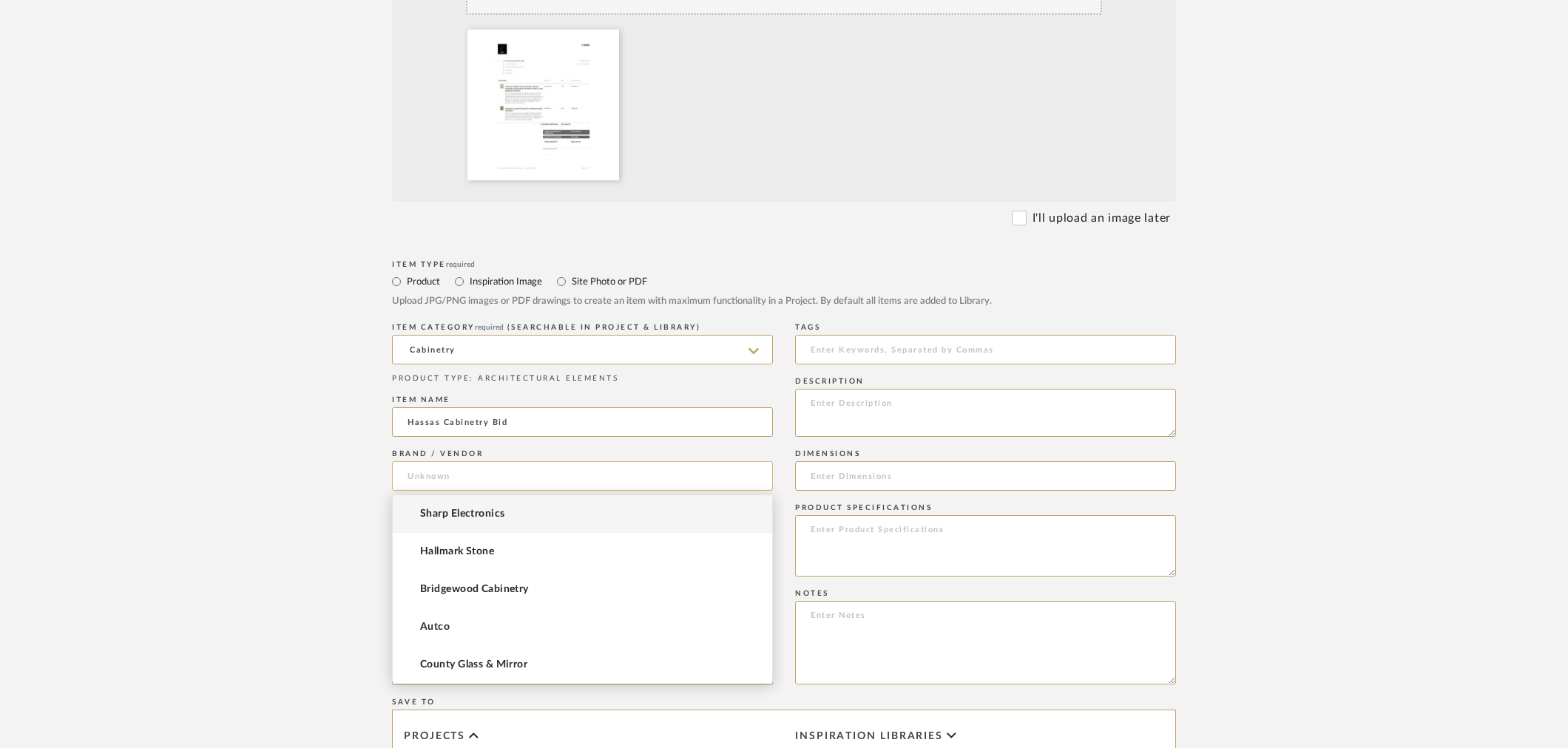
click at [473, 485] on input at bounding box center [582, 477] width 381 height 30
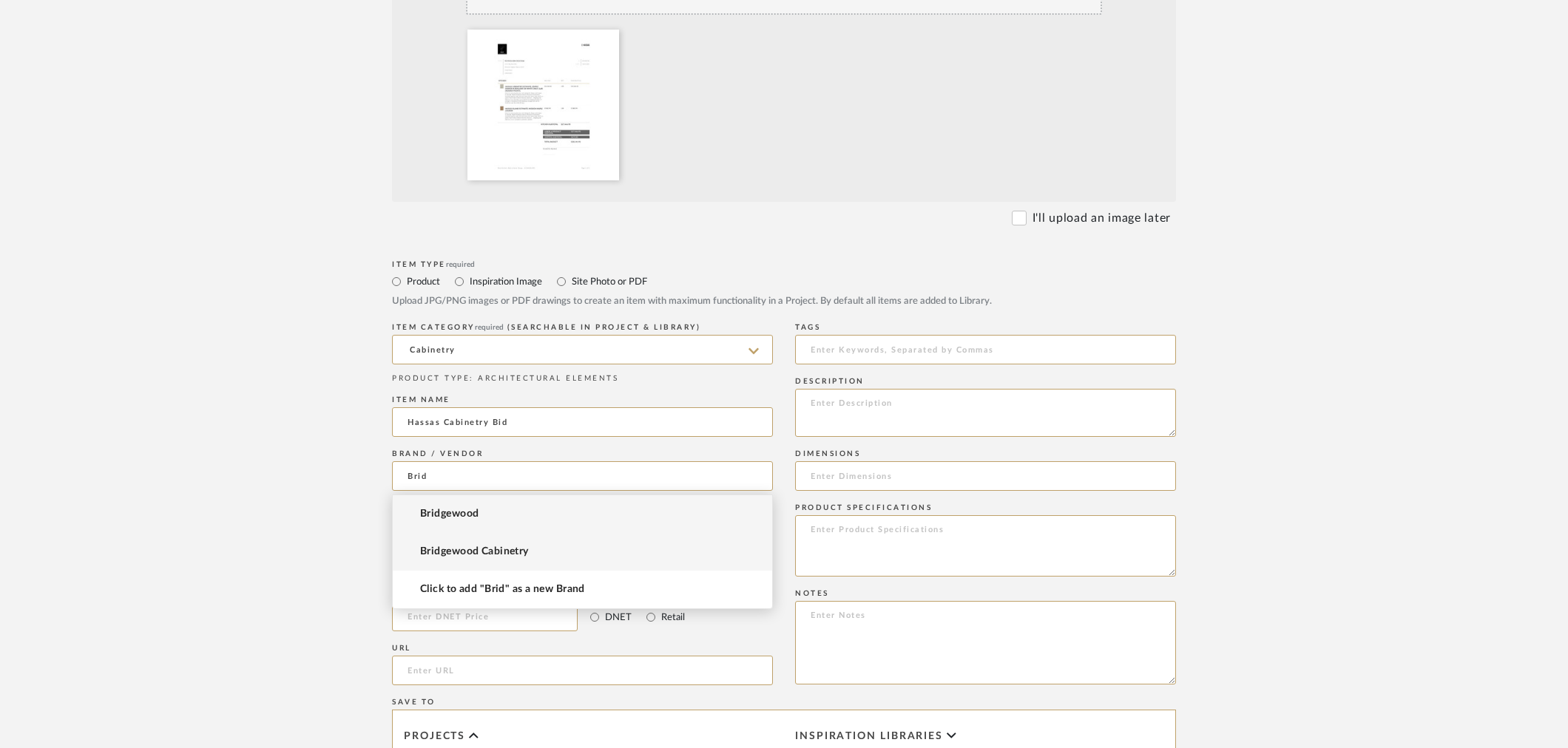
click at [500, 557] on span "Bridgewood Cabinetry" at bounding box center [474, 552] width 109 height 12
type input "Bridgewood Cabinetry"
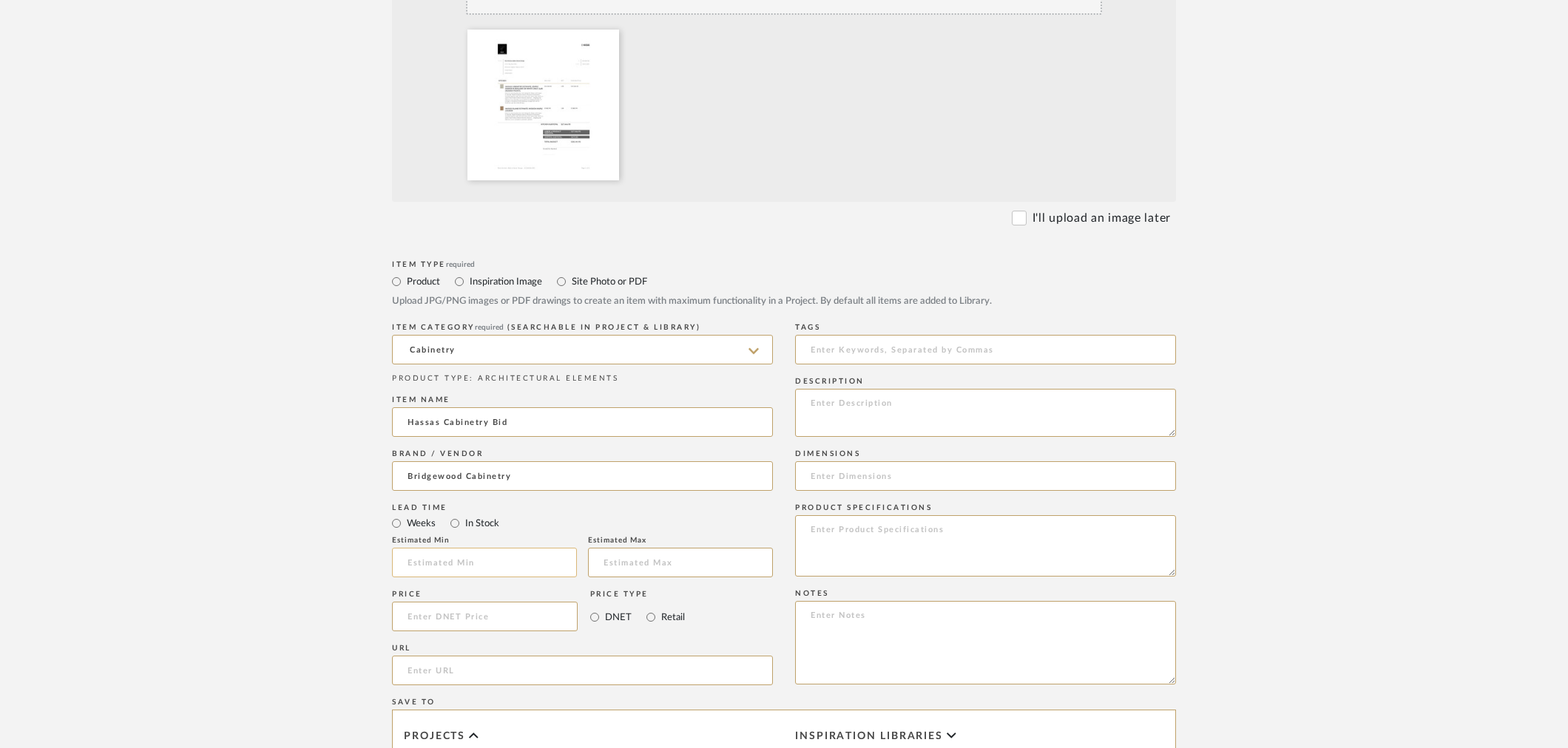
click at [508, 567] on input "text" at bounding box center [484, 563] width 185 height 30
type input "5"
type input "6"
click at [1459, 458] on upload-items "Create new item in E-Hassas Upload photos, documents or PDFs, or select below t…" at bounding box center [784, 427] width 1568 height 1462
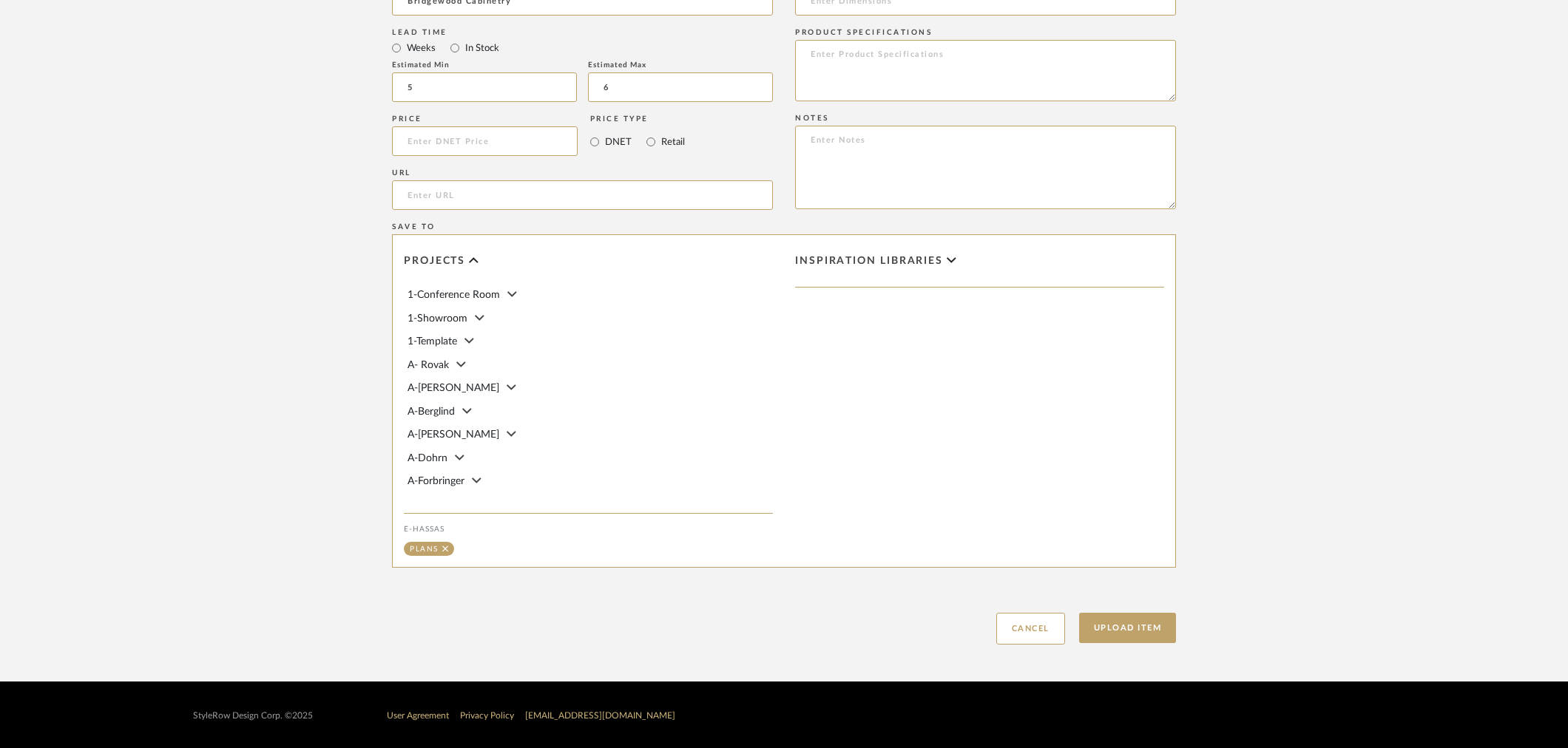
scroll to position [889, 0]
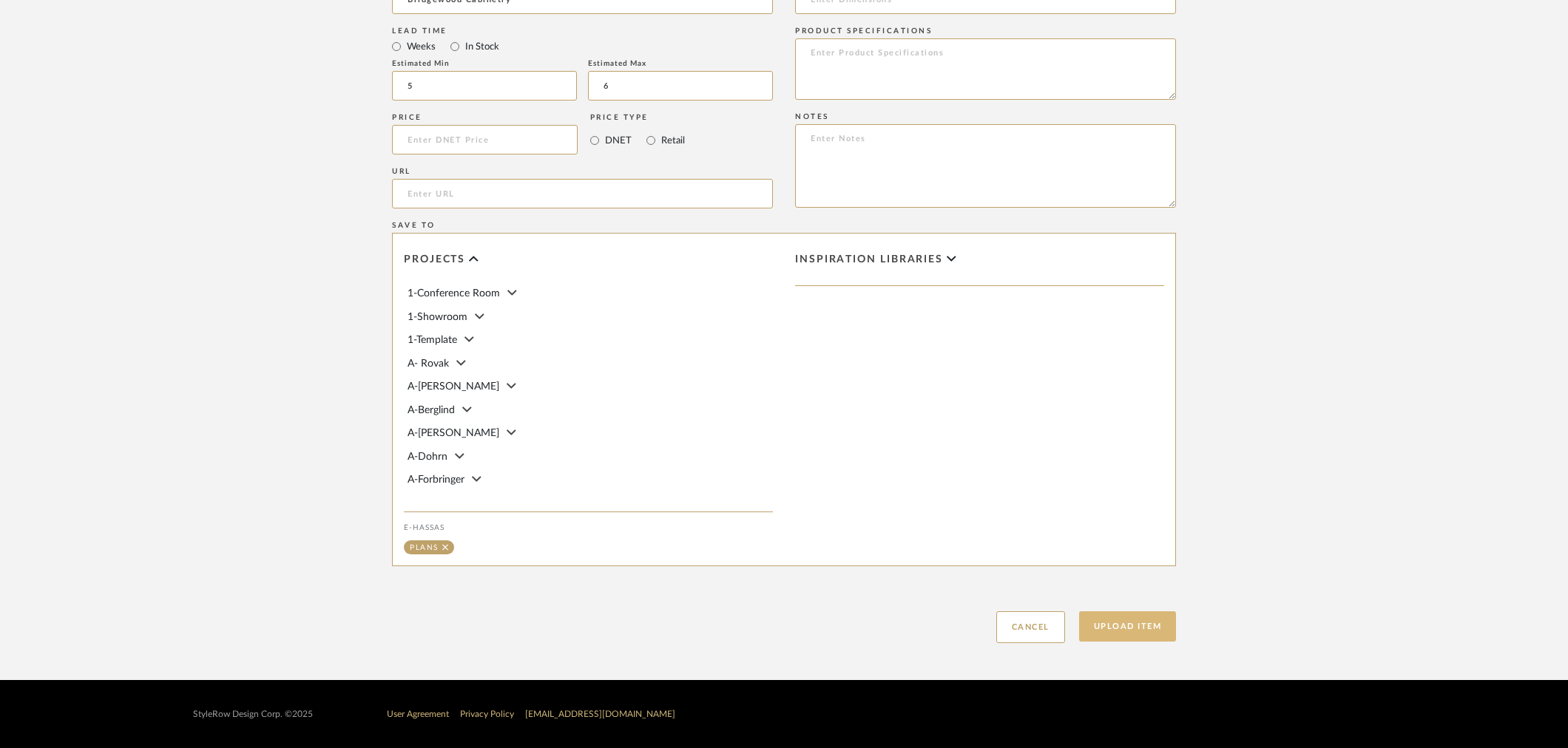
click at [1133, 629] on button "Upload Item" at bounding box center [1127, 627] width 97 height 31
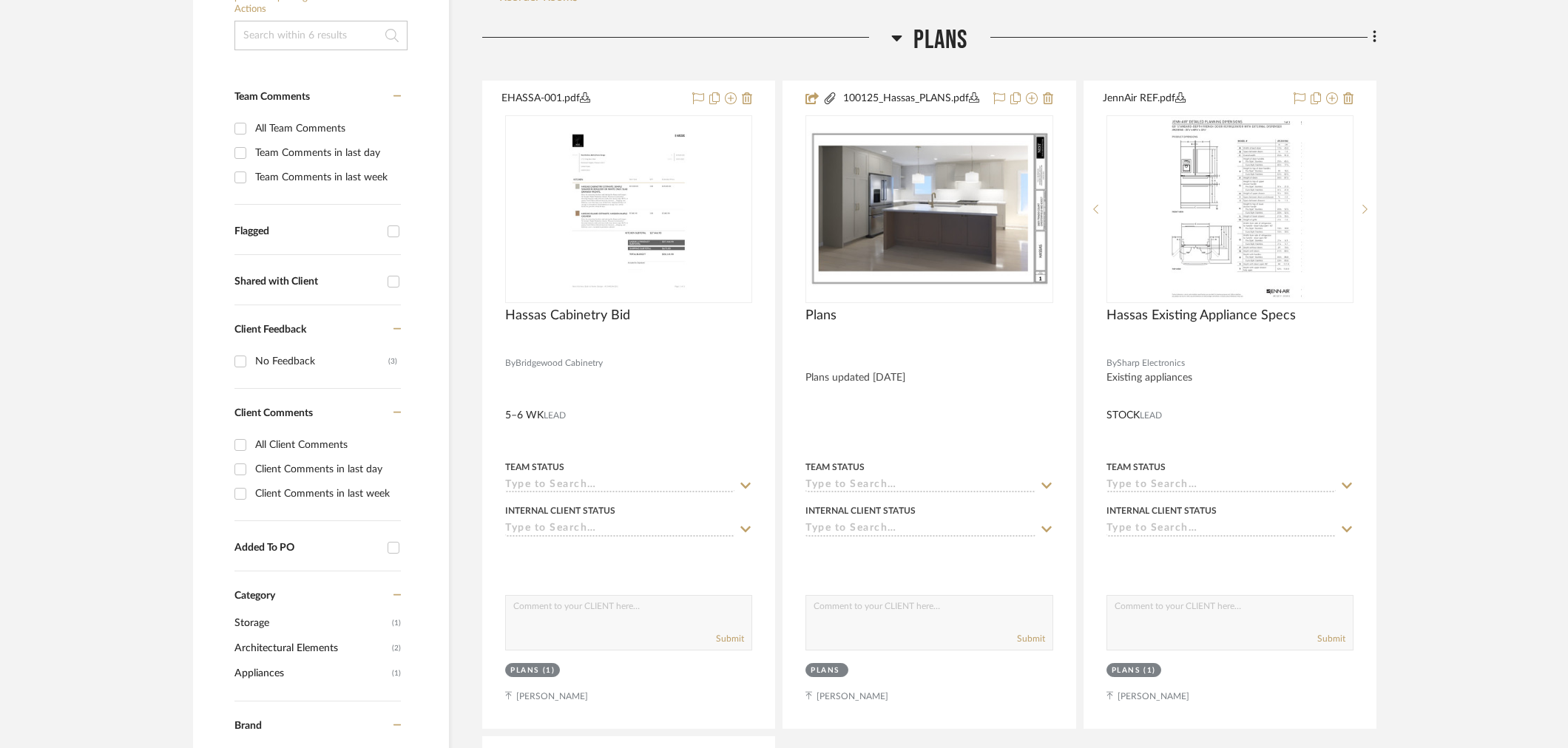
scroll to position [372, 0]
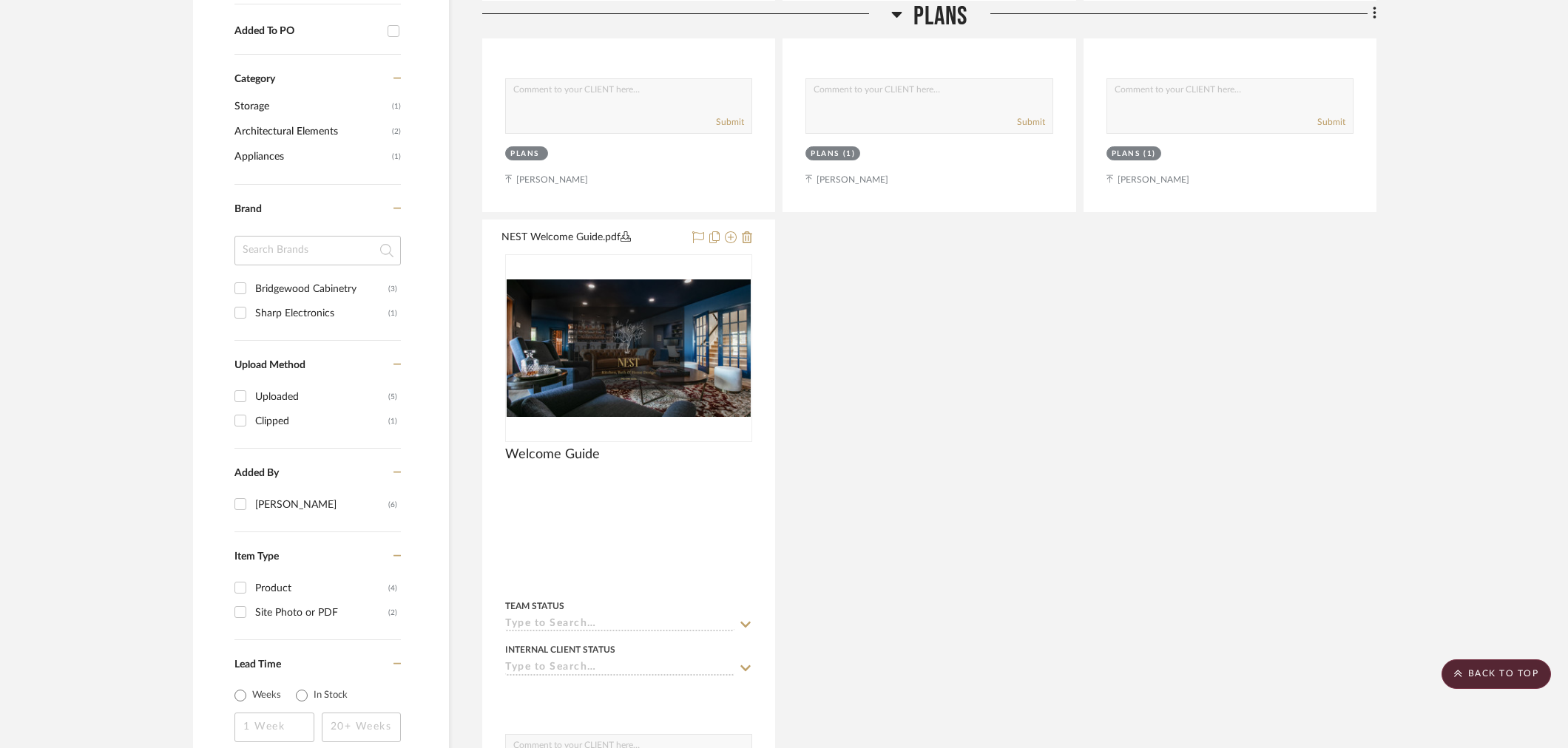
click at [1420, 233] on project-details-page "SHOW ME Project: E-Hassas Kitchen Remodel with [PERSON_NAME] Project Settings +…" at bounding box center [784, 431] width 1568 height 2380
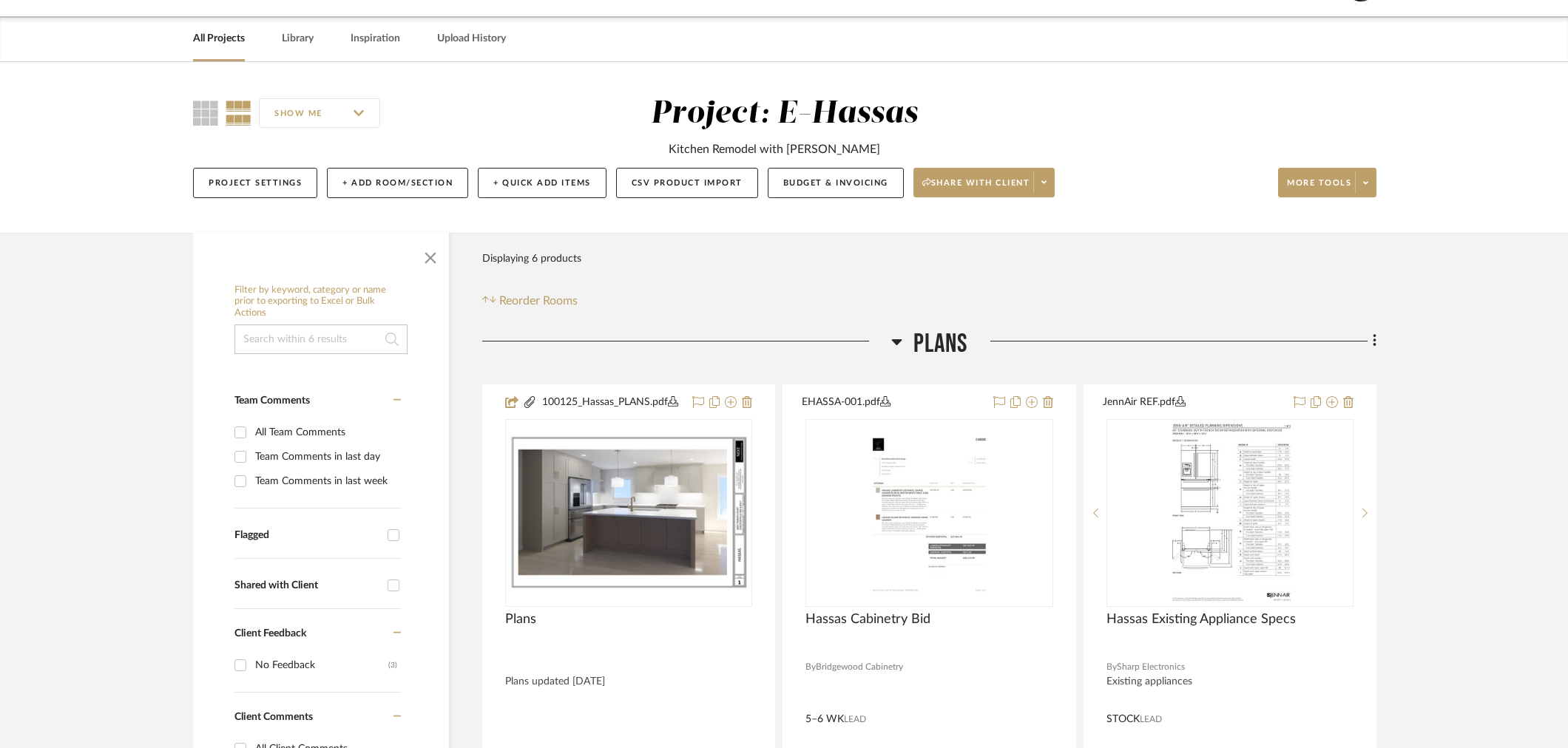
scroll to position [0, 0]
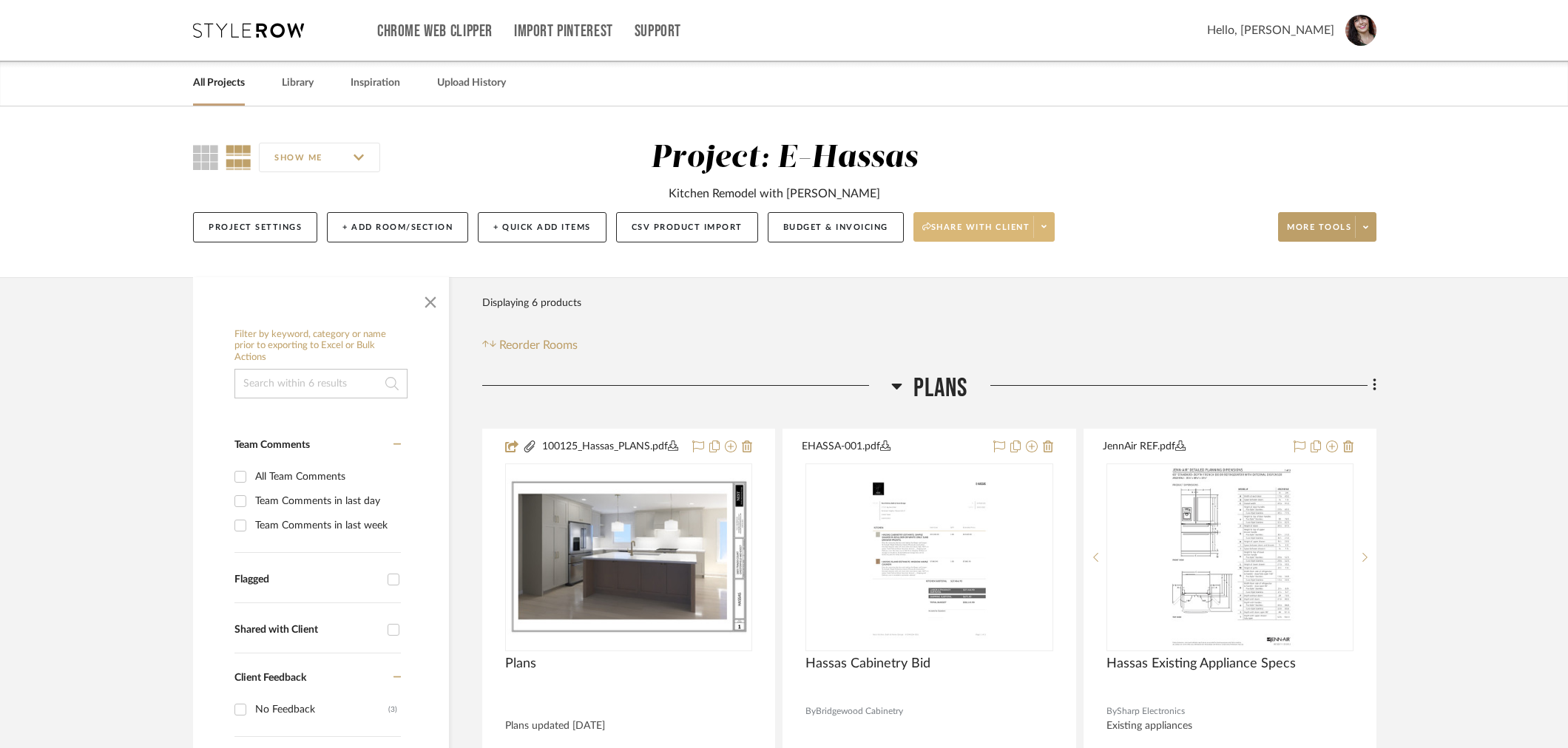
click at [1047, 219] on span at bounding box center [1044, 227] width 21 height 22
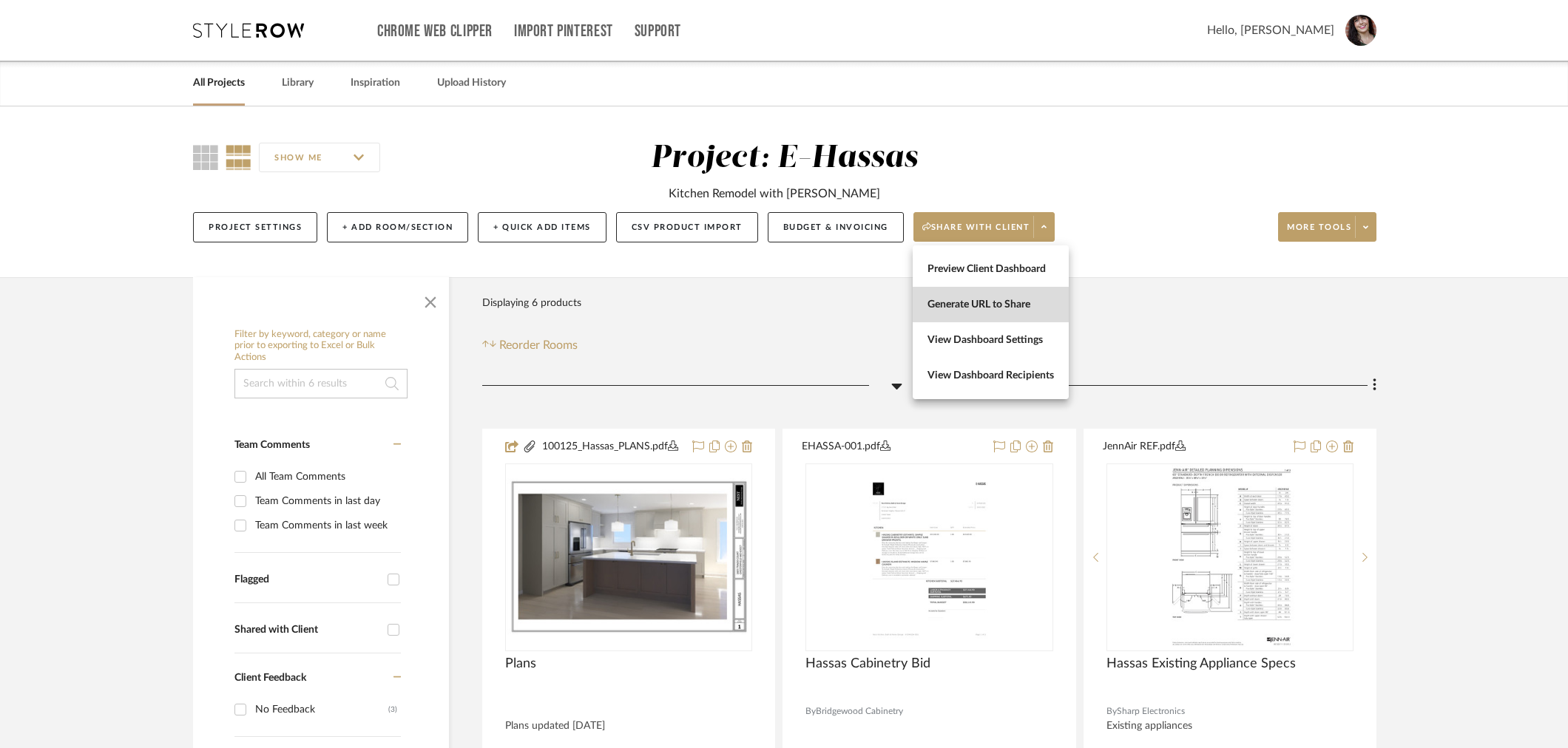
click at [1006, 296] on button "Generate URL to Share" at bounding box center [990, 305] width 156 height 35
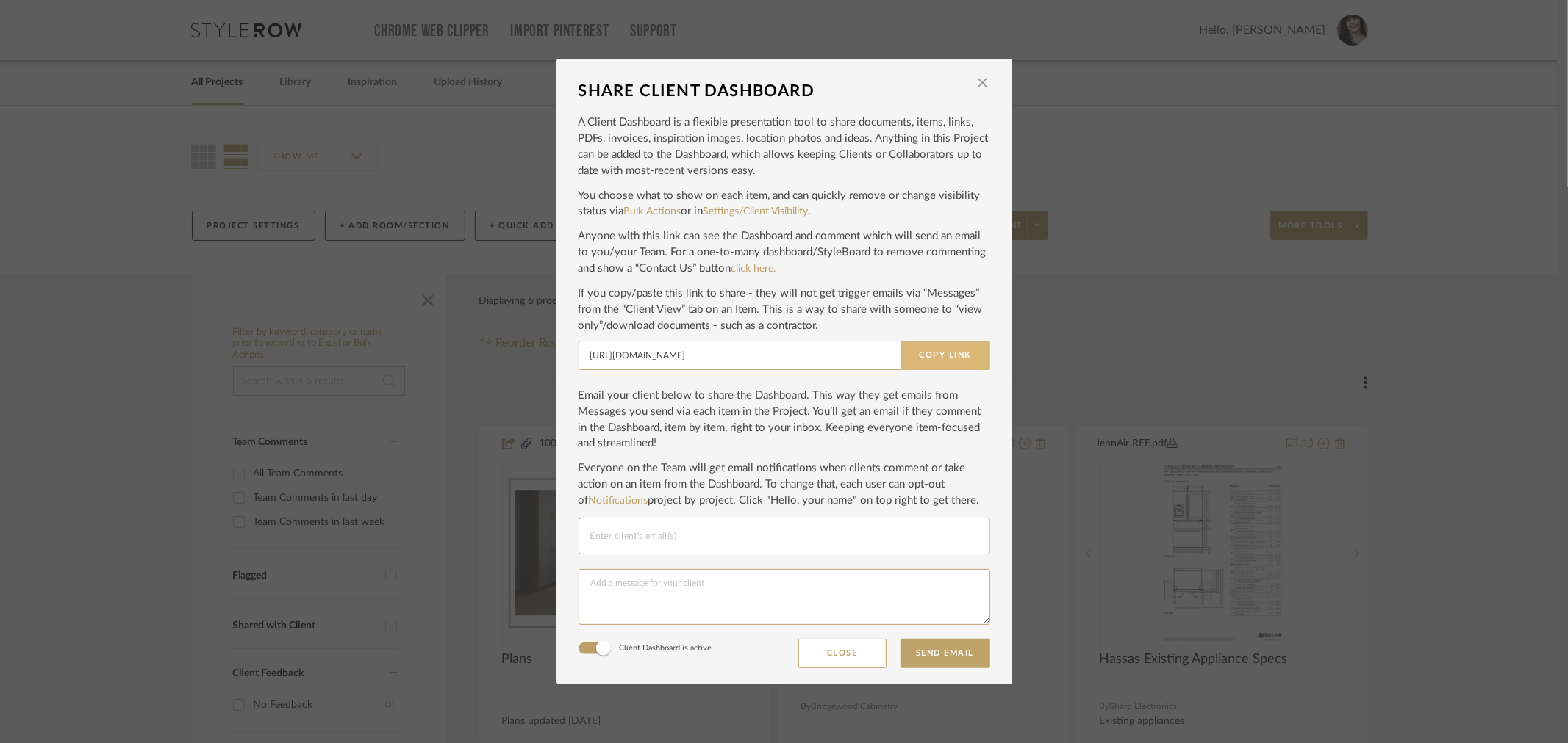
click at [921, 355] on button "Copy Link" at bounding box center [946, 356] width 89 height 30
click at [866, 648] on button "Close" at bounding box center [842, 654] width 88 height 30
